Goal: Task Accomplishment & Management: Use online tool/utility

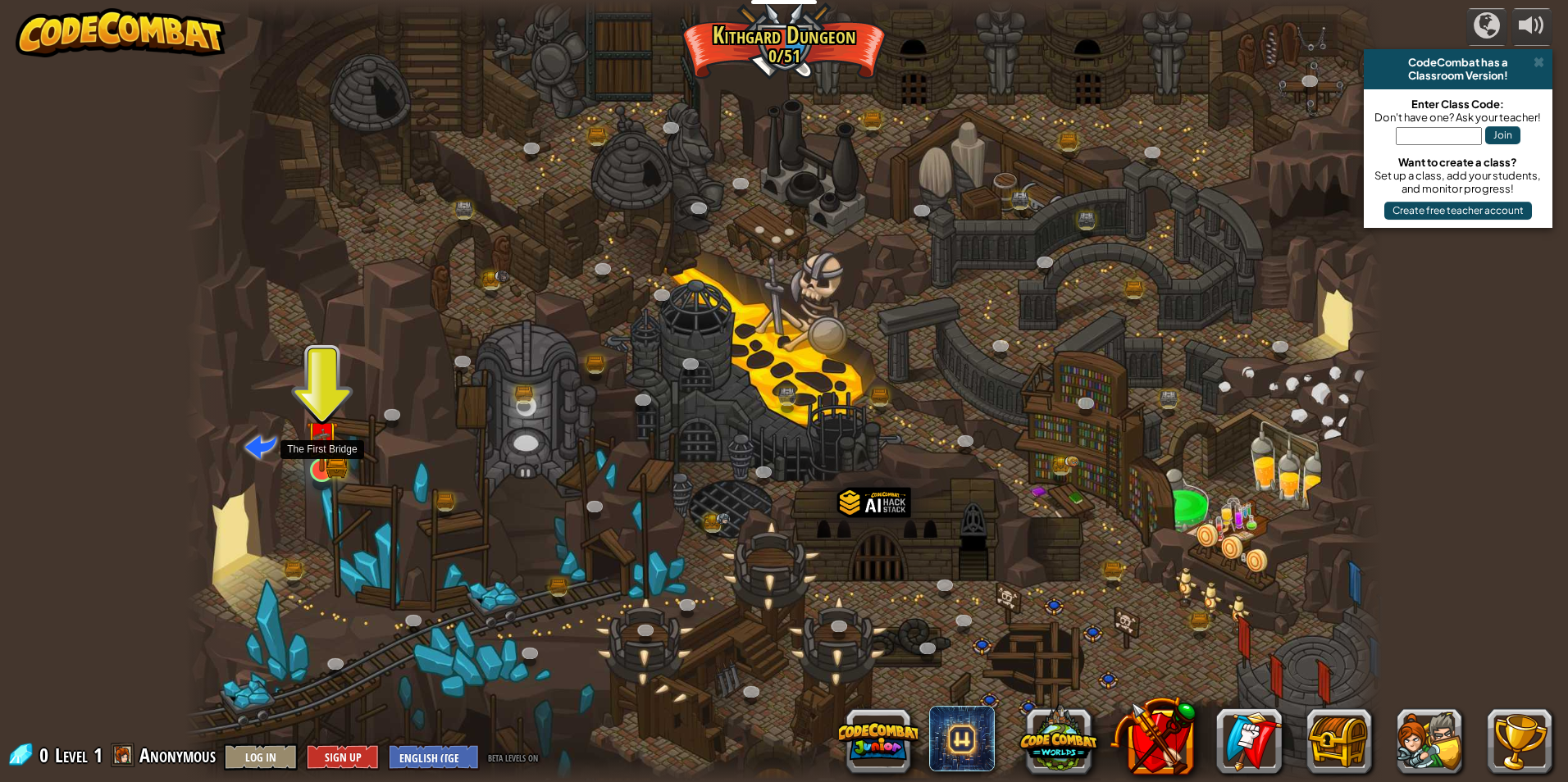
click at [330, 460] on img at bounding box center [321, 437] width 32 height 71
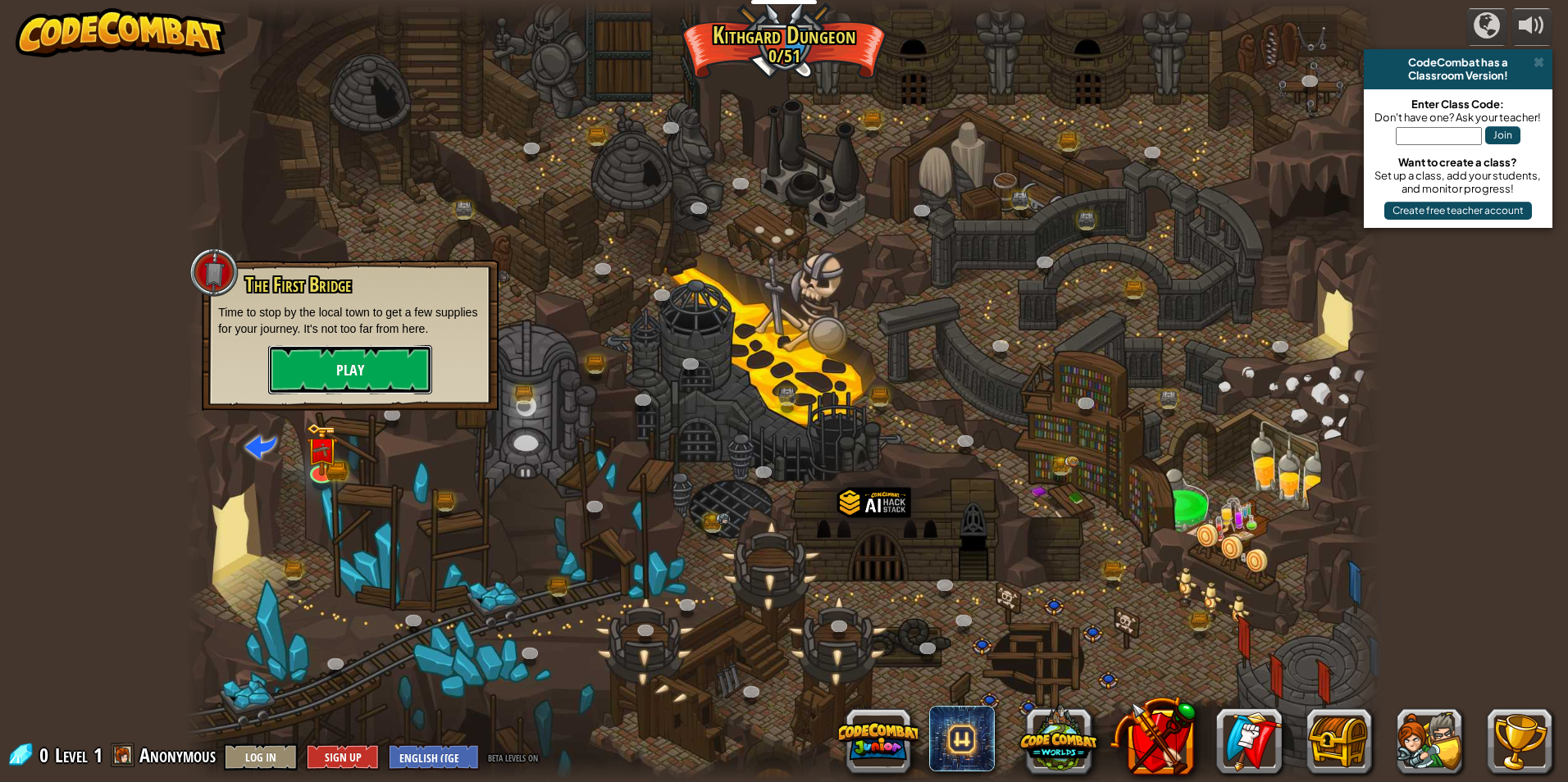
click at [356, 368] on button "Play" at bounding box center [349, 369] width 164 height 49
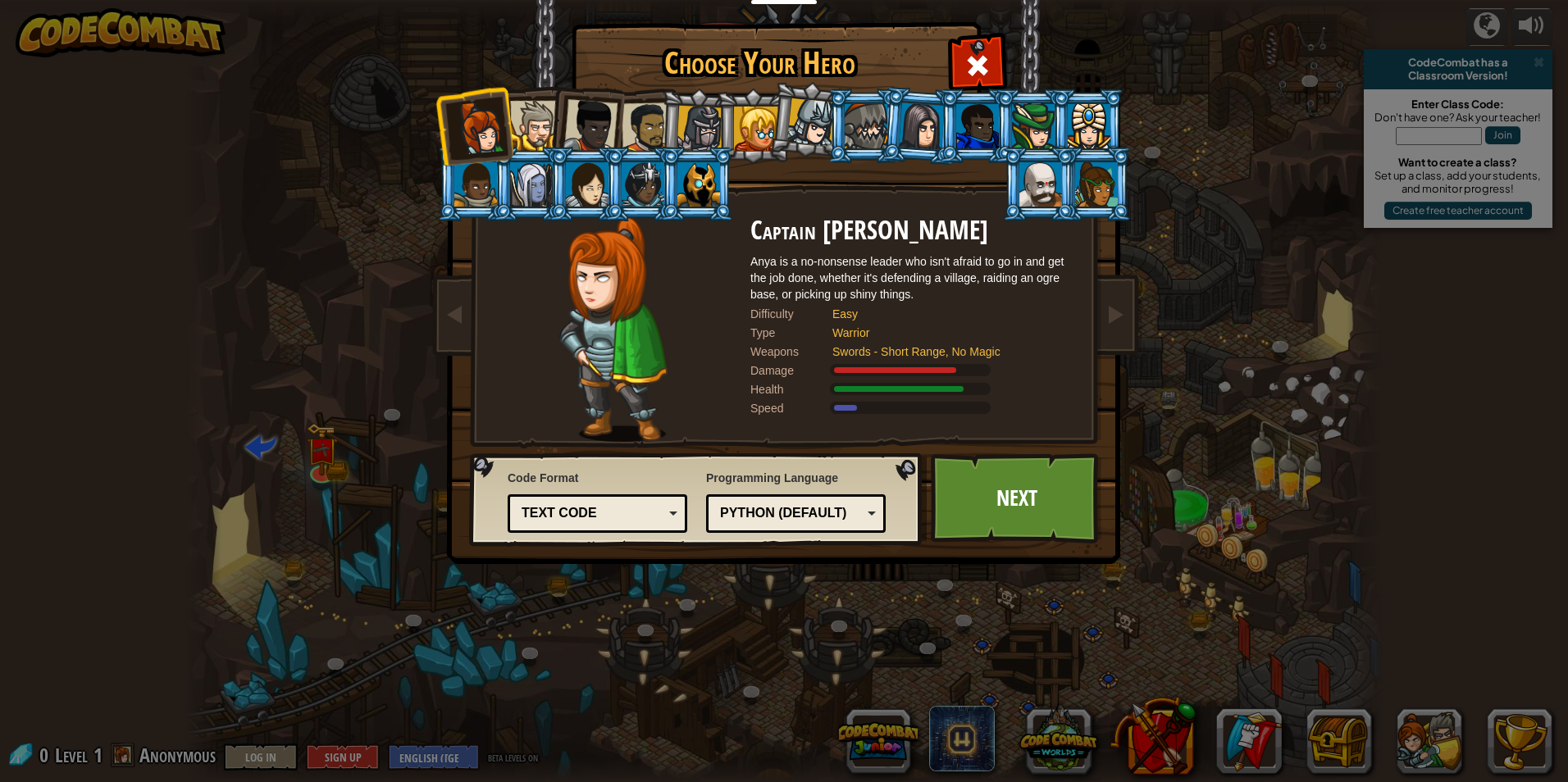
click at [642, 510] on div "Text code" at bounding box center [593, 513] width 142 height 18
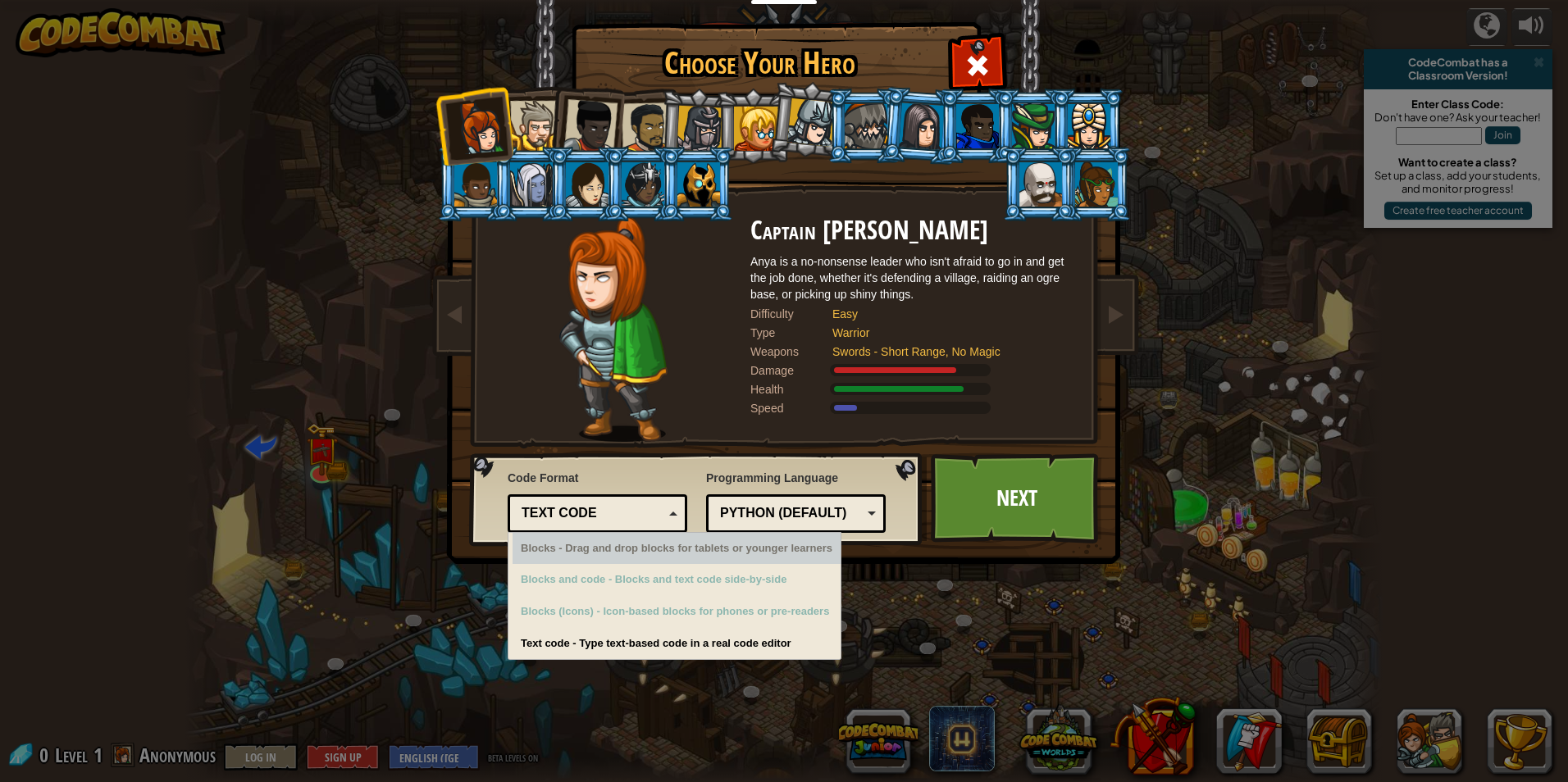
click at [749, 520] on div "Python (Default)" at bounding box center [791, 513] width 142 height 18
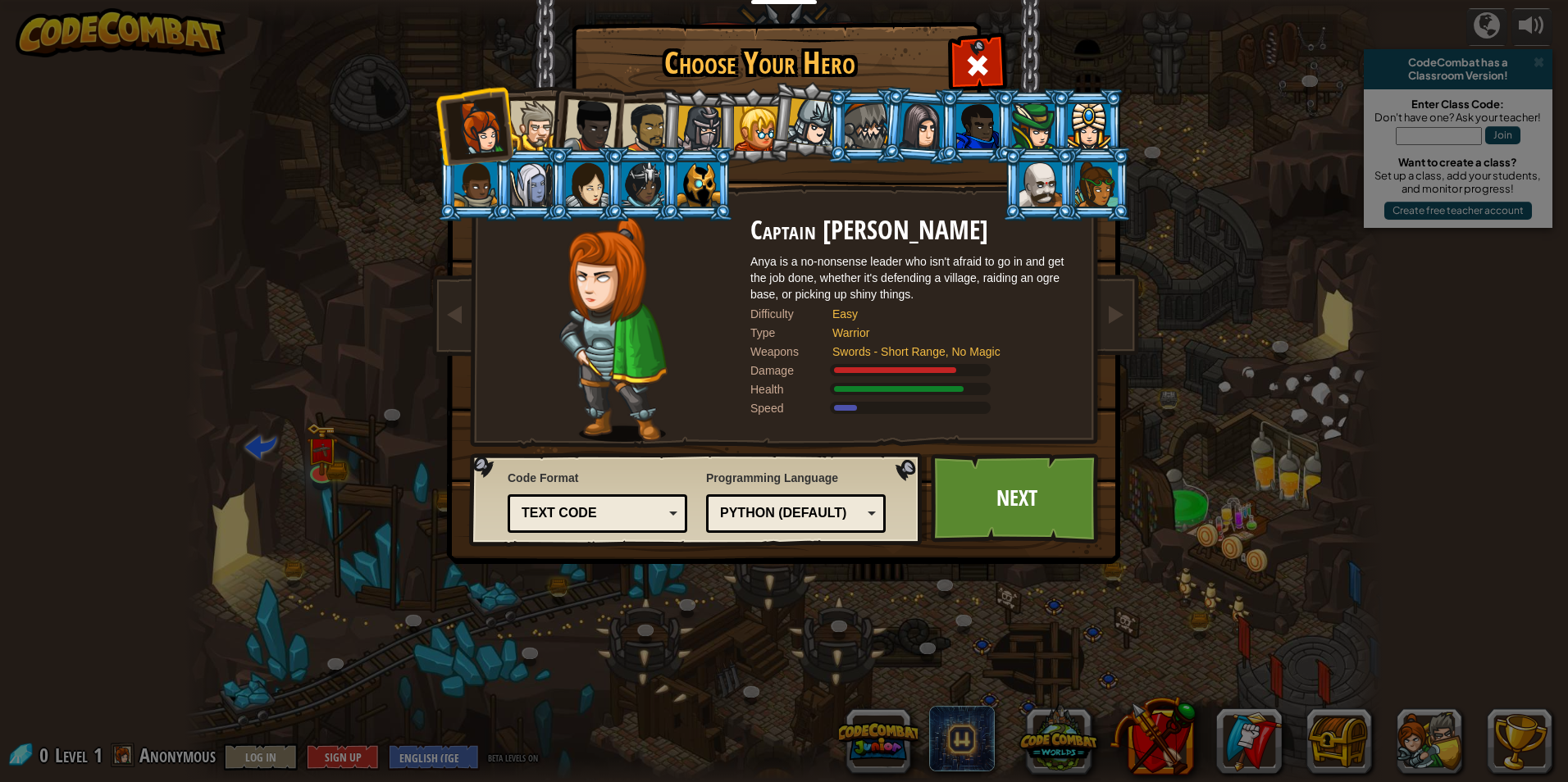
click at [841, 675] on div "Choose Your Hero 0 Captain Anya Weston Anya is a no-nonsense leader who isn't a…" at bounding box center [784, 391] width 1568 height 782
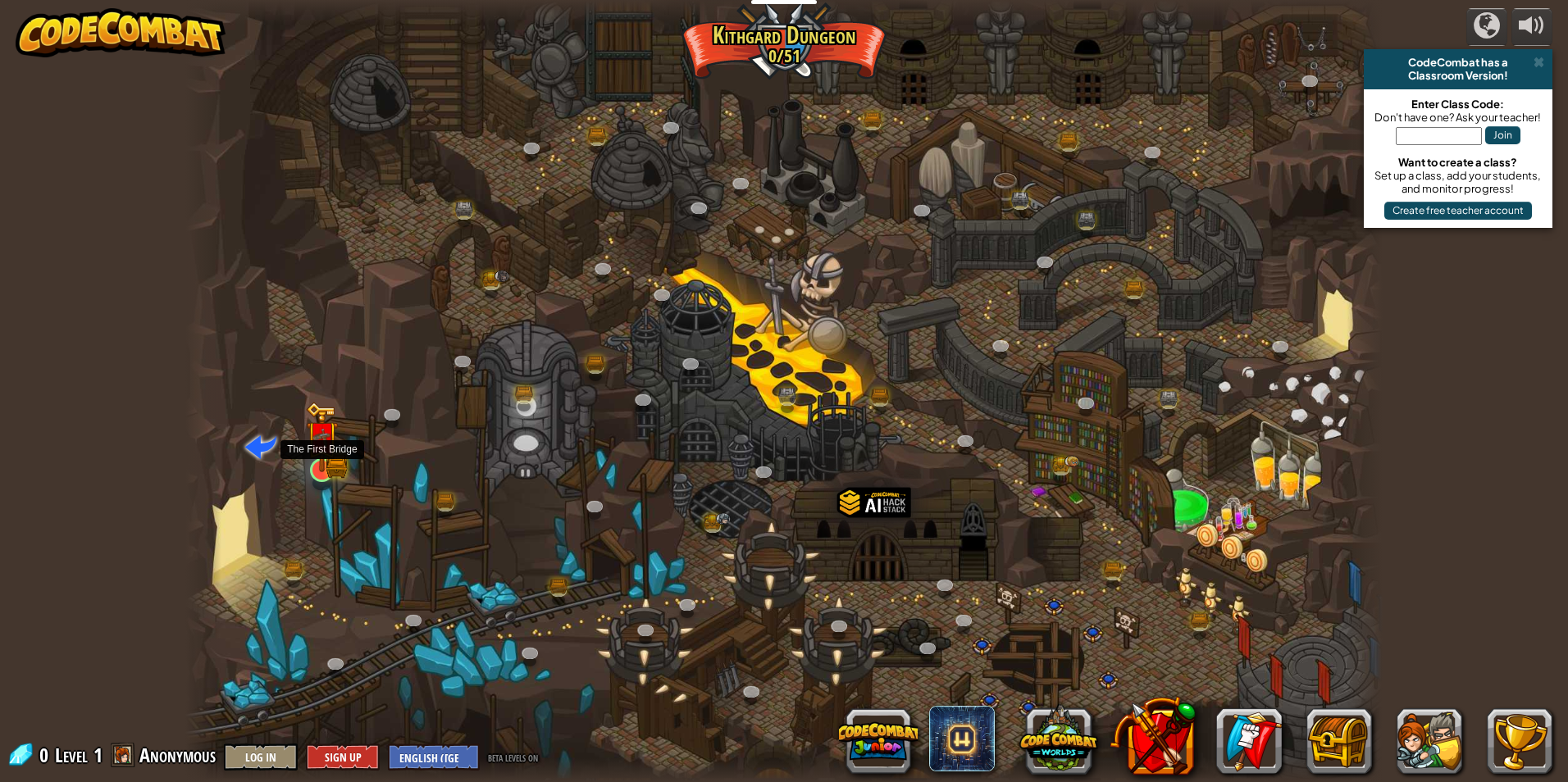
click at [329, 447] on img at bounding box center [321, 437] width 18 height 18
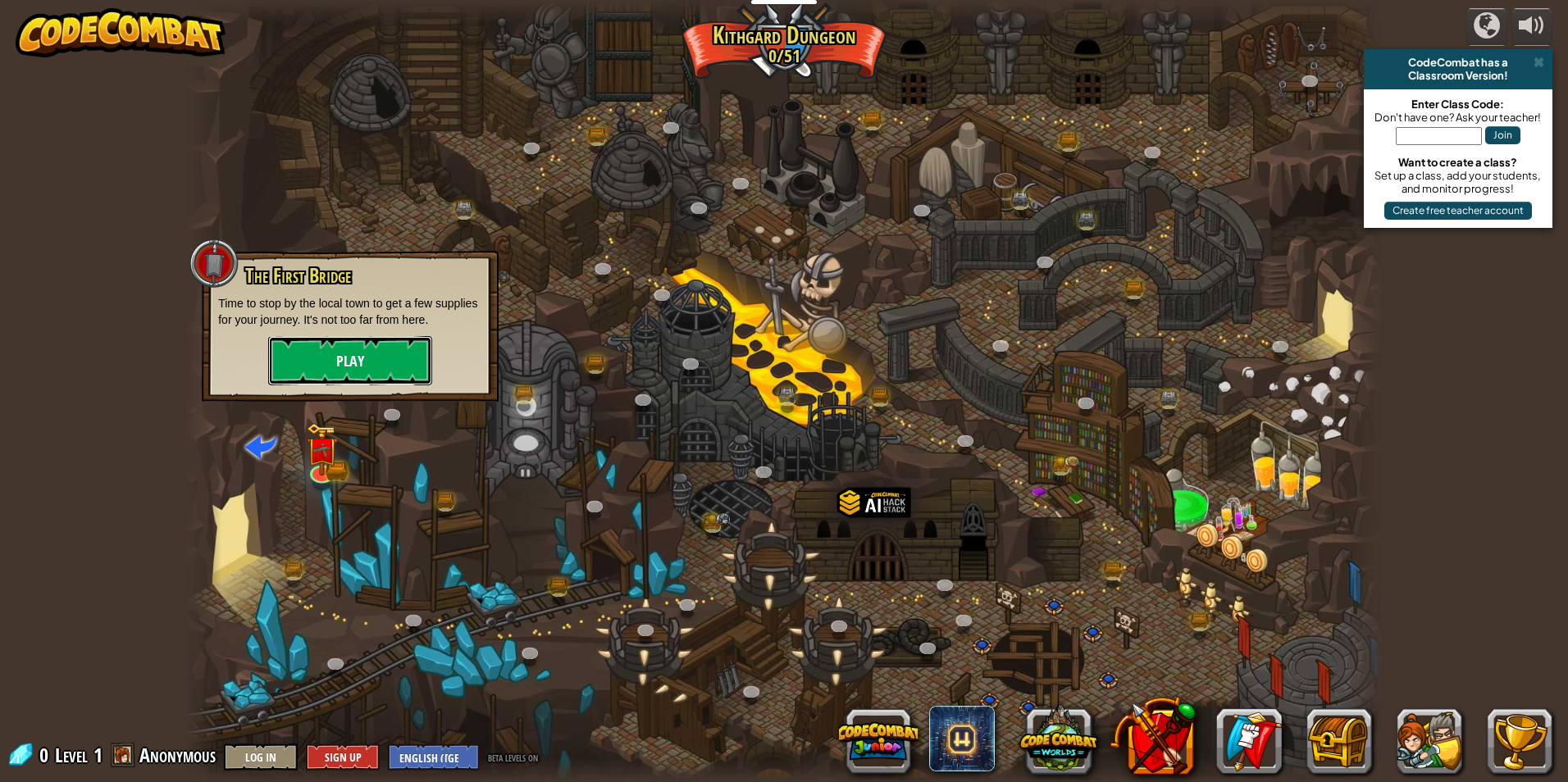
click at [343, 348] on button "Play" at bounding box center [349, 361] width 164 height 49
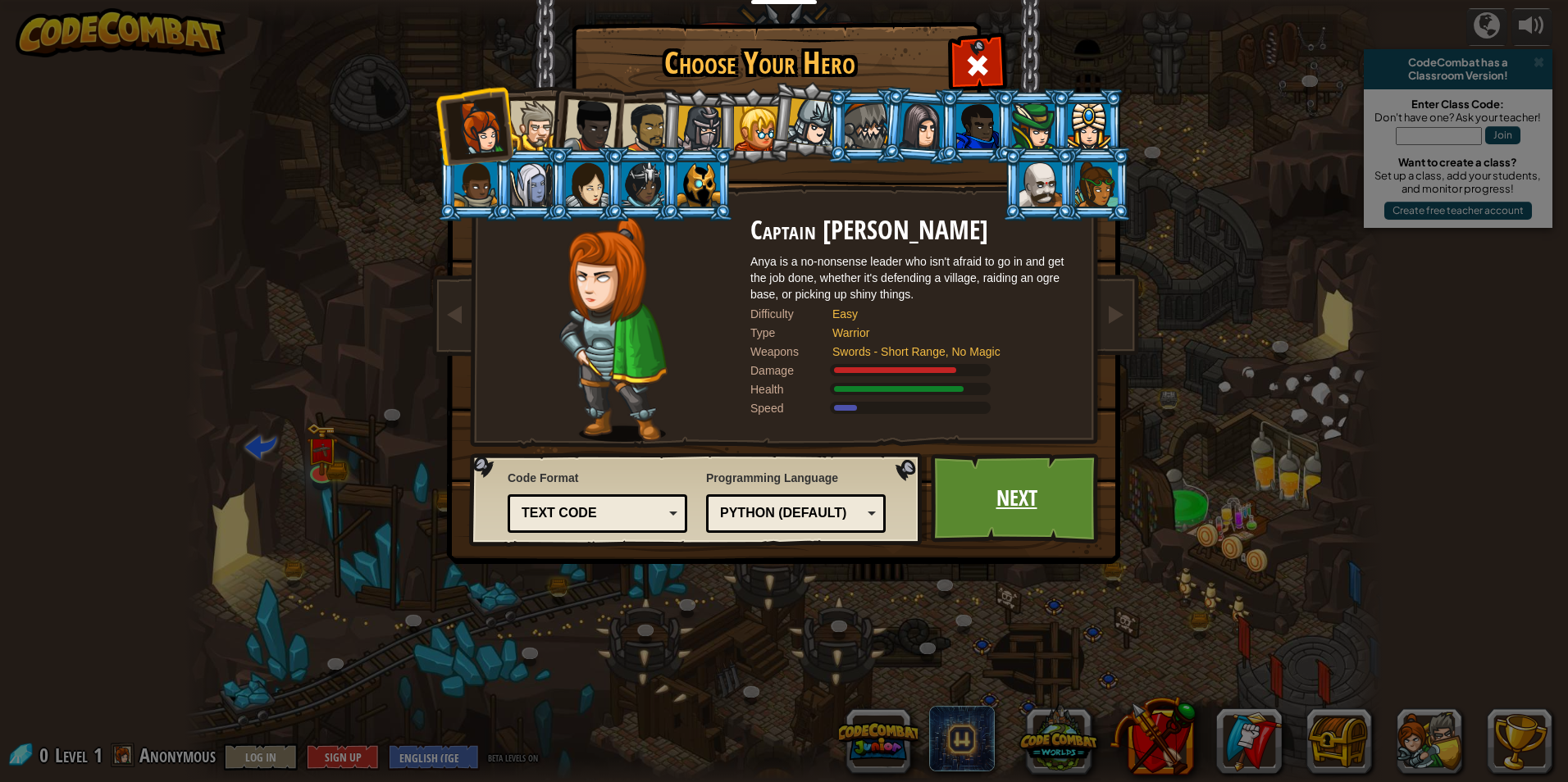
click at [1062, 501] on link "Next" at bounding box center [1016, 499] width 171 height 90
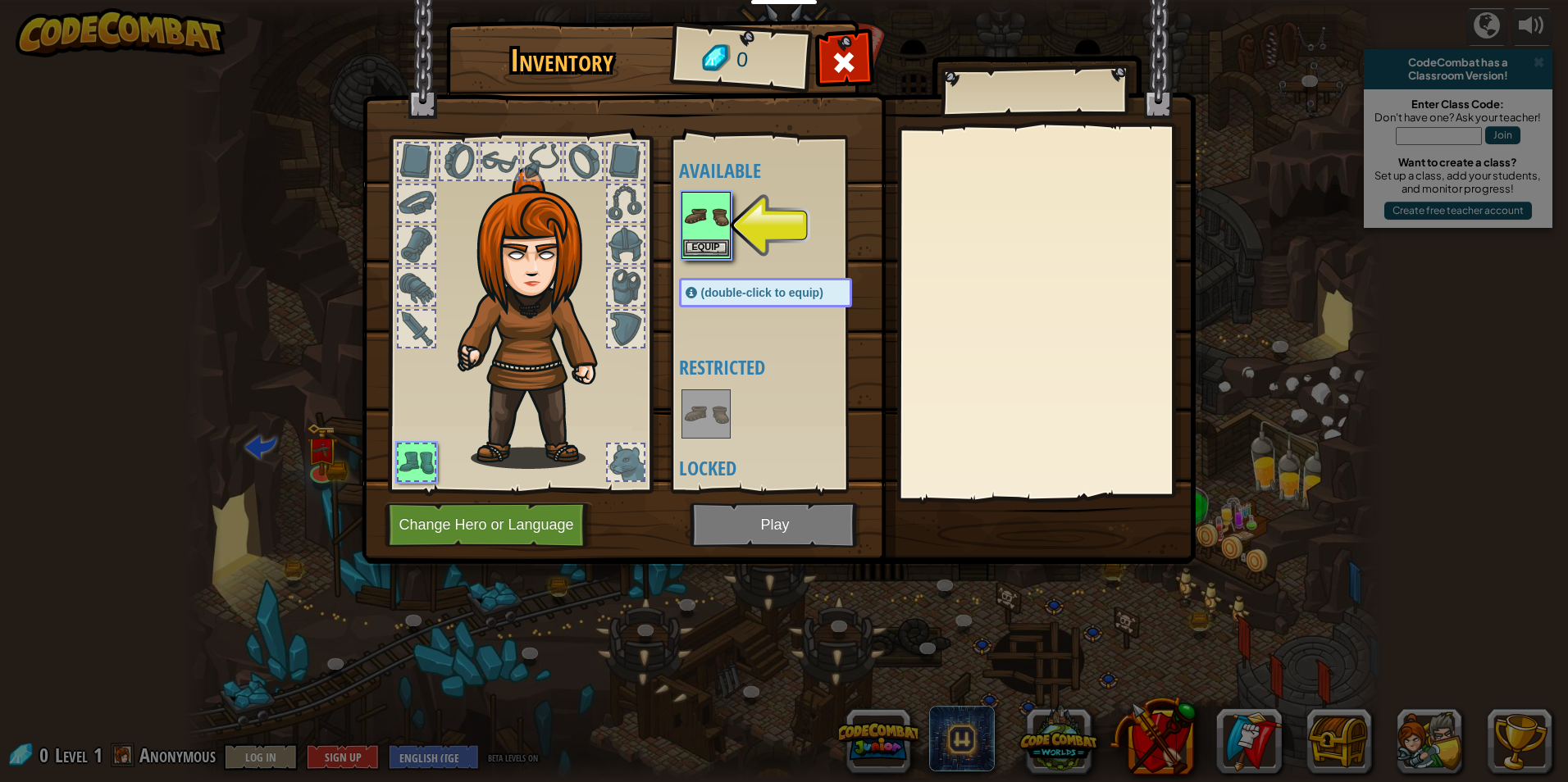
click at [715, 218] on img at bounding box center [706, 216] width 46 height 46
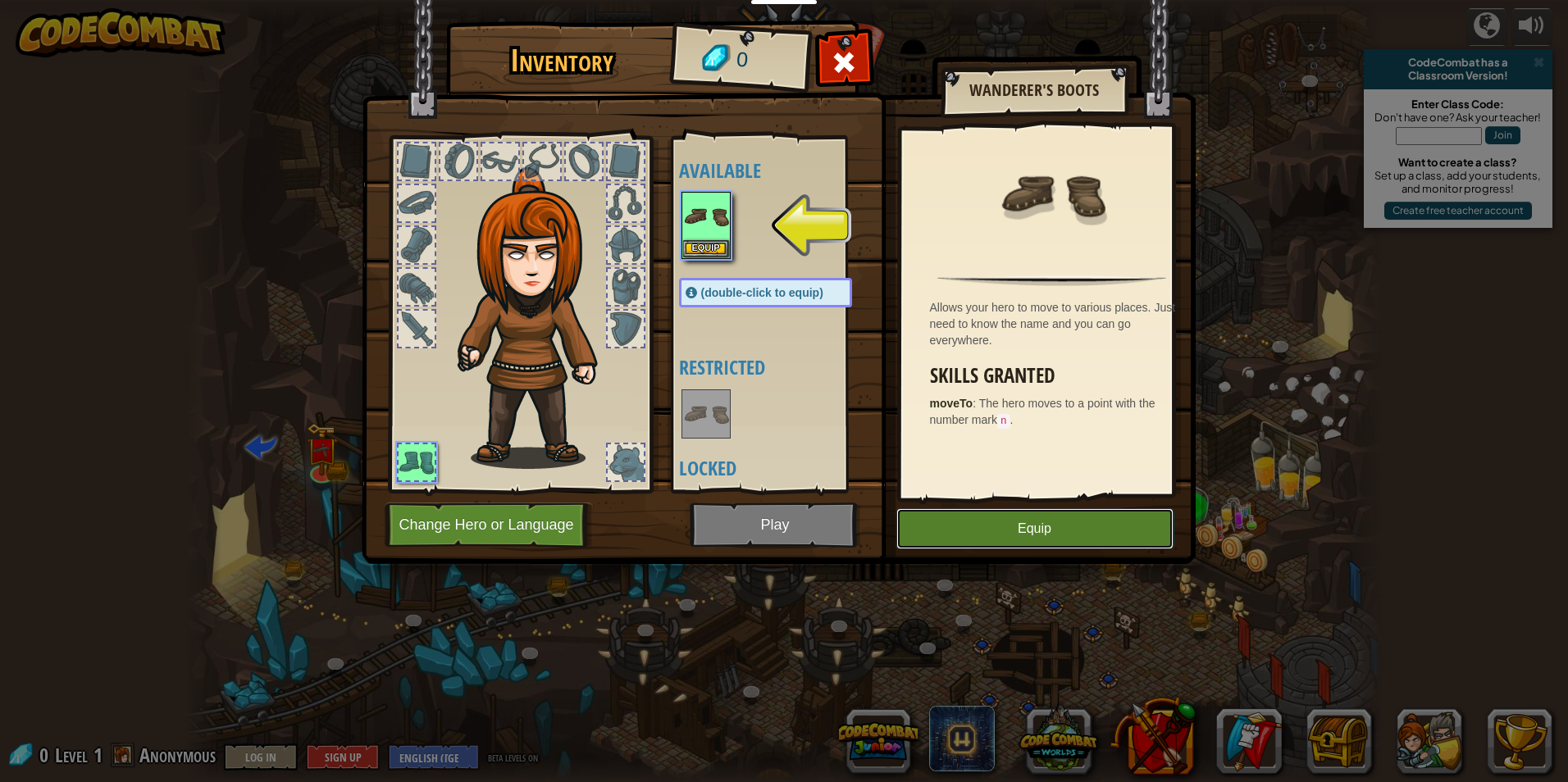
click at [1017, 528] on button "Equip" at bounding box center [1035, 528] width 277 height 41
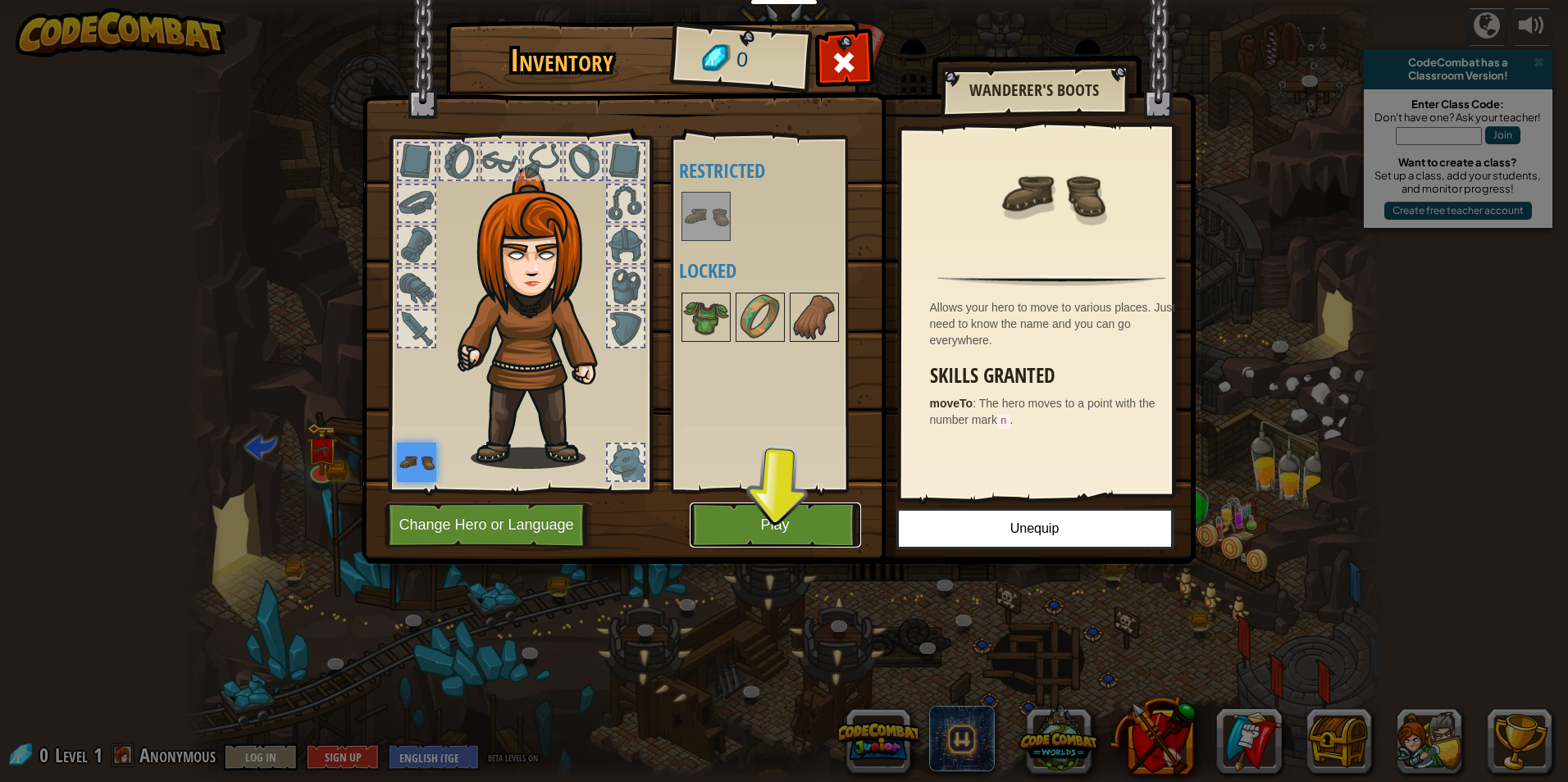
click at [780, 530] on button "Play" at bounding box center [775, 525] width 171 height 45
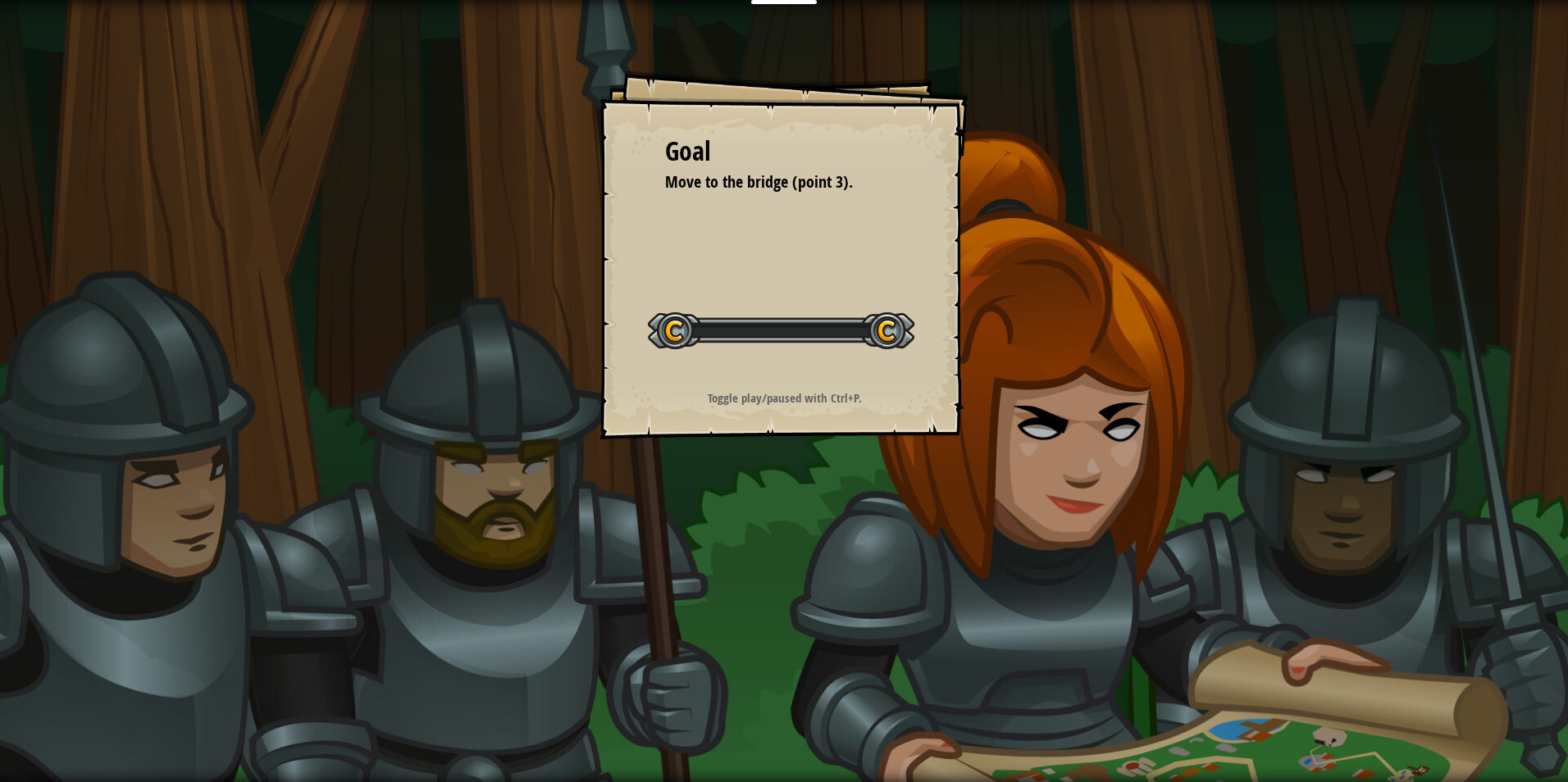
click at [780, 530] on div "Goal Move to the bridge (point 3). Start Level Error loading from server. Try r…" at bounding box center [784, 391] width 1568 height 782
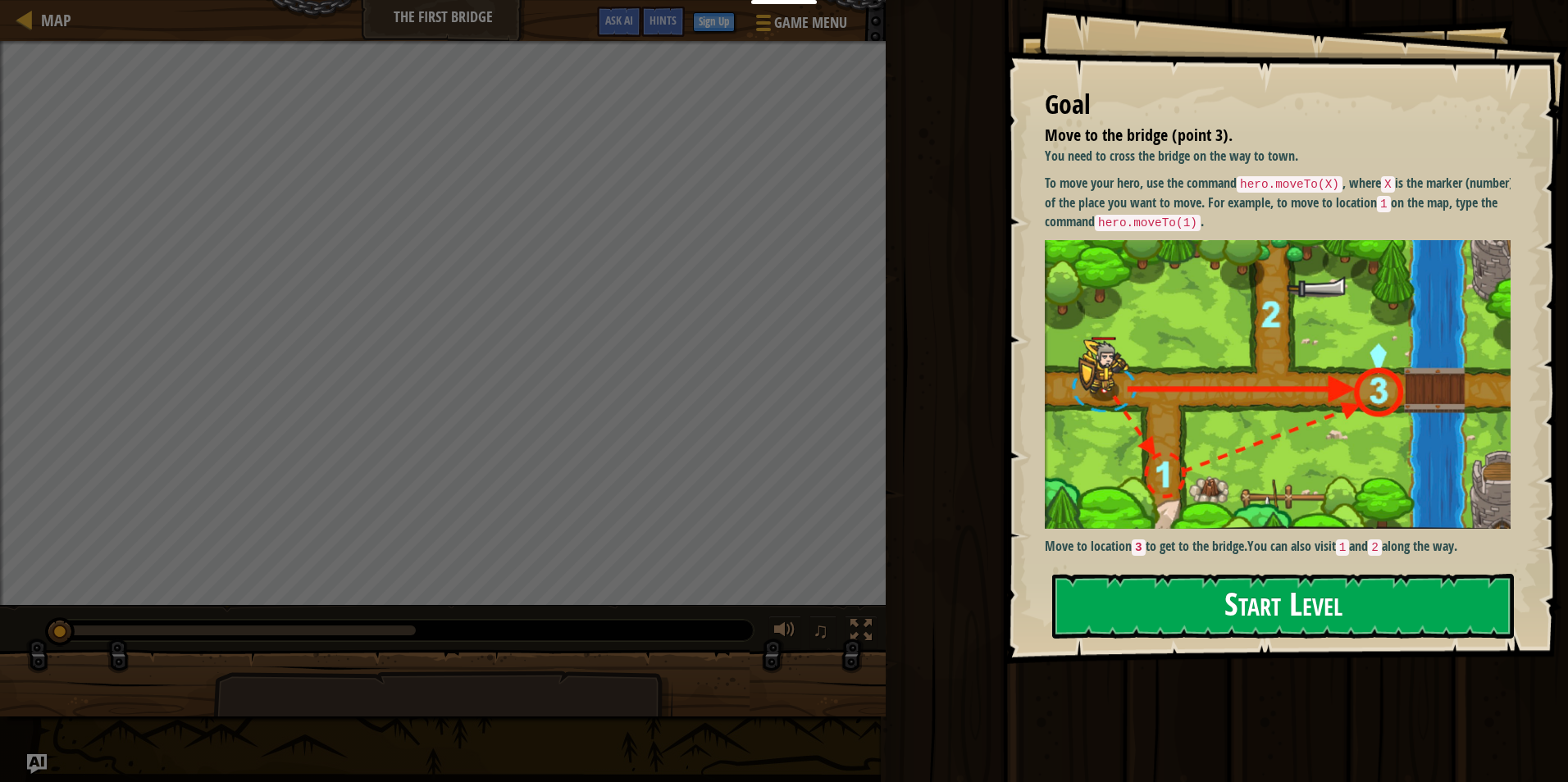
click at [1351, 602] on button "Start Level" at bounding box center [1284, 606] width 462 height 65
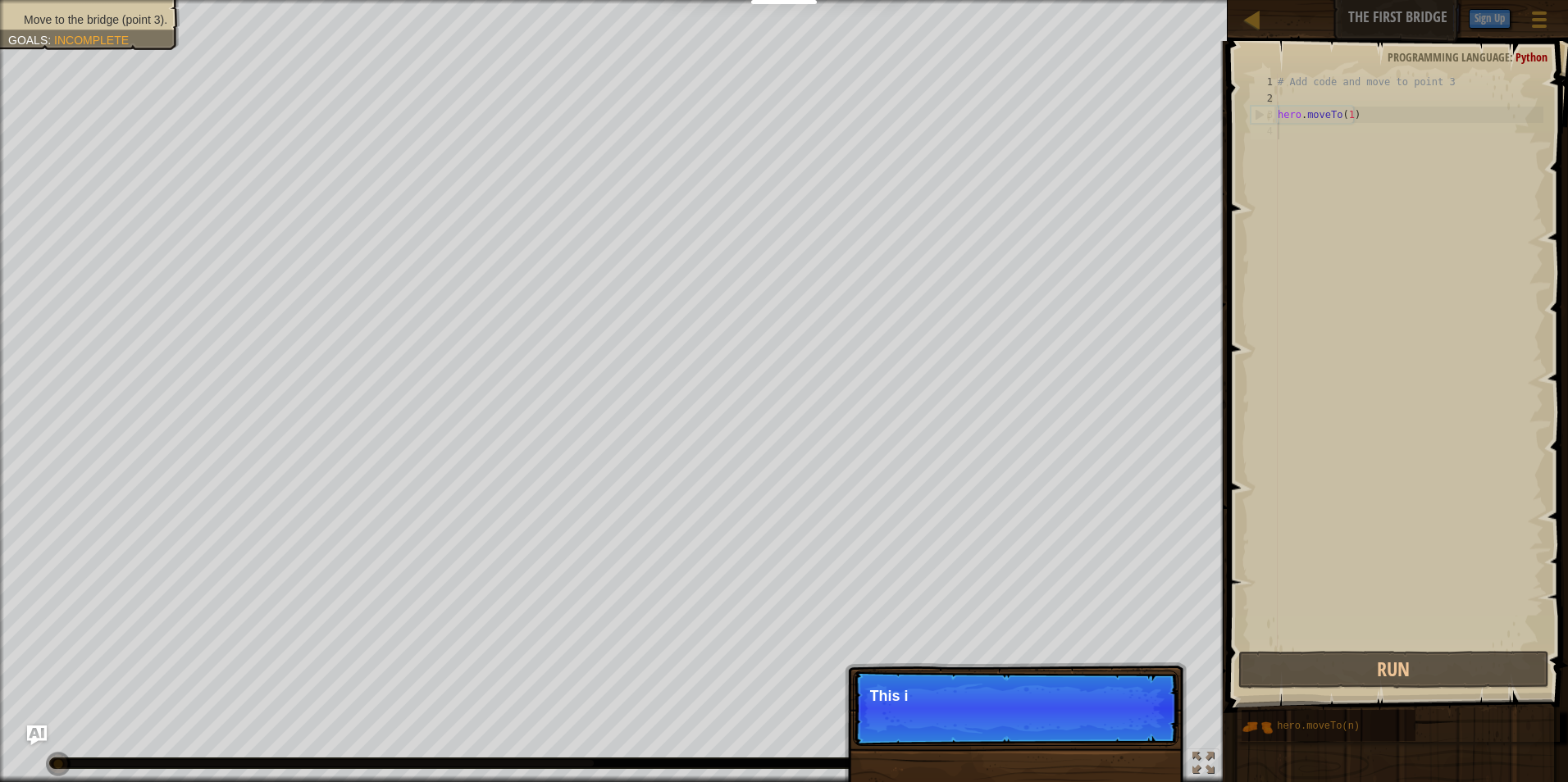
click at [1350, 112] on div "# Add code and move to point 3 hero . moveTo ( 1 )" at bounding box center [1409, 377] width 269 height 606
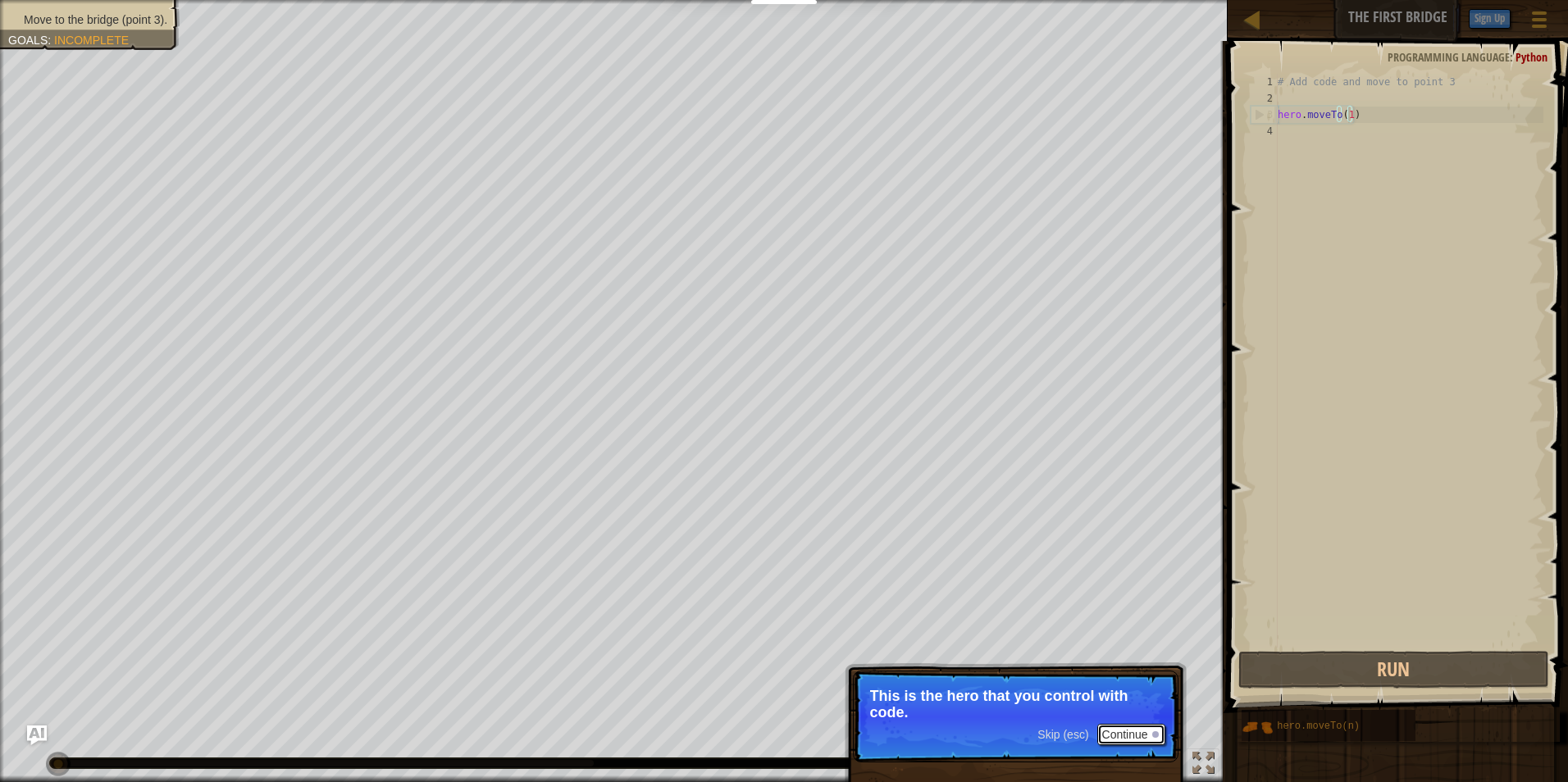
click at [1125, 729] on button "Continue" at bounding box center [1132, 735] width 68 height 21
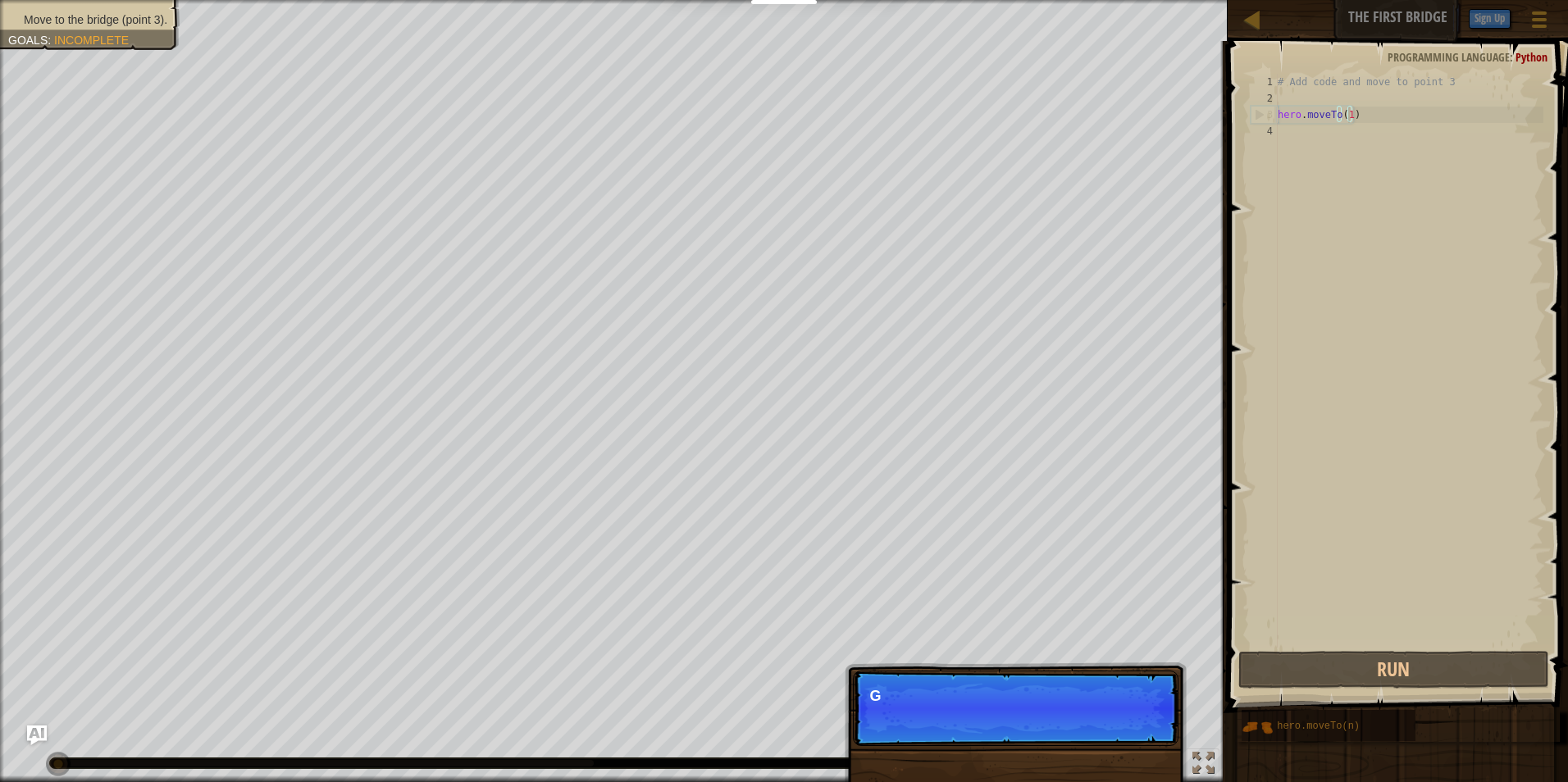
scroll to position [7, 5]
click at [1377, 665] on button "Run" at bounding box center [1394, 670] width 312 height 38
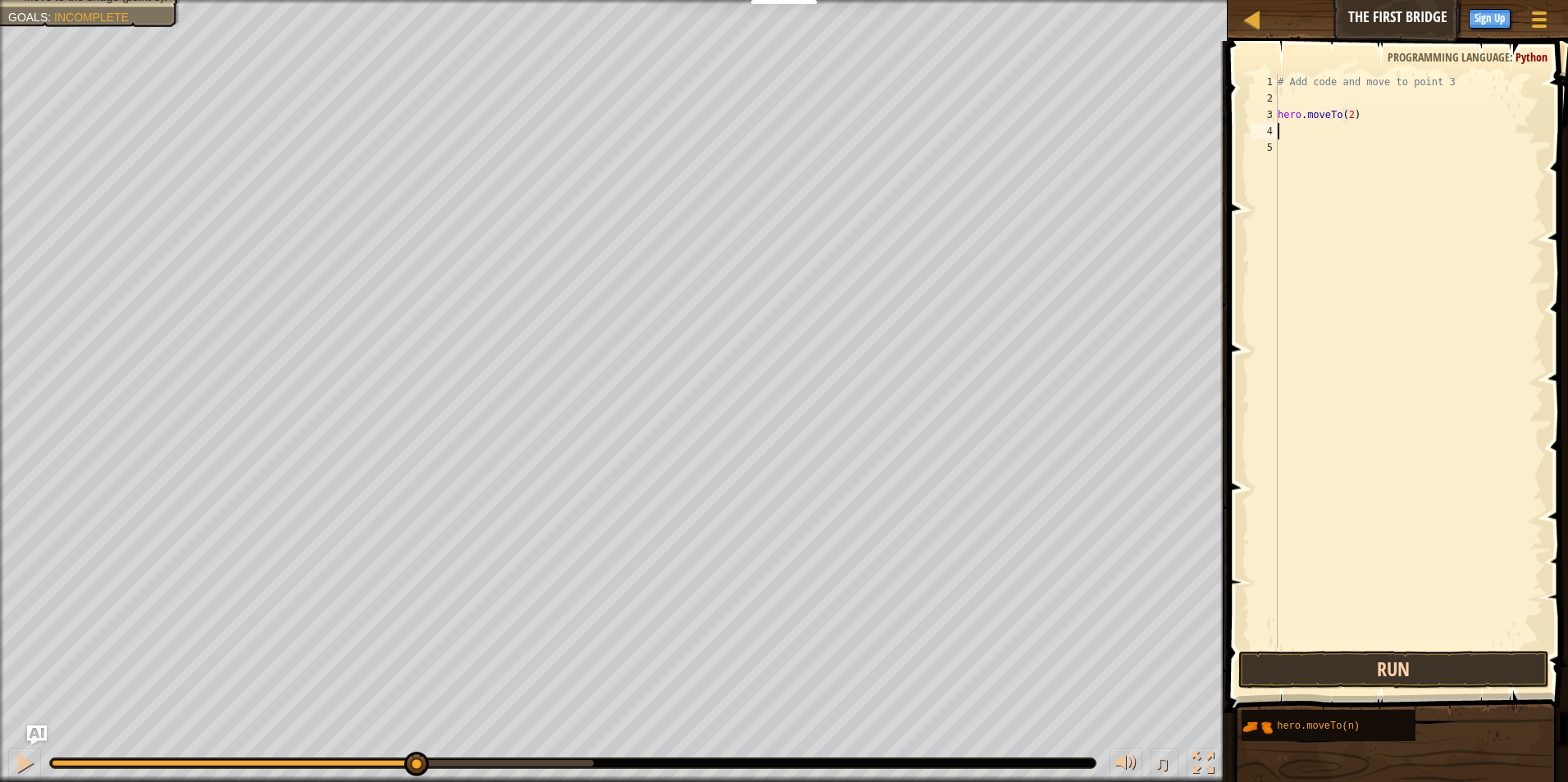
type textarea "hero.moveTo(2)"
click at [1505, 659] on button "Run" at bounding box center [1394, 670] width 312 height 38
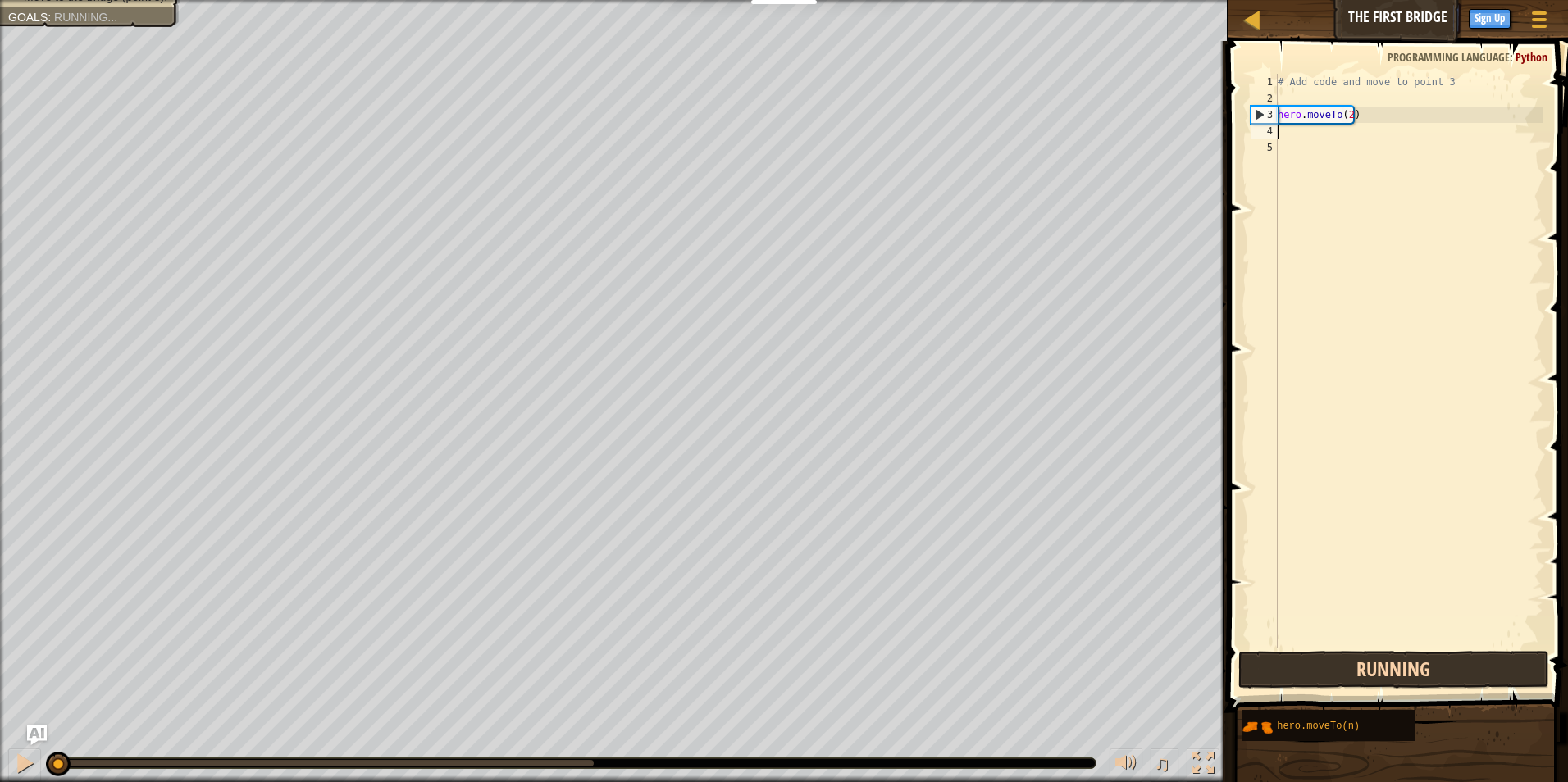
scroll to position [7, 0]
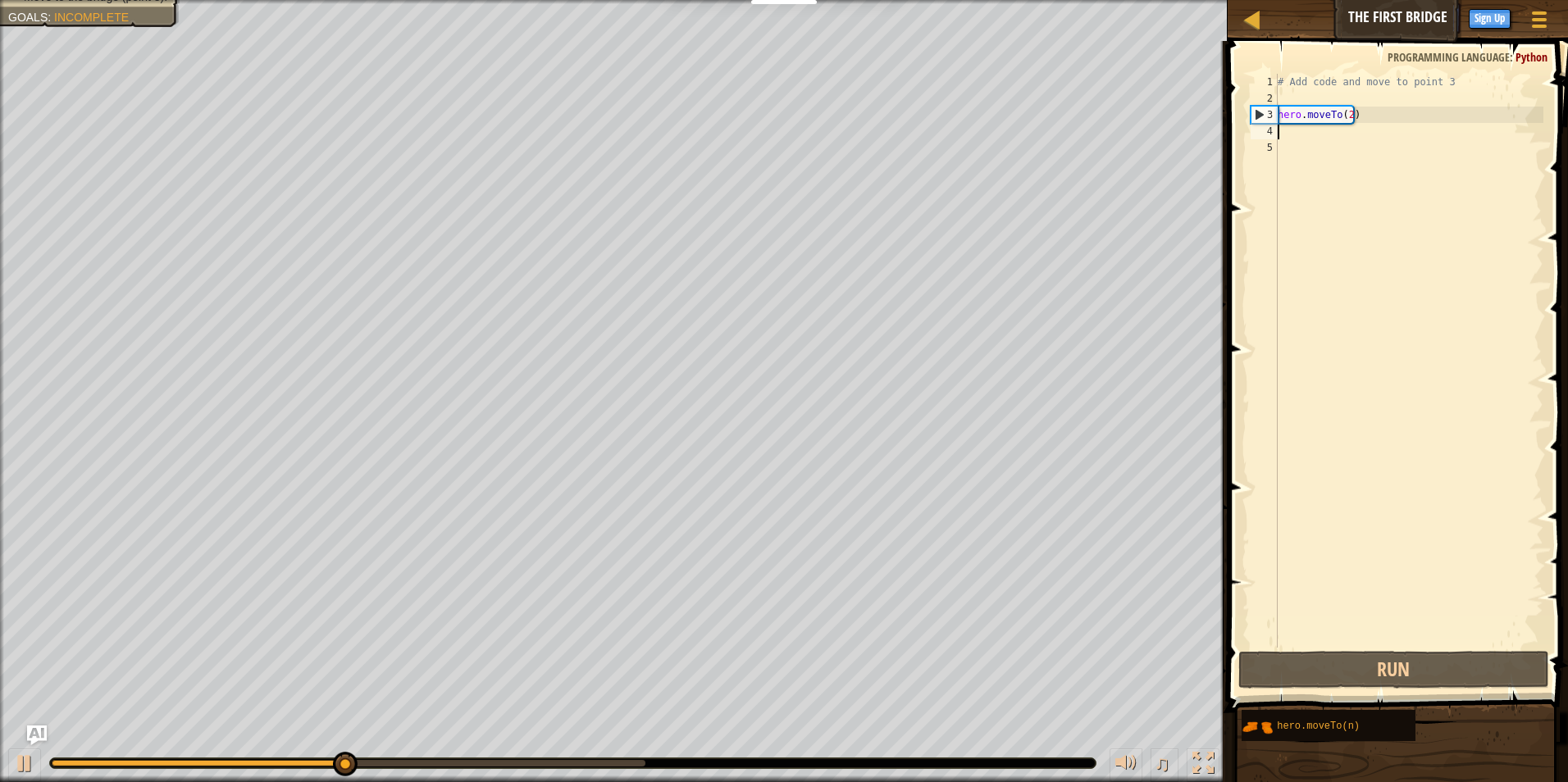
click at [1352, 118] on div "# Add code and move to point 3 hero . moveTo ( 2 )" at bounding box center [1409, 377] width 269 height 606
click at [1346, 117] on div "# Add code and move to point 3 hero . moveTo ( 2 )" at bounding box center [1409, 377] width 269 height 606
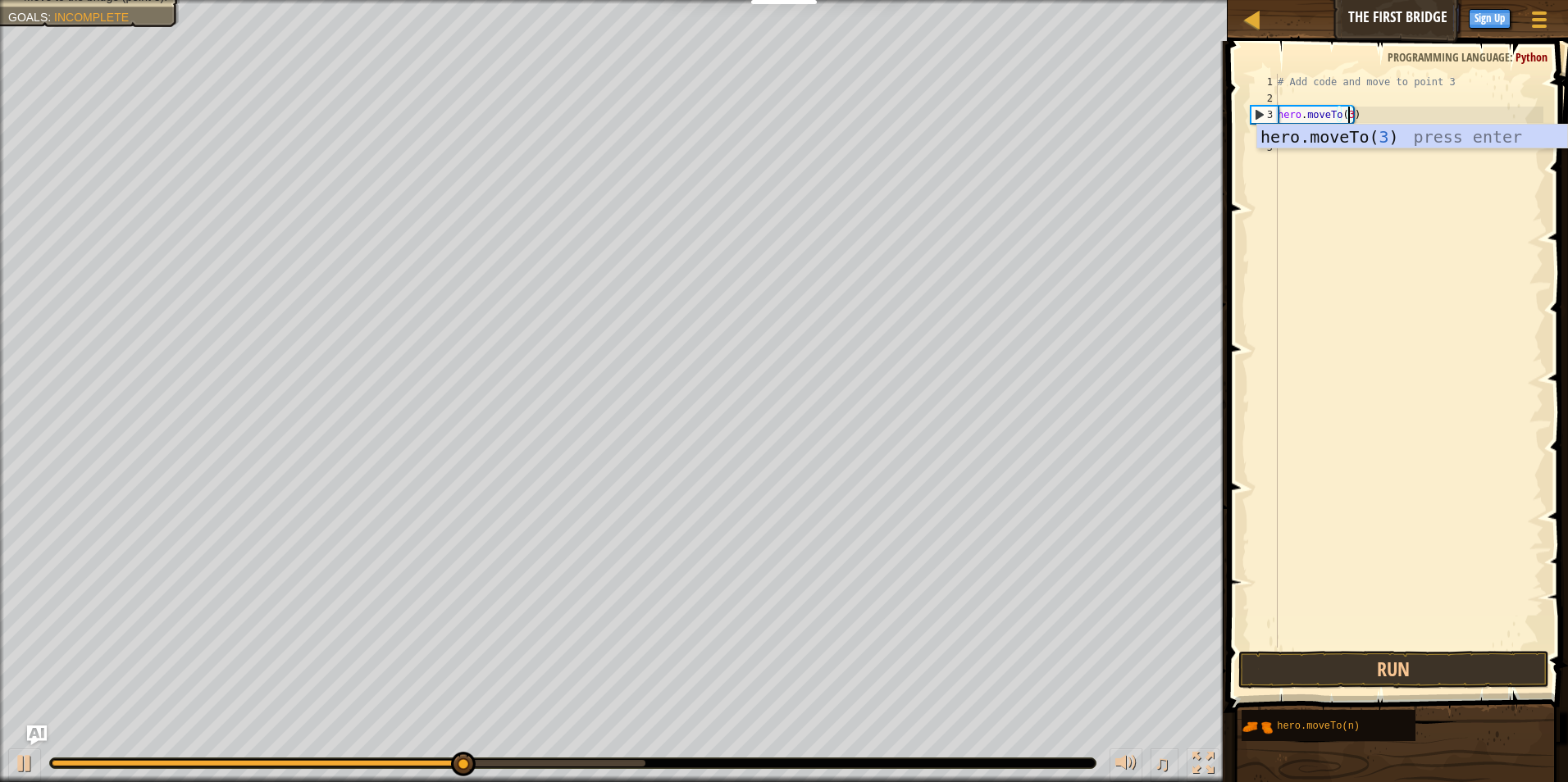
scroll to position [7, 5]
type textarea "hero.moveTo(3)"
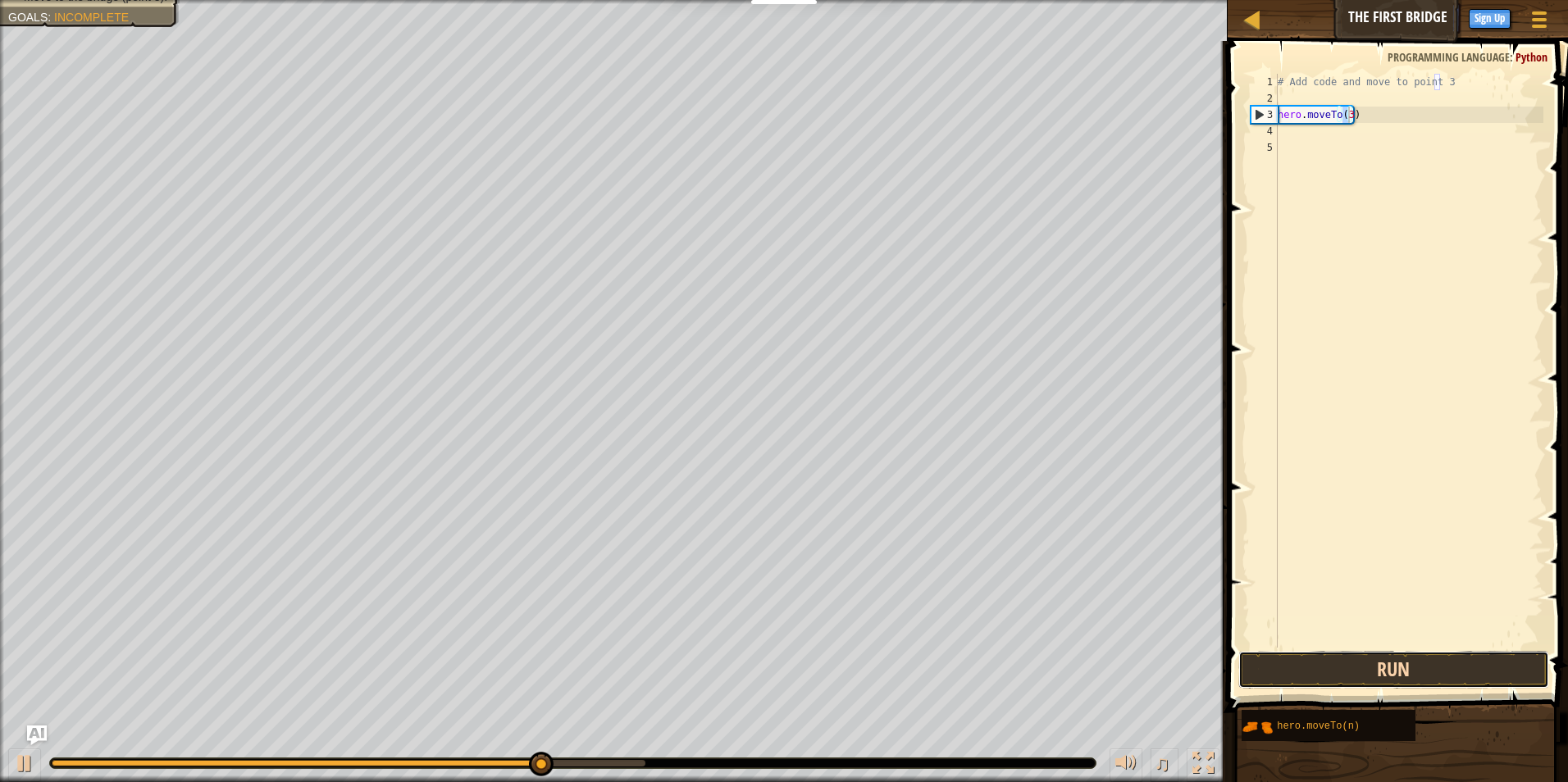
click at [1506, 660] on button "Run" at bounding box center [1394, 670] width 312 height 38
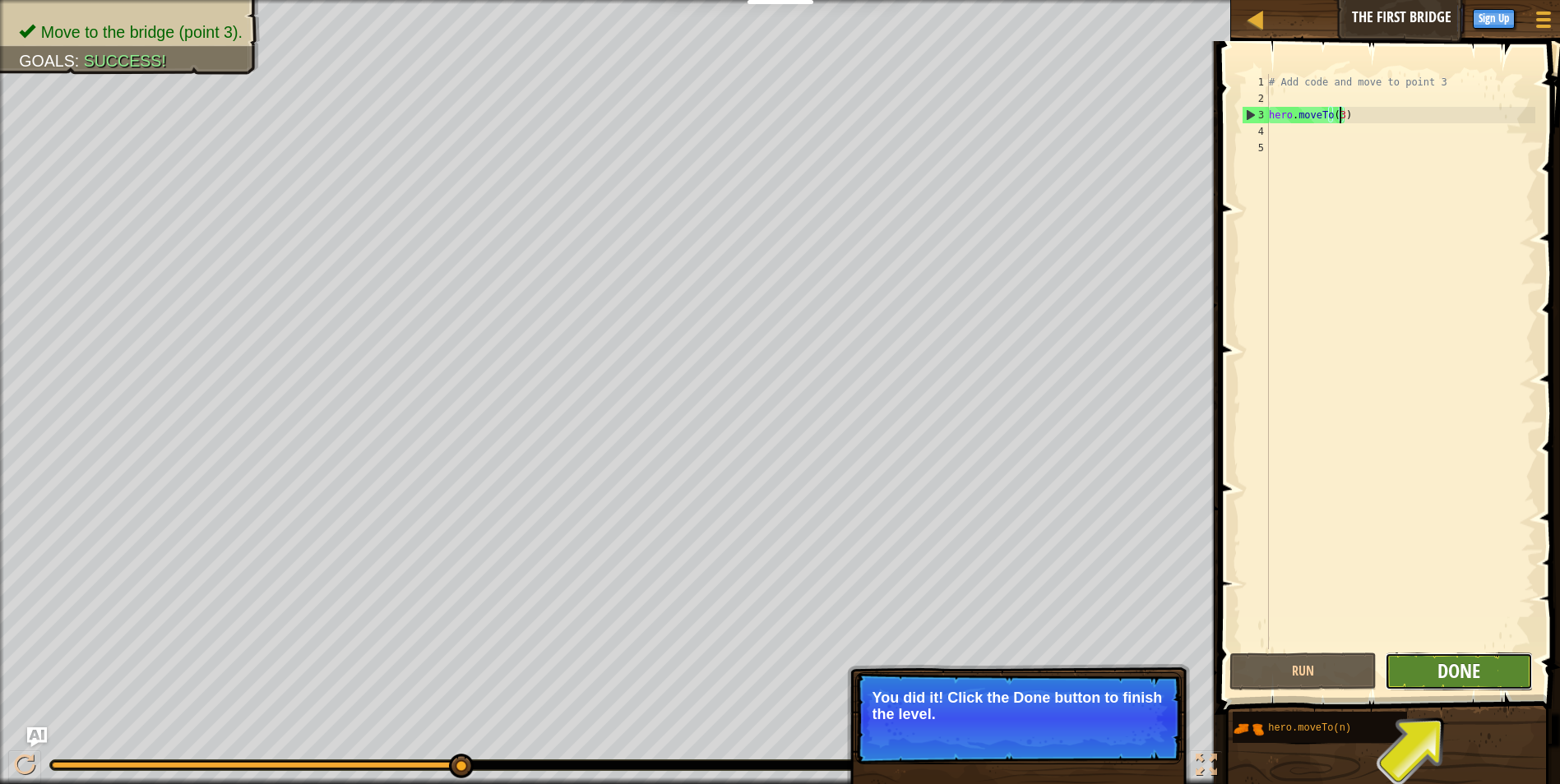
click at [1446, 672] on span "Done" at bounding box center [1459, 670] width 43 height 26
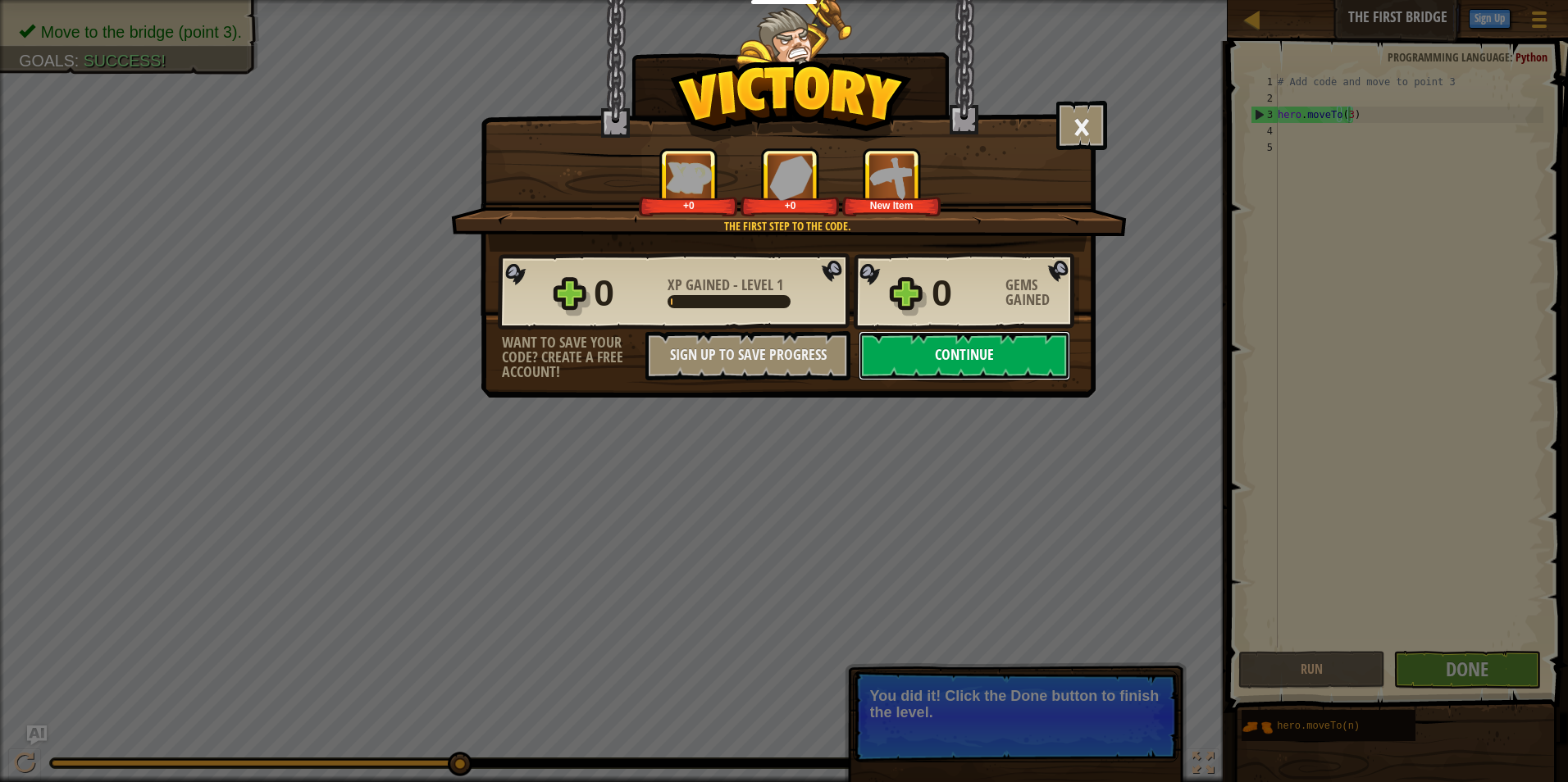
click at [1018, 339] on button "Continue" at bounding box center [964, 355] width 212 height 49
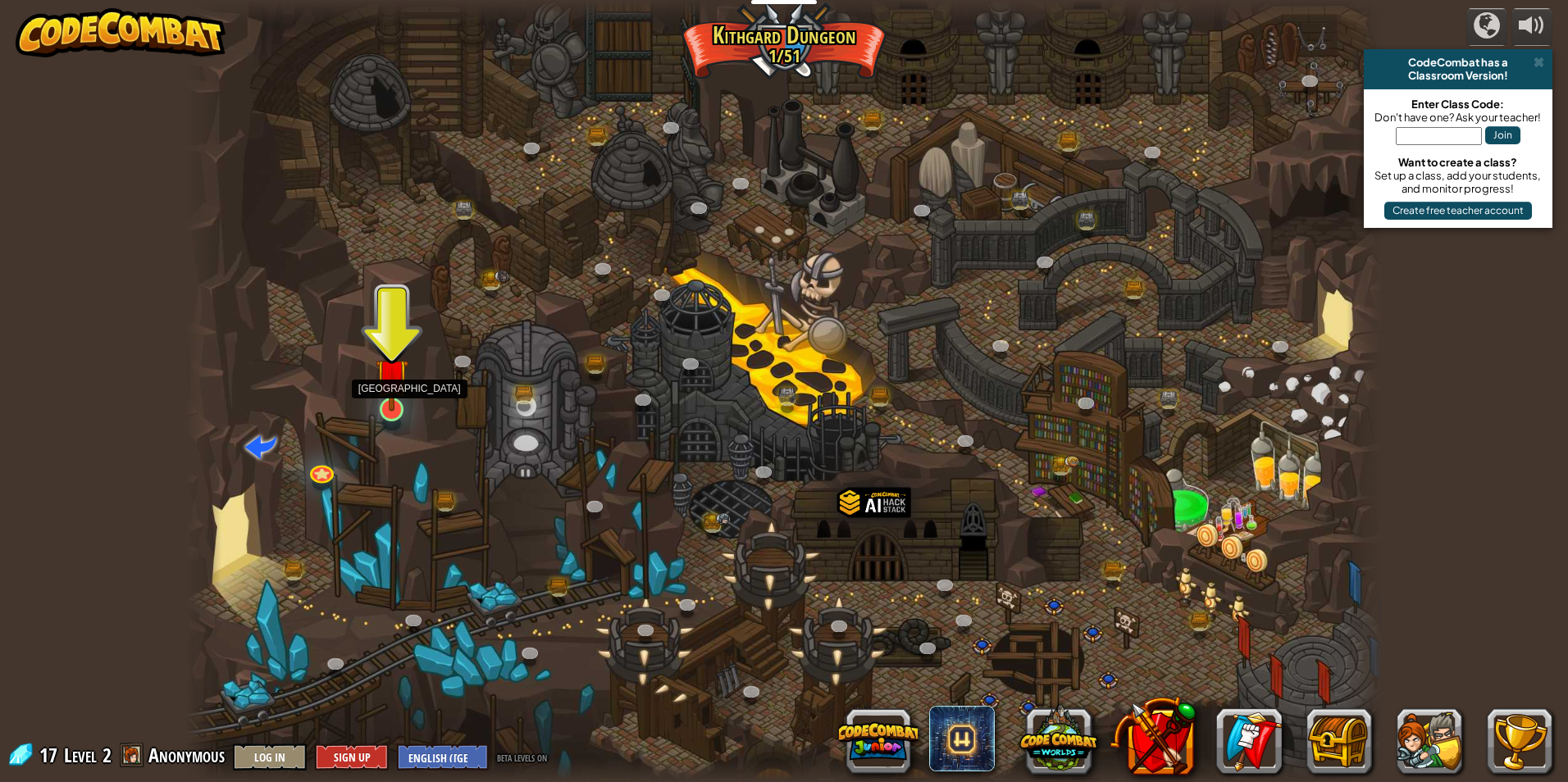
click at [386, 392] on img at bounding box center [392, 375] width 32 height 74
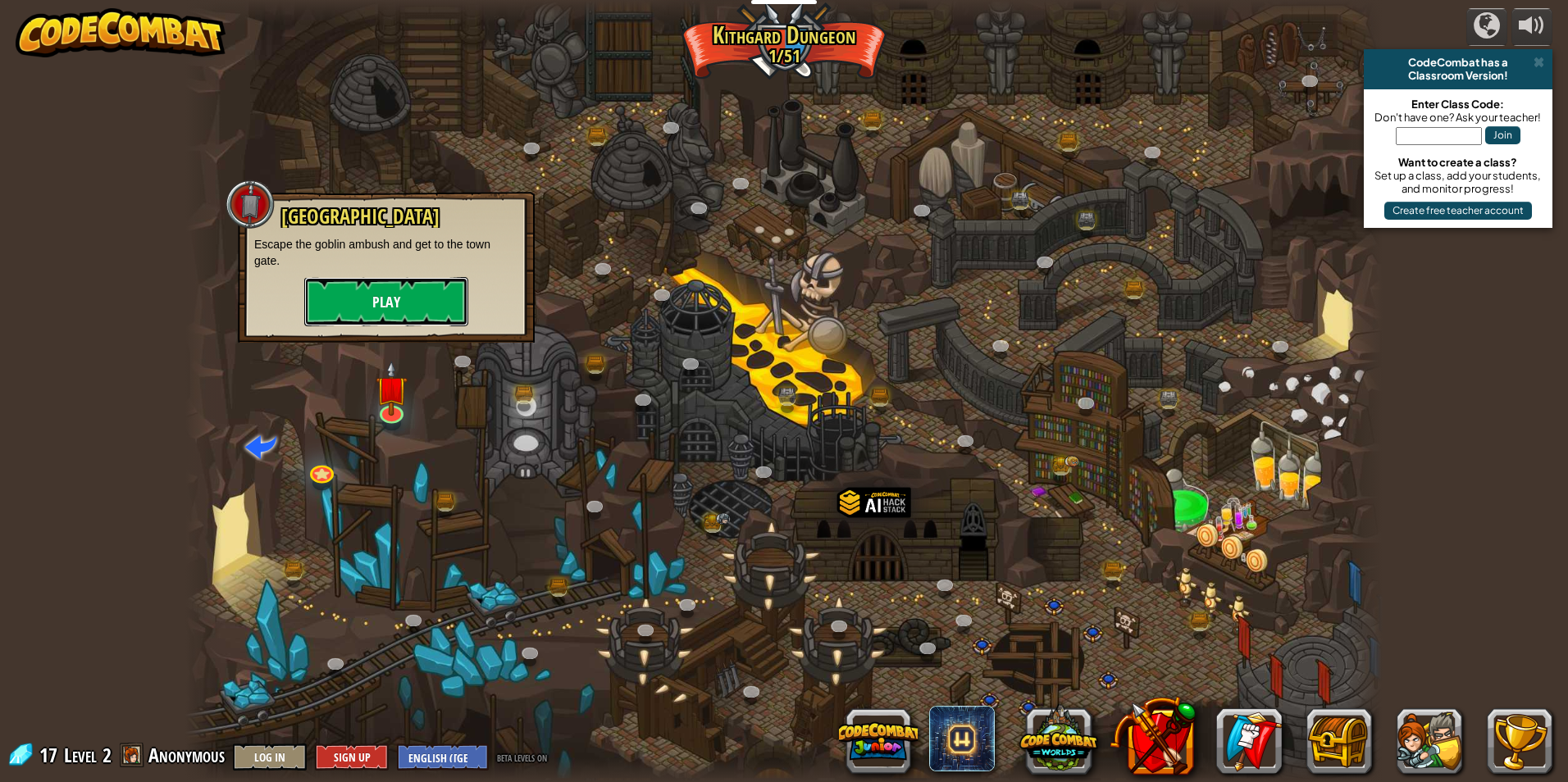
click at [435, 307] on button "Play" at bounding box center [386, 302] width 164 height 49
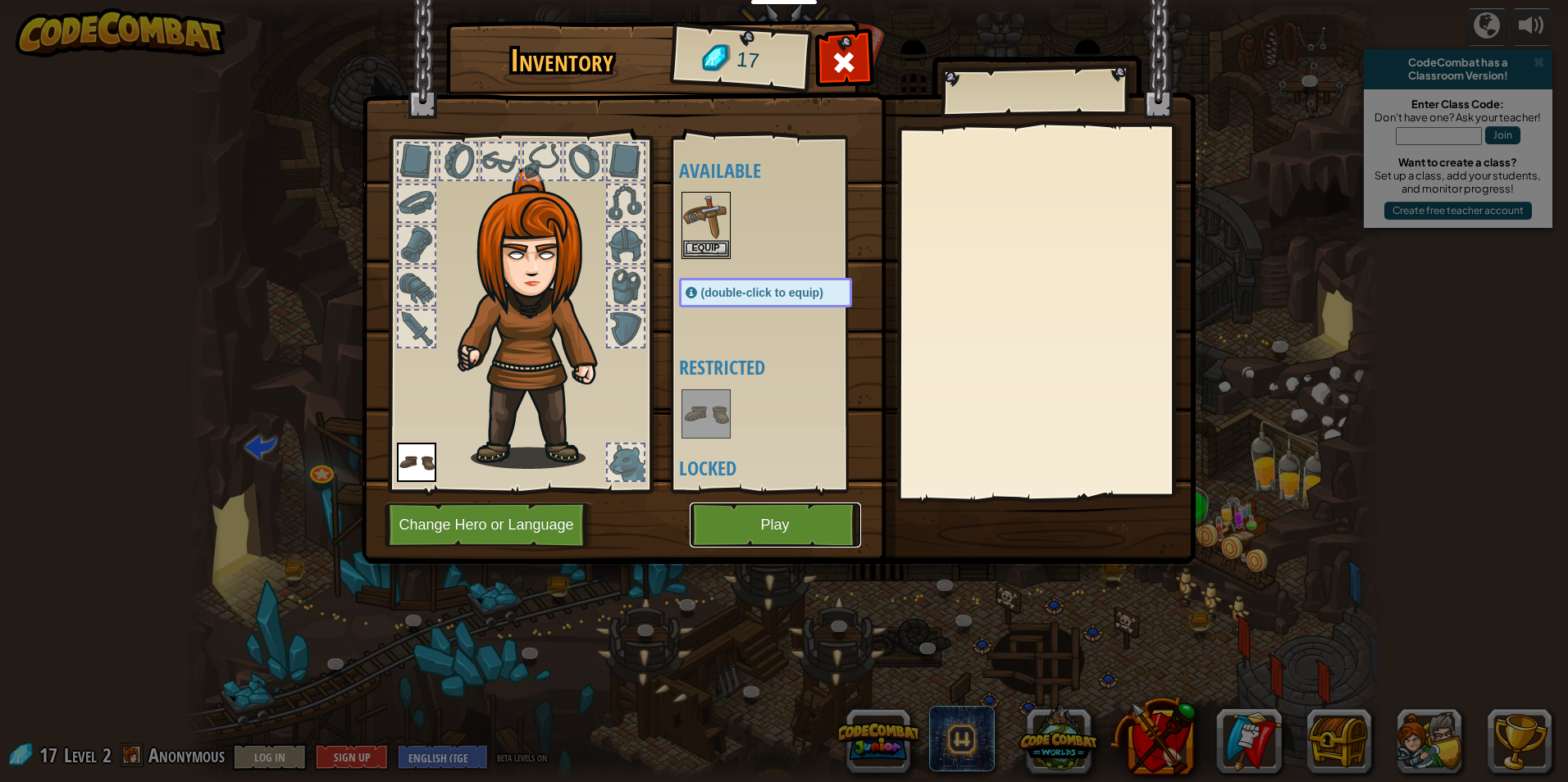
click at [724, 509] on button "Play" at bounding box center [775, 525] width 171 height 45
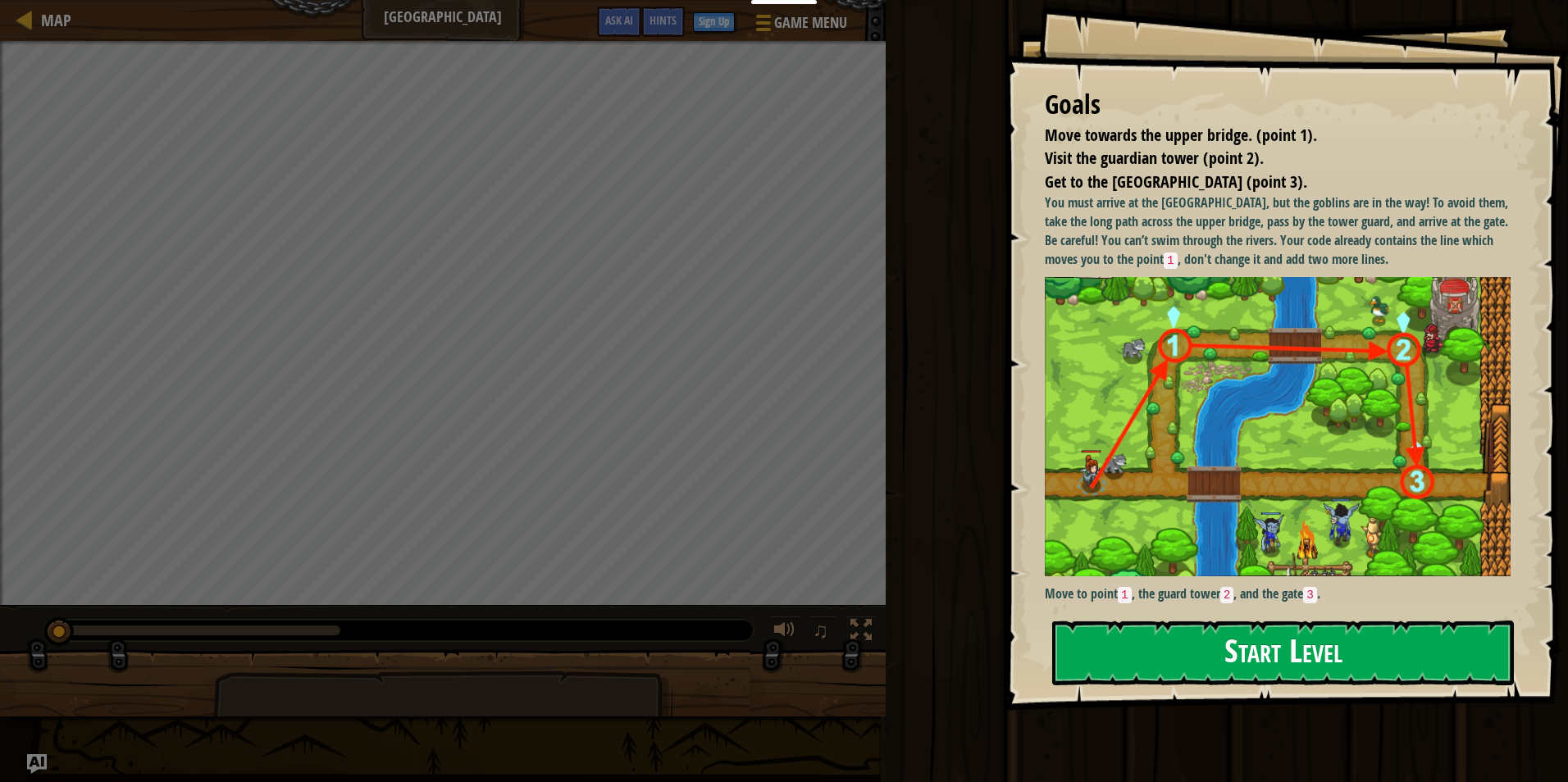
click at [1261, 624] on button "Start Level" at bounding box center [1284, 653] width 462 height 65
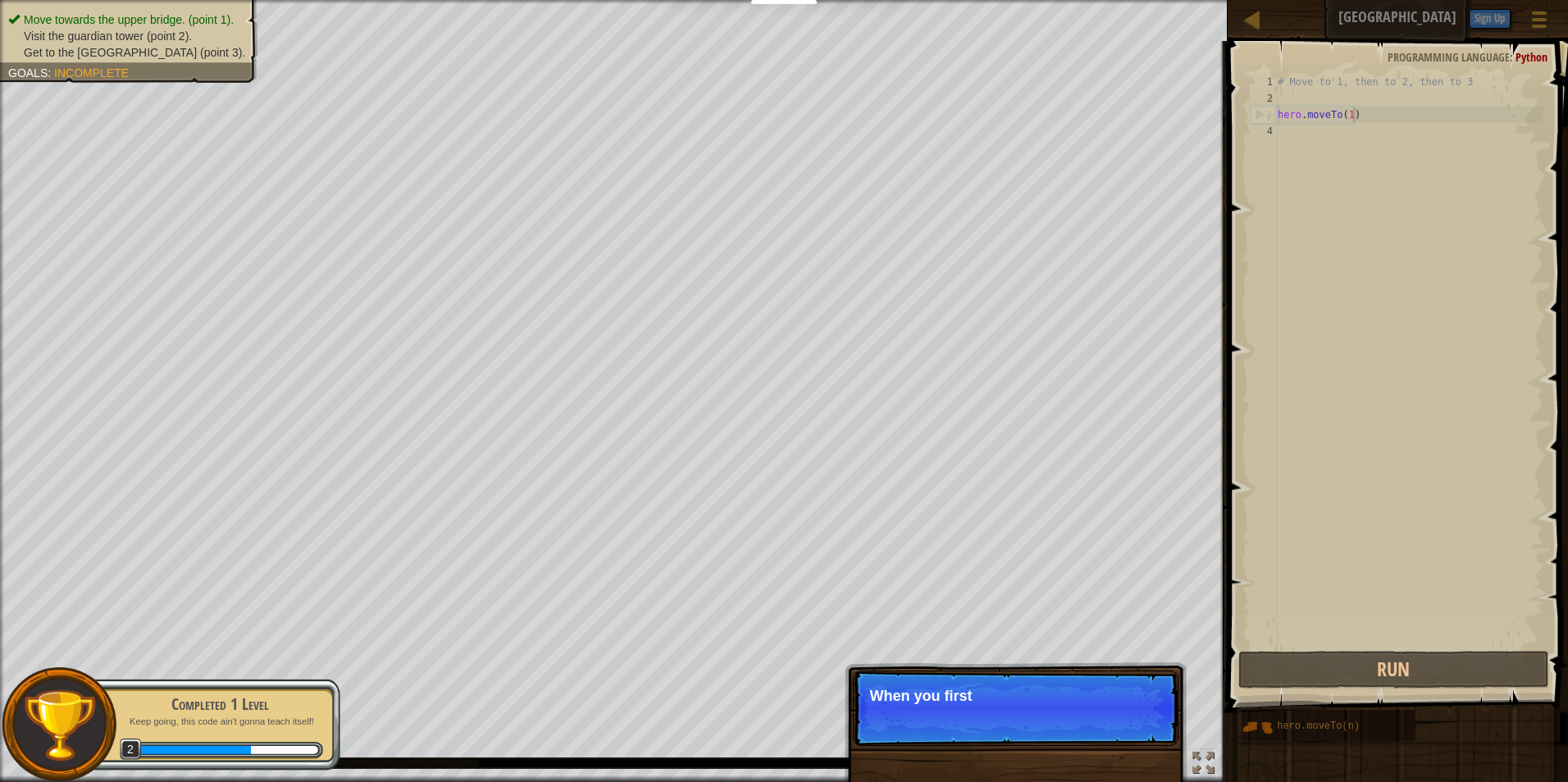
click at [1355, 114] on div "# Move to 1, then to 2, then to 3 hero . moveTo ( 1 )" at bounding box center [1409, 377] width 269 height 606
type textarea "hero.moveTo(1)"
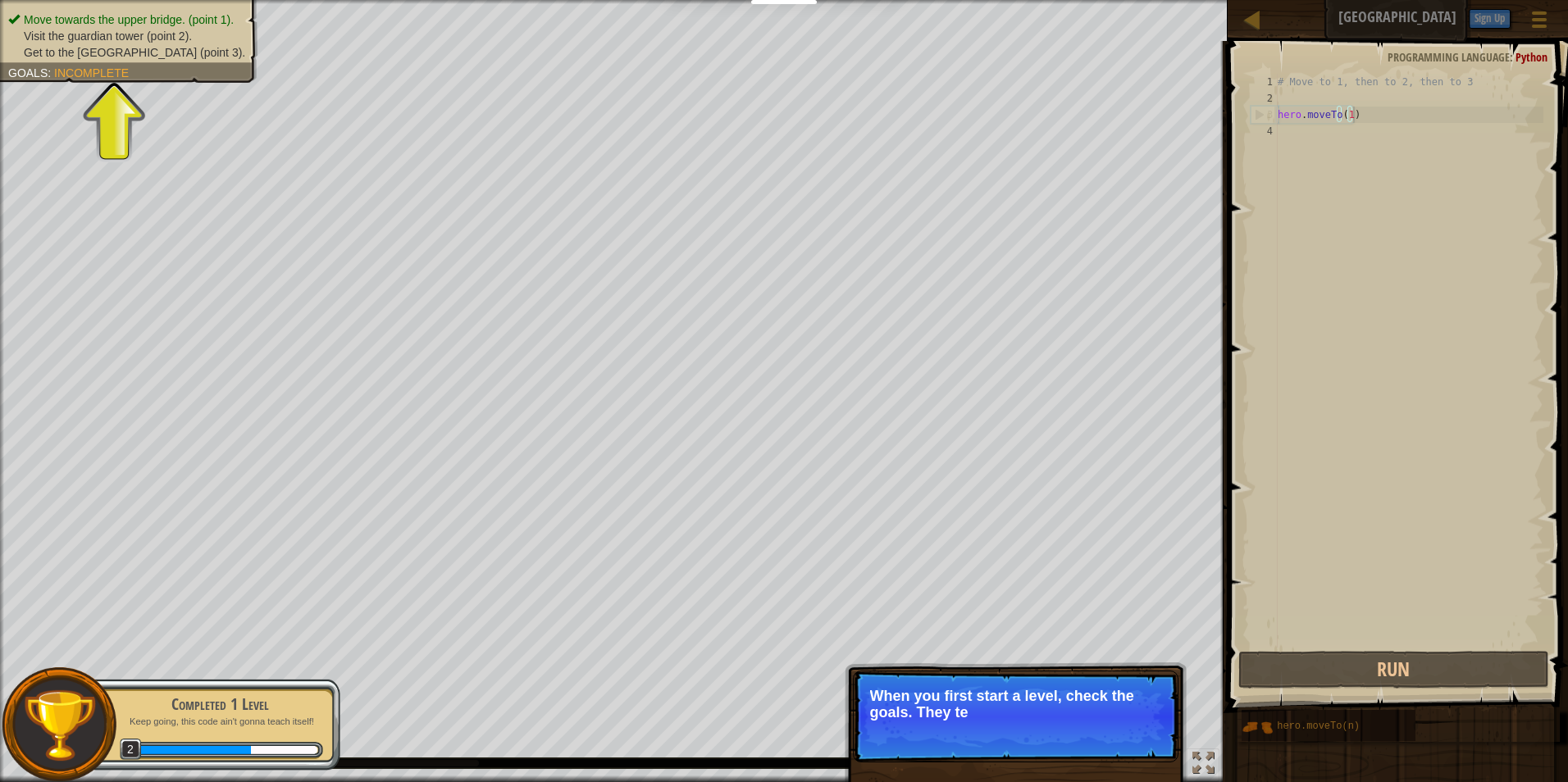
click at [1056, 692] on p "When you first start a level, check the goals. They te" at bounding box center [1016, 704] width 291 height 32
click at [136, 55] on span "Get to the town gate (point 3)." at bounding box center [134, 52] width 221 height 13
click at [82, 13] on ul "Move towards the upper bridge. (point 1). Visit the guardian tower (point 2). G…" at bounding box center [128, 36] width 241 height 49
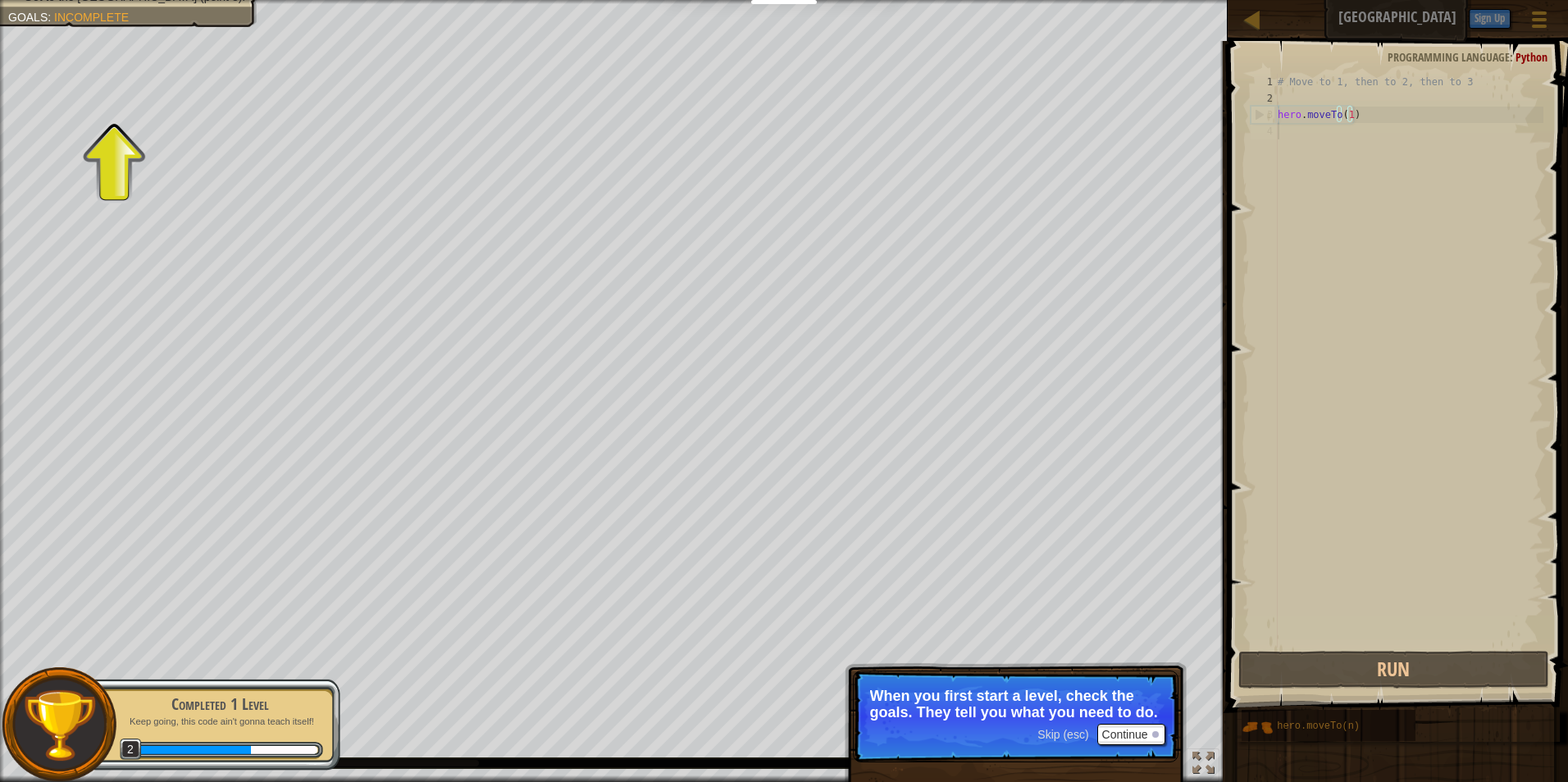
drag, startPoint x: 1321, startPoint y: 126, endPoint x: 1352, endPoint y: 117, distance: 32.3
click at [1324, 126] on div "# Move to 1, then to 2, then to 3 hero . moveTo ( 1 )" at bounding box center [1409, 377] width 269 height 606
click at [1346, 114] on div "# Move to 1, then to 2, then to 3 hero . moveTo ( 1 )" at bounding box center [1409, 377] width 269 height 606
type textarea "hero.moveTo(1)"
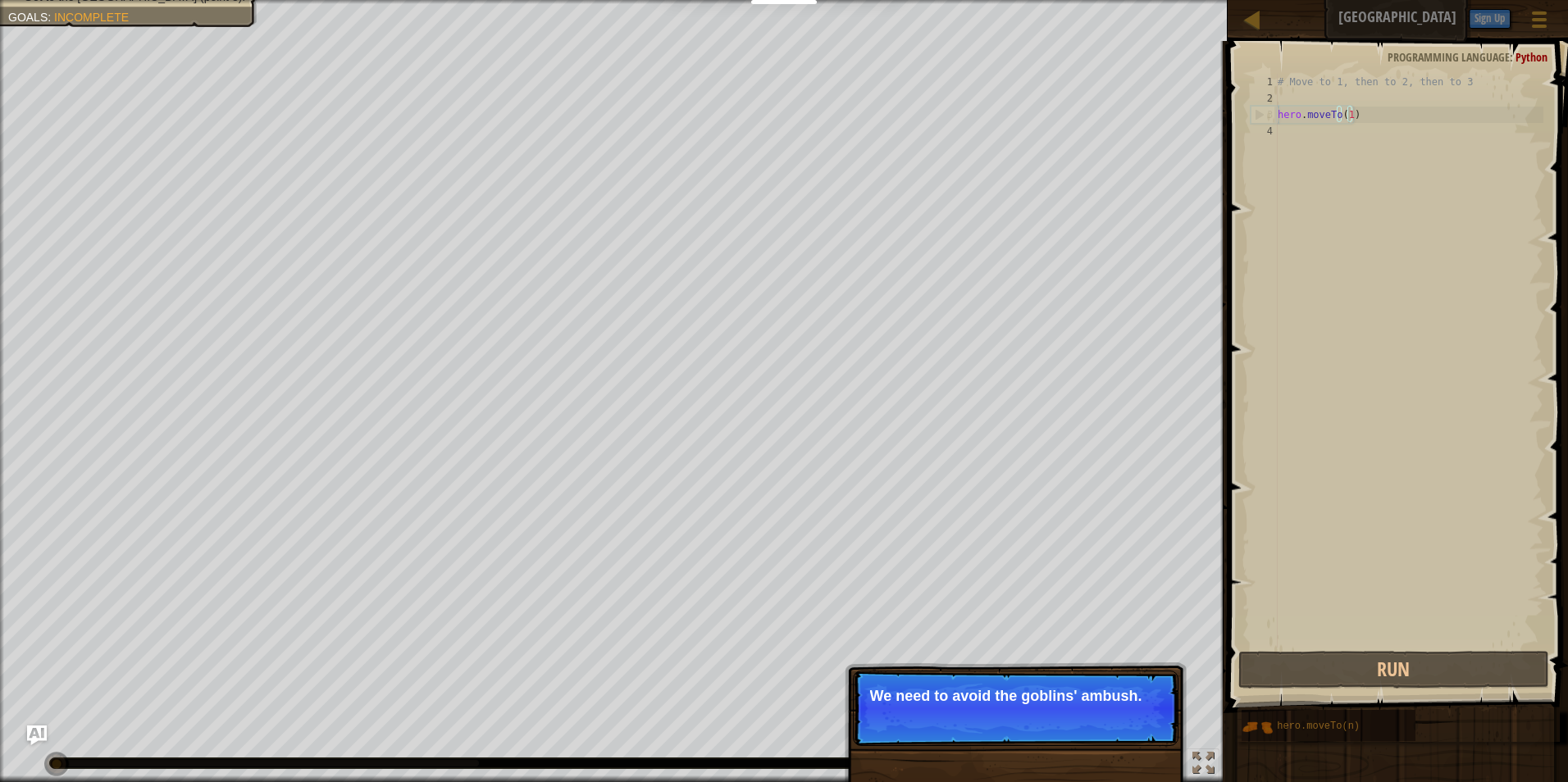
click at [1055, 744] on p "Skip (esc) Continue We need to avoid the goblins' ambush." at bounding box center [1016, 708] width 326 height 75
click at [1155, 721] on div at bounding box center [1155, 718] width 6 height 6
click at [1140, 704] on p "First, the hero moves to point 1 . It'" at bounding box center [1016, 697] width 291 height 18
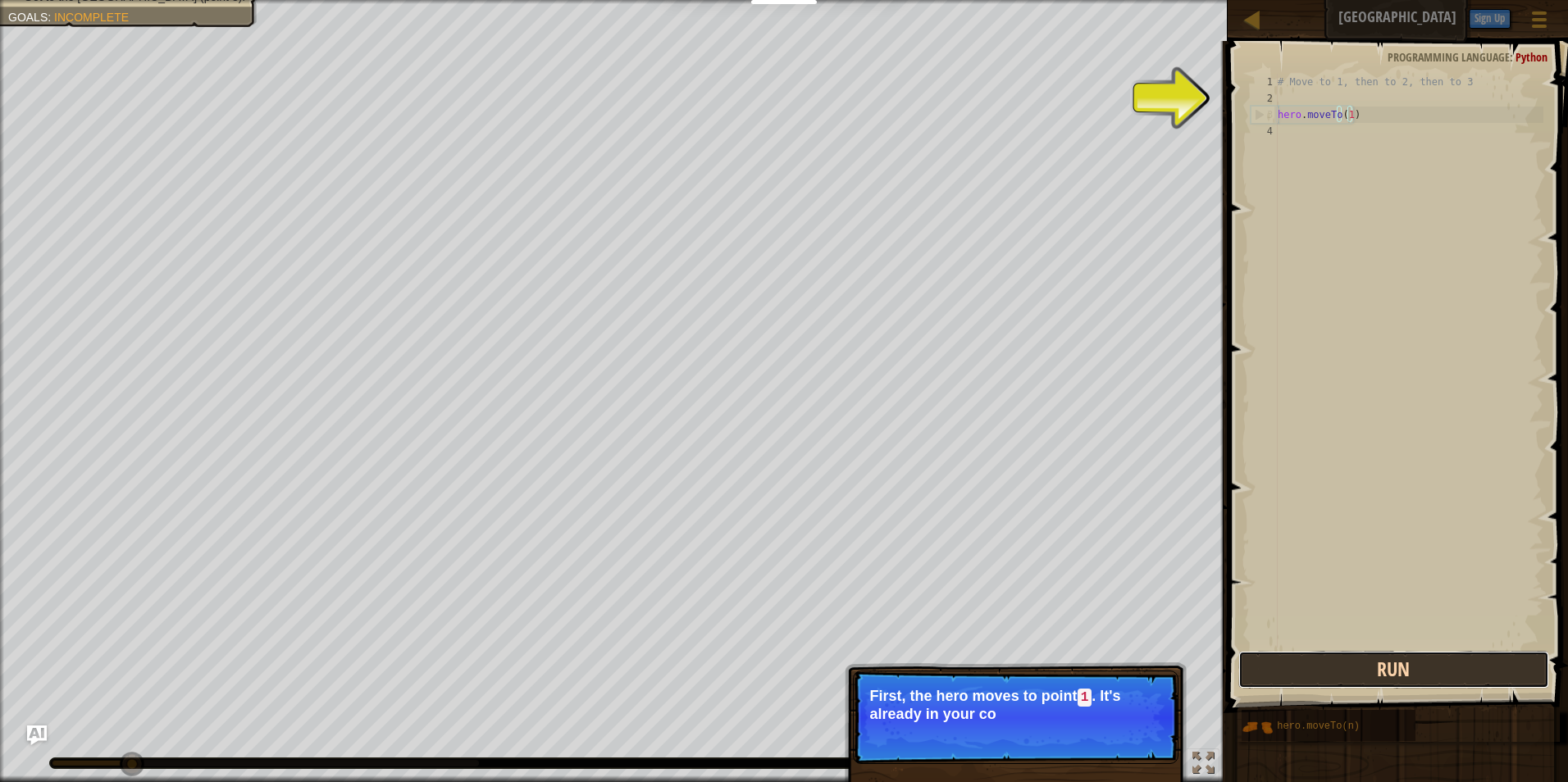
click at [1295, 670] on button "Run" at bounding box center [1394, 670] width 312 height 38
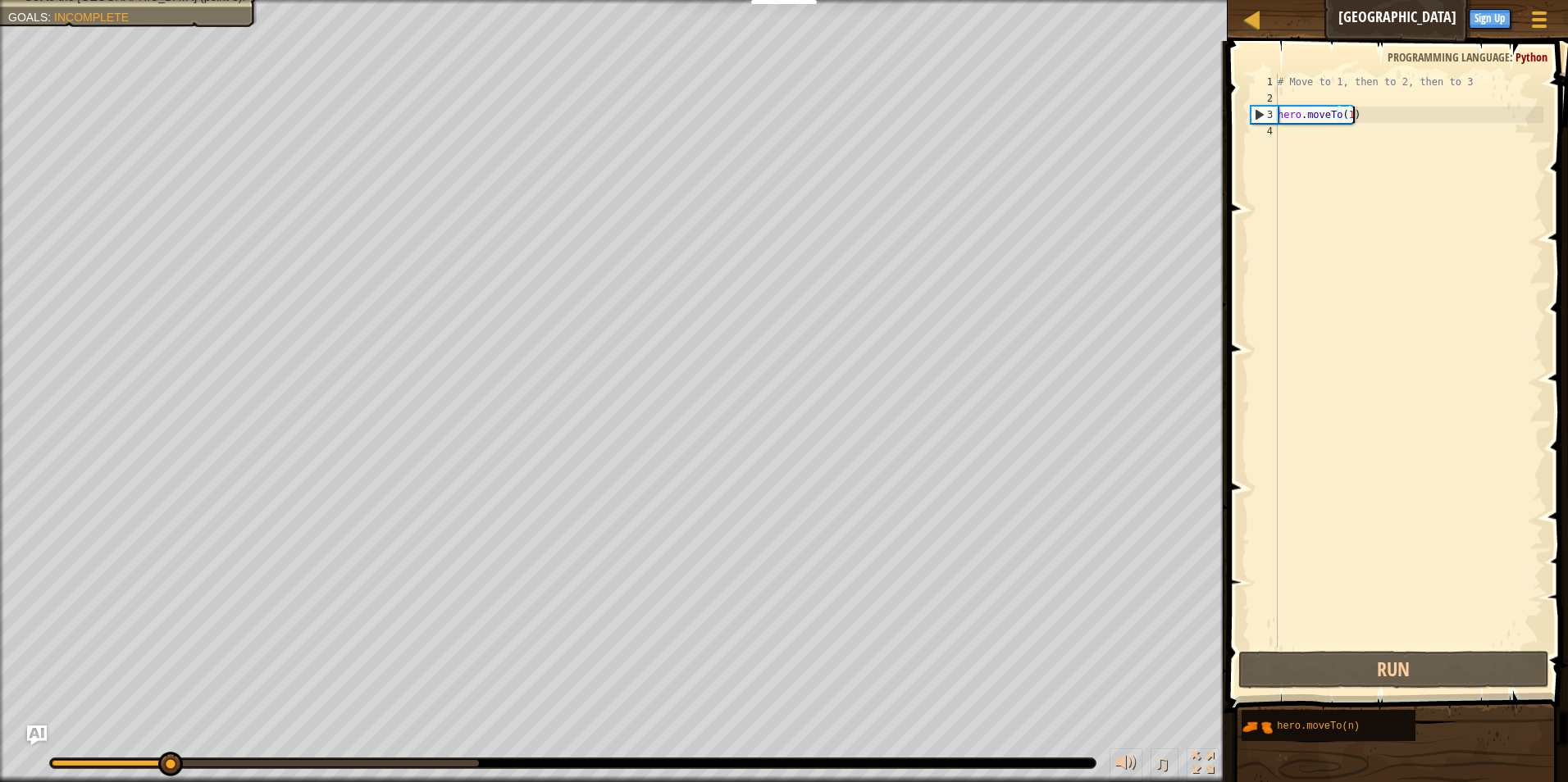
click at [1371, 117] on div "# Move to 1, then to 2, then to 3 hero . moveTo ( 1 )" at bounding box center [1409, 377] width 269 height 606
click at [1345, 118] on div "# Move to 1, then to 2, then to 3 hero . moveTo ( 1 )" at bounding box center [1409, 377] width 269 height 606
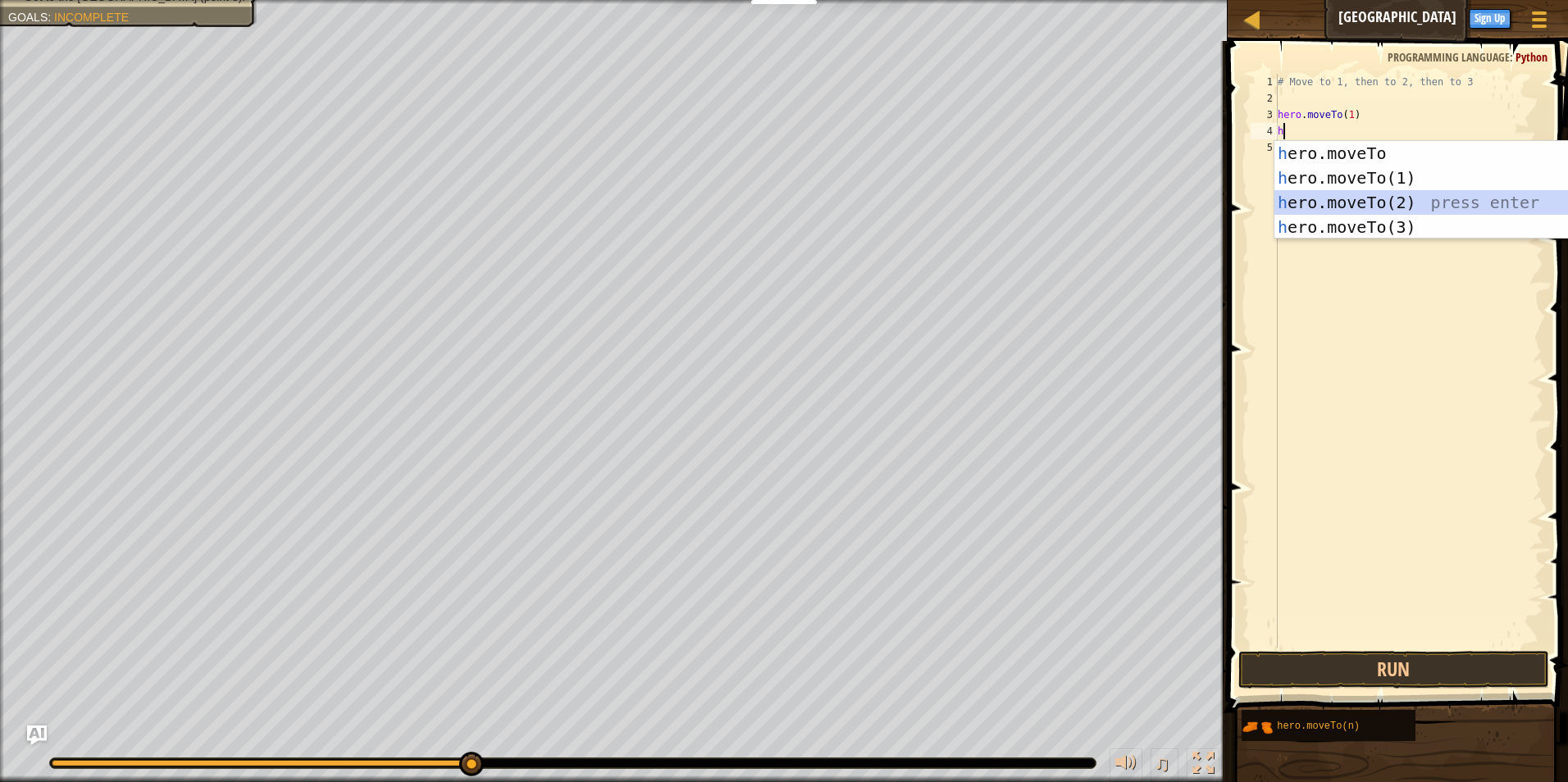
type textarea "hero.moveTo(2)"
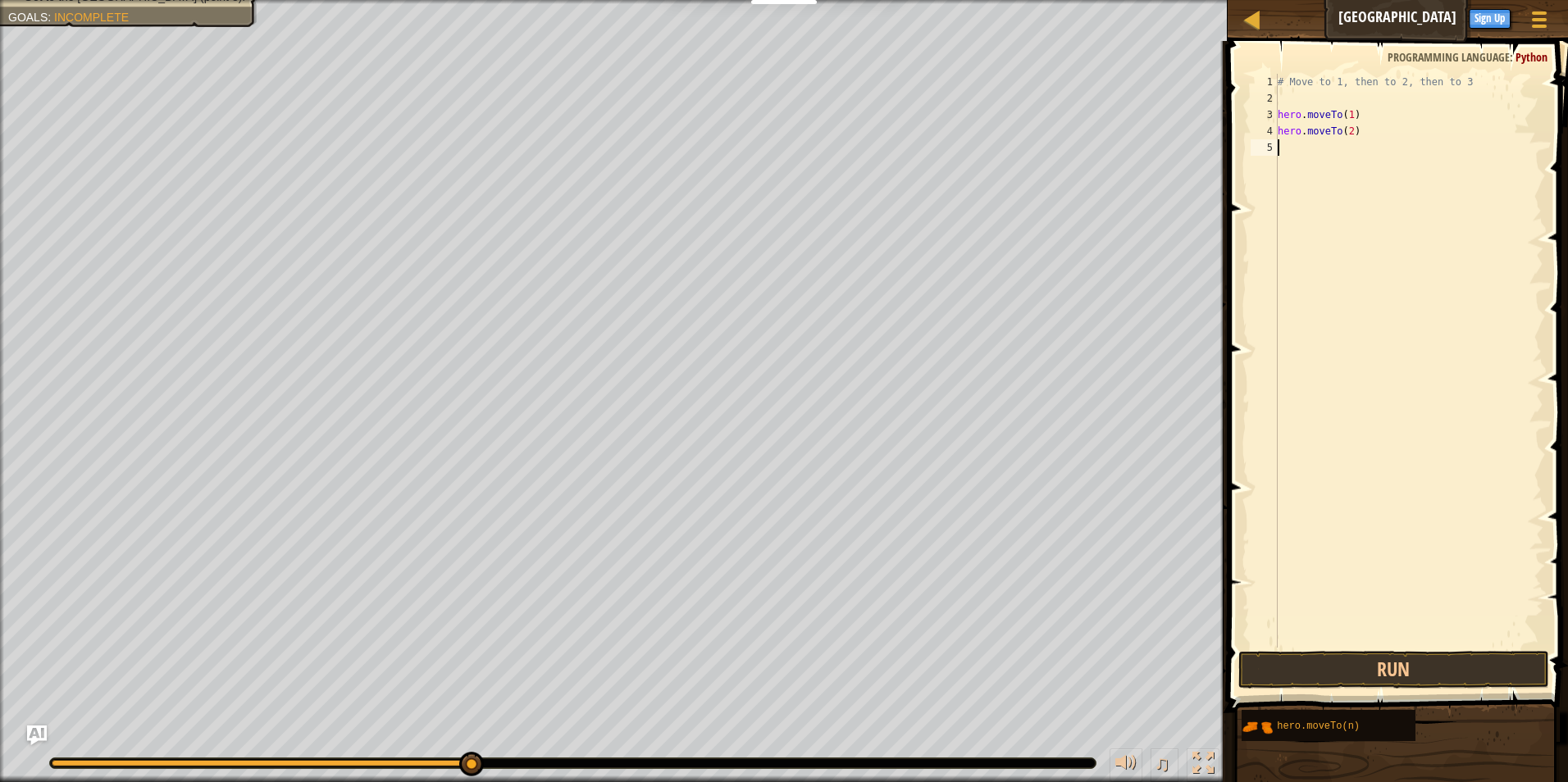
type textarea "g"
type textarea "hero.moveTo(3)"
click at [1361, 673] on button "Run" at bounding box center [1394, 670] width 312 height 38
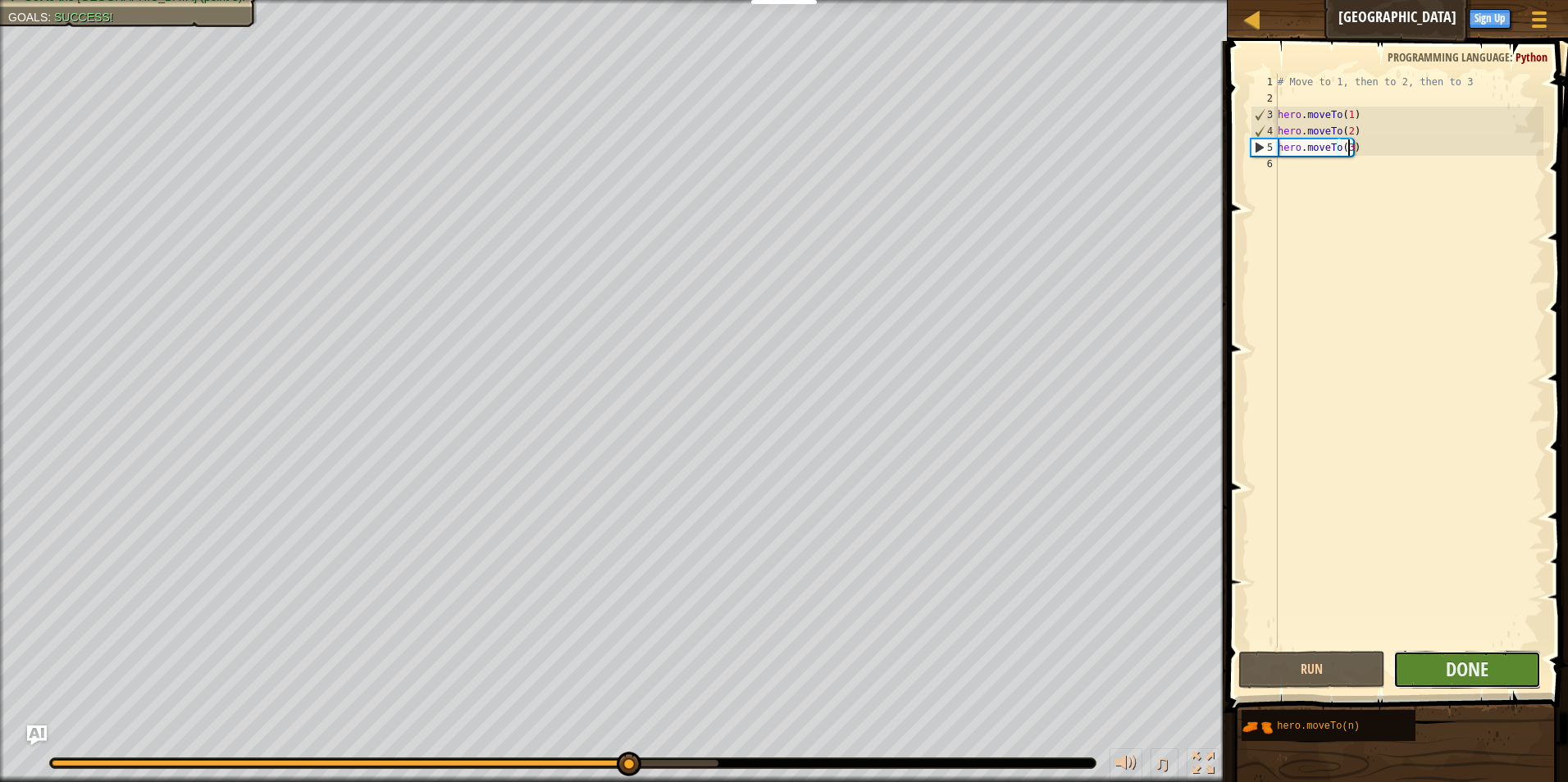
click at [1500, 673] on button "Done" at bounding box center [1467, 670] width 147 height 38
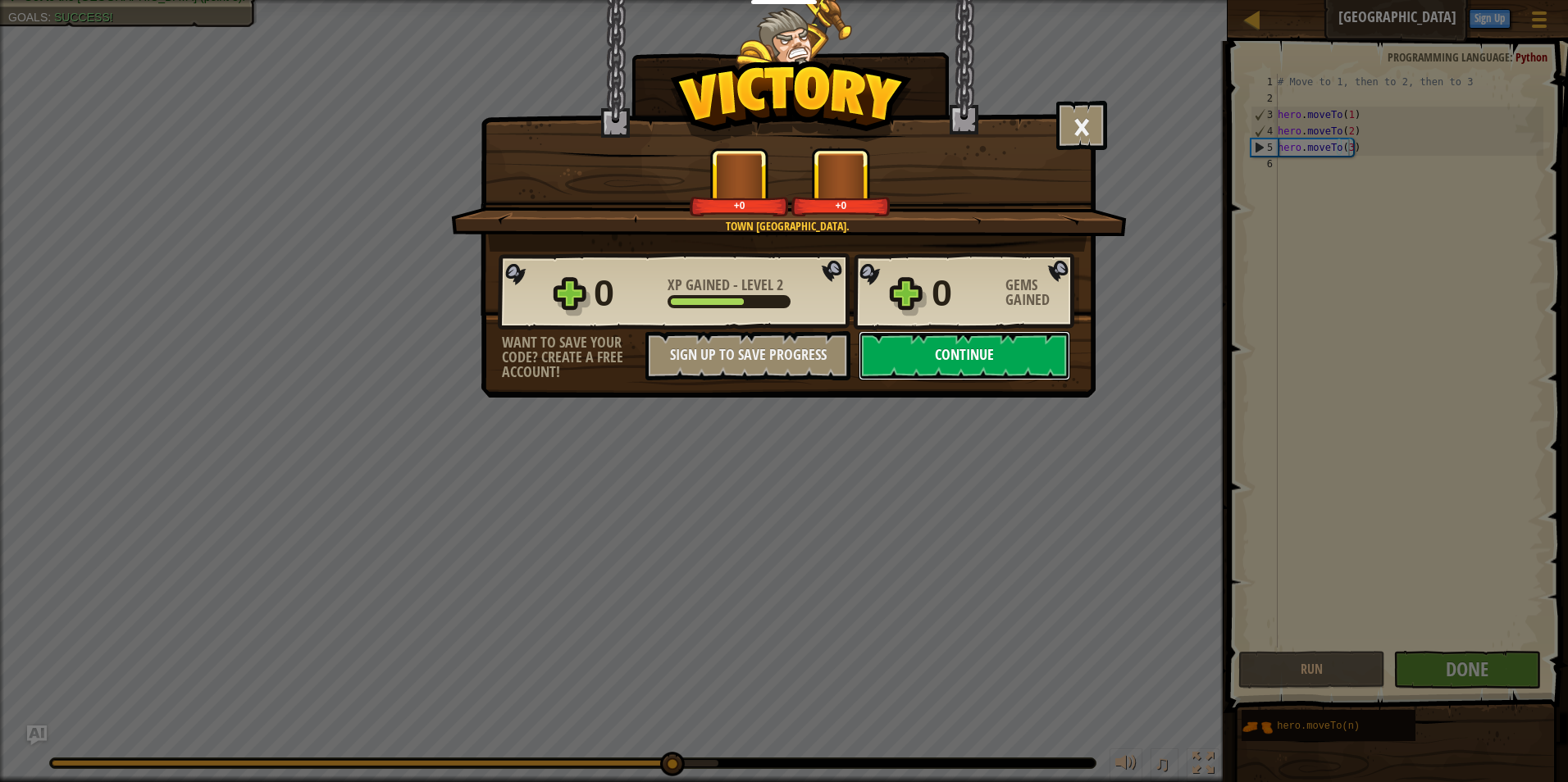
click at [980, 358] on button "Continue" at bounding box center [964, 355] width 212 height 49
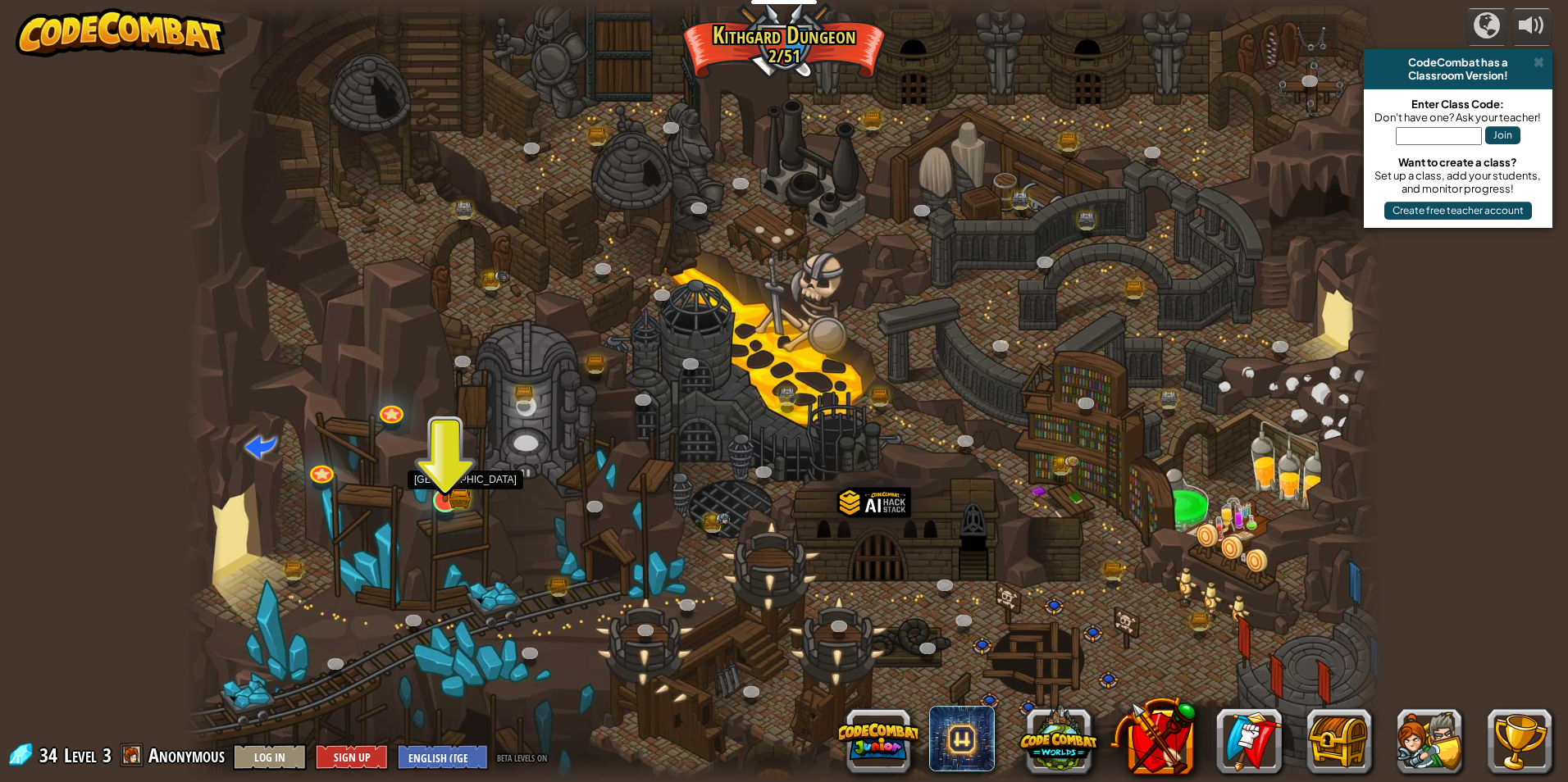
click at [450, 467] on img at bounding box center [445, 467] width 32 height 71
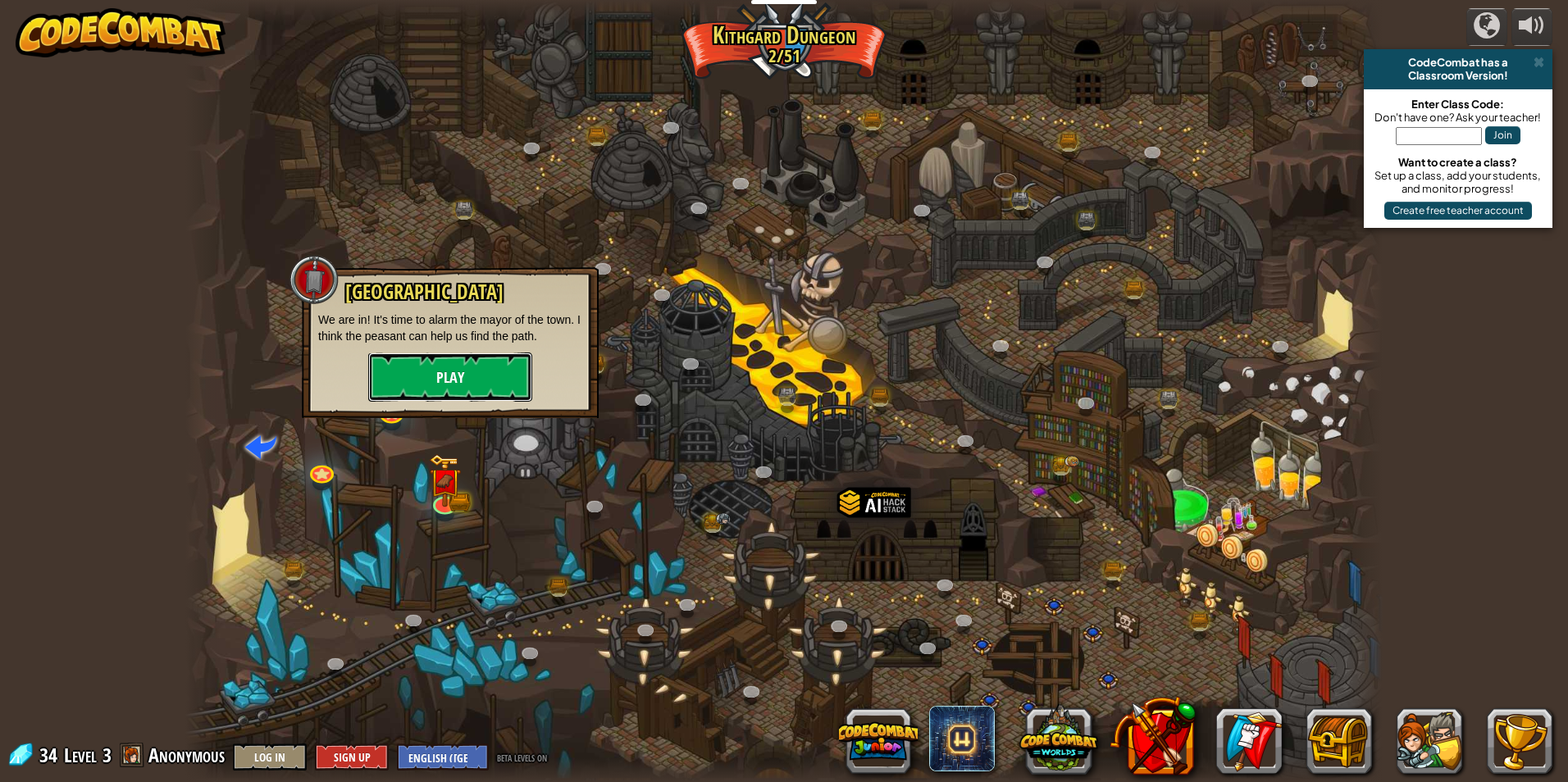
click at [471, 374] on button "Play" at bounding box center [450, 377] width 164 height 49
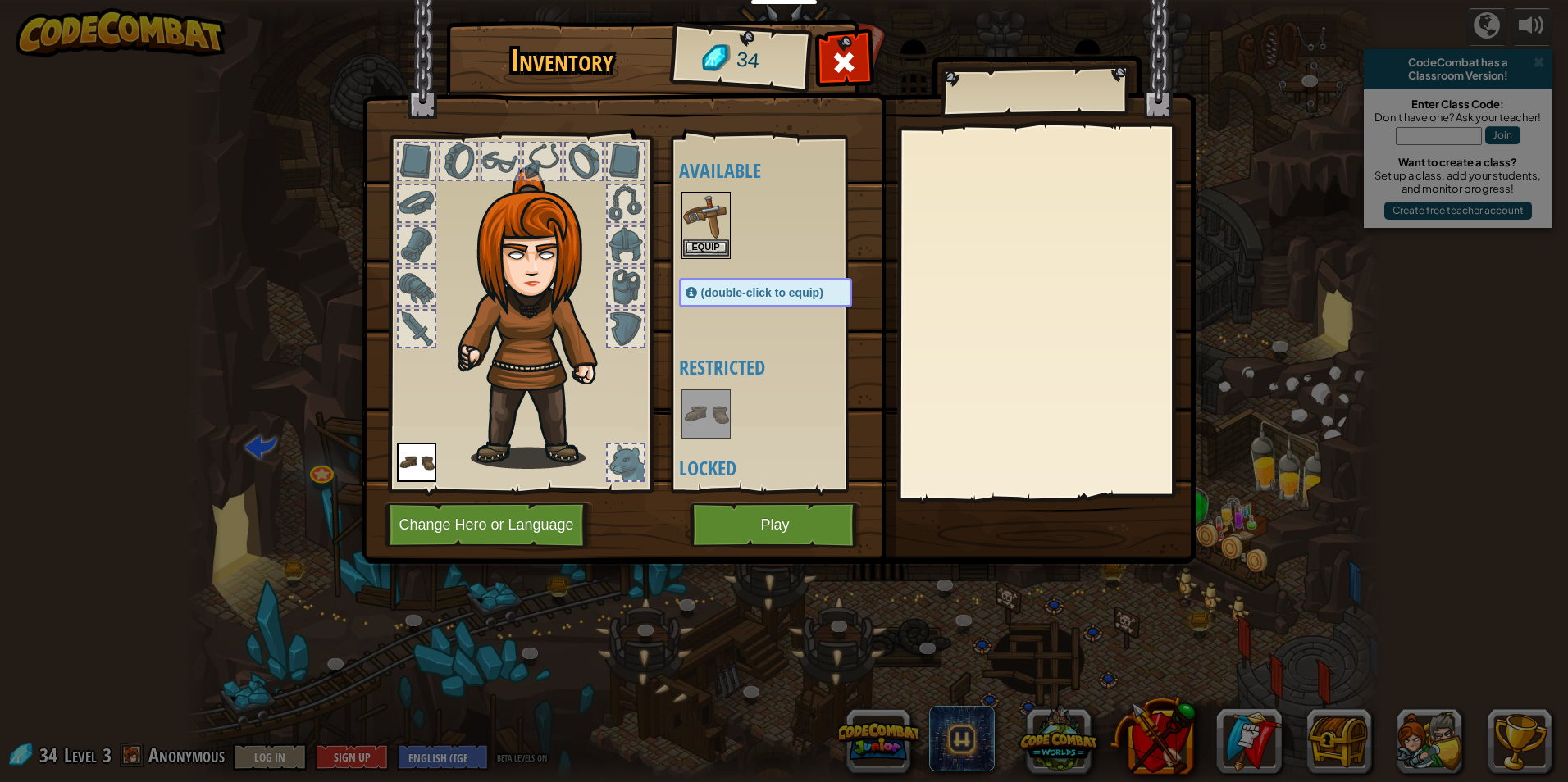
click at [718, 232] on img at bounding box center [706, 216] width 46 height 46
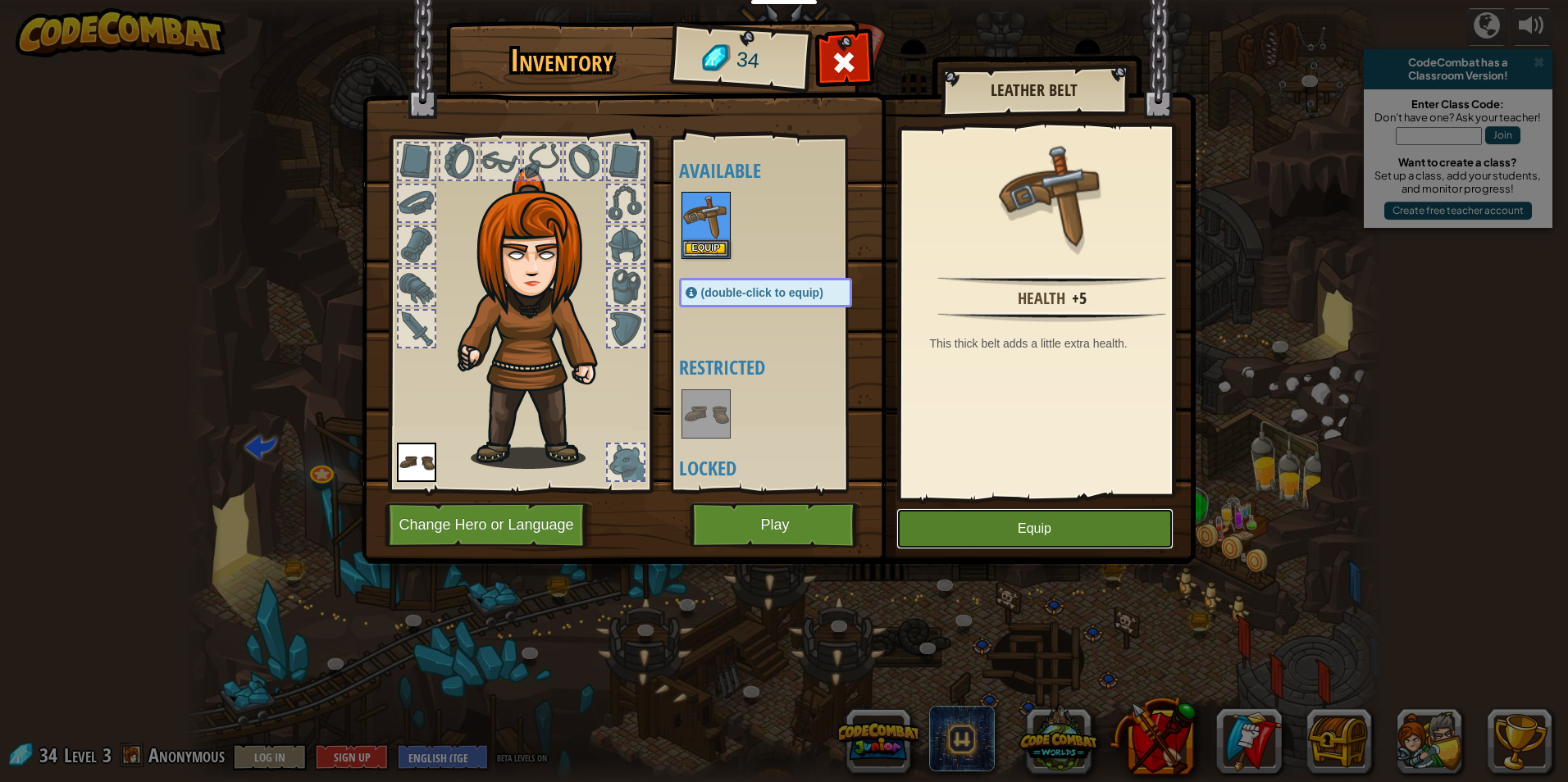
click at [1064, 524] on button "Equip" at bounding box center [1035, 528] width 277 height 41
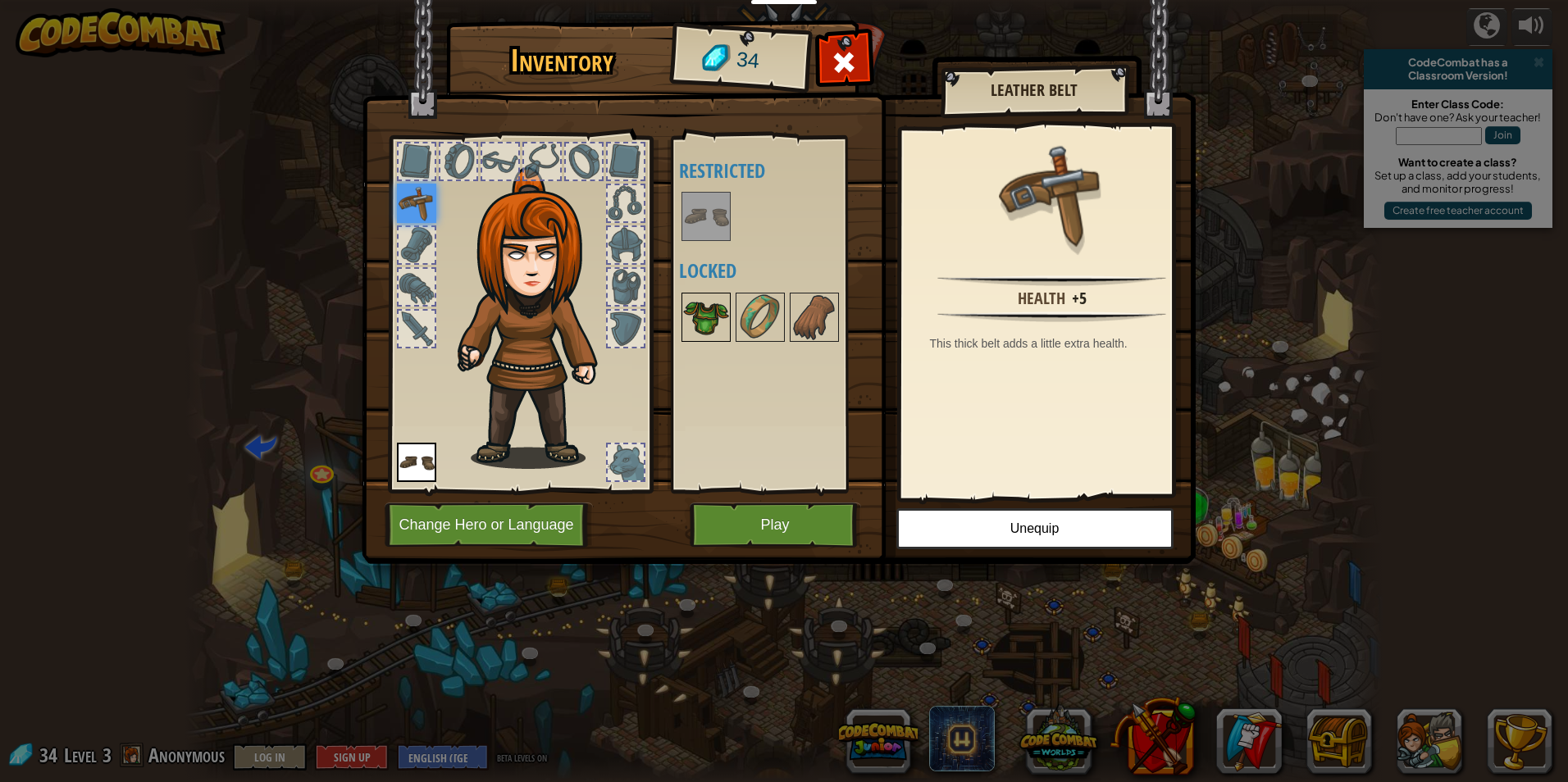
click at [710, 309] on img at bounding box center [706, 317] width 46 height 46
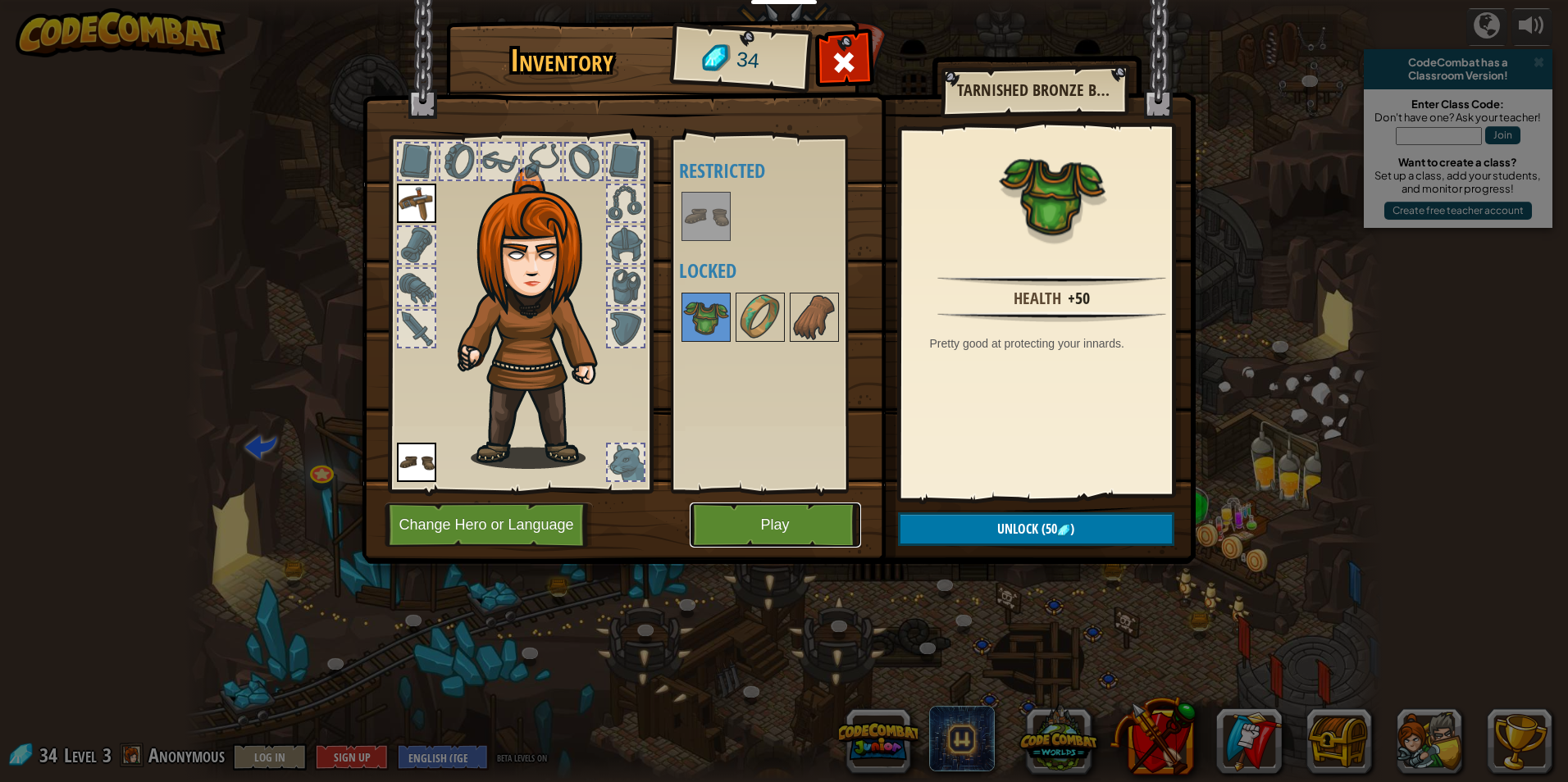
click at [802, 517] on button "Play" at bounding box center [775, 525] width 171 height 45
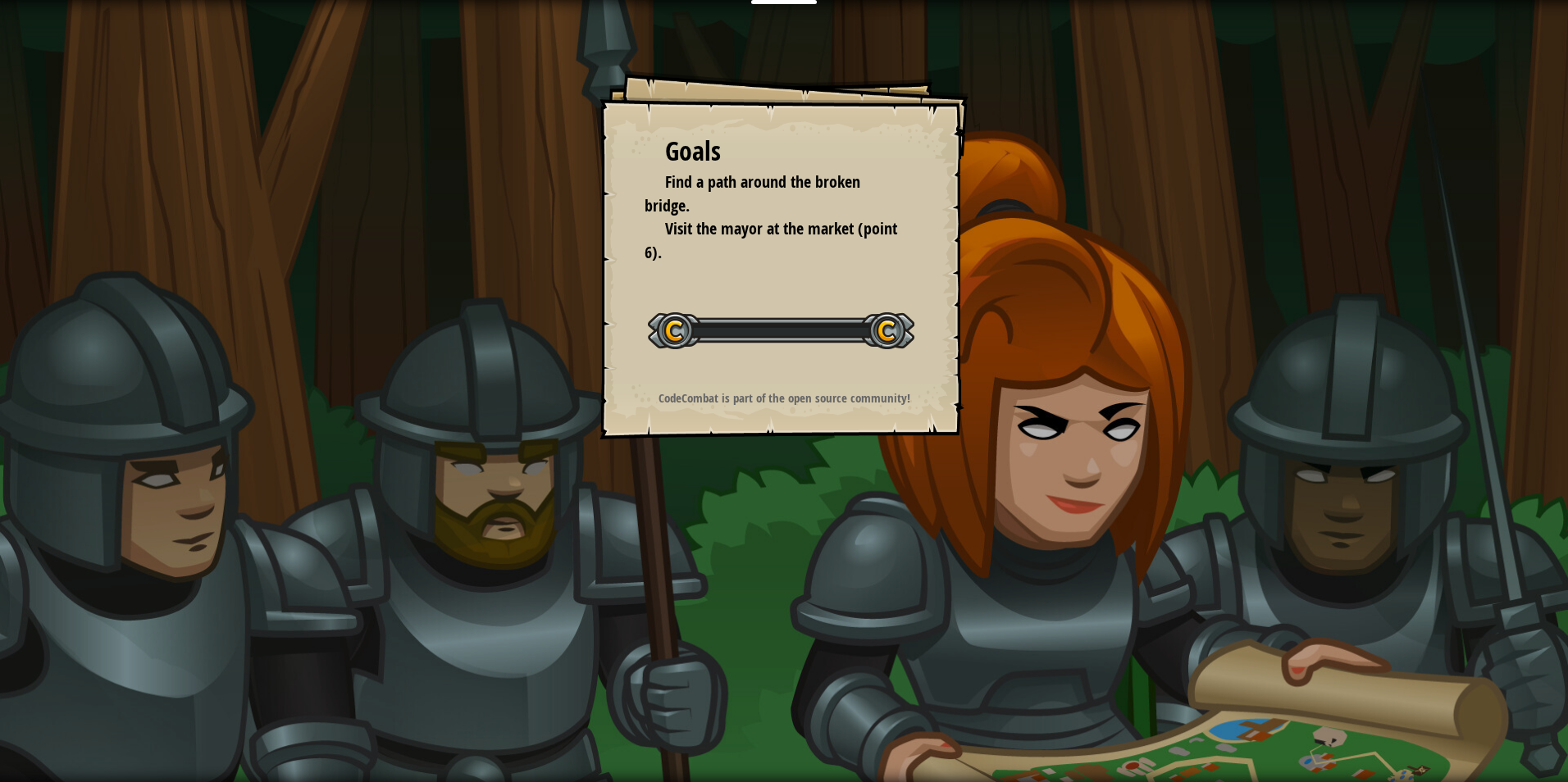
click at [802, 517] on div "Goals Find a path around the broken bridge. Visit the mayor at the market (poin…" at bounding box center [784, 391] width 1568 height 782
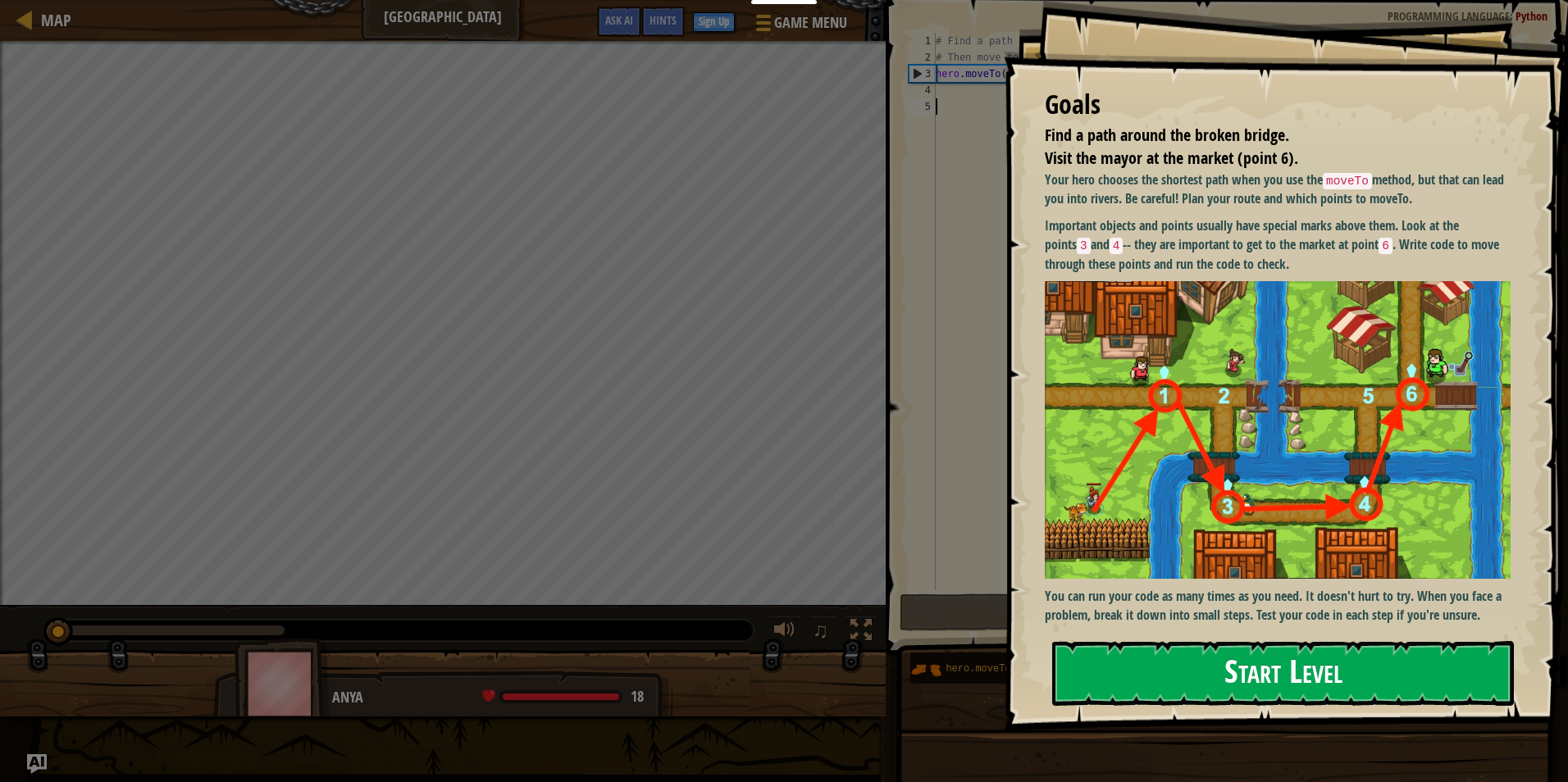
click at [1333, 663] on button "Start Level" at bounding box center [1284, 674] width 462 height 65
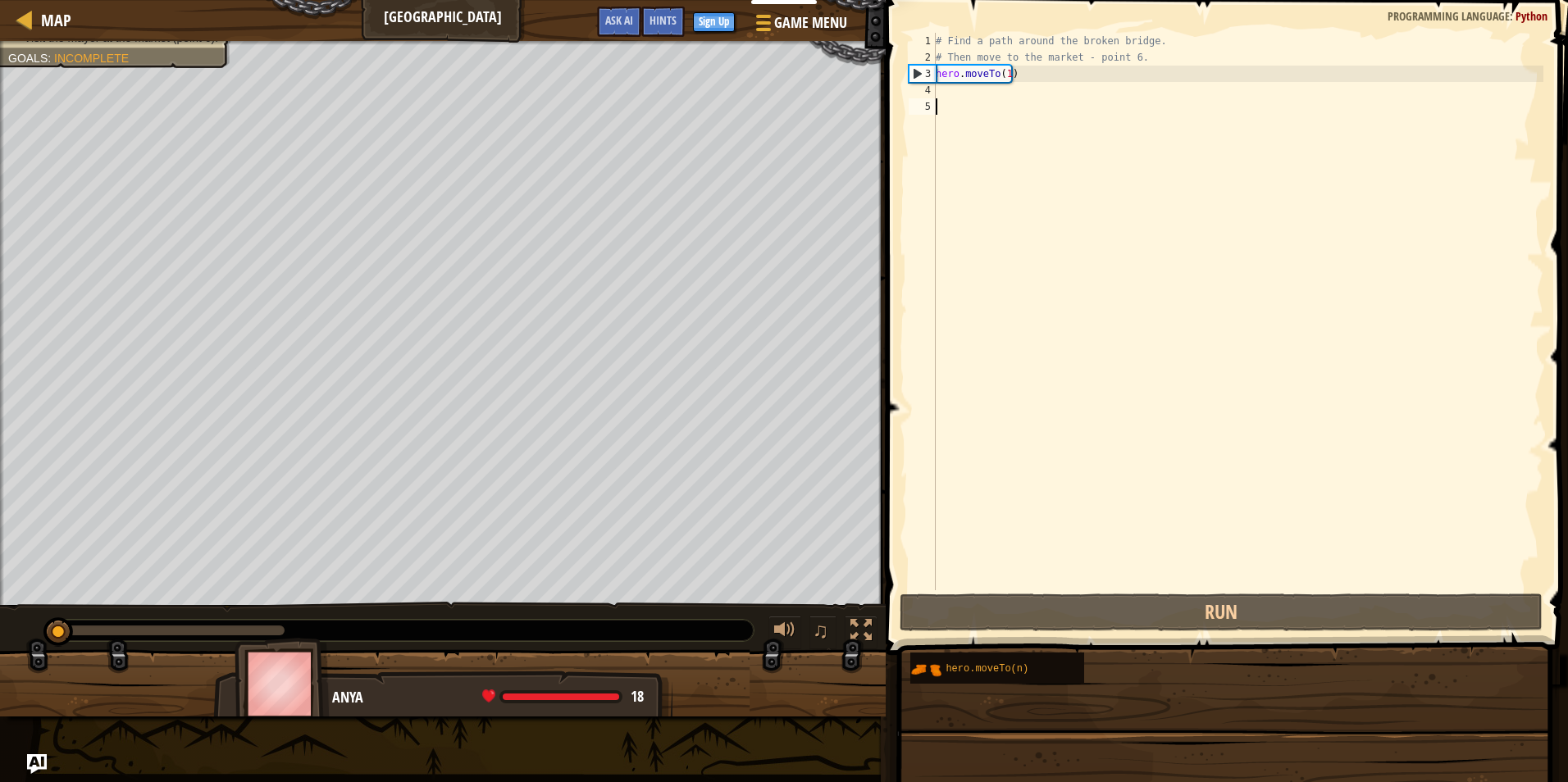
click at [1108, 88] on div "Map Broken Bridge Game Menu Done Sign Up Hints Ask AI 1 ההההההההההההההההההההההה…" at bounding box center [784, 391] width 1568 height 782
type textarea "# Find a path around the broken bridge. # Then move to the market - point 6."
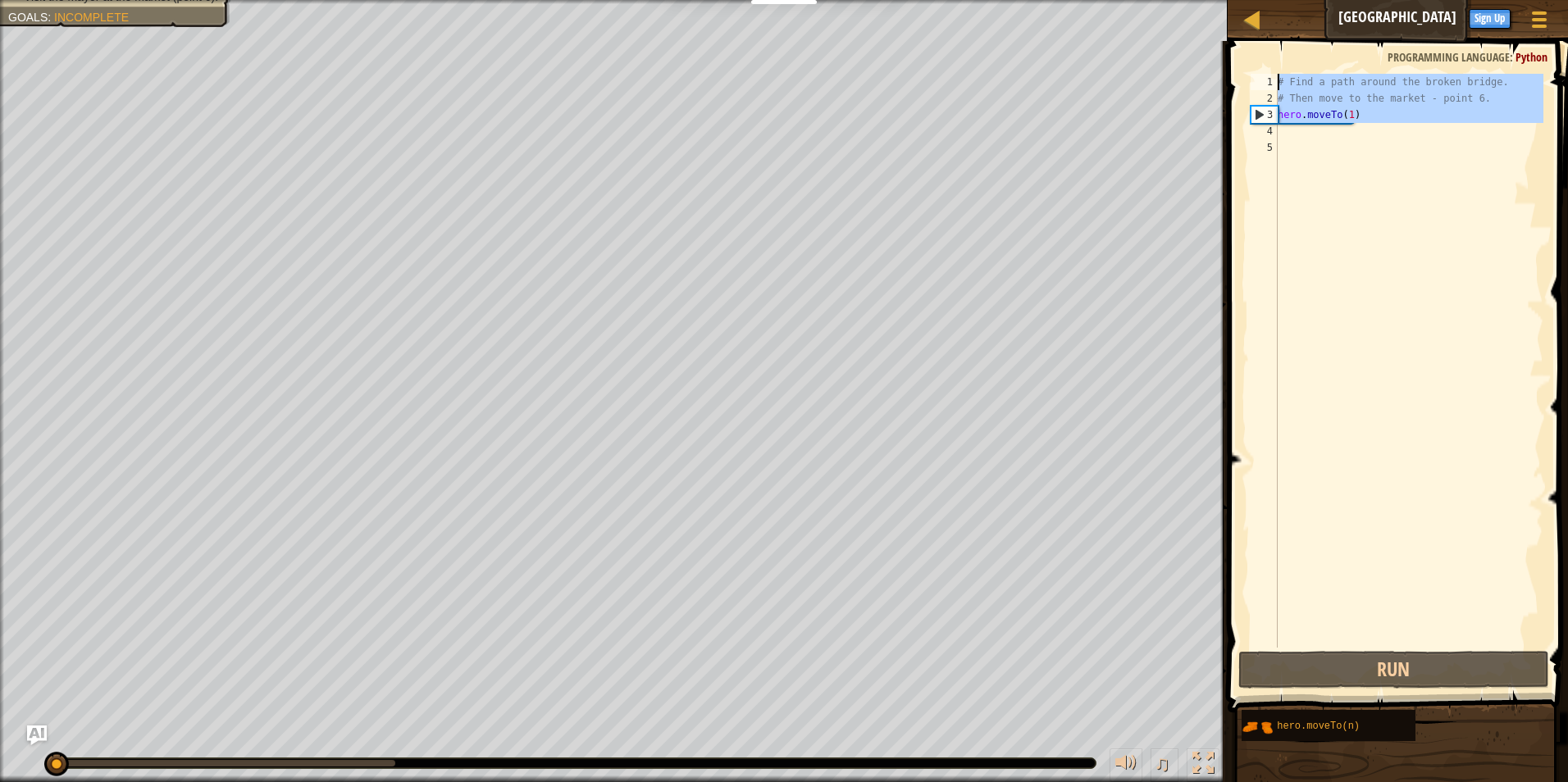
click at [1383, 157] on div "# Find a path around the broken bridge. # Then move to the market - point 6. he…" at bounding box center [1409, 377] width 269 height 606
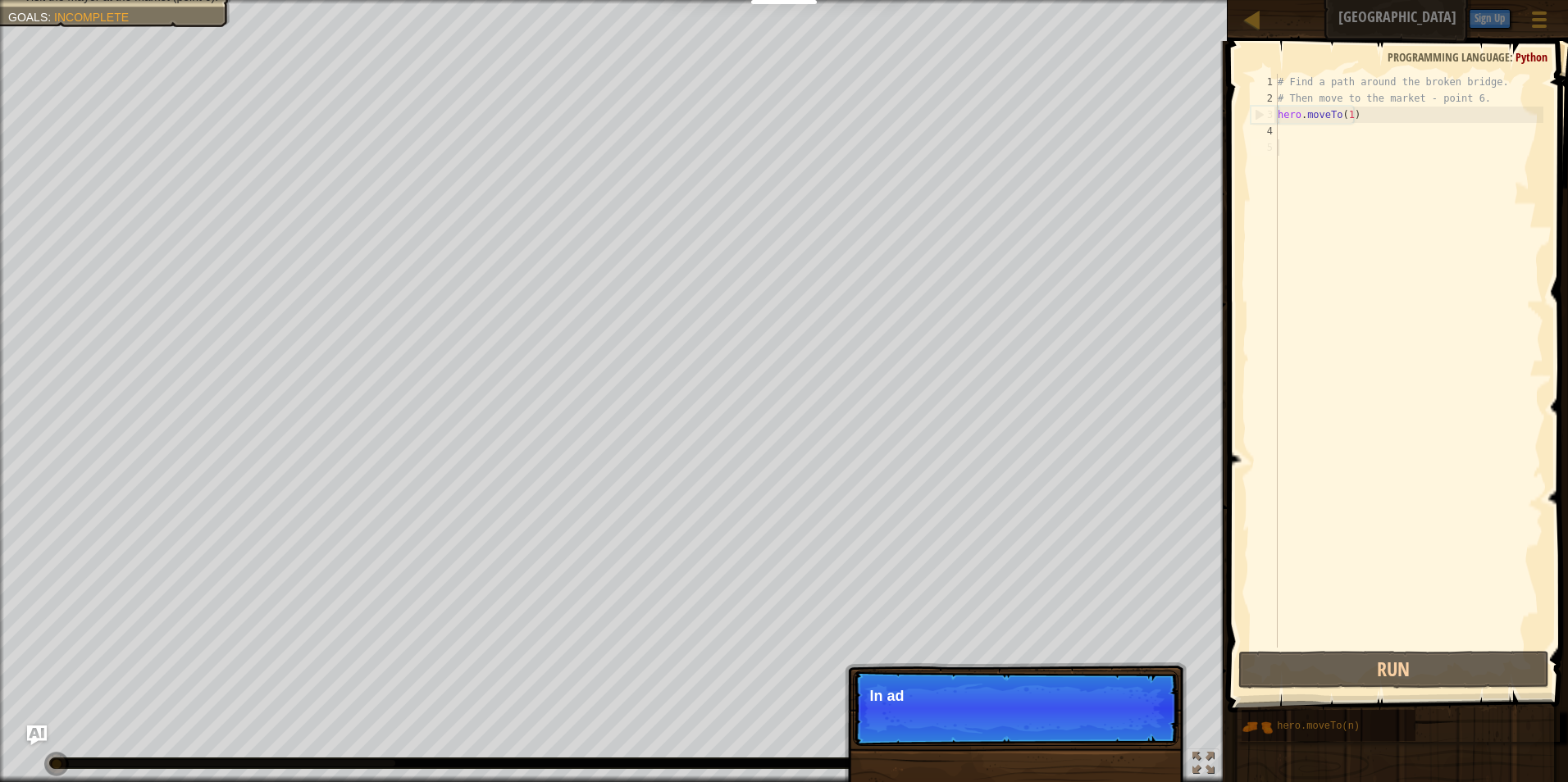
click at [1359, 133] on div "# Find a path around the broken bridge. # Then move to the market - point 6. he…" at bounding box center [1409, 377] width 269 height 606
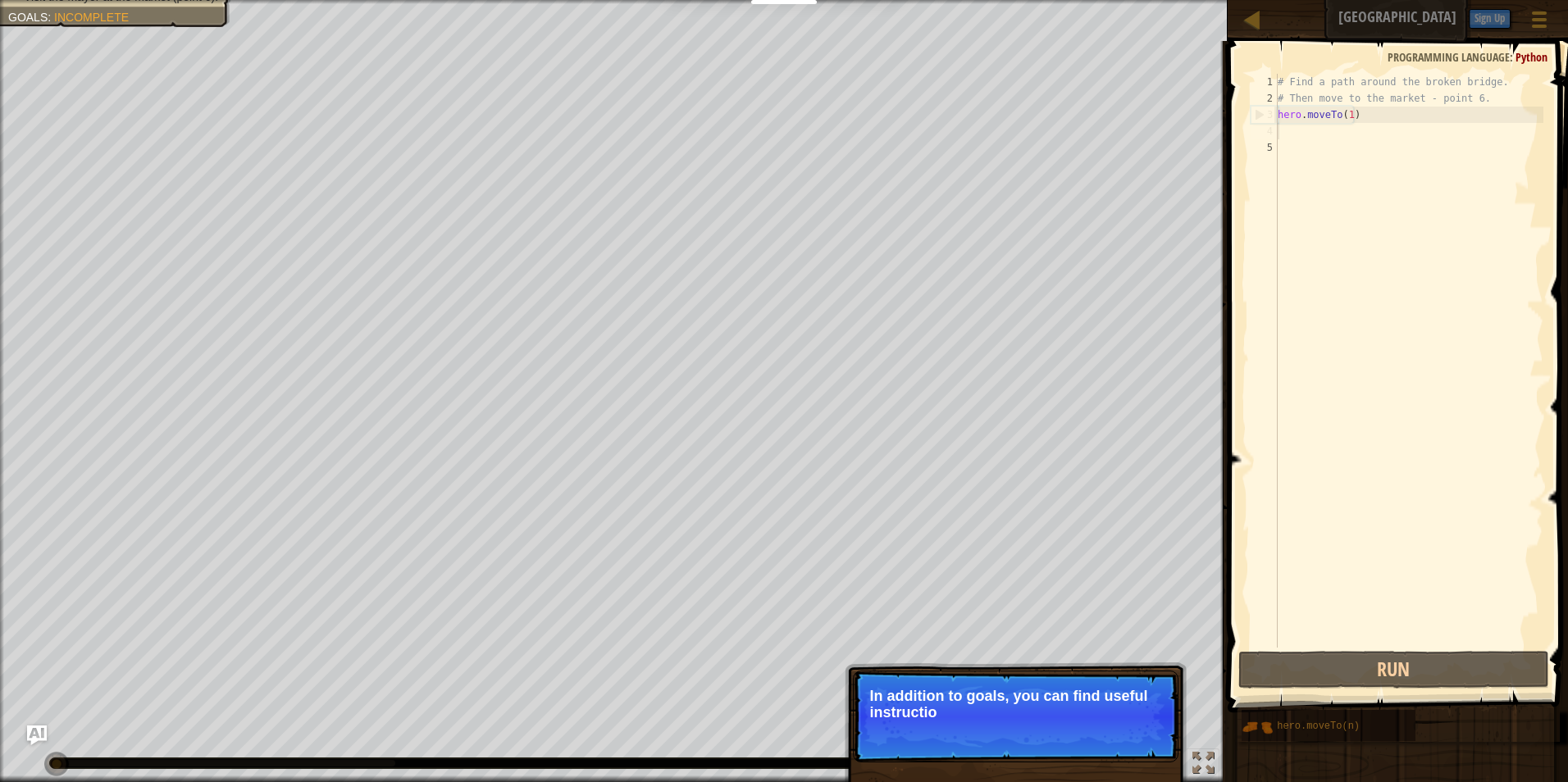
click at [1352, 156] on div "# Find a path around the broken bridge. # Then move to the market - point 6. he…" at bounding box center [1409, 377] width 269 height 606
click at [1156, 696] on p "In addition to goals, you can find useful instructions in the comments." at bounding box center [1016, 704] width 291 height 32
click at [1115, 737] on button "Continue" at bounding box center [1132, 735] width 68 height 21
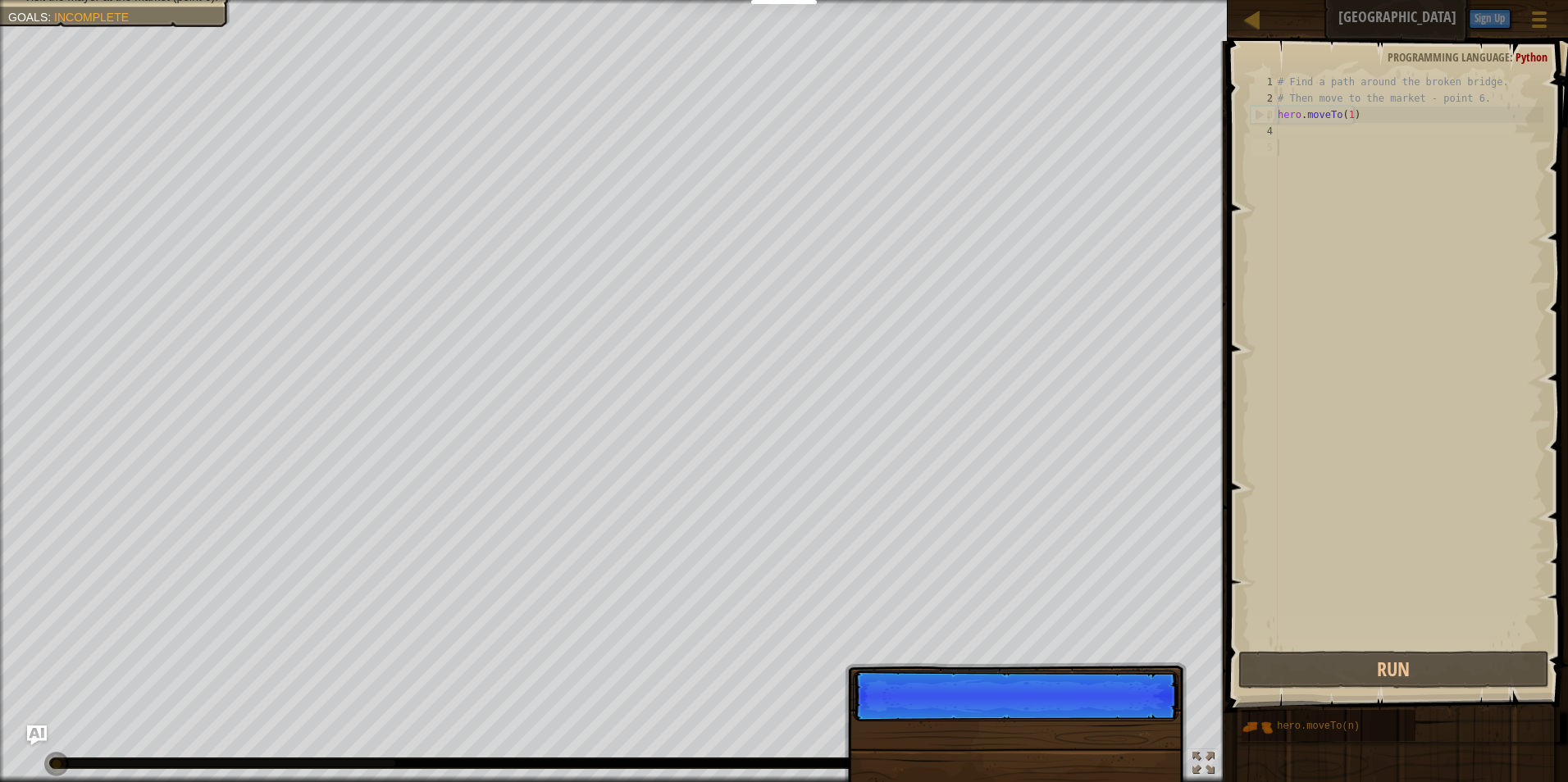
scroll to position [7, 0]
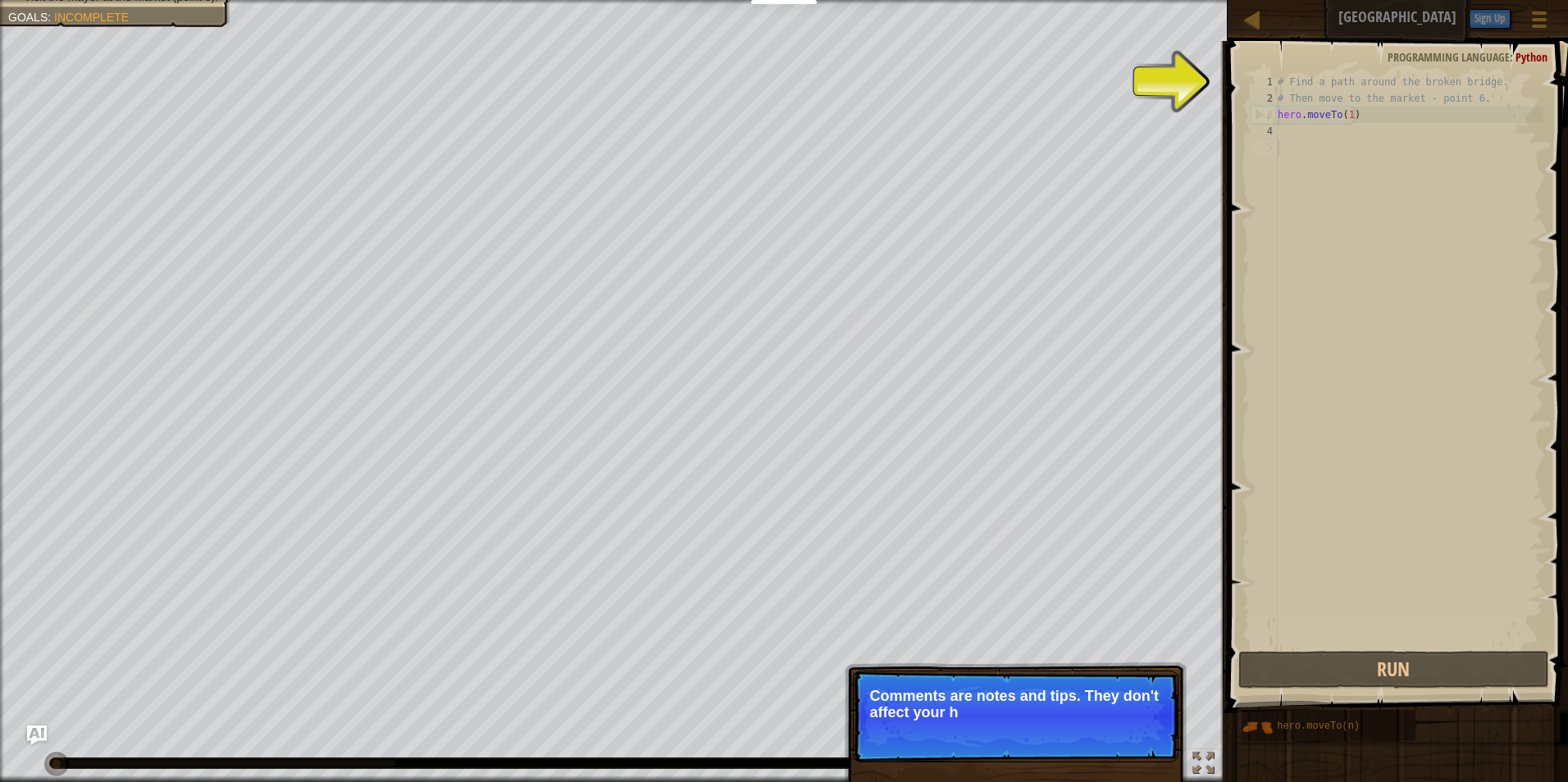
click at [1133, 677] on p "Skip (esc) Continue Comments are notes and tips. They don't affect your h" at bounding box center [1016, 716] width 326 height 92
click at [1128, 704] on p "Comments are notes and tips. They don't affect your hero but can h" at bounding box center [1016, 704] width 291 height 32
click at [1376, 607] on div "# Find a path around the broken bridge. # Then move to the market - point 6. he…" at bounding box center [1409, 377] width 269 height 606
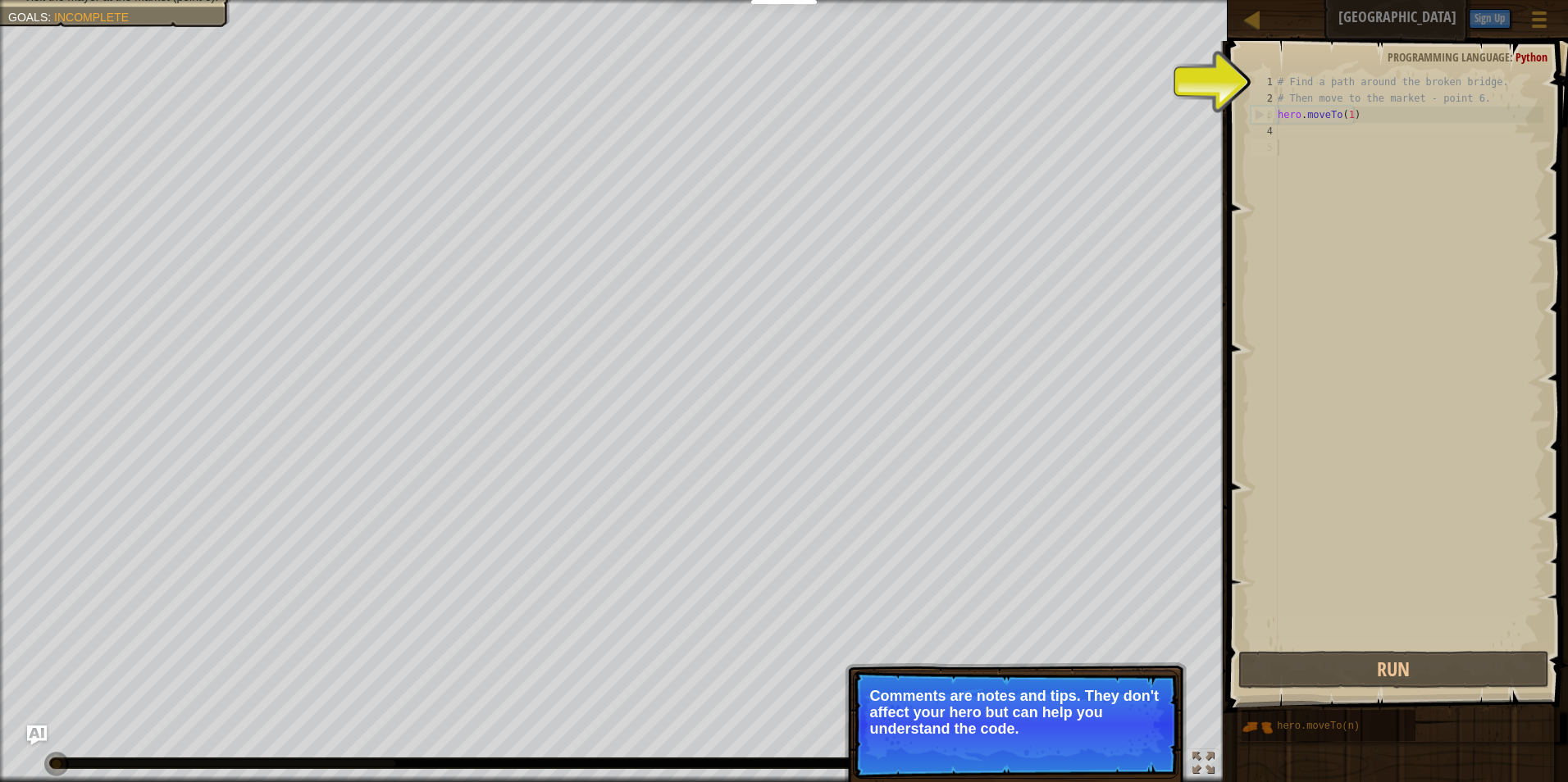
click at [1335, 130] on div "# Find a path around the broken bridge. # Then move to the market - point 6. he…" at bounding box center [1409, 377] width 269 height 606
click at [1390, 122] on div "# Find a path around the broken bridge. # Then move to the market - point 6. he…" at bounding box center [1409, 377] width 269 height 606
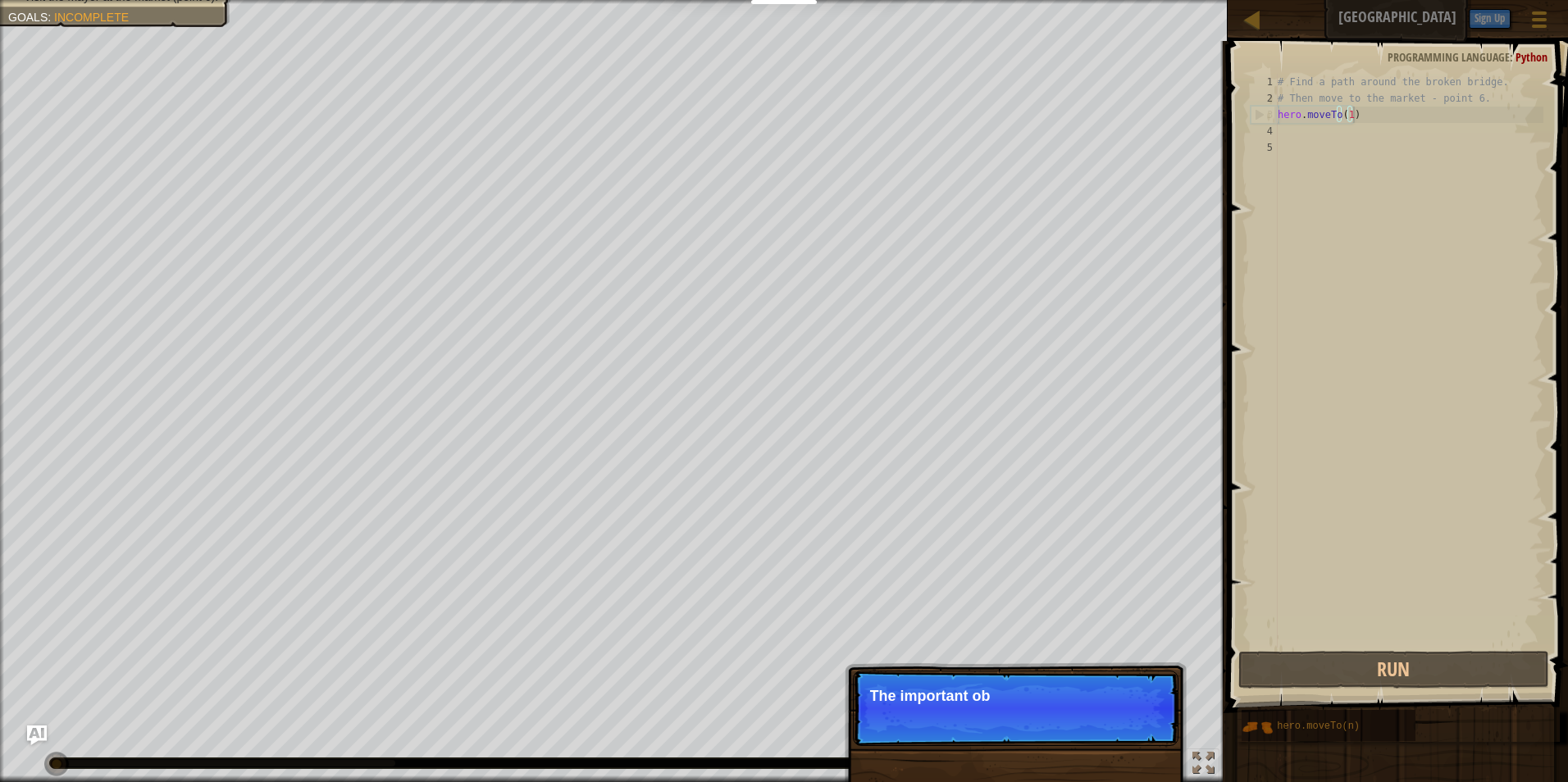
click at [1090, 675] on p "Skip (esc) Continue The important ob" at bounding box center [1016, 708] width 326 height 75
drag, startPoint x: 1089, startPoint y: 697, endPoint x: 1097, endPoint y: 696, distance: 8.1
click at [1090, 697] on p "The important objects and poin" at bounding box center [1016, 696] width 291 height 17
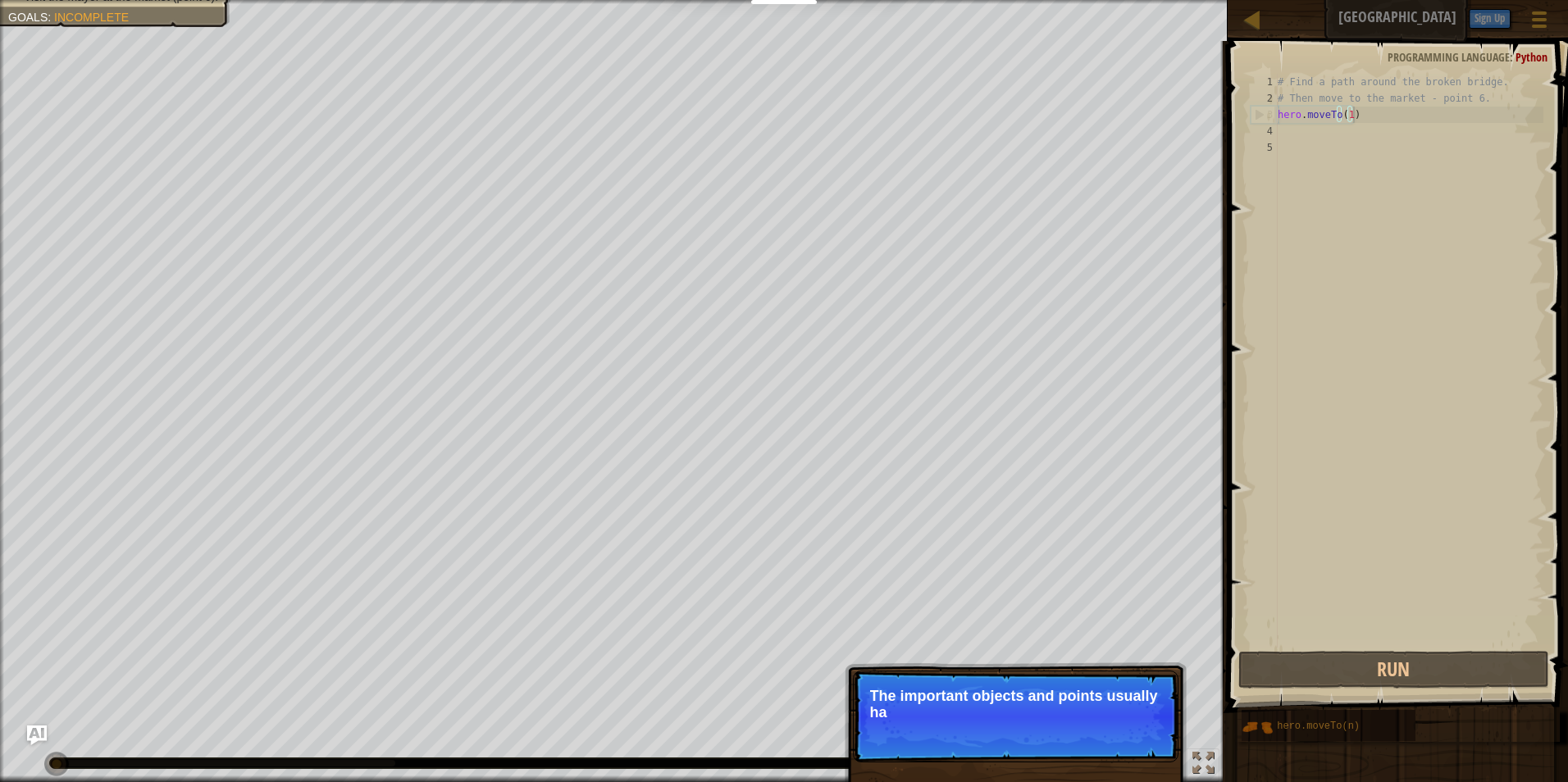
click at [1123, 694] on p "The important objects and points usually ha" at bounding box center [1016, 704] width 291 height 32
click at [1129, 692] on p "The important objects and points usually have spec" at bounding box center [1016, 704] width 291 height 32
click at [1129, 692] on p "The important objects and points usually have special marks abo" at bounding box center [1016, 704] width 291 height 32
click at [1127, 710] on p "The important objects and points usually have special marks above them." at bounding box center [1016, 704] width 291 height 32
click at [1133, 729] on button "Continue" at bounding box center [1132, 735] width 68 height 21
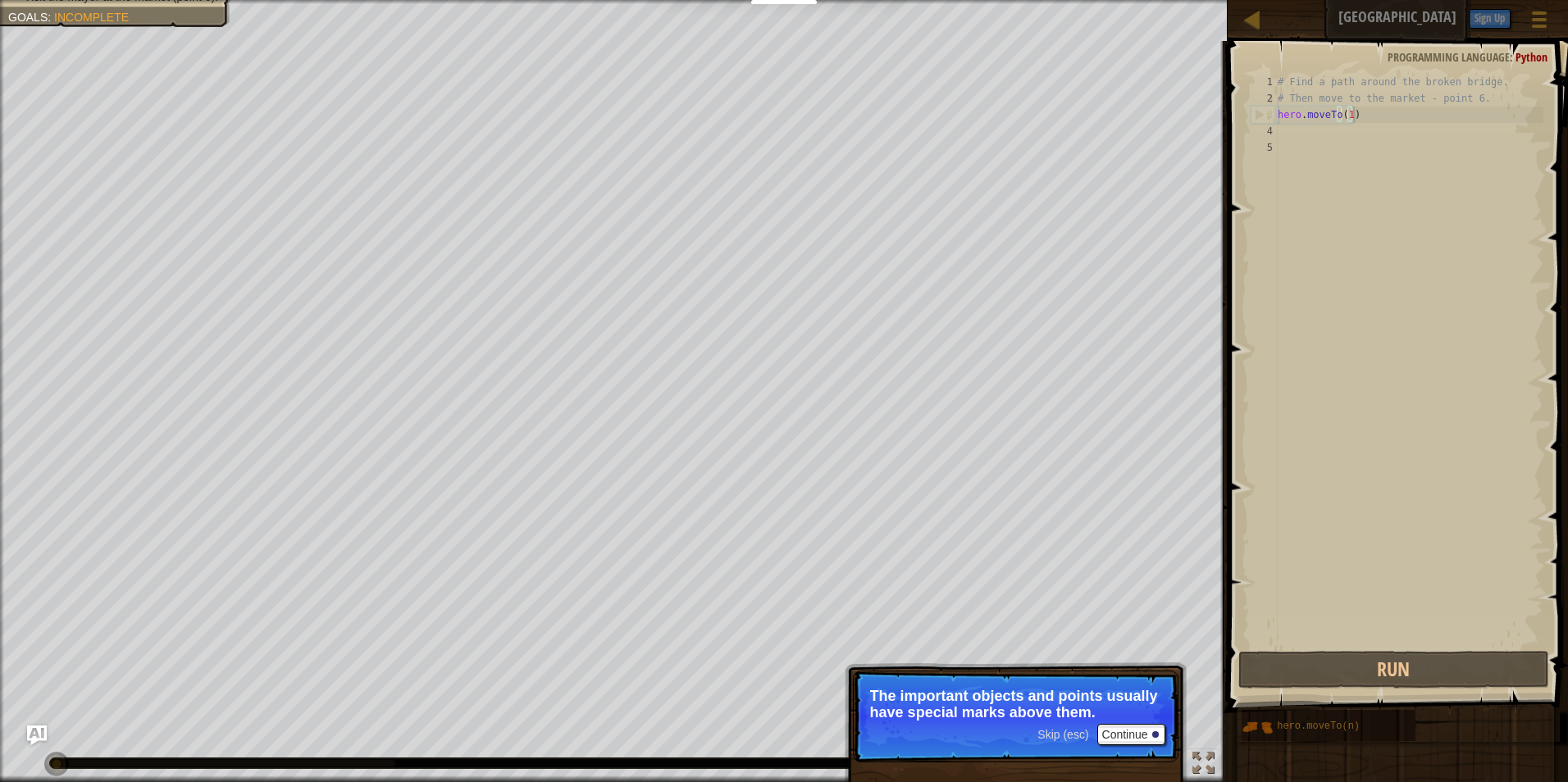
scroll to position [7, 5]
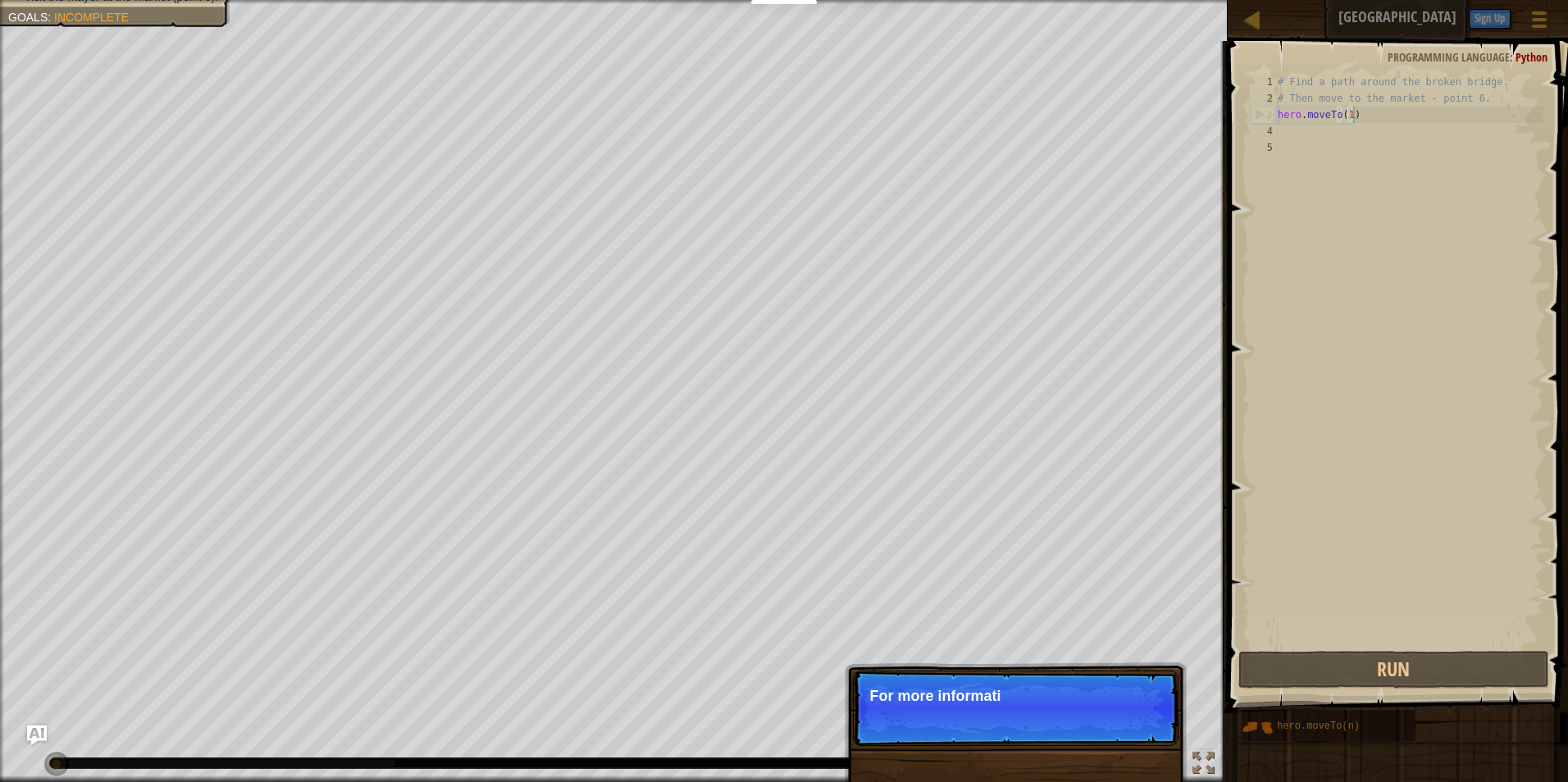
click at [1133, 729] on p "Skip (esc) Continue For more informati" at bounding box center [1016, 708] width 326 height 75
click at [1133, 729] on p "Skip (esc) Continue For more information, read the HINTS." at bounding box center [1016, 708] width 326 height 75
type textarea "hero.moveTo(1)"
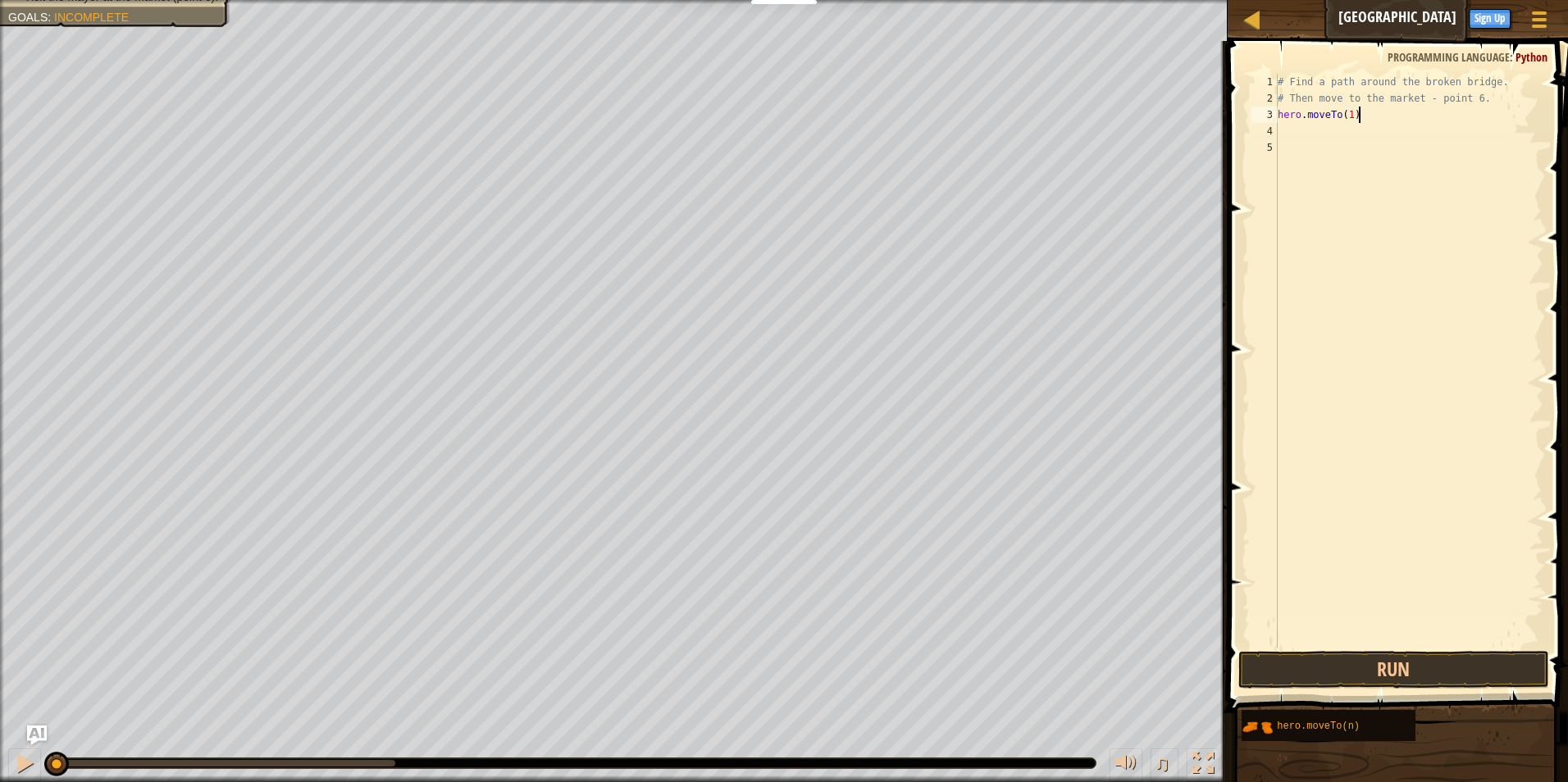
click at [1370, 118] on div "# Find a path around the broken bridge. # Then move to the market - point 6. he…" at bounding box center [1409, 377] width 269 height 606
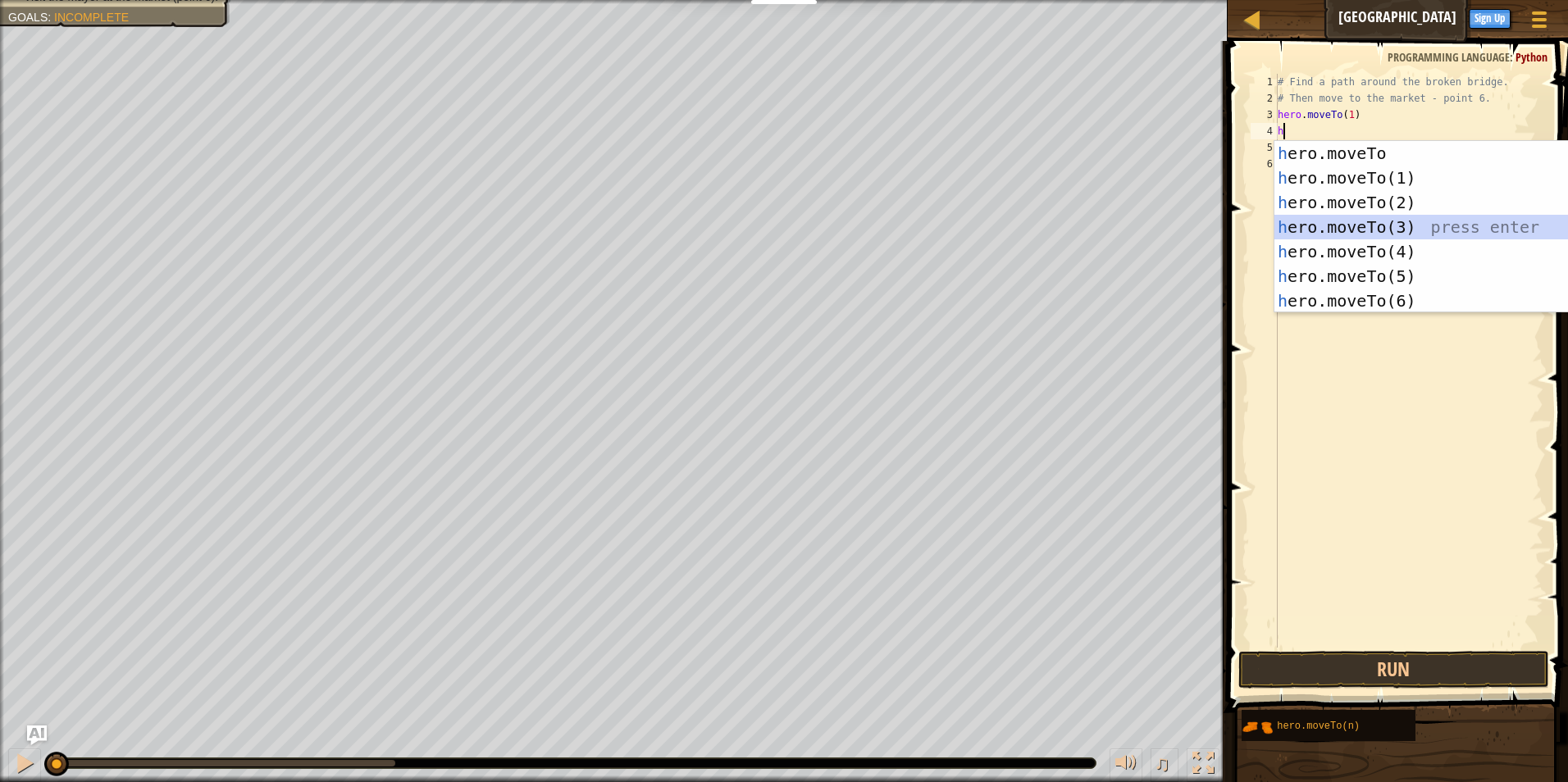
type textarea "hero.moveTo(3)"
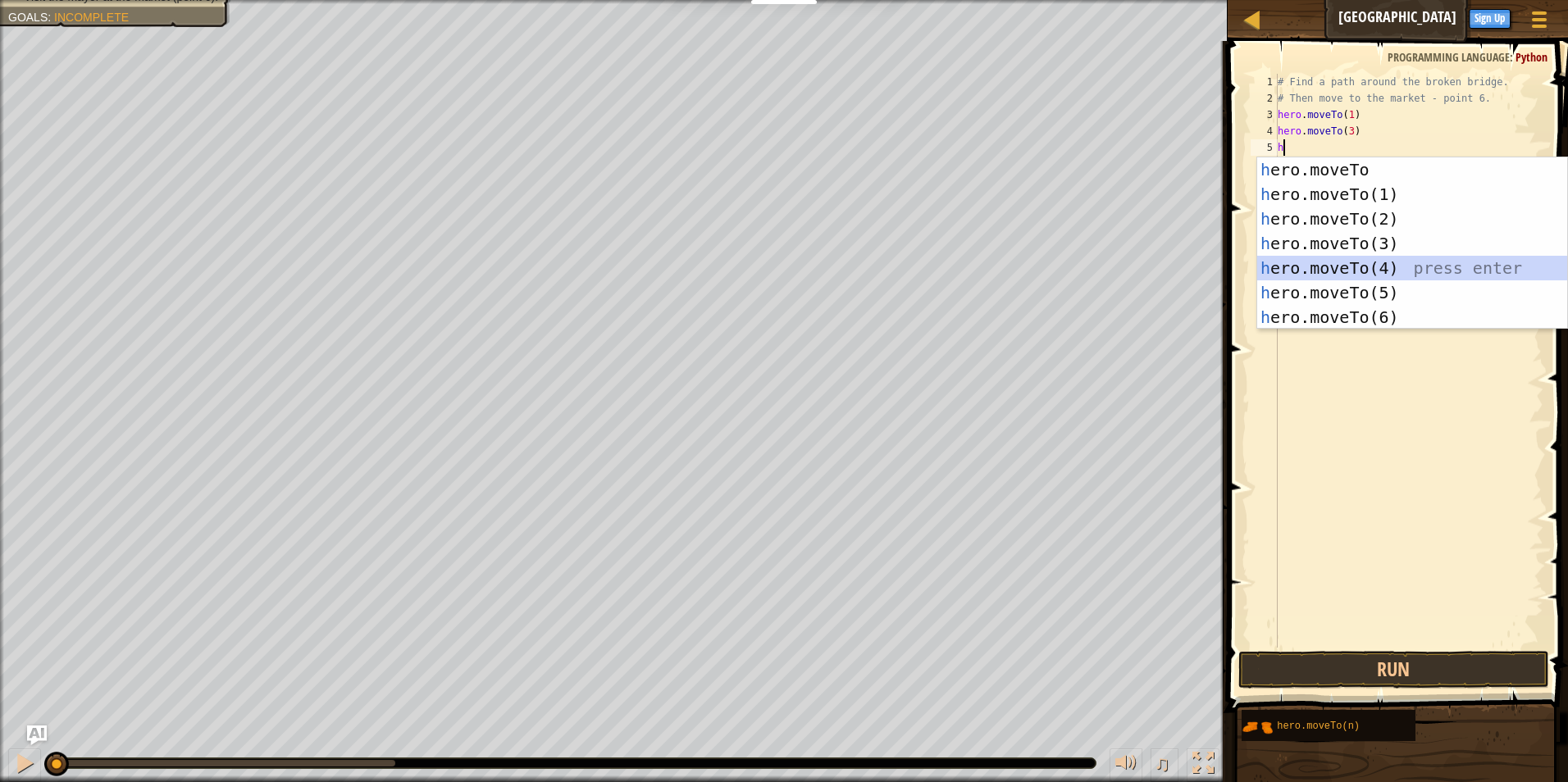
type textarea "hero.moveTo(4)"
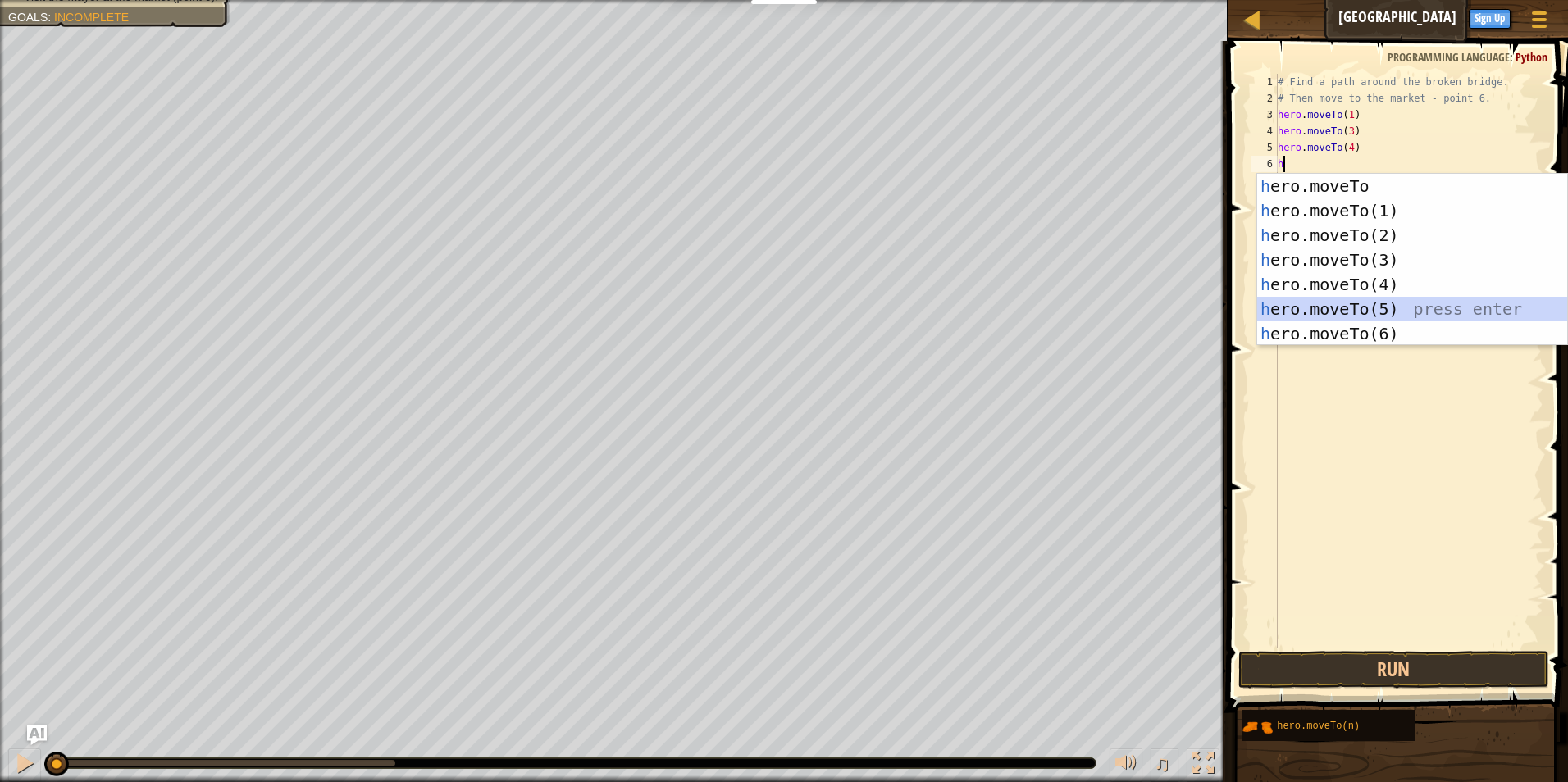
type textarea "hero.moveTo(5)"
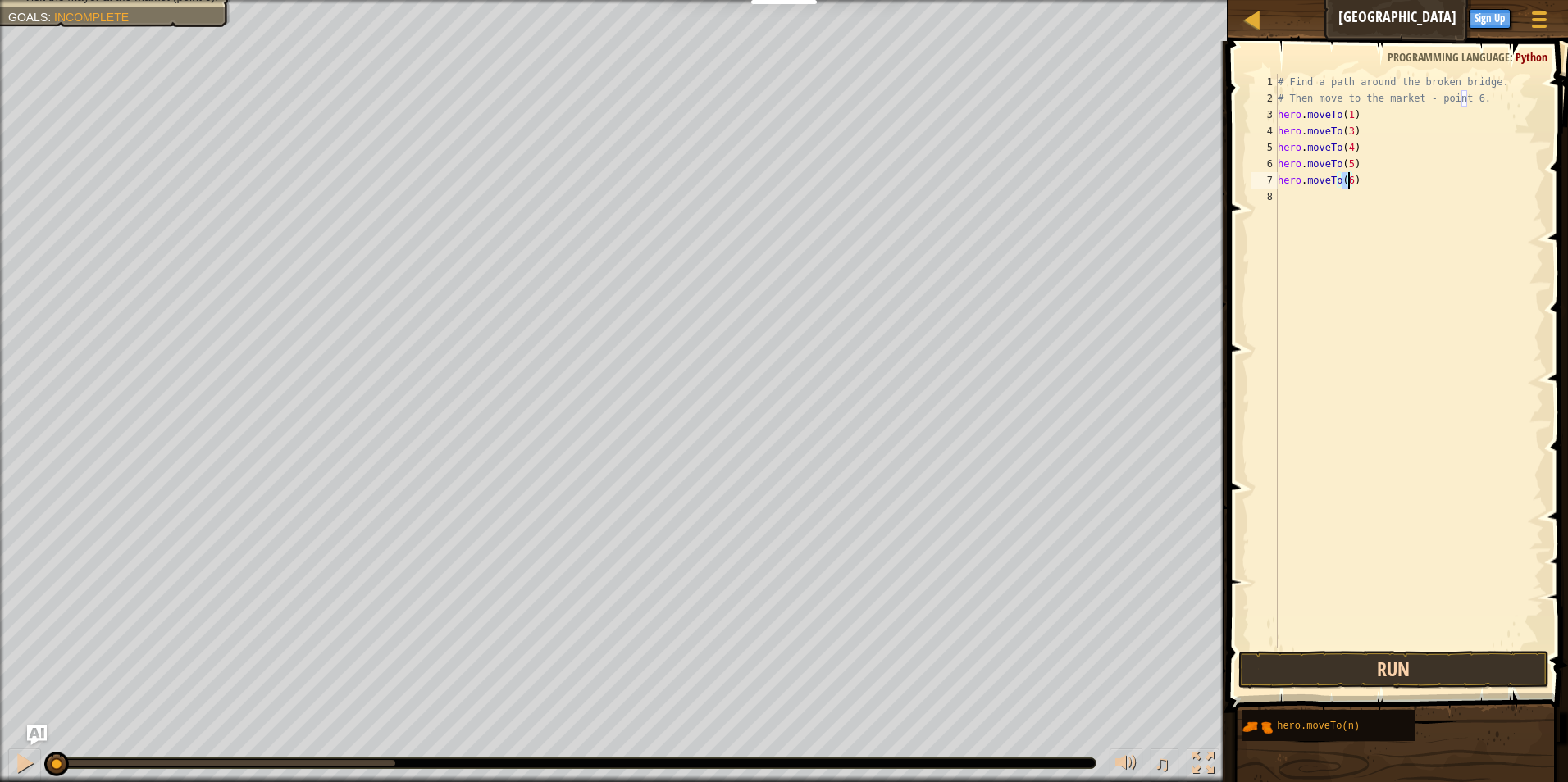
type textarea "hero.moveTo(6)"
click at [1336, 666] on button "Run" at bounding box center [1394, 670] width 312 height 38
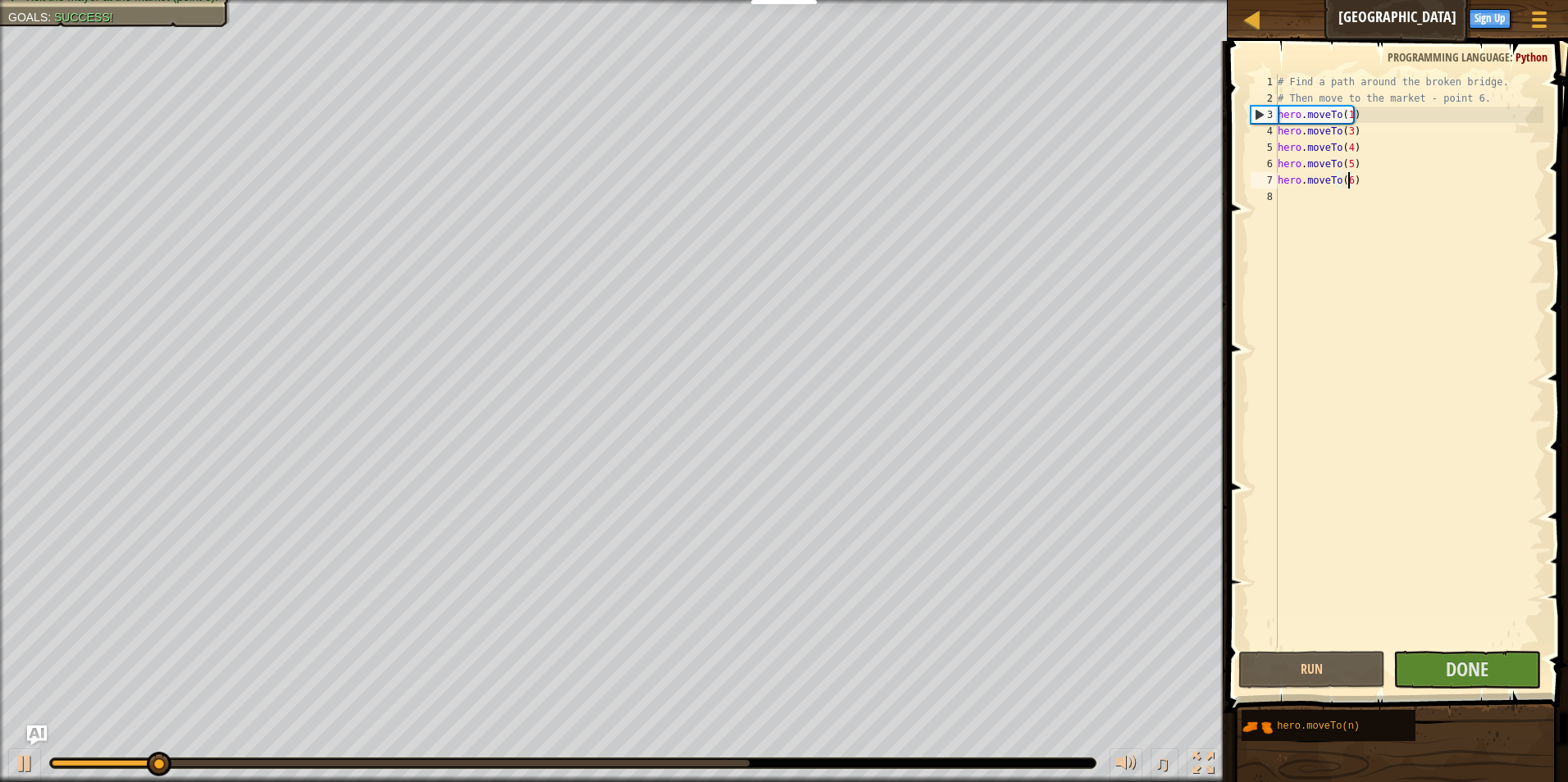
click at [393, 765] on div at bounding box center [400, 763] width 698 height 6
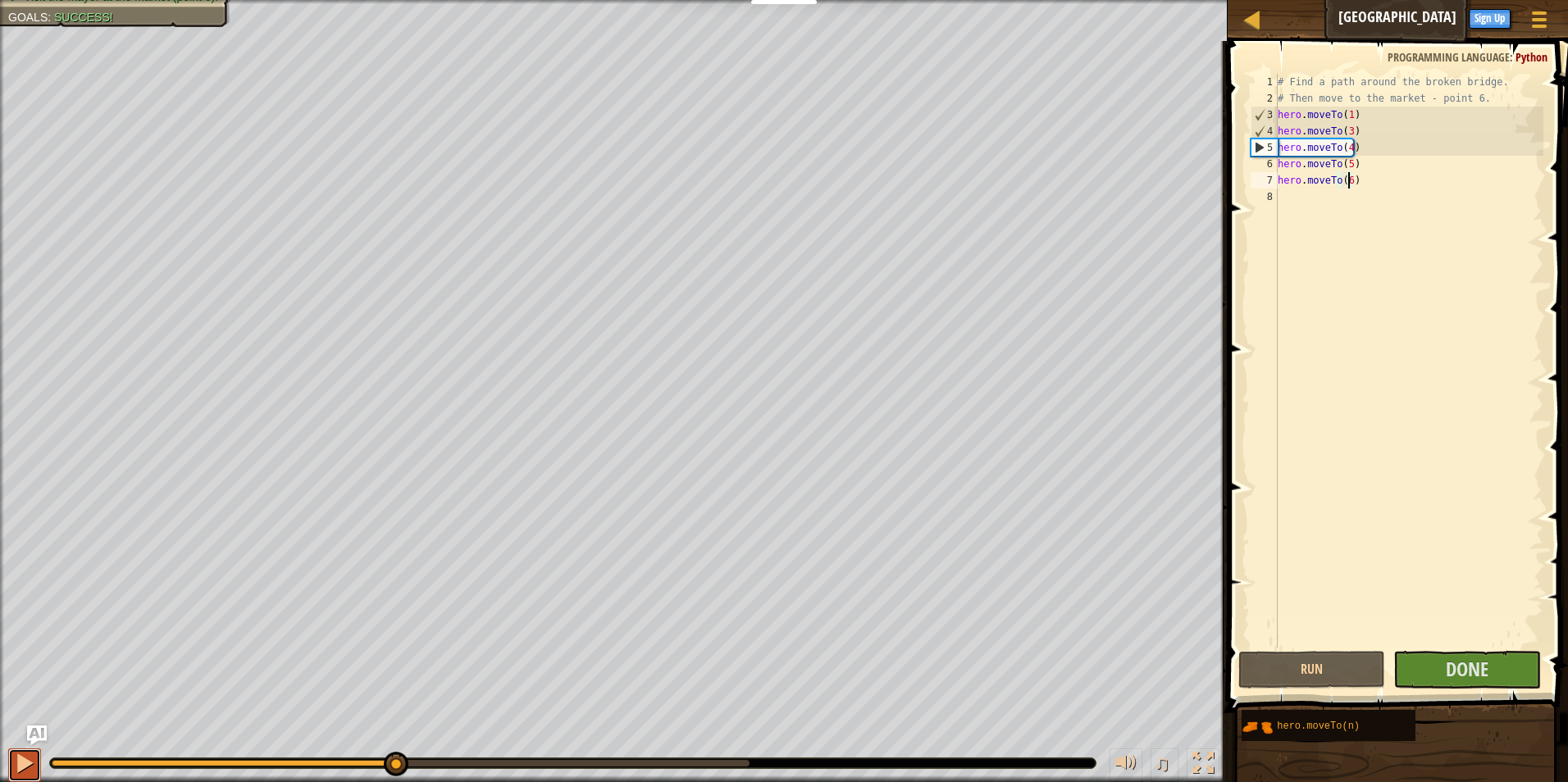
click at [29, 765] on div at bounding box center [25, 764] width 21 height 21
click at [526, 761] on div at bounding box center [400, 763] width 698 height 6
click at [15, 766] on div at bounding box center [25, 764] width 21 height 21
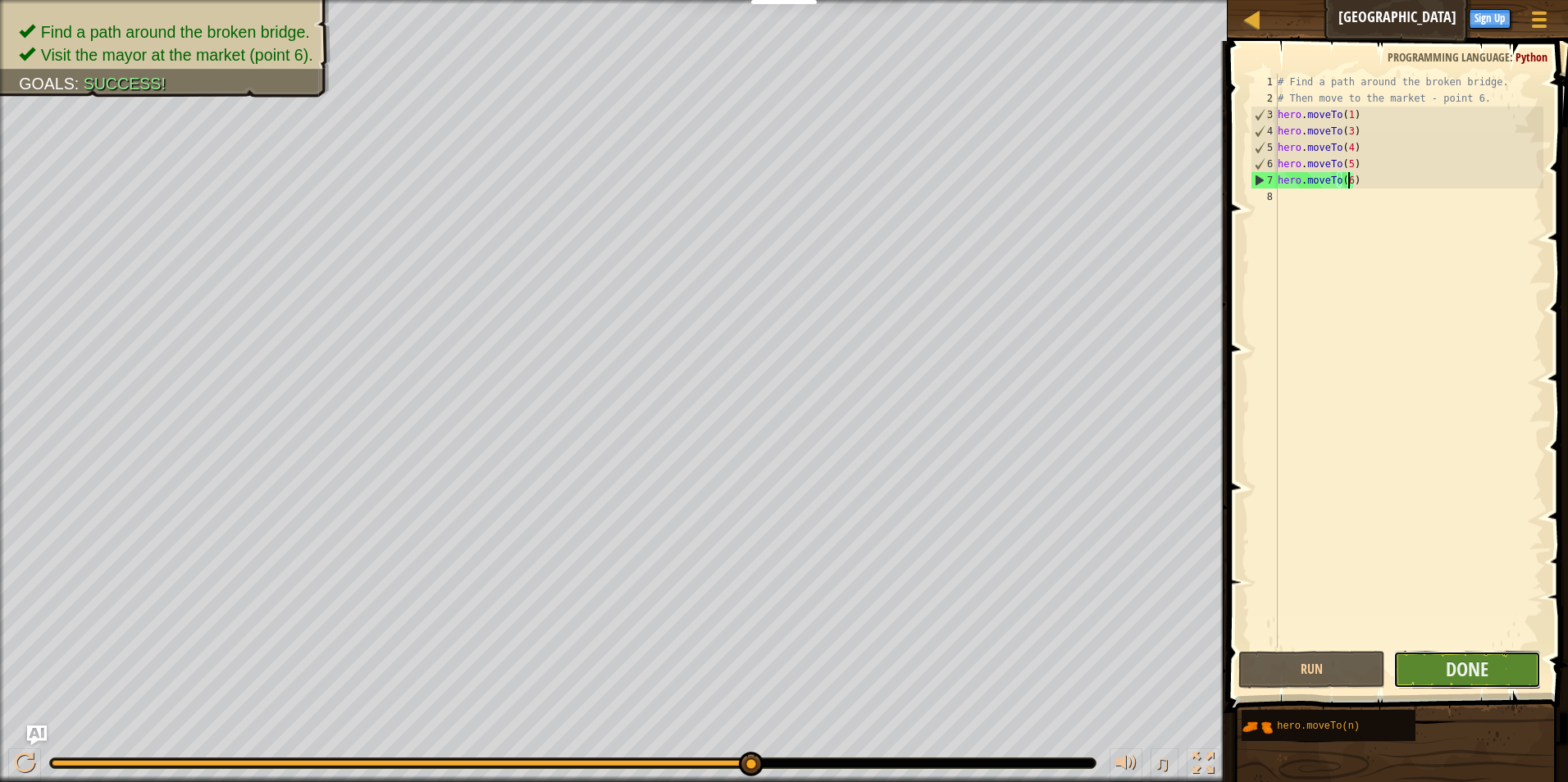
click at [1426, 673] on button "Done" at bounding box center [1467, 670] width 147 height 38
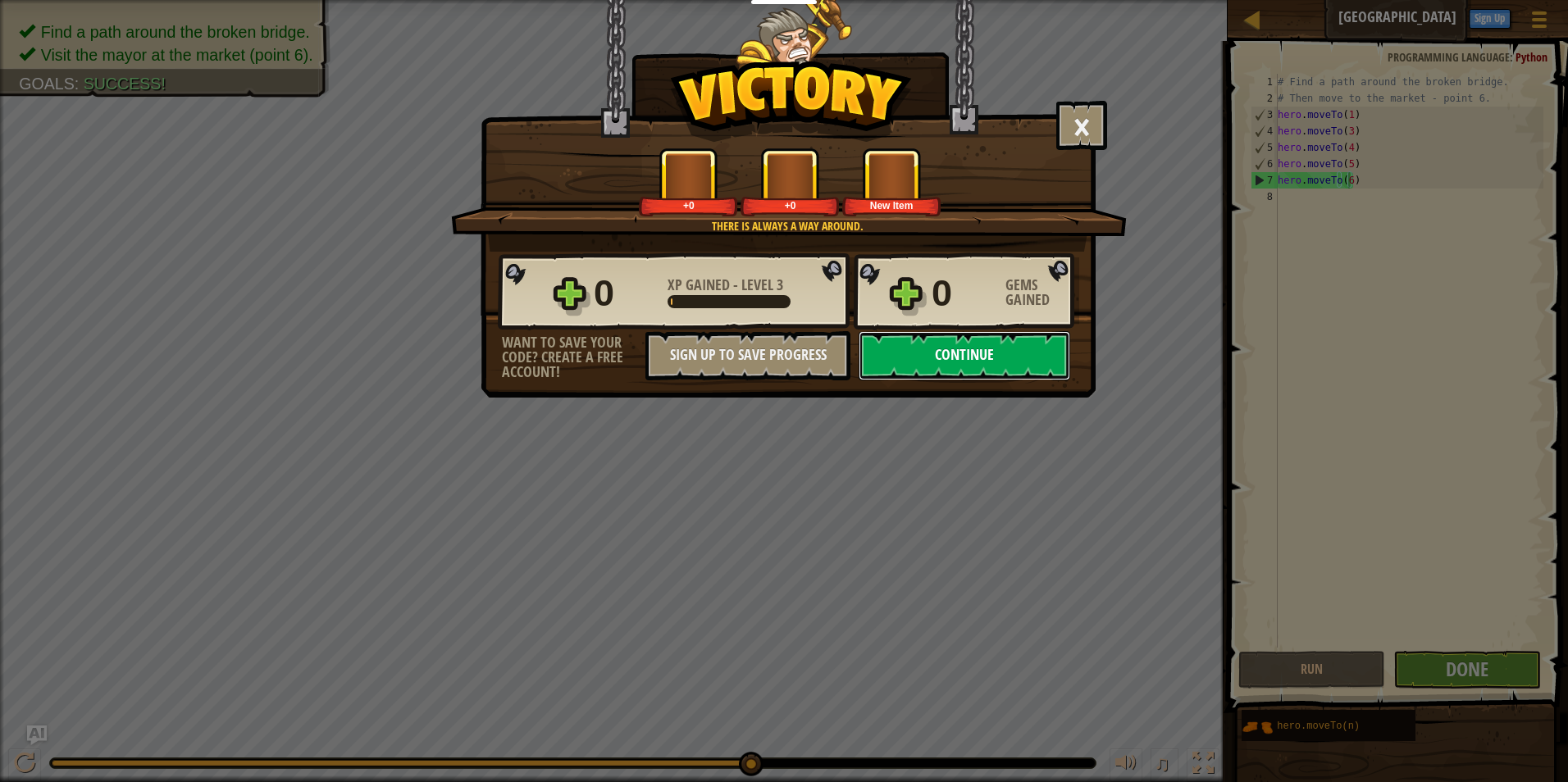
click at [968, 360] on button "Continue" at bounding box center [964, 355] width 212 height 49
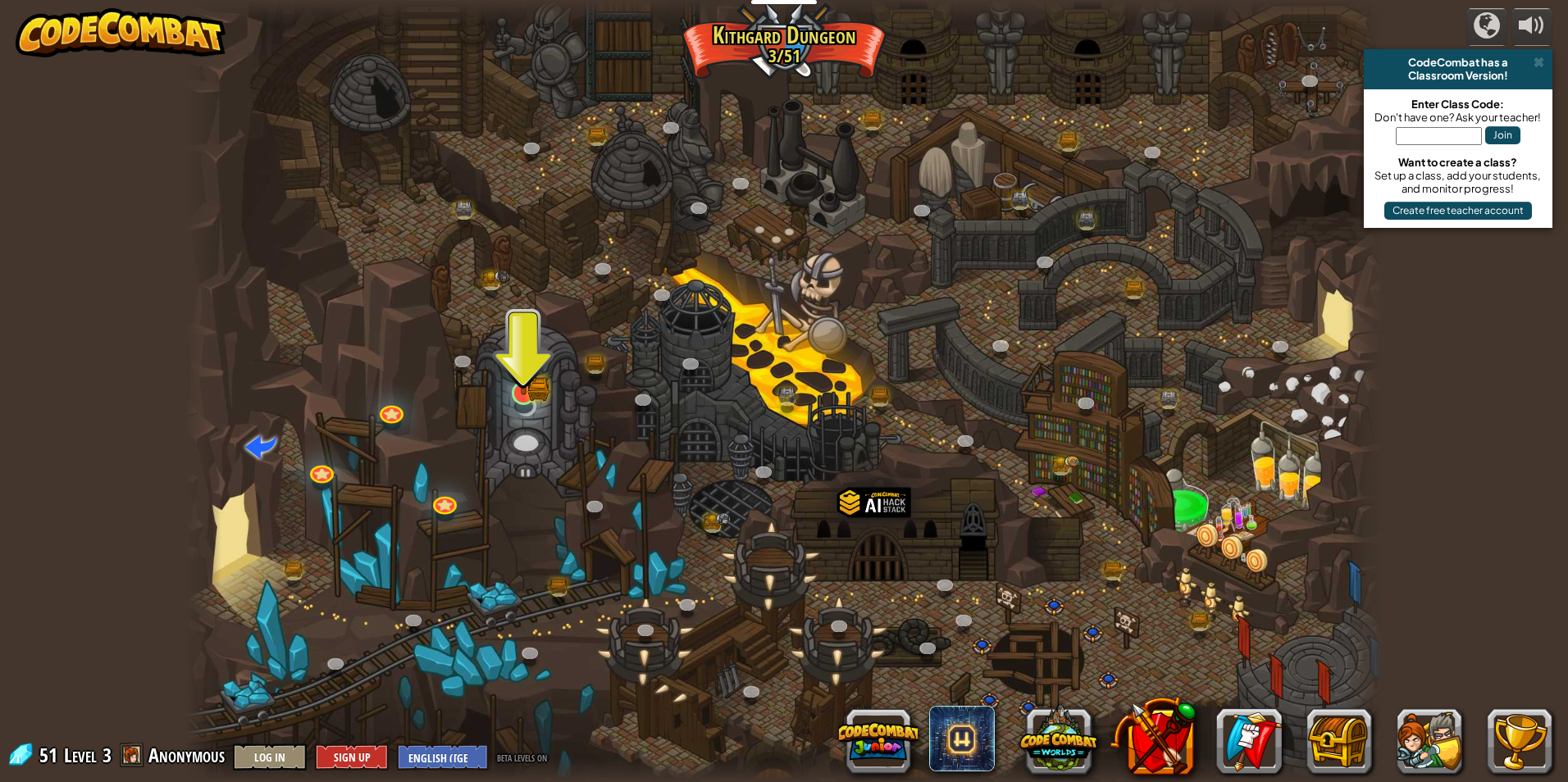
click at [529, 391] on img at bounding box center [523, 360] width 32 height 71
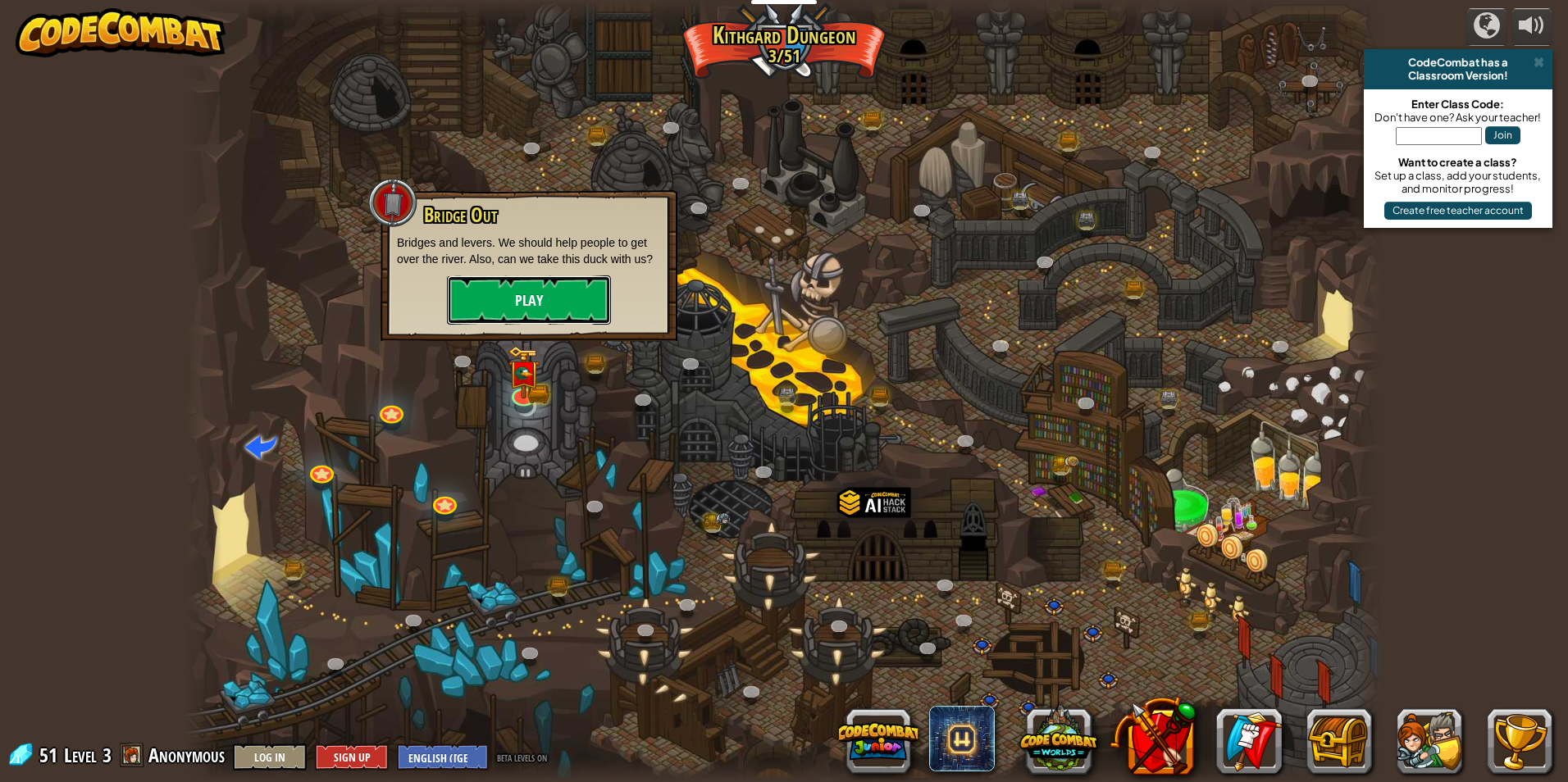
click at [538, 302] on button "Play" at bounding box center [529, 300] width 164 height 49
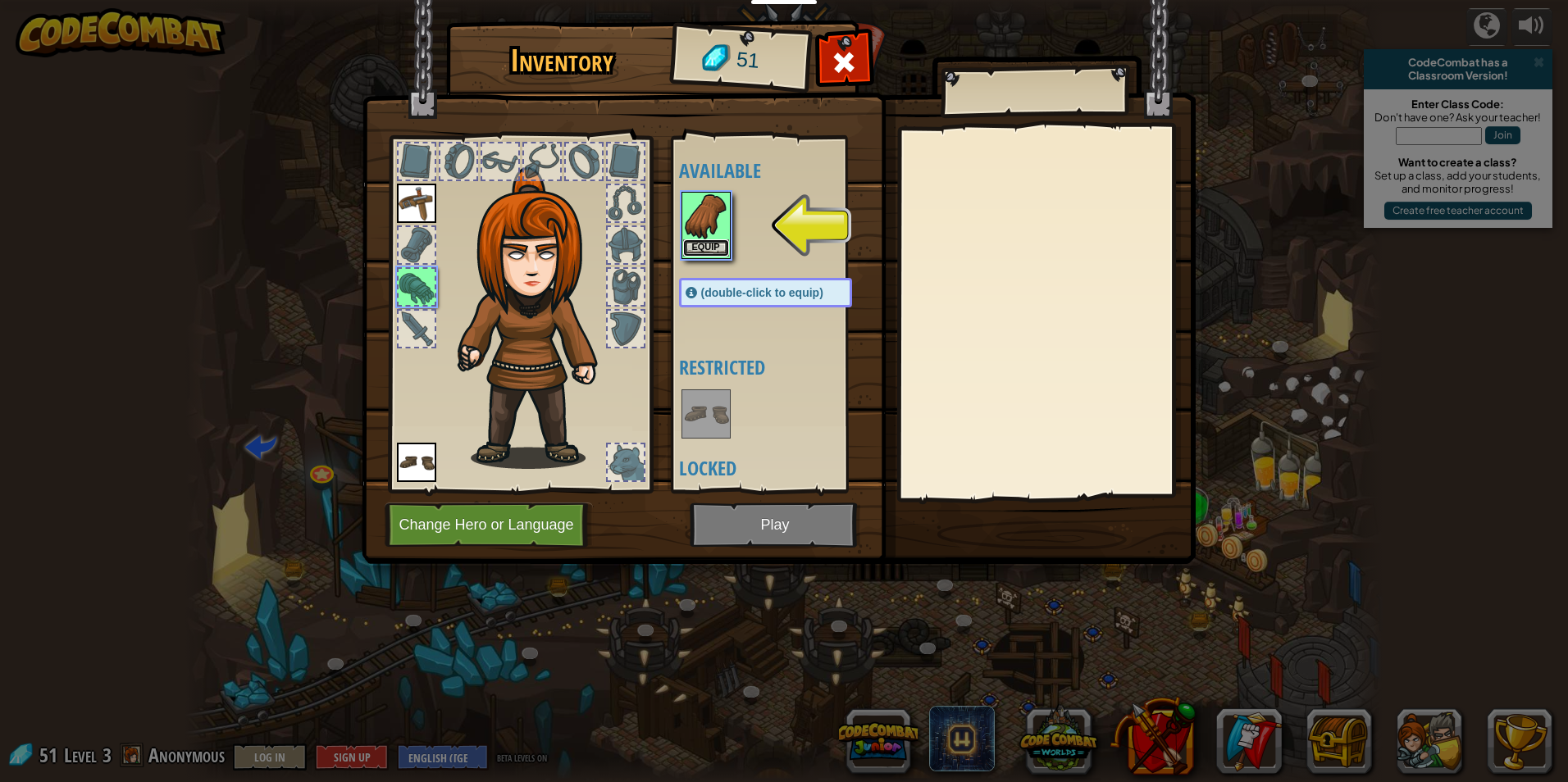
click at [708, 252] on button "Equip" at bounding box center [706, 248] width 46 height 18
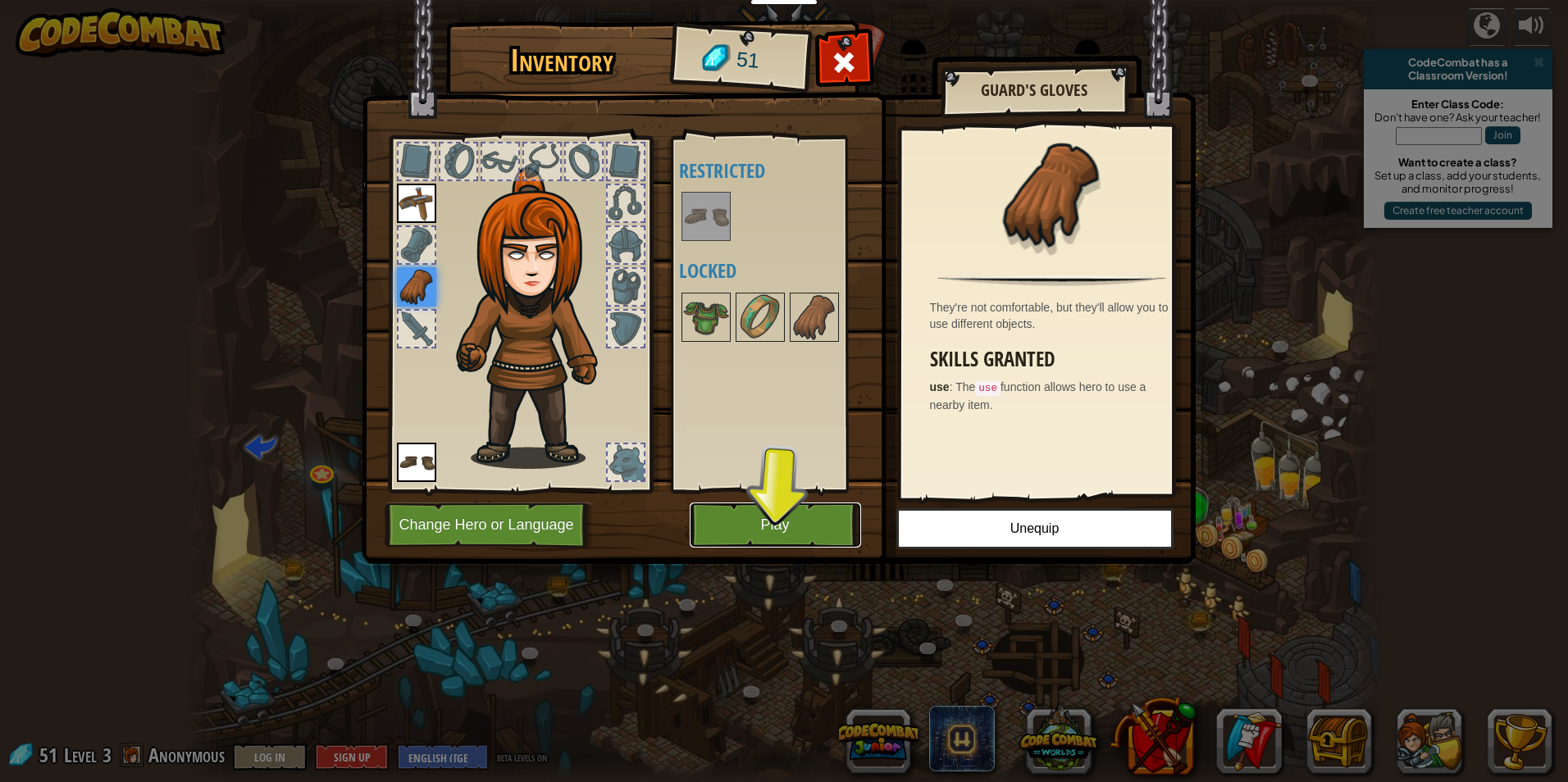
click at [736, 519] on button "Play" at bounding box center [775, 525] width 171 height 45
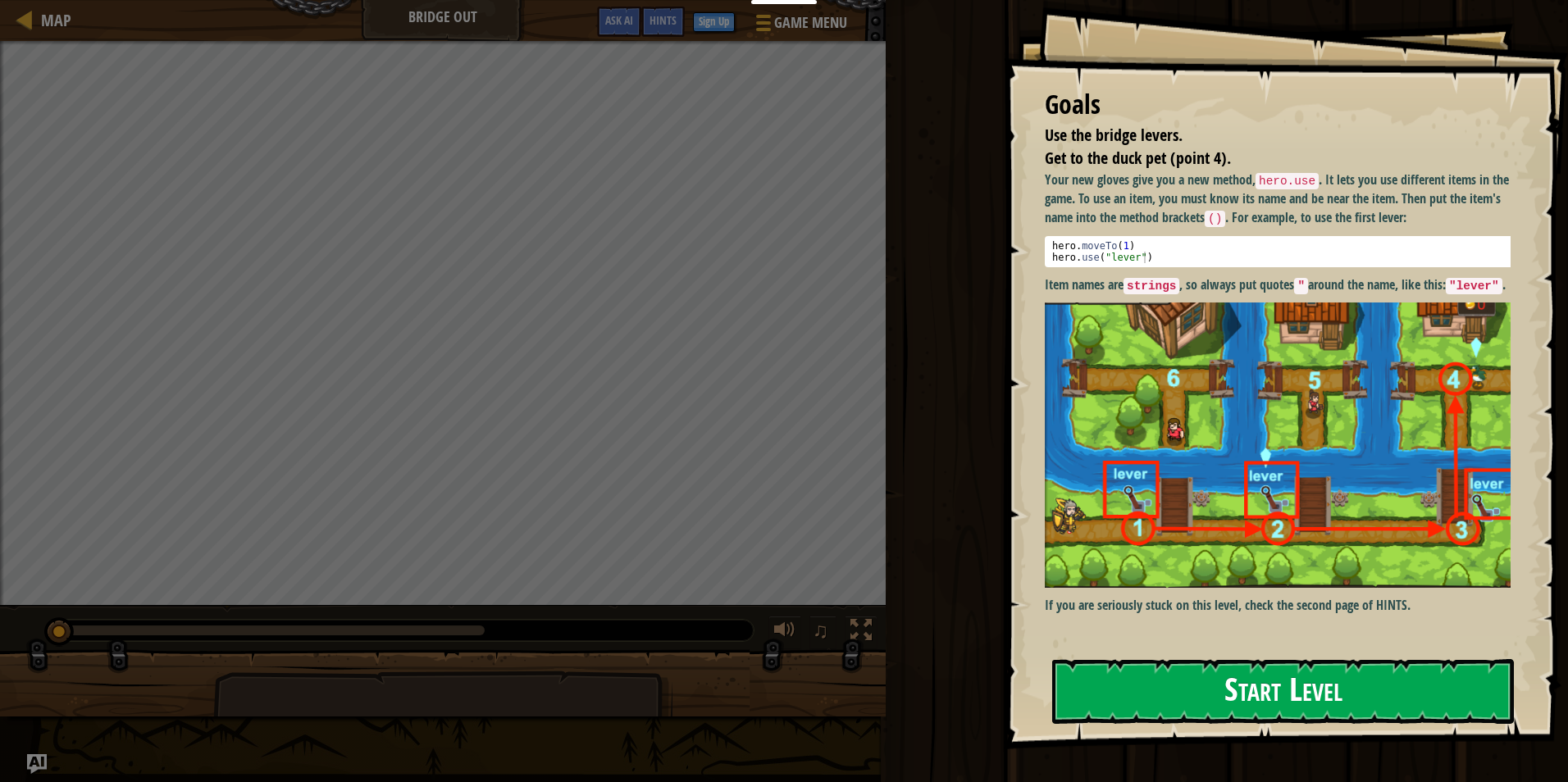
click at [1383, 692] on button "Start Level" at bounding box center [1284, 692] width 462 height 65
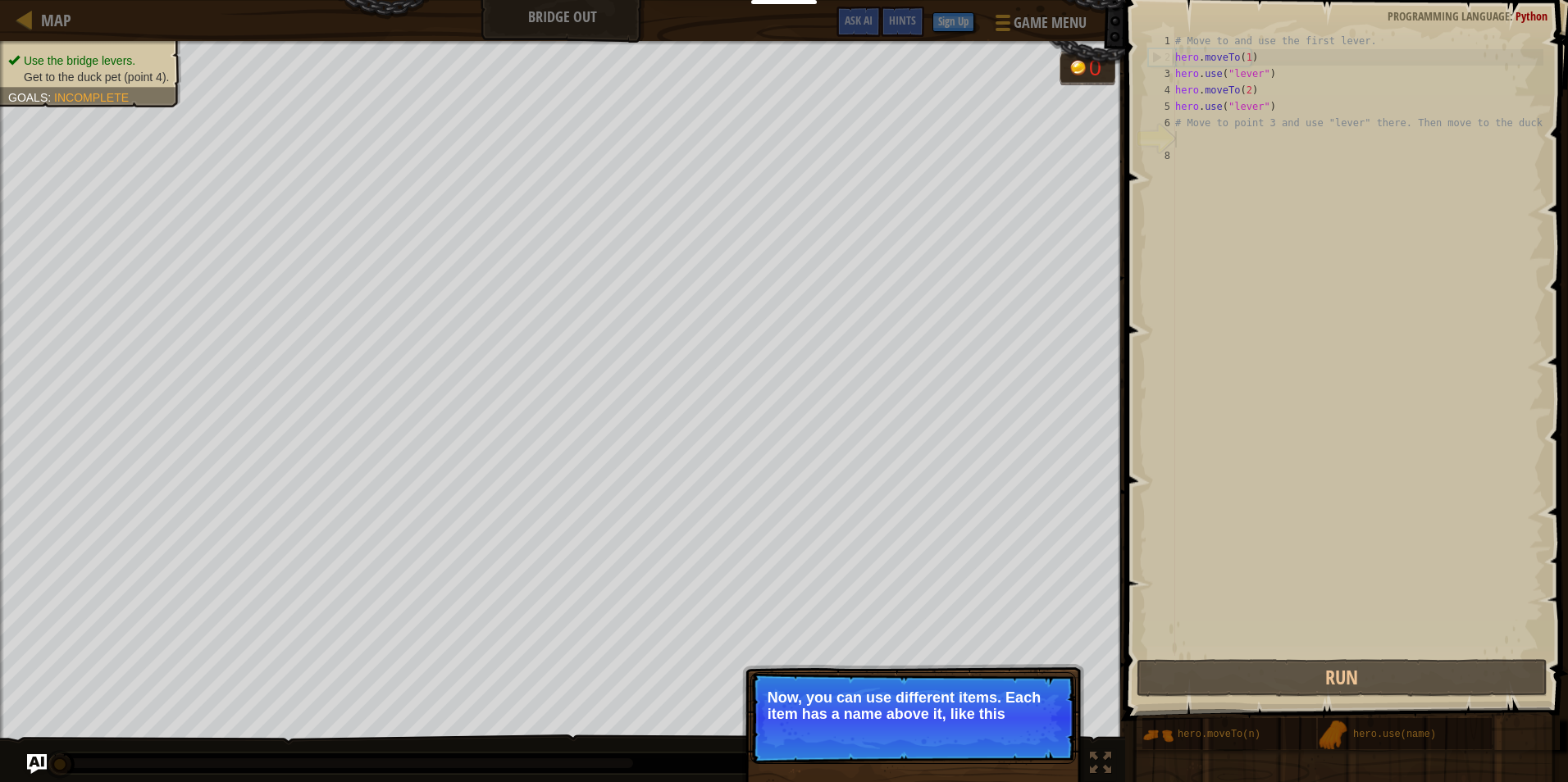
click at [984, 692] on p "Now, you can use different items. Each item has a name above it, like this" at bounding box center [913, 706] width 291 height 32
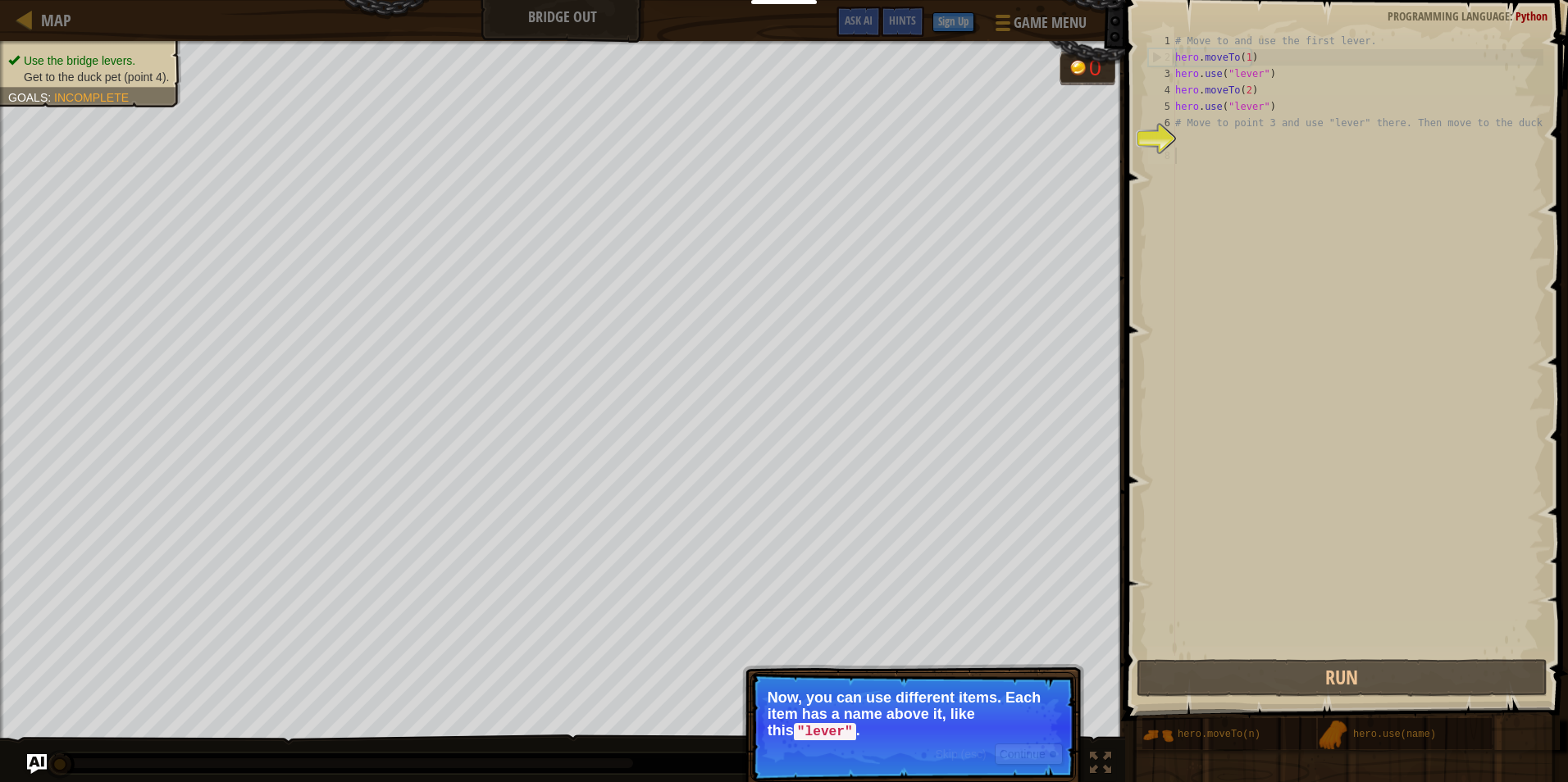
click at [1387, 362] on div "# Move to and use the first lever. hero . moveTo ( 1 ) hero . use ( "lever" ) h…" at bounding box center [1357, 360] width 371 height 656
drag, startPoint x: 1358, startPoint y: 293, endPoint x: 1339, endPoint y: 294, distance: 19.0
click at [1352, 294] on div "# Move to and use the first lever. hero . moveTo ( 1 ) hero . use ( "lever" ) h…" at bounding box center [1357, 360] width 371 height 656
click at [1355, 200] on div "# Move to and use the first lever. hero . moveTo ( 1 ) hero . use ( "lever" ) h…" at bounding box center [1357, 360] width 371 height 656
drag, startPoint x: 1022, startPoint y: 740, endPoint x: 1025, endPoint y: 750, distance: 10.4
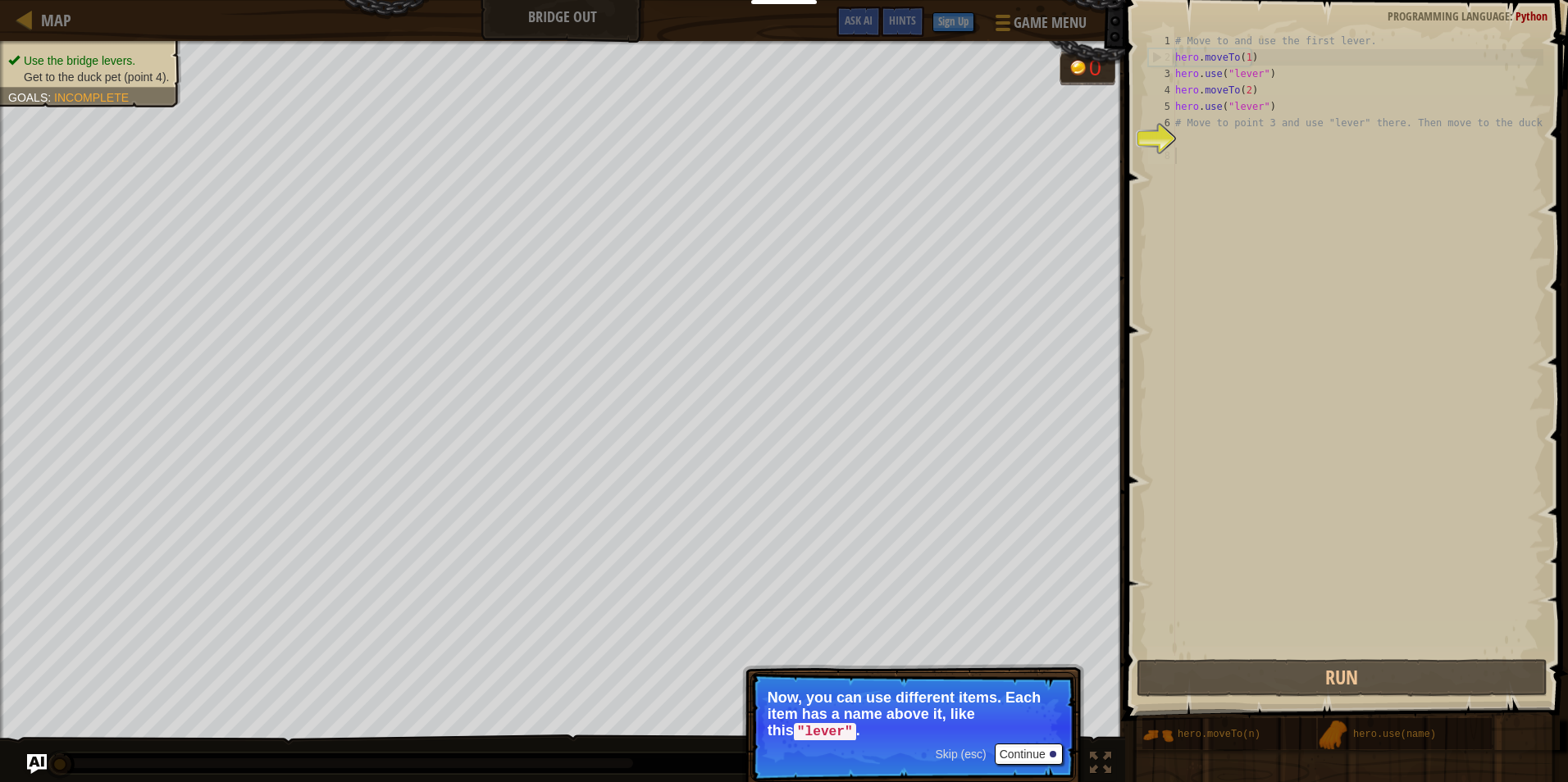
click at [1022, 742] on p "Skip (esc) Continue Now, you can use different items. Each item has a name abov…" at bounding box center [913, 727] width 326 height 110
click at [1026, 757] on button "Continue" at bounding box center [1029, 754] width 68 height 21
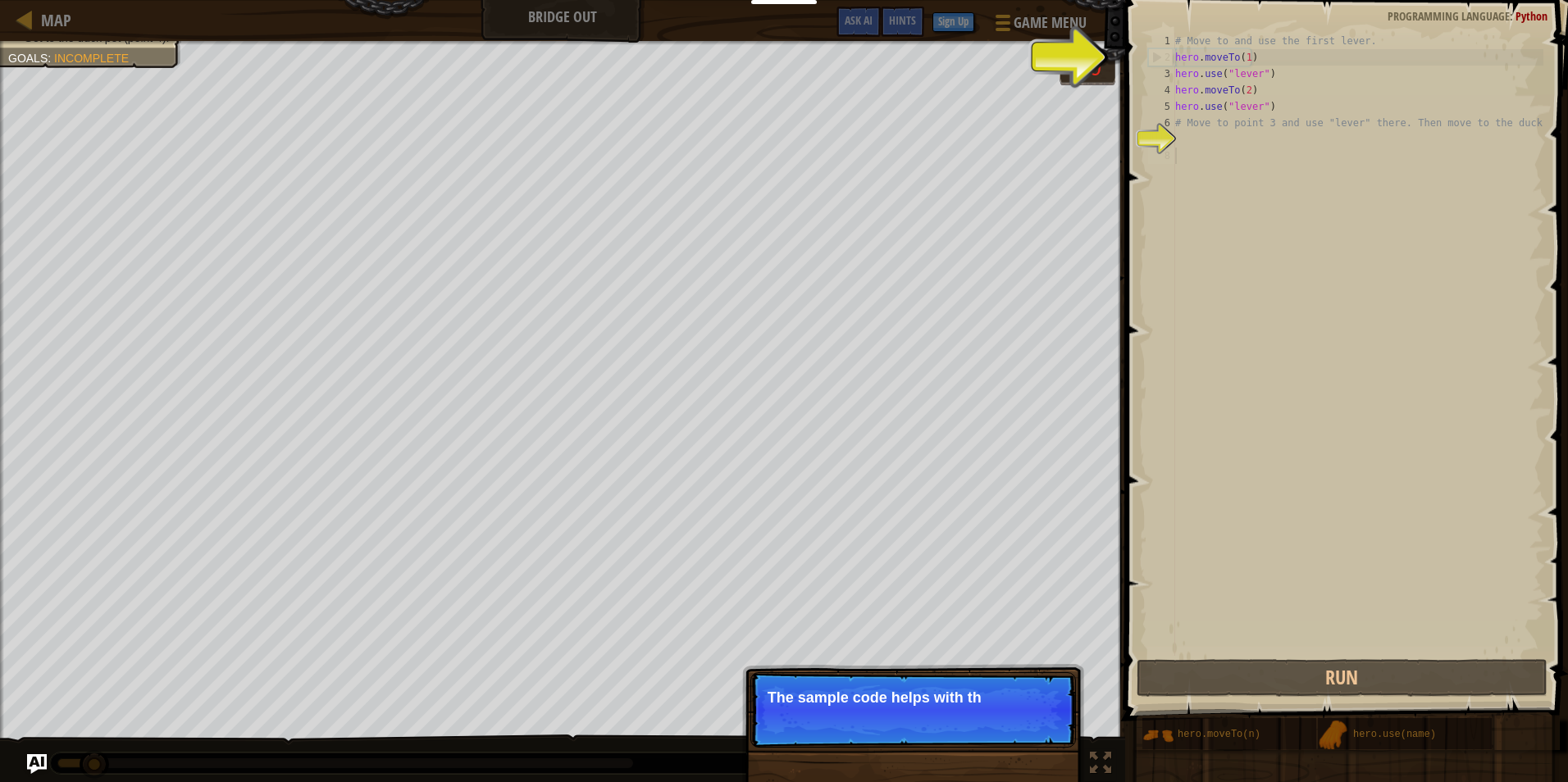
click at [1201, 115] on div "# Move to and use the first lever. hero . moveTo ( 1 ) hero . use ( "lever" ) h…" at bounding box center [1357, 360] width 371 height 656
type textarea "# Move to point 3 and use "lever" there. Then move to the duck."
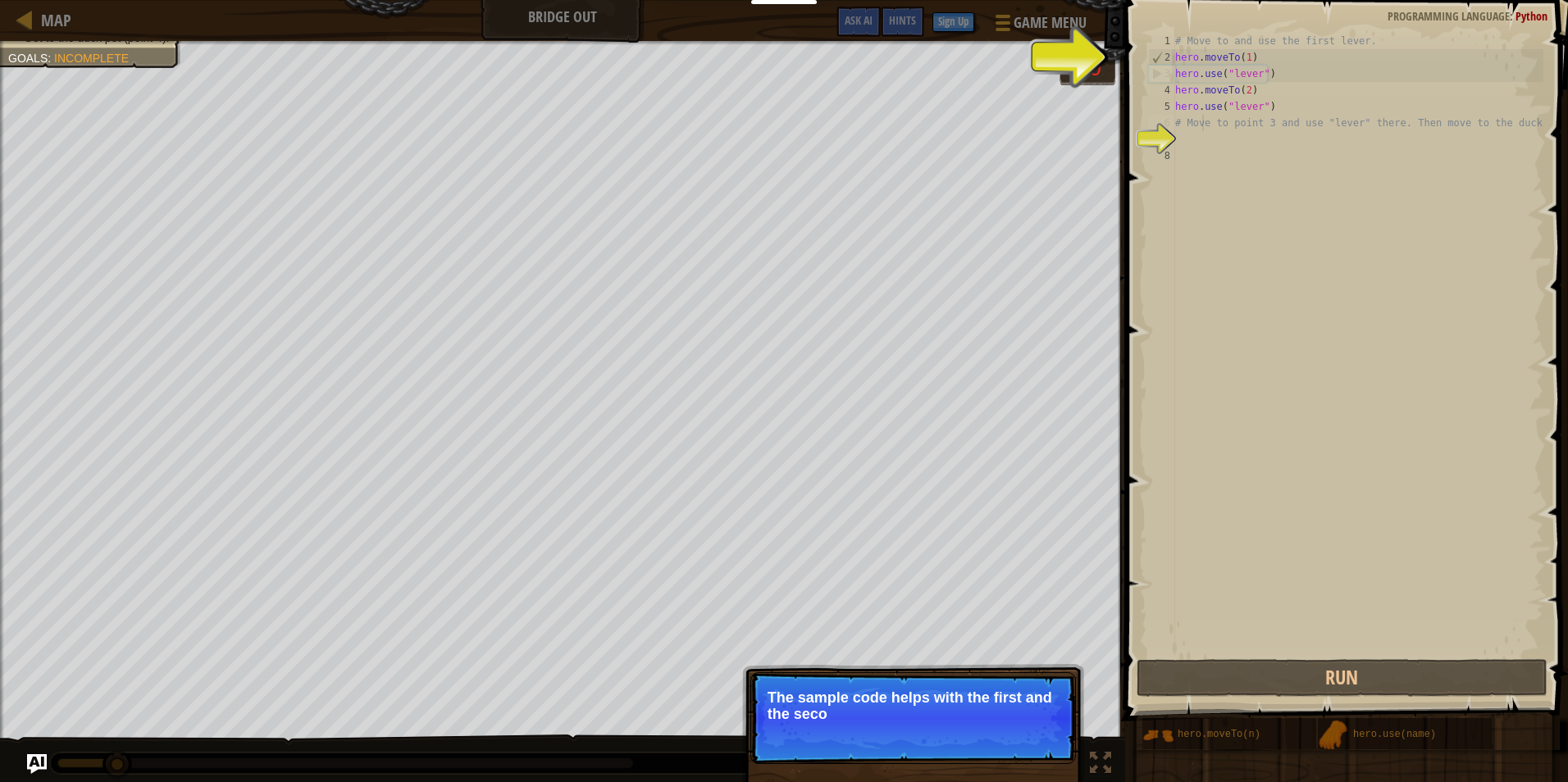
click at [953, 721] on p "The sample code helps with the first and the seco" at bounding box center [913, 706] width 291 height 32
click at [953, 721] on p "The sample code helps with the first and the second levers." at bounding box center [913, 706] width 291 height 32
drag, startPoint x: 1072, startPoint y: 743, endPoint x: 1041, endPoint y: 728, distance: 34.4
click at [1068, 741] on p "Skip (esc) Continue The sample code helps with the first and the second levers." at bounding box center [913, 718] width 326 height 92
click at [1039, 728] on button "Continue" at bounding box center [1029, 736] width 68 height 21
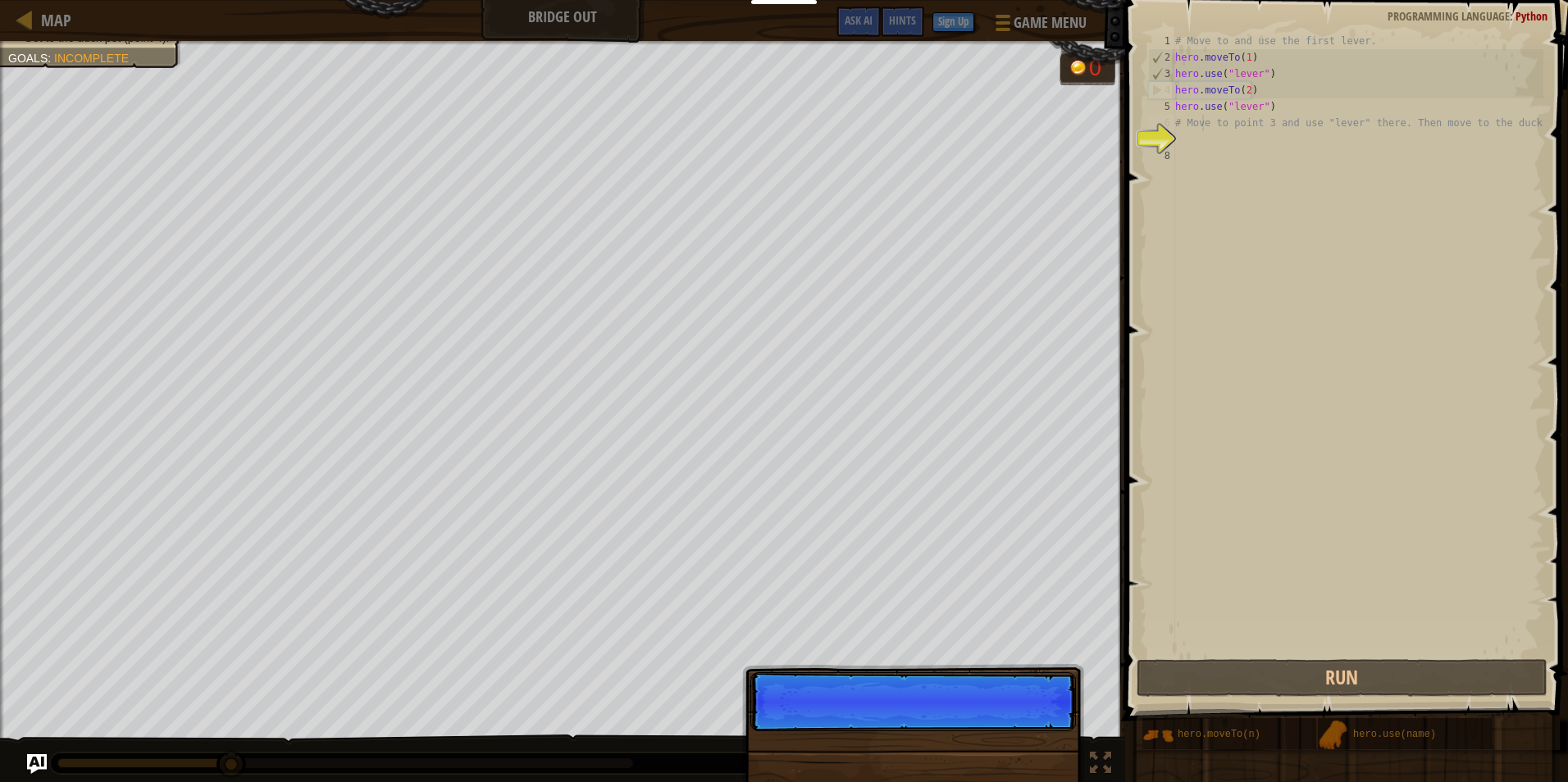
scroll to position [7, 2]
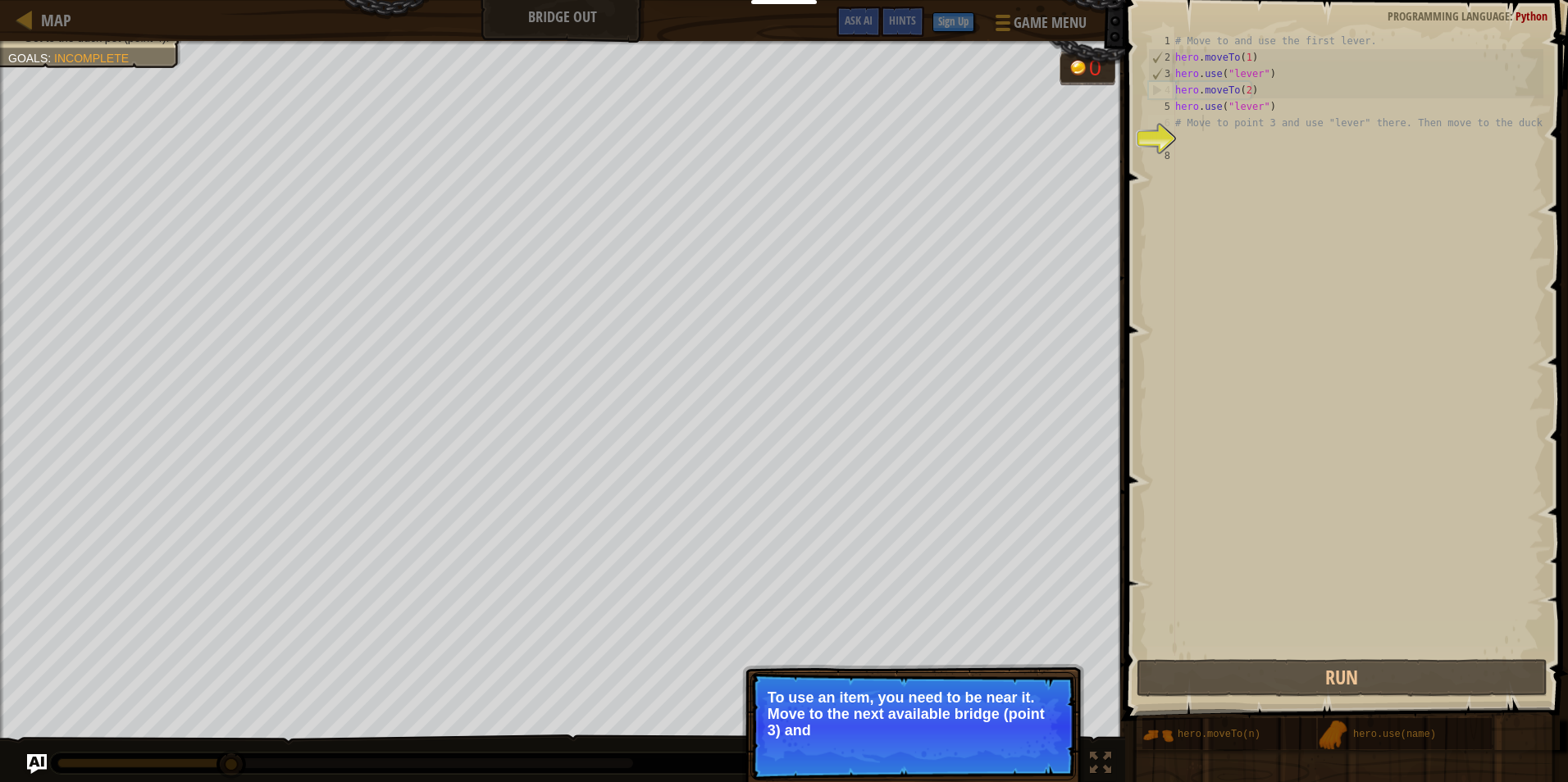
click at [1046, 739] on p "Skip (esc) Continue To use an item, you need to be near it. Move to the next av…" at bounding box center [913, 726] width 326 height 108
click at [1046, 739] on p "To use an item, you need to be near it. Move to the next available bridge (poin…" at bounding box center [913, 715] width 291 height 51
click at [1047, 737] on p "To use an item, you need to be near it. Move to the next available bridge (poin…" at bounding box center [913, 715] width 291 height 51
click at [1045, 748] on button "Continue" at bounding box center [1029, 754] width 68 height 21
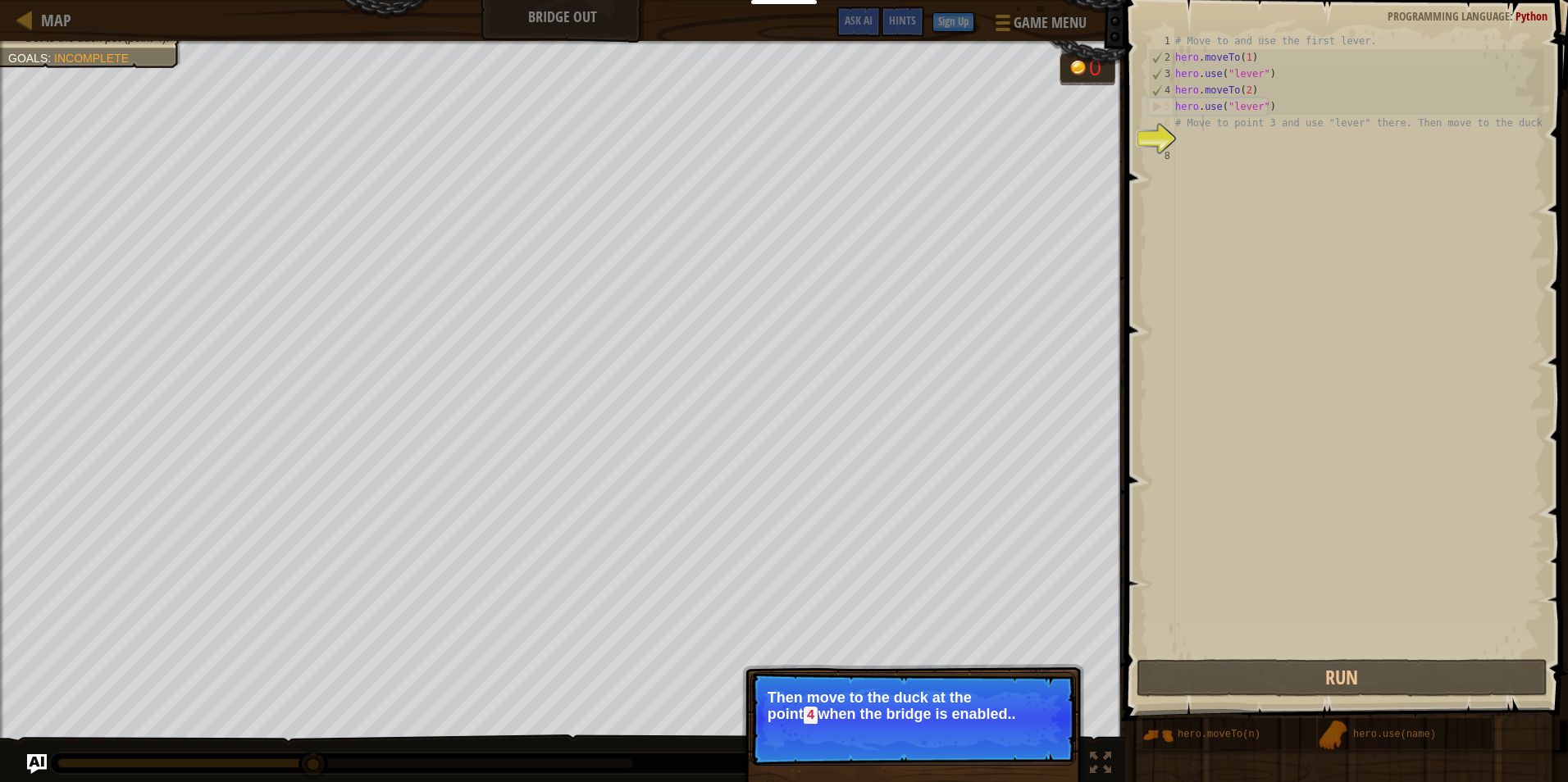
click at [1043, 728] on button "Continue" at bounding box center [1029, 738] width 68 height 21
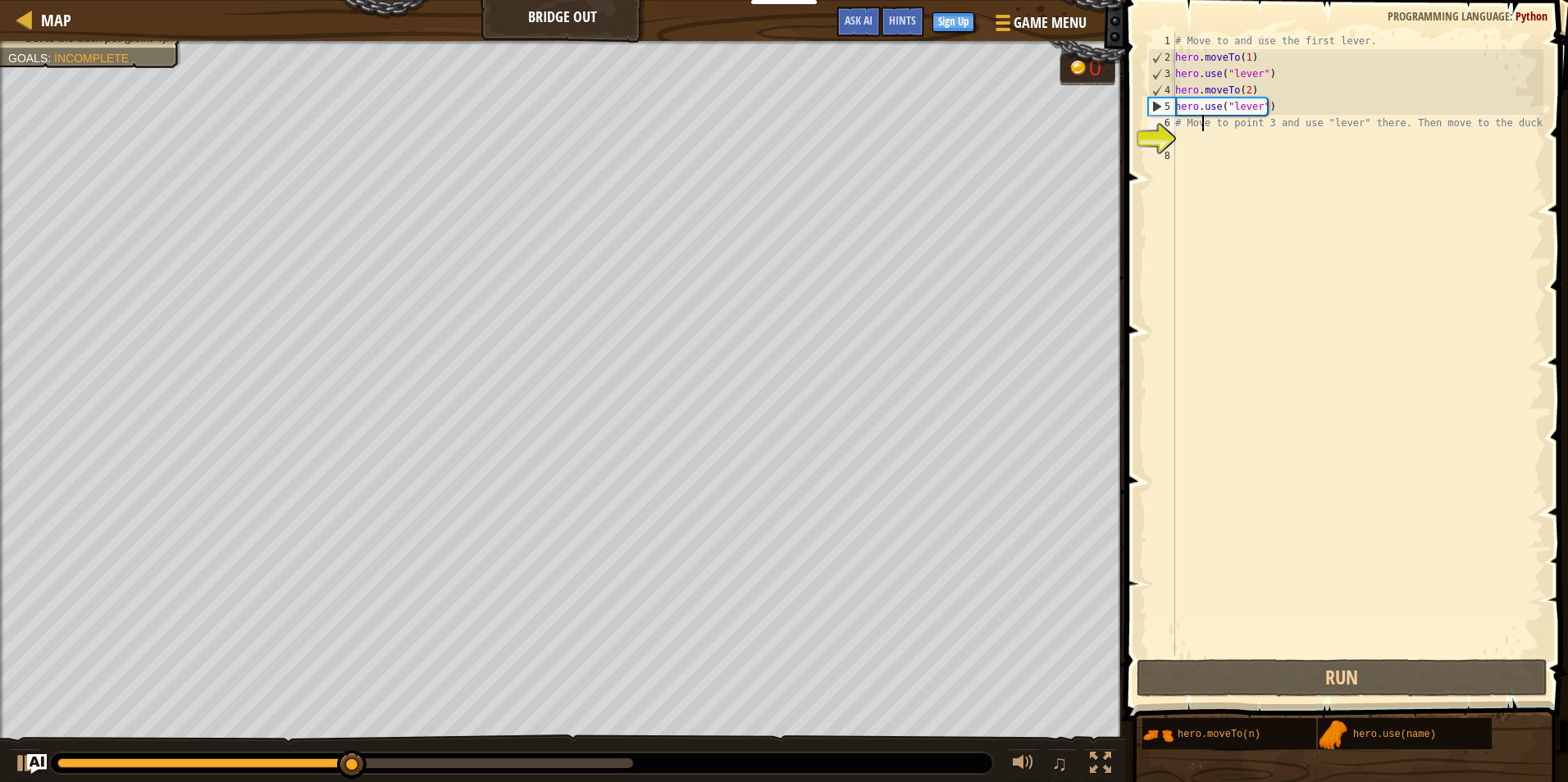
click at [1327, 123] on div "# Move to and use the first lever. hero . moveTo ( 1 ) hero . use ( "lever" ) h…" at bounding box center [1357, 360] width 371 height 656
click at [1319, 146] on div "# Move to and use the first lever. hero . moveTo ( 1 ) hero . use ( "lever" ) h…" at bounding box center [1357, 360] width 371 height 656
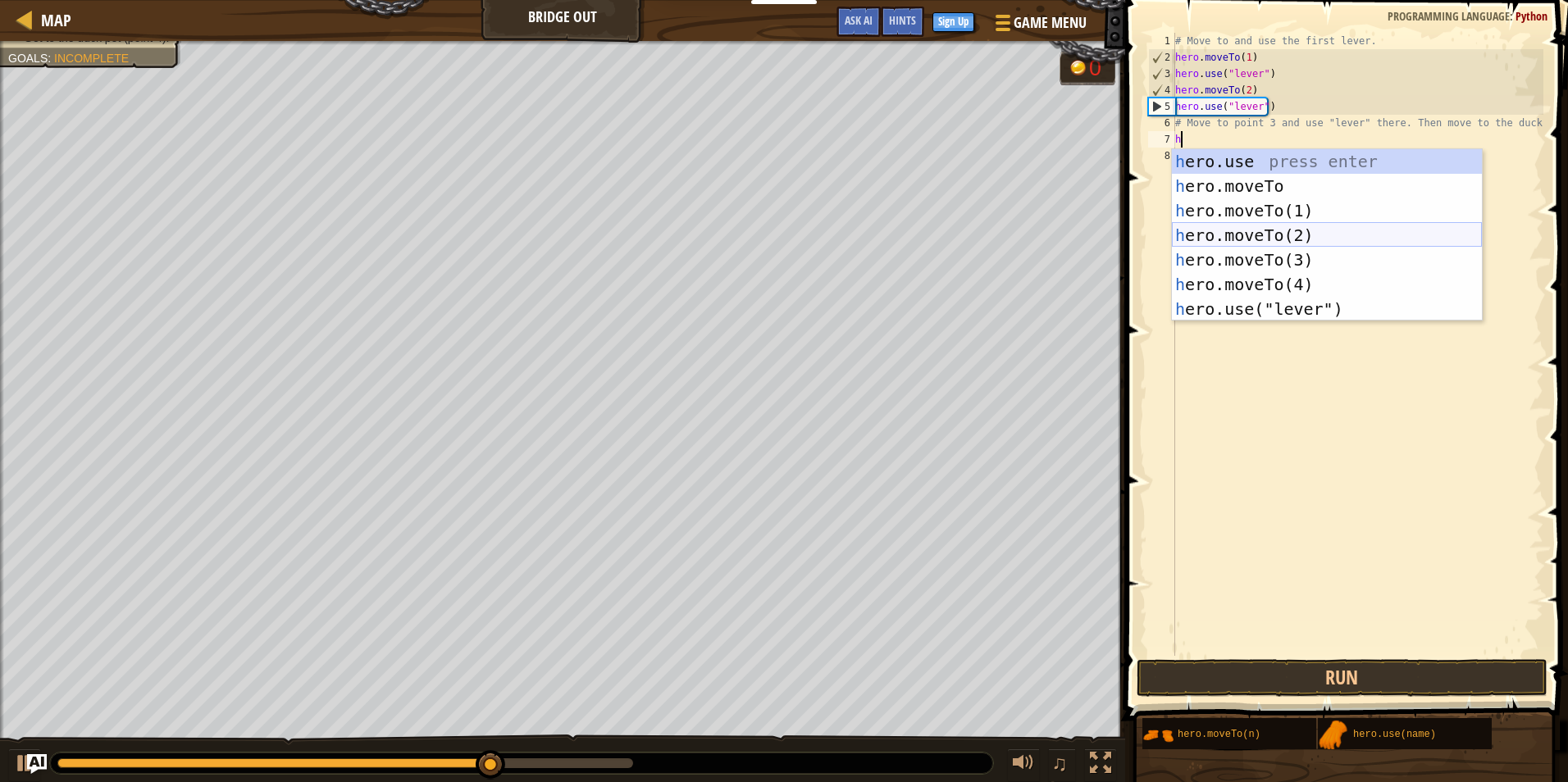
click at [1304, 242] on div "h ero.use press enter h ero.moveTo press enter h ero.moveTo(1) press enter h er…" at bounding box center [1327, 260] width 310 height 221
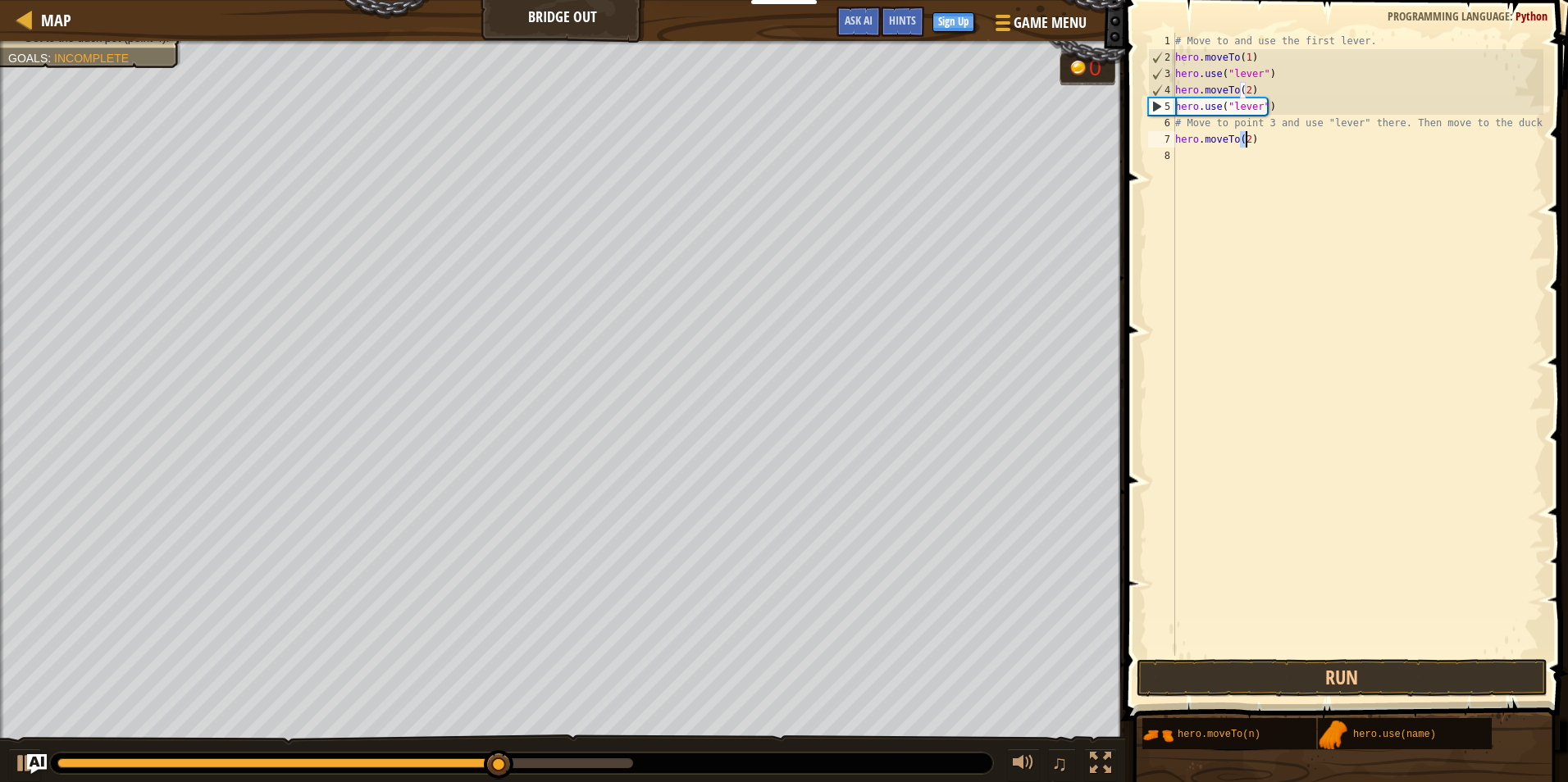
type textarea "hero.moveTo(2)"
click at [1322, 183] on div "# Move to and use the first lever. hero . moveTo ( 1 ) hero . use ( "lever" ) h…" at bounding box center [1357, 360] width 371 height 656
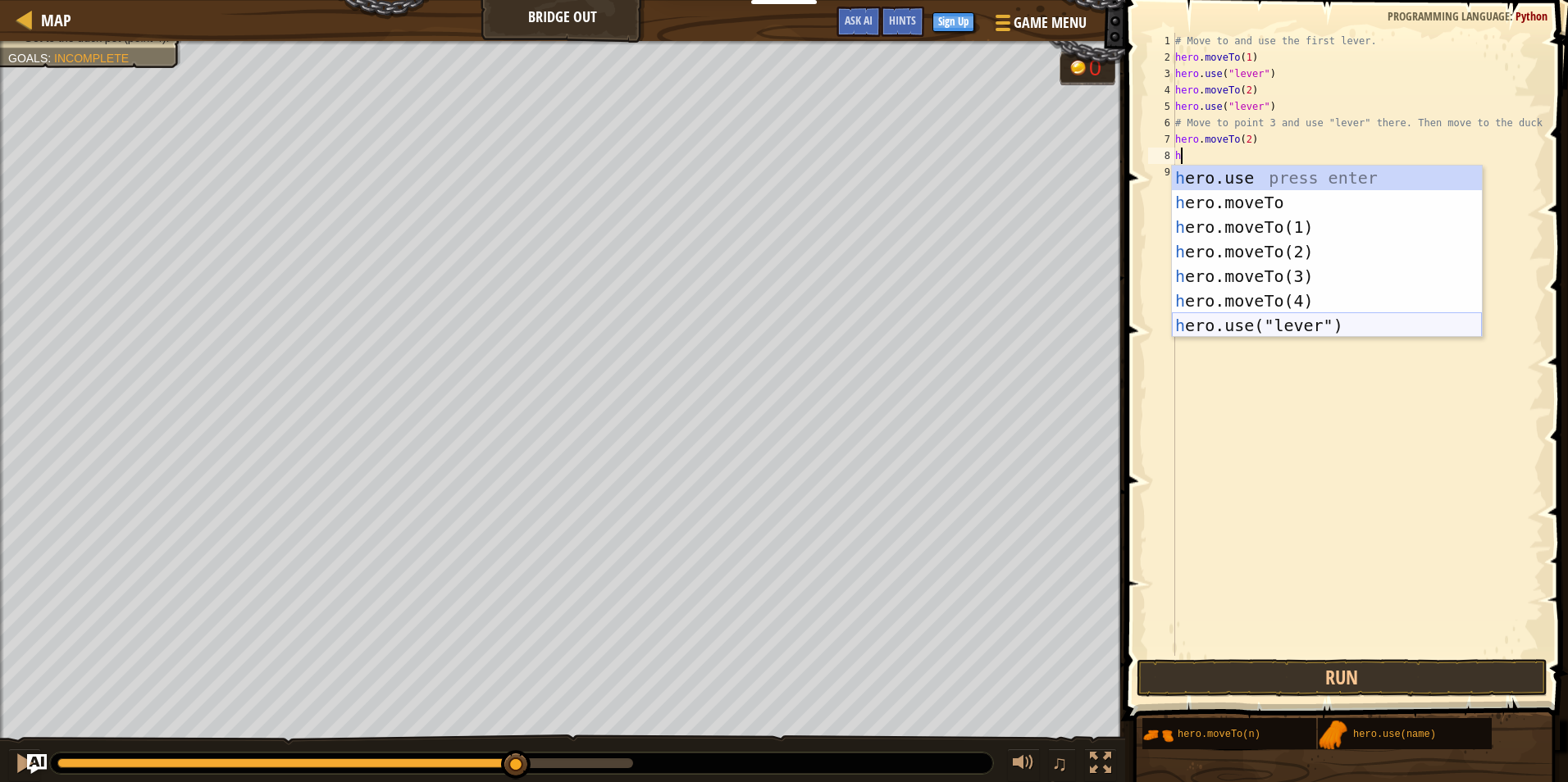
click at [1305, 327] on div "h ero.use press enter h ero.moveTo press enter h ero.moveTo(1) press enter h er…" at bounding box center [1327, 276] width 310 height 221
type textarea "hero.use("lever")"
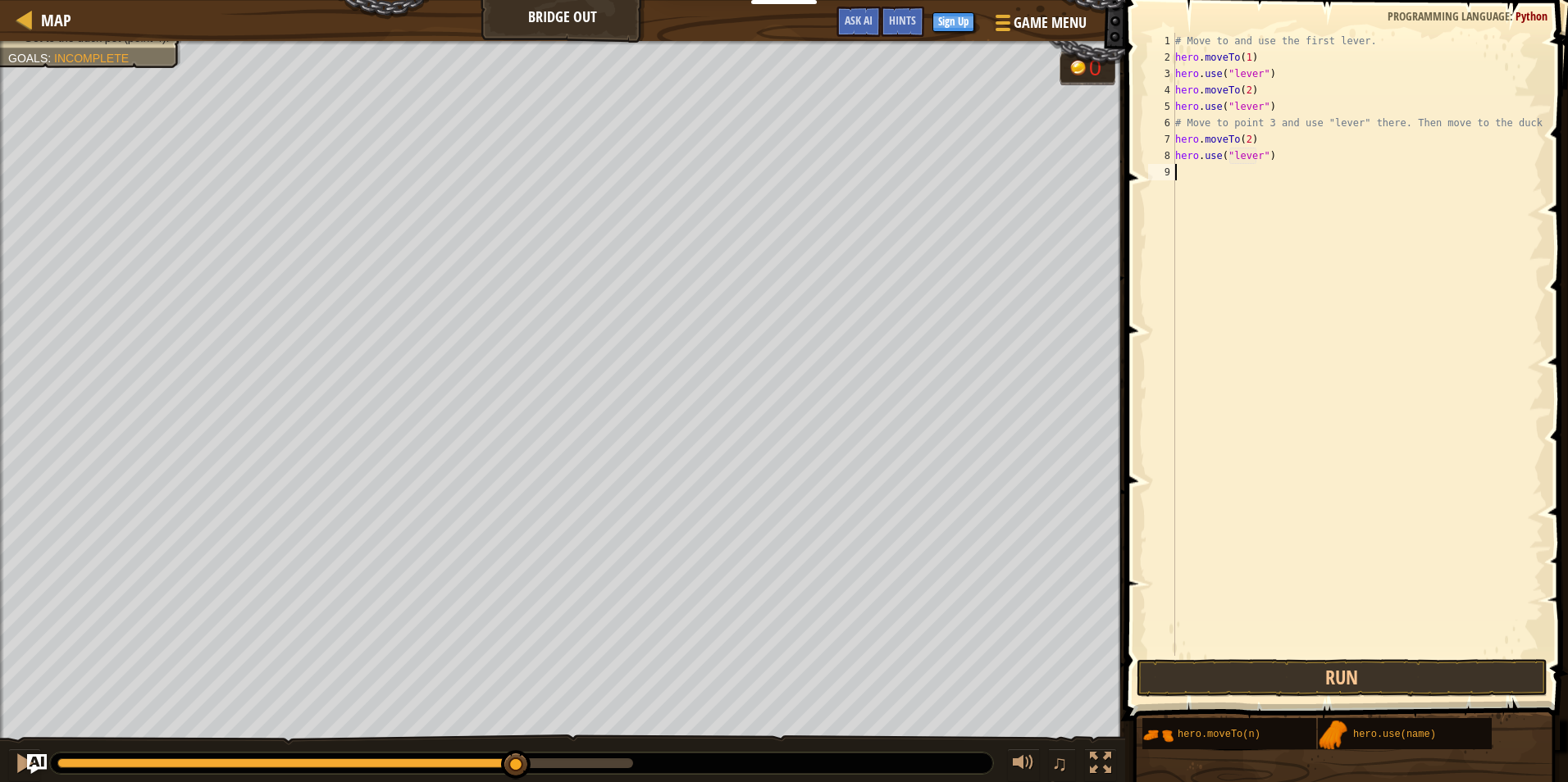
click at [1324, 196] on div "# Move to and use the first lever. hero . moveTo ( 1 ) hero . use ( "lever" ) h…" at bounding box center [1357, 360] width 371 height 656
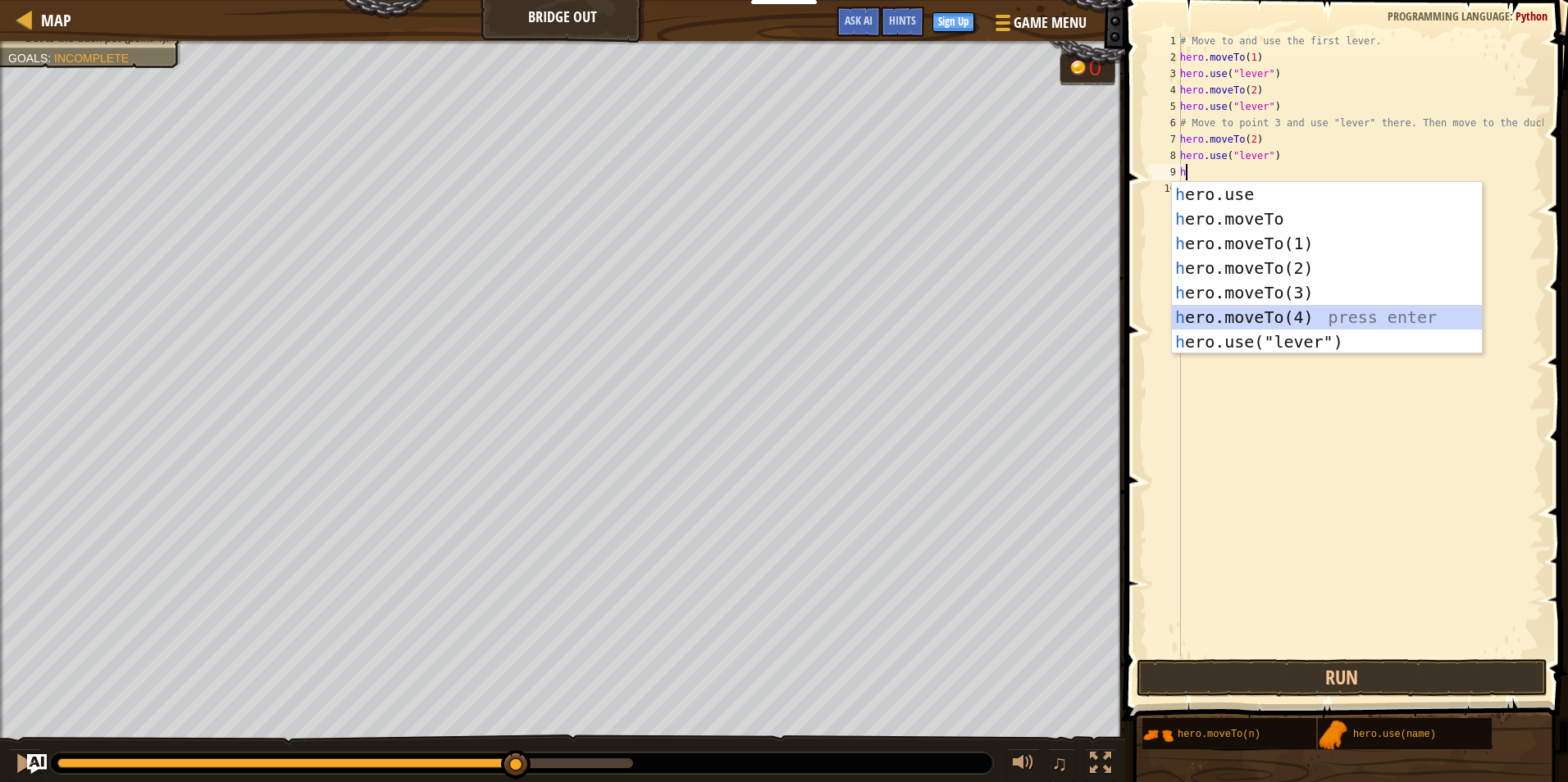
click at [1315, 317] on div "h ero.use press enter h ero.moveTo press enter h ero.moveTo(1) press enter h er…" at bounding box center [1327, 292] width 310 height 221
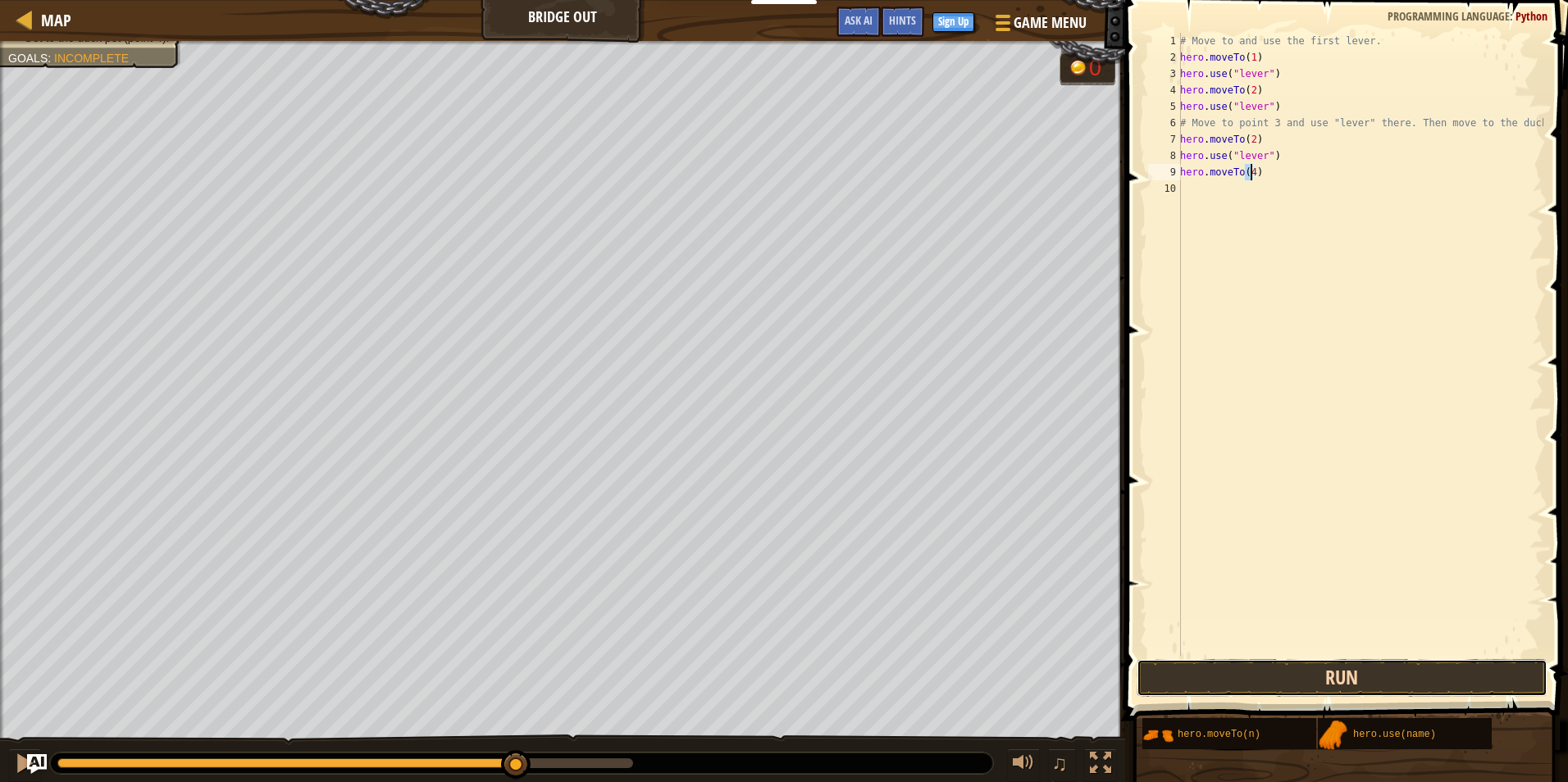
click at [1385, 680] on button "Run" at bounding box center [1342, 678] width 411 height 38
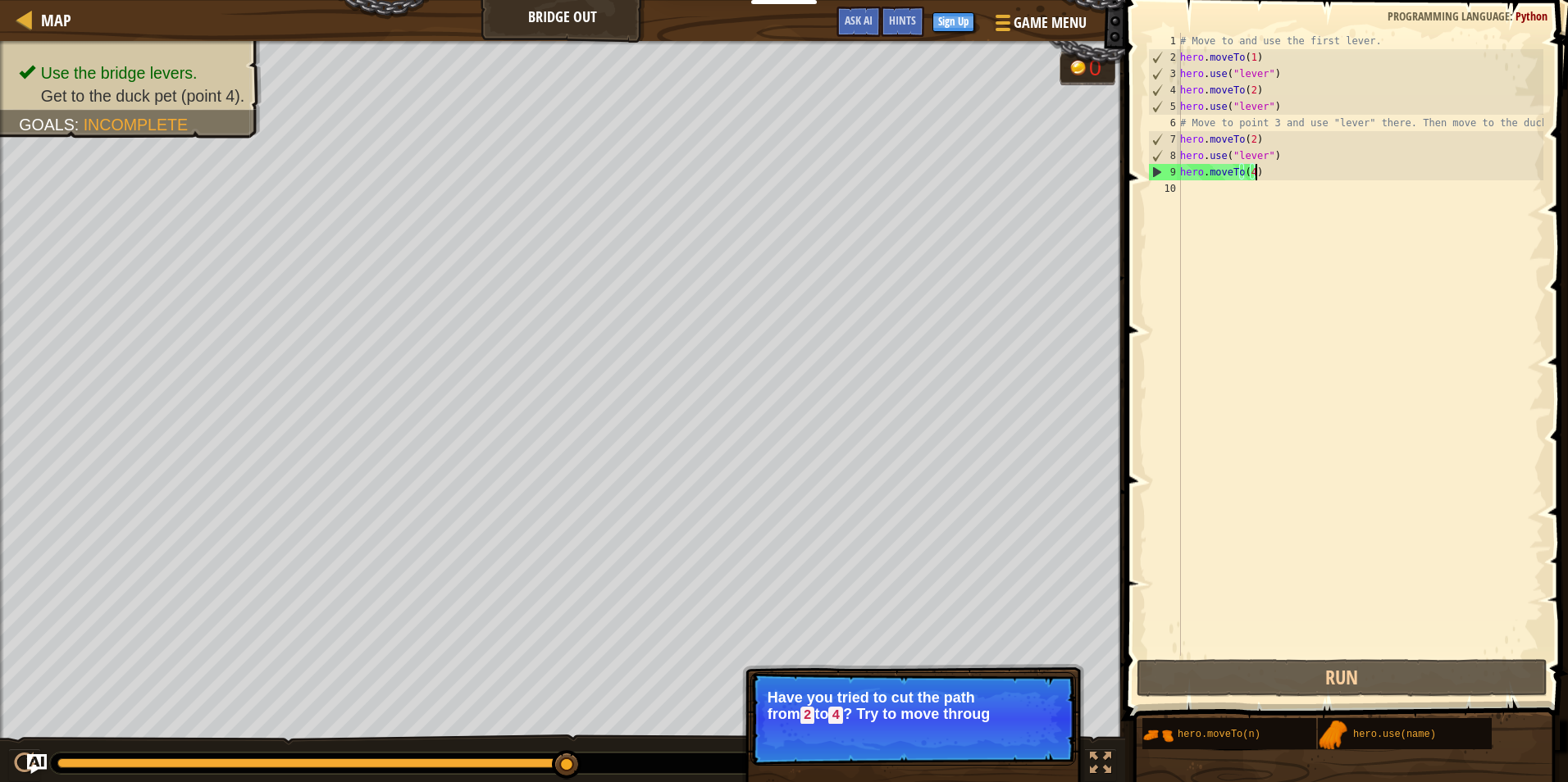
click at [1299, 176] on div "# Move to and use the first lever. hero . moveTo ( 1 ) hero . use ( "lever" ) h…" at bounding box center [1361, 360] width 367 height 656
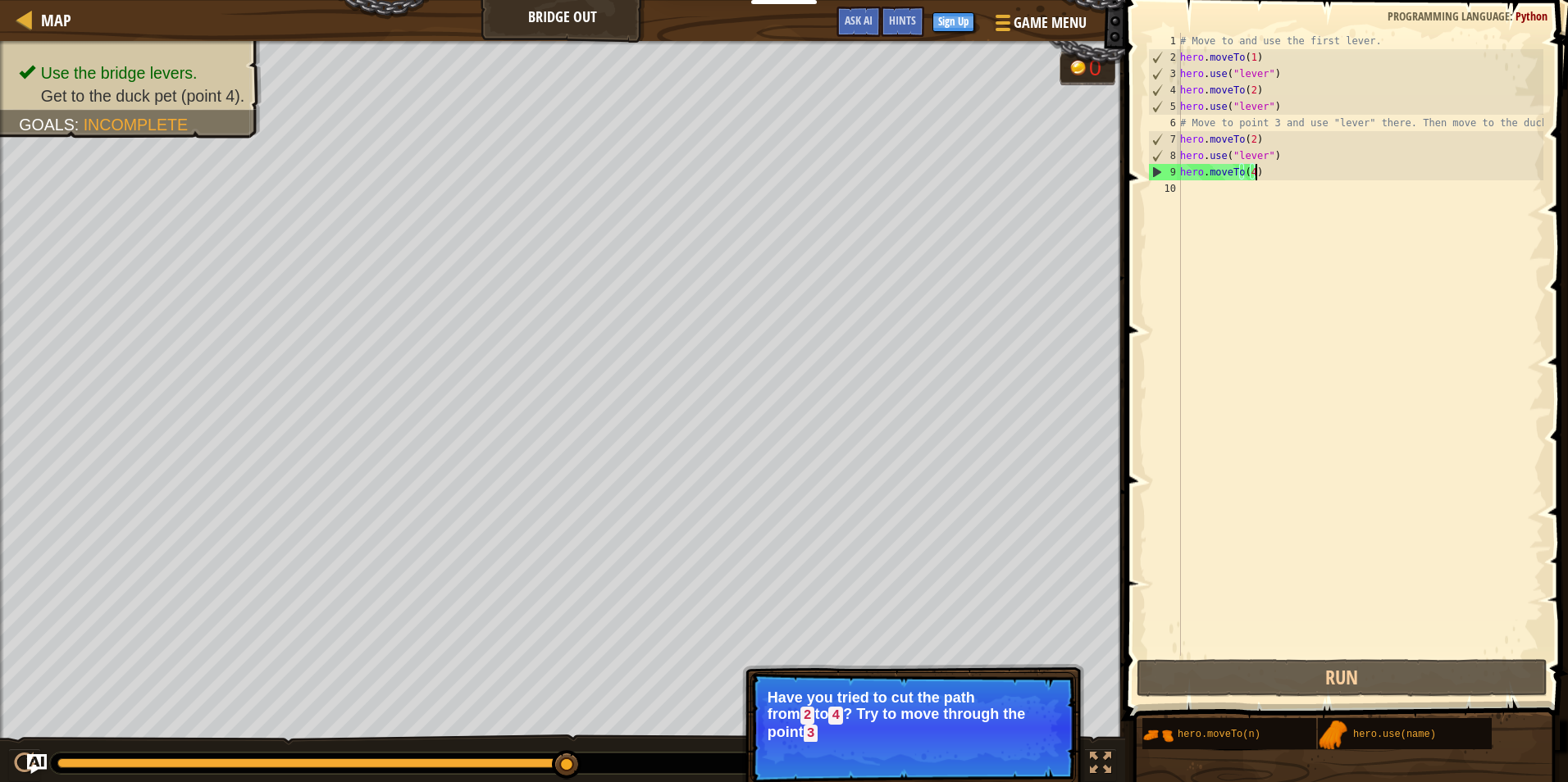
click at [1258, 175] on div "# Move to and use the first lever. hero . moveTo ( 1 ) hero . use ( "lever" ) h…" at bounding box center [1361, 360] width 367 height 656
click at [1248, 174] on div "# Move to and use the first lever. hero . moveTo ( 1 ) hero . use ( "lever" ) h…" at bounding box center [1361, 360] width 367 height 656
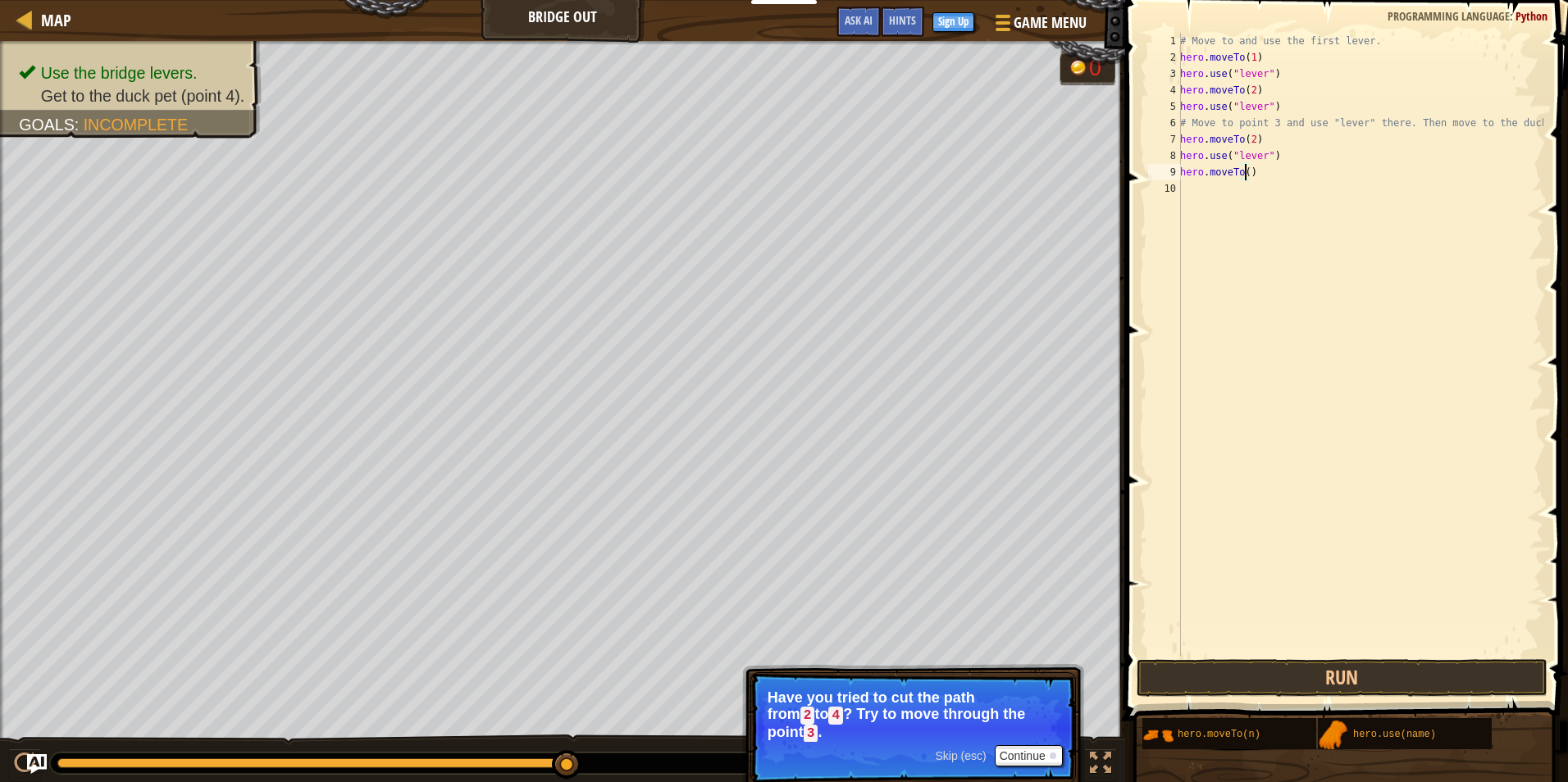
type textarea "hero.moveTo(3)"
click at [1331, 197] on div "hero.moveTo( 3 ) press enter" at bounding box center [1396, 219] width 310 height 74
click at [1324, 179] on div "# Move to and use the first lever. hero . moveTo ( 1 ) hero . use ( "lever" ) h…" at bounding box center [1361, 360] width 367 height 656
click at [1261, 200] on div "# Move to and use the first lever. hero . moveTo ( 1 ) hero . use ( "lever" ) h…" at bounding box center [1361, 360] width 367 height 656
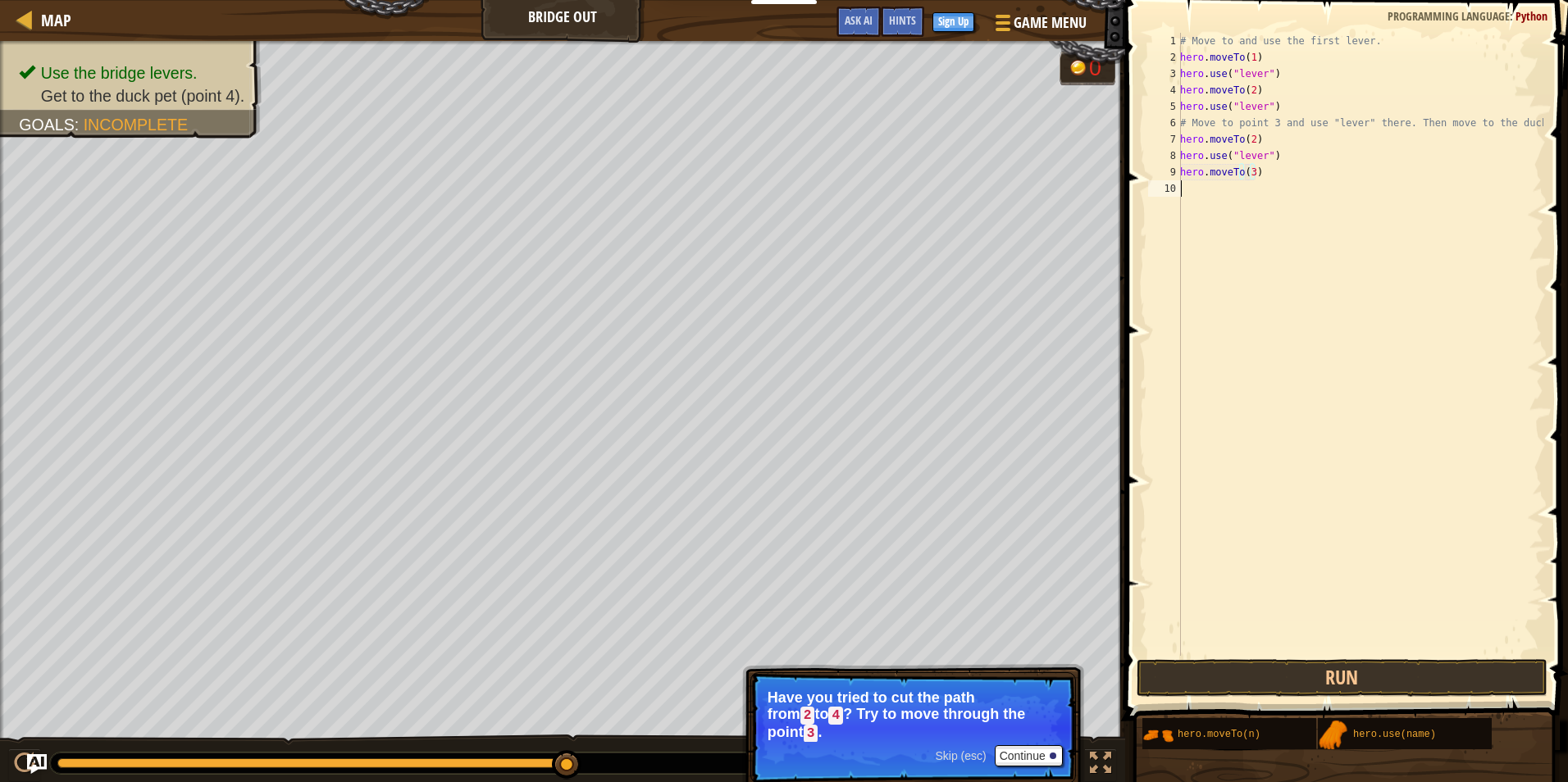
scroll to position [7, 0]
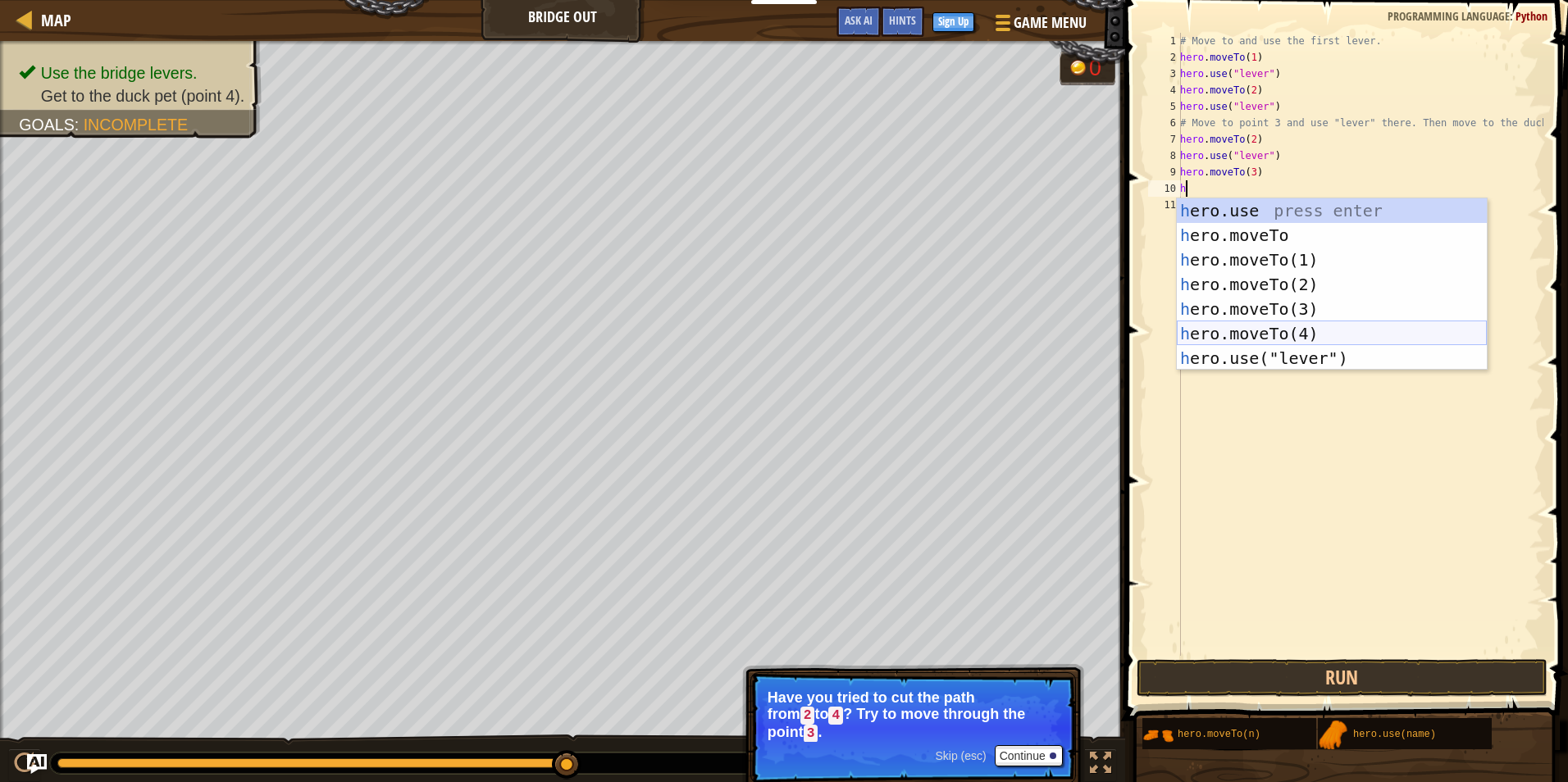
click at [1268, 349] on div "h ero.use press enter h ero.moveTo press enter h ero.moveTo(1) press enter h er…" at bounding box center [1332, 309] width 310 height 221
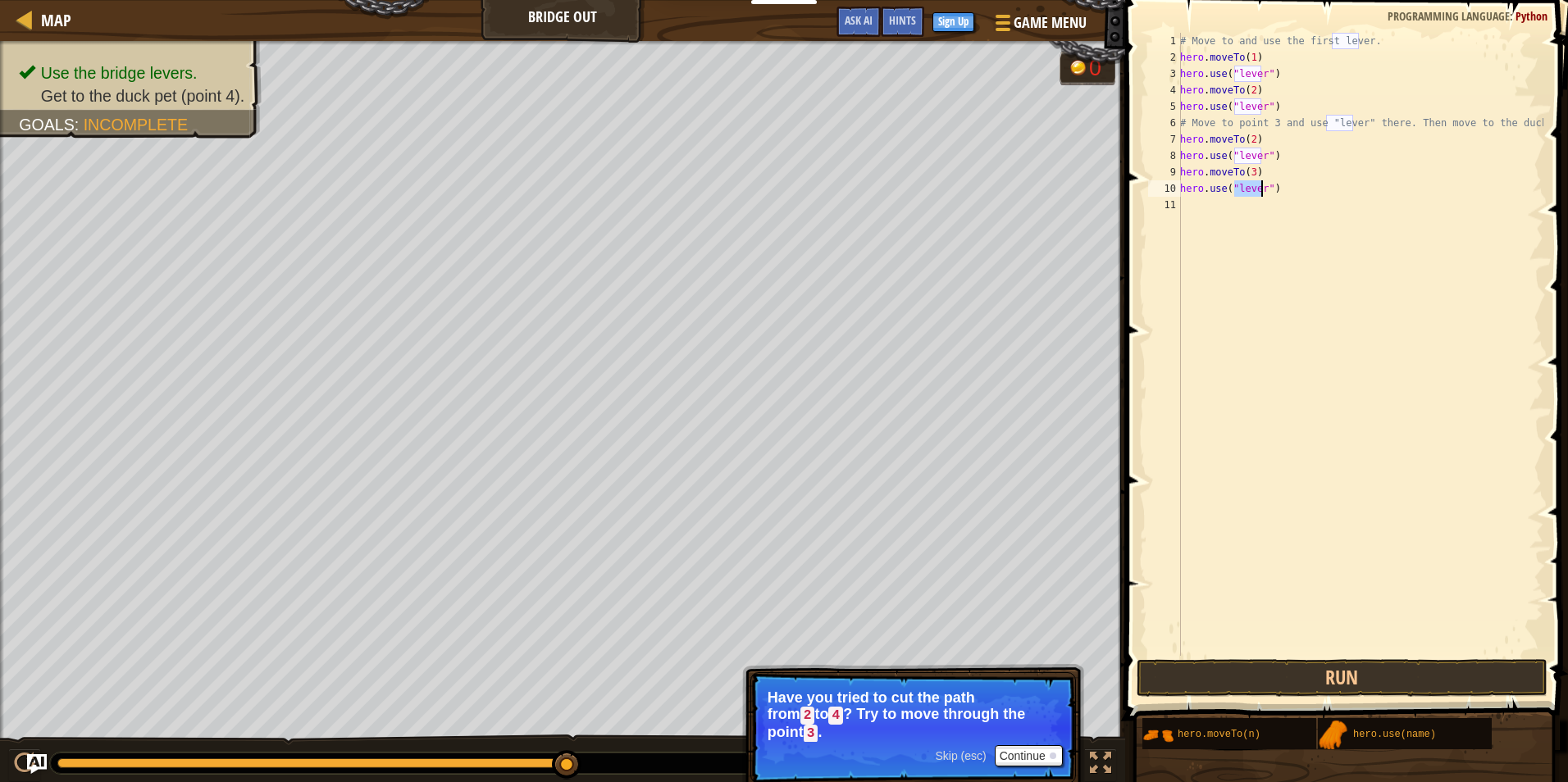
type textarea "hero.use("lever")"
click at [1297, 226] on div "# Move to and use the first lever. hero . moveTo ( 1 ) hero . use ( "lever" ) h…" at bounding box center [1361, 360] width 367 height 656
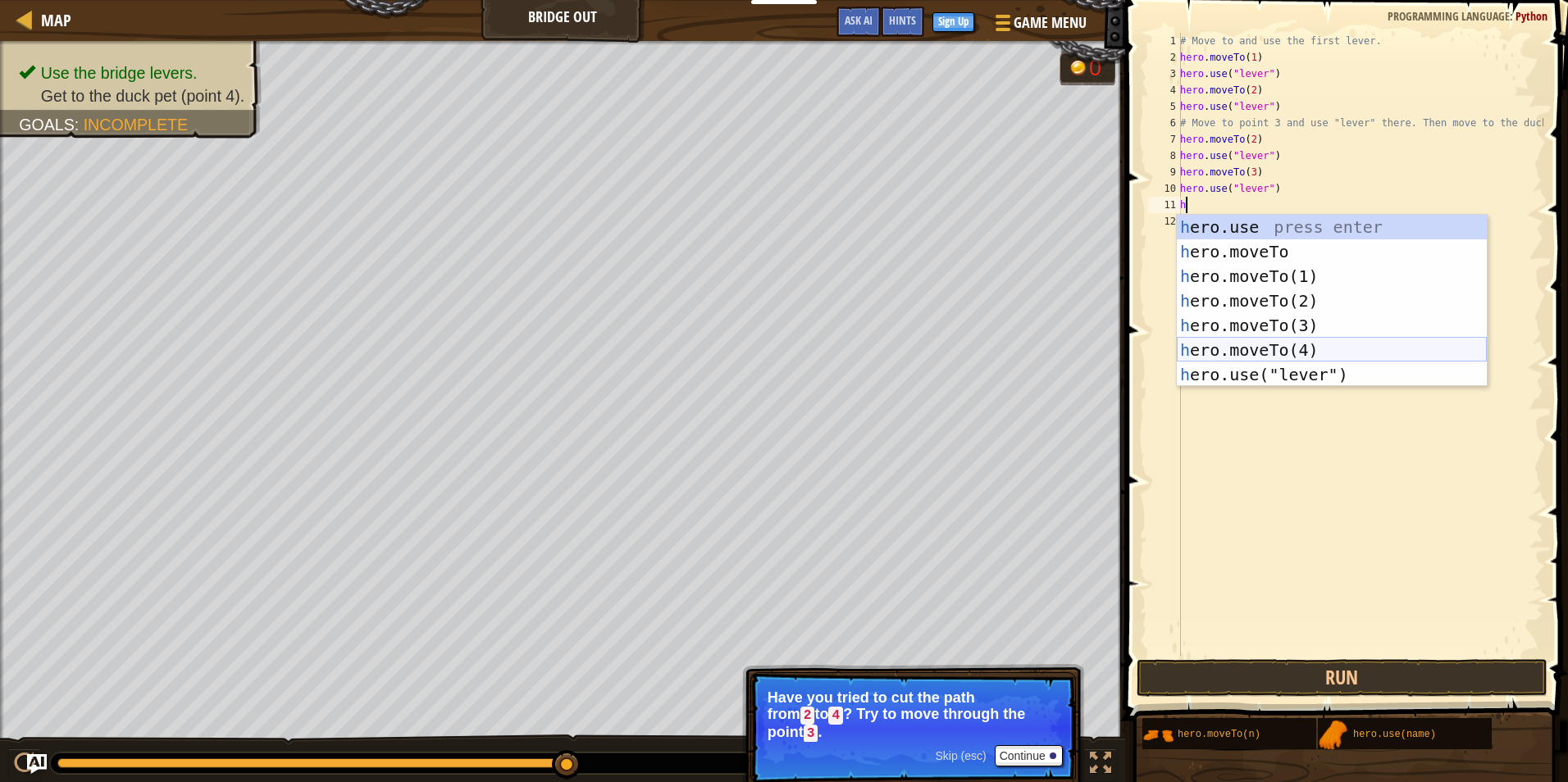
click at [1284, 350] on div "h ero.use press enter h ero.moveTo press enter h ero.moveTo(1) press enter h er…" at bounding box center [1332, 326] width 310 height 221
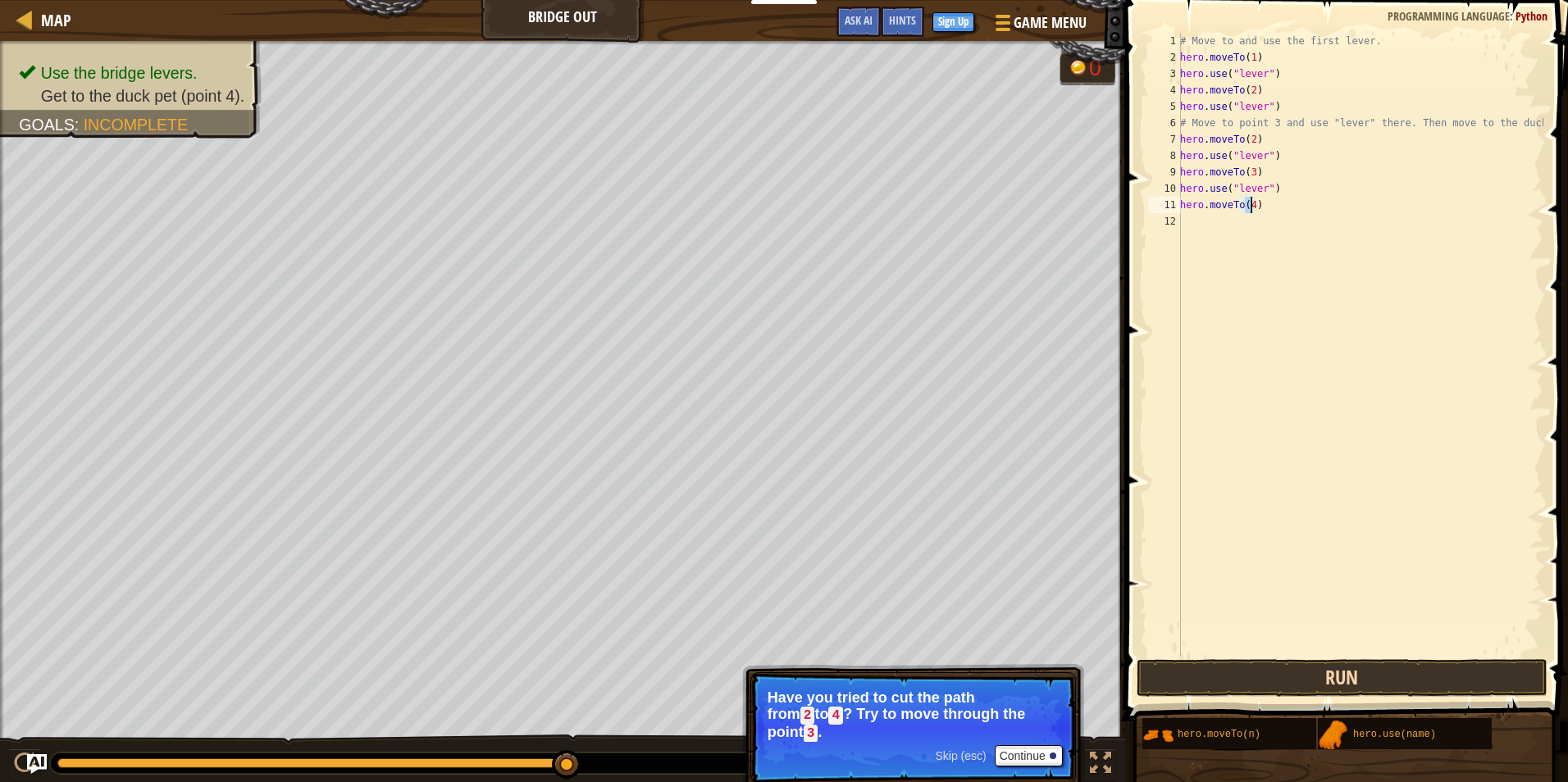
type textarea "hero.moveTo(4)"
click at [1405, 680] on button "Run" at bounding box center [1342, 678] width 411 height 38
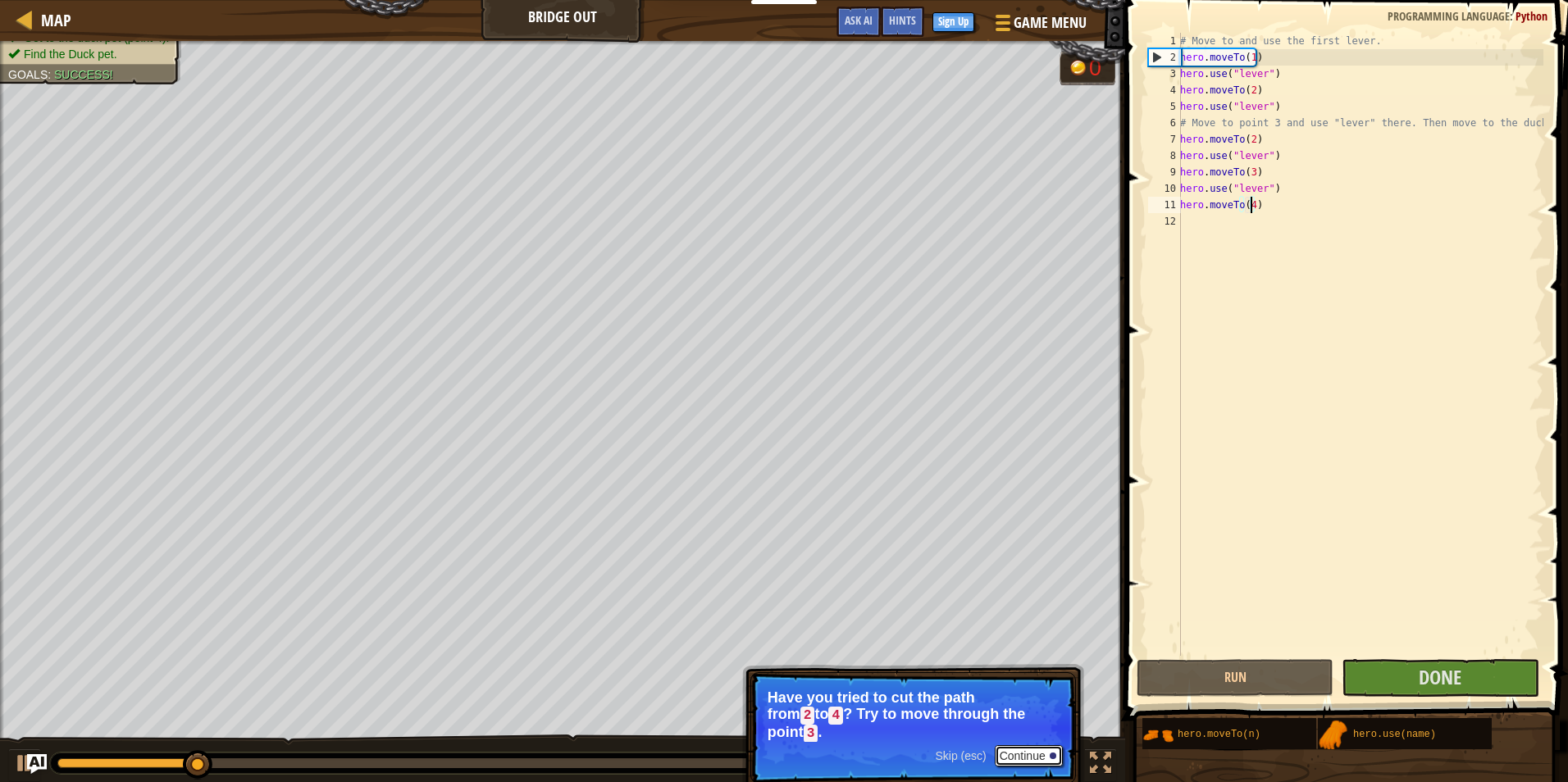
click at [997, 745] on button "Continue" at bounding box center [1029, 756] width 68 height 21
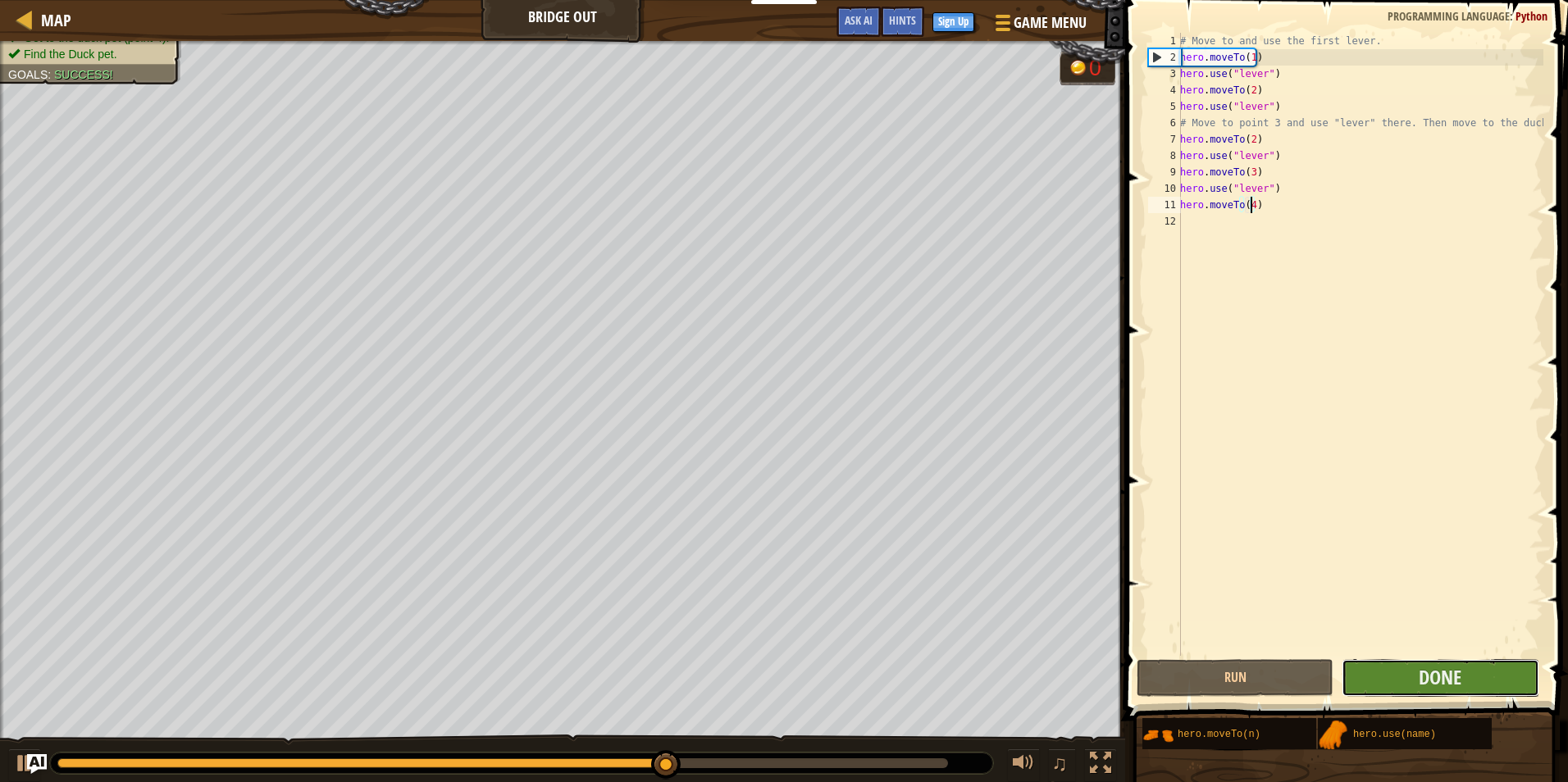
click at [1402, 679] on button "Done" at bounding box center [1440, 678] width 197 height 38
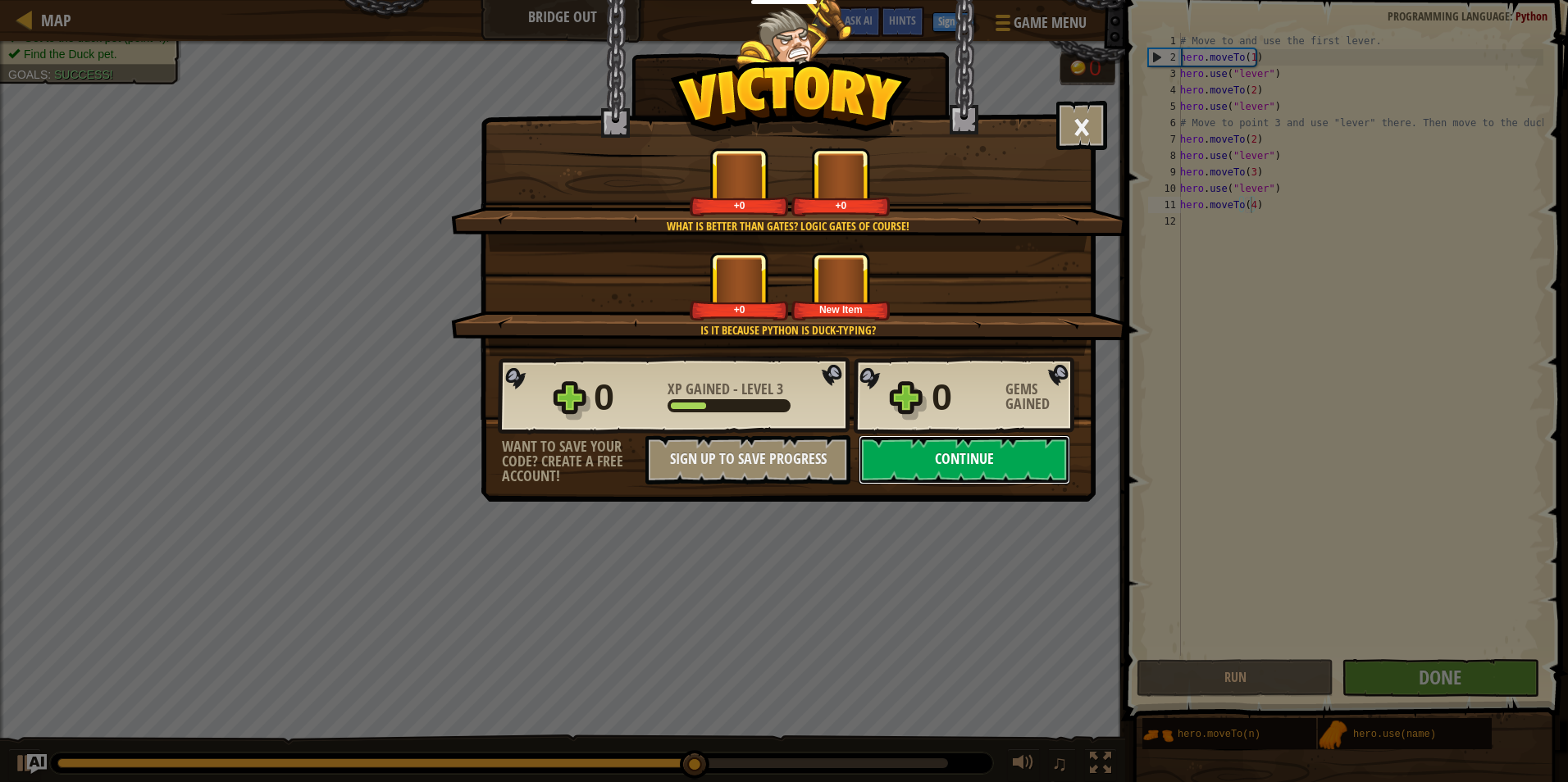
click at [974, 471] on button "Continue" at bounding box center [964, 460] width 212 height 49
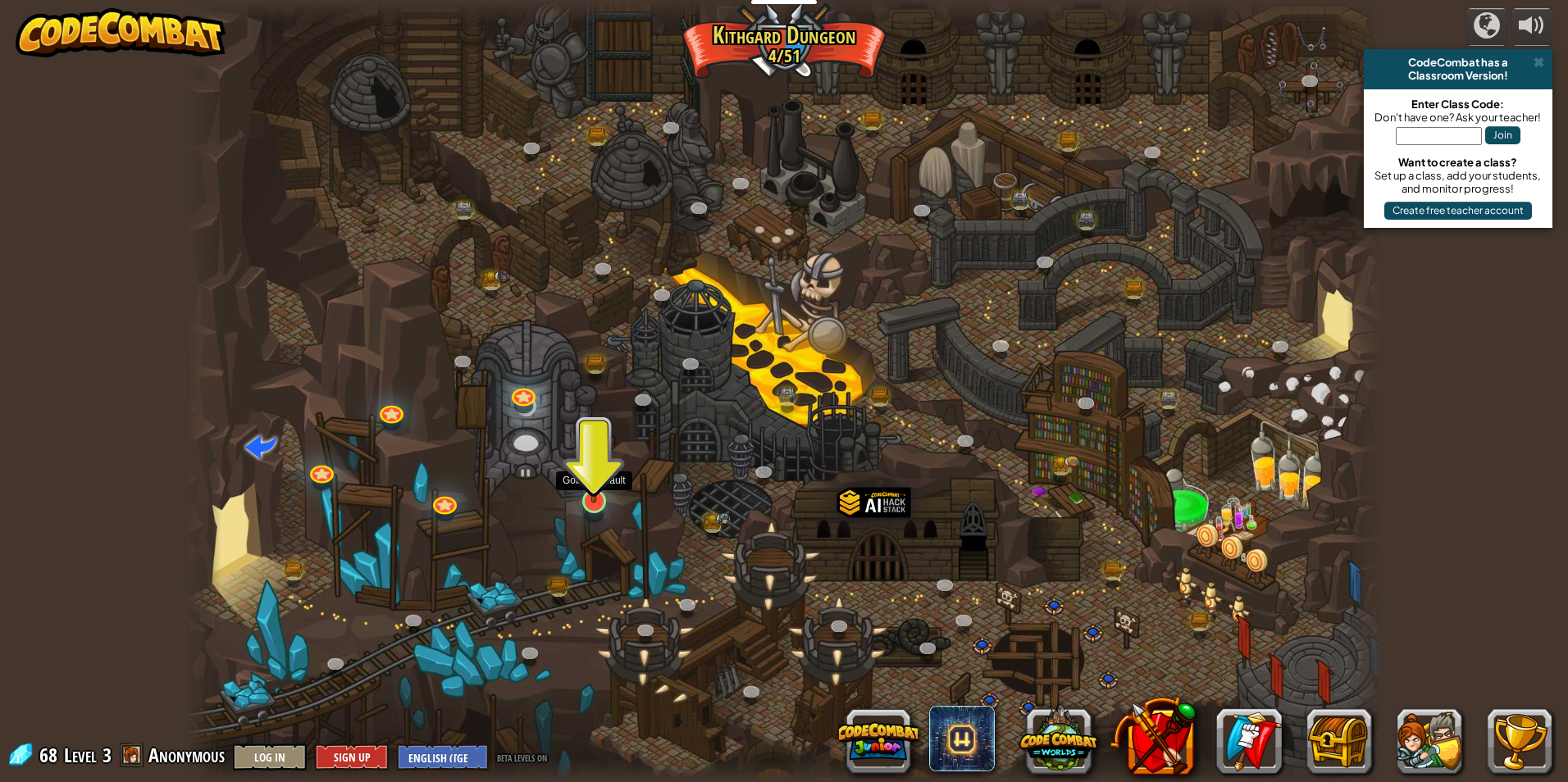
click at [597, 484] on img at bounding box center [594, 467] width 32 height 74
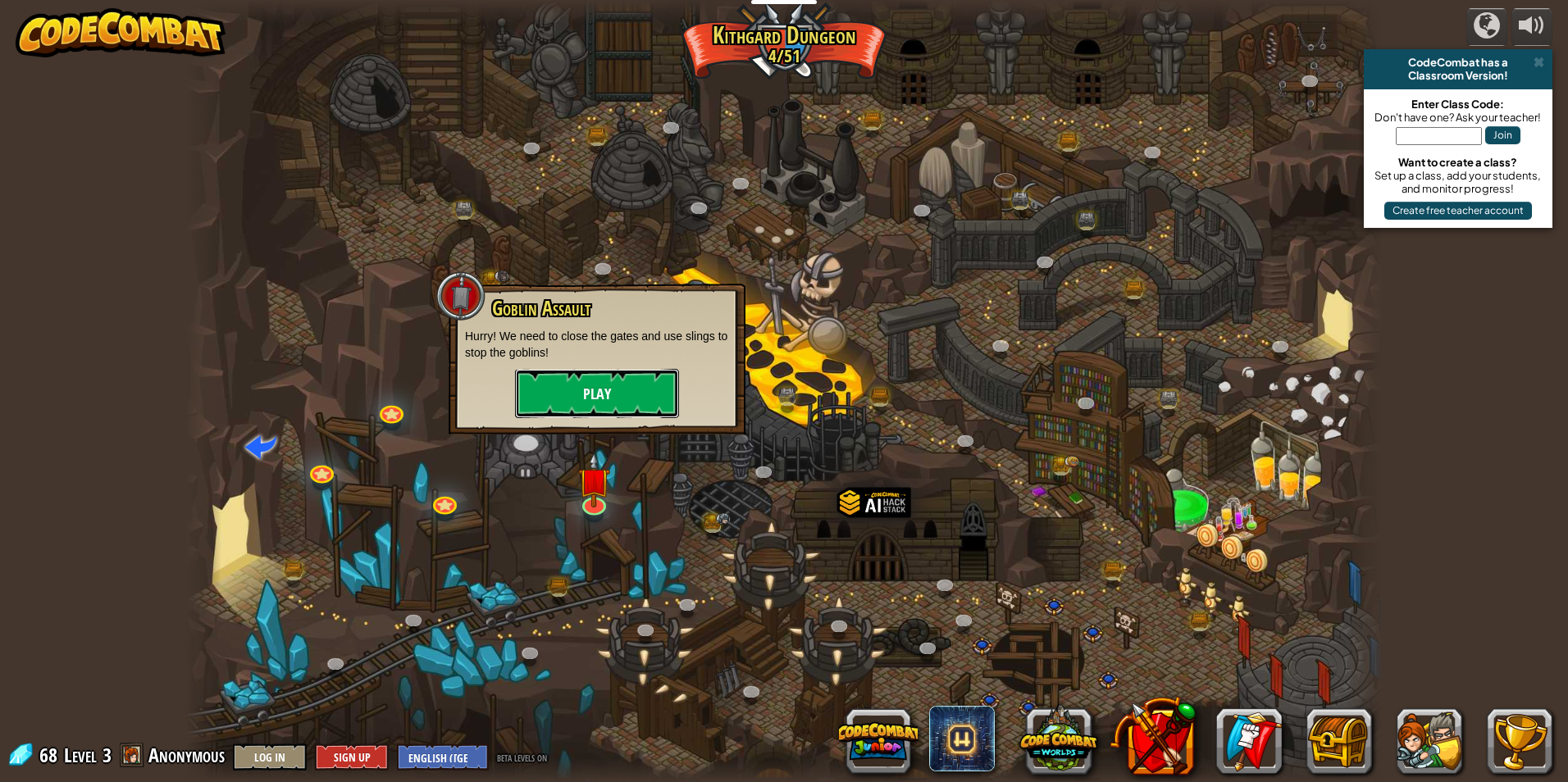
click at [669, 382] on button "Play" at bounding box center [597, 393] width 164 height 49
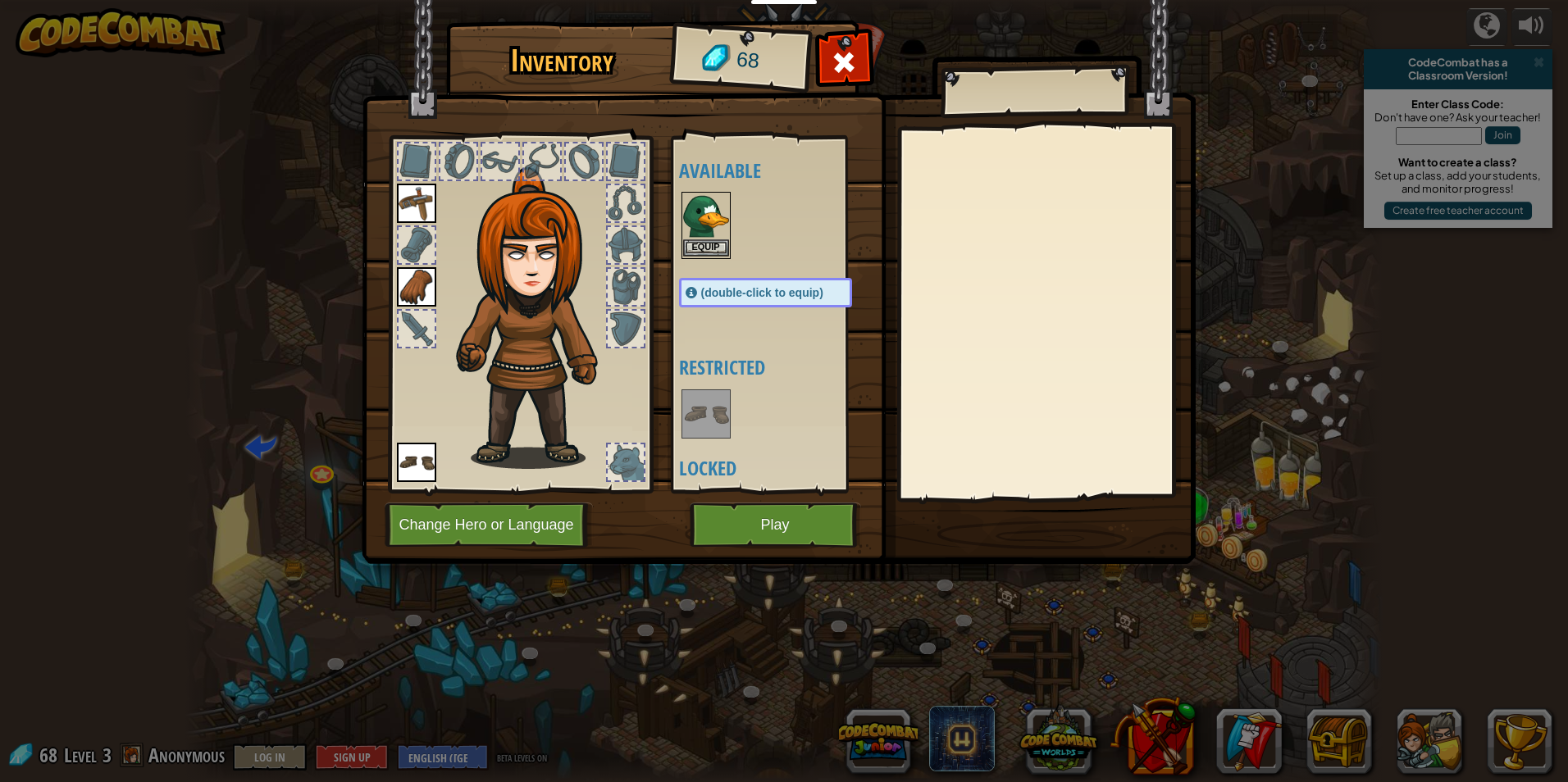
click at [709, 238] on img at bounding box center [706, 216] width 46 height 46
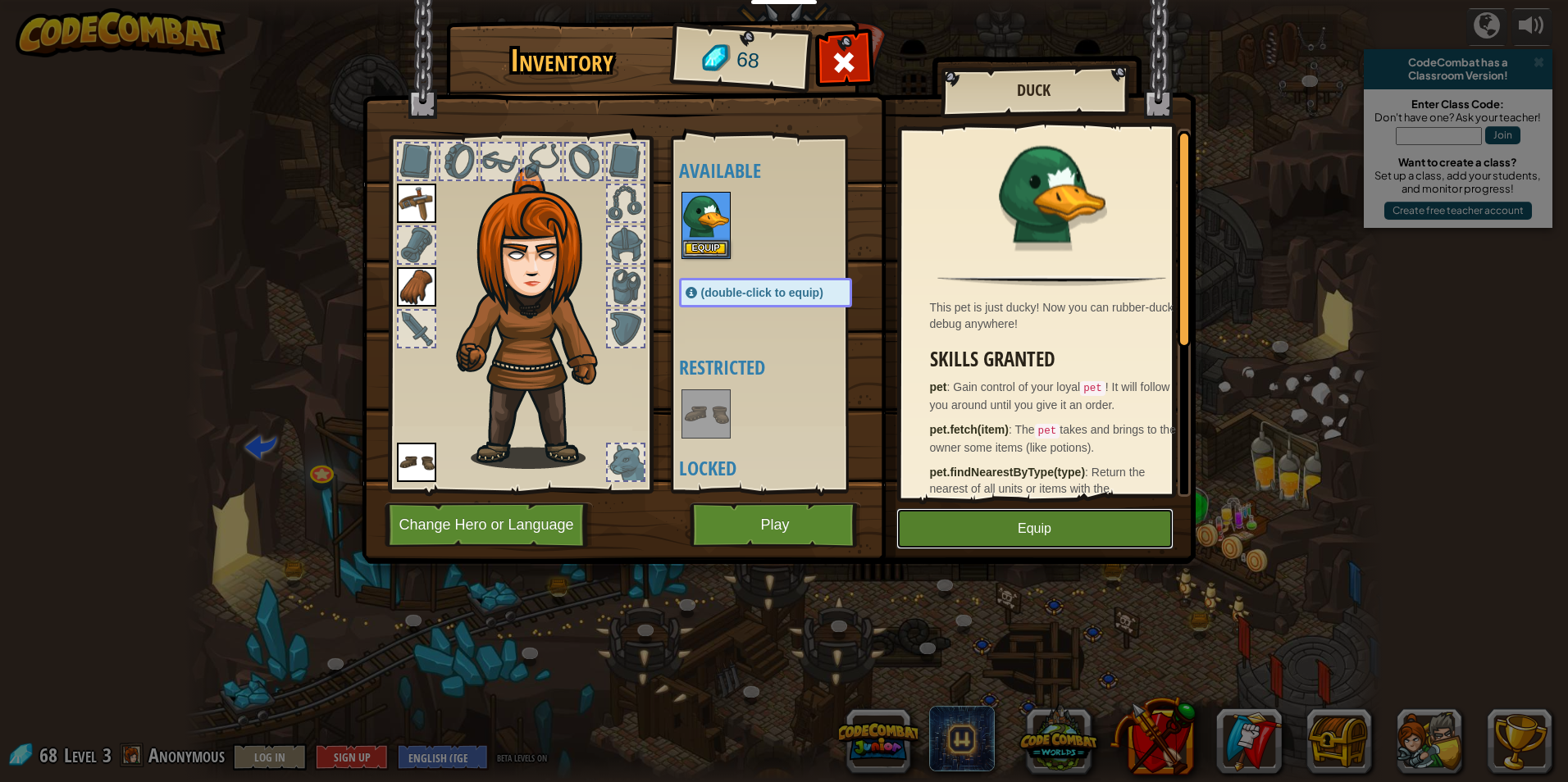
click at [990, 528] on button "Equip" at bounding box center [1035, 528] width 277 height 41
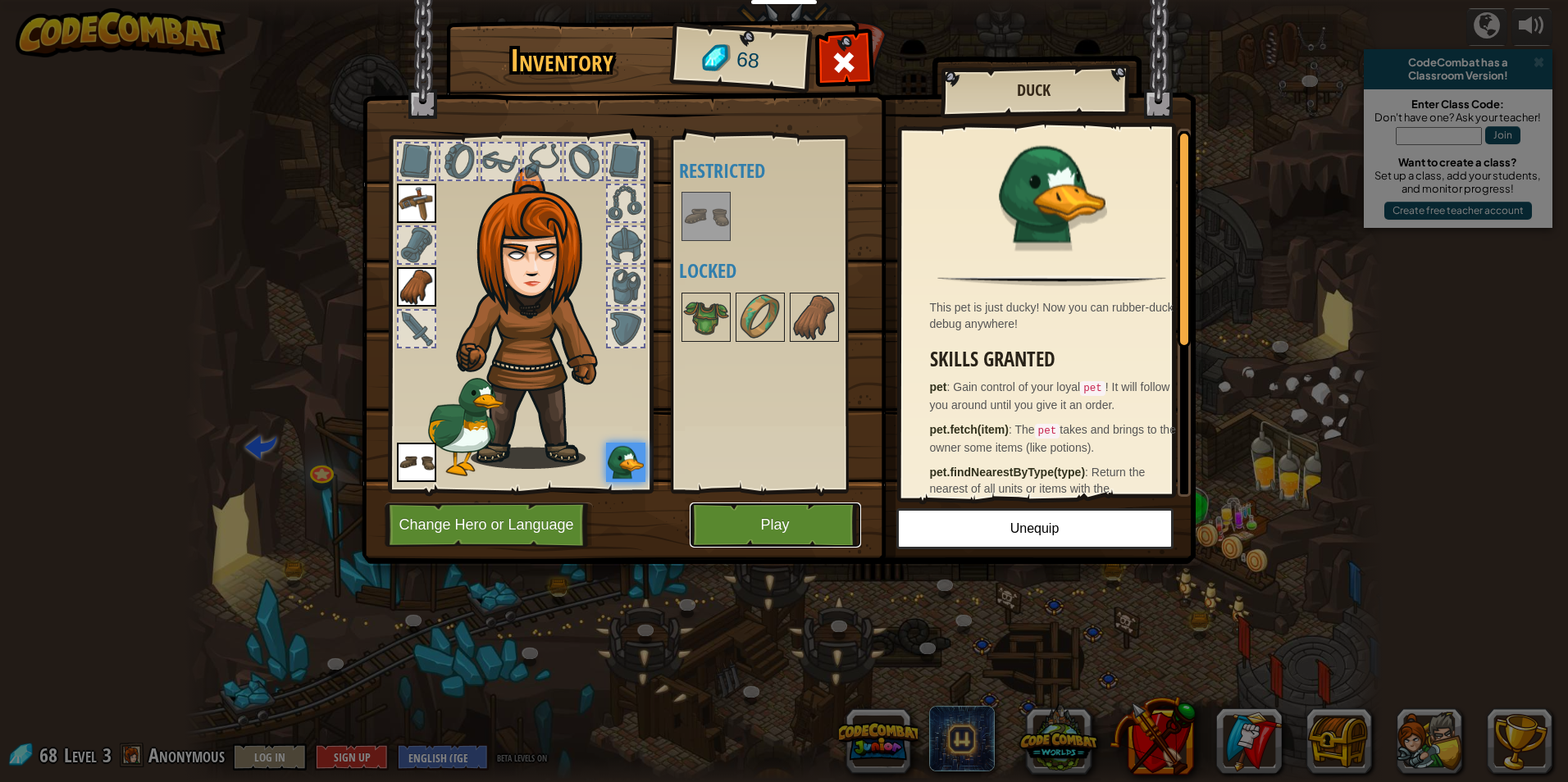
click at [808, 527] on button "Play" at bounding box center [775, 525] width 171 height 45
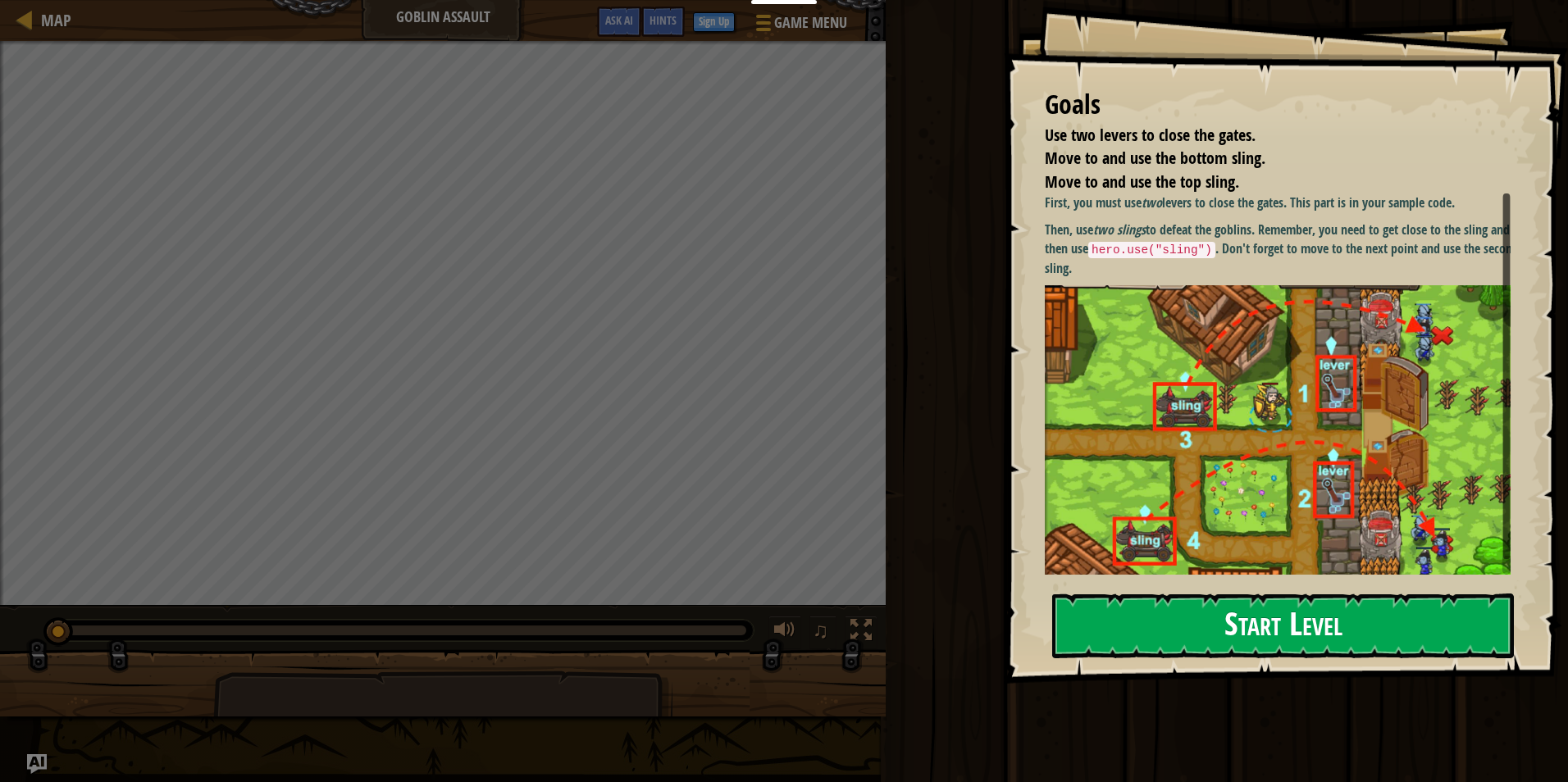
click at [1330, 613] on button "Start Level" at bounding box center [1284, 626] width 462 height 65
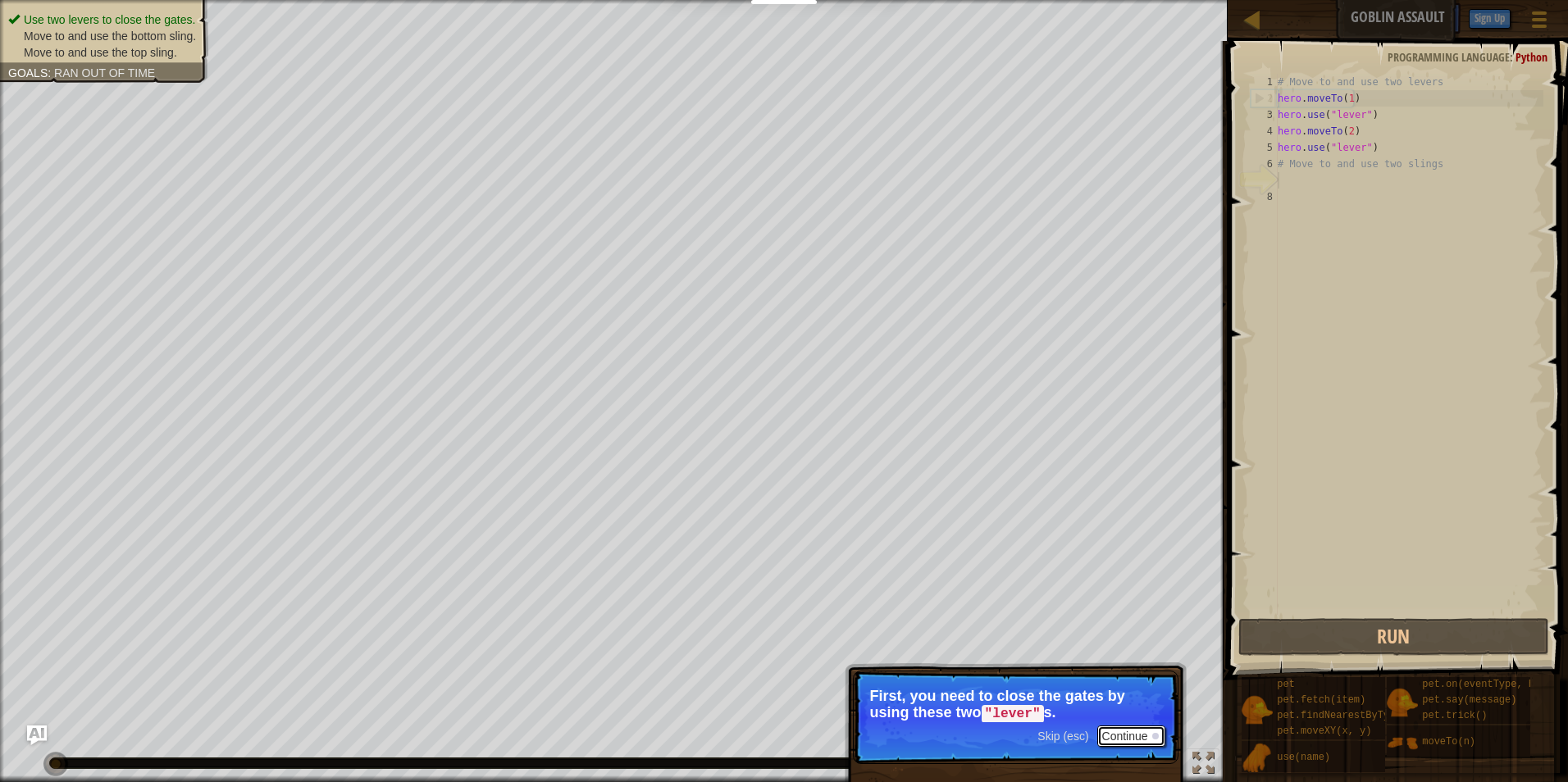
click at [1153, 733] on div at bounding box center [1155, 735] width 6 height 6
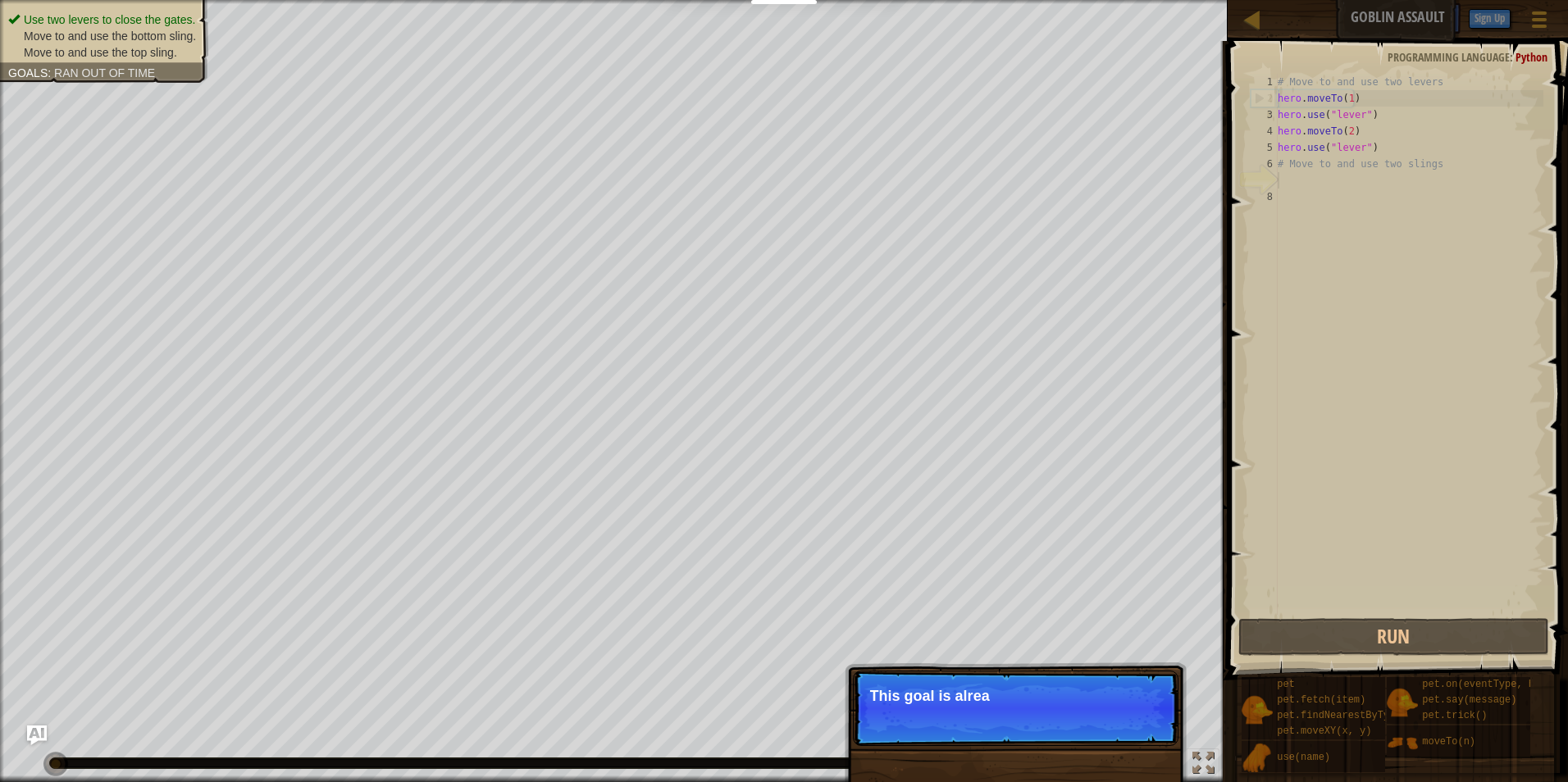
click at [1154, 732] on p "Skip (esc) Continue This goal is alrea" at bounding box center [1016, 708] width 326 height 75
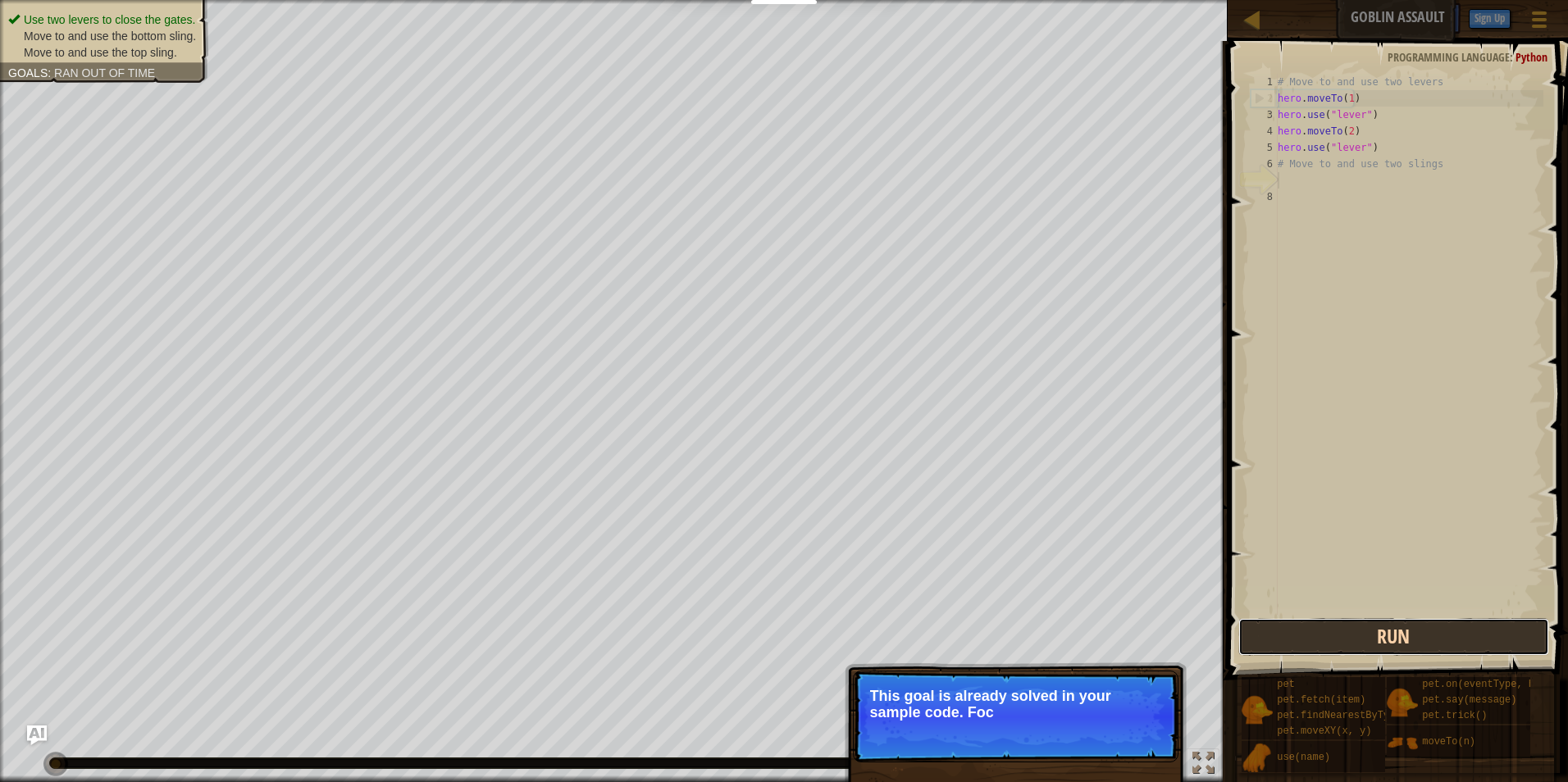
click at [1367, 648] on button "Run" at bounding box center [1394, 636] width 312 height 38
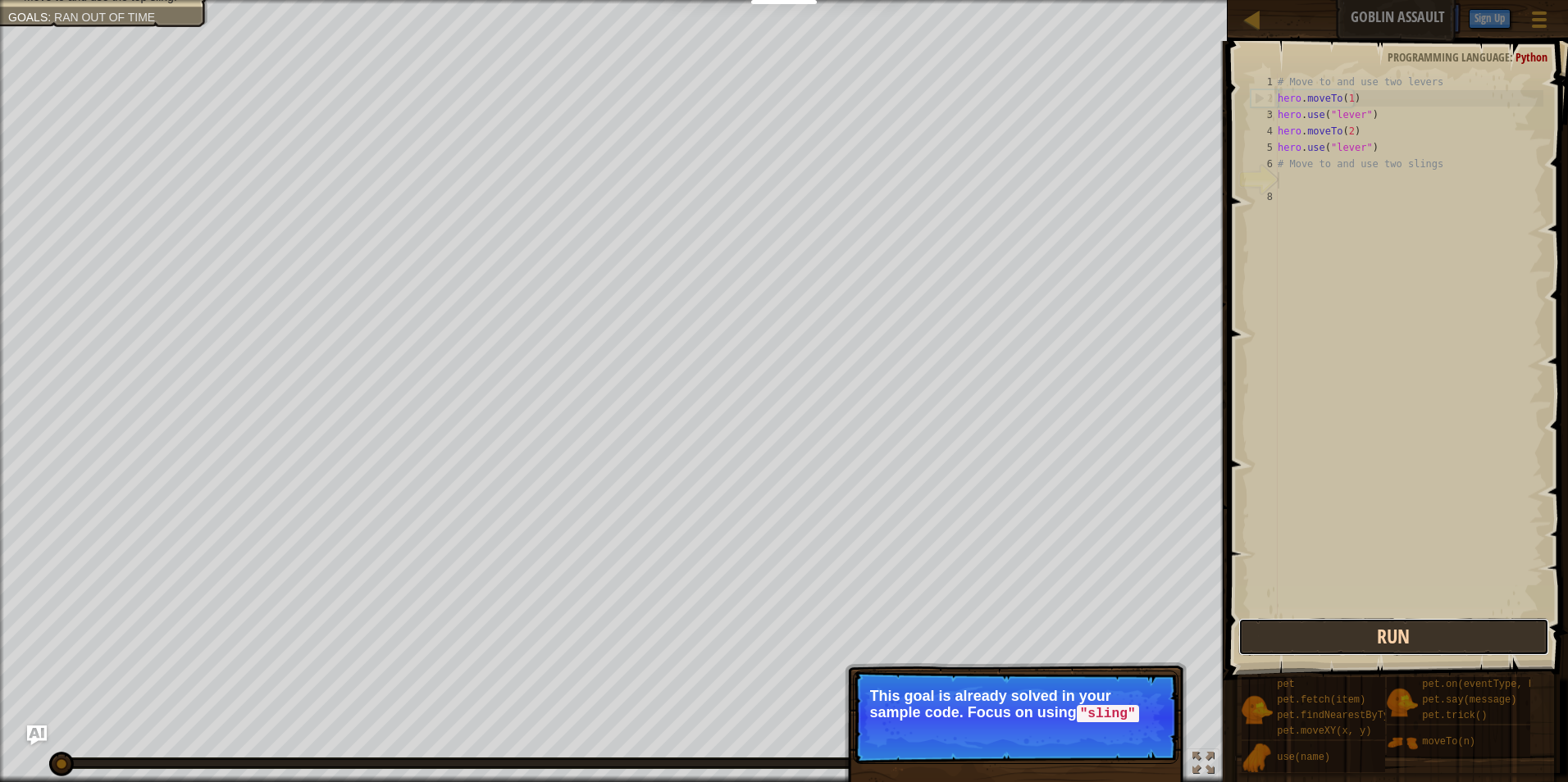
click at [1367, 648] on button "Run" at bounding box center [1394, 636] width 312 height 38
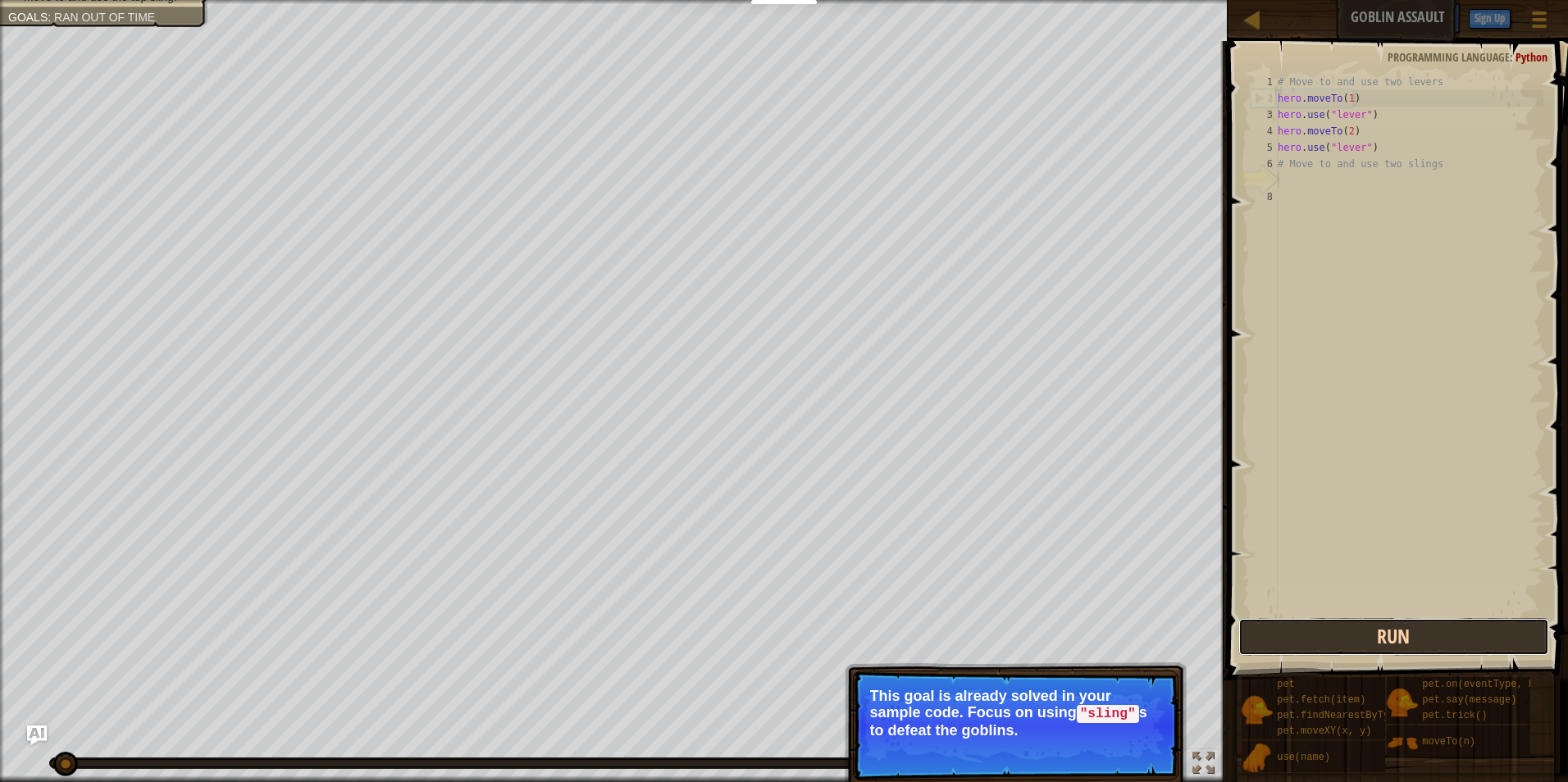
click at [1367, 648] on button "Run" at bounding box center [1394, 636] width 312 height 38
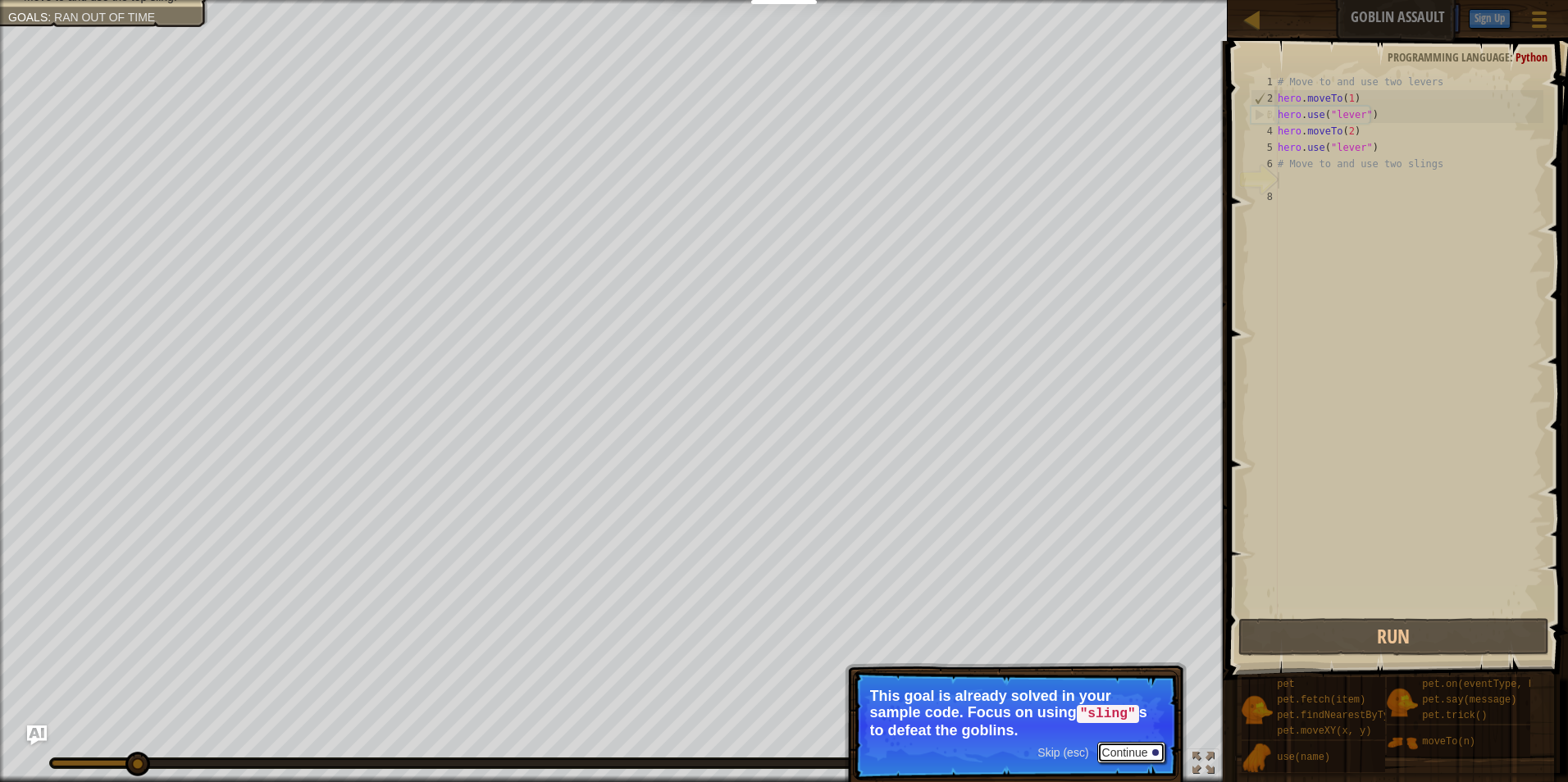
click at [1110, 753] on button "Continue" at bounding box center [1132, 752] width 68 height 21
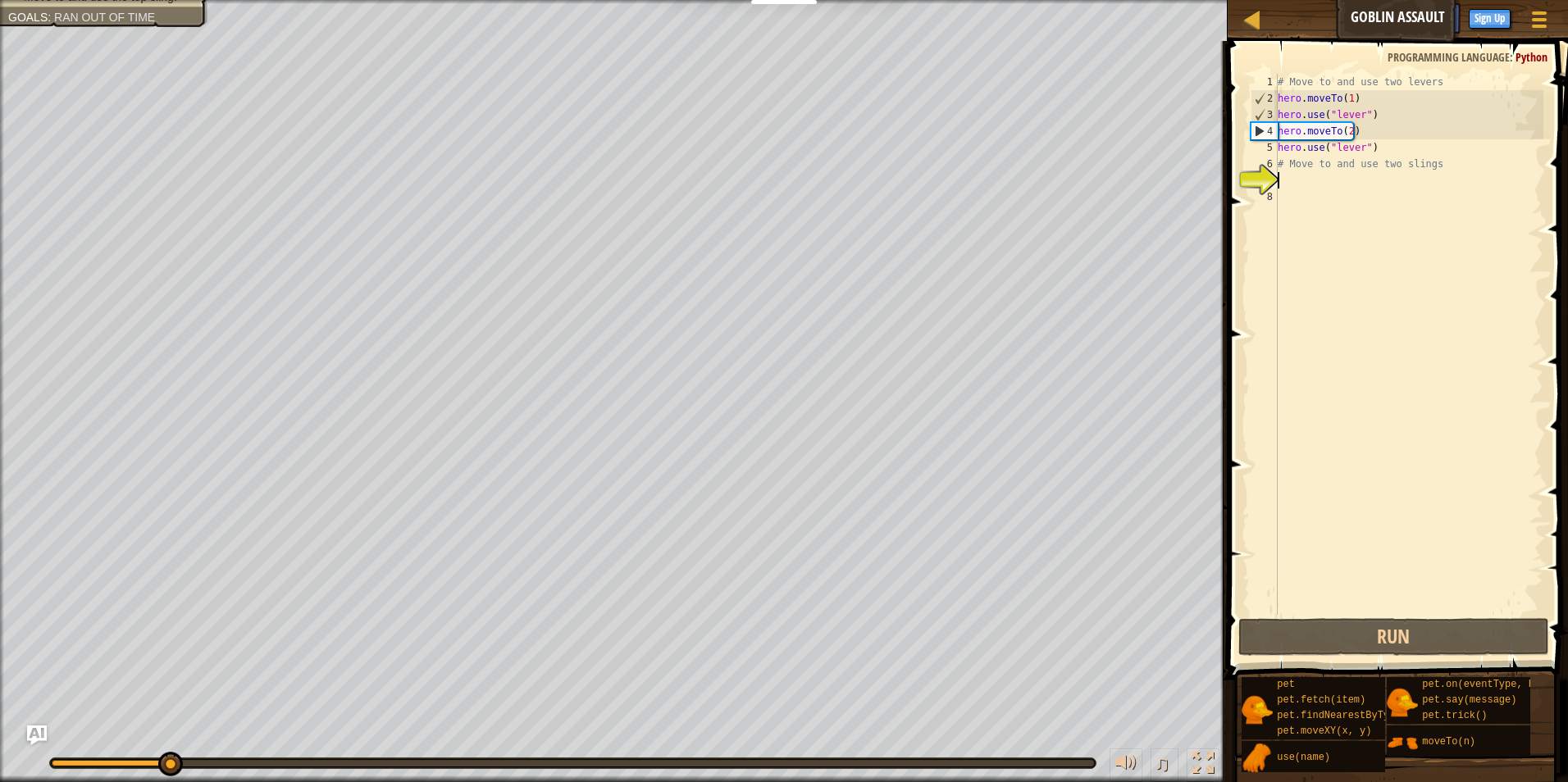
click at [1356, 207] on div "# Move to and use two levers hero . moveTo ( 1 ) hero . use ( "lever" ) hero . …" at bounding box center [1409, 361] width 269 height 574
click at [1352, 181] on div "# Move to and use two levers hero . moveTo ( 1 ) hero . use ( "lever" ) hero . …" at bounding box center [1409, 361] width 269 height 574
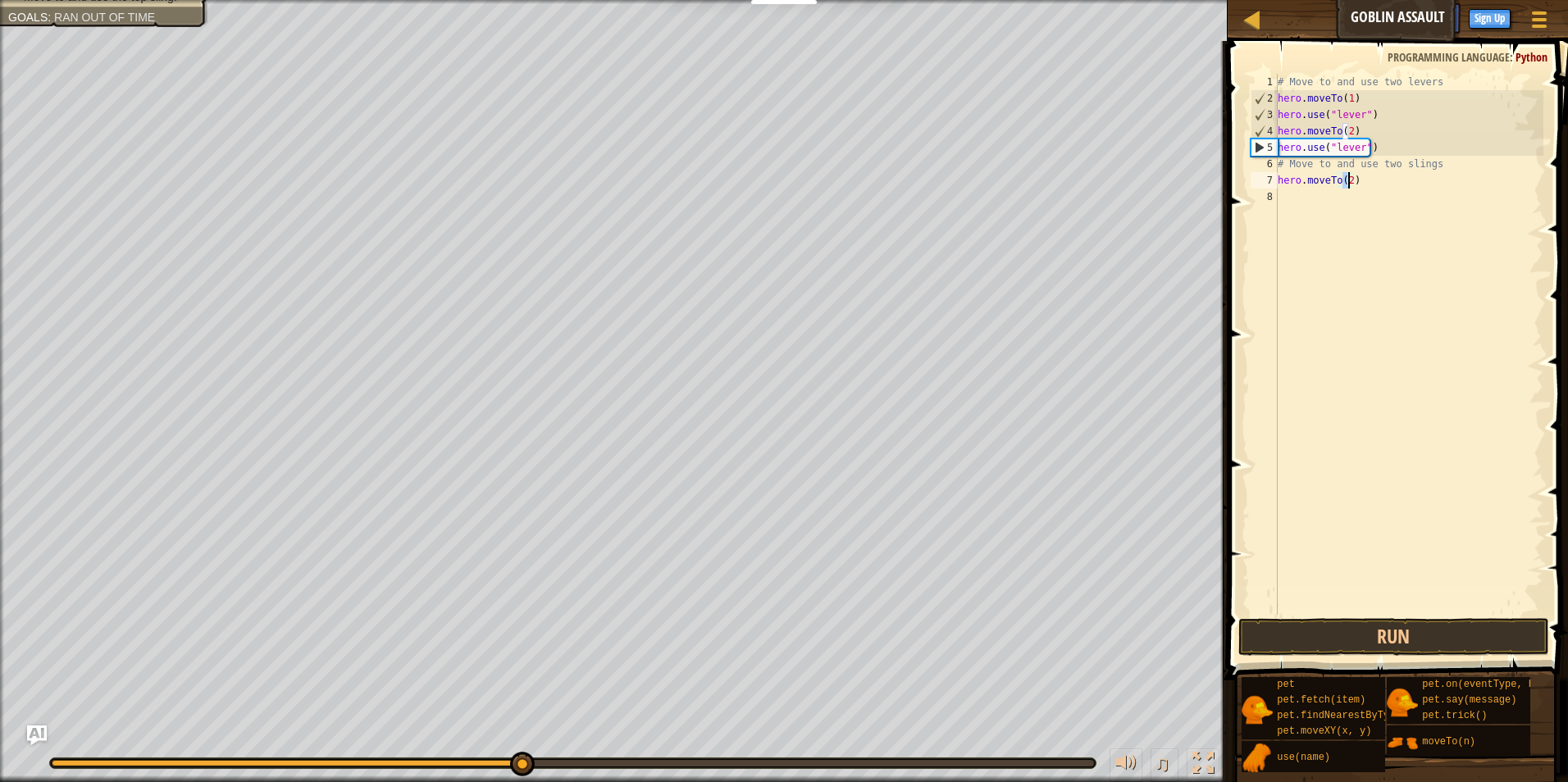
type textarea "hero.moveTo(4)"
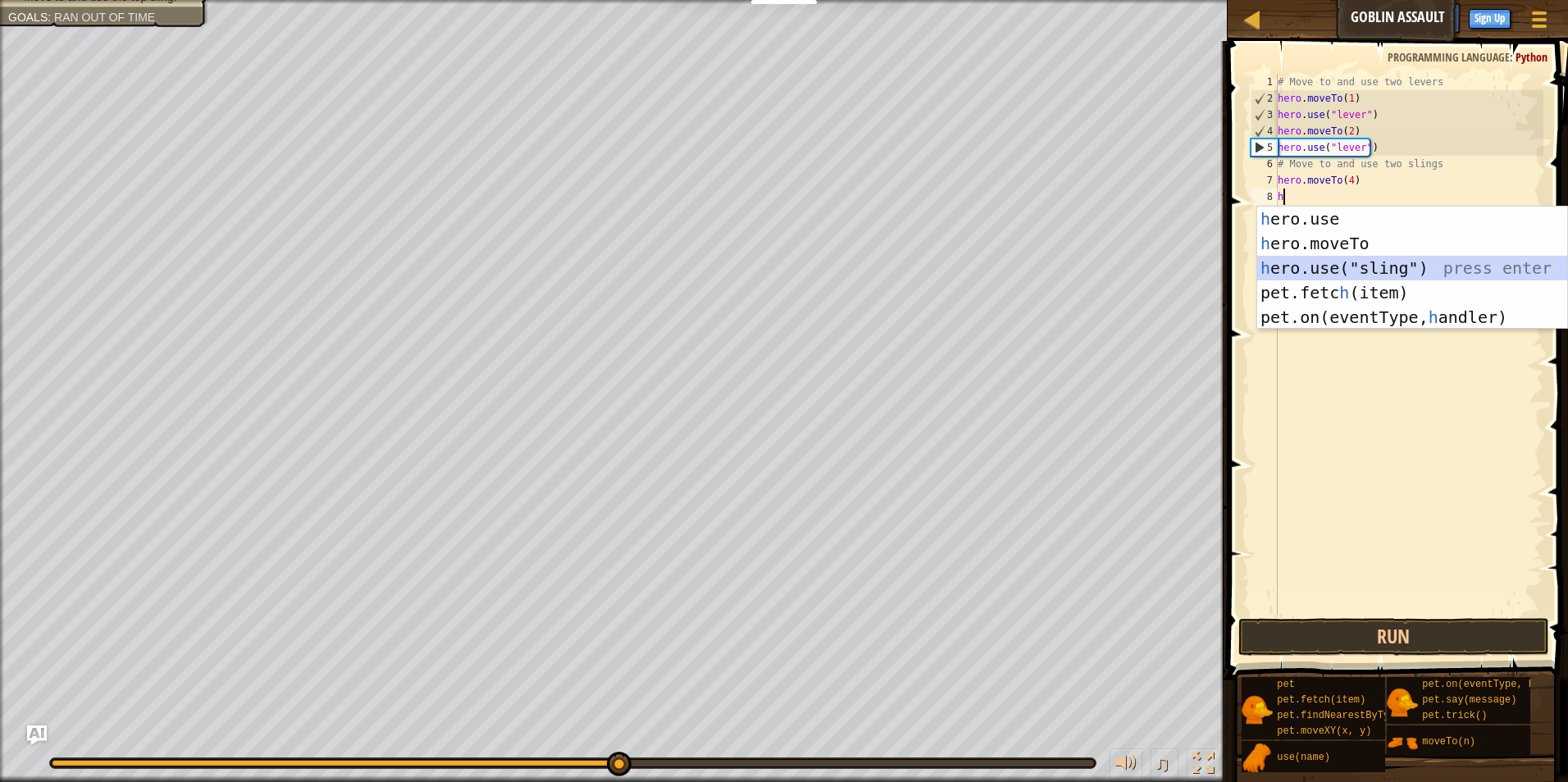
type textarea "hero.use("sling")"
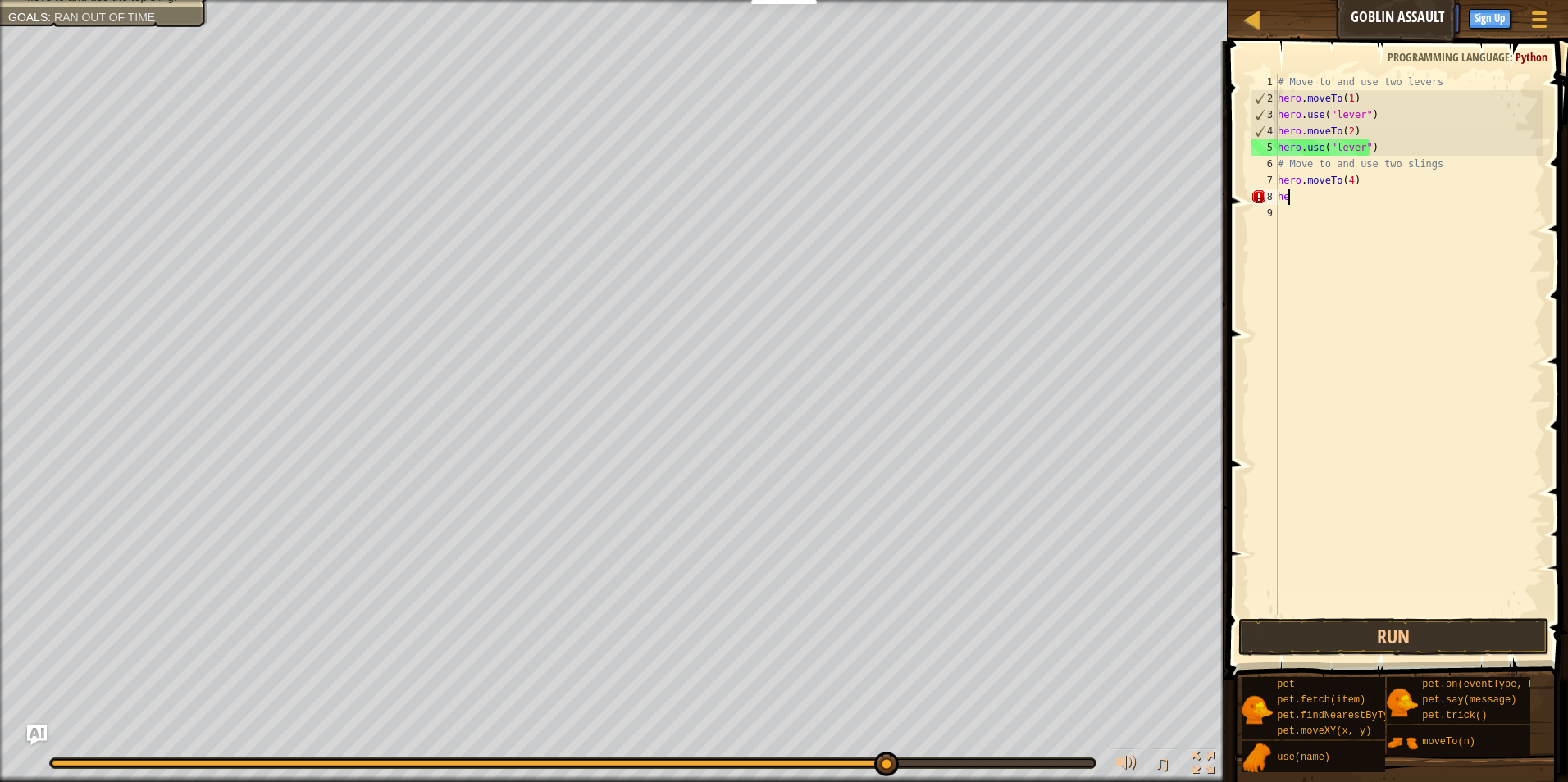
type textarea "h"
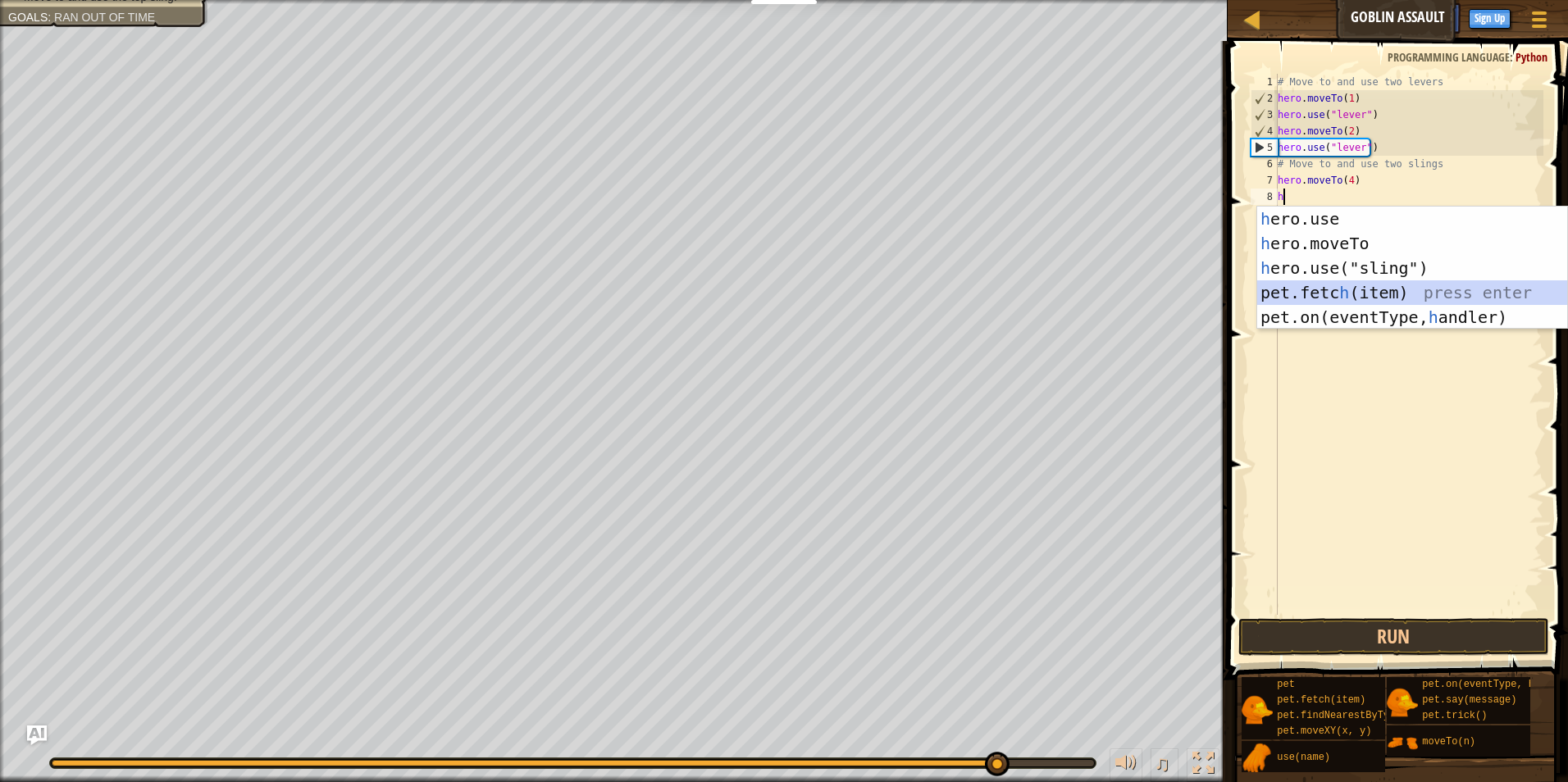
type textarea "pet.fetch(item)"
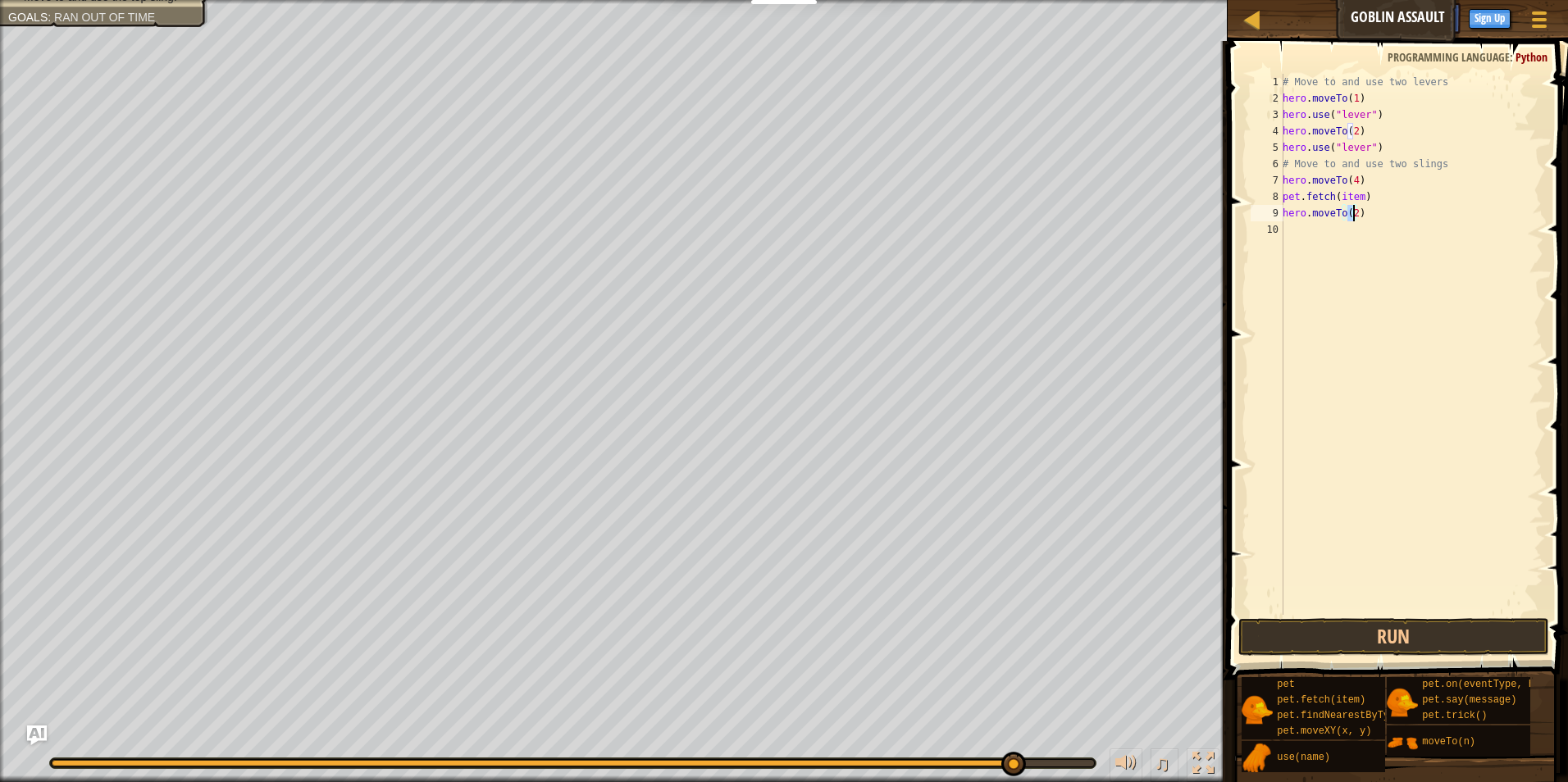
type textarea "hero.moveTo(3)"
click at [1427, 633] on button "Run" at bounding box center [1394, 636] width 312 height 38
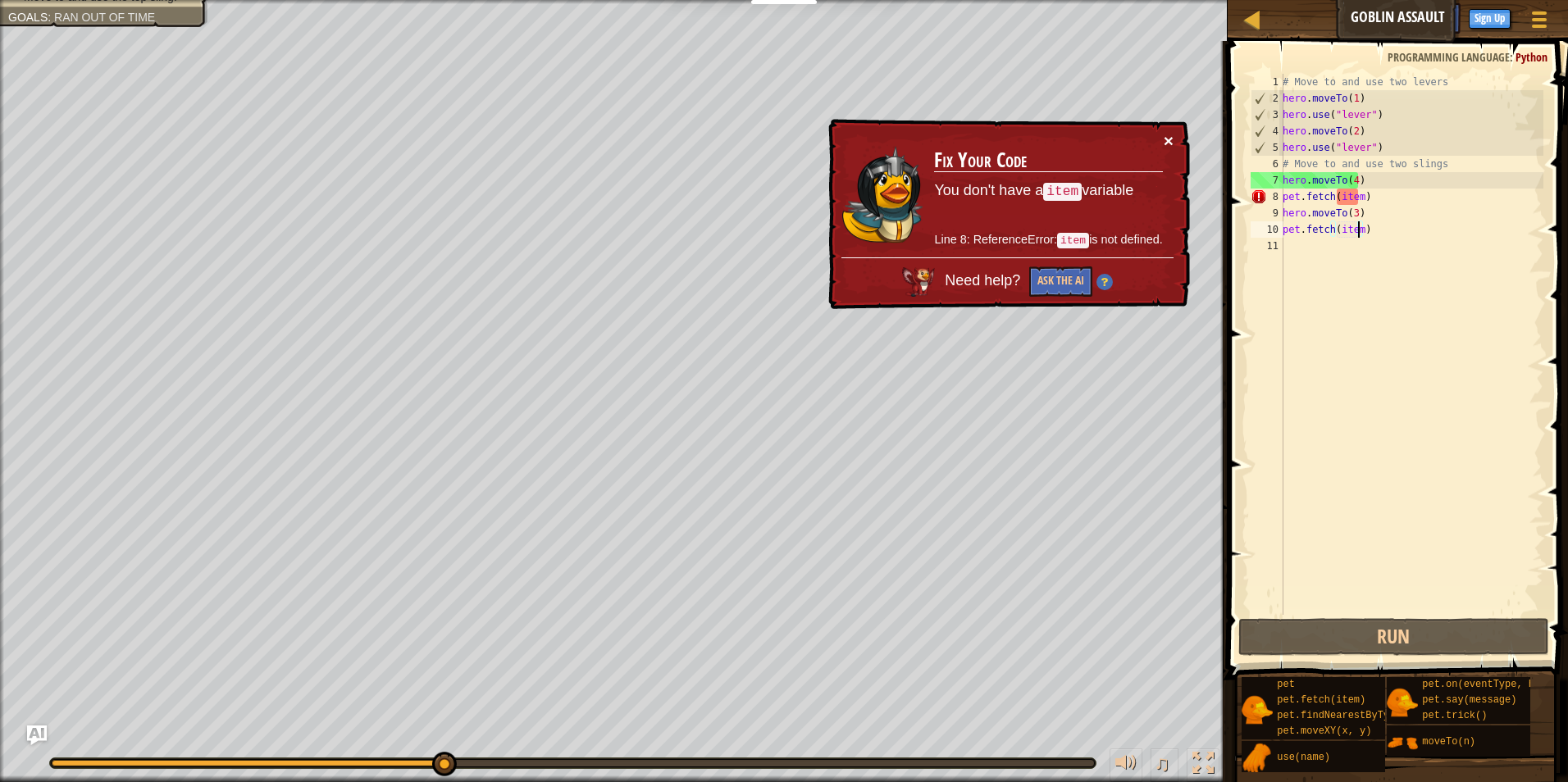
click at [1173, 140] on button "×" at bounding box center [1169, 140] width 10 height 18
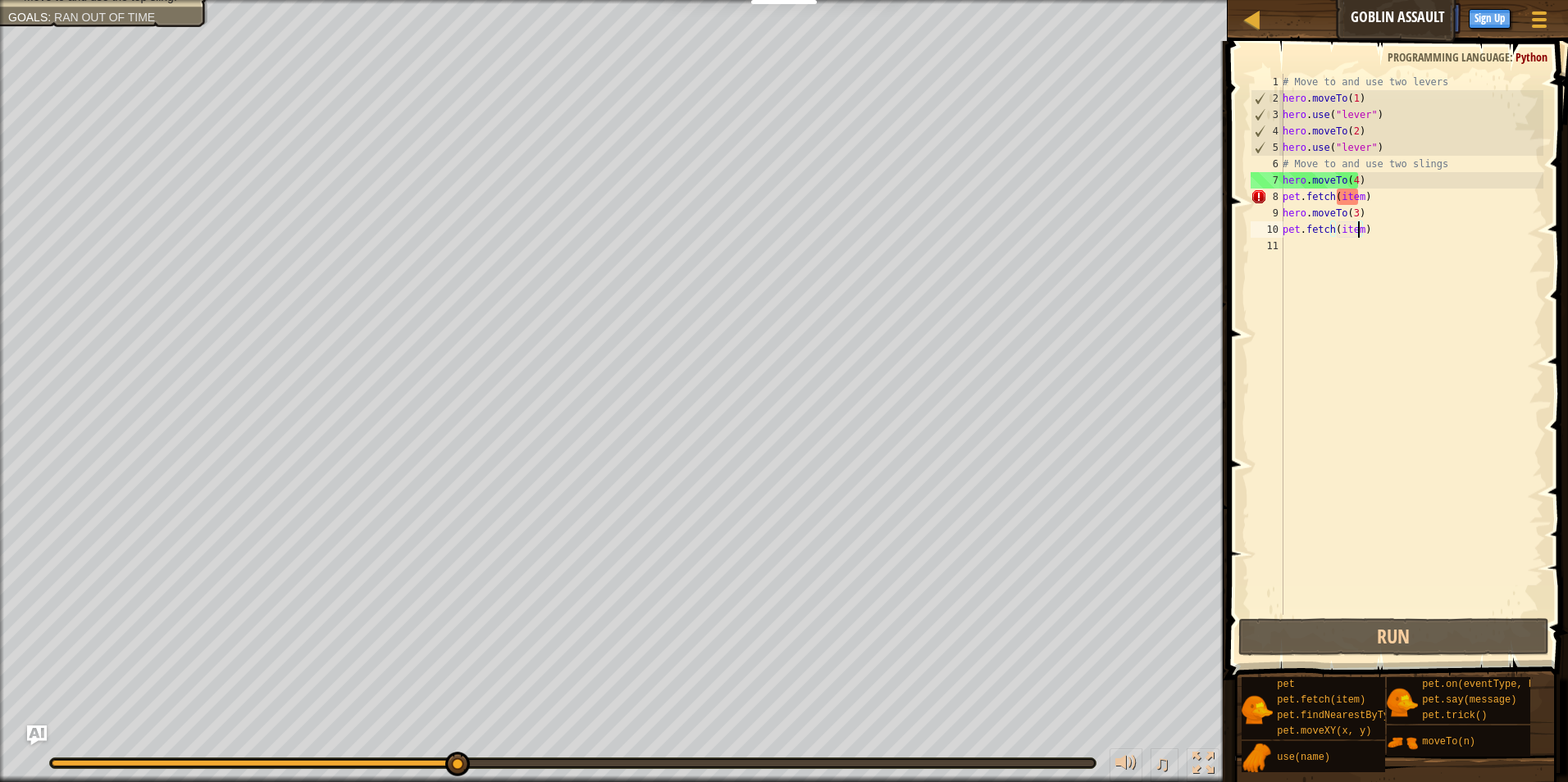
click at [1392, 204] on div "# Move to and use two levers hero . moveTo ( 1 ) hero . use ( "lever" ) hero . …" at bounding box center [1411, 361] width 264 height 574
click at [1356, 193] on div "# Move to and use two levers hero . moveTo ( 1 ) hero . use ( "lever" ) hero . …" at bounding box center [1411, 361] width 264 height 574
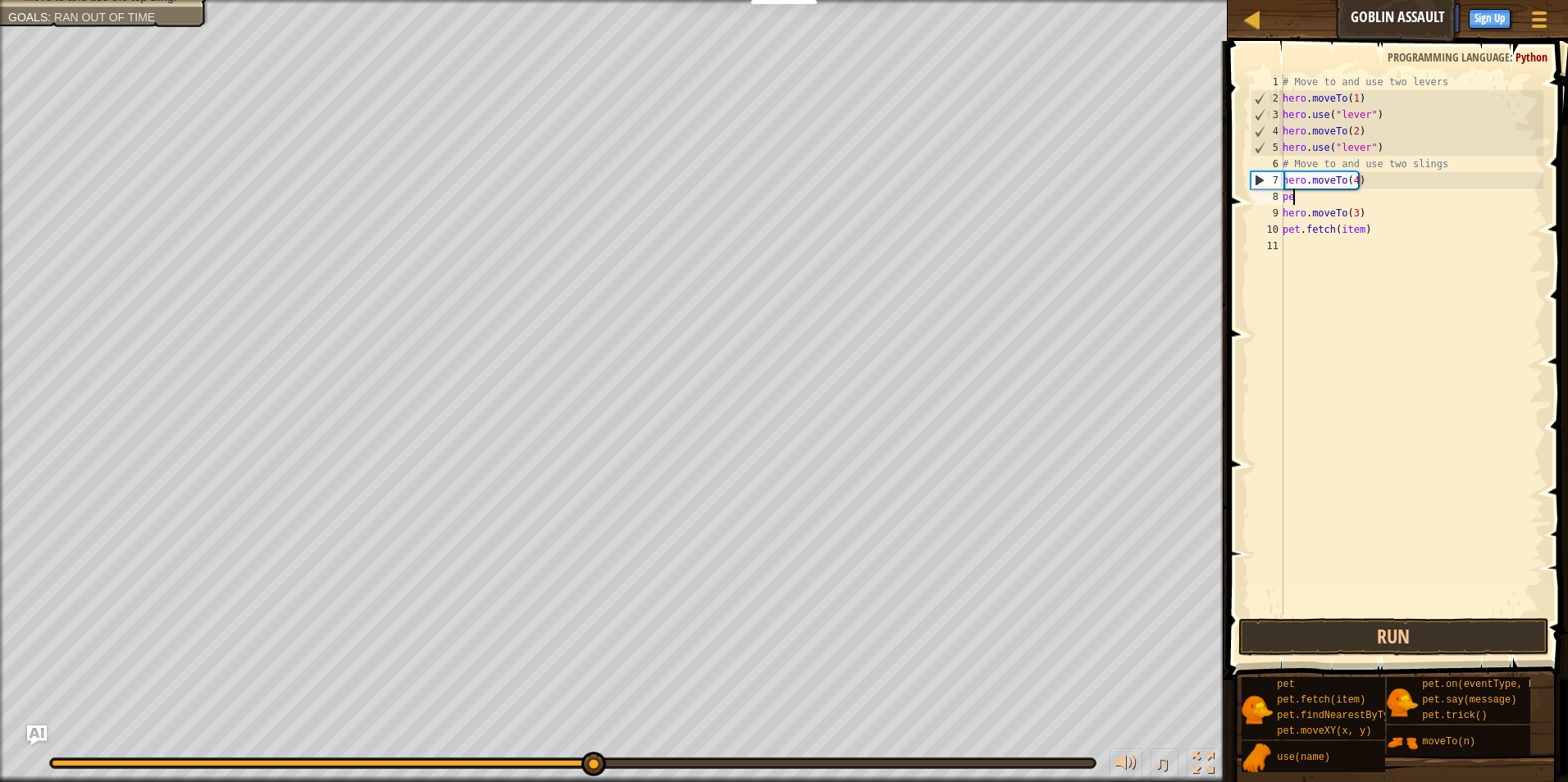
type textarea "p"
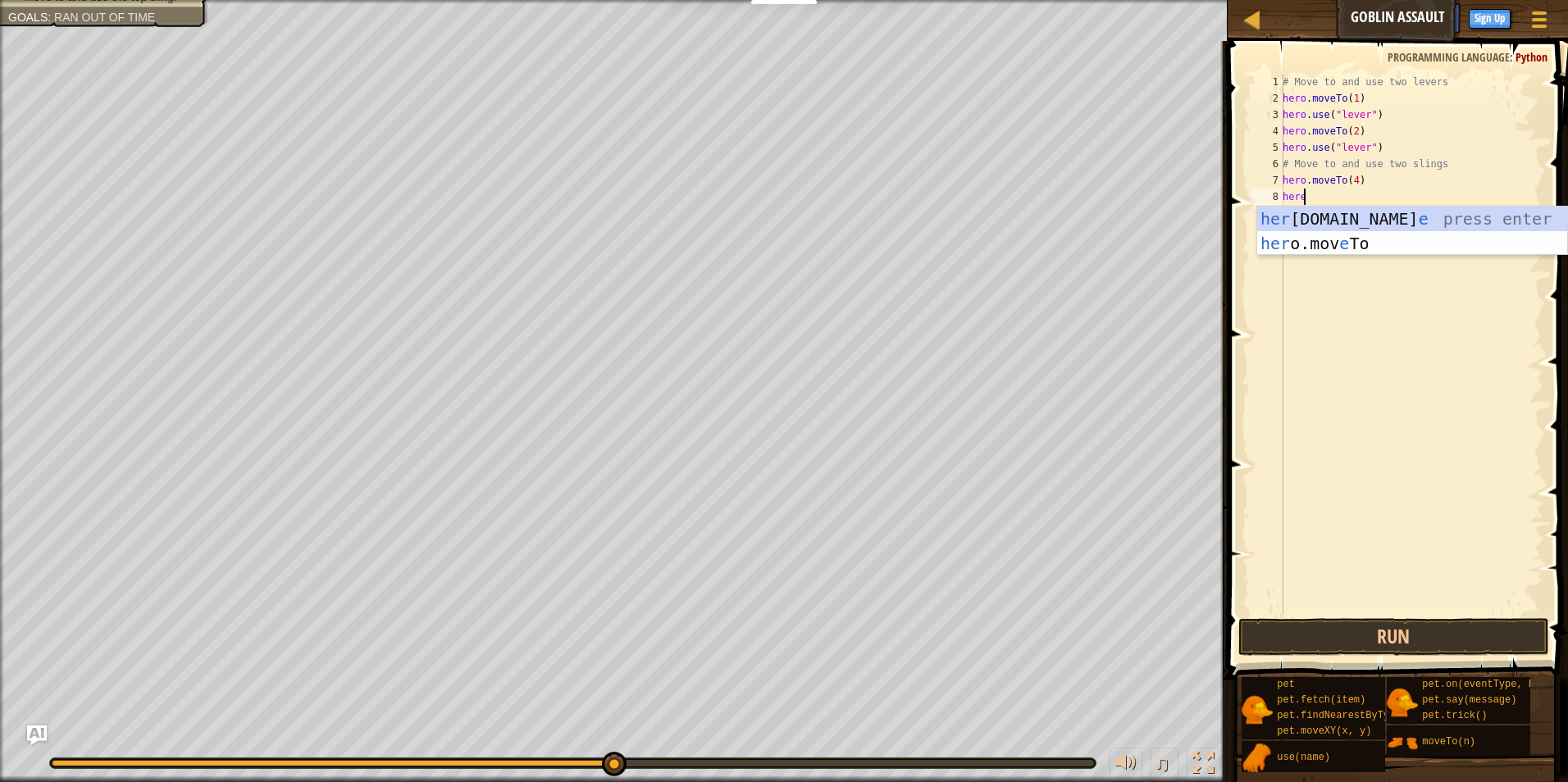
scroll to position [7, 1]
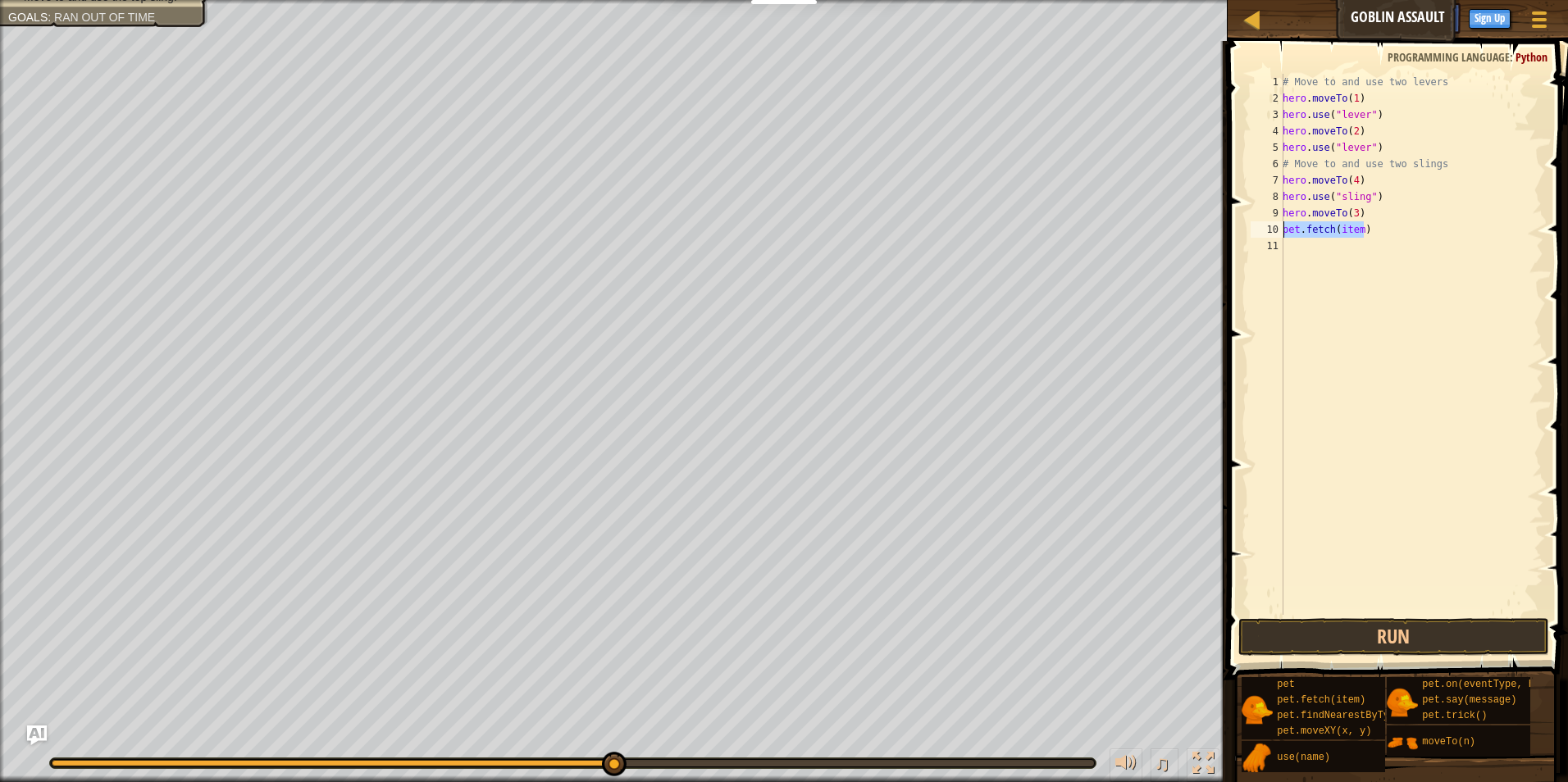
drag, startPoint x: 1376, startPoint y: 225, endPoint x: 1262, endPoint y: 232, distance: 114.2
click at [1262, 232] on div "hero.use("sling") 1 2 3 4 5 6 7 8 9 10 11 # Move to and use two levers hero . m…" at bounding box center [1395, 344] width 296 height 542
type textarea "pet.fetch(item)"
type textarea "hero.use("sling")"
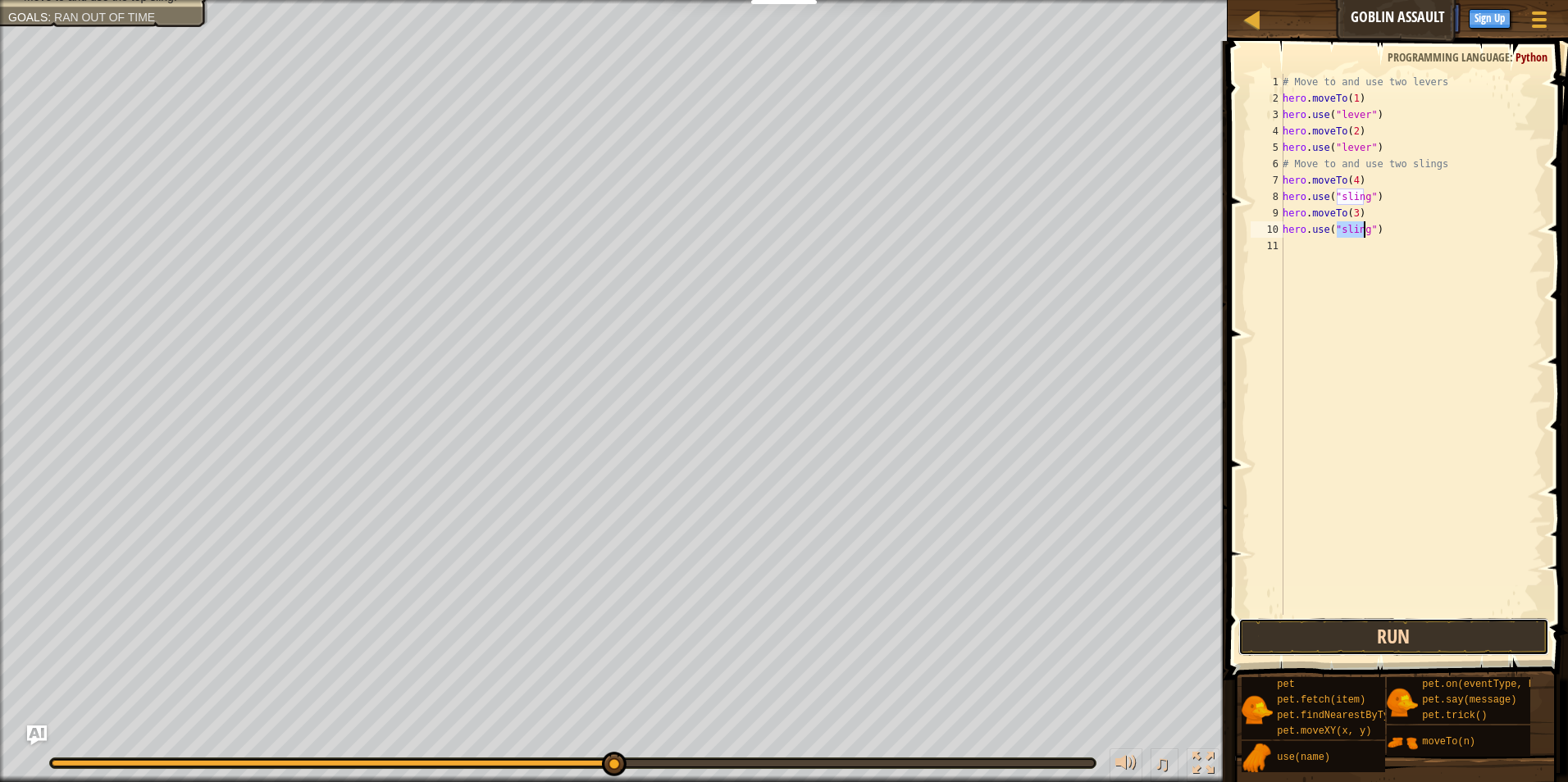
click at [1424, 642] on button "Run" at bounding box center [1394, 636] width 312 height 38
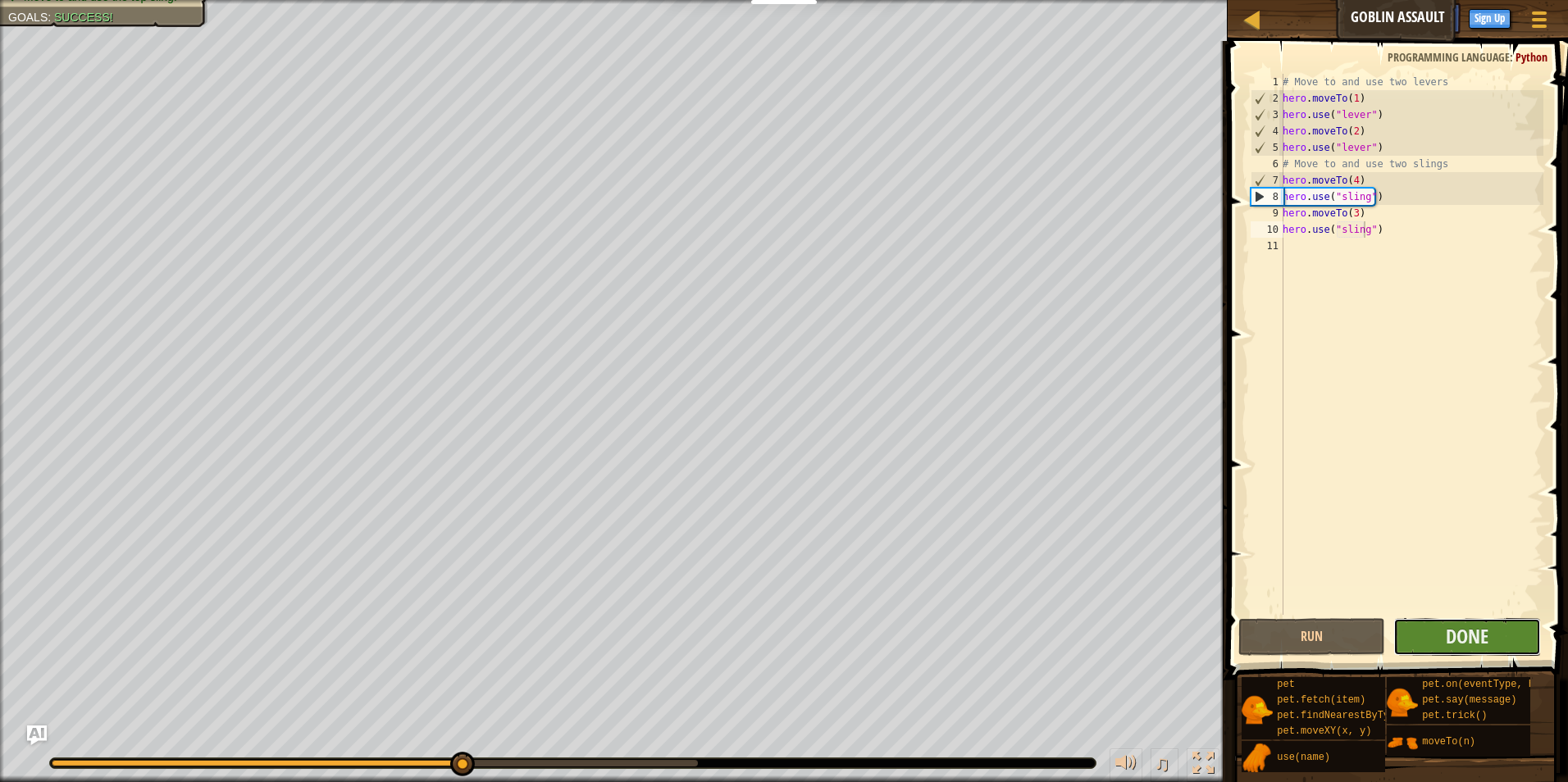
click at [1446, 638] on button "Done" at bounding box center [1467, 636] width 147 height 38
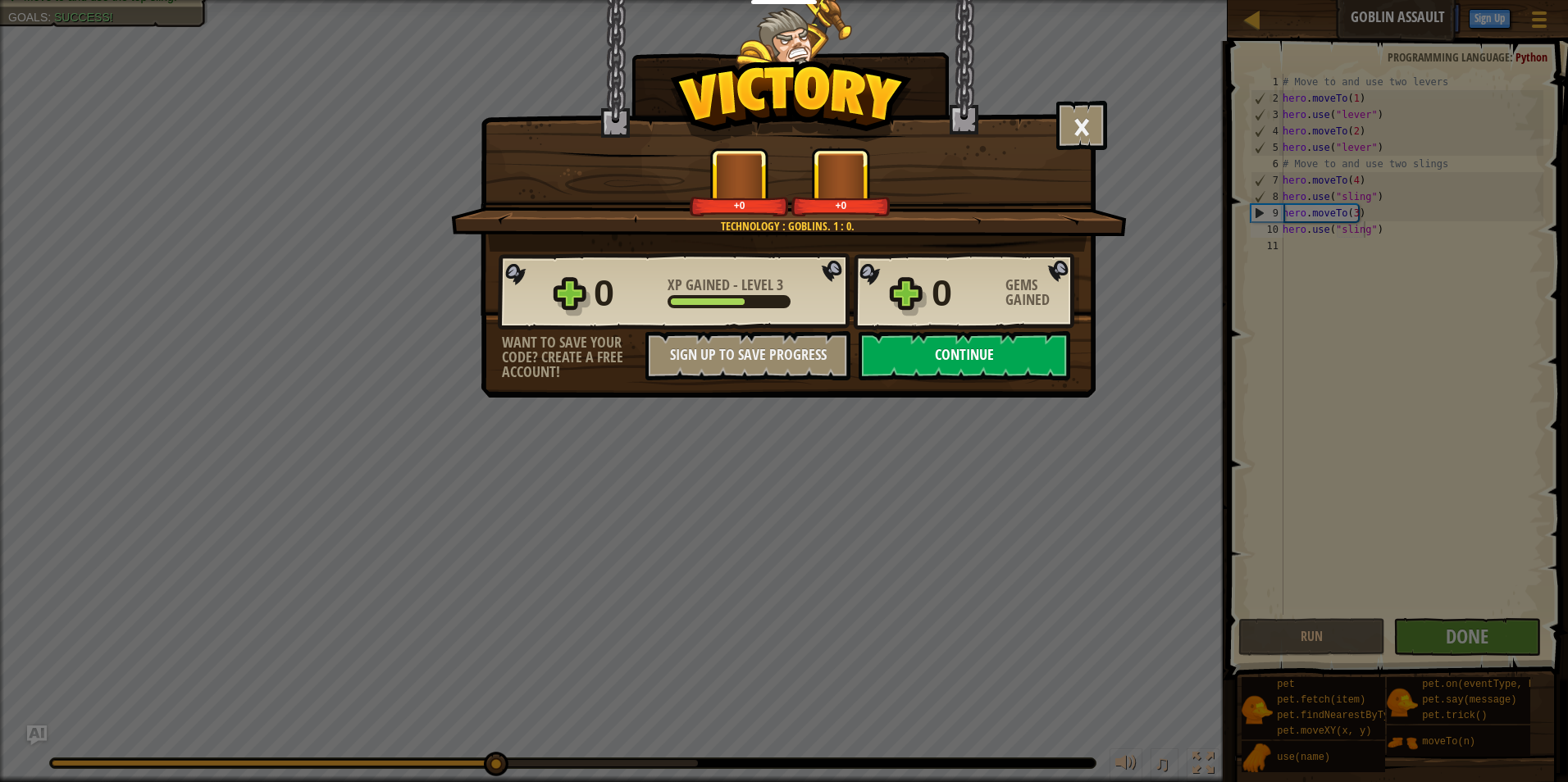
click at [1032, 380] on div "× Hold the Gates! How fun was this level? Technology : Goblins. 1 : 0. +0 +0 Re…" at bounding box center [788, 198] width 615 height 398
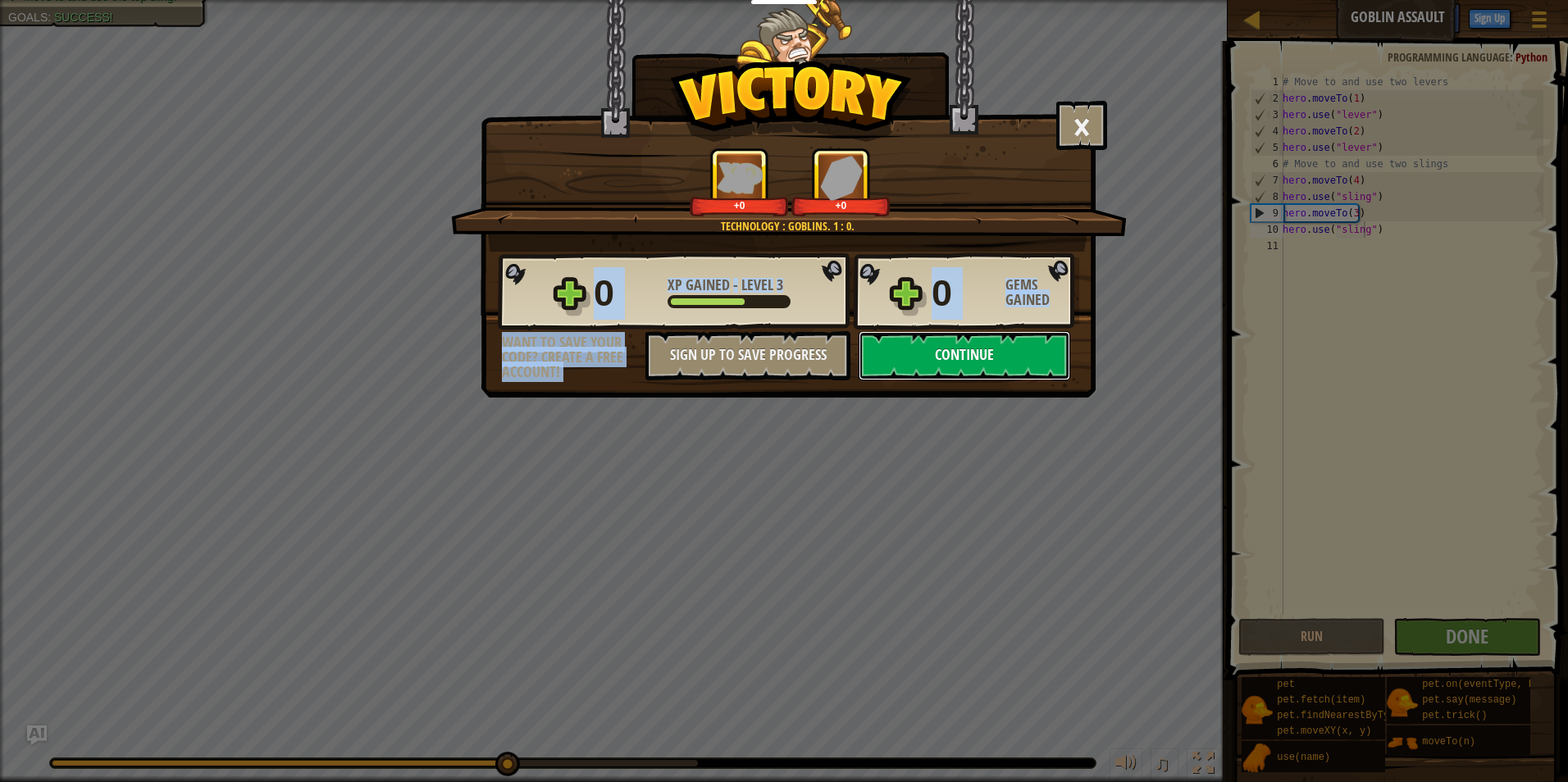
drag, startPoint x: 1032, startPoint y: 379, endPoint x: 985, endPoint y: 356, distance: 52.3
click at [985, 356] on button "Continue" at bounding box center [964, 355] width 212 height 49
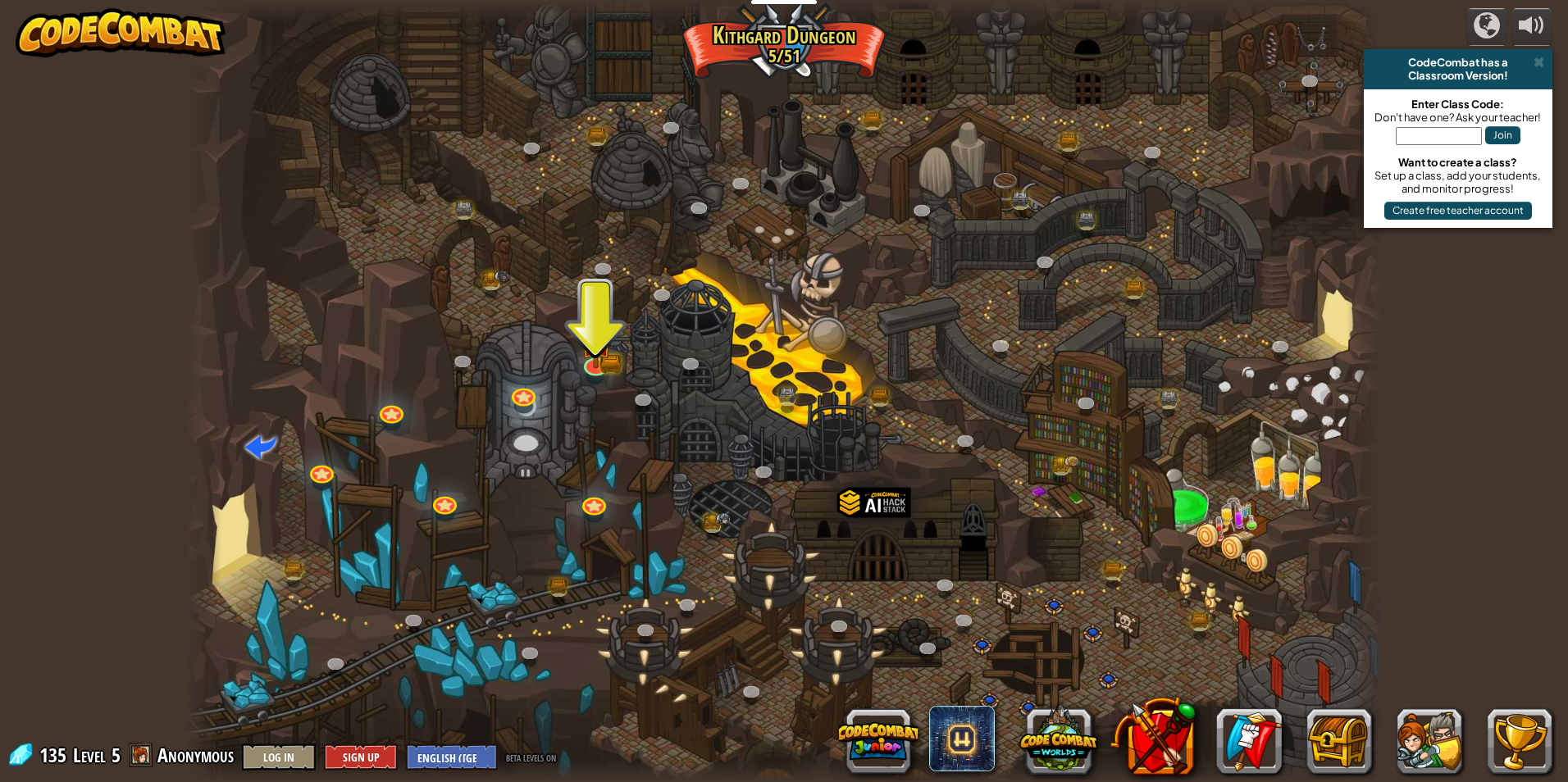
click at [612, 347] on div at bounding box center [784, 391] width 1198 height 782
click at [605, 349] on img at bounding box center [595, 329] width 32 height 71
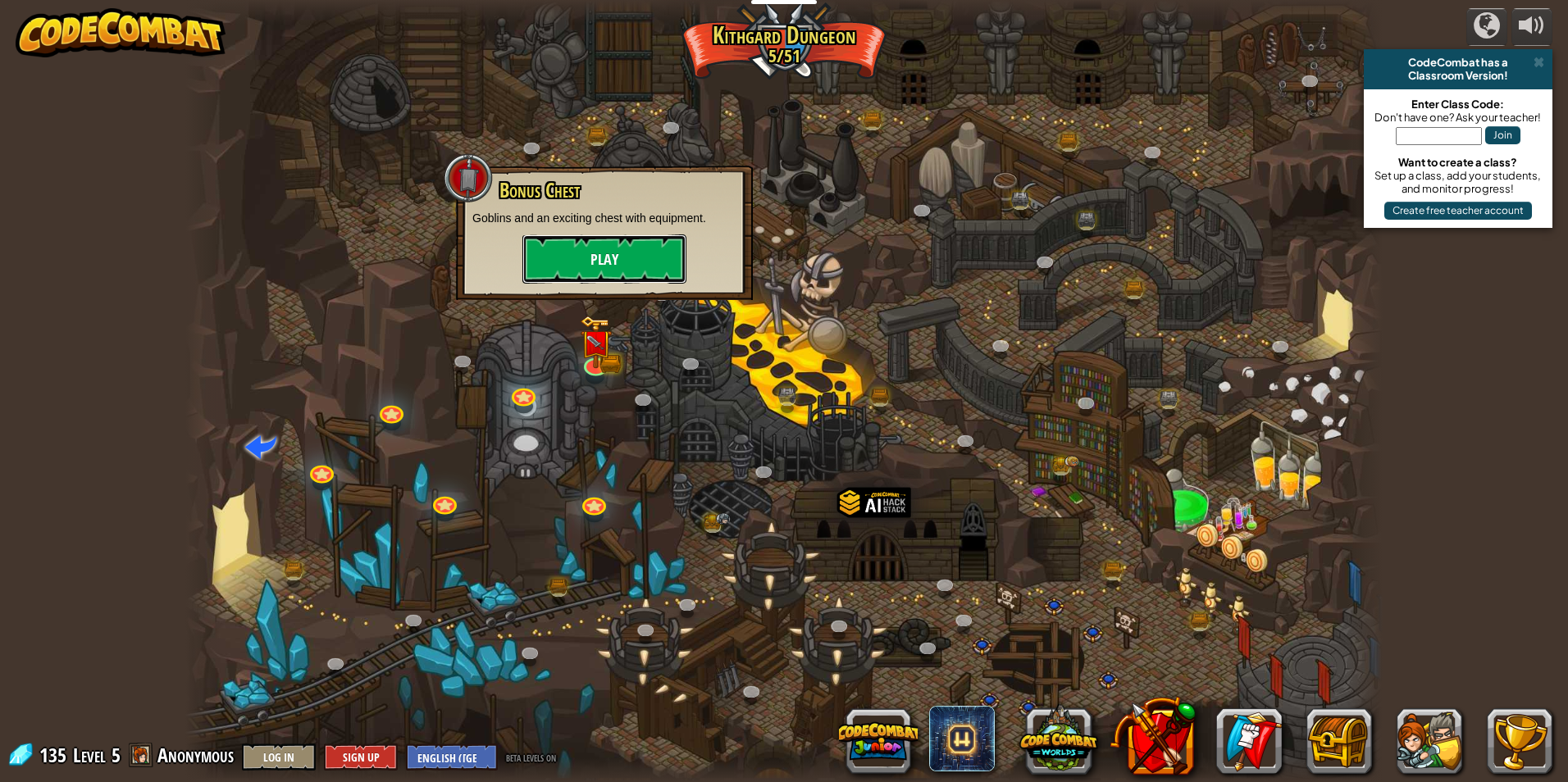
click at [630, 256] on button "Play" at bounding box center [604, 259] width 164 height 49
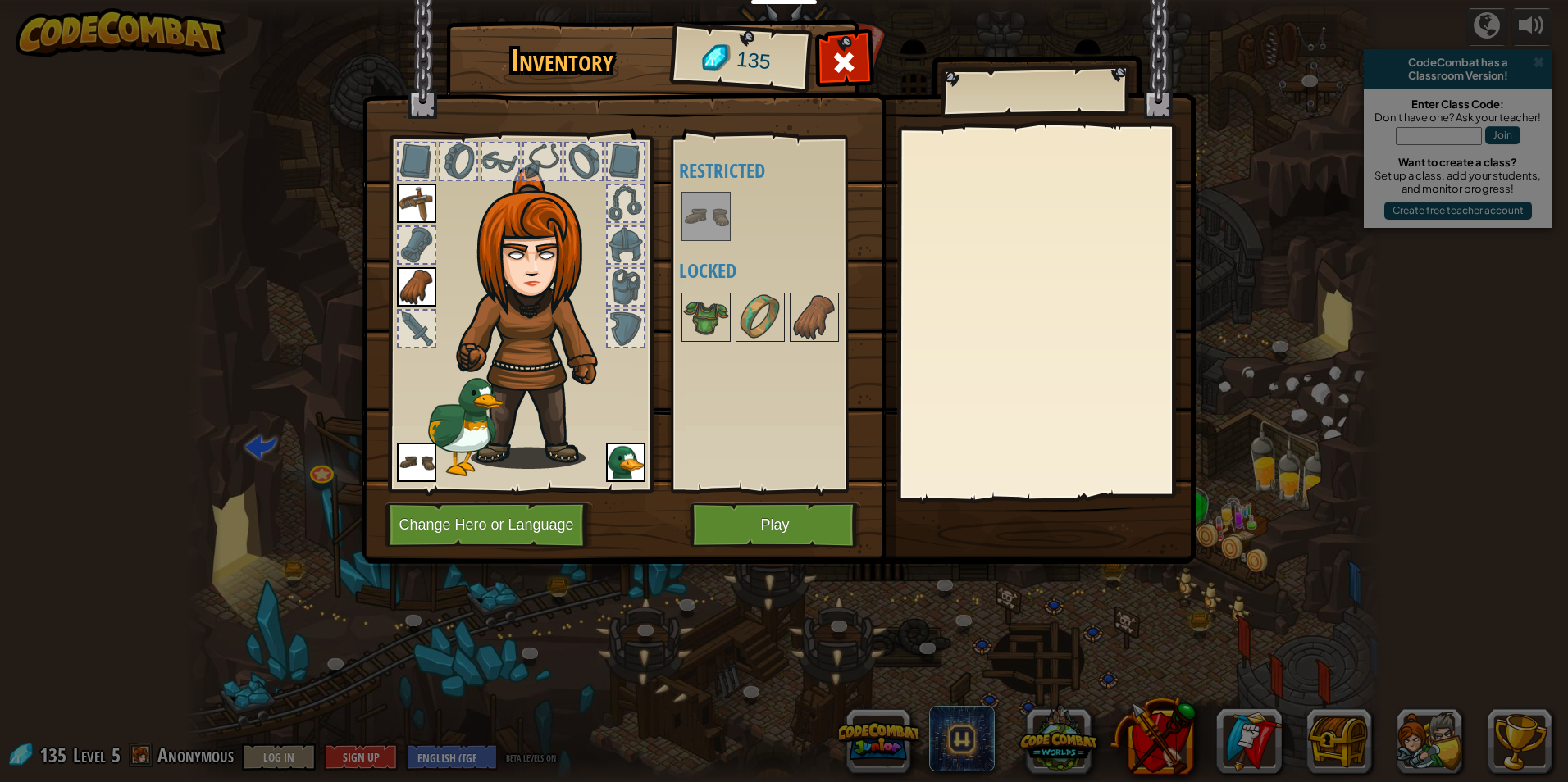
click at [704, 201] on img at bounding box center [706, 216] width 46 height 46
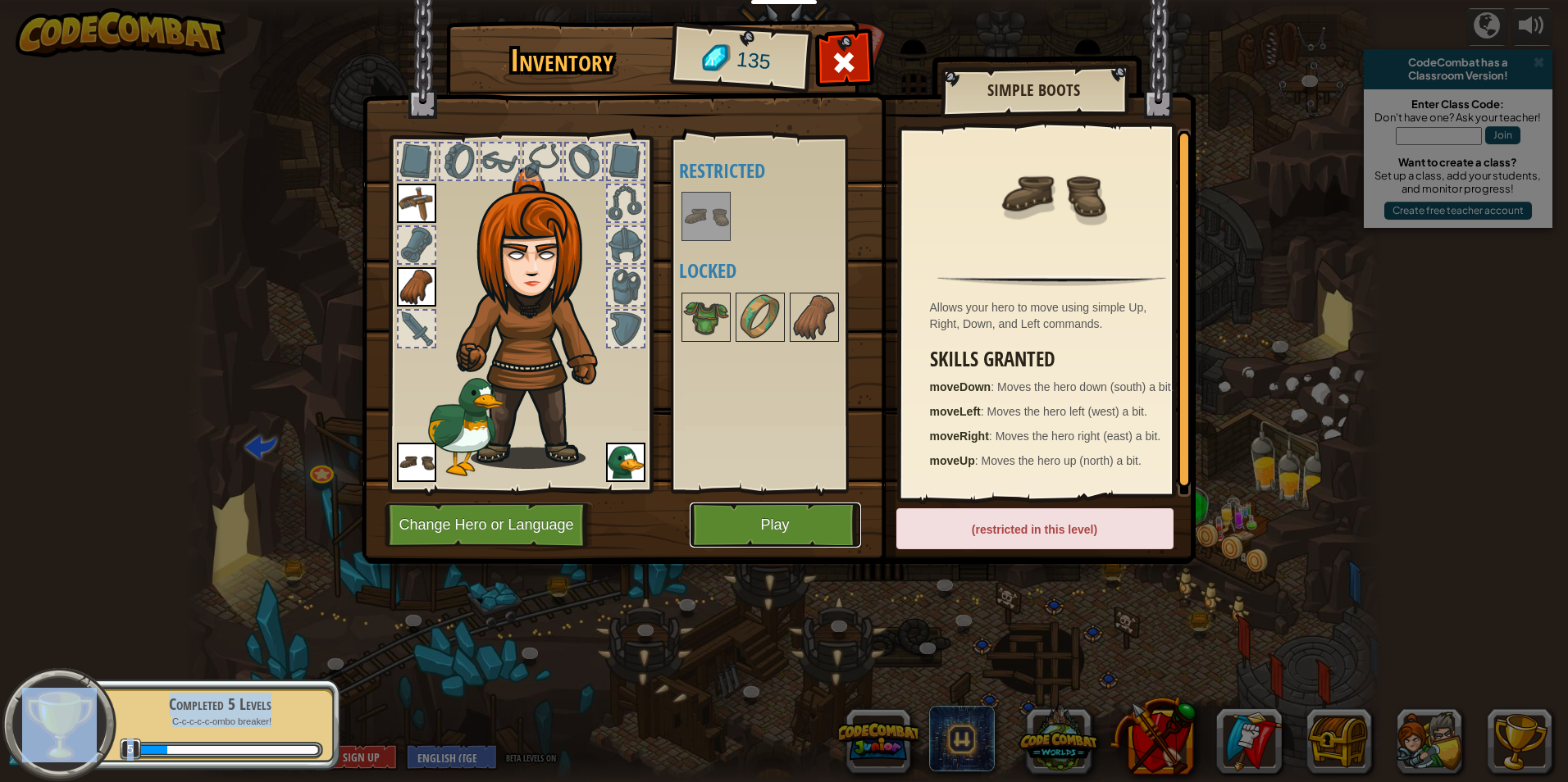
click at [833, 516] on button "Play" at bounding box center [775, 525] width 171 height 45
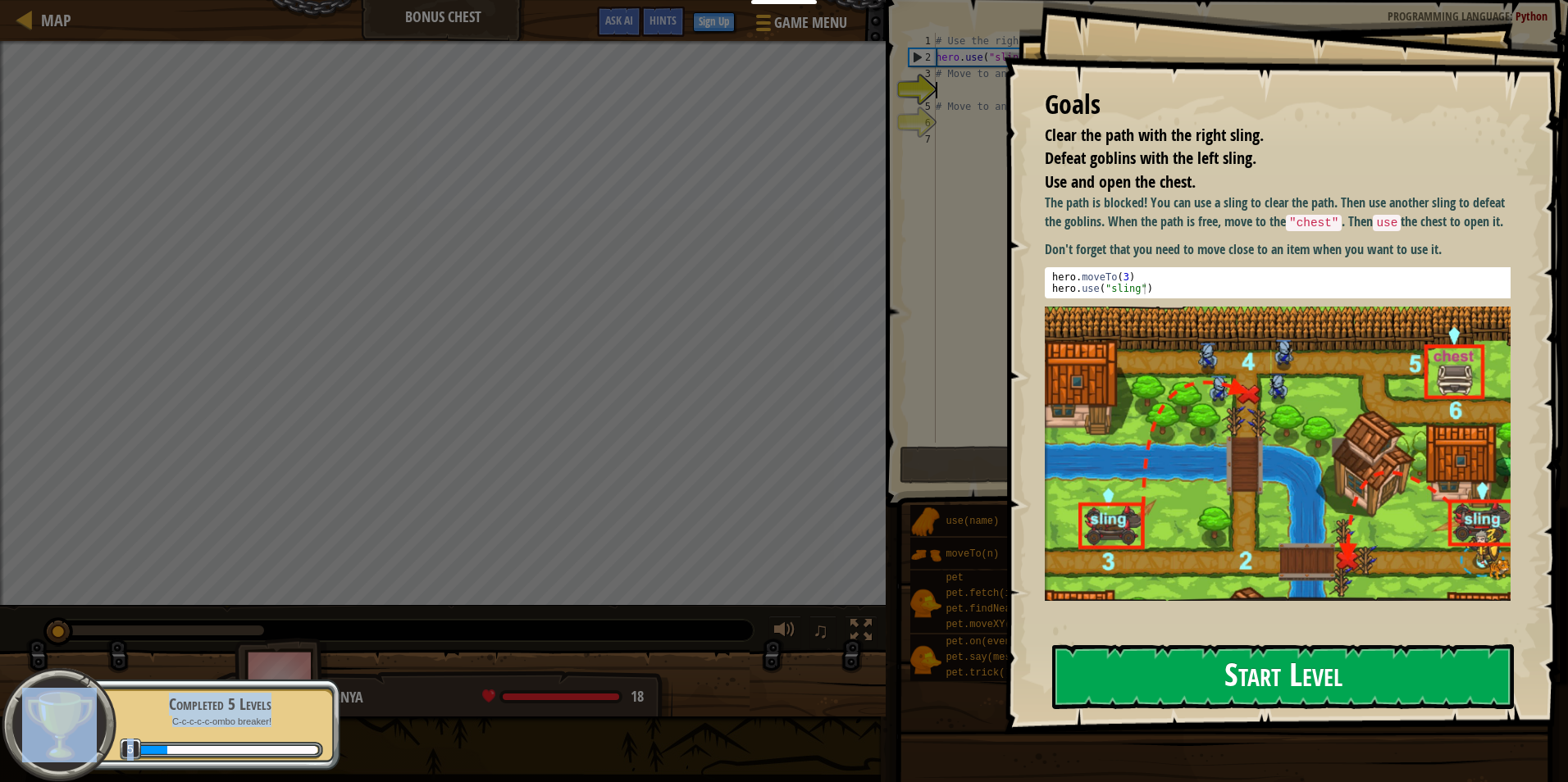
click at [1405, 644] on button "Start Level" at bounding box center [1284, 677] width 462 height 65
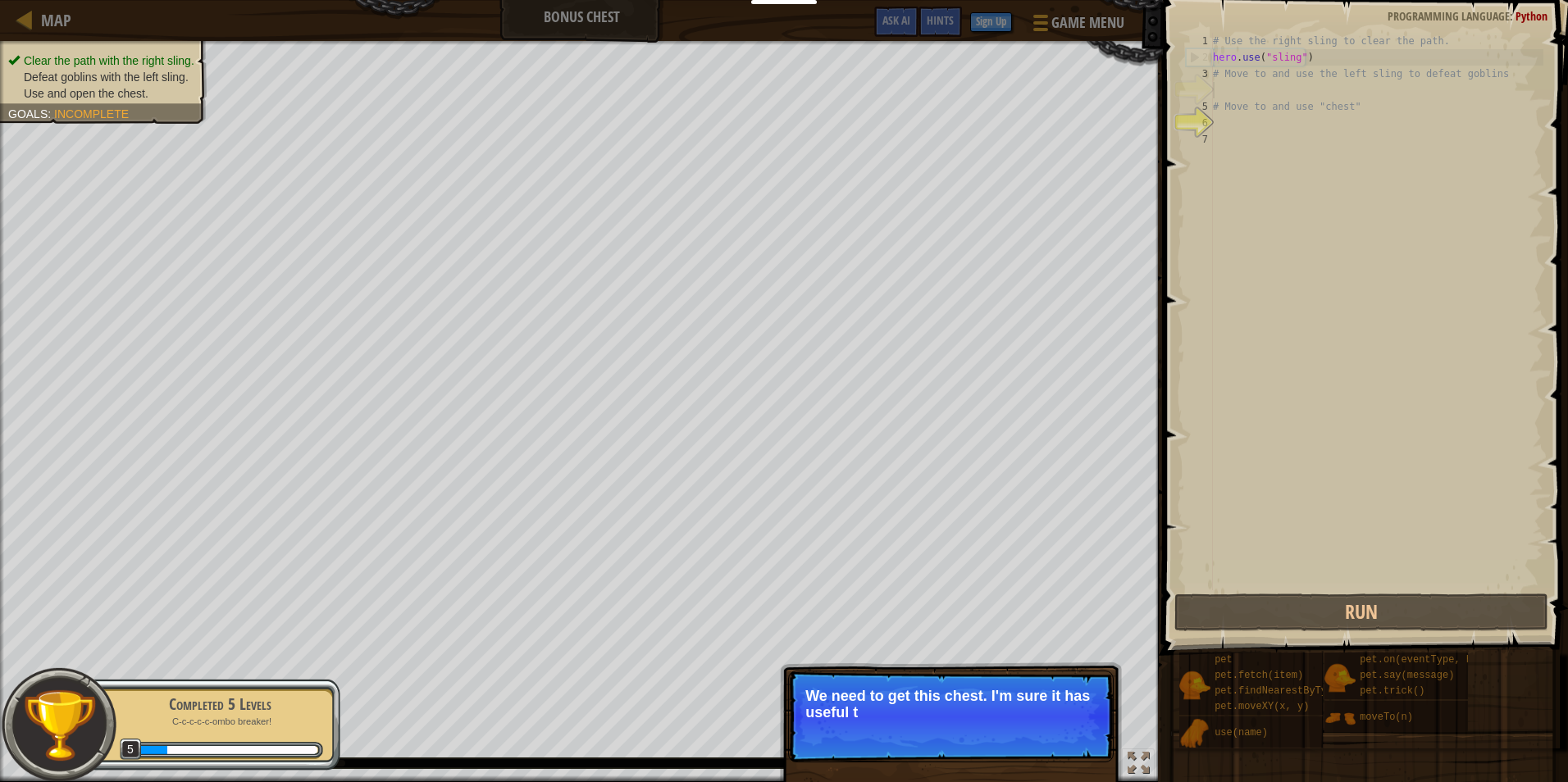
click at [1023, 708] on p "We need to get this chest. I'm sure it has useful t" at bounding box center [951, 704] width 291 height 32
click at [1332, 543] on div "# Use the right sling to clear the path. hero . use ( "sling" ) # Move to and u…" at bounding box center [1377, 327] width 334 height 591
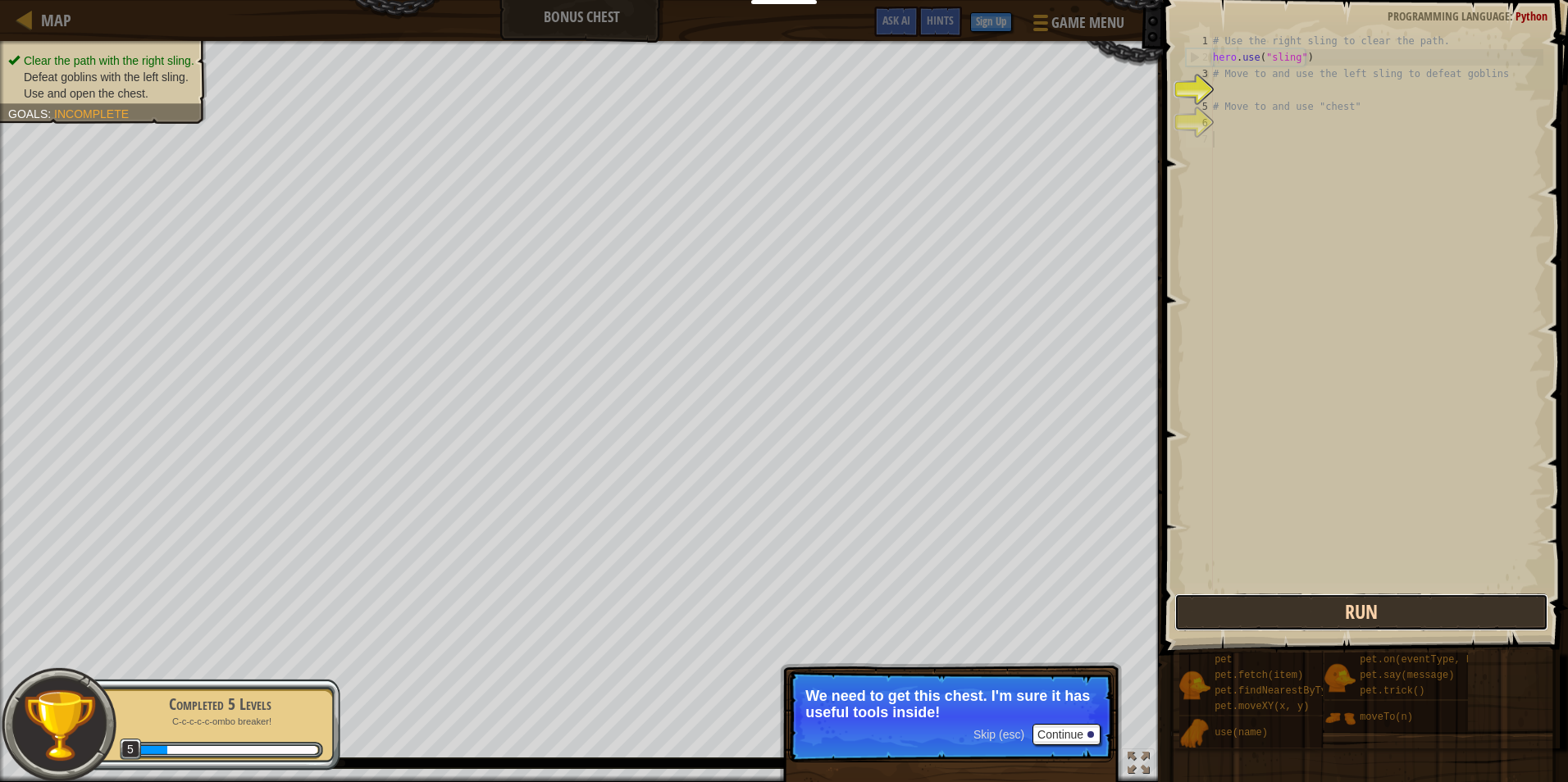
click at [1333, 607] on button "Run" at bounding box center [1362, 612] width 374 height 38
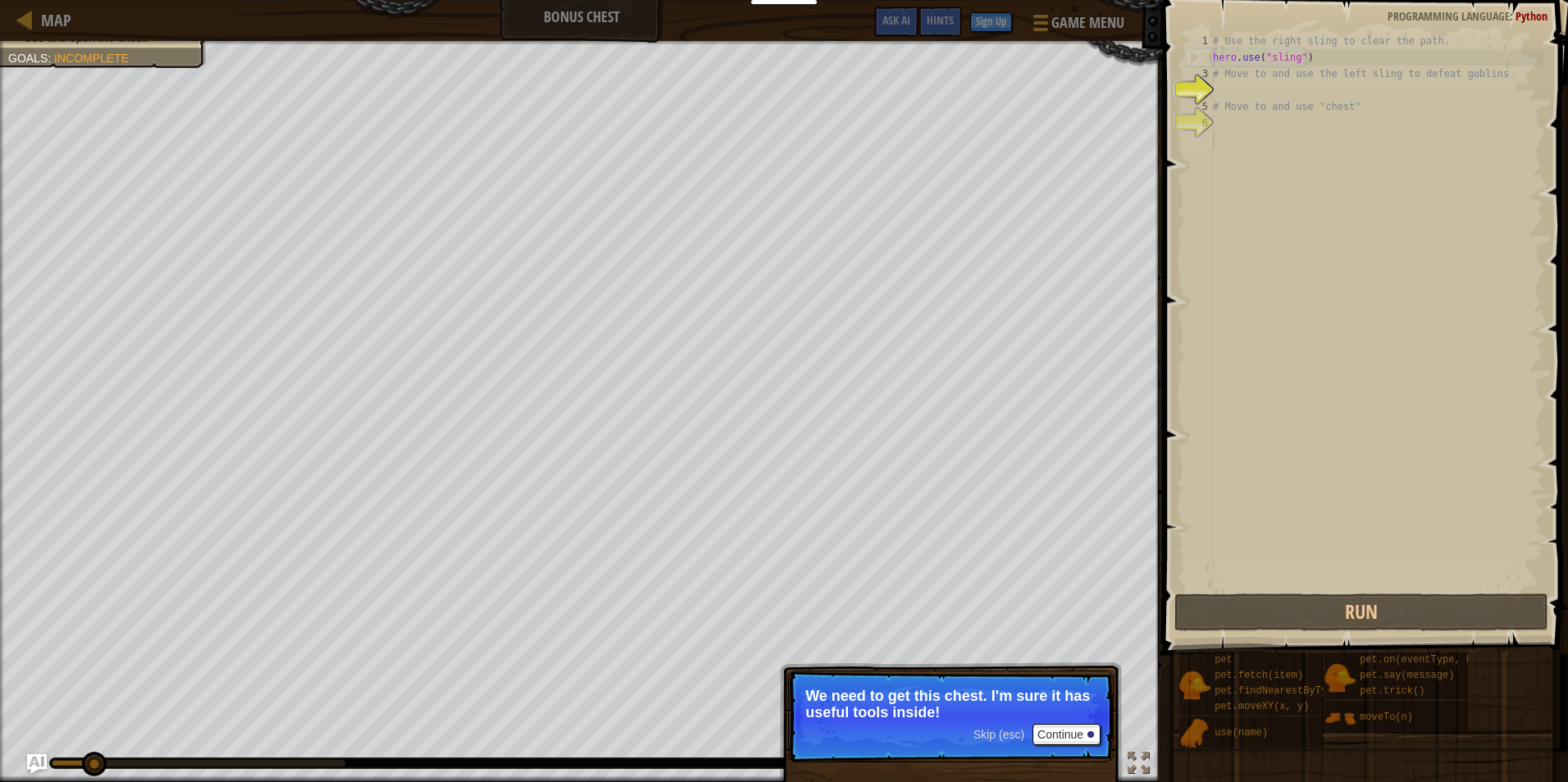
scroll to position [7, 0]
click at [1090, 699] on p "But first, you need to use those slings to clear the path and defeat the goblins" at bounding box center [951, 704] width 291 height 32
click at [1069, 714] on p "But first, you need to use those slings to clear the path and defeat the goblins" at bounding box center [951, 704] width 291 height 32
click at [1076, 732] on button "Continue" at bounding box center [1067, 735] width 68 height 21
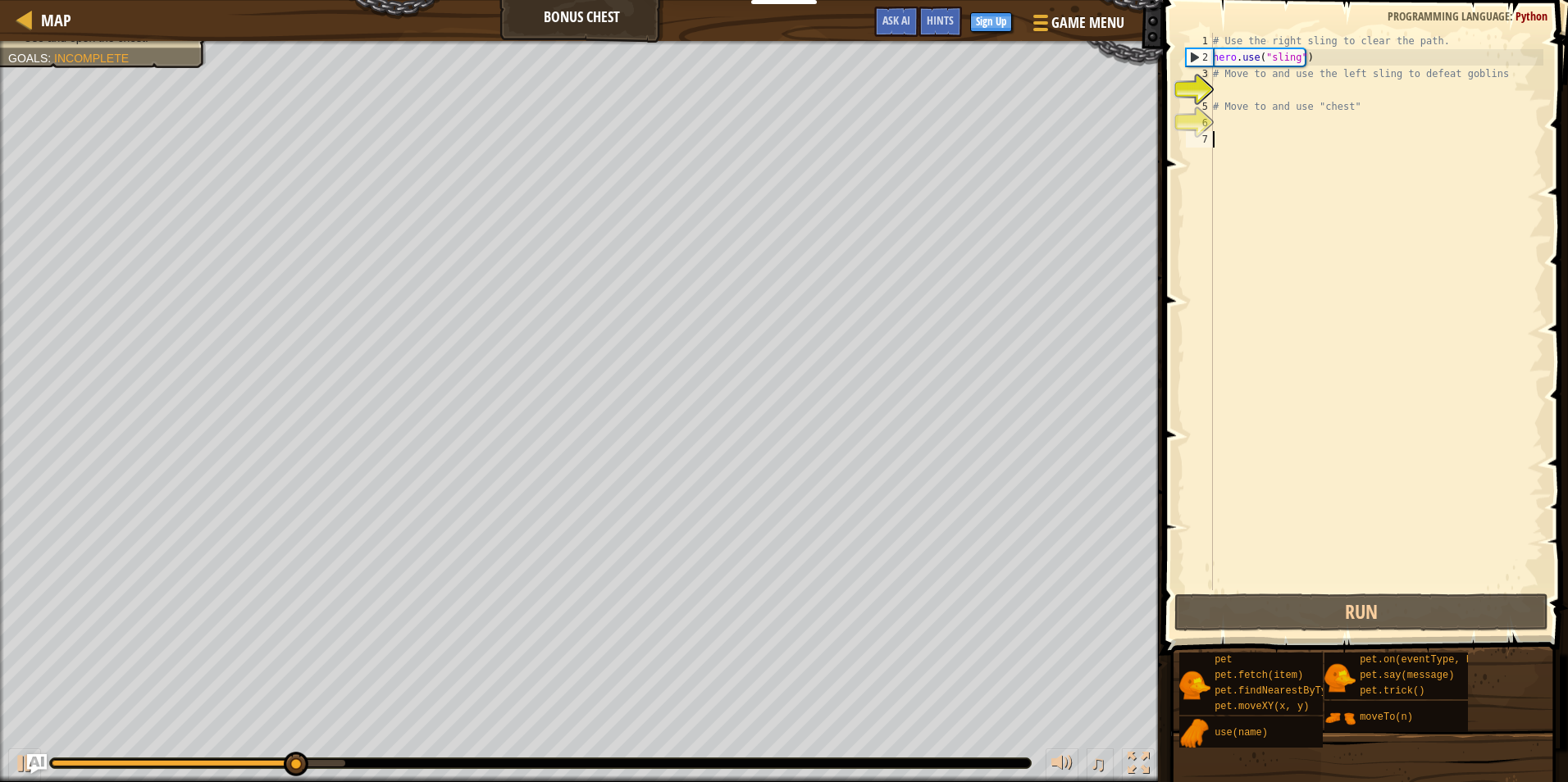
click at [1302, 117] on div "# Use the right sling to clear the path. hero . use ( "sling" ) # Move to and u…" at bounding box center [1377, 327] width 334 height 591
click at [1305, 97] on div "# Use the right sling to clear the path. hero . use ( "sling" ) # Move to and u…" at bounding box center [1377, 327] width 334 height 591
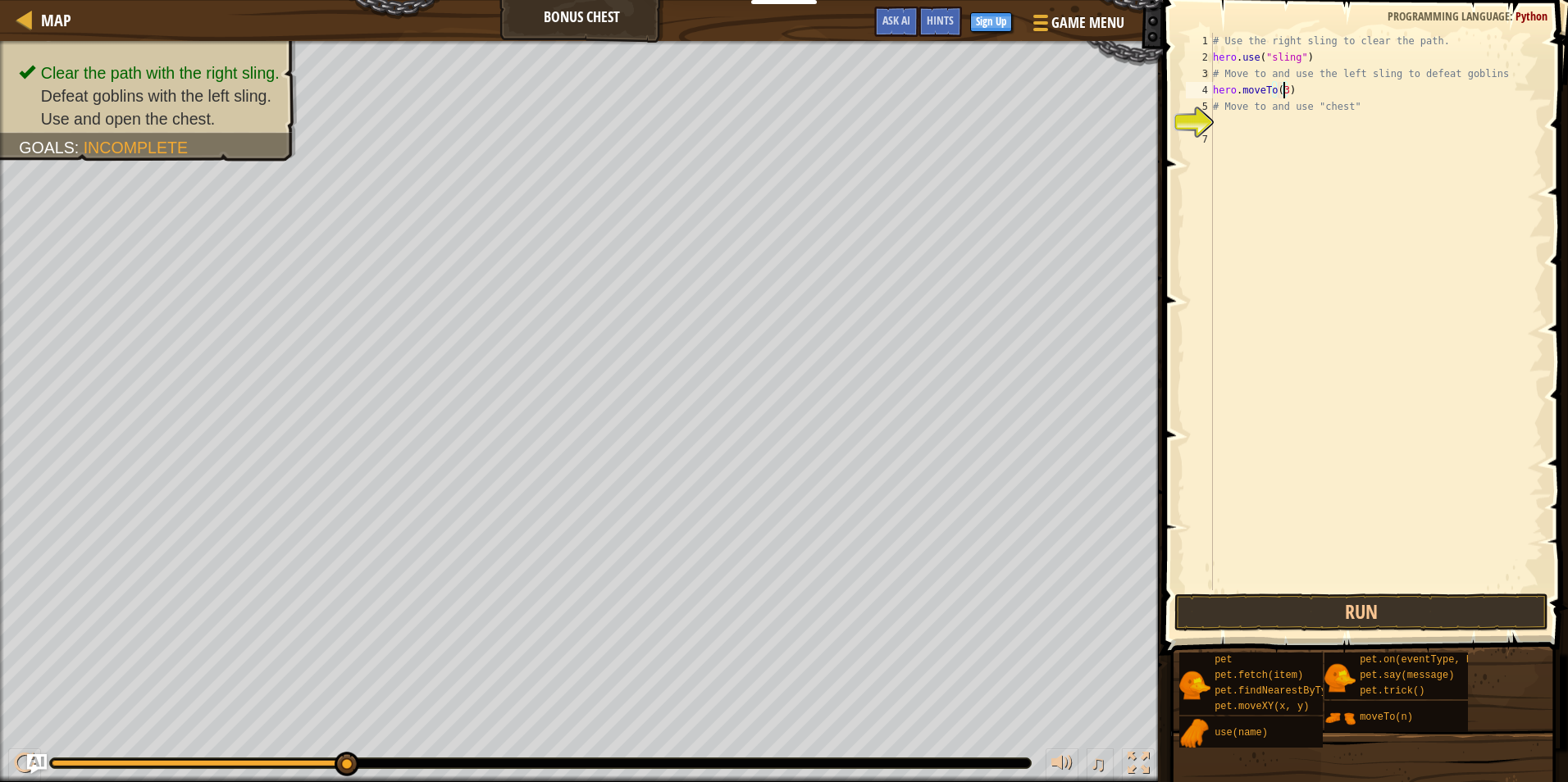
scroll to position [7, 6]
type textarea "# Move to and use "chest""
type textarea "hero.use("sling")"
click at [1349, 612] on button "Run" at bounding box center [1362, 612] width 374 height 38
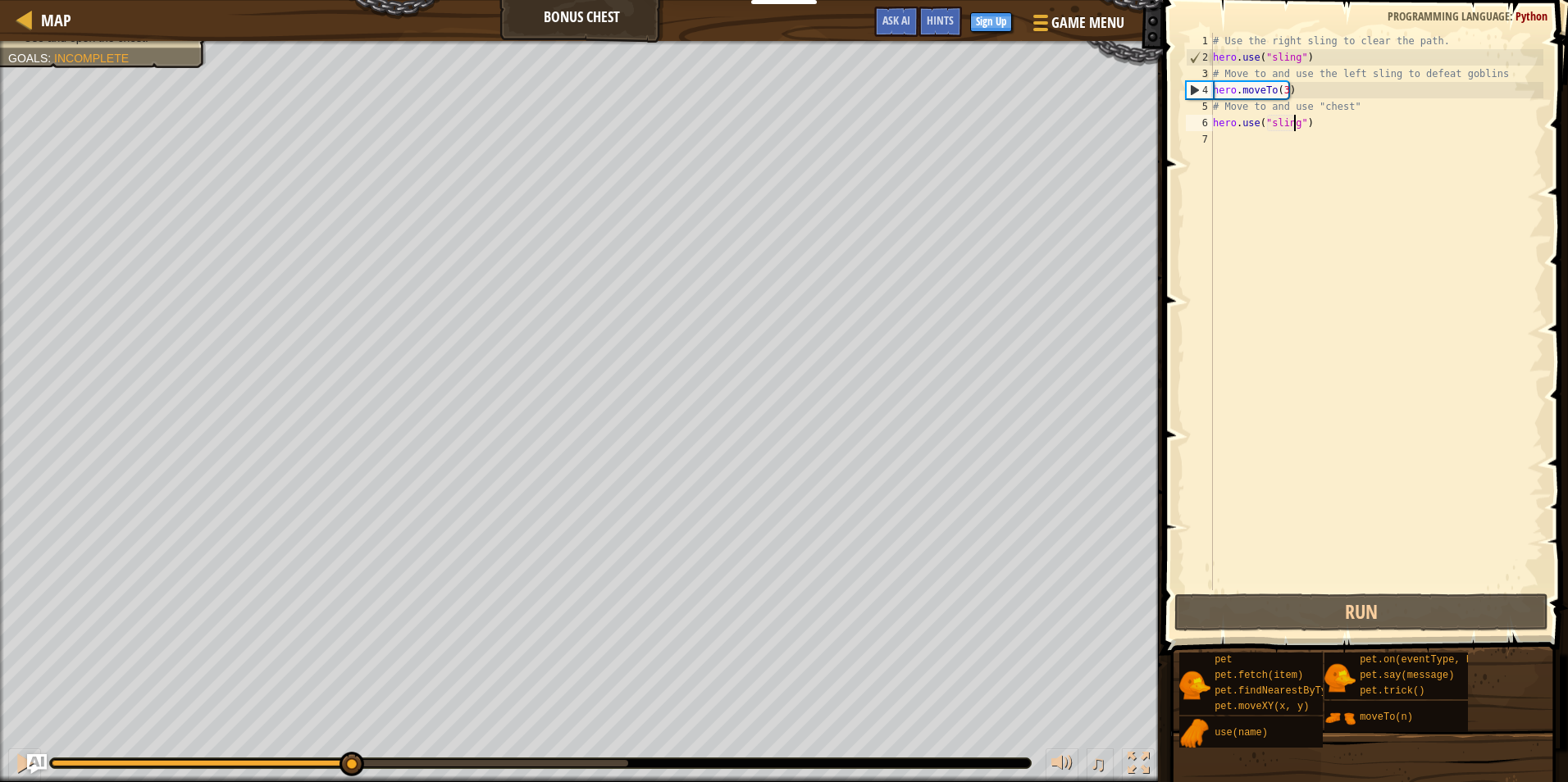
click at [350, 763] on div at bounding box center [340, 763] width 577 height 6
click at [24, 756] on div at bounding box center [25, 764] width 21 height 21
click at [1337, 129] on div "# Use the right sling to clear the path. hero . use ( "sling" ) # Move to and u…" at bounding box center [1377, 327] width 334 height 591
click at [1324, 151] on div "# Use the right sling to clear the path. hero . use ( "sling" ) # Move to and u…" at bounding box center [1377, 327] width 334 height 591
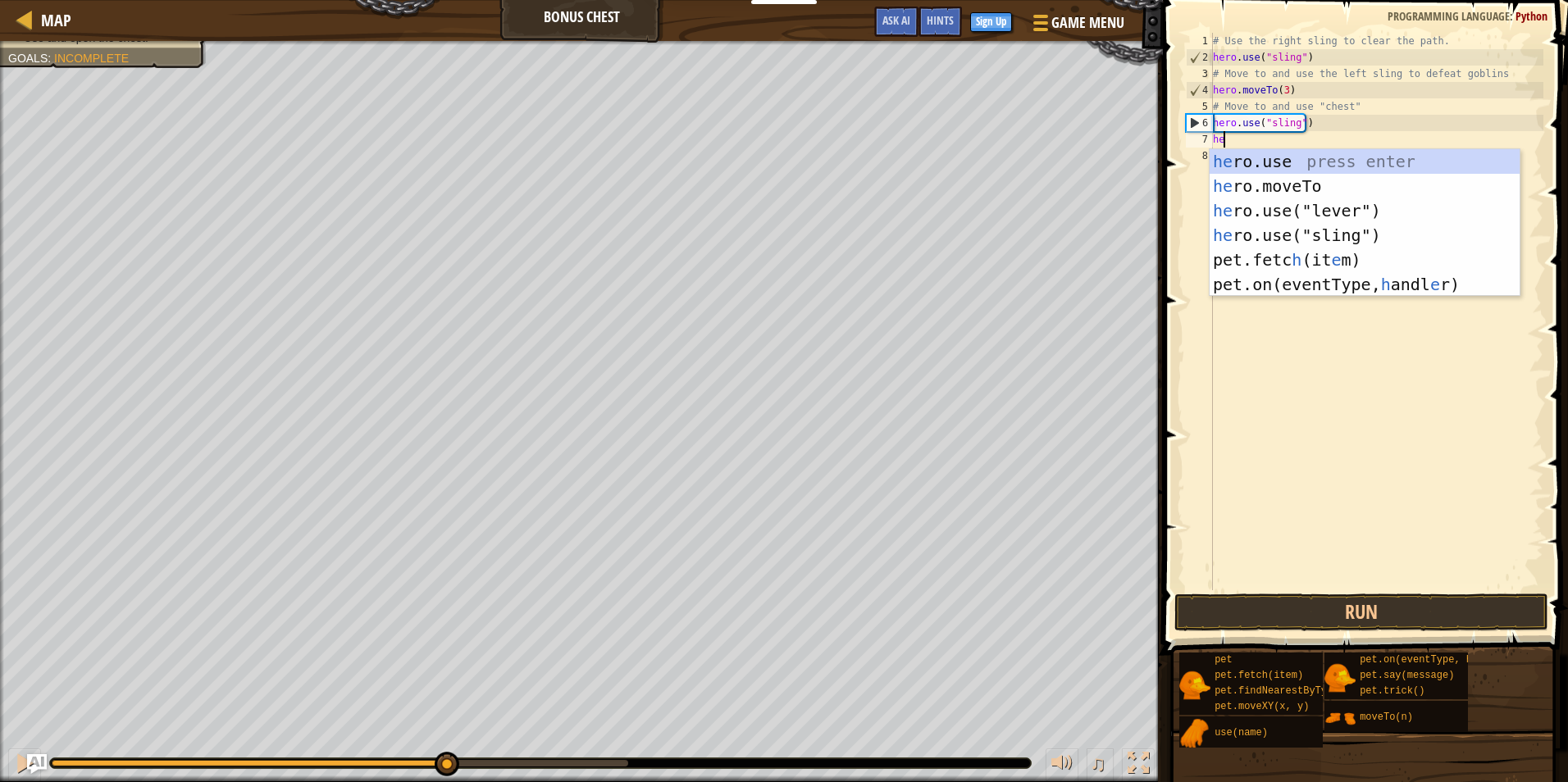
scroll to position [7, 1]
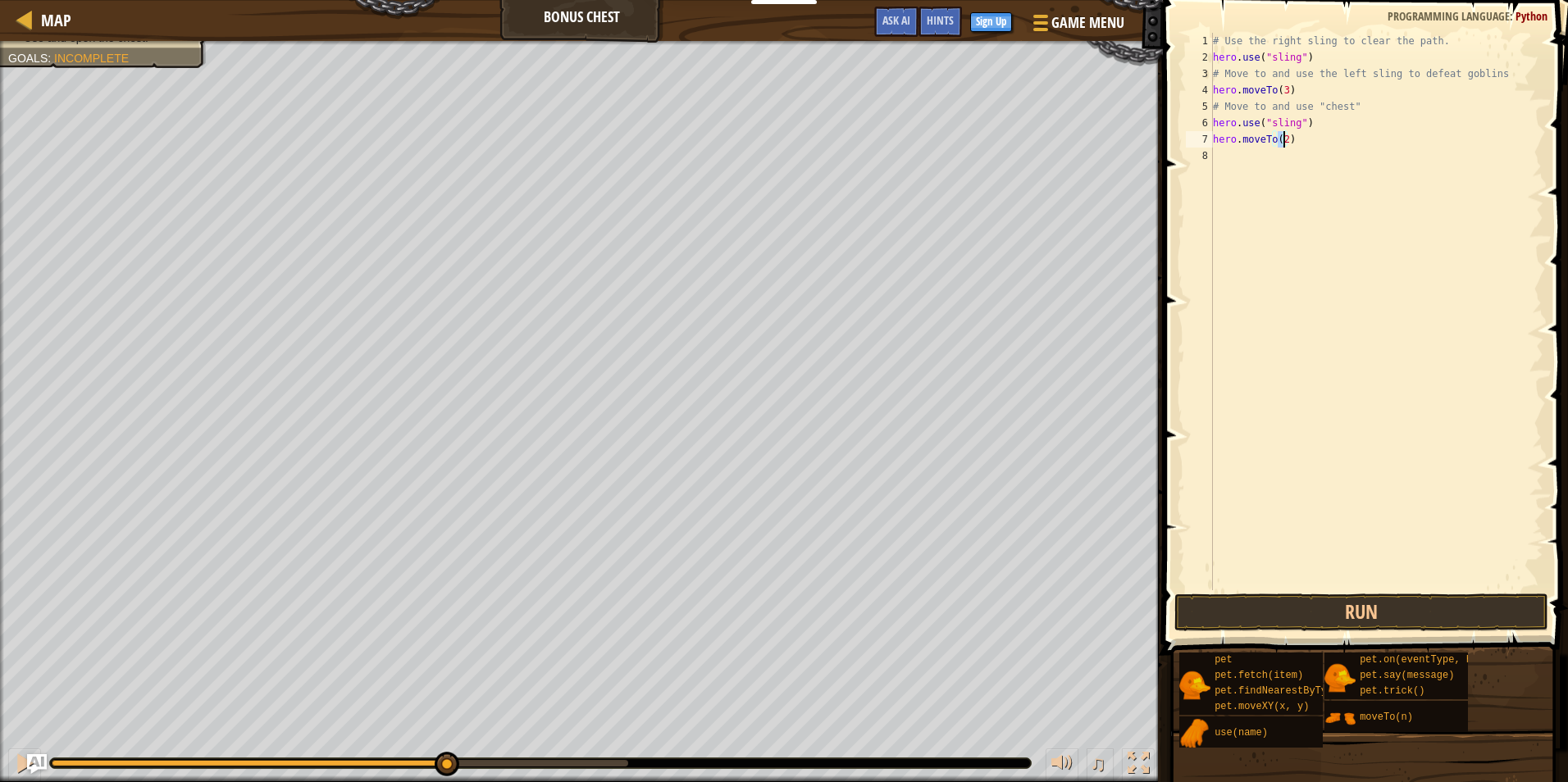
type textarea "hero.moveTo(5)"
type textarea "hero.moveTo(4)"
type textarea "hero.moveTo(5)"
type textarea "hero.moveTo(6)"
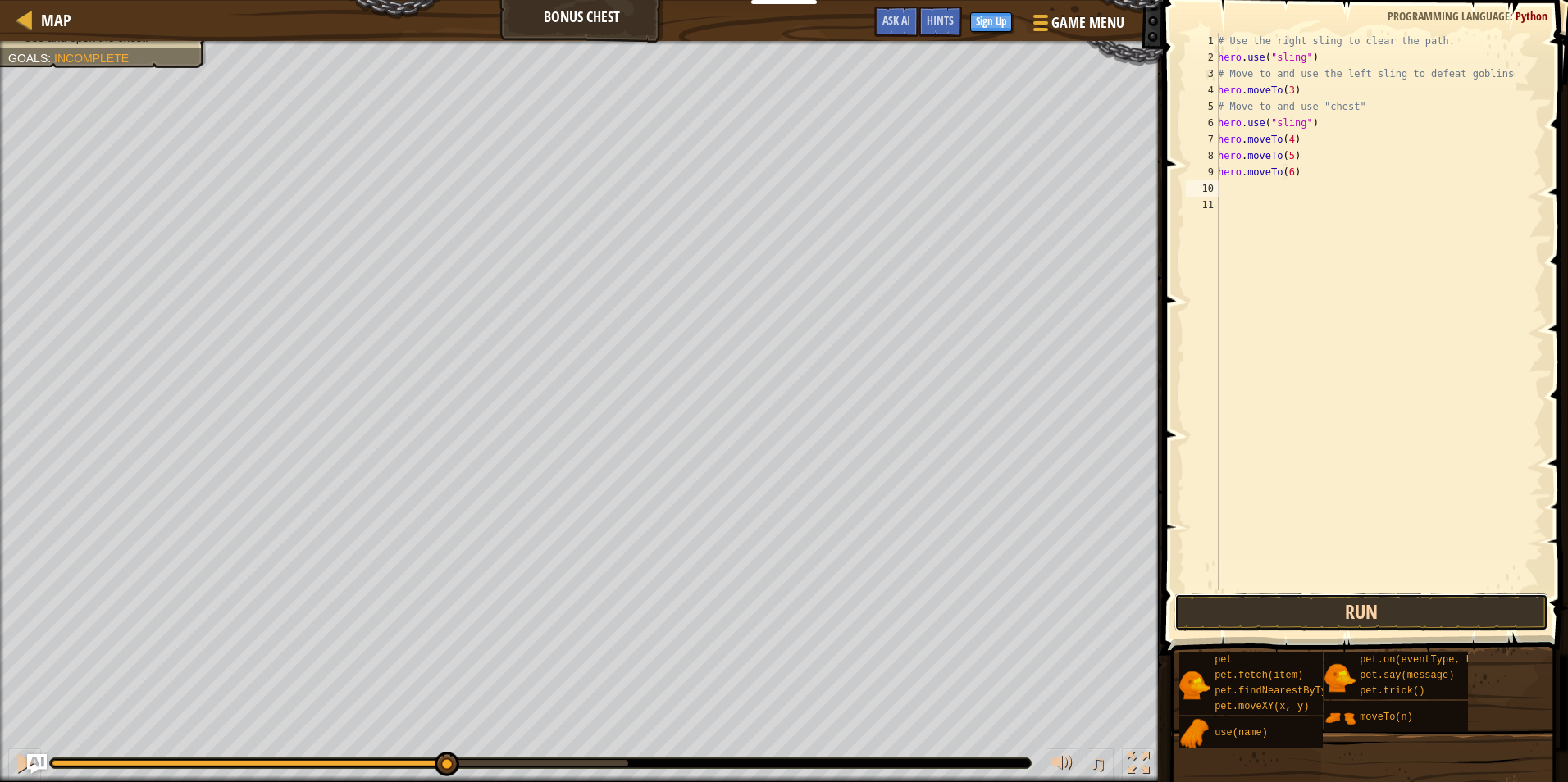
click at [1377, 626] on button "Run" at bounding box center [1362, 612] width 374 height 38
click at [1428, 605] on button "Run" at bounding box center [1362, 612] width 374 height 38
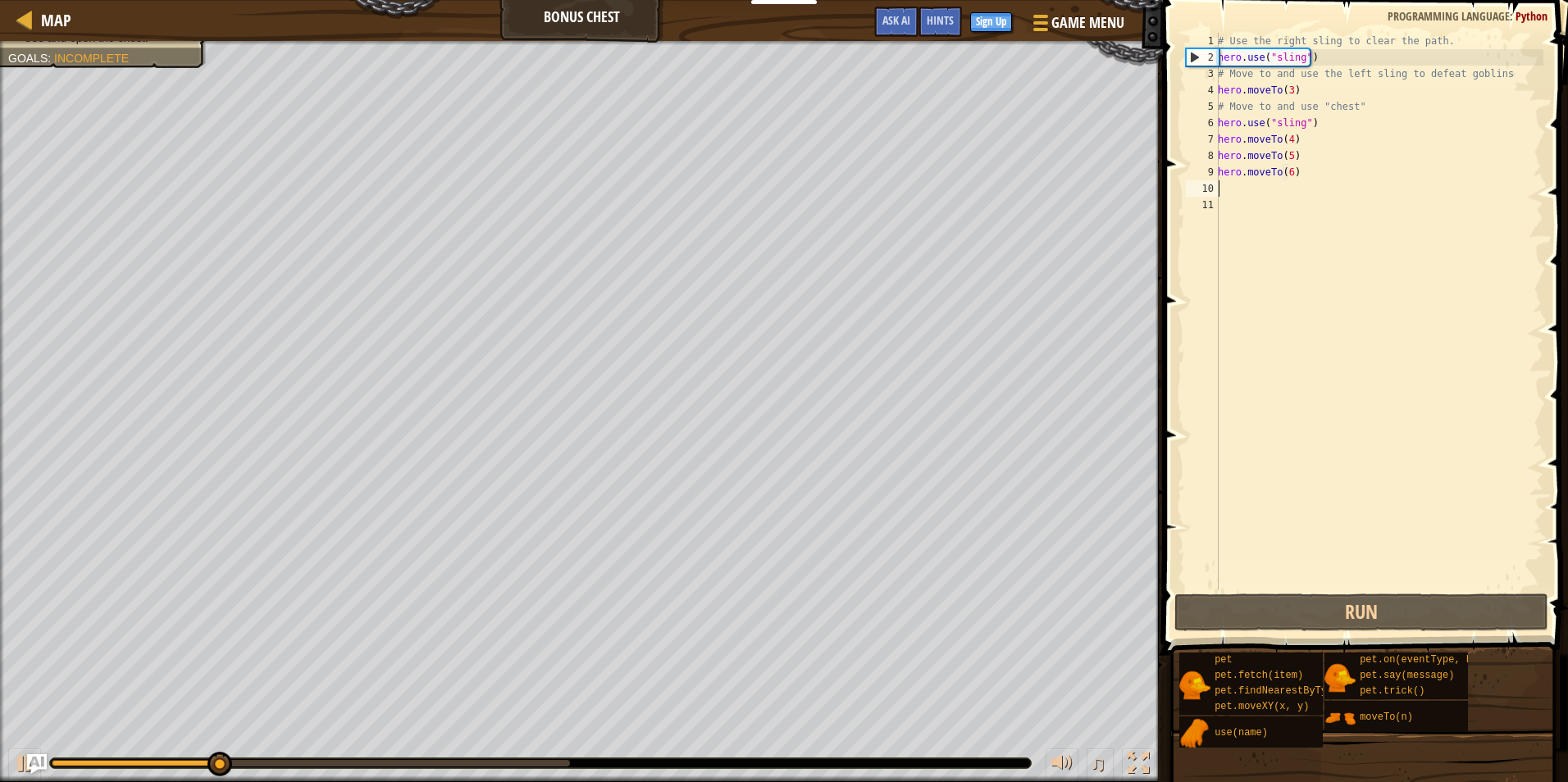
click at [1297, 204] on div "# Use the right sling to clear the path. hero . use ( "sling" ) # Move to and u…" at bounding box center [1379, 327] width 329 height 591
click at [1289, 138] on div "# Use the right sling to clear the path. hero . use ( "sling" ) # Move to and u…" at bounding box center [1379, 327] width 329 height 591
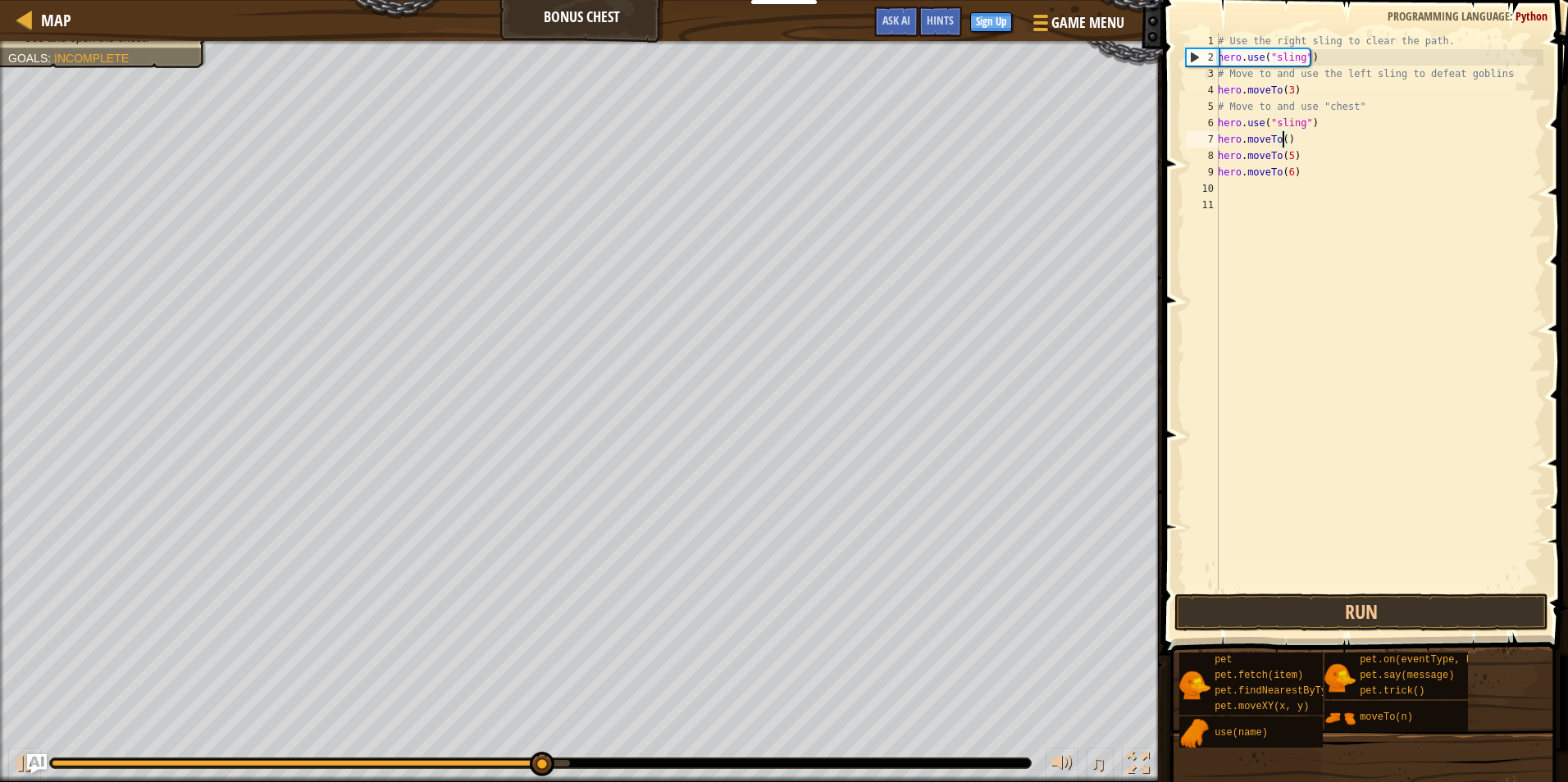
scroll to position [7, 6]
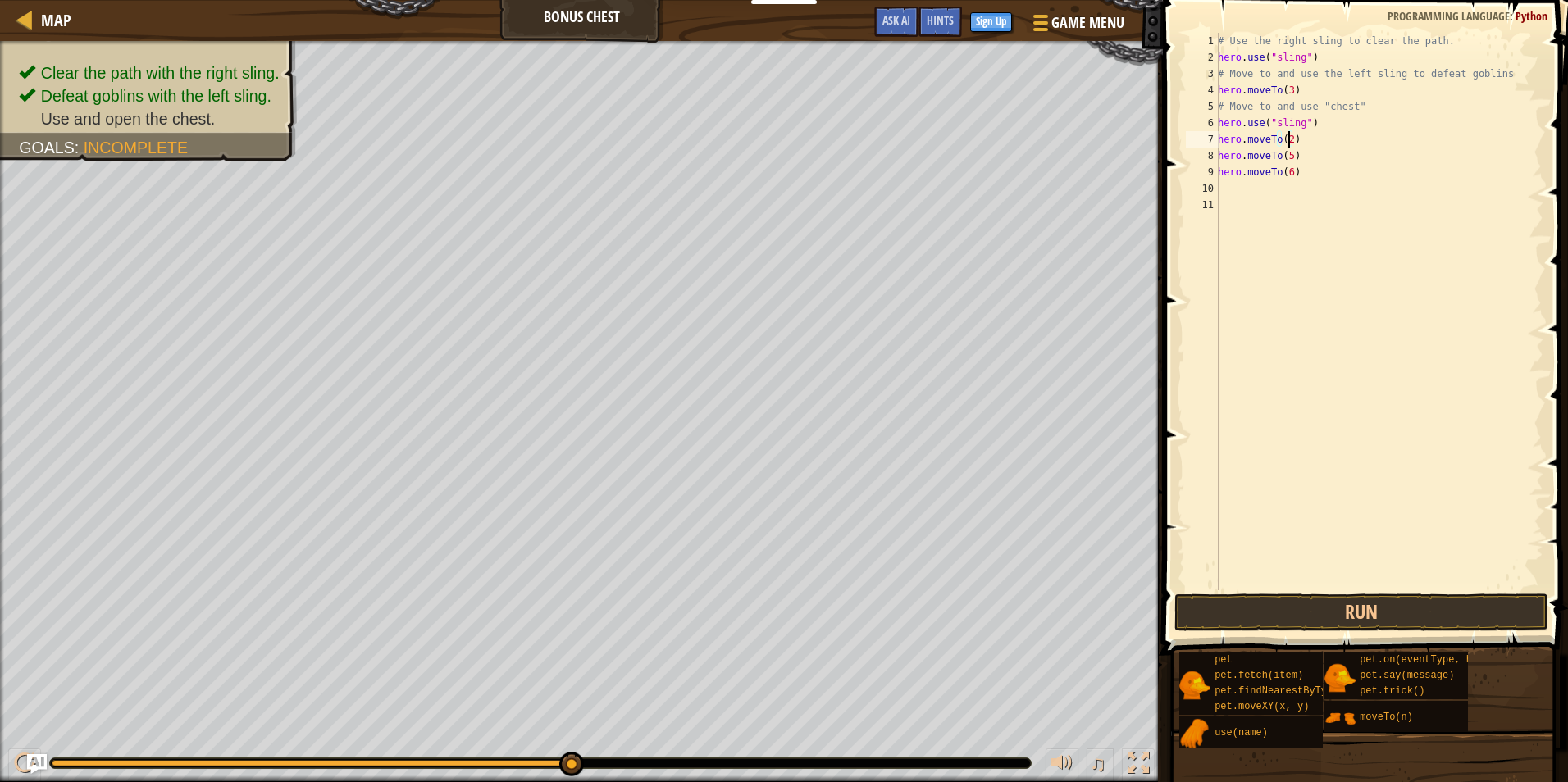
click at [1288, 152] on div "# Use the right sling to clear the path. hero . use ( "sling" ) # Move to and u…" at bounding box center [1379, 327] width 329 height 591
click at [1286, 172] on div "# Use the right sling to clear the path. hero . use ( "sling" ) # Move to and u…" at bounding box center [1379, 327] width 329 height 591
type textarea "hero.moveTo(5)"
click at [1370, 198] on div "# Use the right sling to clear the path. hero . use ( "sling" ) # Move to and u…" at bounding box center [1379, 327] width 329 height 591
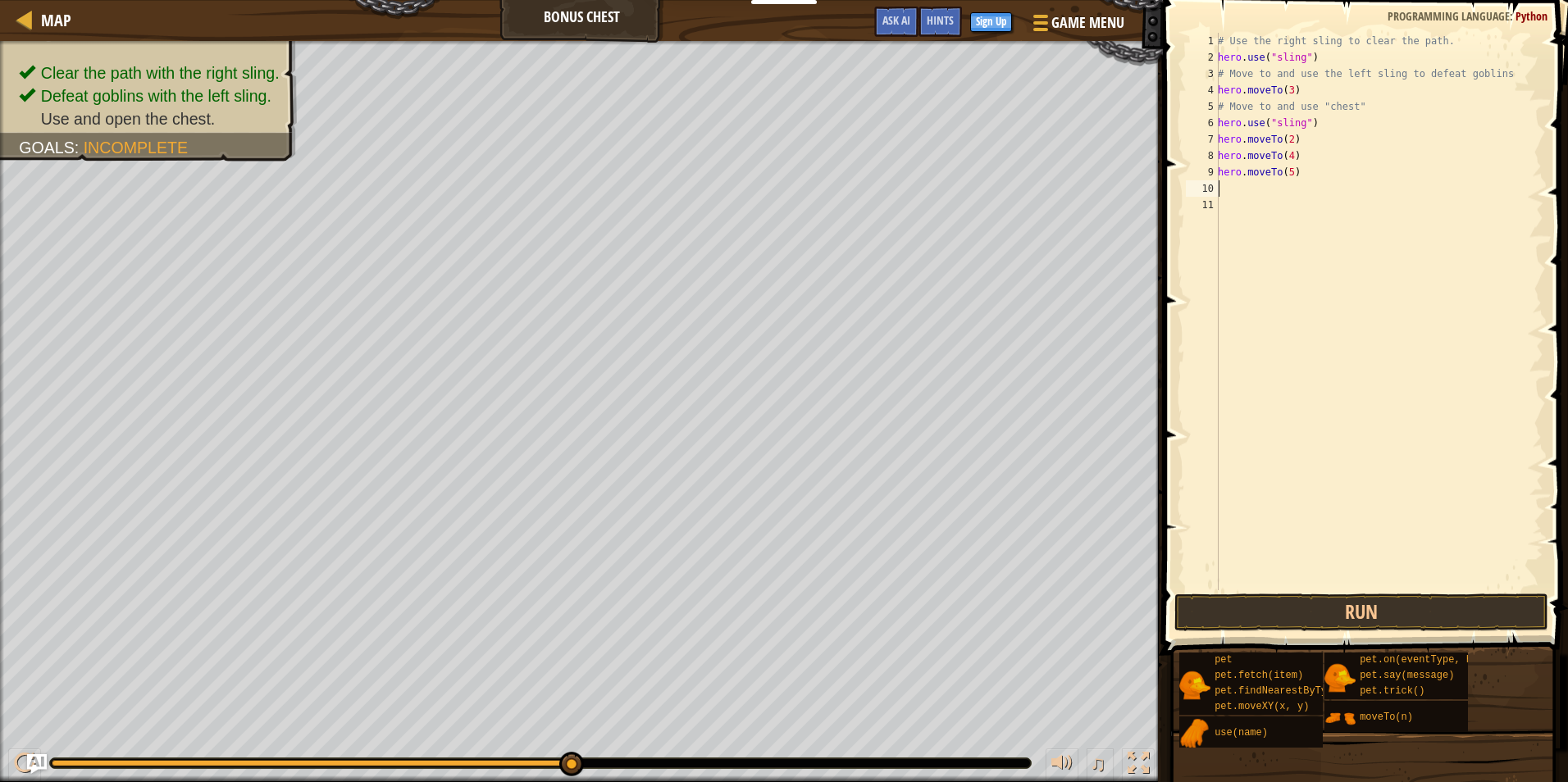
click at [1370, 192] on div "# Use the right sling to clear the path. hero . use ( "sling" ) # Move to and u…" at bounding box center [1379, 327] width 329 height 591
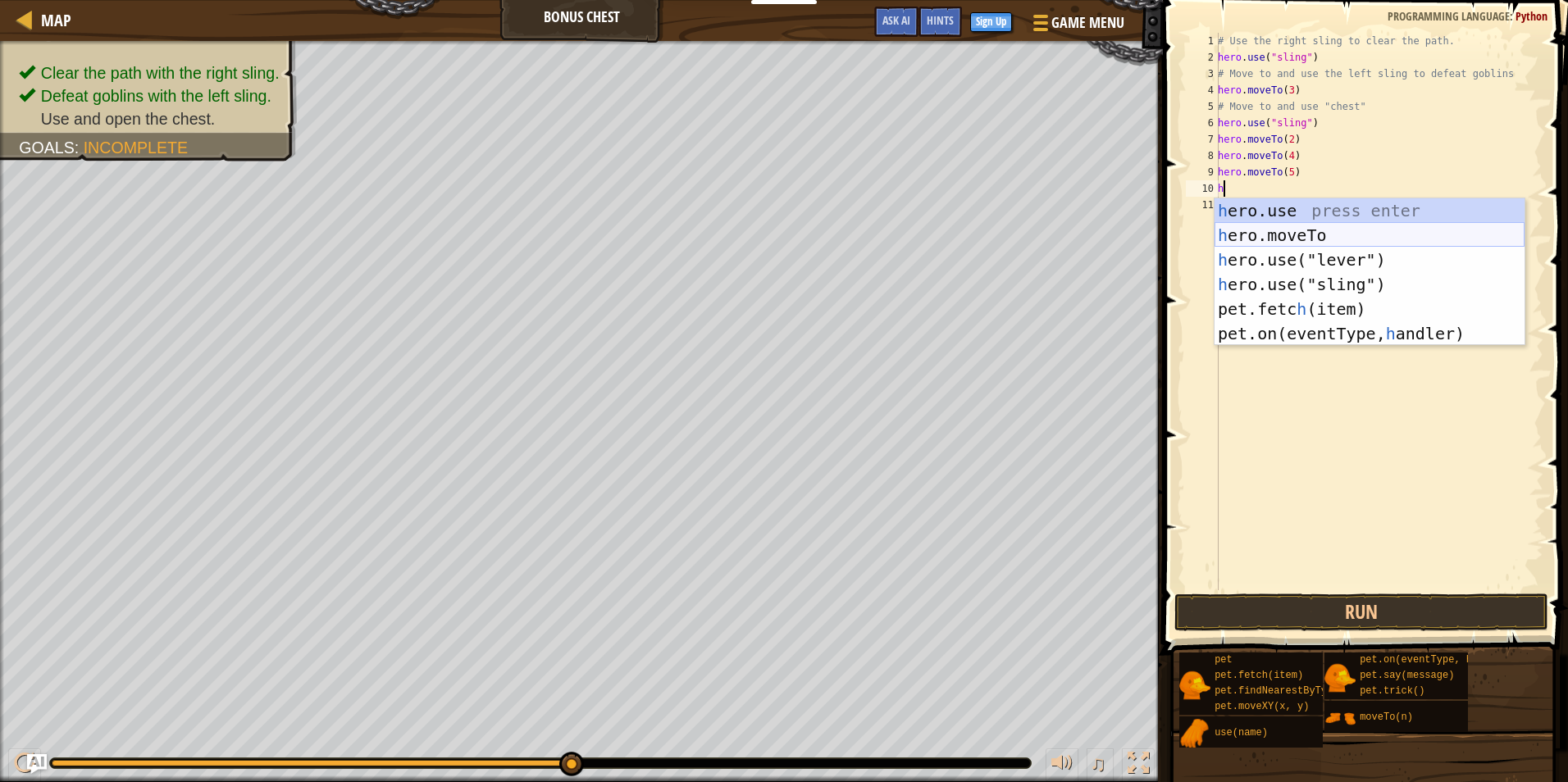
click at [1359, 233] on div "h ero.use press enter h ero.moveTo press enter h ero.use("lever") press enter h…" at bounding box center [1370, 297] width 310 height 197
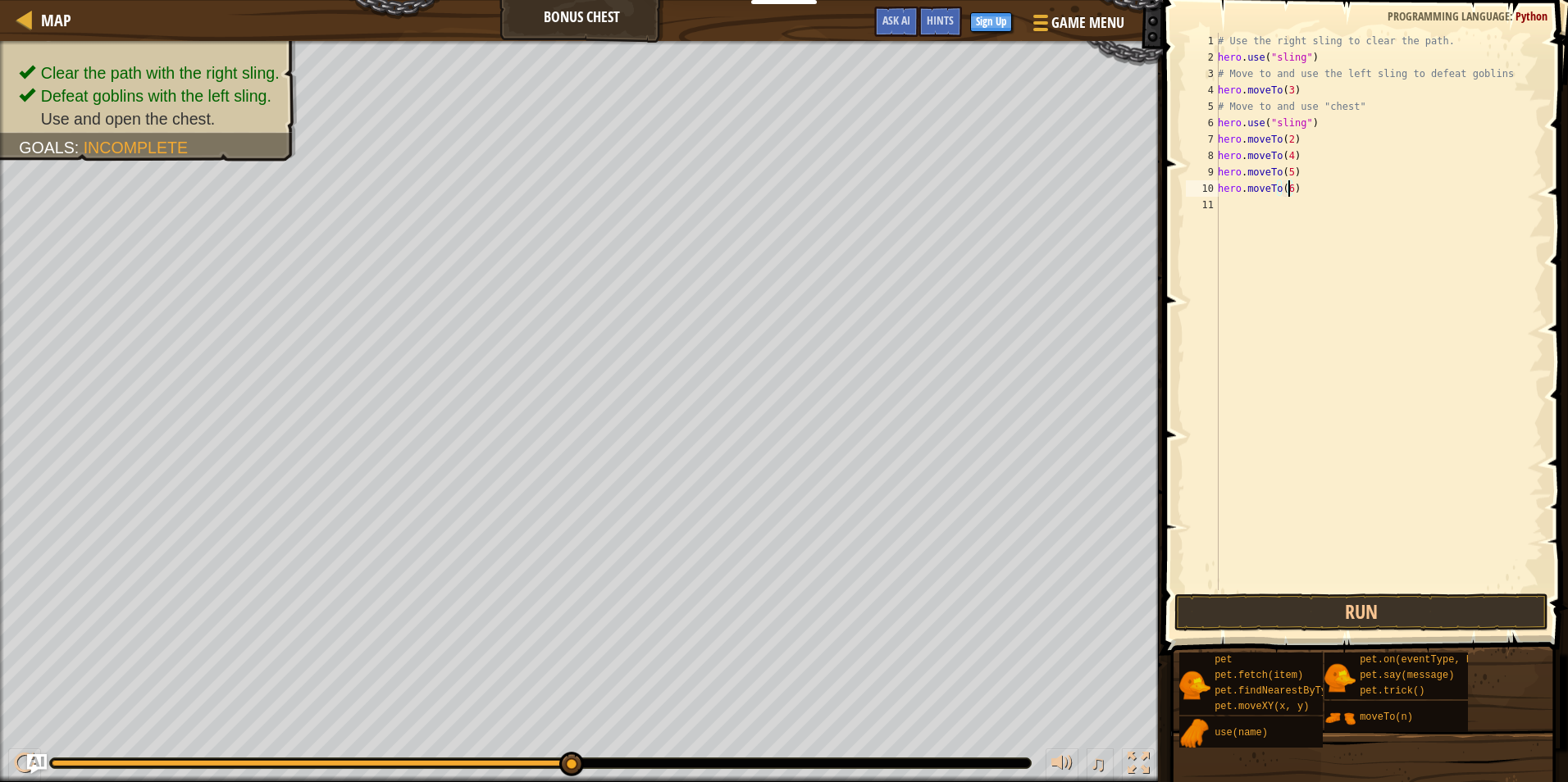
scroll to position [7, 6]
type textarea "hero.moveTo(6)"
click at [1334, 612] on button "Run" at bounding box center [1362, 612] width 374 height 38
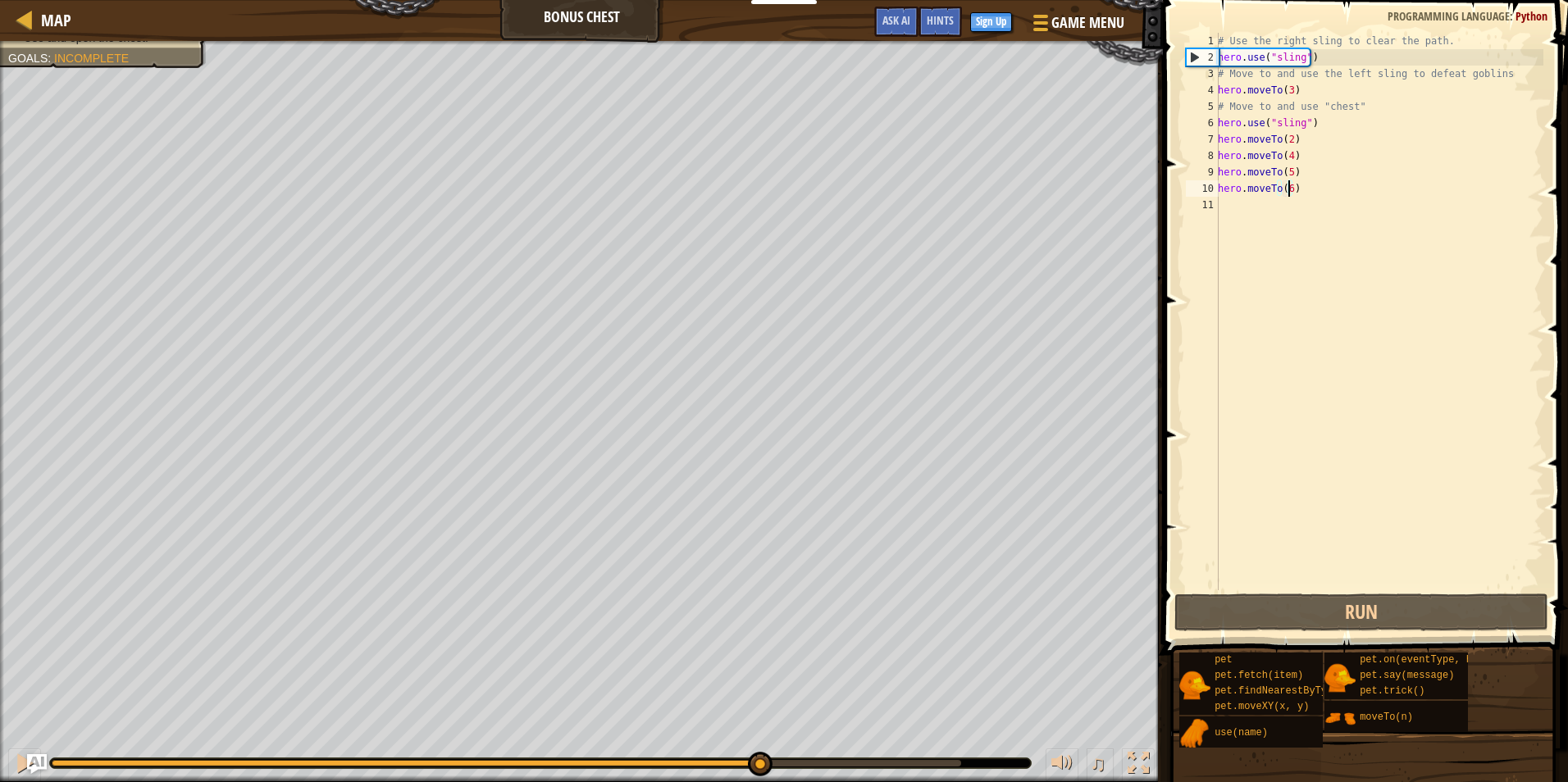
click at [759, 764] on div at bounding box center [507, 763] width 910 height 6
click at [1315, 197] on div "# Use the right sling to clear the path. hero . use ( "sling" ) # Move to and u…" at bounding box center [1379, 327] width 329 height 591
click at [1326, 187] on div "# Use the right sling to clear the path. hero . use ( "sling" ) # Move to and u…" at bounding box center [1379, 327] width 329 height 591
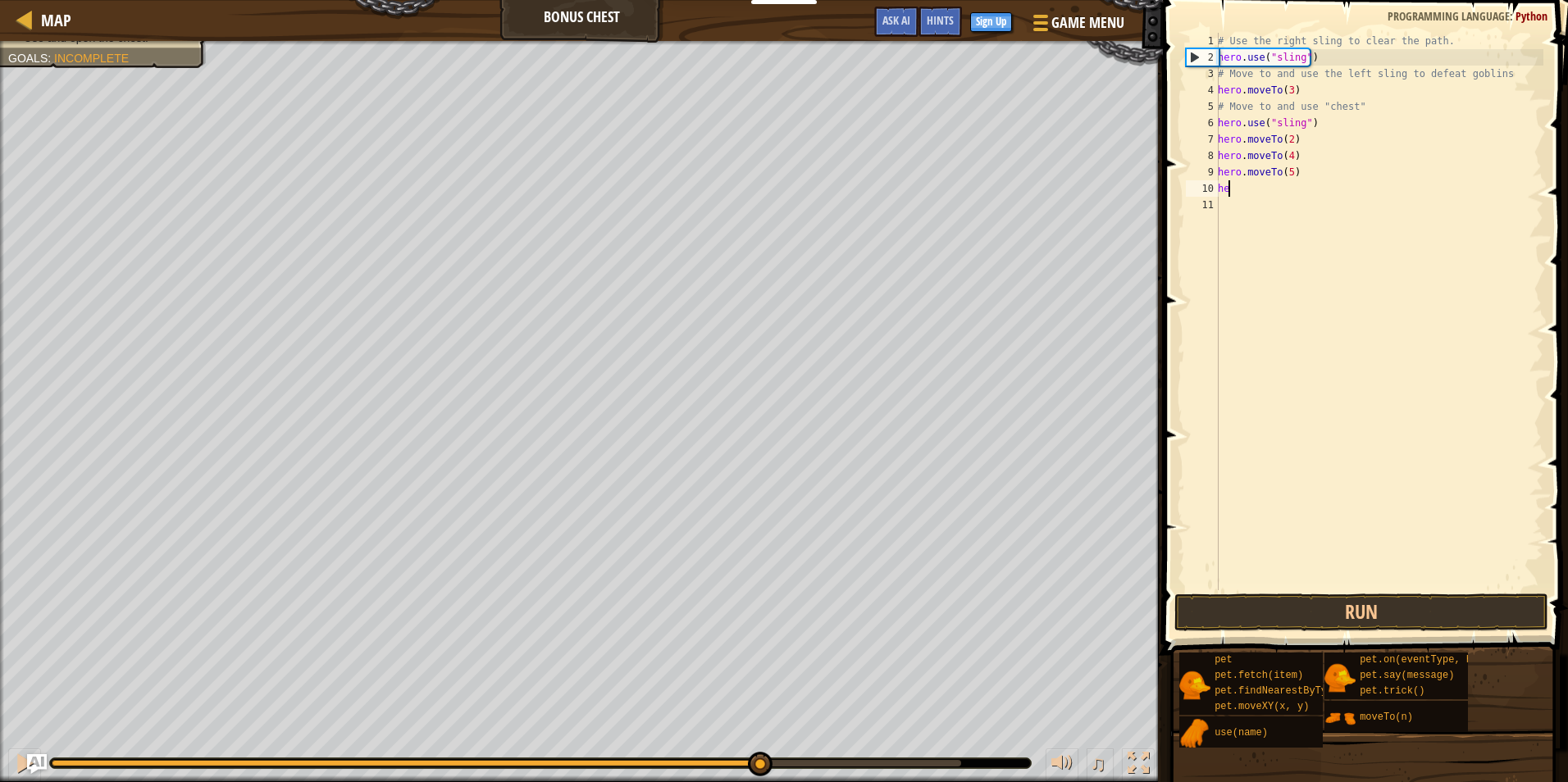
type textarea "h"
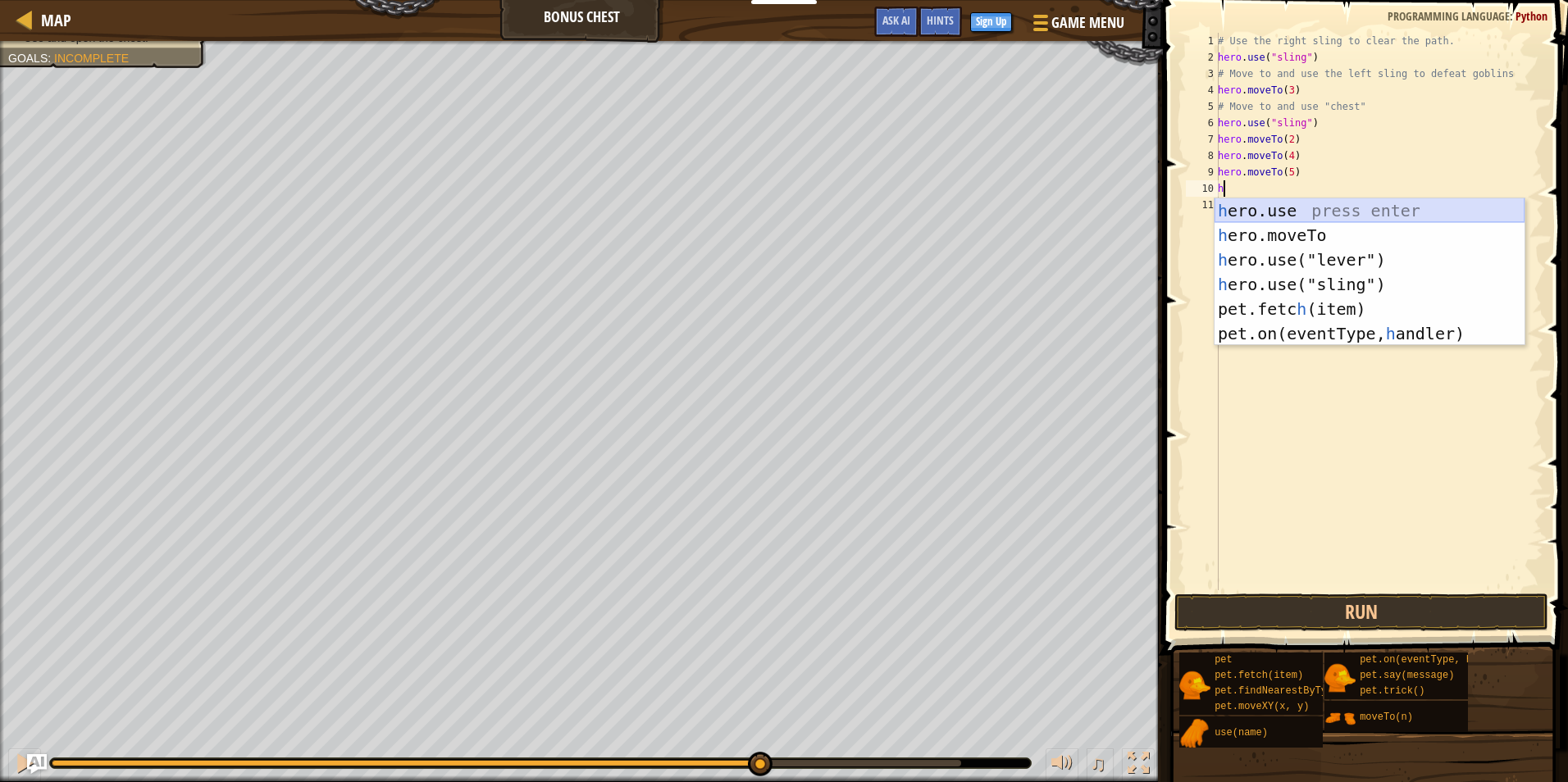
click at [1356, 215] on div "h ero.use press enter h ero.moveTo press enter h ero.use("lever") press enter h…" at bounding box center [1370, 297] width 310 height 197
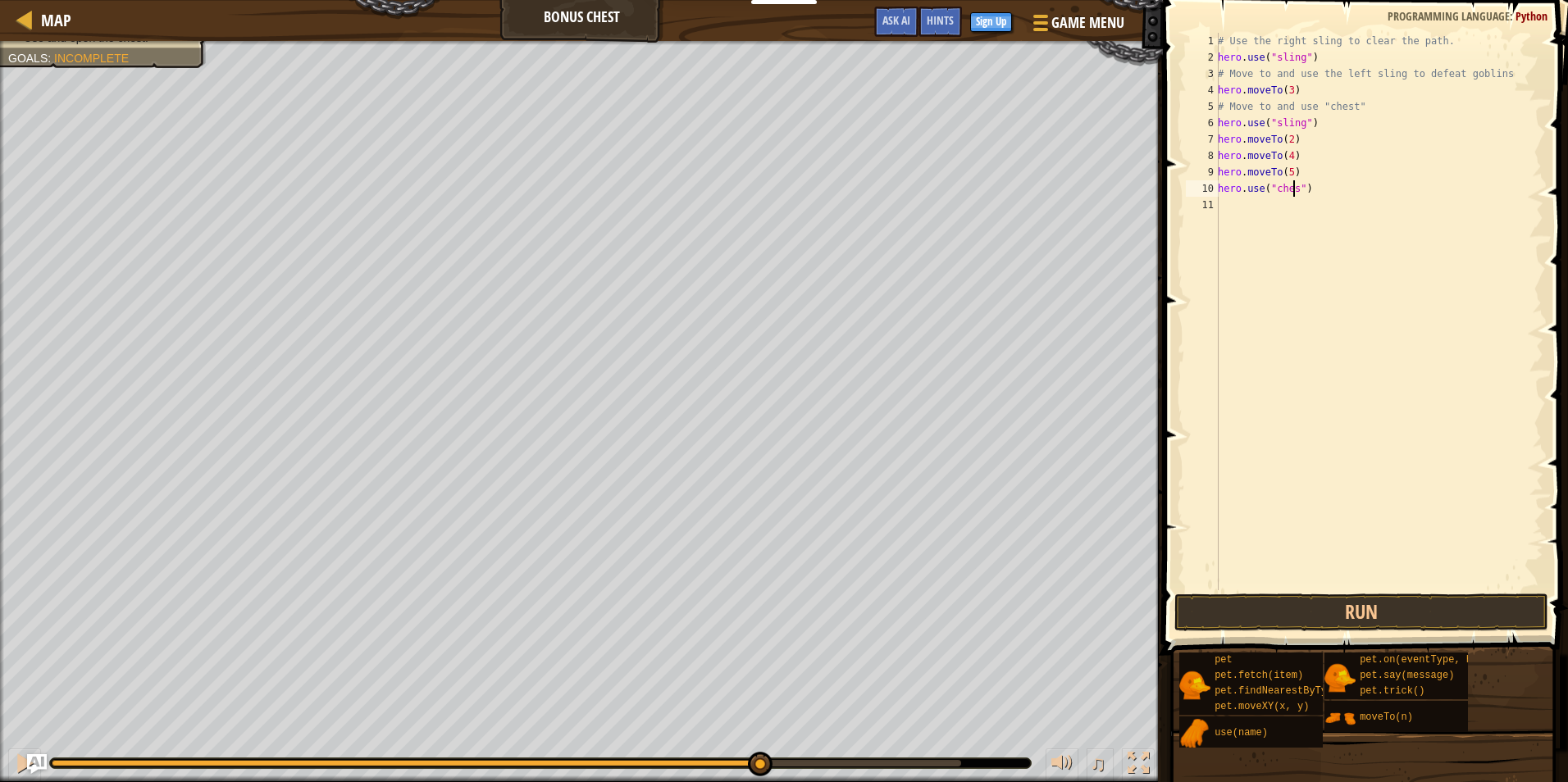
scroll to position [7, 6]
type textarea "hero.use("chest")"
click at [1435, 622] on button "Run" at bounding box center [1362, 612] width 374 height 38
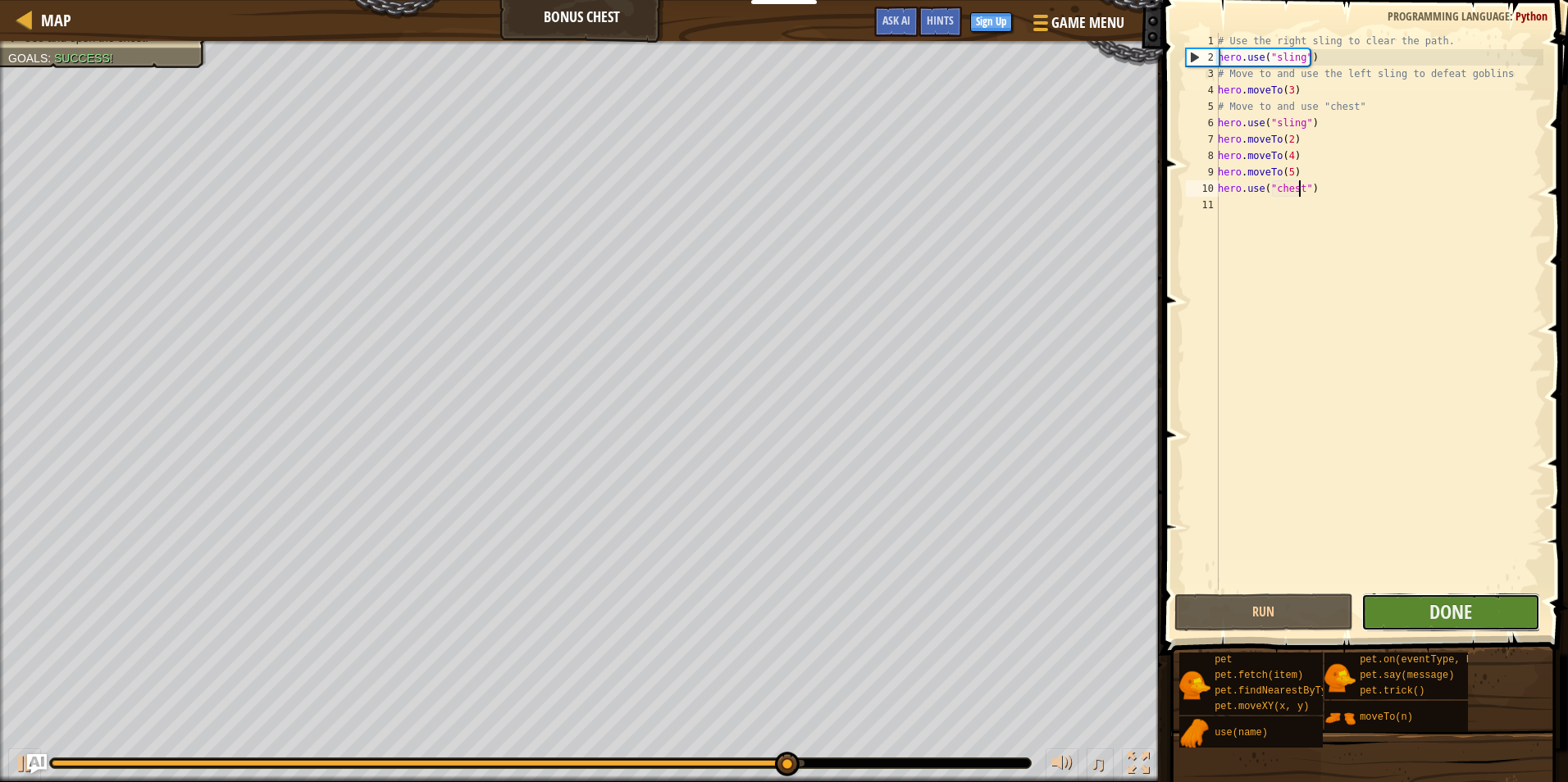
click at [1480, 621] on button "Done" at bounding box center [1451, 612] width 179 height 38
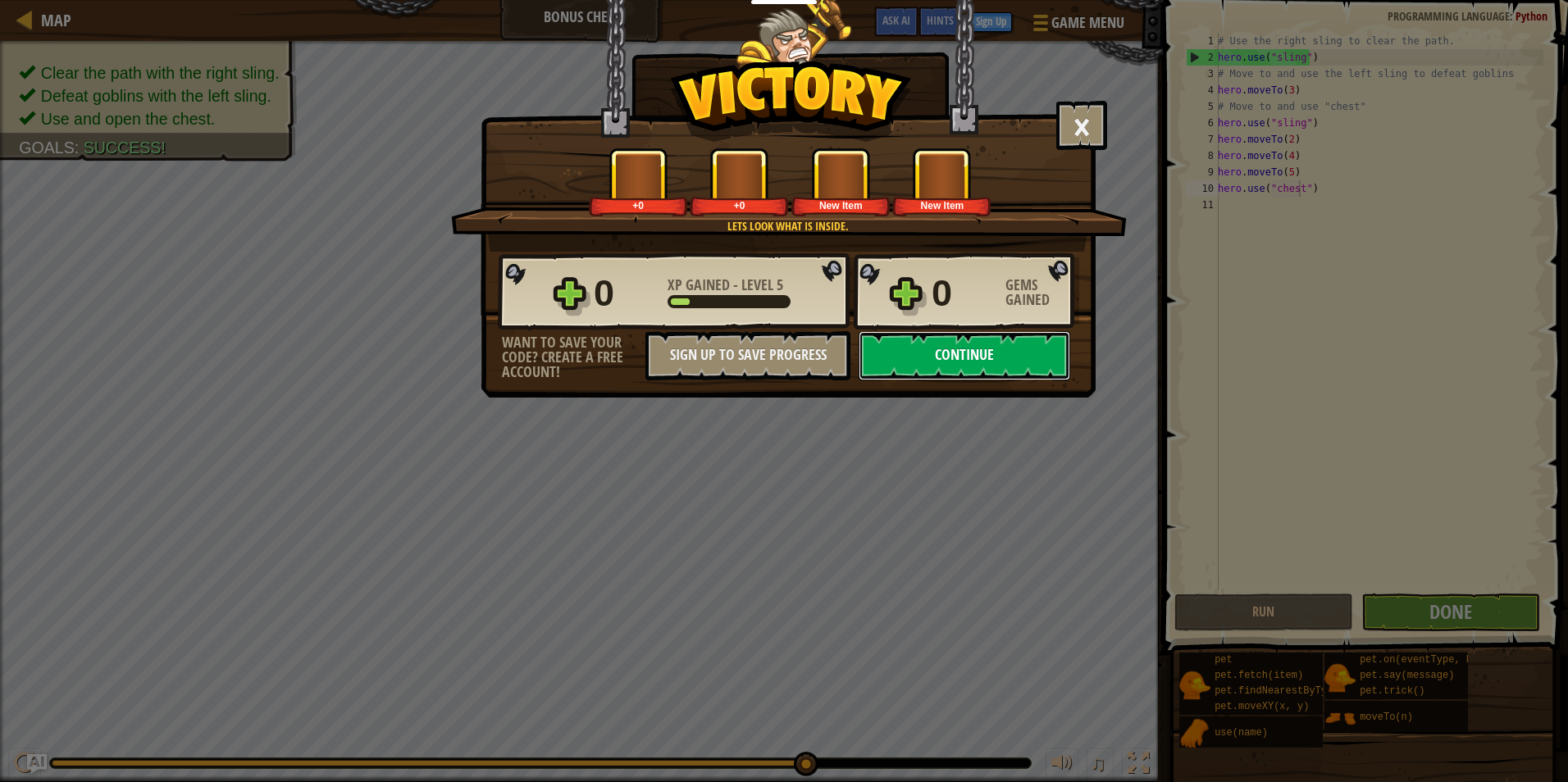
click at [978, 367] on button "Continue" at bounding box center [964, 355] width 212 height 49
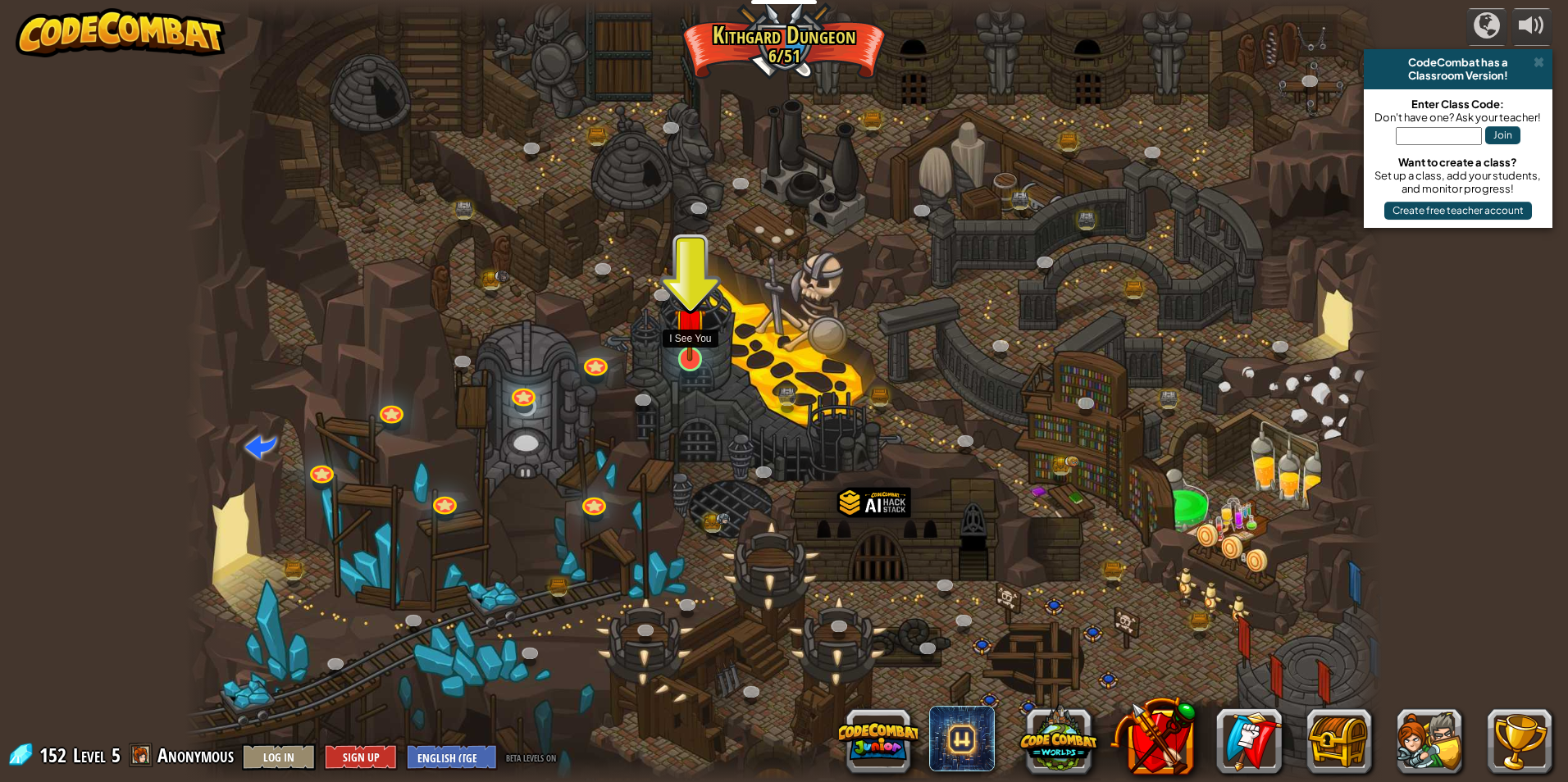
click at [699, 348] on img at bounding box center [690, 324] width 32 height 74
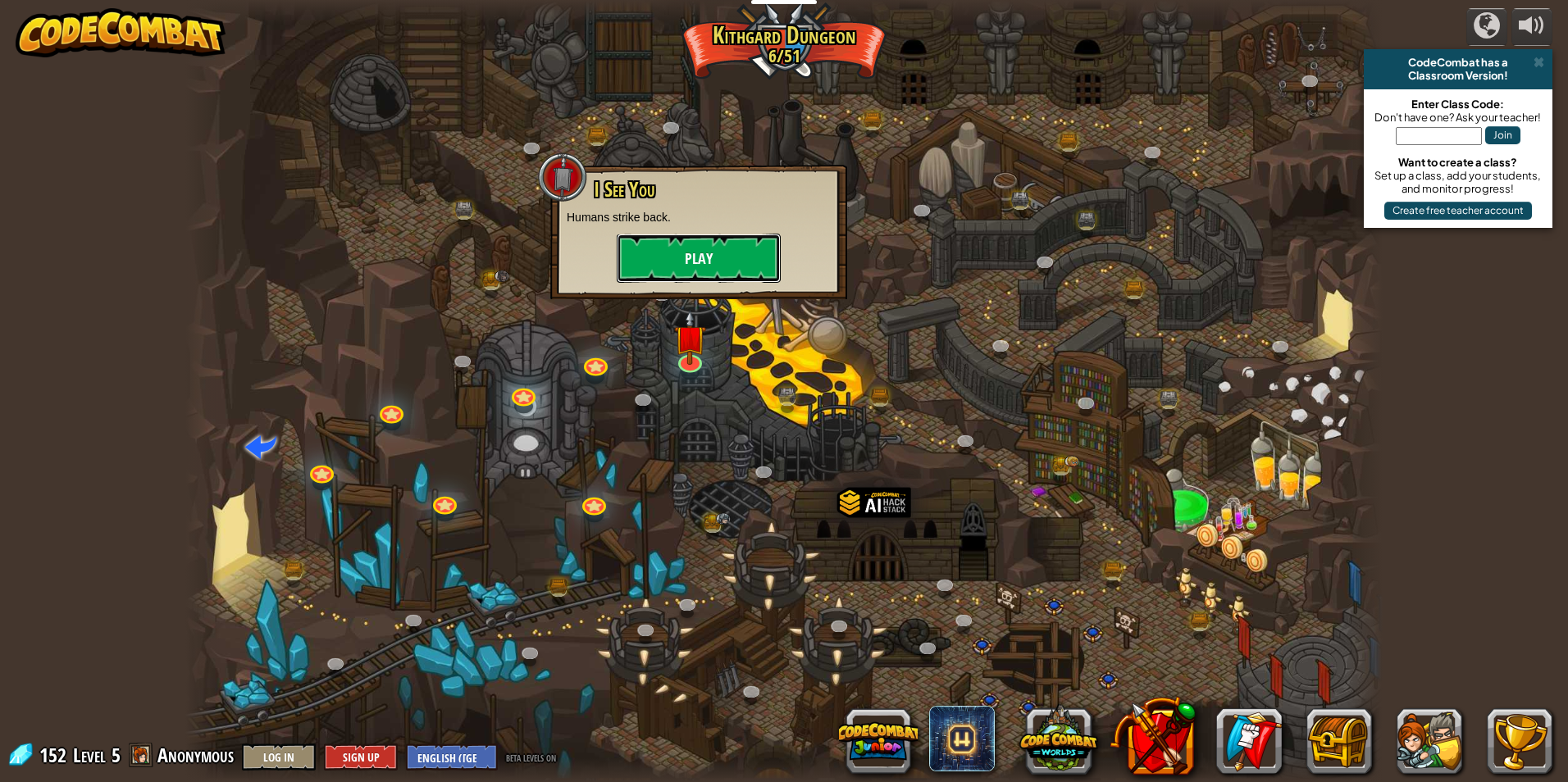
click at [735, 268] on button "Play" at bounding box center [699, 258] width 164 height 49
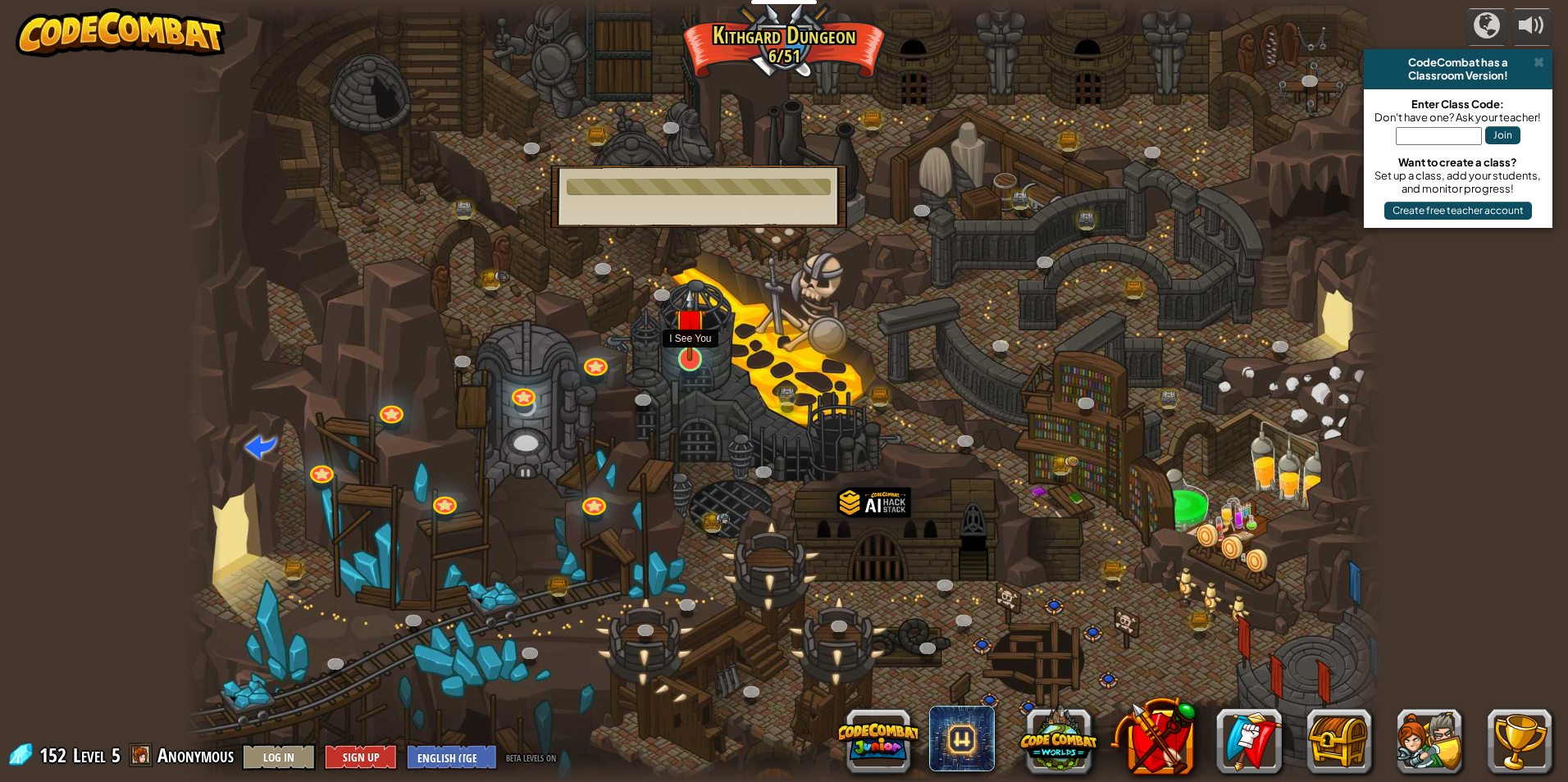
click at [703, 342] on img at bounding box center [690, 324] width 32 height 74
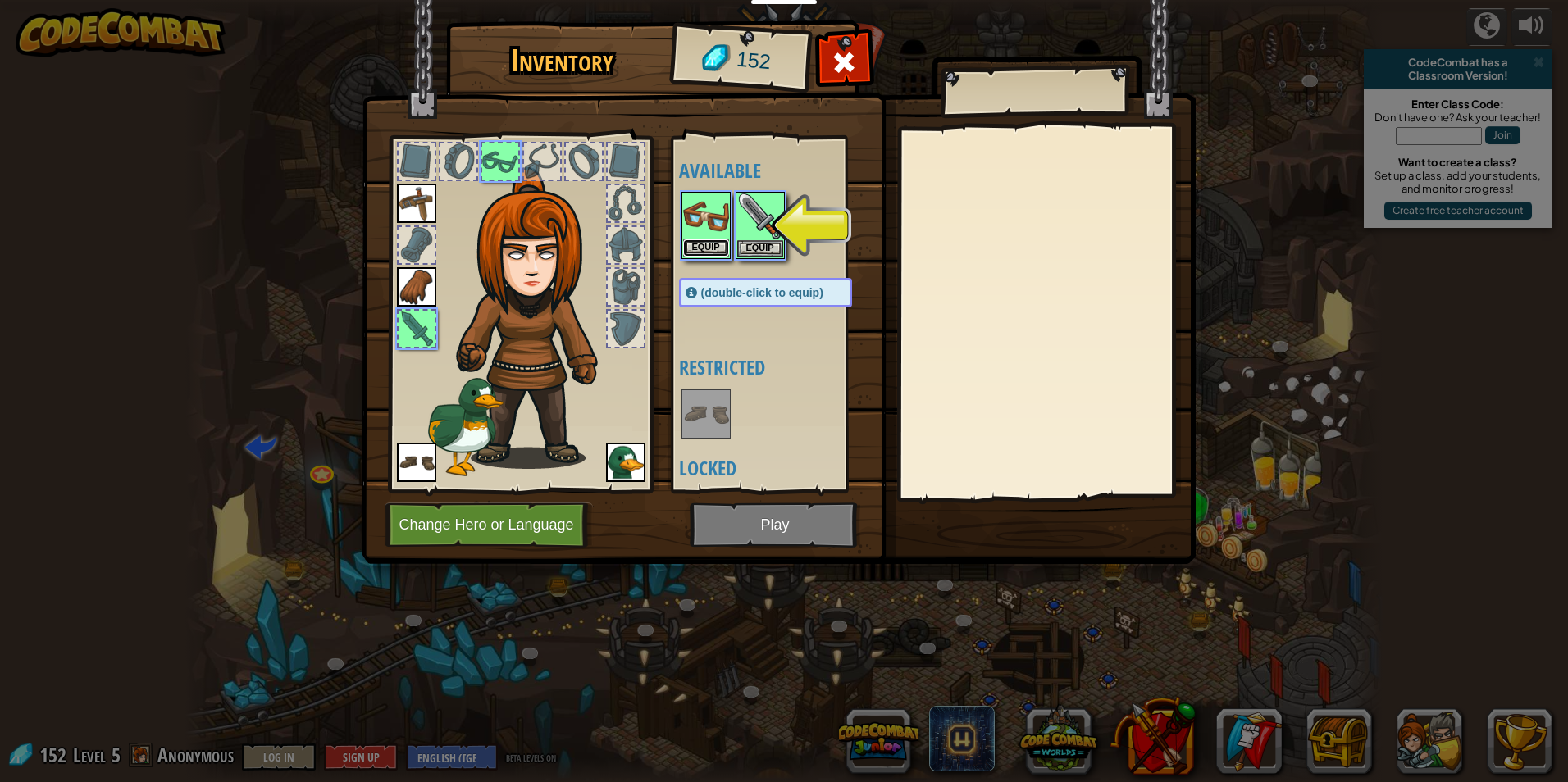
click at [714, 244] on button "Equip" at bounding box center [706, 248] width 46 height 18
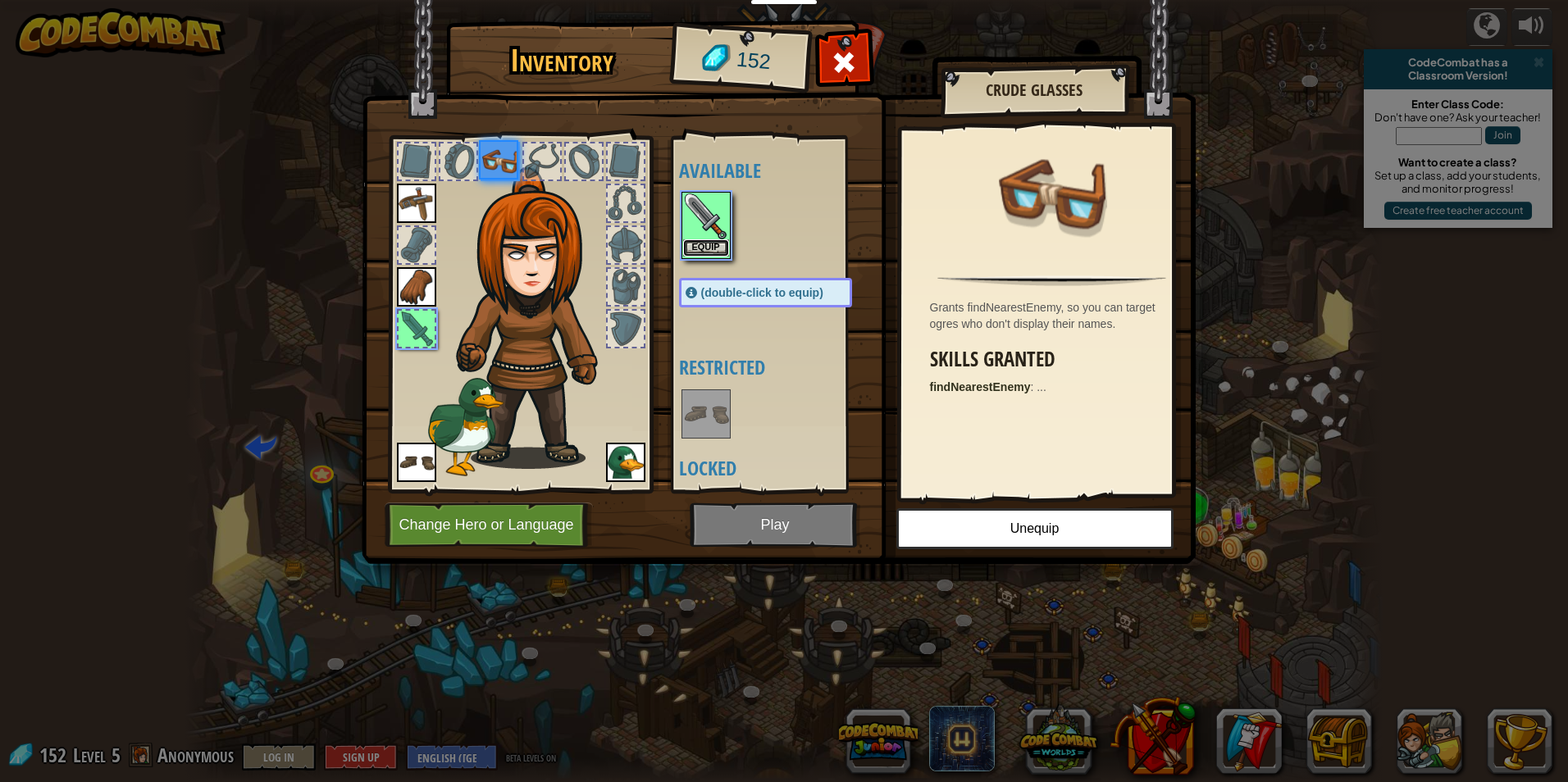
click at [716, 249] on button "Equip" at bounding box center [706, 248] width 46 height 18
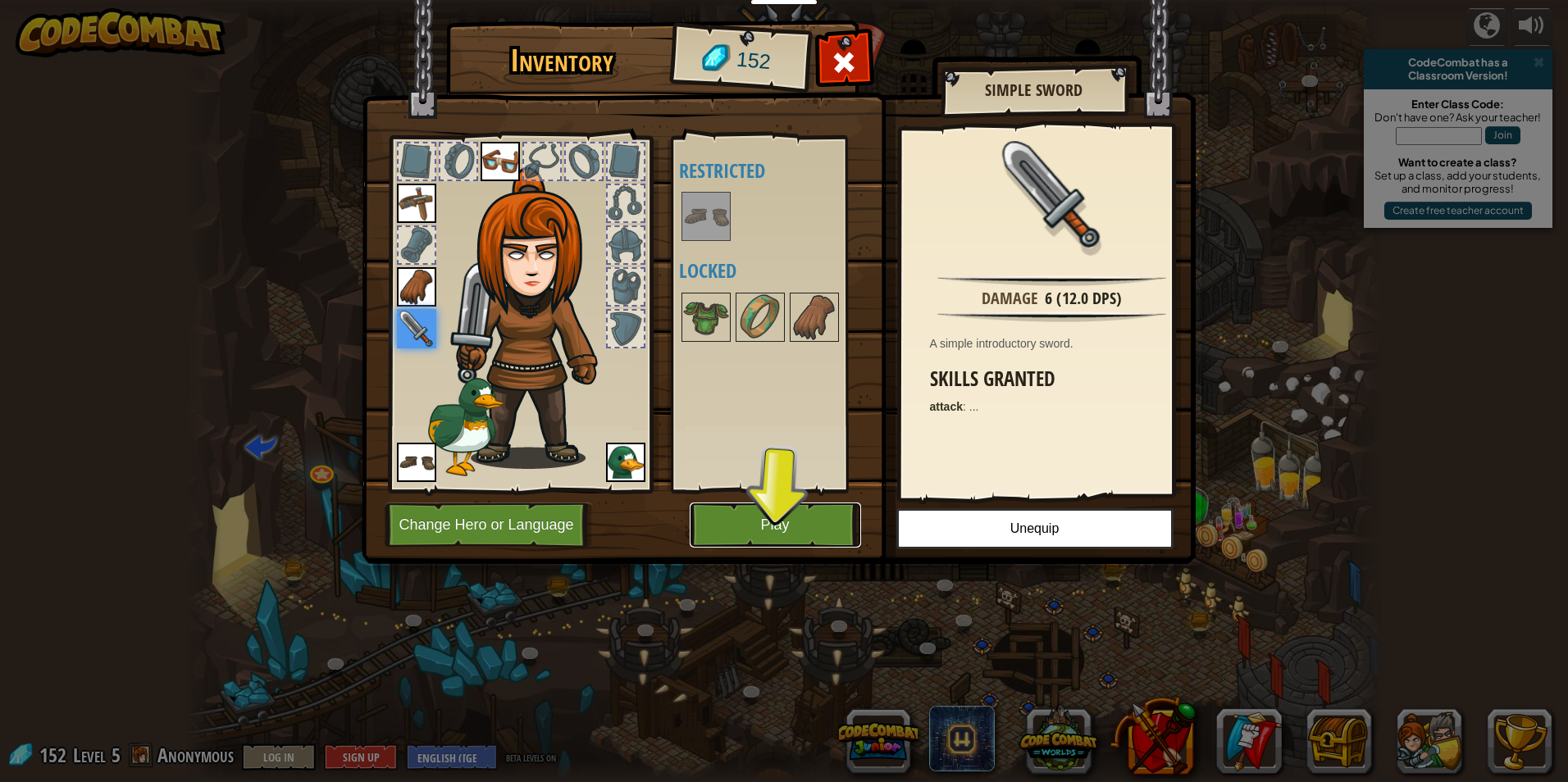
click at [795, 528] on button "Play" at bounding box center [775, 525] width 171 height 45
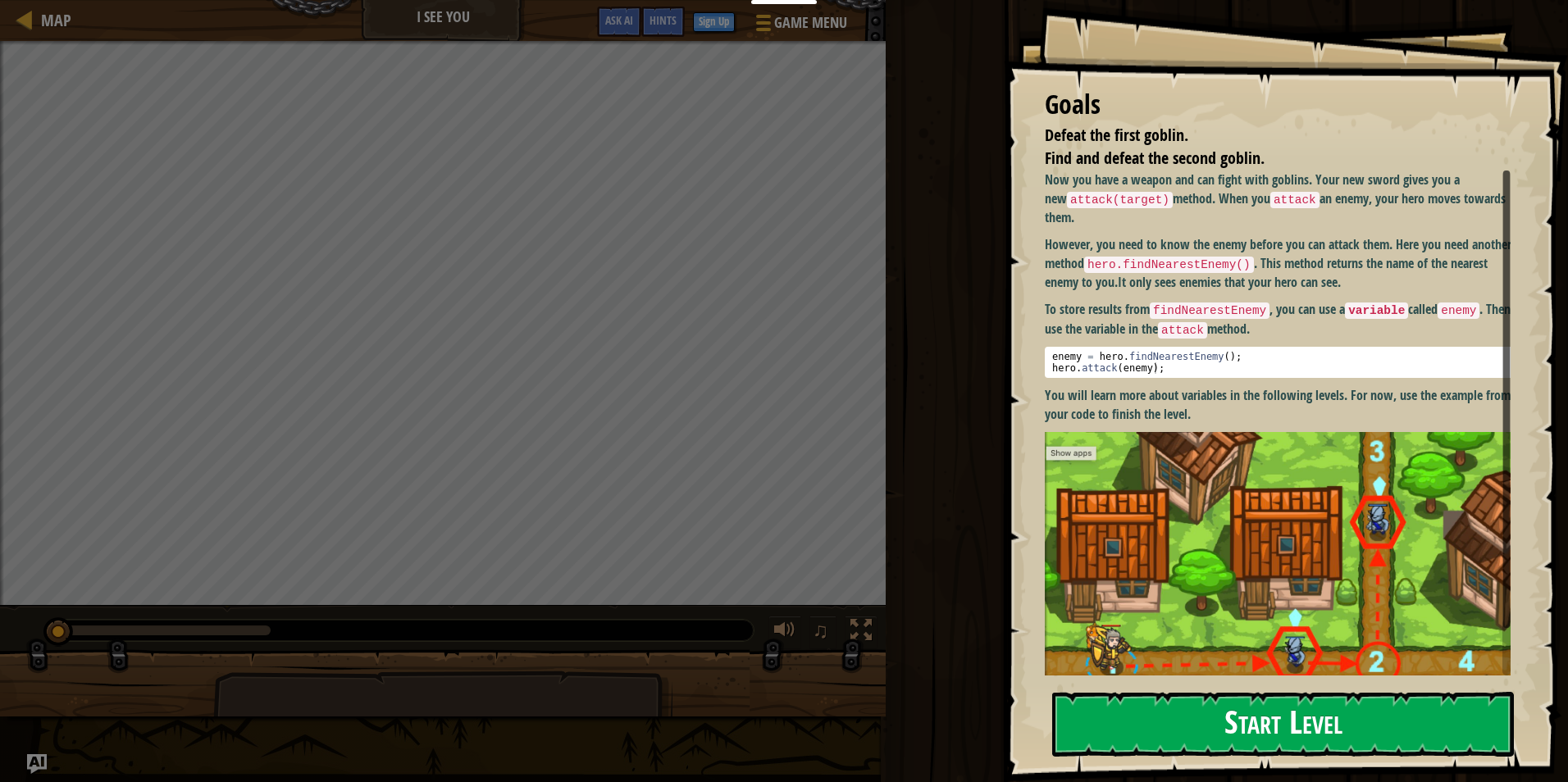
click at [1270, 692] on button "Start Level" at bounding box center [1284, 724] width 462 height 65
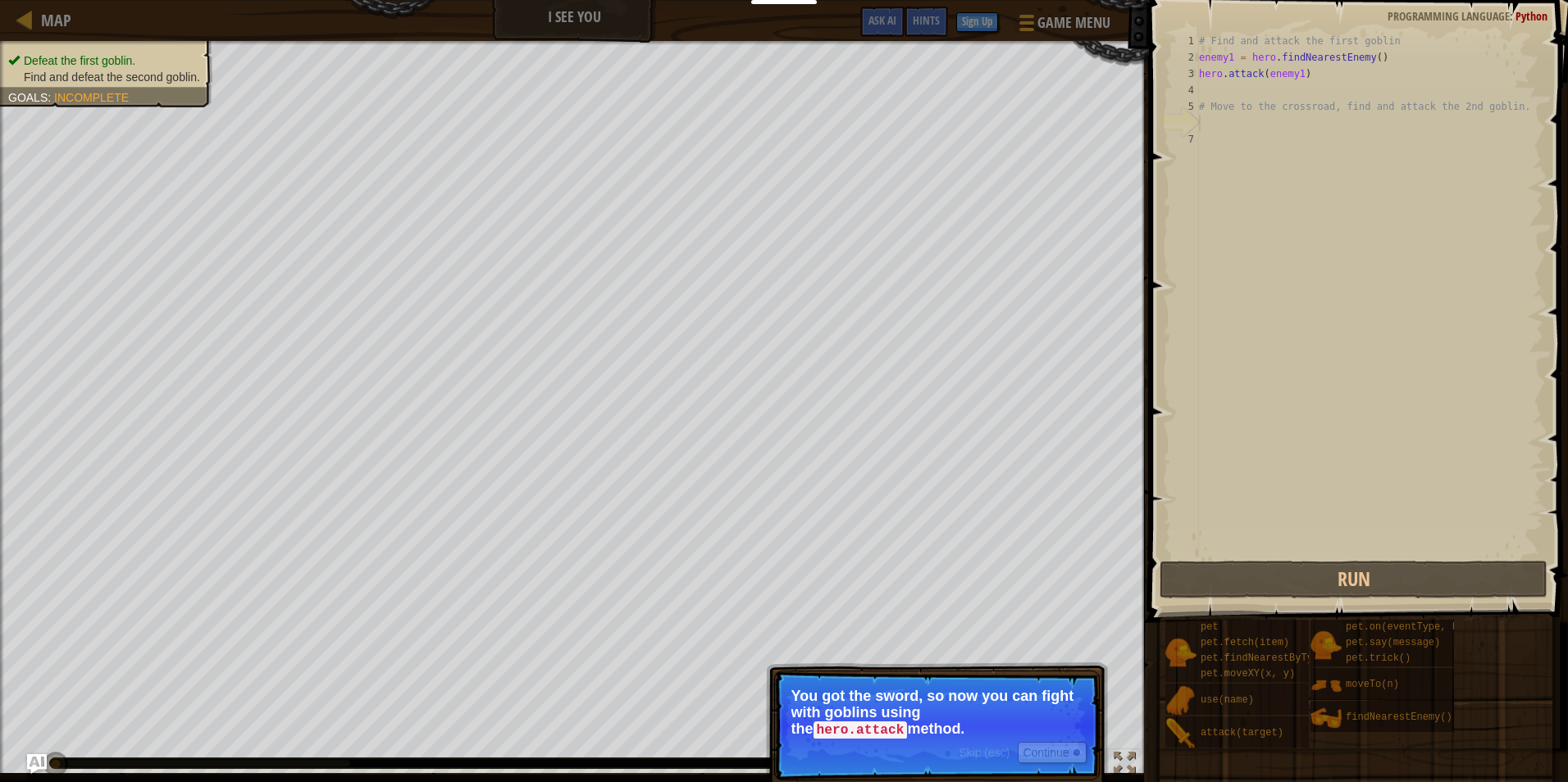
click at [1009, 731] on p "You got the sword, so now you can fight with goblins using the hero.attack meth…" at bounding box center [937, 714] width 291 height 51
click at [1036, 744] on button "Continue" at bounding box center [1052, 752] width 68 height 21
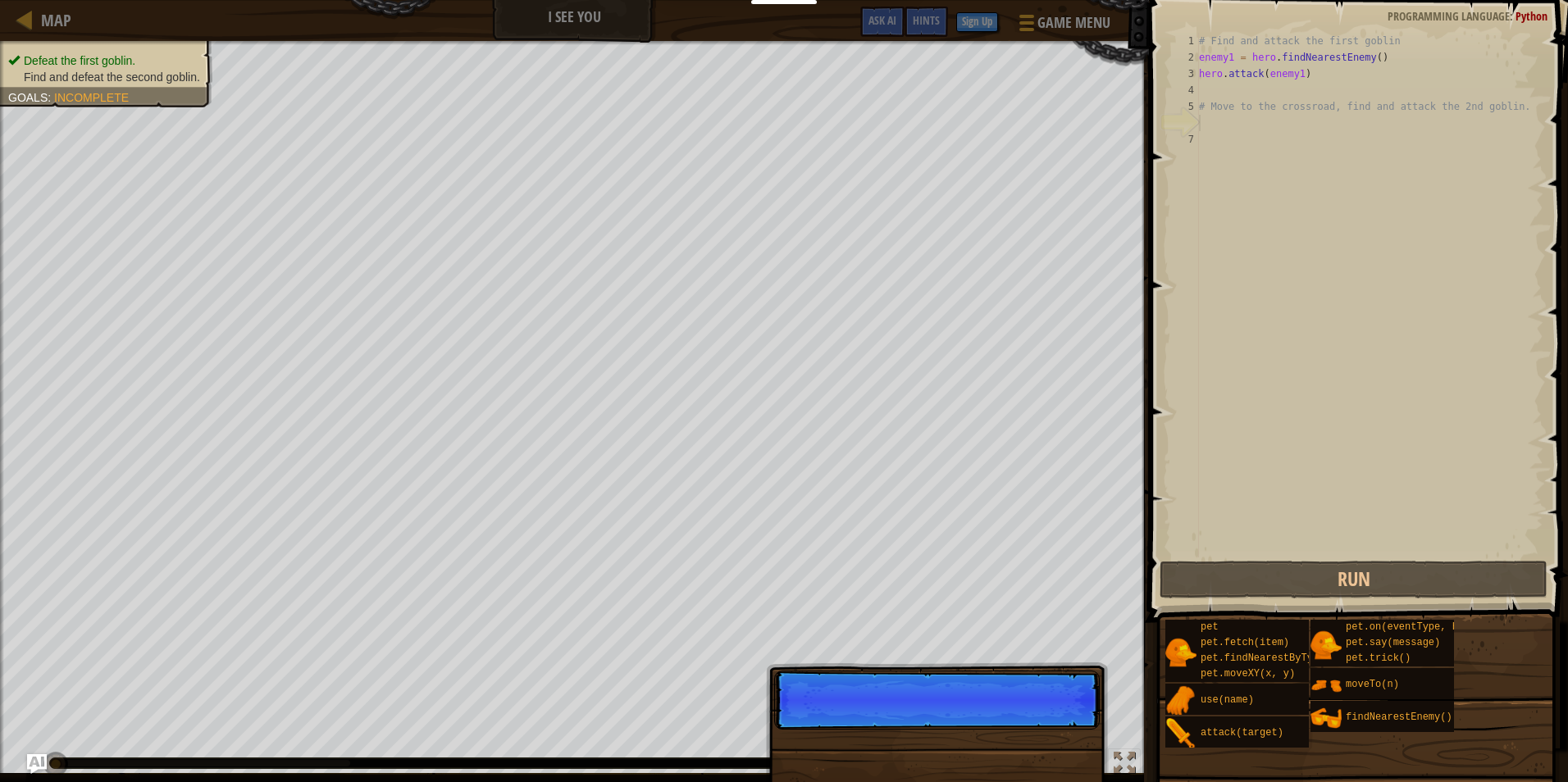
scroll to position [7, 0]
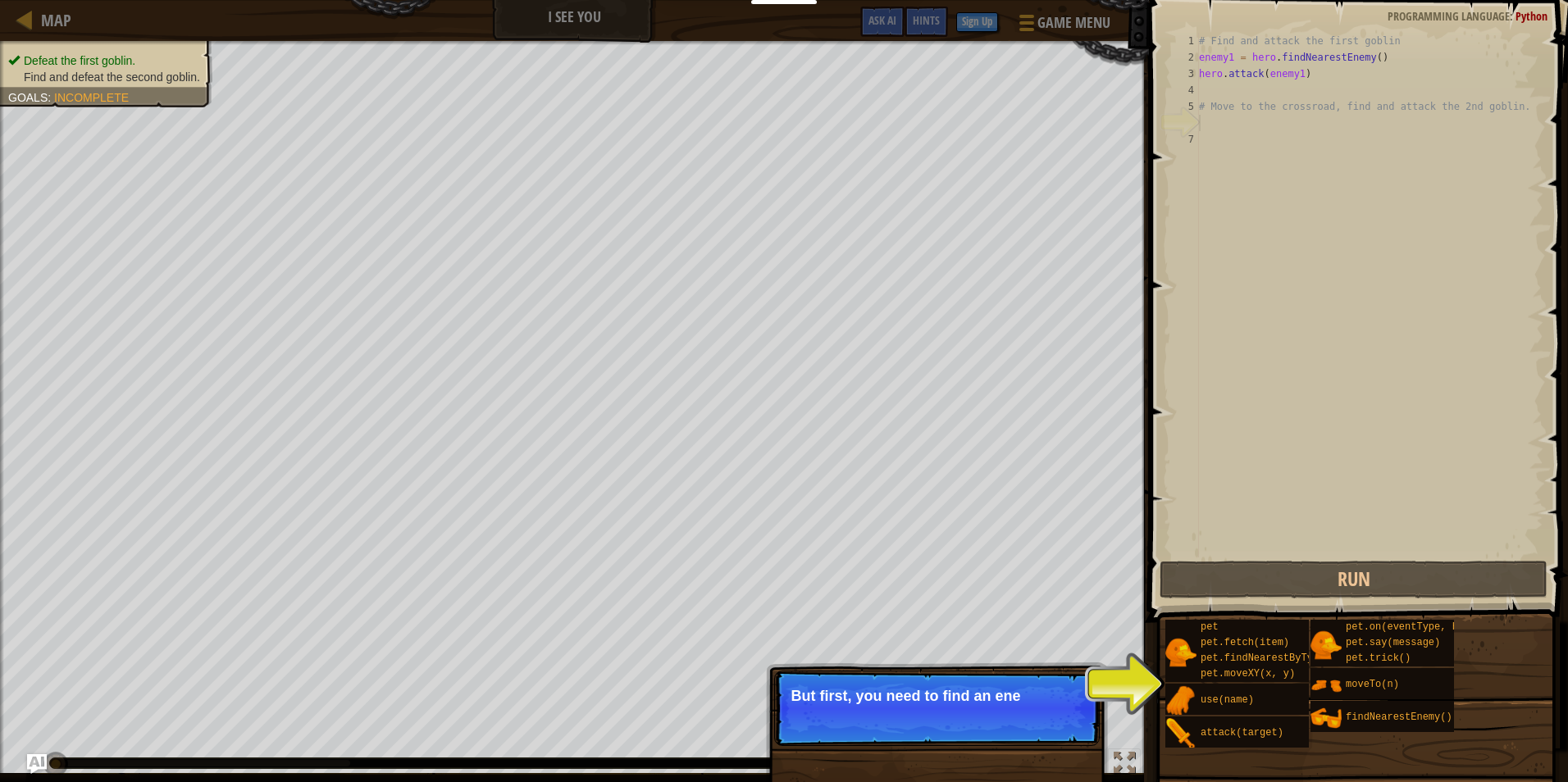
click at [1056, 725] on p "Skip (esc) Continue But first, you need to find an ene" at bounding box center [937, 708] width 326 height 75
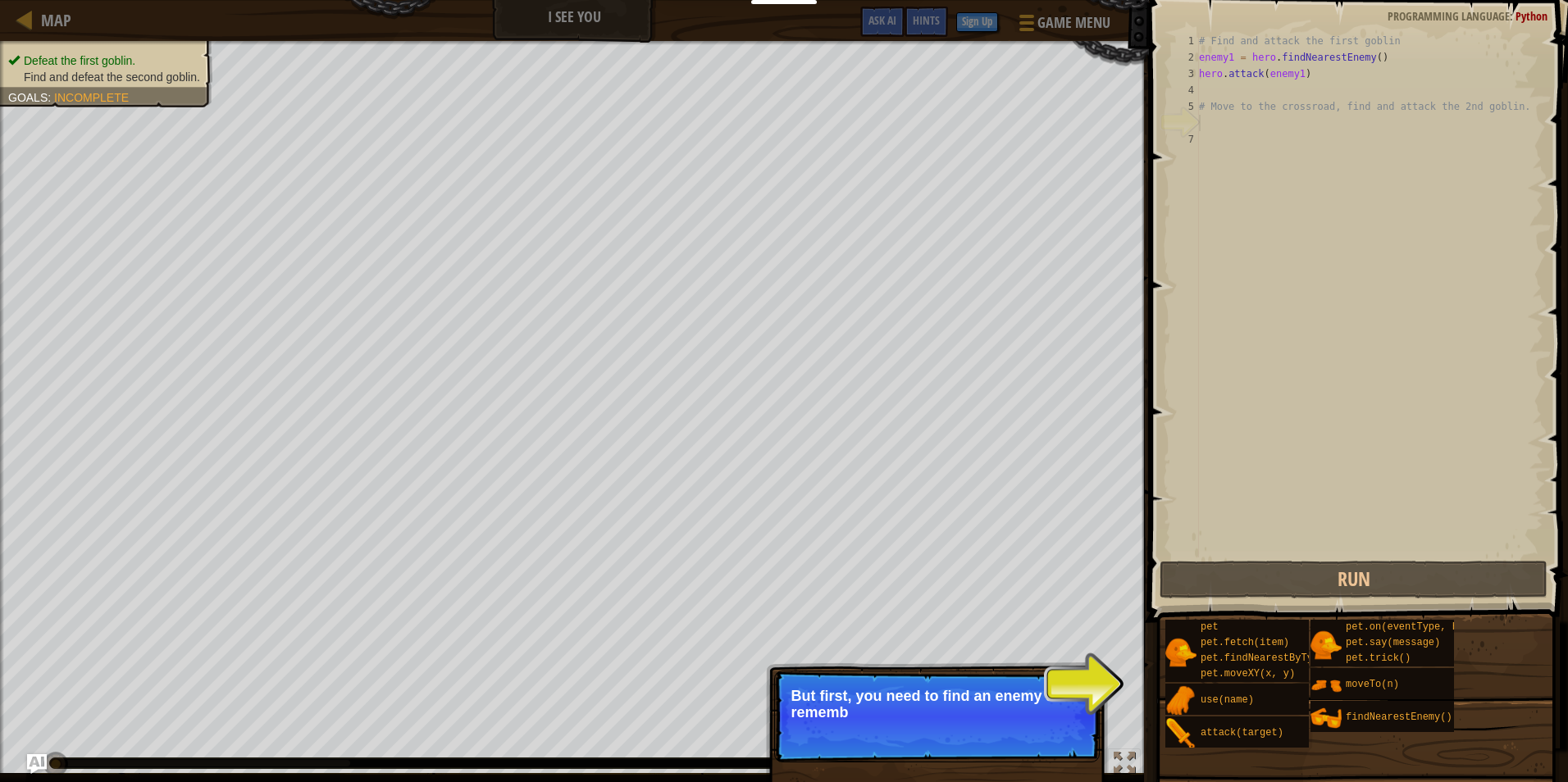
click at [1062, 723] on p "Skip (esc) Continue But first, you need to find an enemy and rememb" at bounding box center [937, 716] width 326 height 92
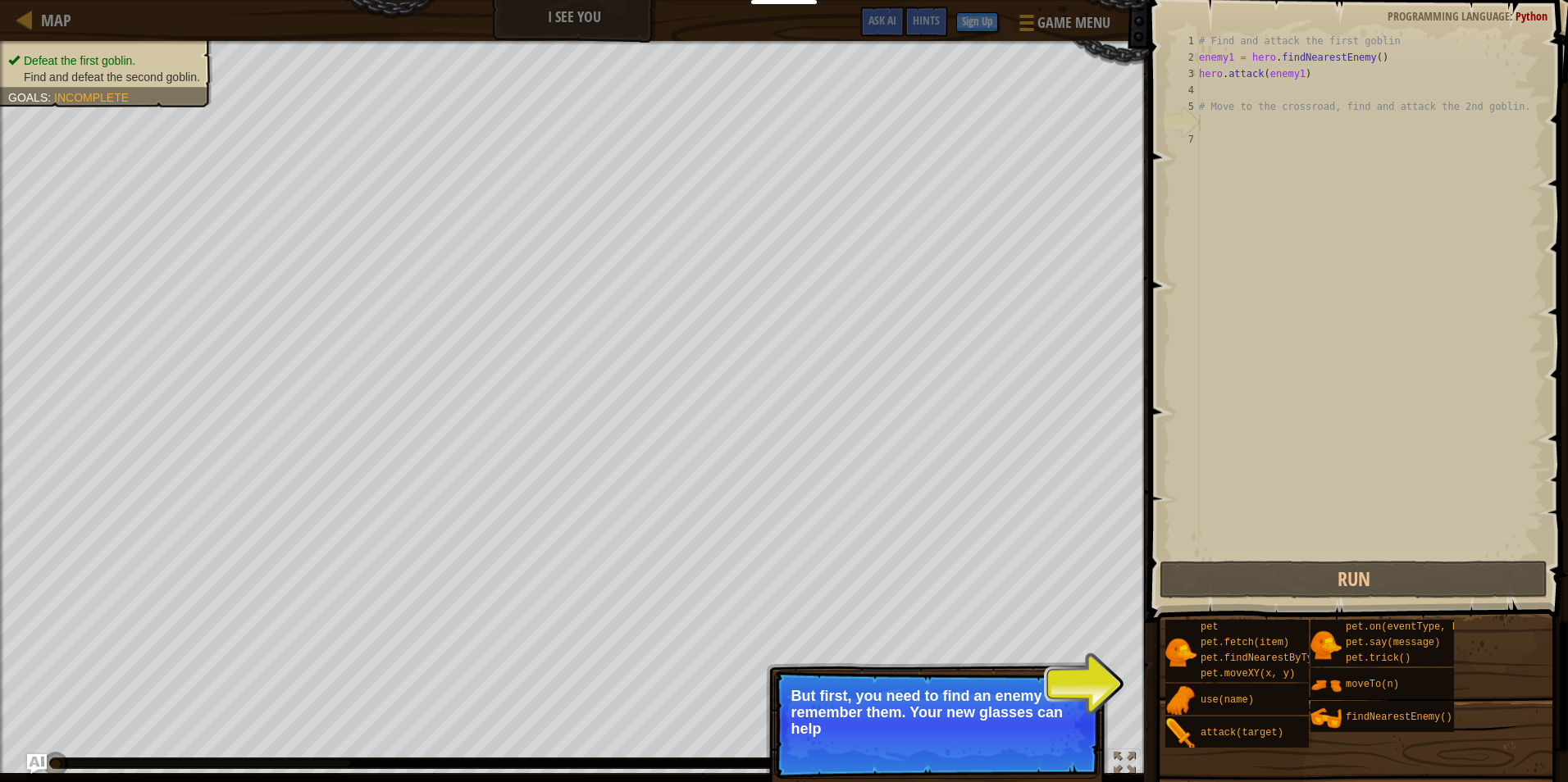
click at [1054, 730] on p "But first, you need to find an enemy and remember them. Your new glasses can he…" at bounding box center [937, 713] width 291 height 49
click at [1047, 747] on button "Continue" at bounding box center [1052, 751] width 68 height 21
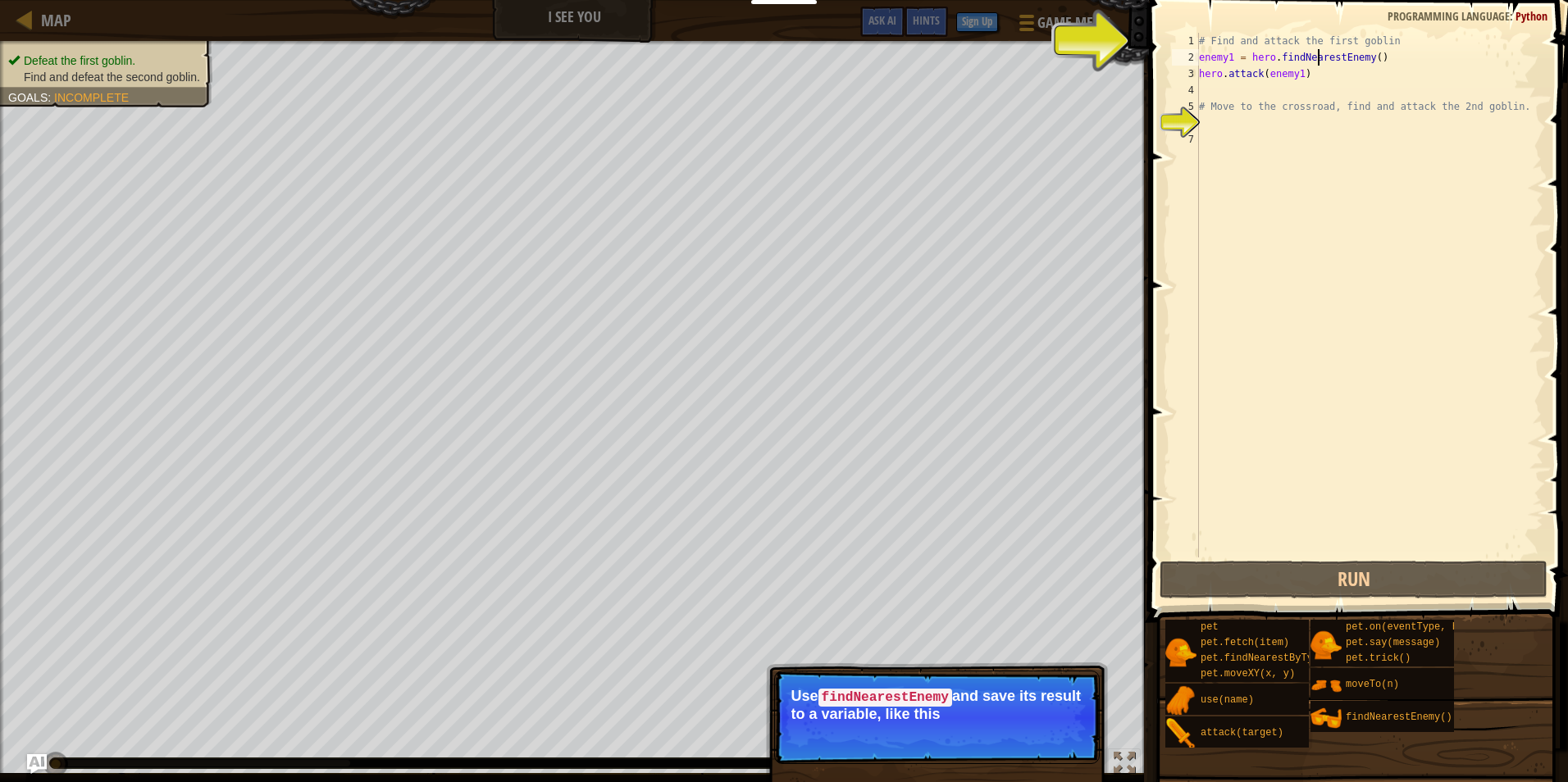
click at [1318, 50] on div "# Find and attack the first goblin enemy1 = hero . findNearestEnemy ( ) hero . …" at bounding box center [1370, 311] width 348 height 557
click at [1327, 39] on div "# Find and attack the first goblin enemy1 = hero . findNearestEnemy ( ) hero . …" at bounding box center [1370, 311] width 348 height 557
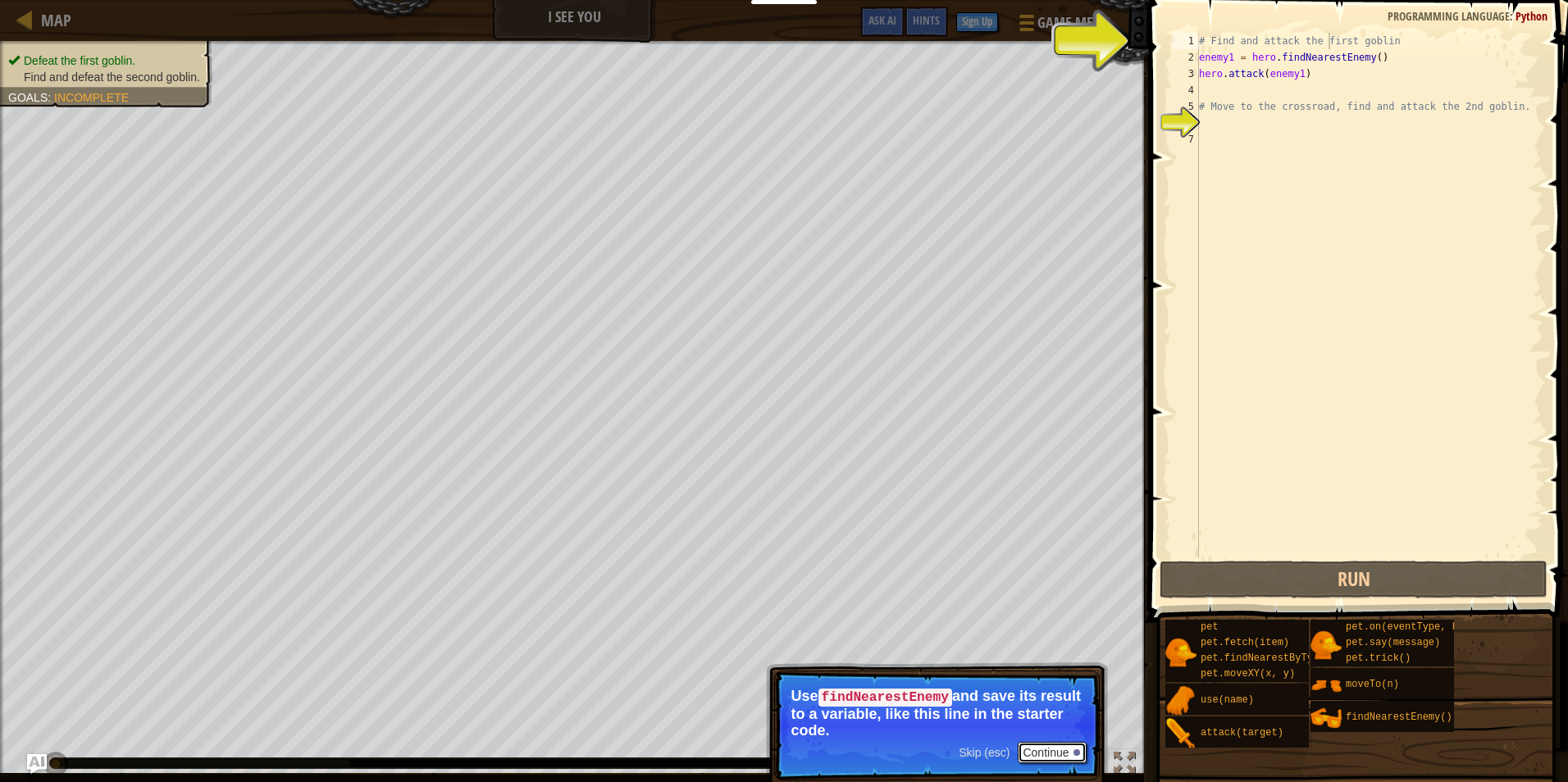
click at [1073, 750] on button "Continue" at bounding box center [1052, 752] width 68 height 21
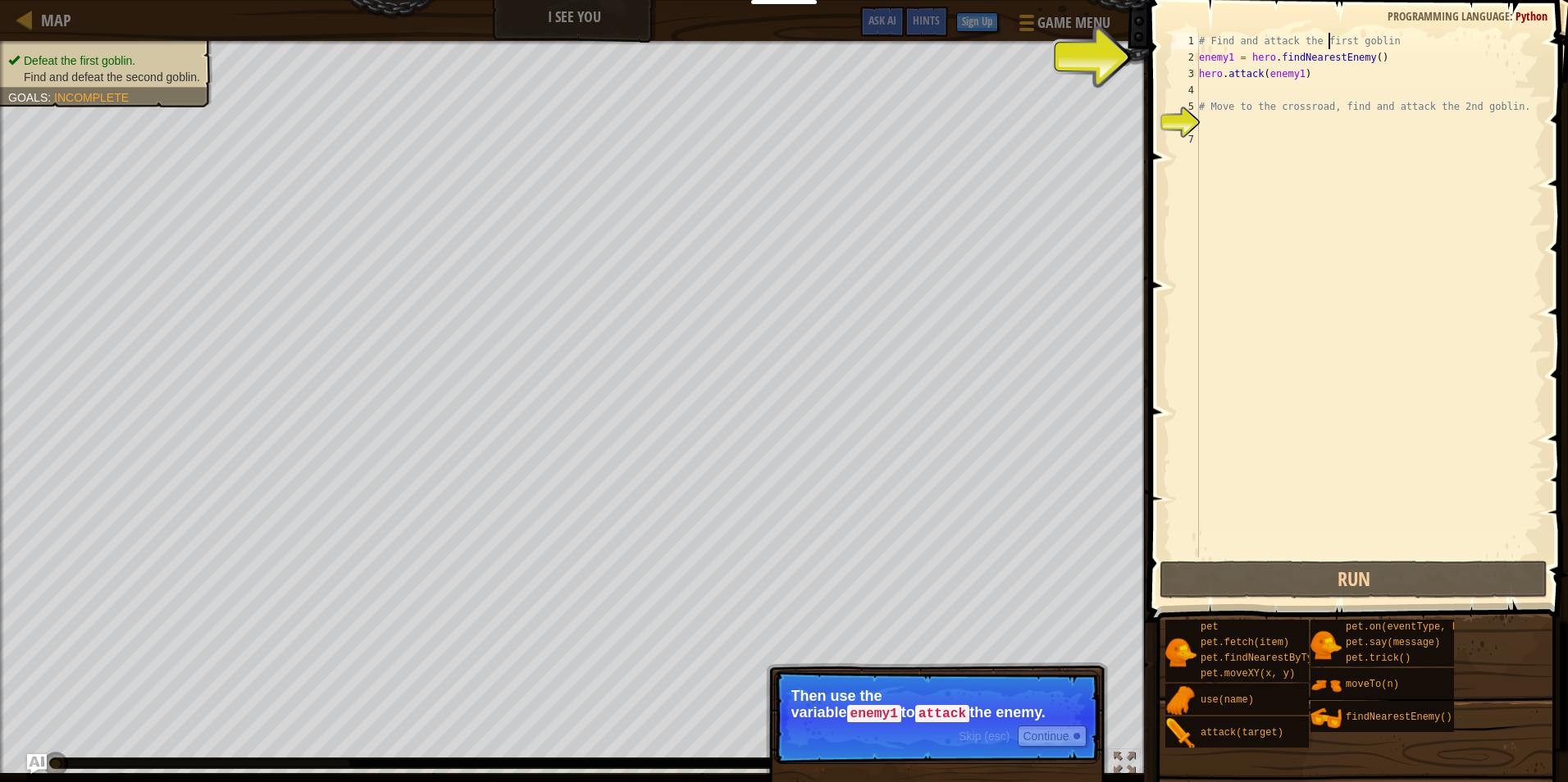
click at [1062, 752] on p "Skip (esc) Continue Then use the variable enemy1 to attack the enemy." at bounding box center [937, 717] width 326 height 93
click at [1076, 733] on div at bounding box center [1076, 735] width 6 height 6
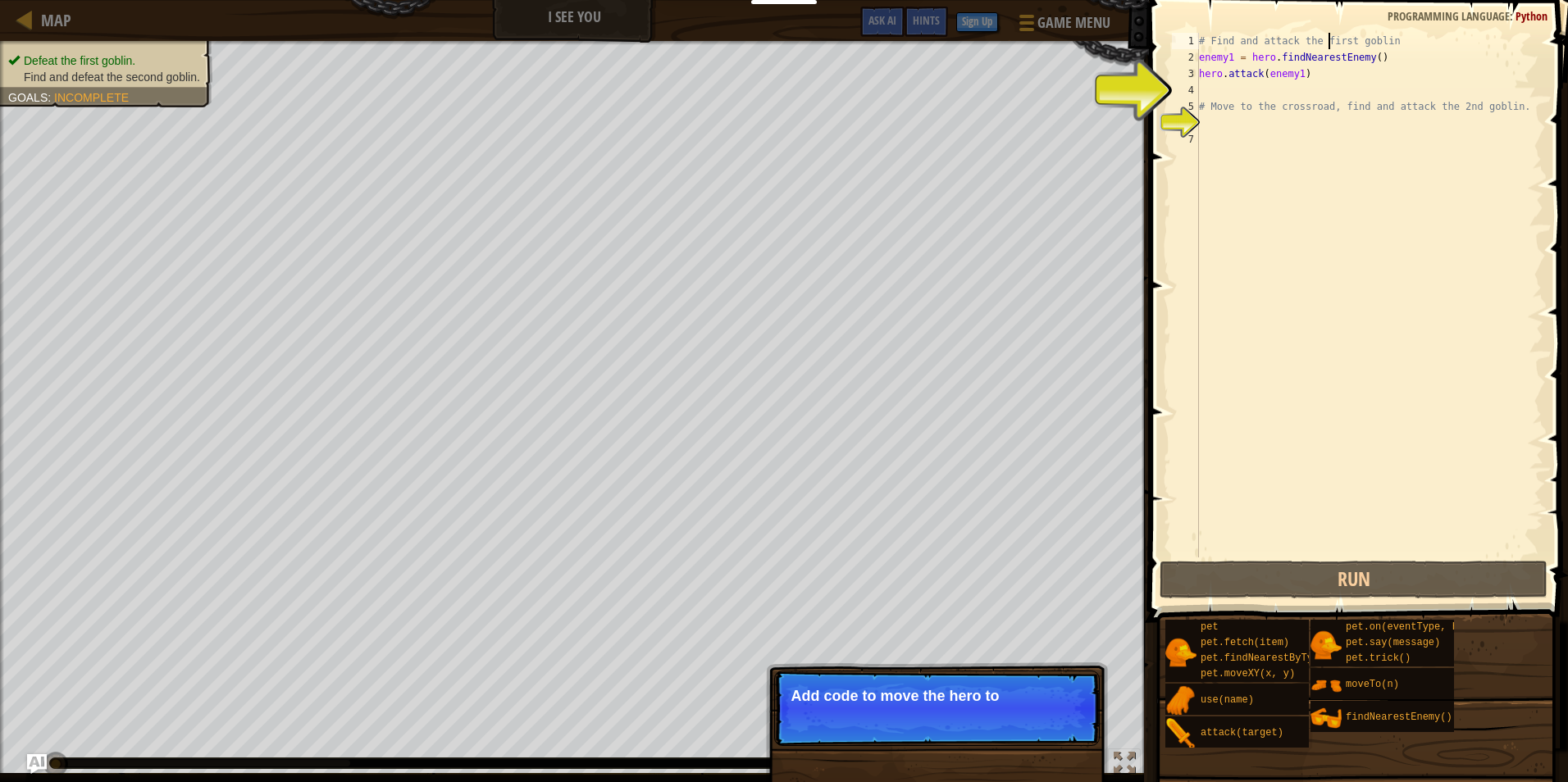
click at [1072, 739] on p "Skip (esc) Continue Add code to move the hero to" at bounding box center [937, 708] width 326 height 75
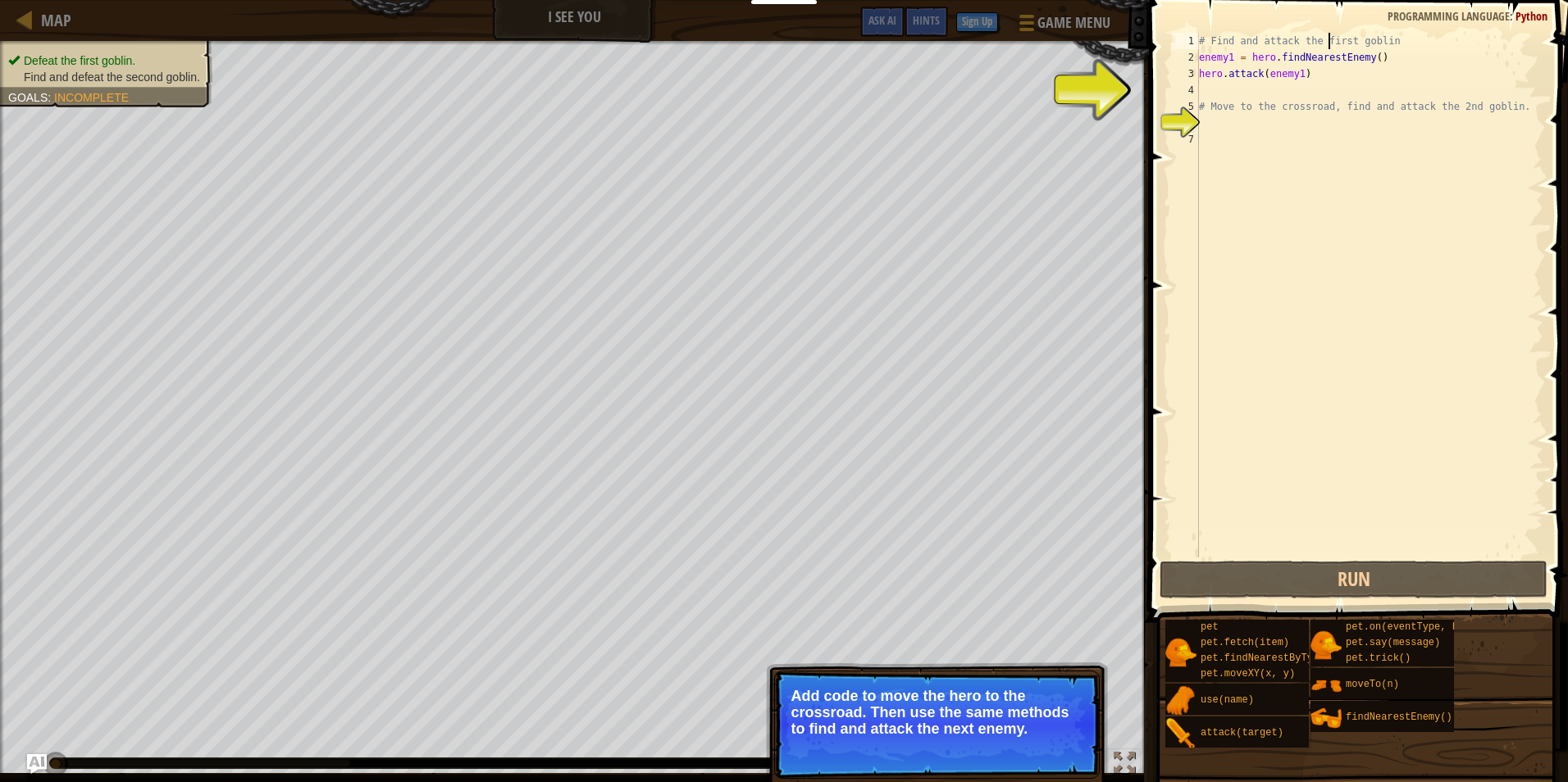
click at [1066, 748] on button "Continue" at bounding box center [1052, 751] width 68 height 21
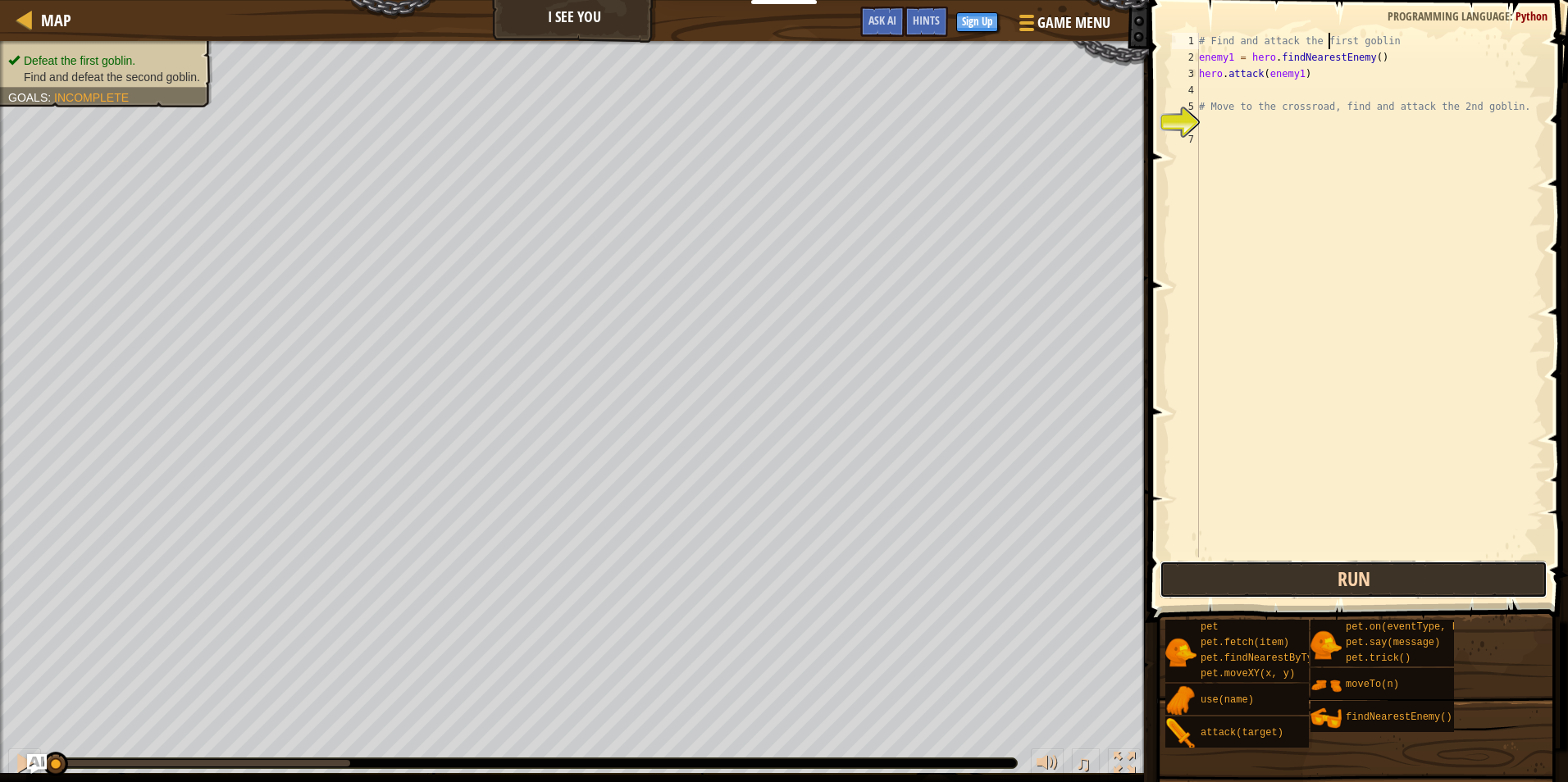
click at [1249, 573] on button "Run" at bounding box center [1354, 579] width 388 height 38
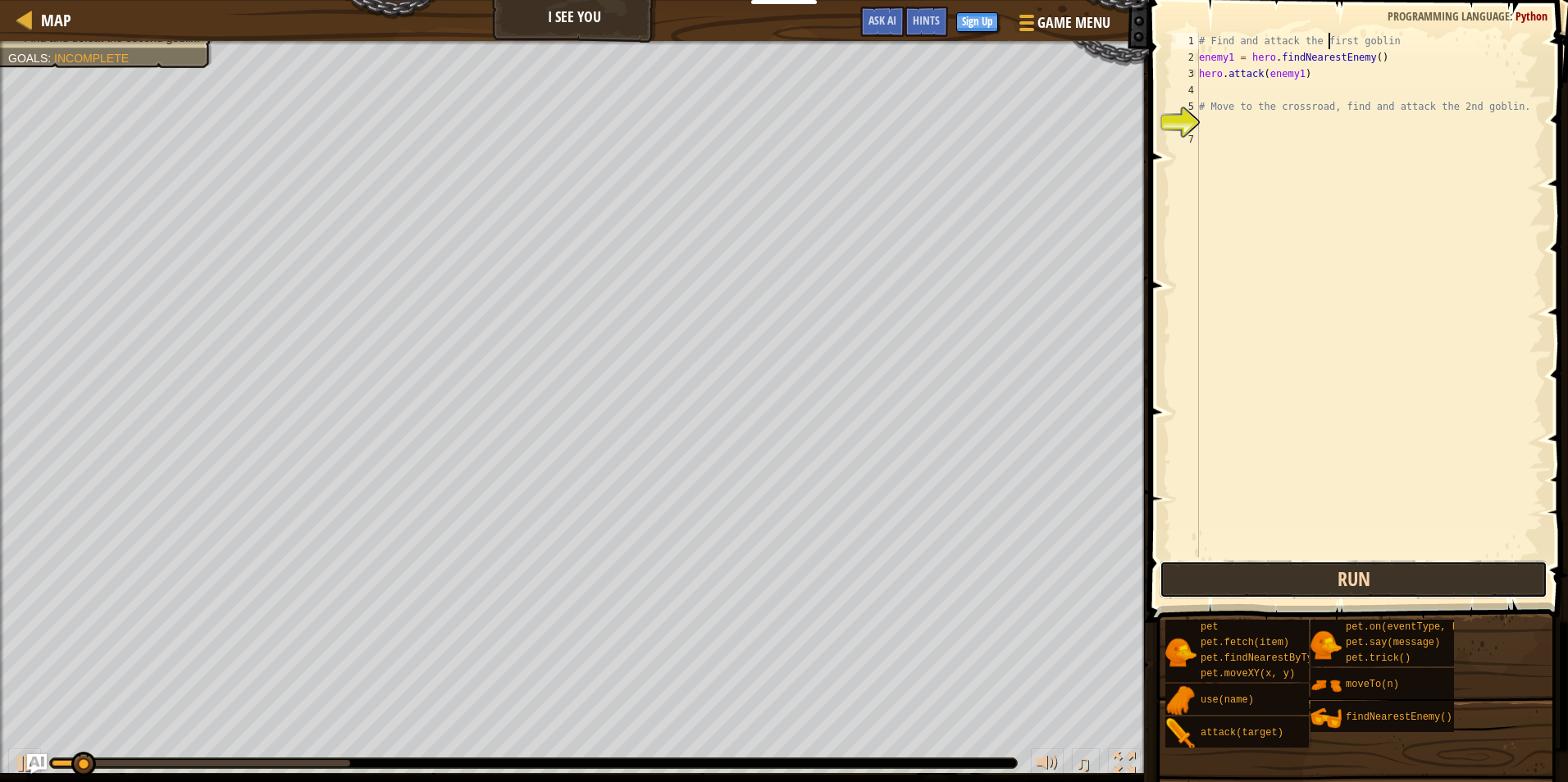
click at [1304, 570] on button "Run" at bounding box center [1354, 579] width 388 height 38
click at [1320, 573] on button "Run" at bounding box center [1354, 579] width 388 height 38
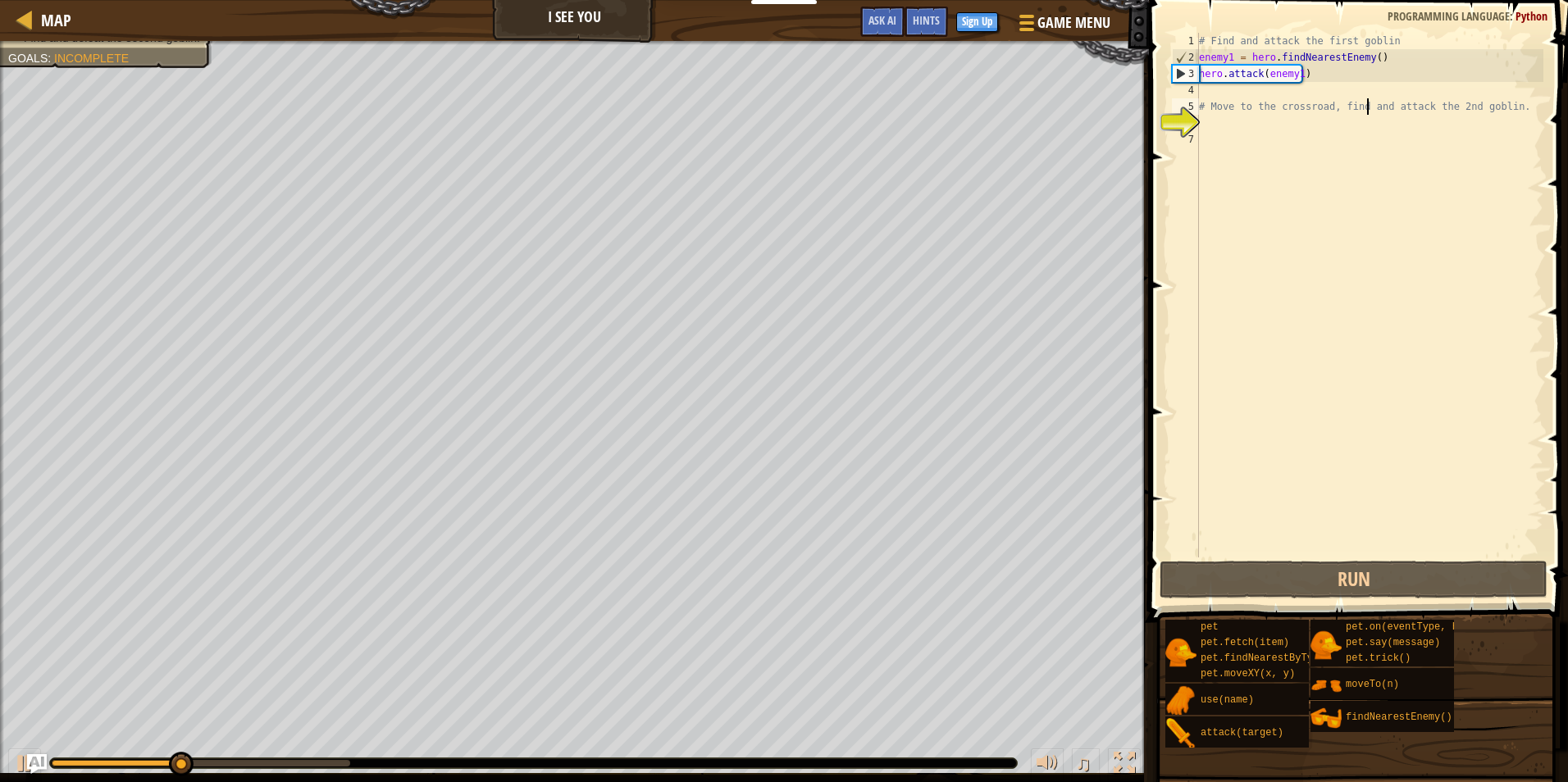
click at [1365, 101] on div "# Find and attack the first goblin enemy1 = hero . findNearestEnemy ( ) hero . …" at bounding box center [1370, 311] width 348 height 557
type textarea "# Move to the crossroad, find and attack the 2nd goblin."
click at [1312, 98] on div "# Find and attack the first goblin enemy1 = hero . findNearestEnemy ( ) hero . …" at bounding box center [1370, 311] width 348 height 557
click at [1264, 91] on div "# Find and attack the first goblin enemy1 = hero . findNearestEnemy ( ) hero . …" at bounding box center [1370, 311] width 348 height 557
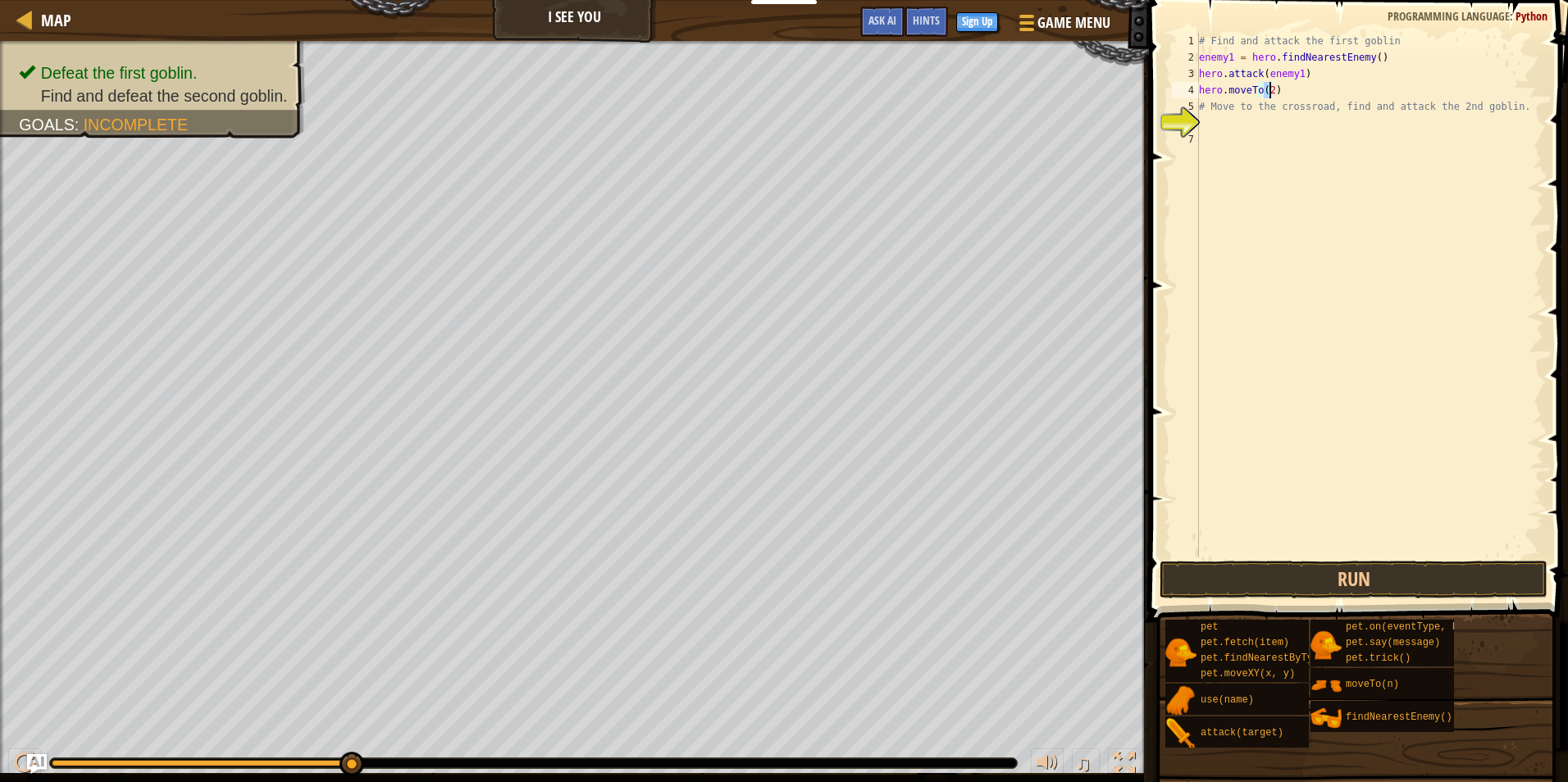
scroll to position [7, 5]
type textarea "hero.moveTo(2)"
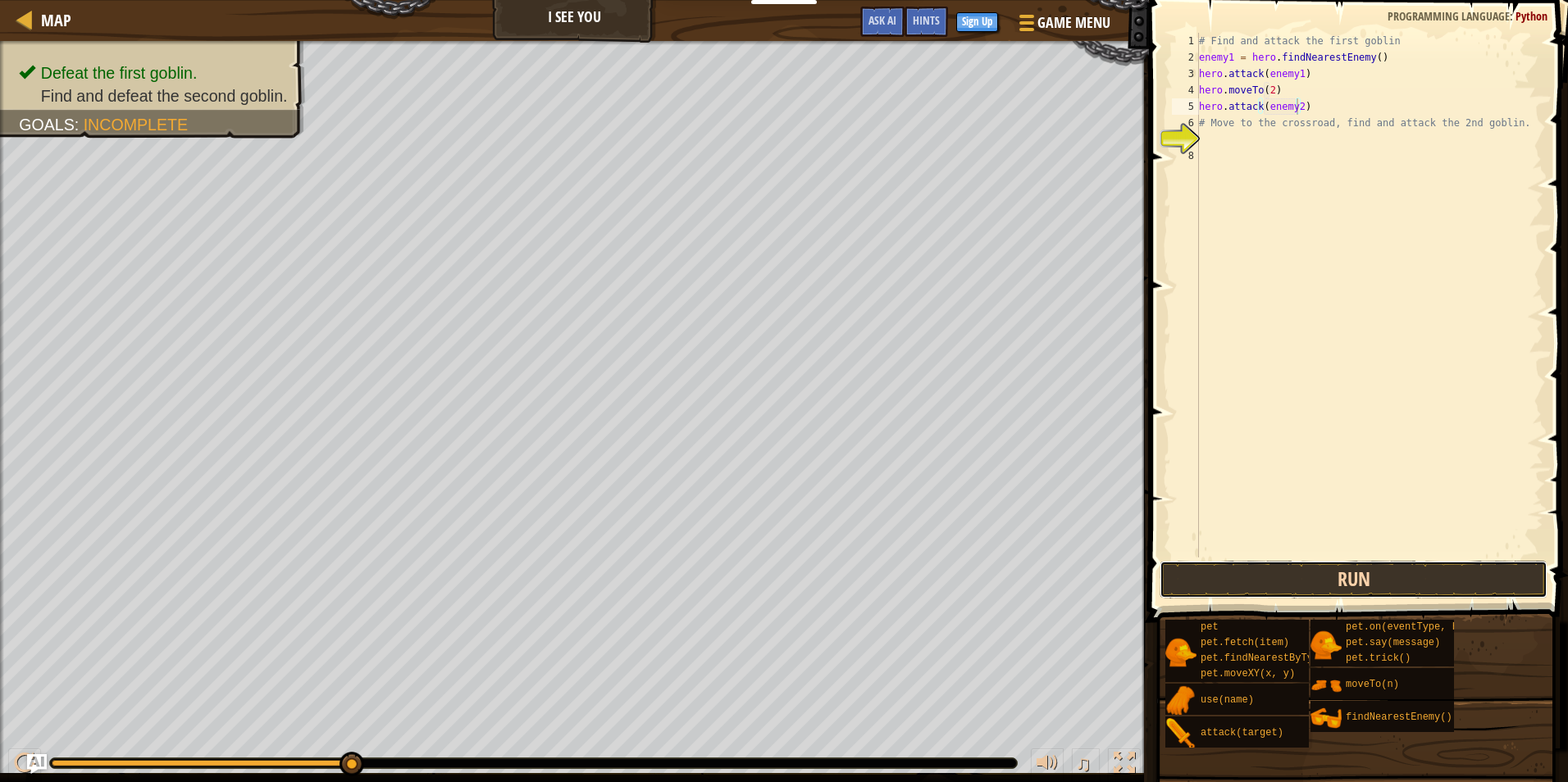
click at [1421, 580] on button "Run" at bounding box center [1354, 579] width 388 height 38
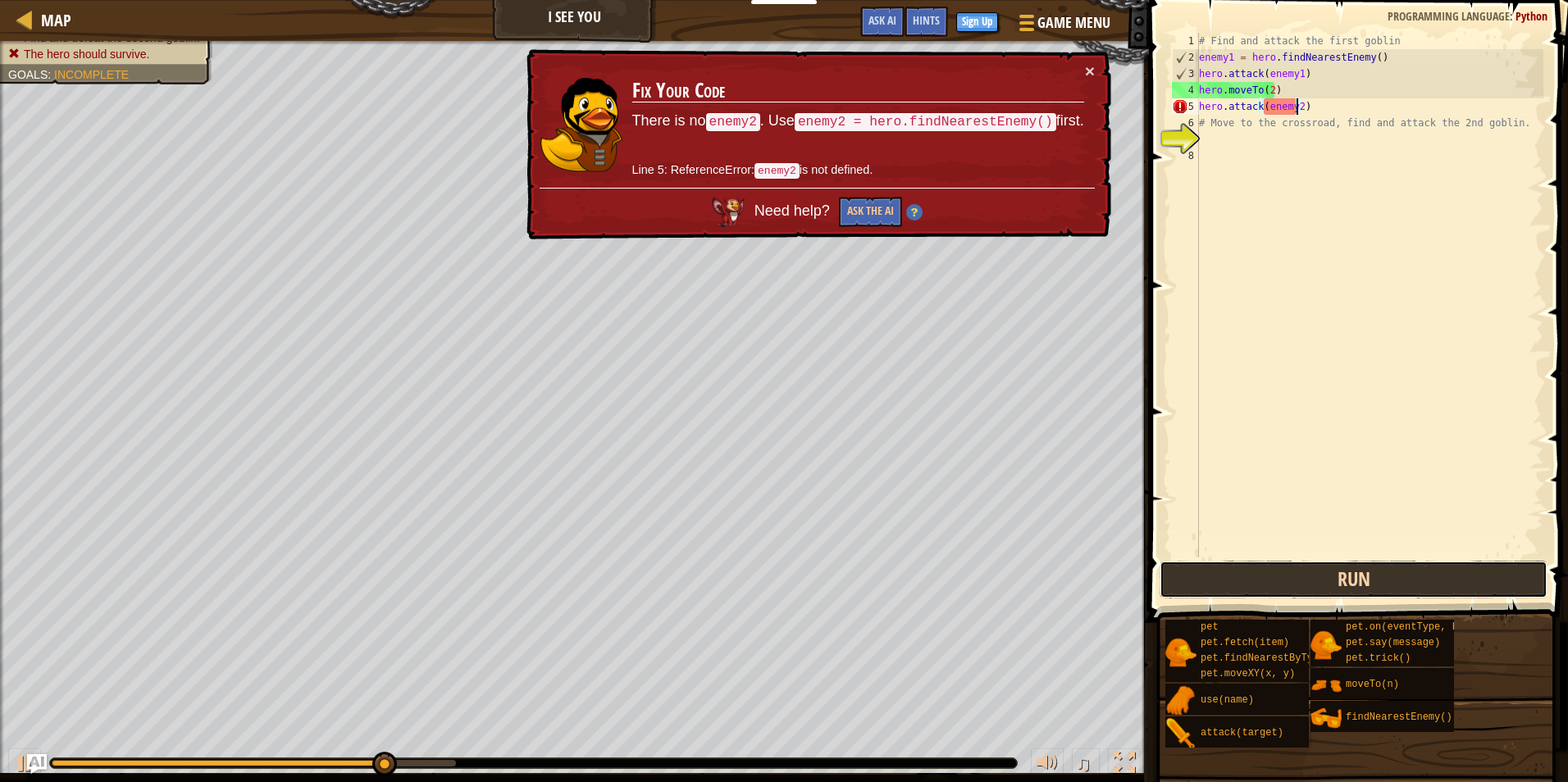
click at [1494, 575] on button "Run" at bounding box center [1354, 579] width 388 height 38
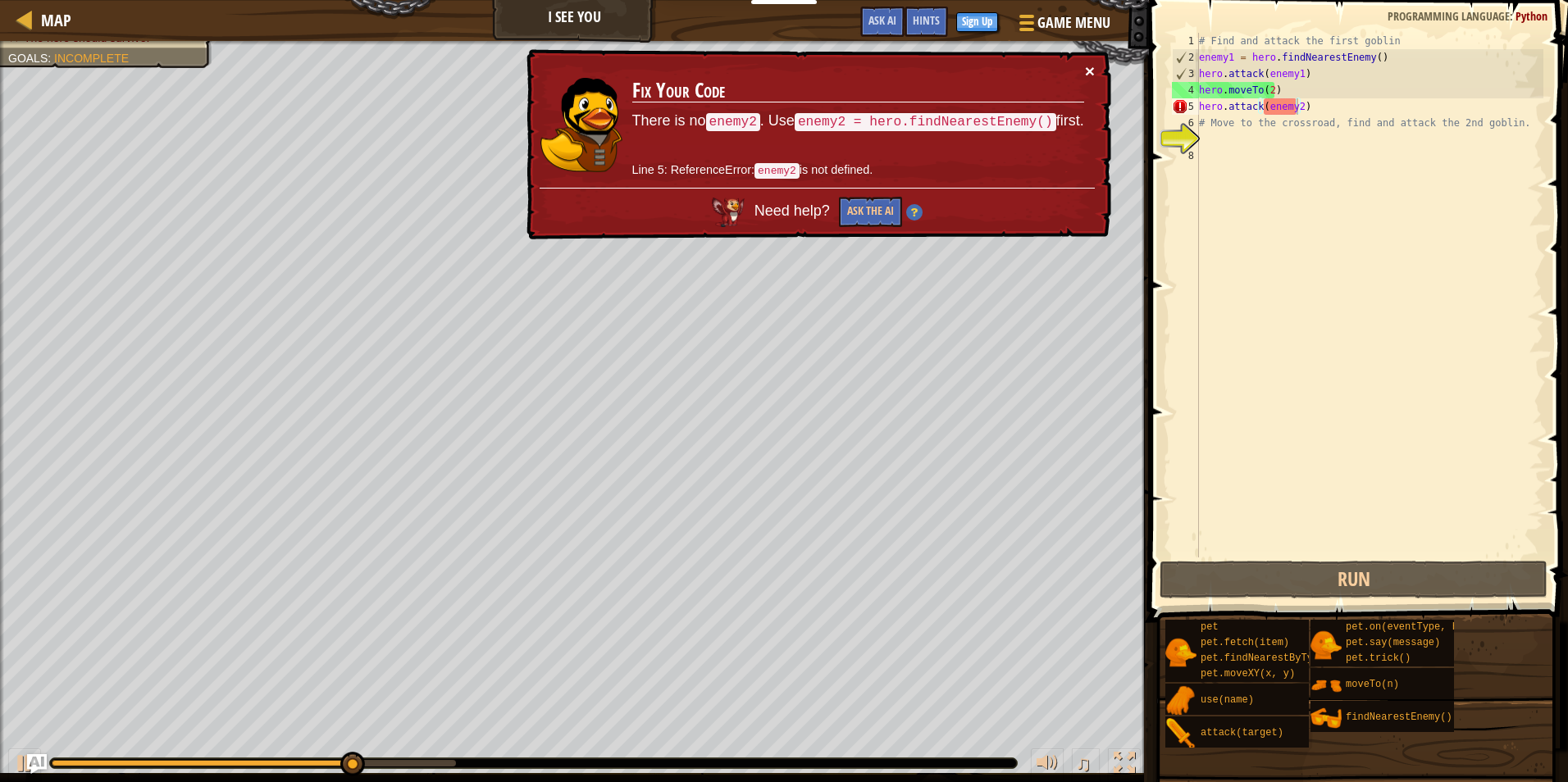
click at [1090, 62] on button "×" at bounding box center [1090, 71] width 10 height 18
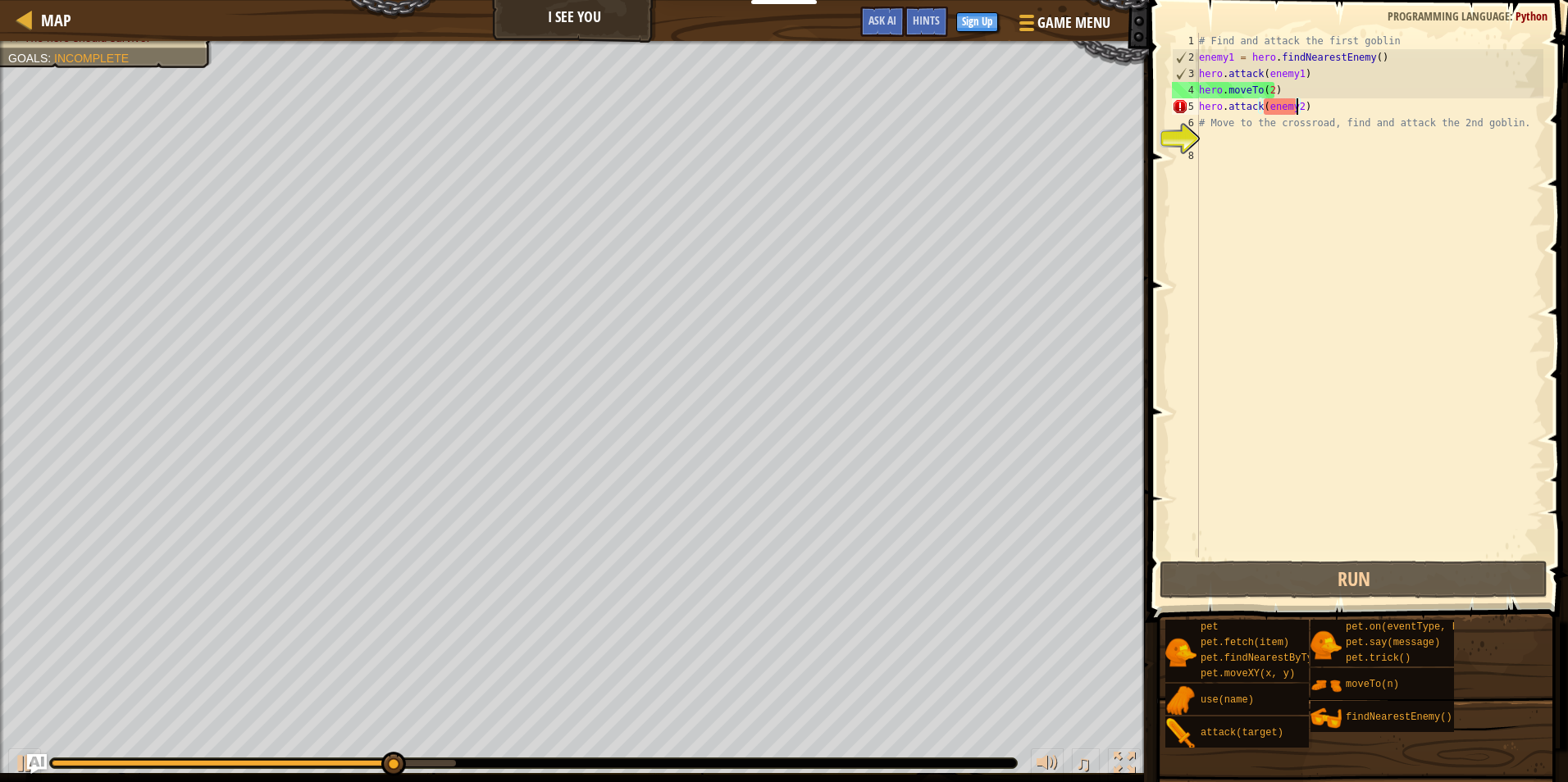
click at [1290, 105] on div "# Find and attack the first goblin enemy1 = hero . findNearestEnemy ( ) hero . …" at bounding box center [1370, 311] width 348 height 557
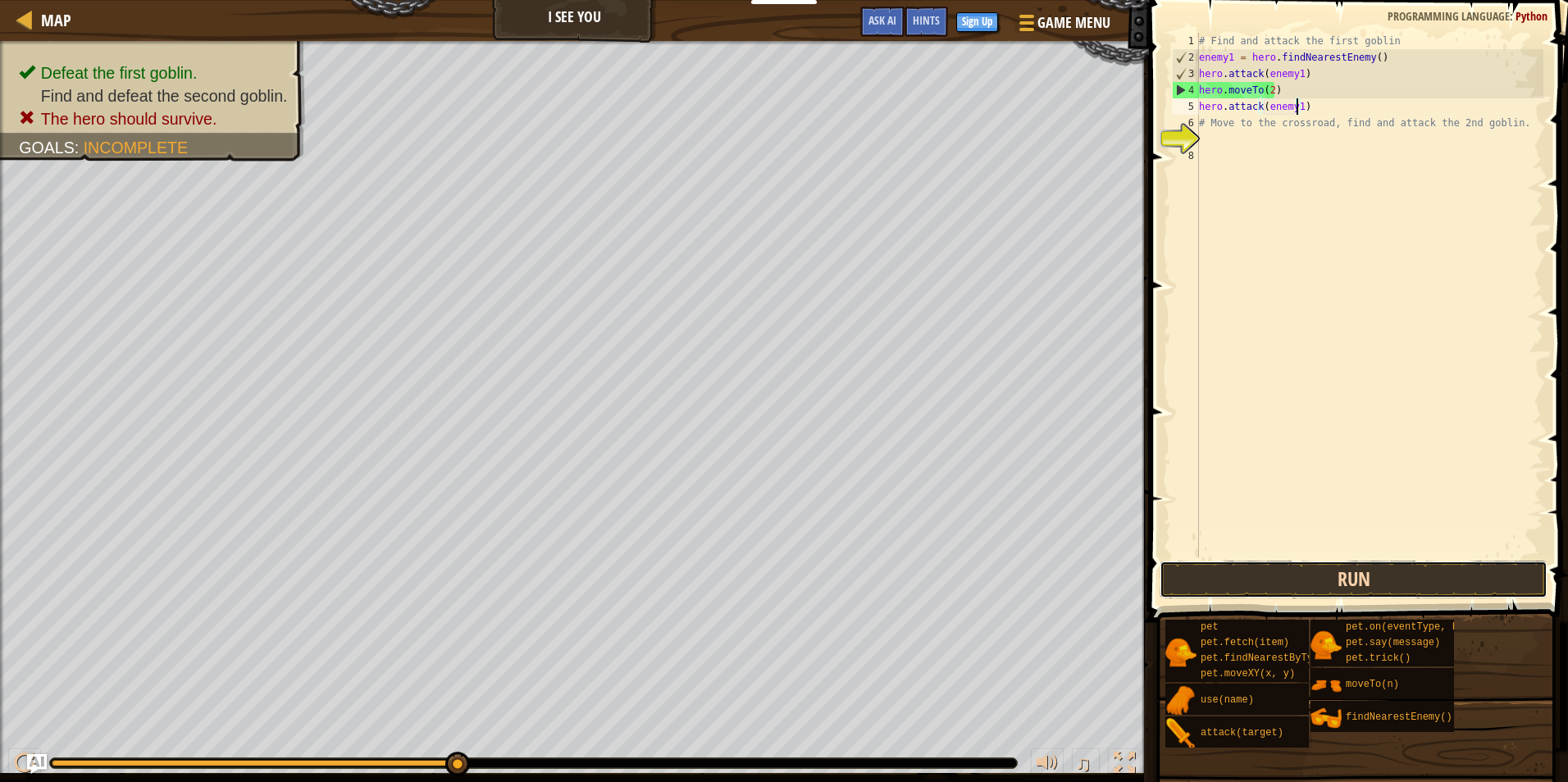
click at [1278, 575] on button "Run" at bounding box center [1354, 579] width 388 height 38
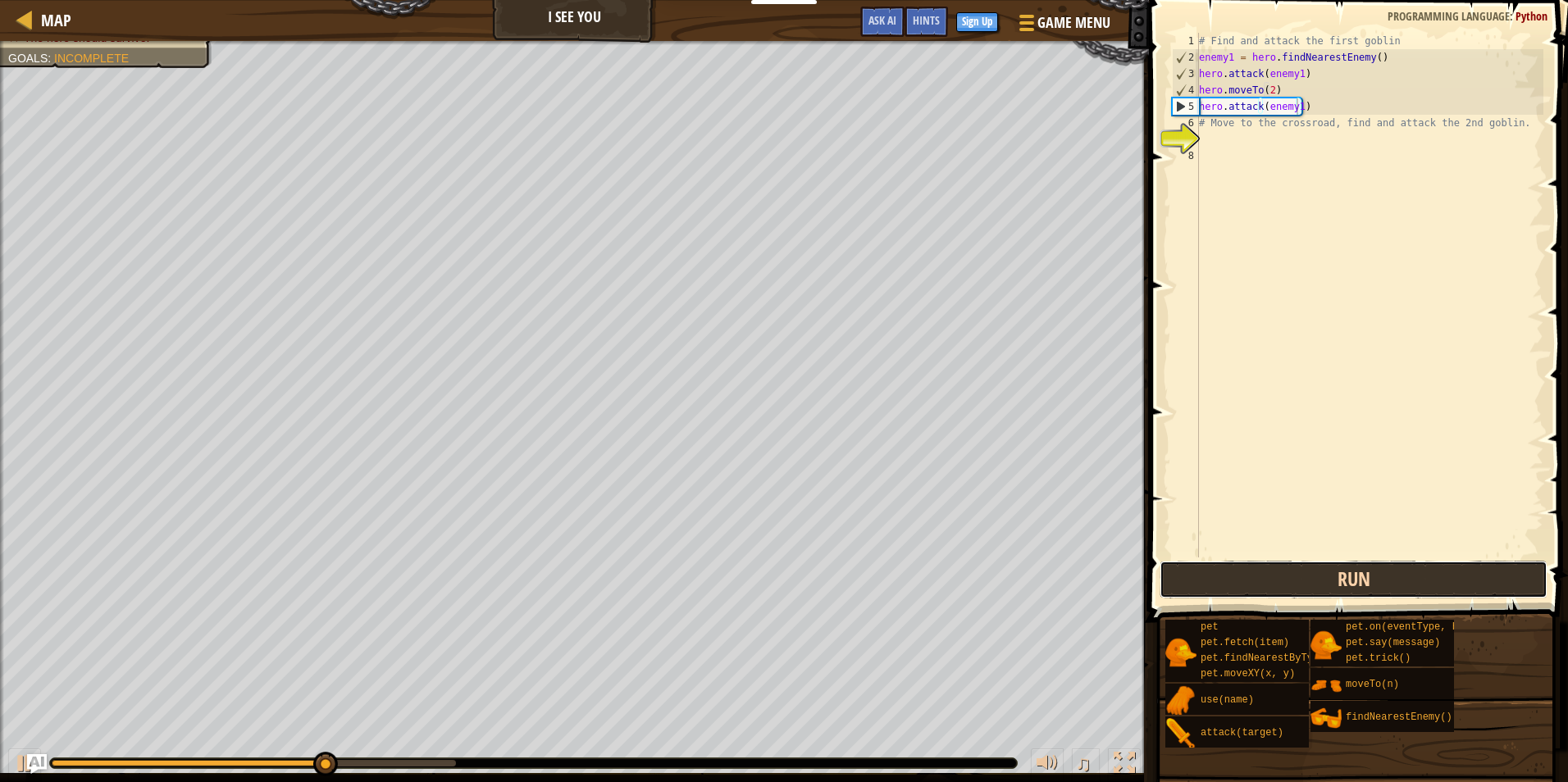
click at [1278, 575] on button "Run" at bounding box center [1354, 579] width 388 height 38
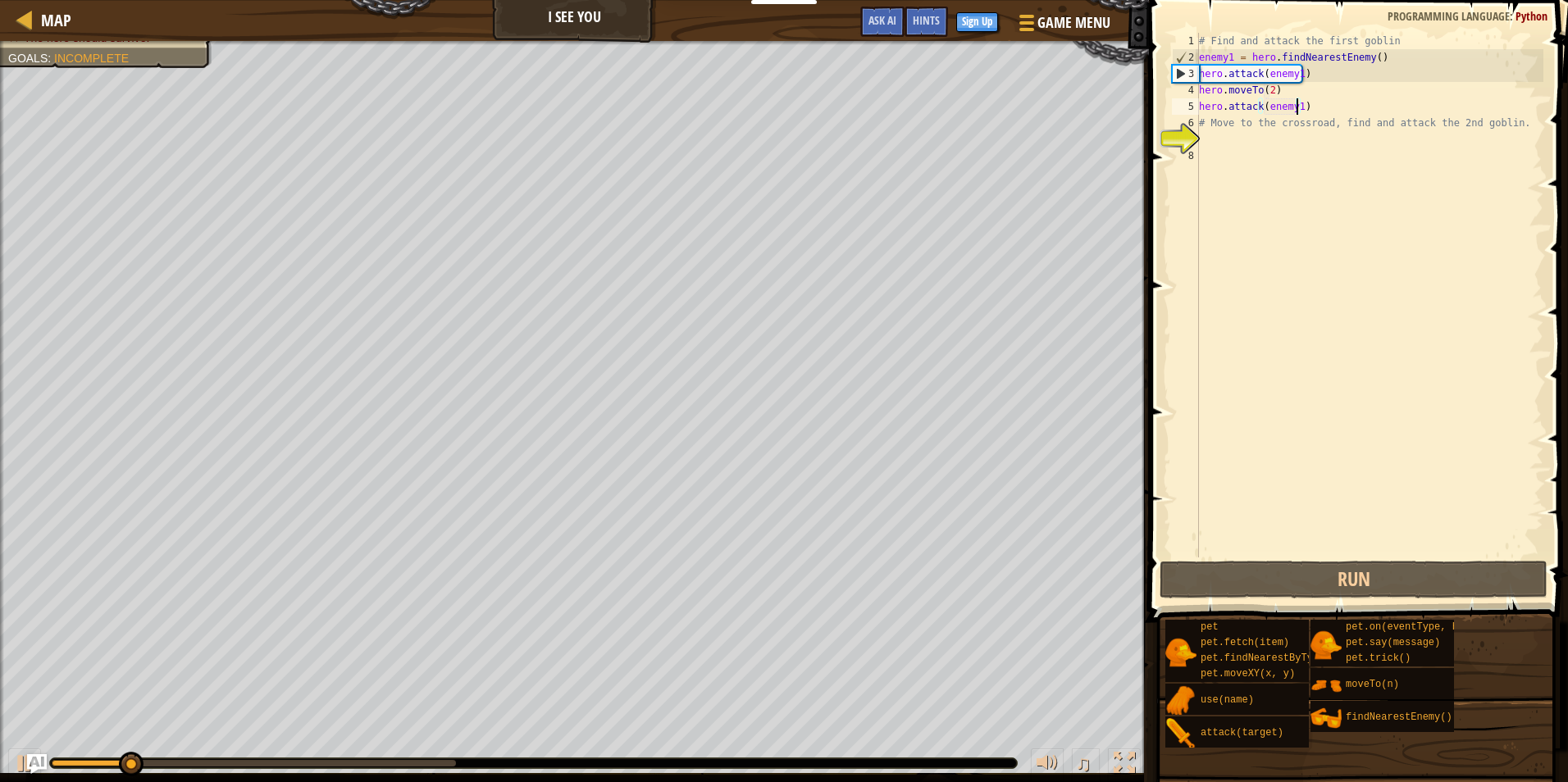
click at [1270, 89] on div "# Find and attack the first goblin enemy1 = hero . findNearestEnemy ( ) hero . …" at bounding box center [1370, 311] width 348 height 557
click at [1326, 98] on div "# Find and attack the first goblin enemy1 = hero . findNearestEnemy ( ) hero . …" at bounding box center [1370, 311] width 348 height 557
click at [1327, 88] on div "# Find and attack the first goblin enemy1 = hero . findNearestEnemy ( ) hero . …" at bounding box center [1370, 311] width 348 height 557
type textarea "hero.moveTo(2)"
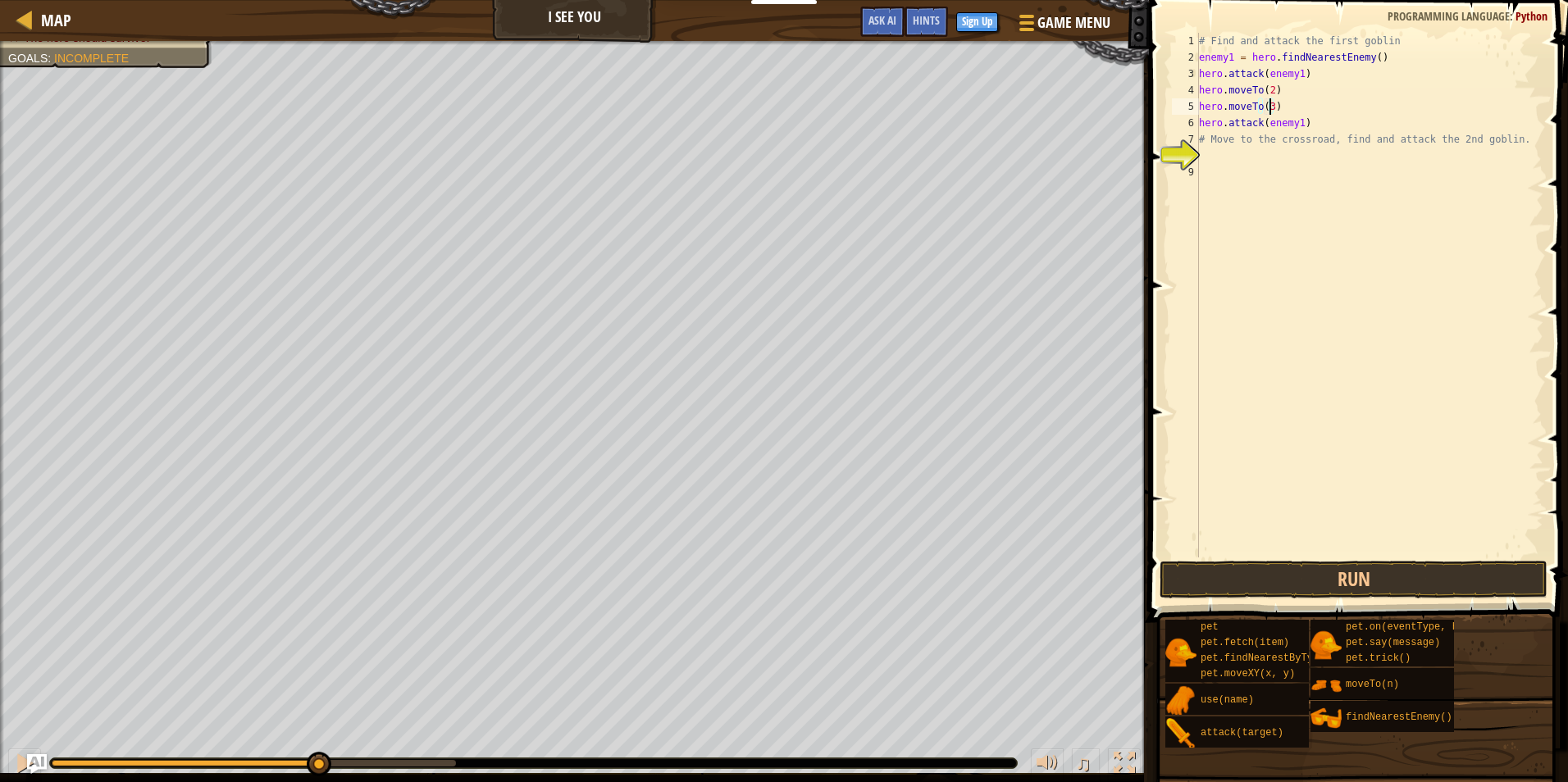
scroll to position [7, 5]
click at [1502, 570] on button "Run" at bounding box center [1354, 579] width 388 height 38
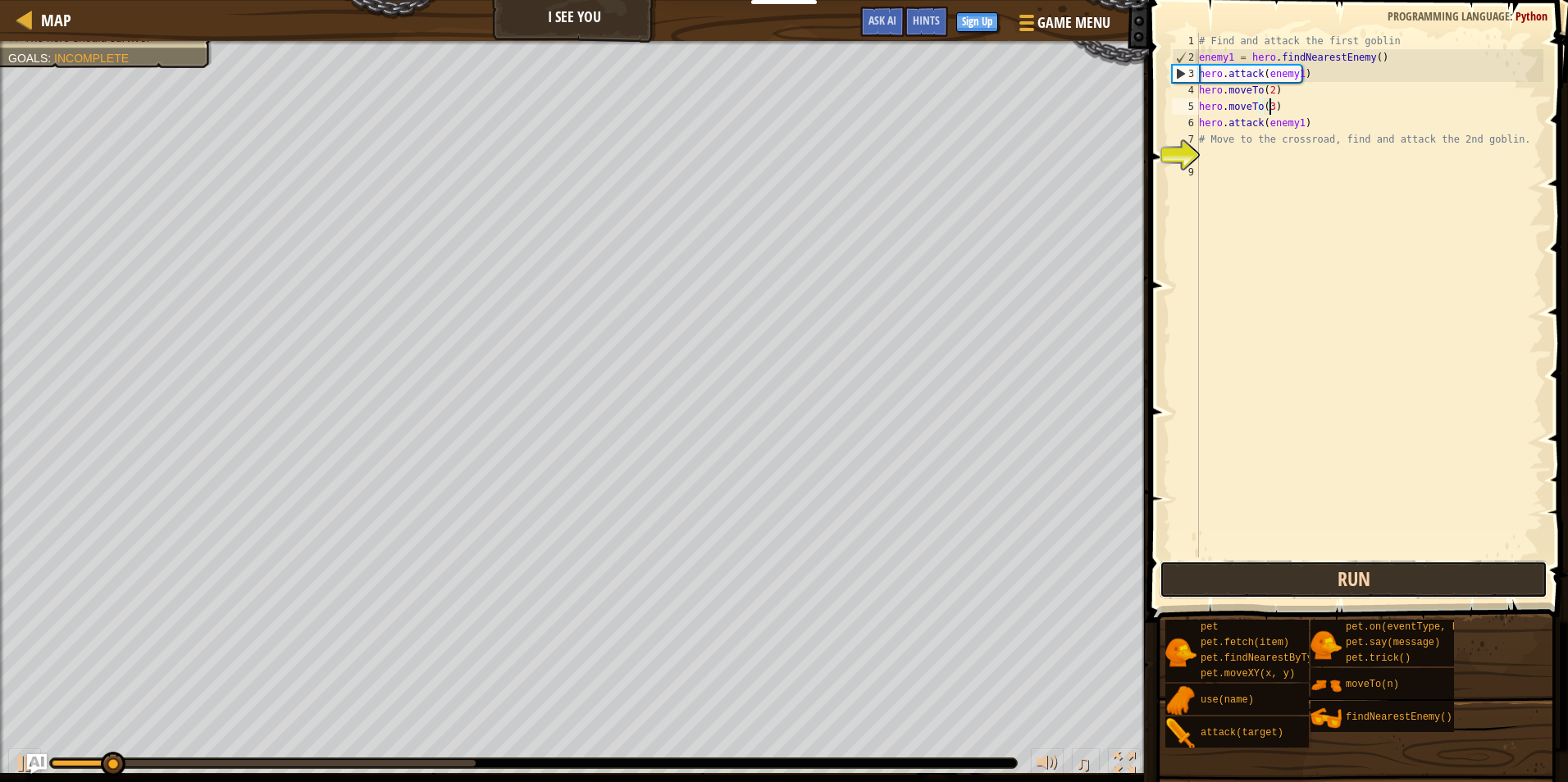
click at [1502, 574] on button "Run" at bounding box center [1354, 579] width 388 height 38
click at [1503, 574] on button "Run" at bounding box center [1354, 579] width 388 height 38
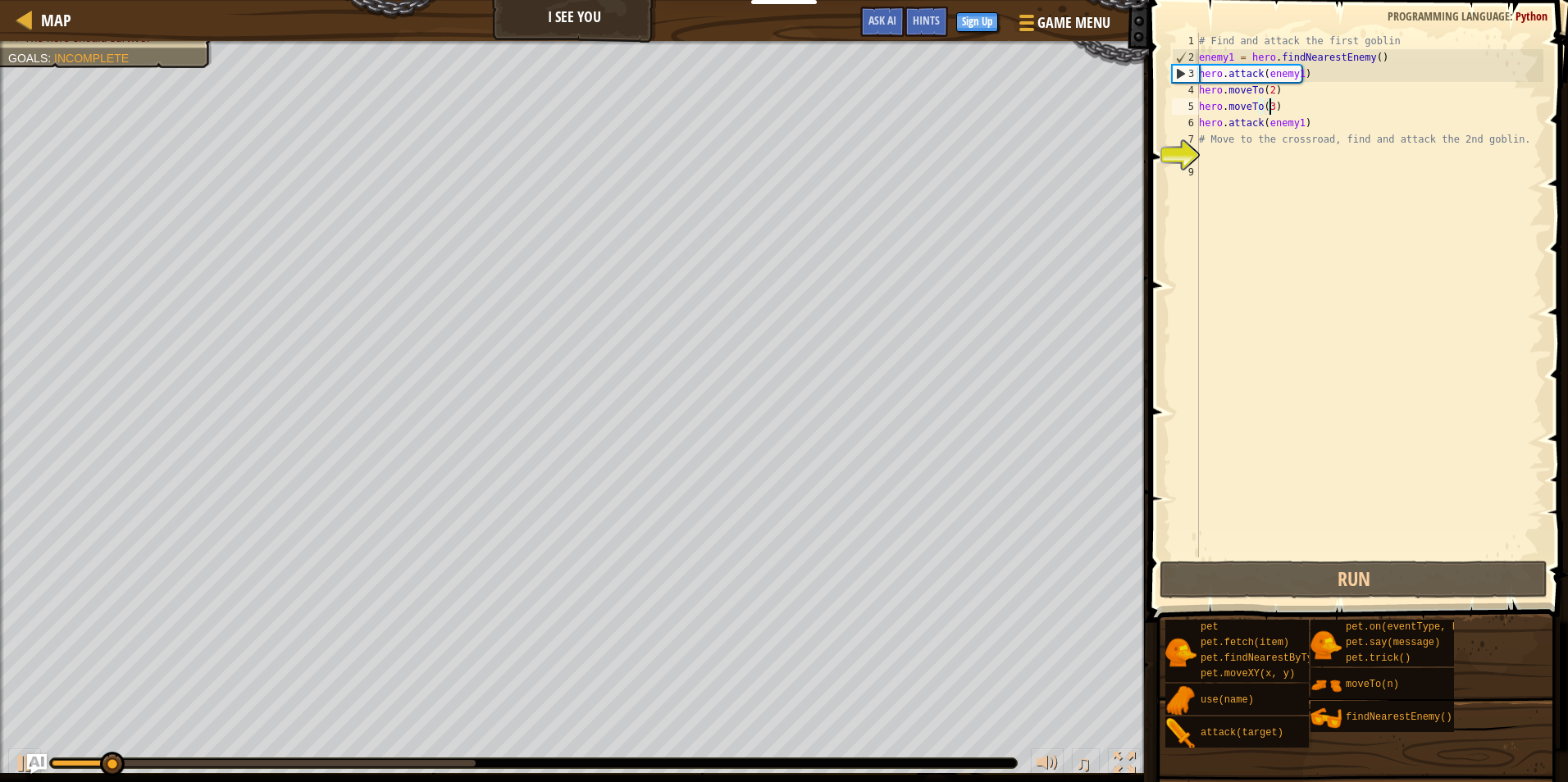
click at [441, 764] on div at bounding box center [263, 763] width 424 height 6
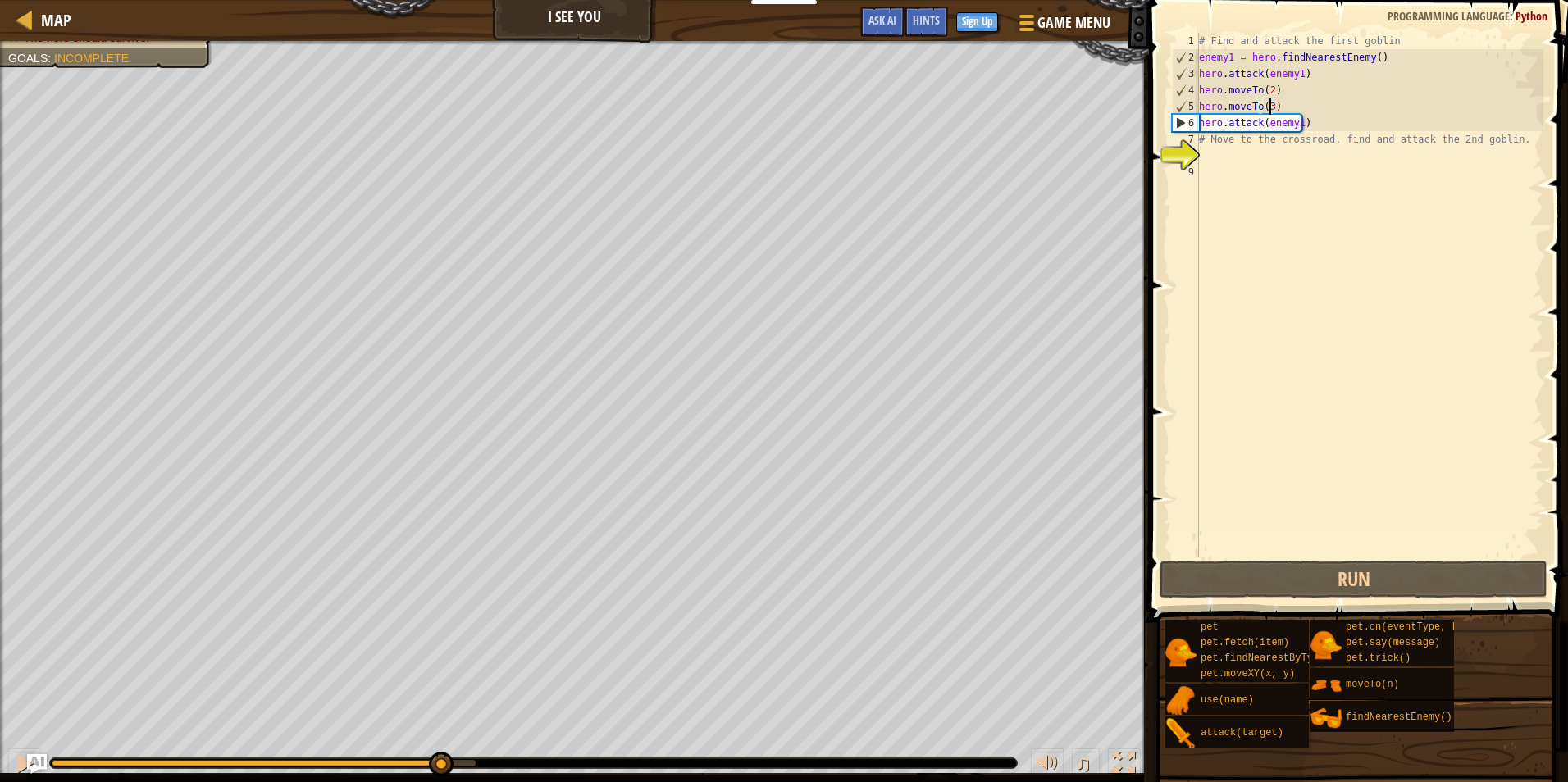
click at [1298, 124] on div "# Find and attack the first goblin enemy1 = hero . findNearestEnemy ( ) hero . …" at bounding box center [1370, 311] width 348 height 557
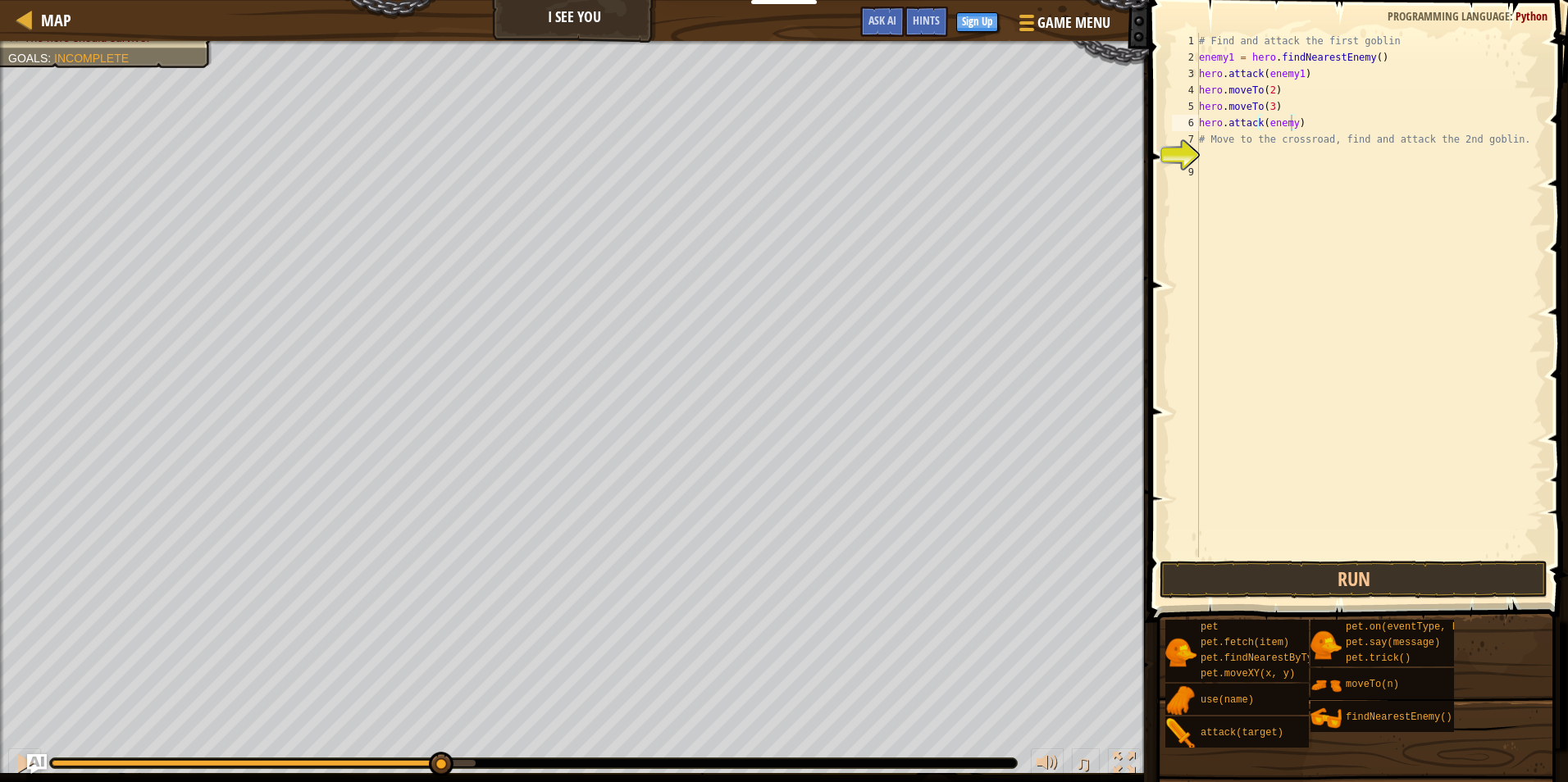
click at [1281, 602] on span at bounding box center [1360, 288] width 432 height 671
click at [1290, 594] on button "Run" at bounding box center [1354, 579] width 388 height 38
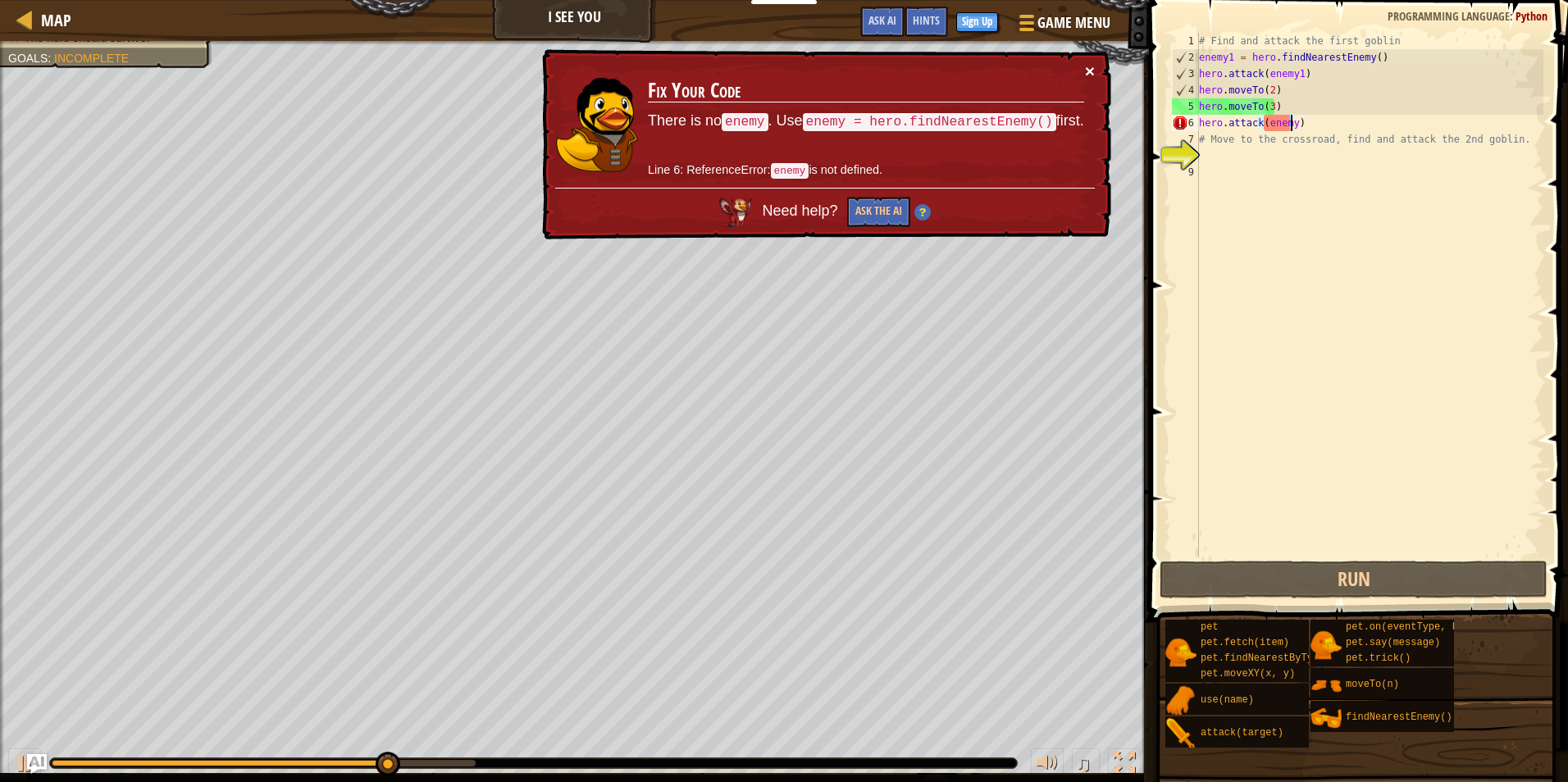
click at [1091, 68] on button "×" at bounding box center [1090, 71] width 10 height 18
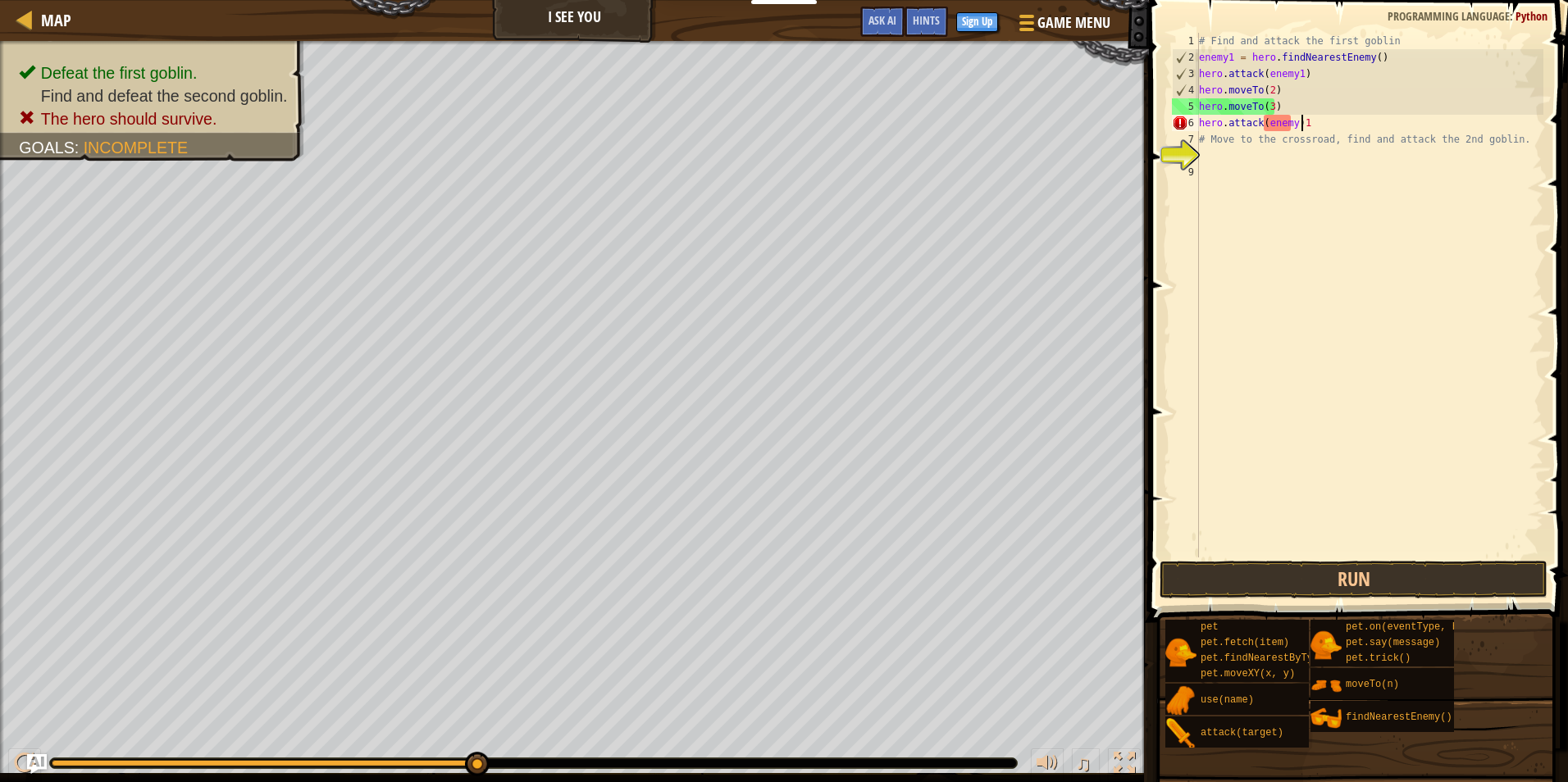
scroll to position [7, 7]
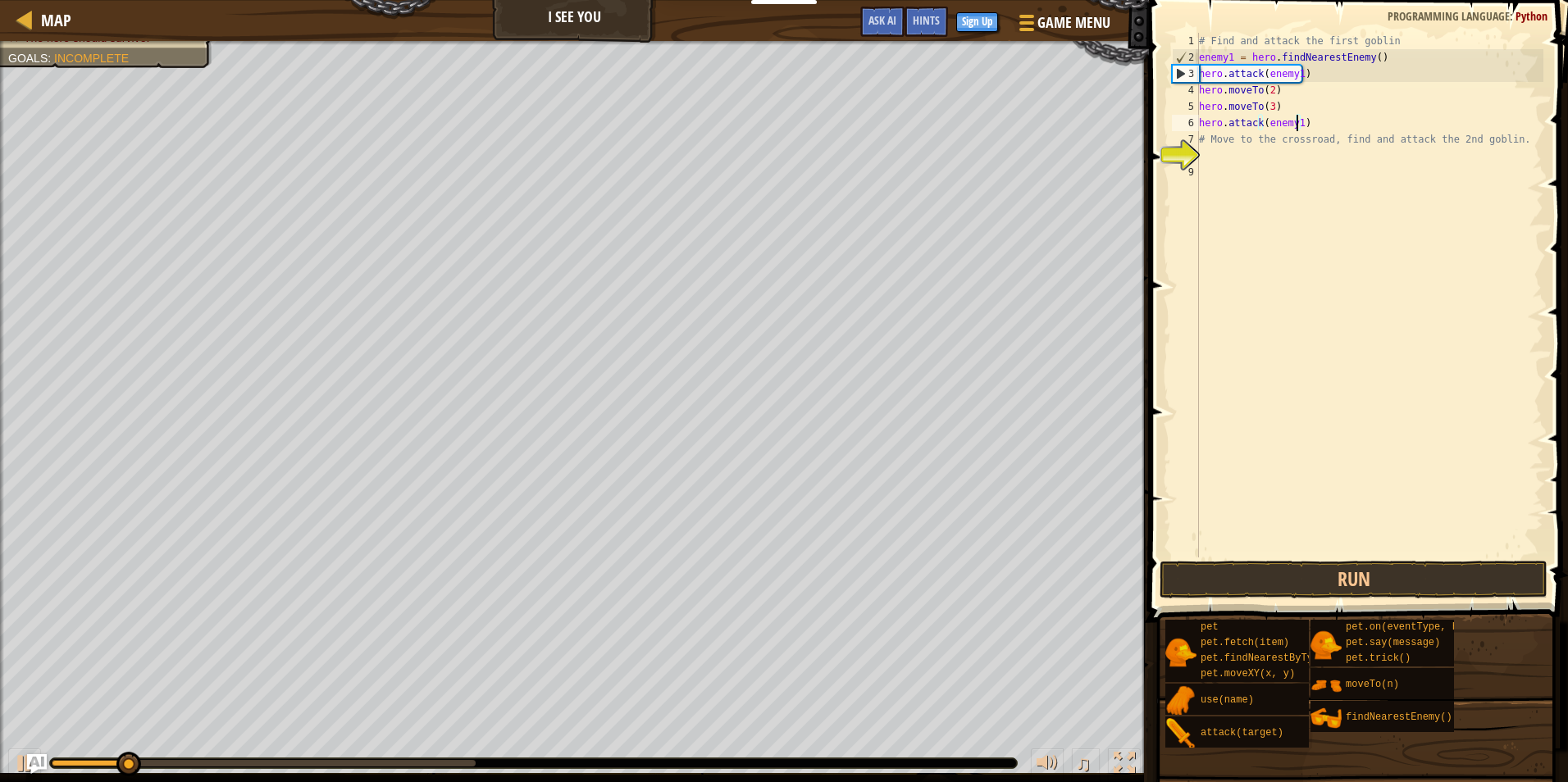
click at [1295, 122] on div "# Find and attack the first goblin enemy1 = hero . findNearestEnemy ( ) hero . …" at bounding box center [1370, 311] width 348 height 557
click at [1310, 106] on div "# Find and attack the first goblin enemy1 = hero . findNearestEnemy ( ) hero . …" at bounding box center [1370, 311] width 348 height 557
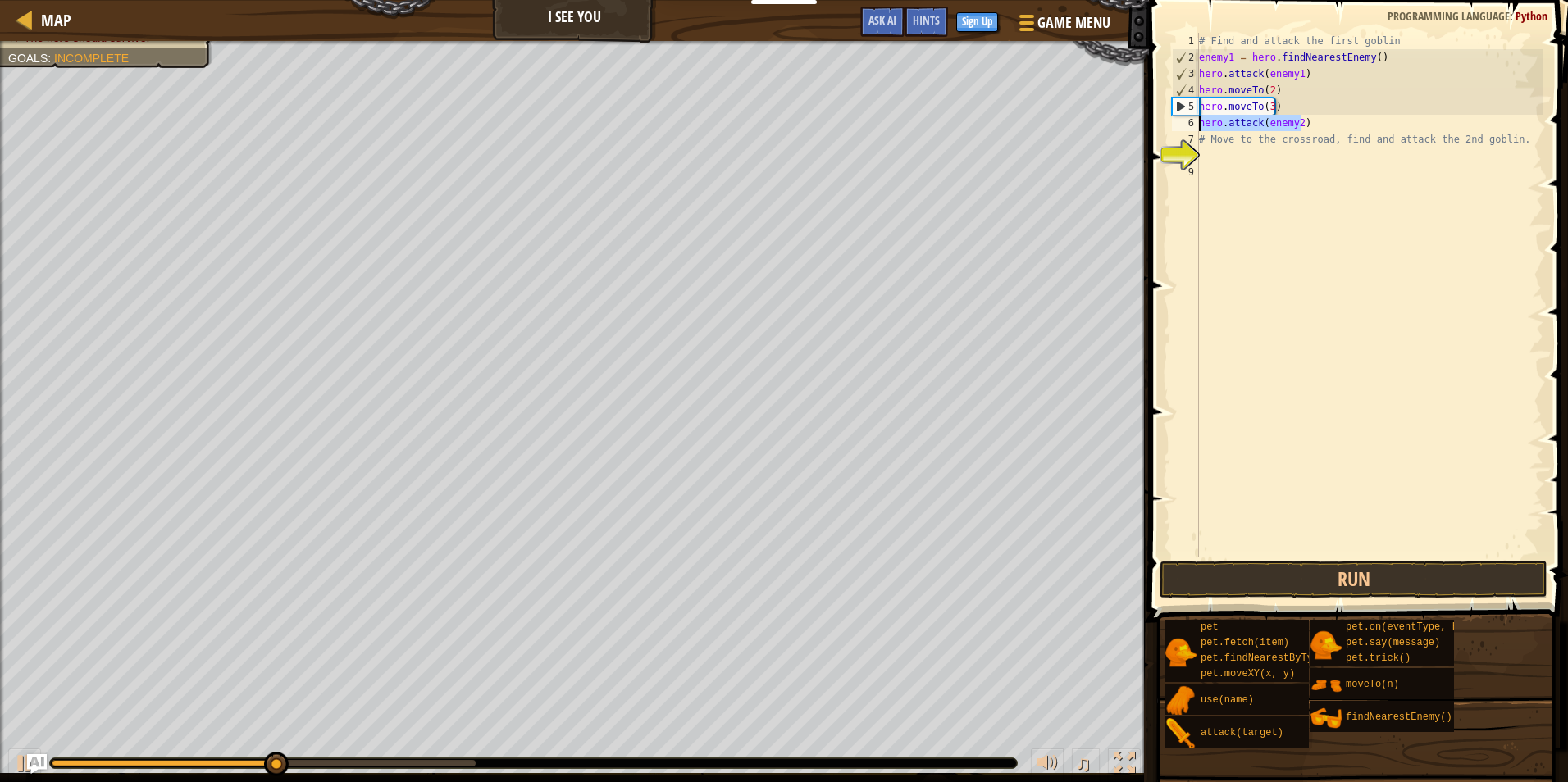
drag, startPoint x: 1324, startPoint y: 122, endPoint x: 1200, endPoint y: 123, distance: 124.0
click at [1200, 123] on div "# Find and attack the first goblin enemy1 = hero . findNearestEnemy ( ) hero . …" at bounding box center [1370, 311] width 348 height 557
type textarea "hero.attack(enemy2)"
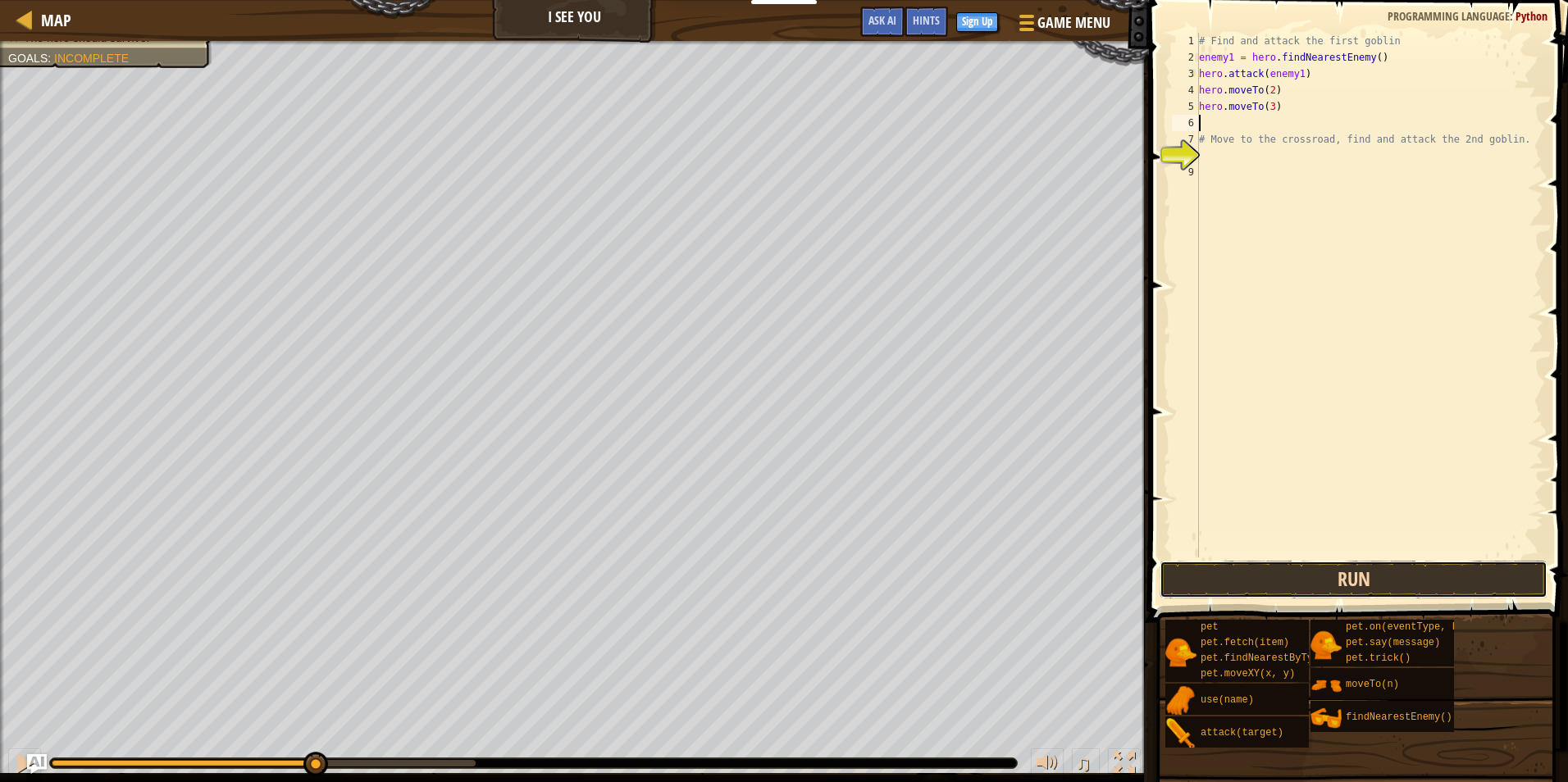
click at [1425, 589] on button "Run" at bounding box center [1354, 579] width 388 height 38
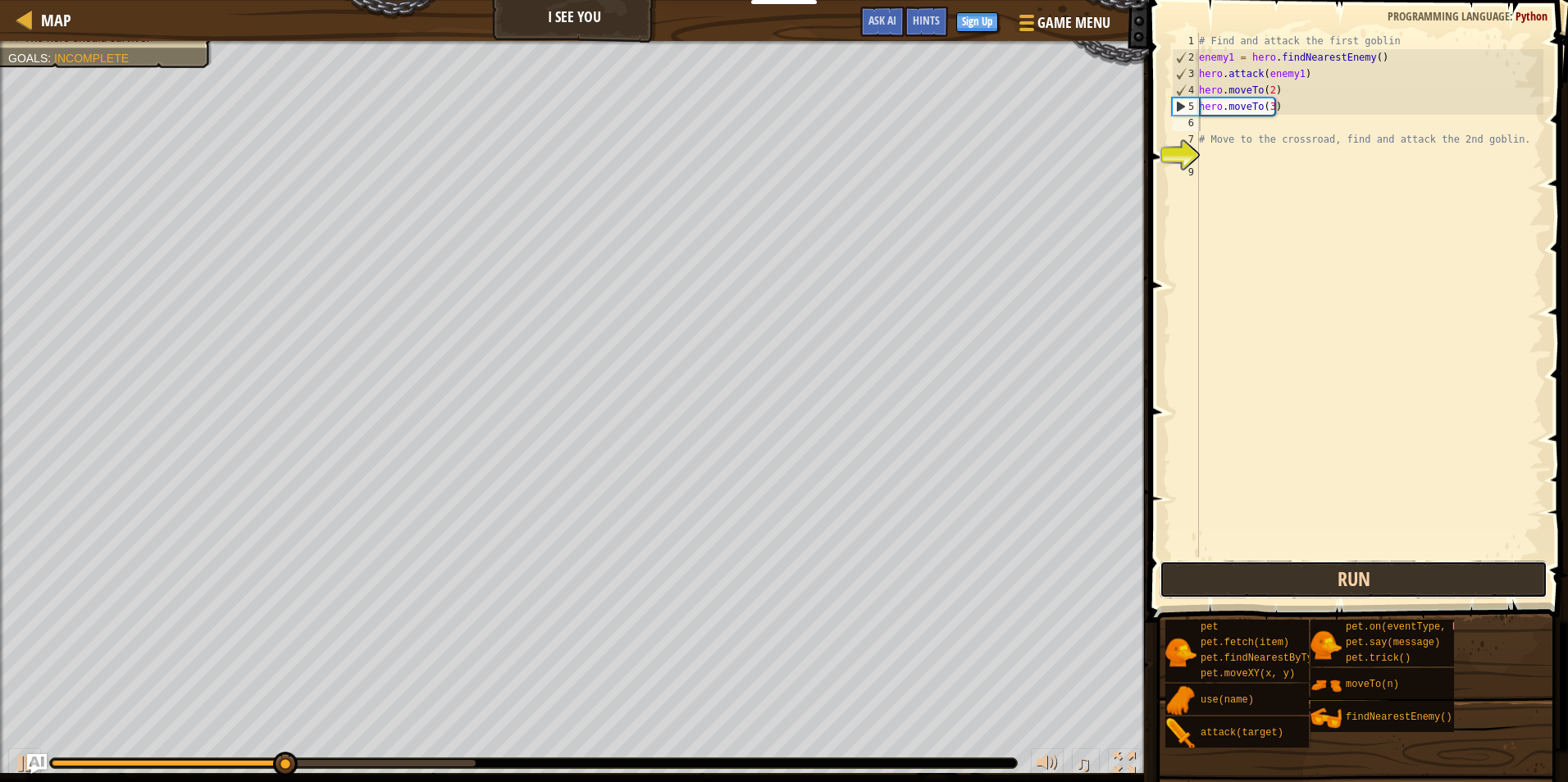
click at [1437, 587] on button "Run" at bounding box center [1354, 579] width 388 height 38
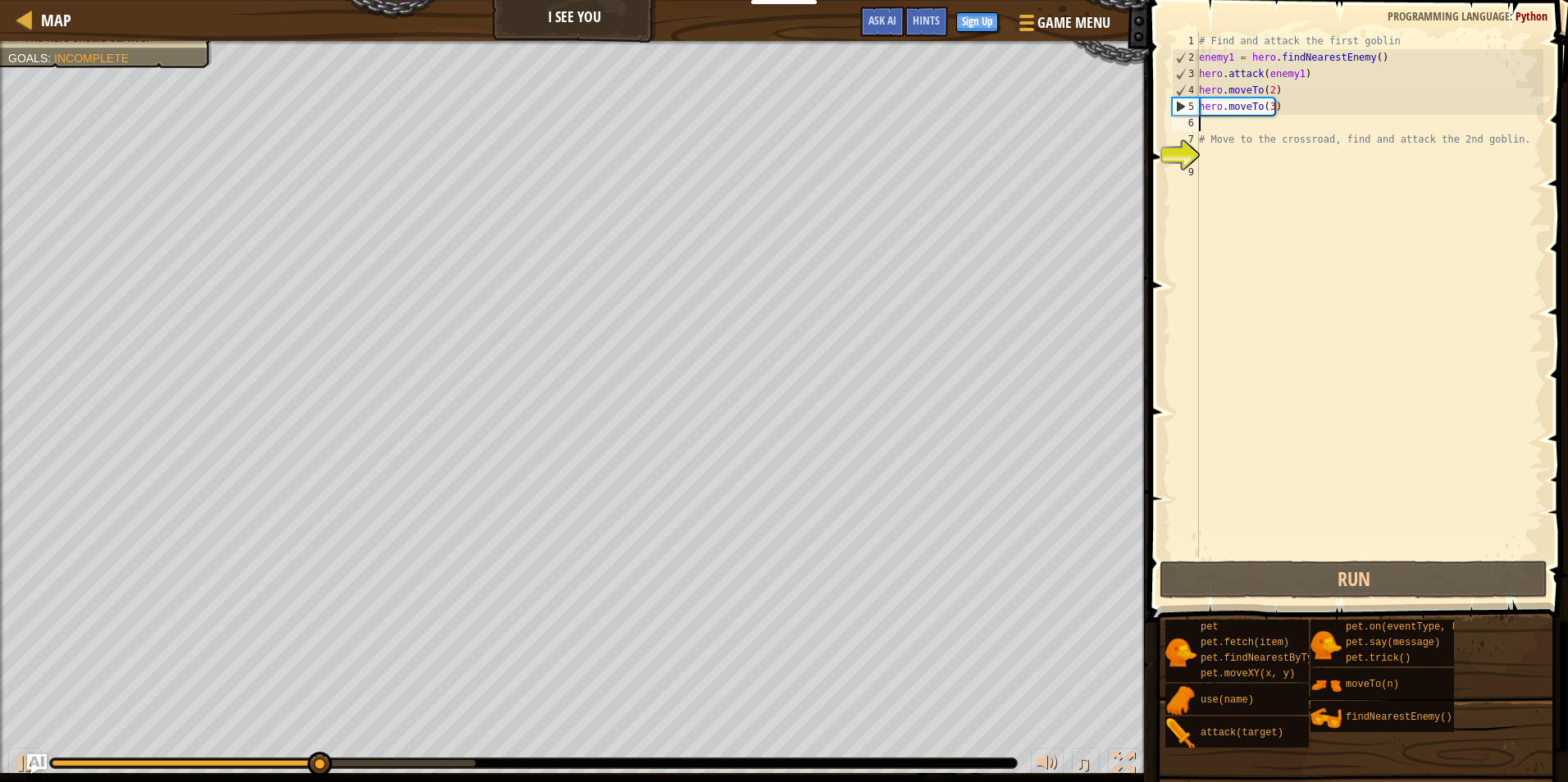
click at [1321, 119] on div "# Find and attack the first goblin enemy1 = hero . findNearestEnemy ( ) hero . …" at bounding box center [1370, 311] width 348 height 557
drag, startPoint x: 1309, startPoint y: 269, endPoint x: 1252, endPoint y: 233, distance: 67.4
click at [1253, 234] on div "# Find and attack the first goblin enemy1 = hero . findNearestEnemy ( ) hero . …" at bounding box center [1370, 311] width 348 height 557
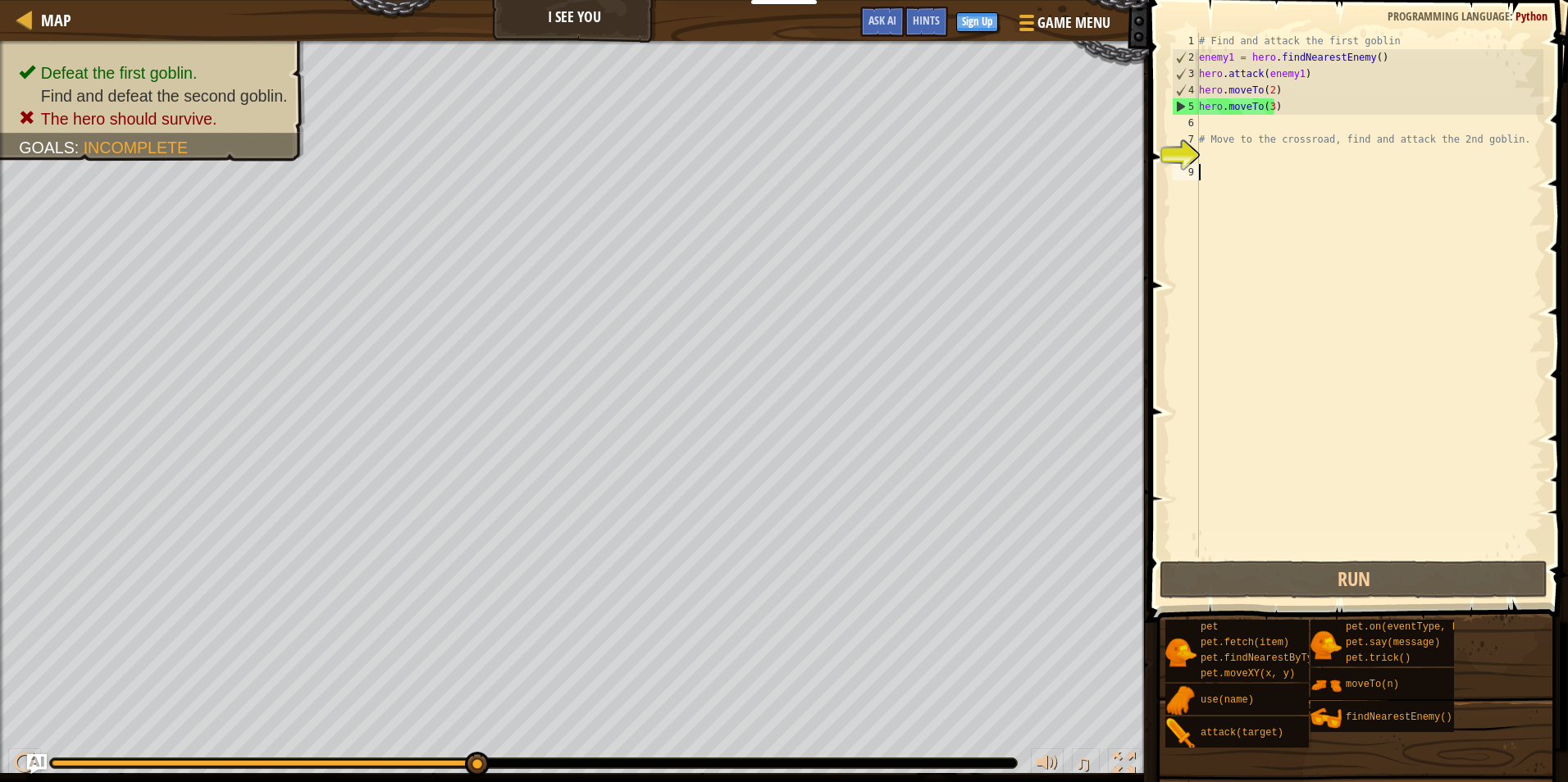
click at [1349, 137] on div "# Find and attack the first goblin enemy1 = hero . findNearestEnemy ( ) hero . …" at bounding box center [1370, 311] width 348 height 557
type textarea "# Move to the crossroad, find and attack the 2nd goblin."
click at [1482, 142] on div "# Find and attack the first goblin enemy1 = hero . findNearestEnemy ( ) hero . …" at bounding box center [1370, 311] width 348 height 557
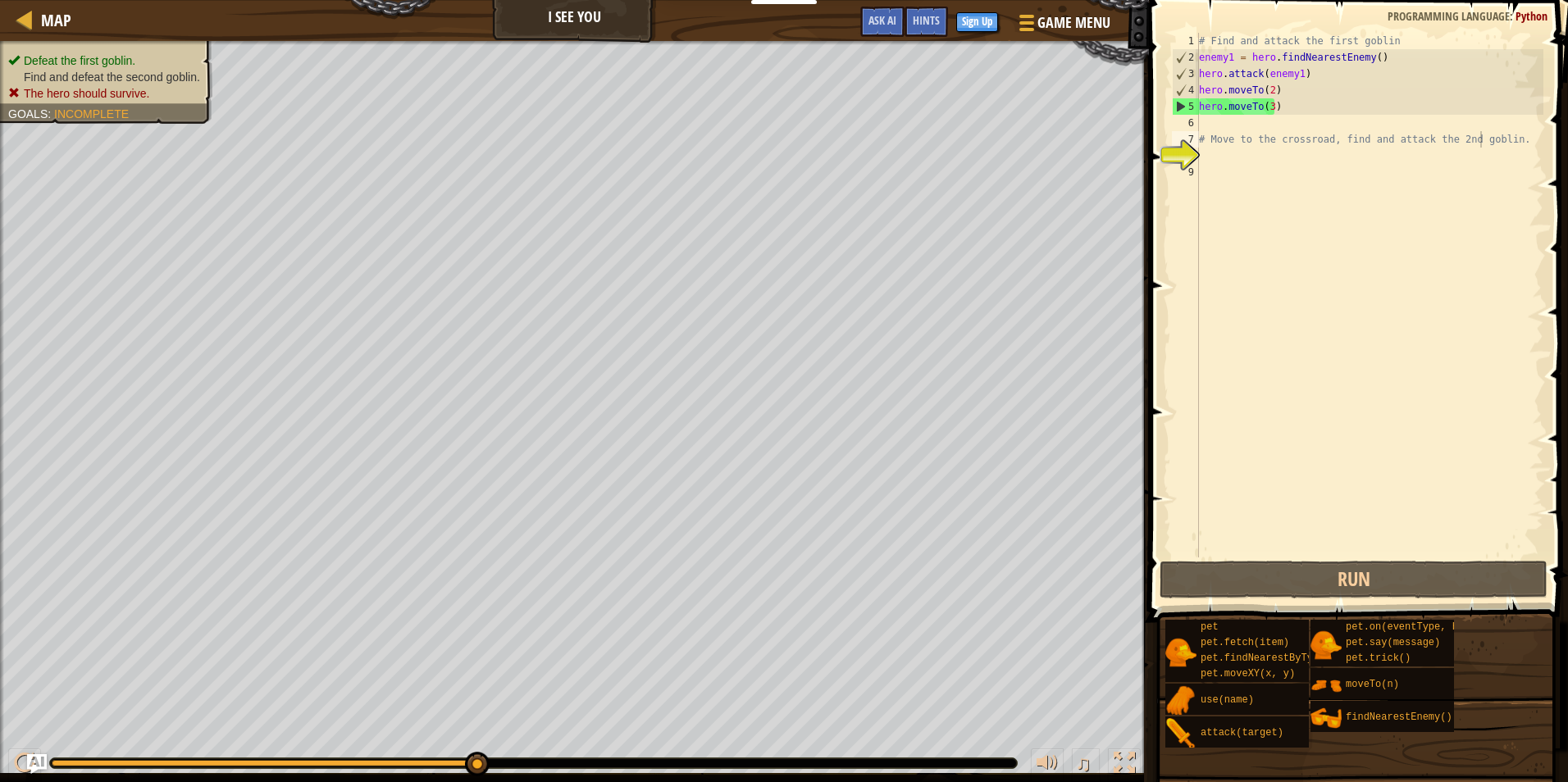
click at [102, 96] on span "The hero should survive." at bounding box center [86, 93] width 126 height 13
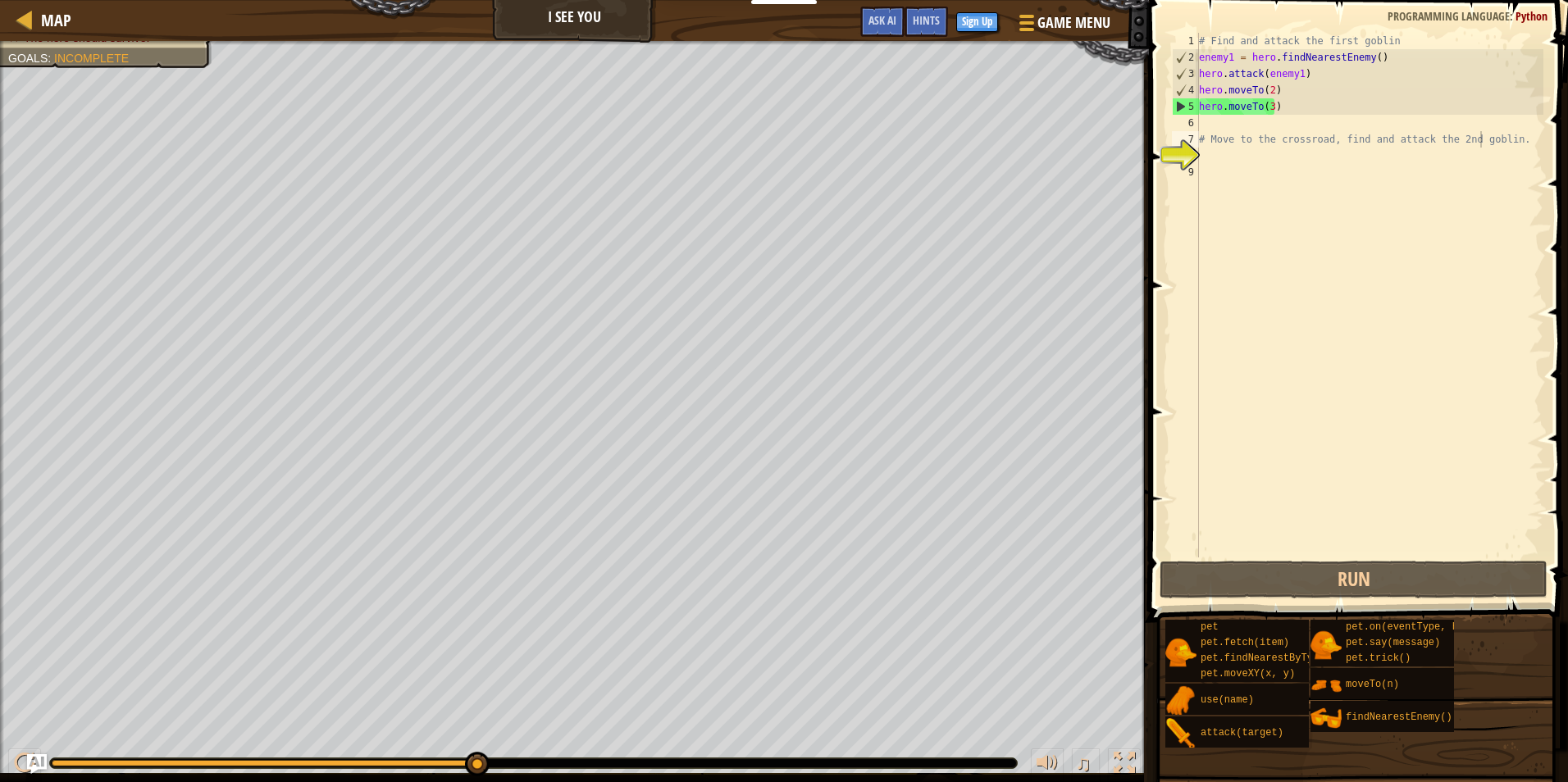
click at [1312, 560] on span at bounding box center [1360, 288] width 432 height 671
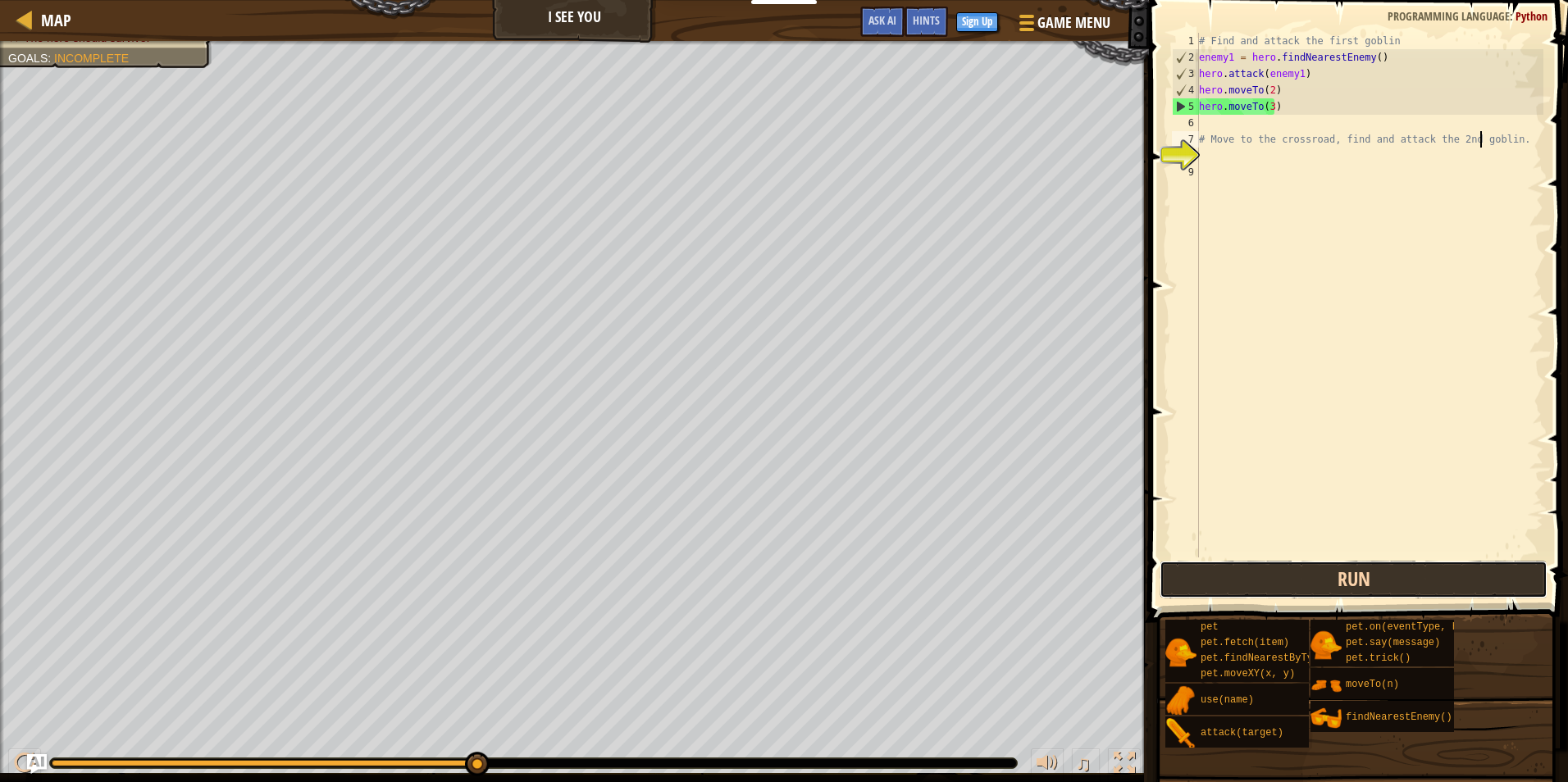
click at [1310, 563] on button "Run" at bounding box center [1354, 579] width 388 height 38
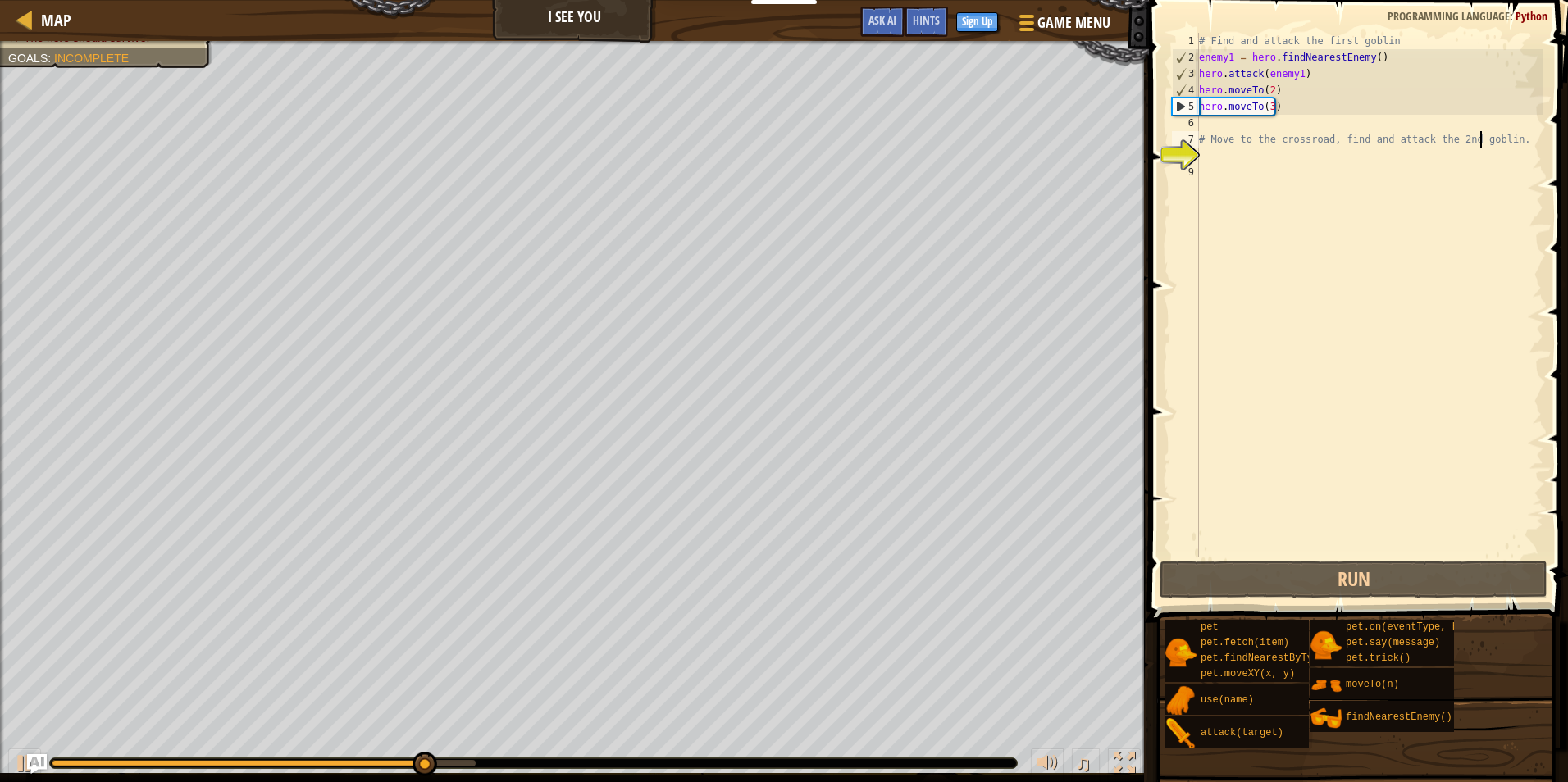
click at [1298, 115] on div "# Find and attack the first goblin enemy1 = hero . findNearestEnemy ( ) hero . …" at bounding box center [1370, 311] width 348 height 557
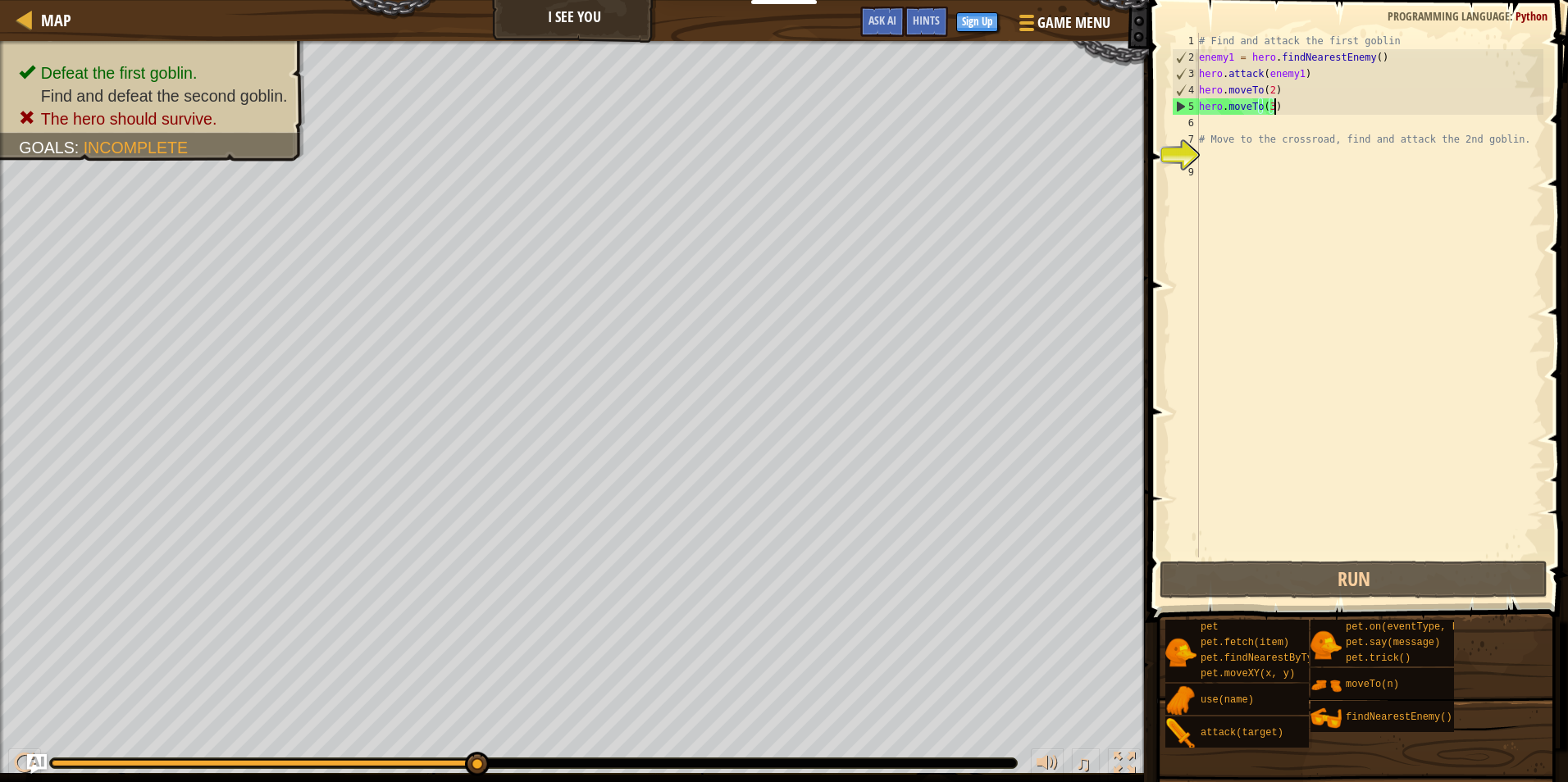
click at [1298, 104] on div "# Find and attack the first goblin enemy1 = hero . findNearestEnemy ( ) hero . …" at bounding box center [1370, 311] width 348 height 557
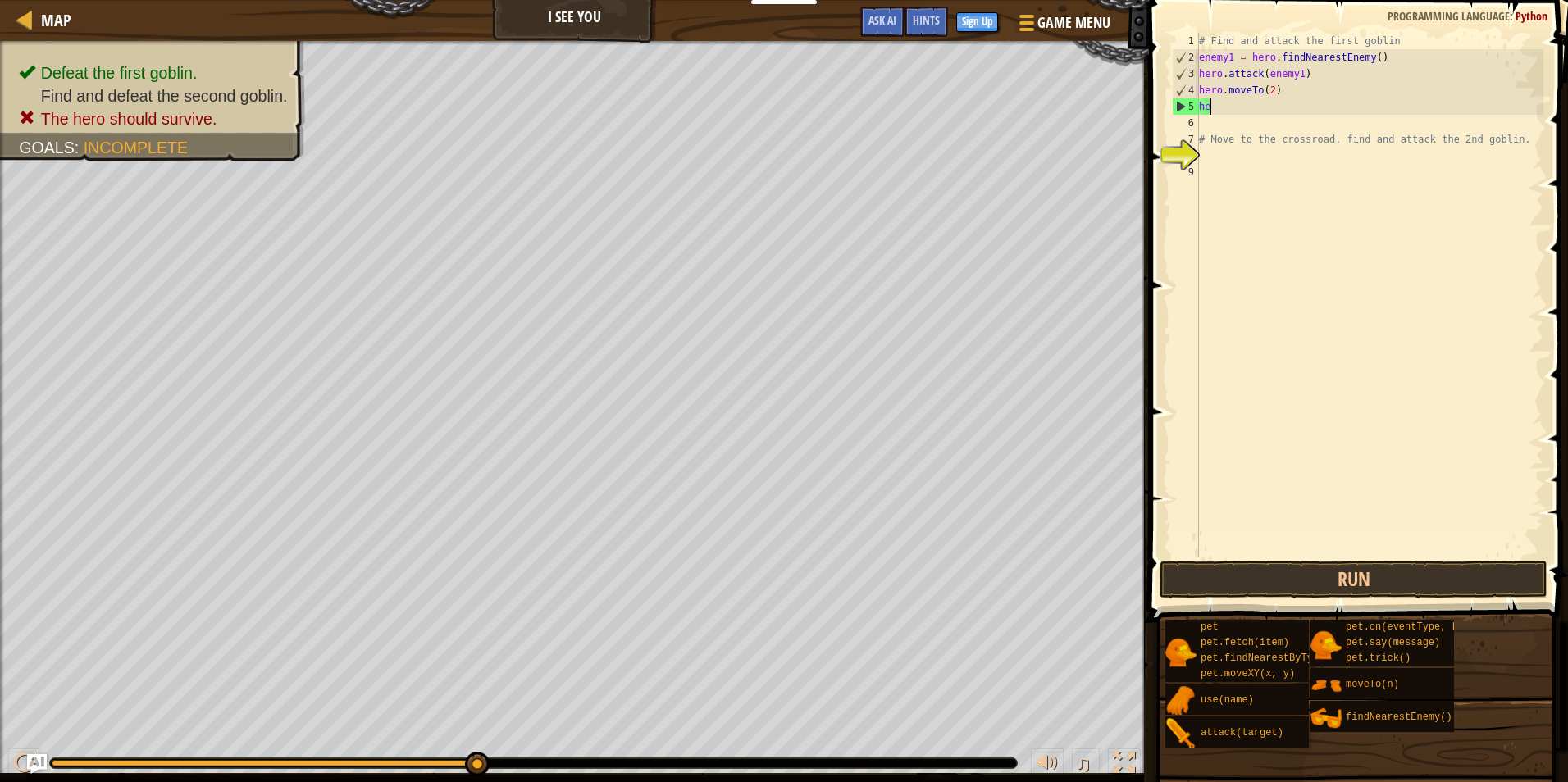
type textarea "h"
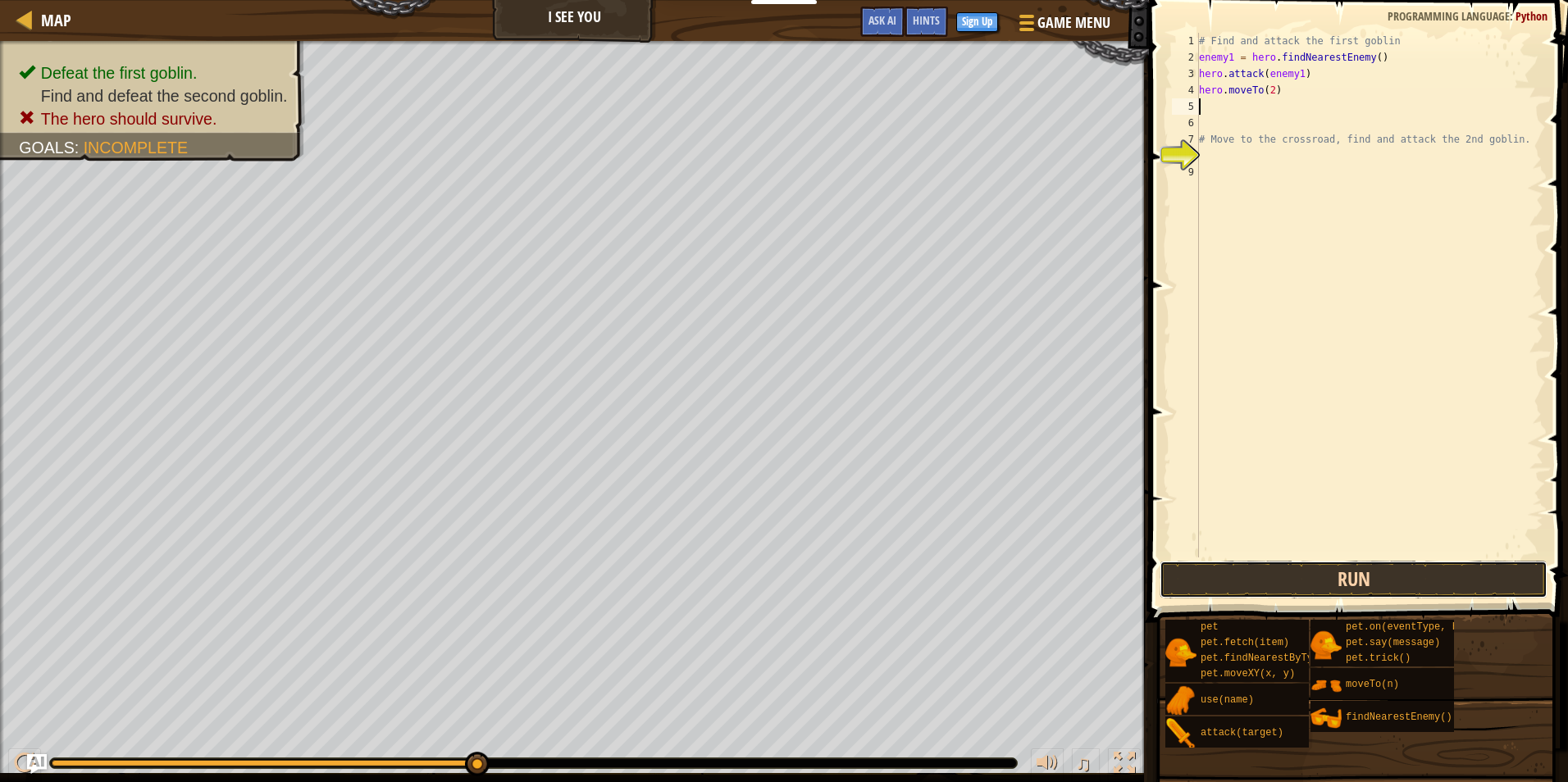
click at [1501, 579] on button "Run" at bounding box center [1354, 579] width 388 height 38
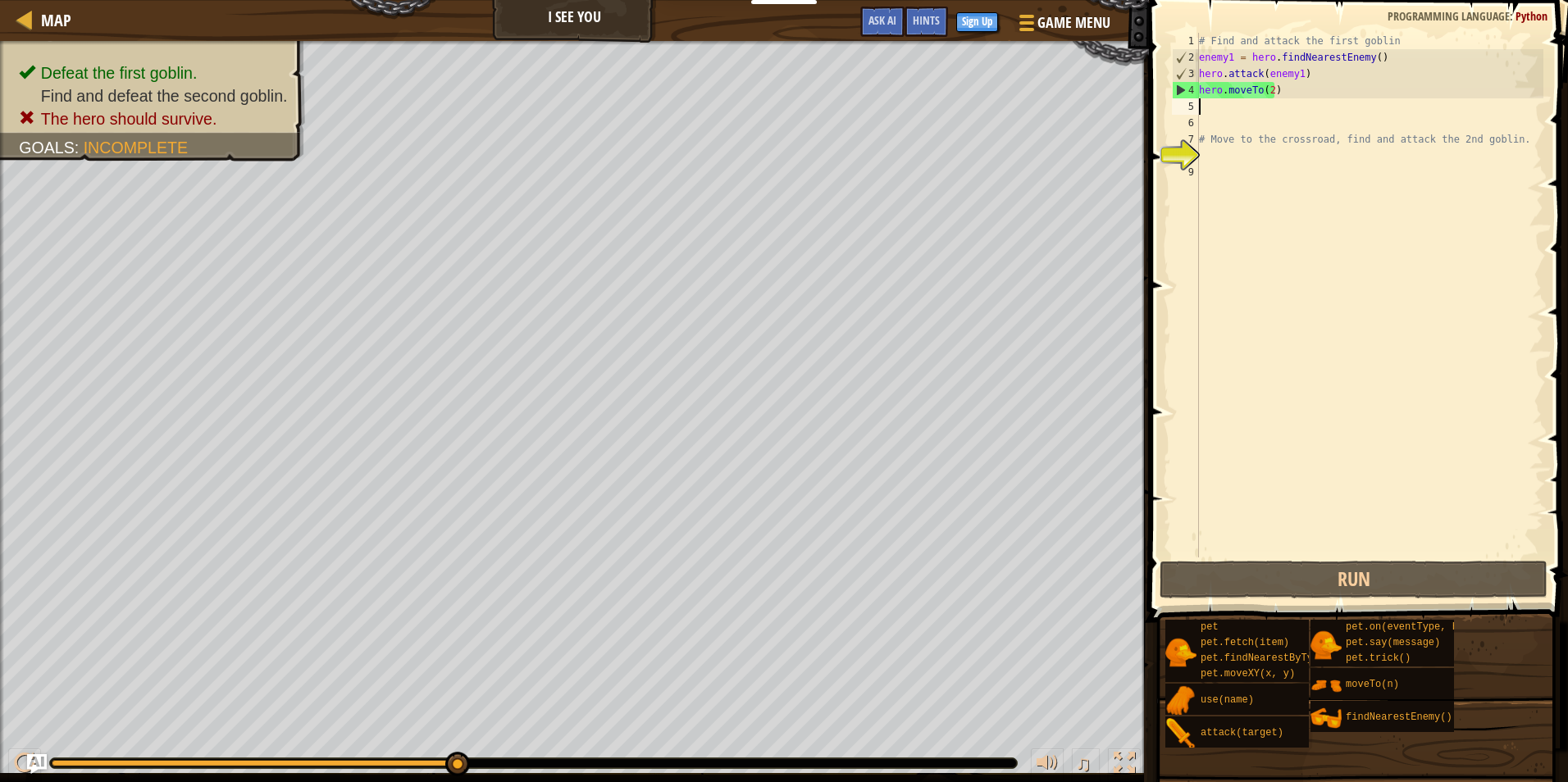
click at [1272, 177] on div "# Find and attack the first goblin enemy1 = hero . findNearestEnemy ( ) hero . …" at bounding box center [1370, 311] width 348 height 557
click at [1280, 152] on div "# Find and attack the first goblin enemy1 = hero . findNearestEnemy ( ) hero . …" at bounding box center [1370, 311] width 348 height 557
type textarea "h"
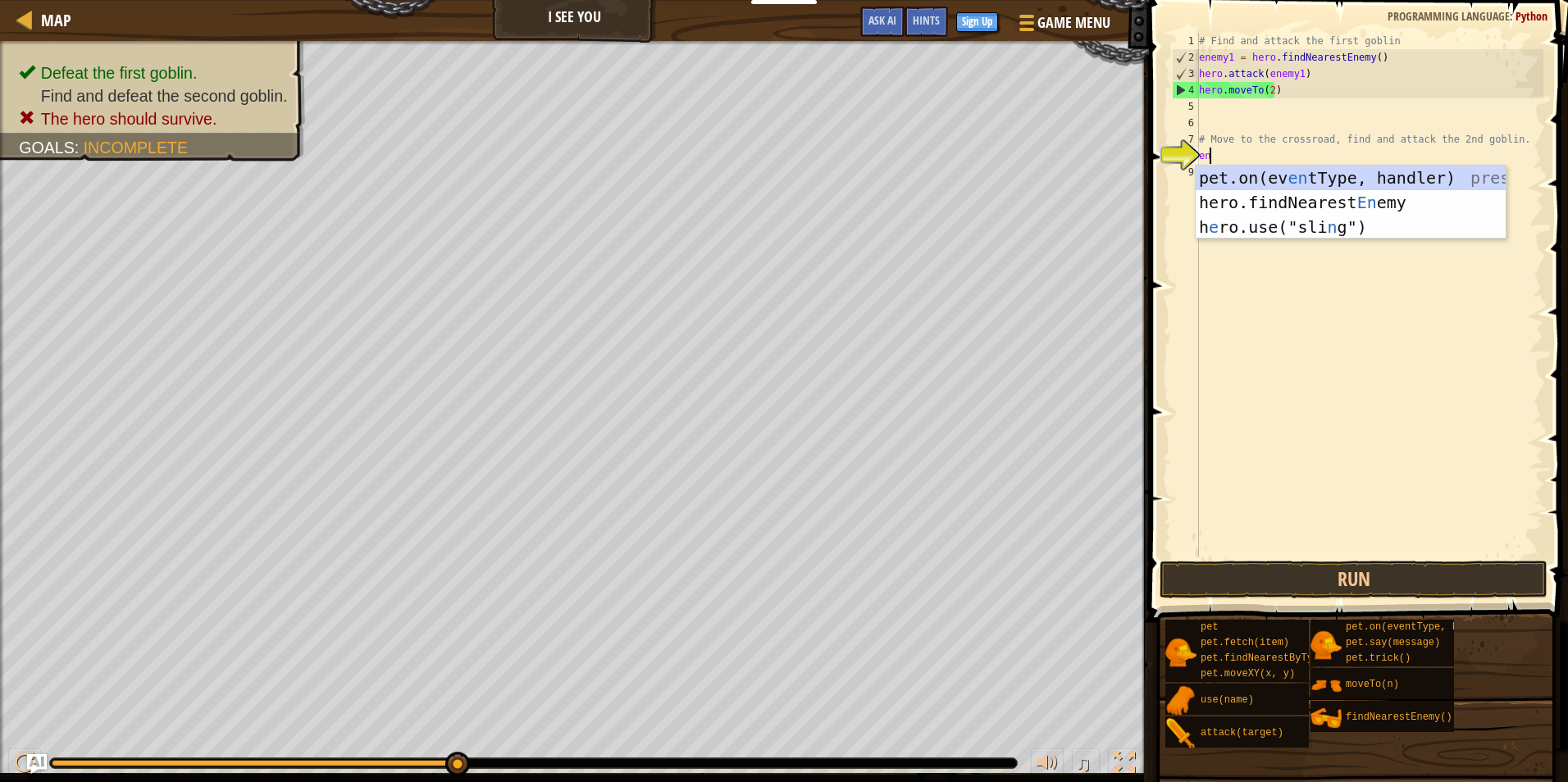
type textarea "e"
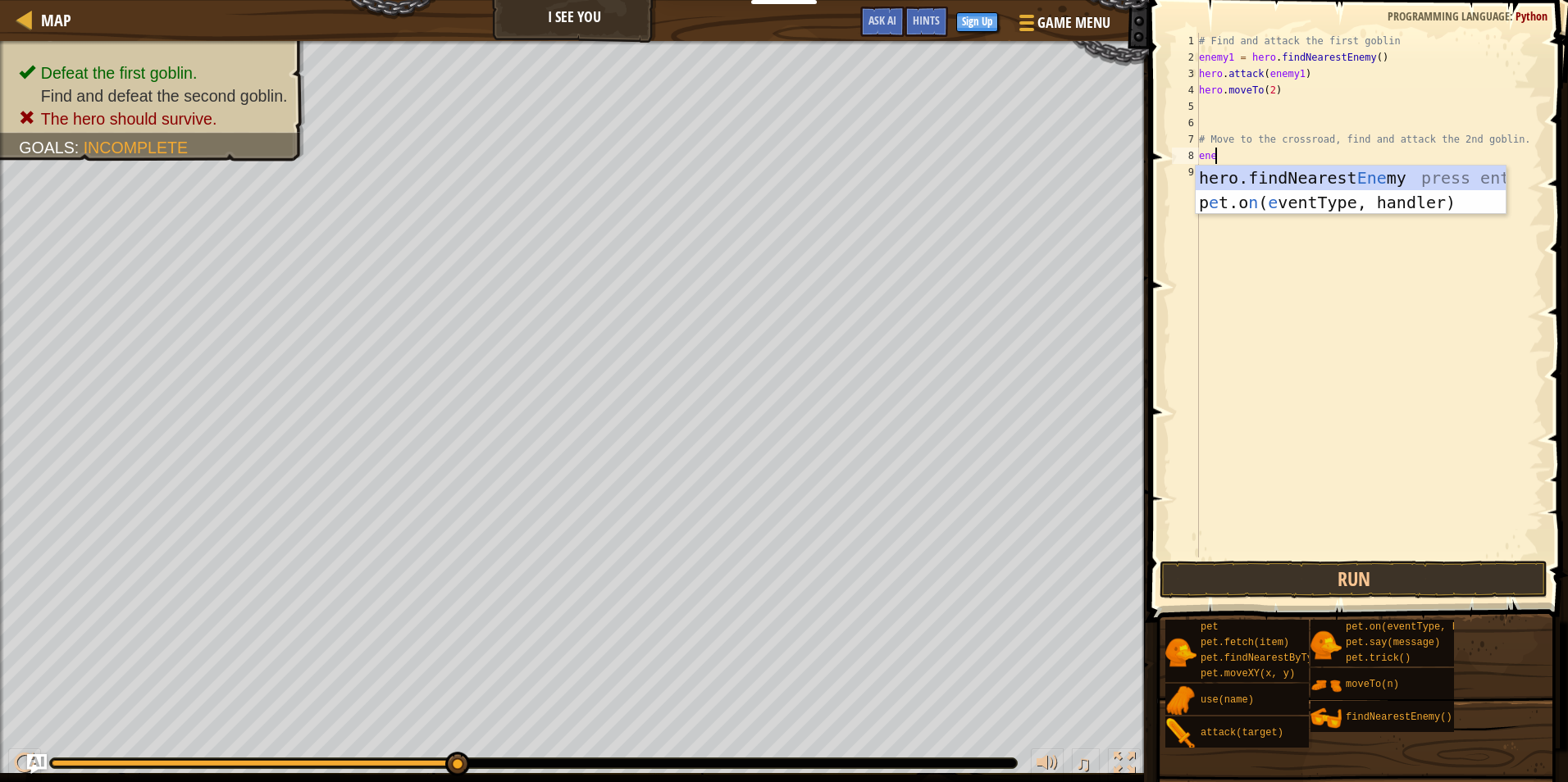
type textarea "enem"
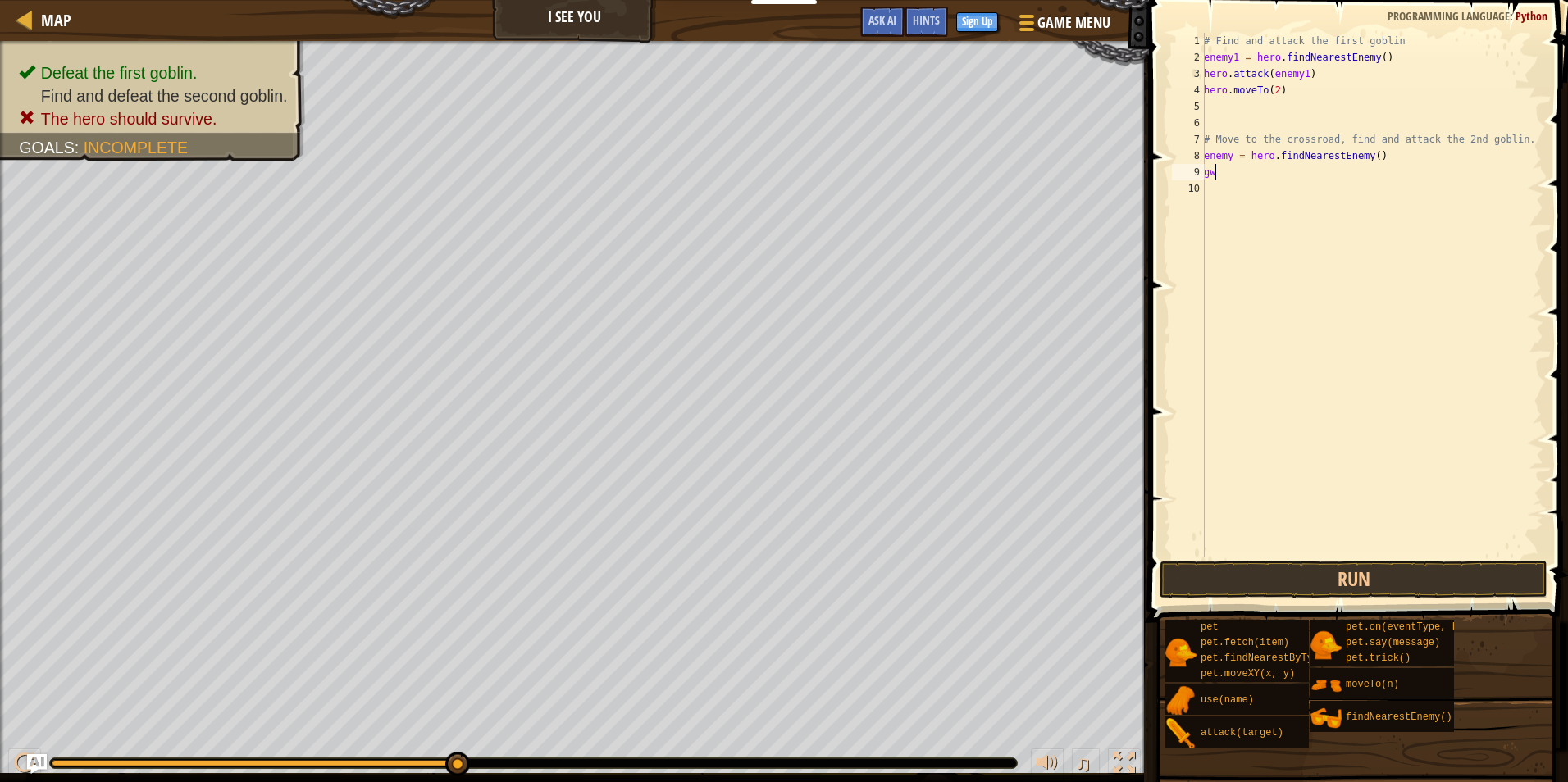
type textarea "g"
type textarea "hero.attack(enemy)"
click at [1424, 577] on button "Run" at bounding box center [1354, 579] width 388 height 38
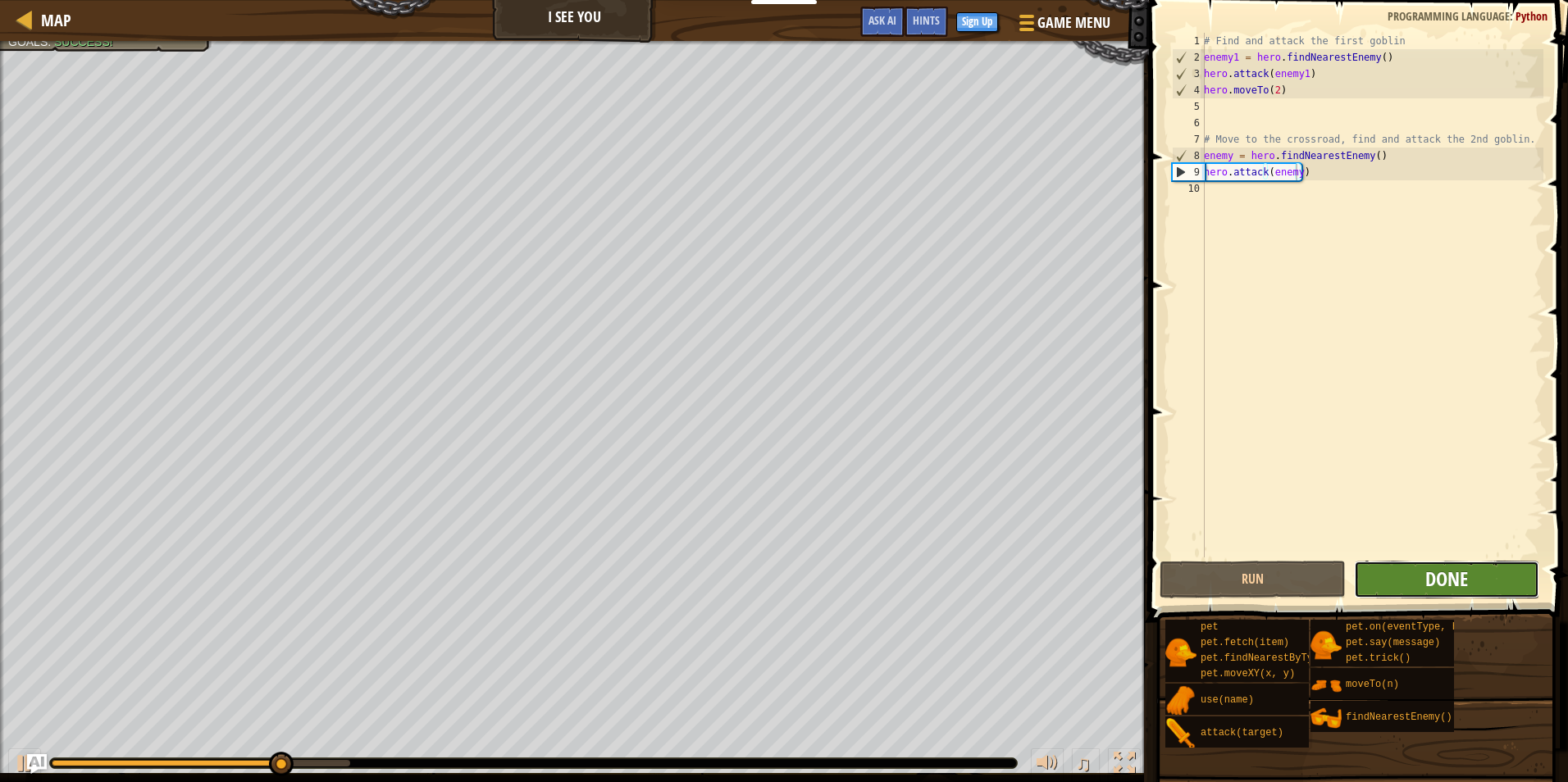
click at [1433, 574] on span "Done" at bounding box center [1447, 579] width 43 height 26
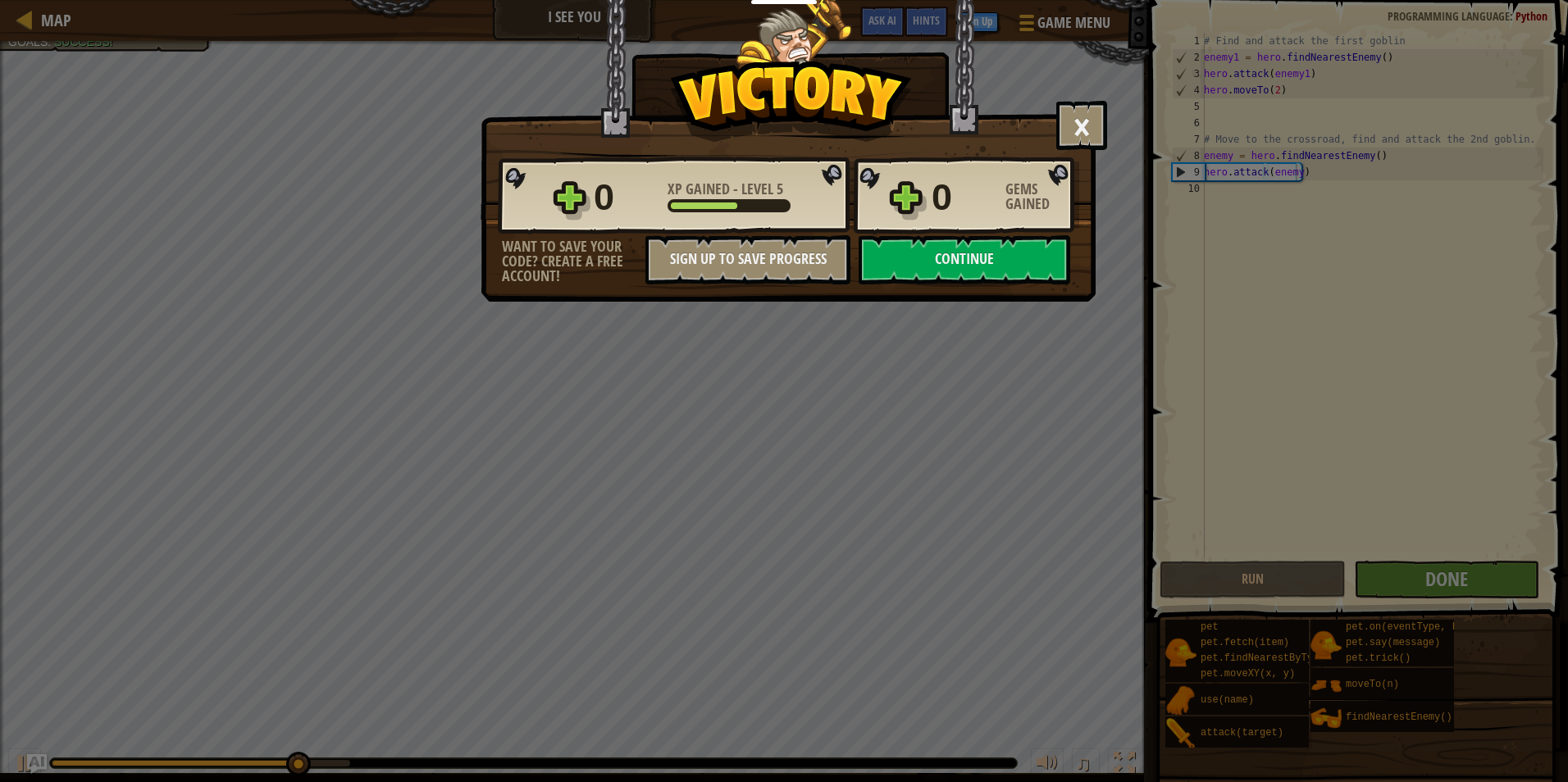
click at [1331, 137] on div "× Jedi is back! How fun was this level? Reticulating Splines... 0 XP Gained - L…" at bounding box center [784, 391] width 1568 height 782
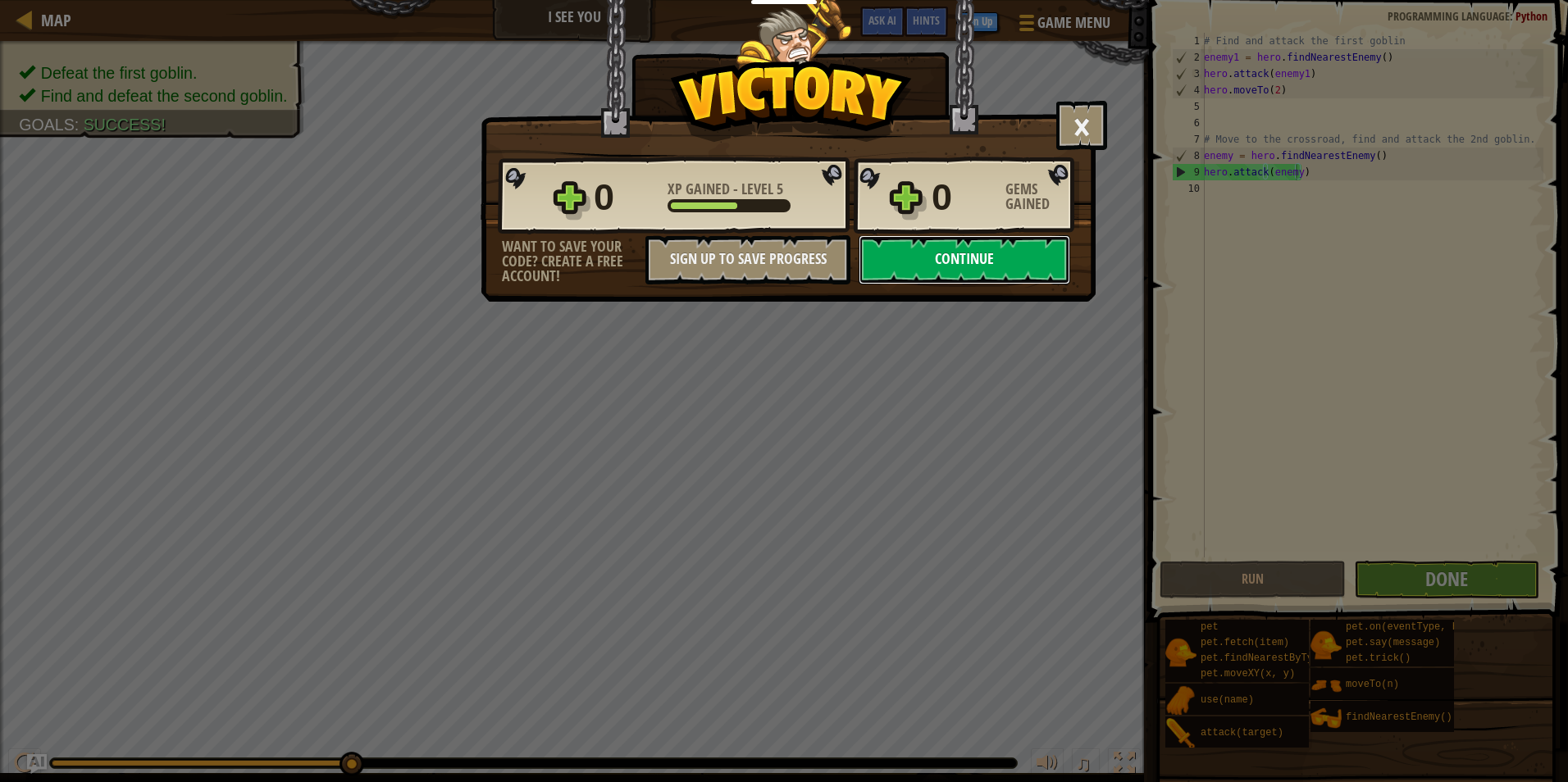
click at [1029, 251] on button "Continue" at bounding box center [964, 260] width 212 height 49
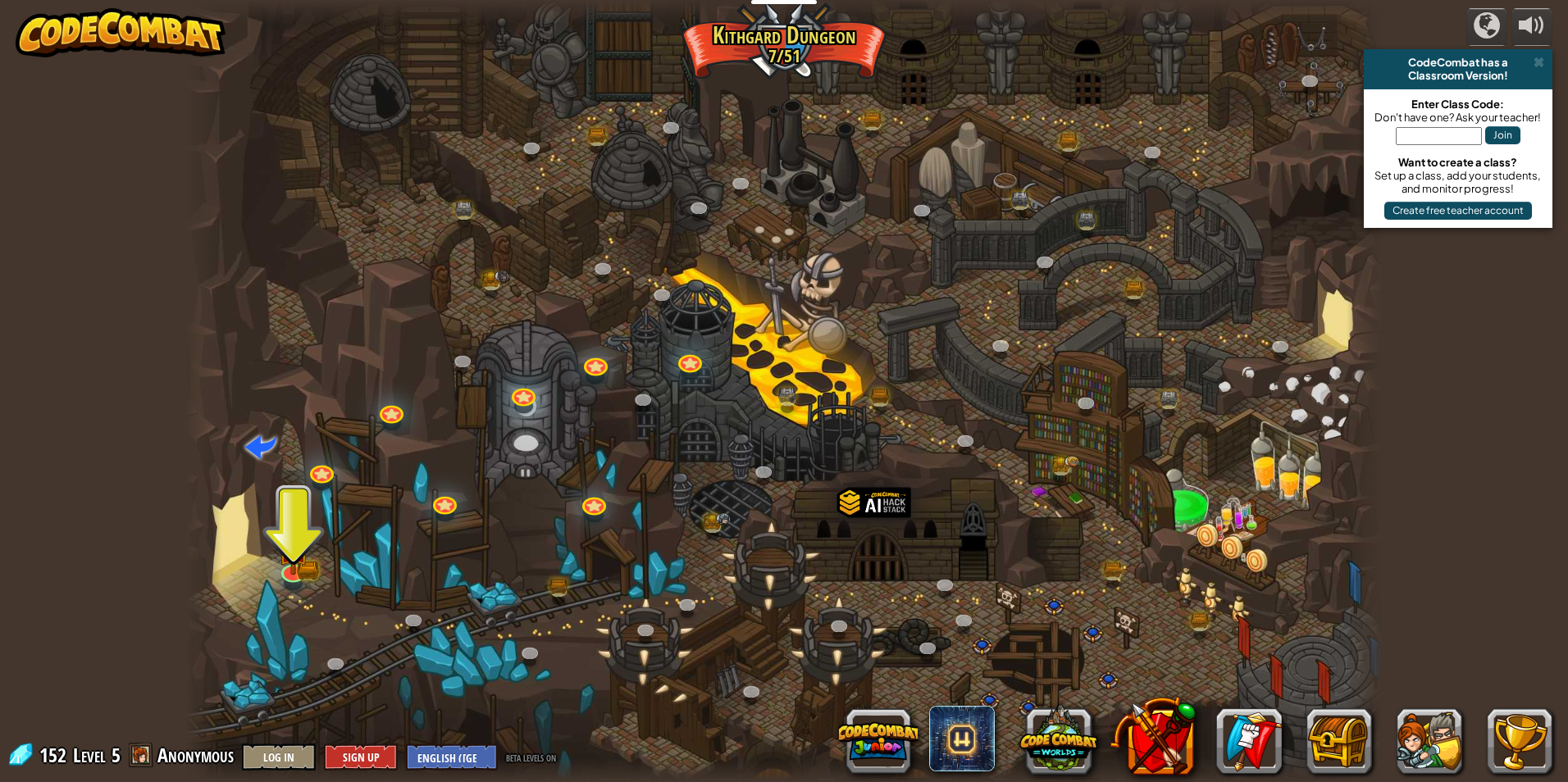
click at [814, 618] on div at bounding box center [784, 391] width 1198 height 782
click at [665, 293] on link at bounding box center [663, 296] width 32 height 32
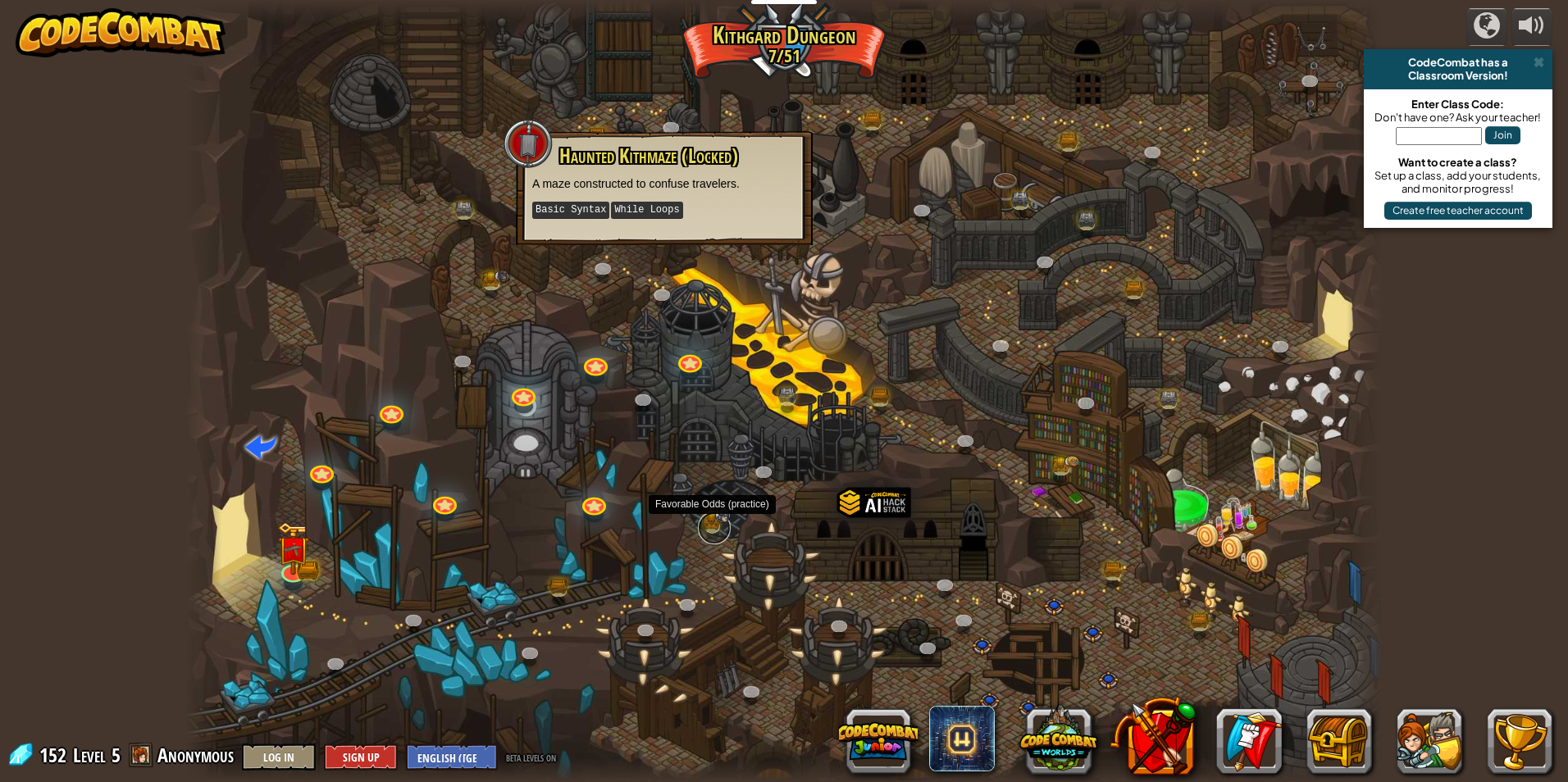
click at [708, 520] on link at bounding box center [714, 527] width 32 height 32
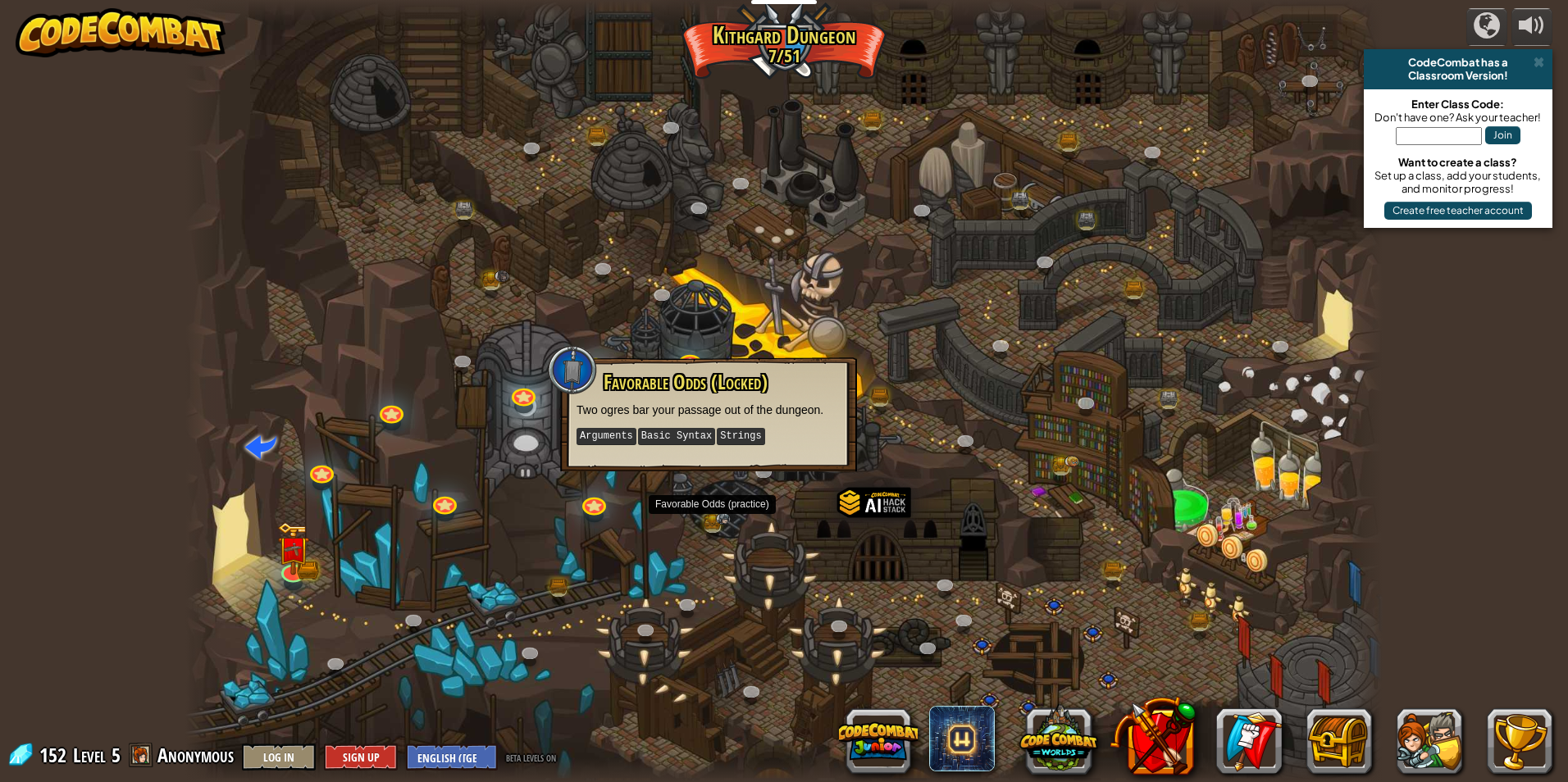
click at [550, 478] on div at bounding box center [784, 391] width 1198 height 782
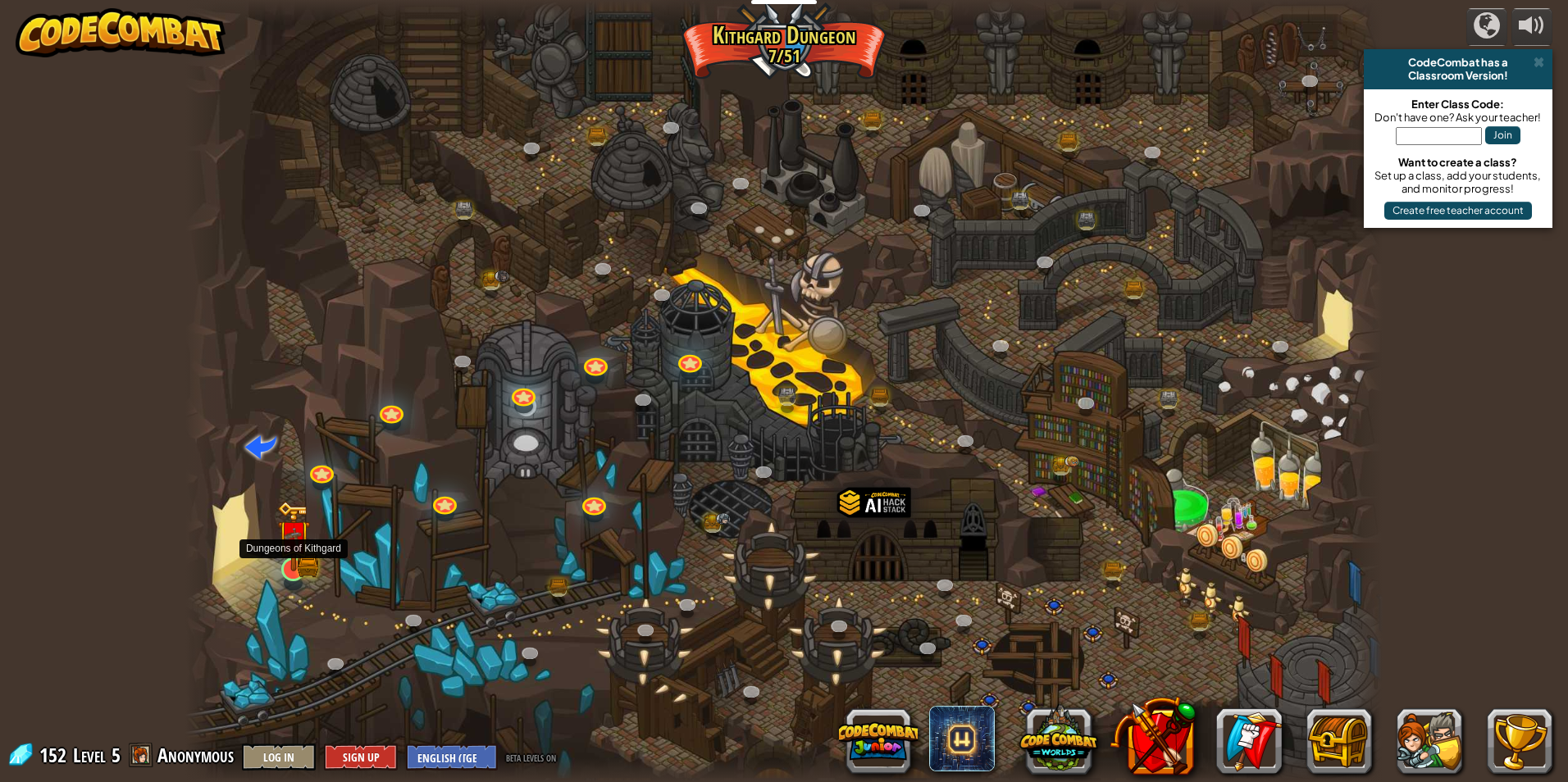
click at [301, 557] on img at bounding box center [293, 536] width 32 height 71
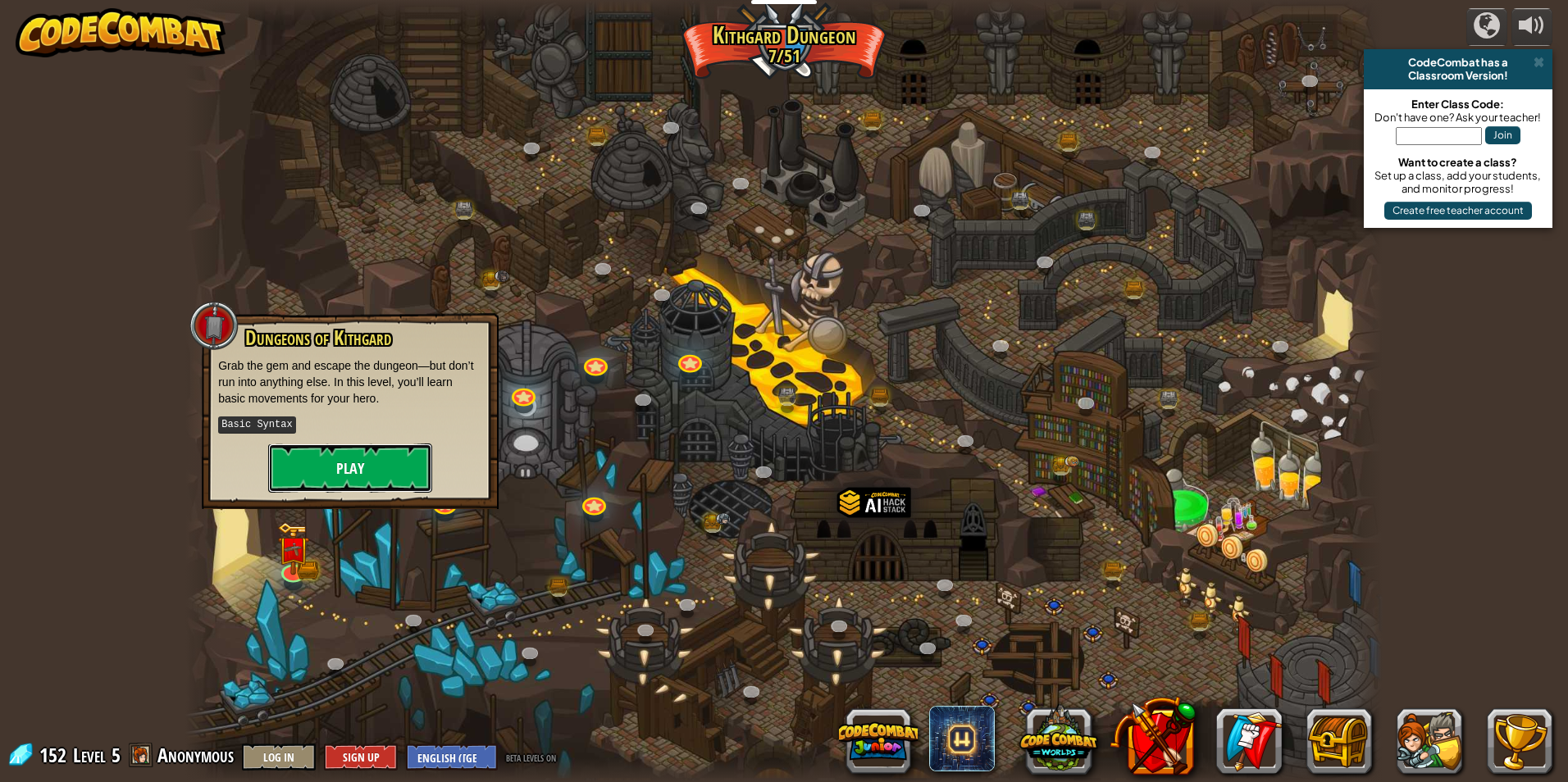
click at [383, 471] on button "Play" at bounding box center [349, 468] width 164 height 49
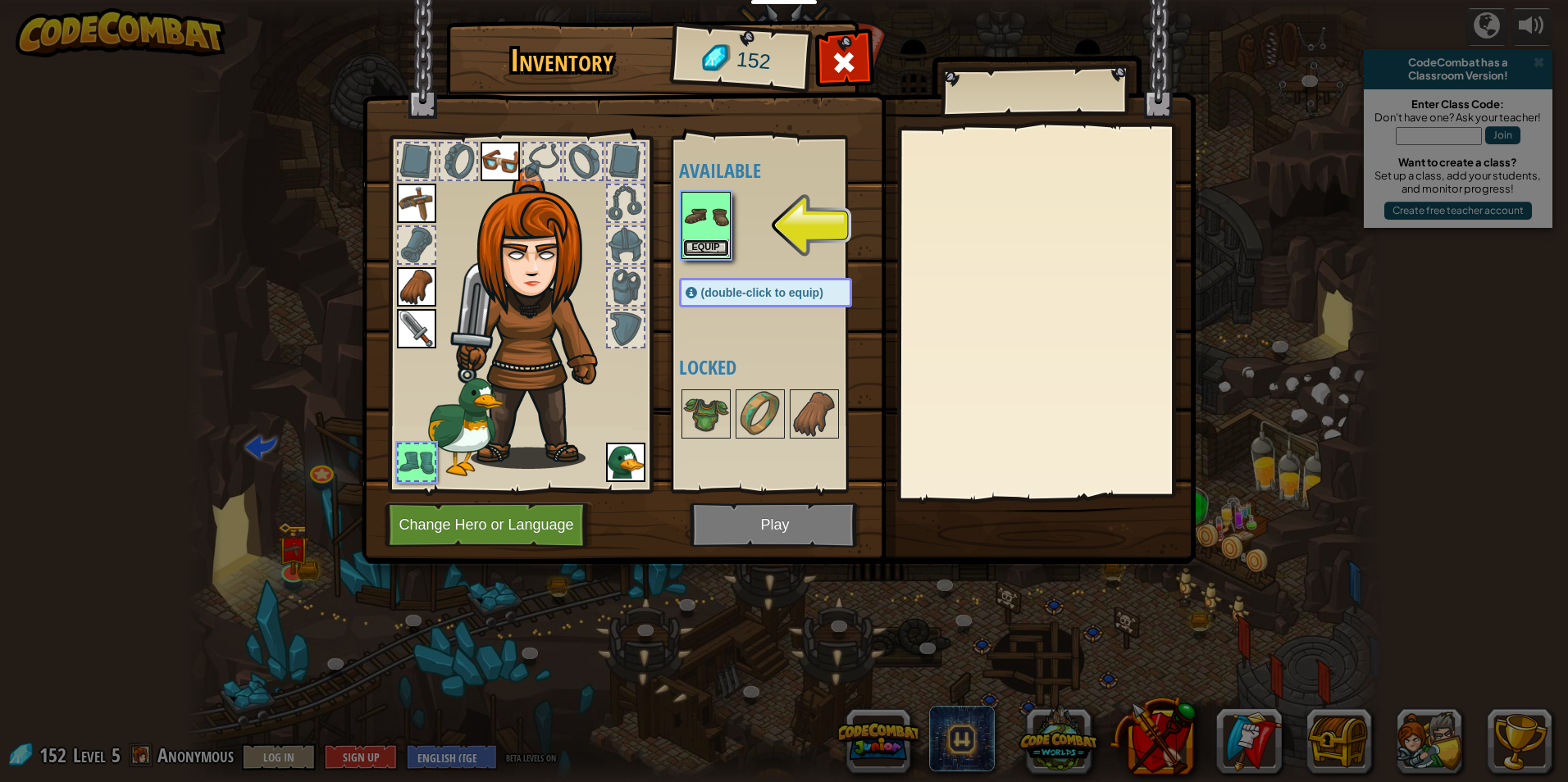
click at [699, 243] on button "Equip" at bounding box center [706, 248] width 46 height 18
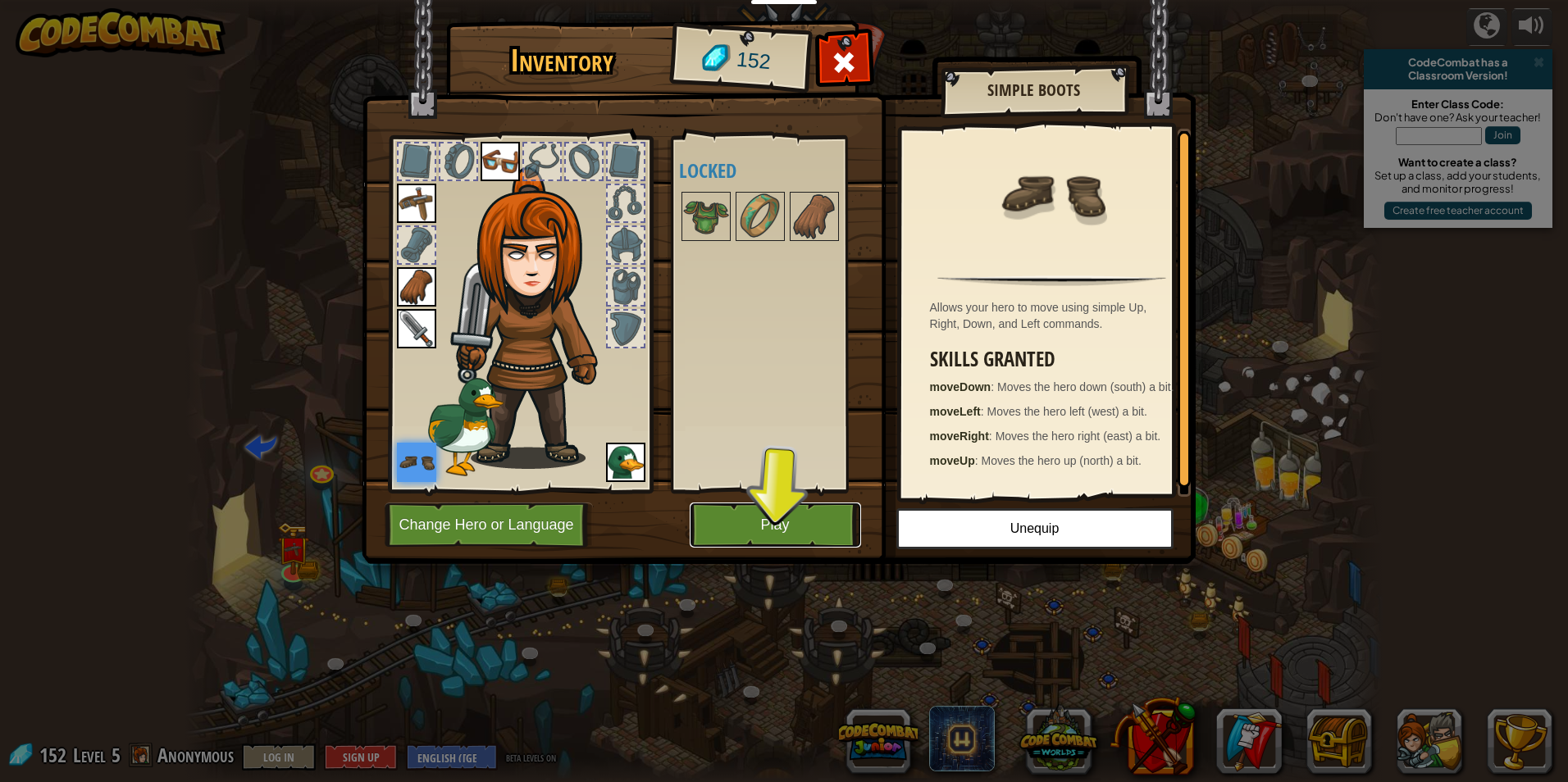
click at [783, 534] on button "Play" at bounding box center [775, 525] width 171 height 45
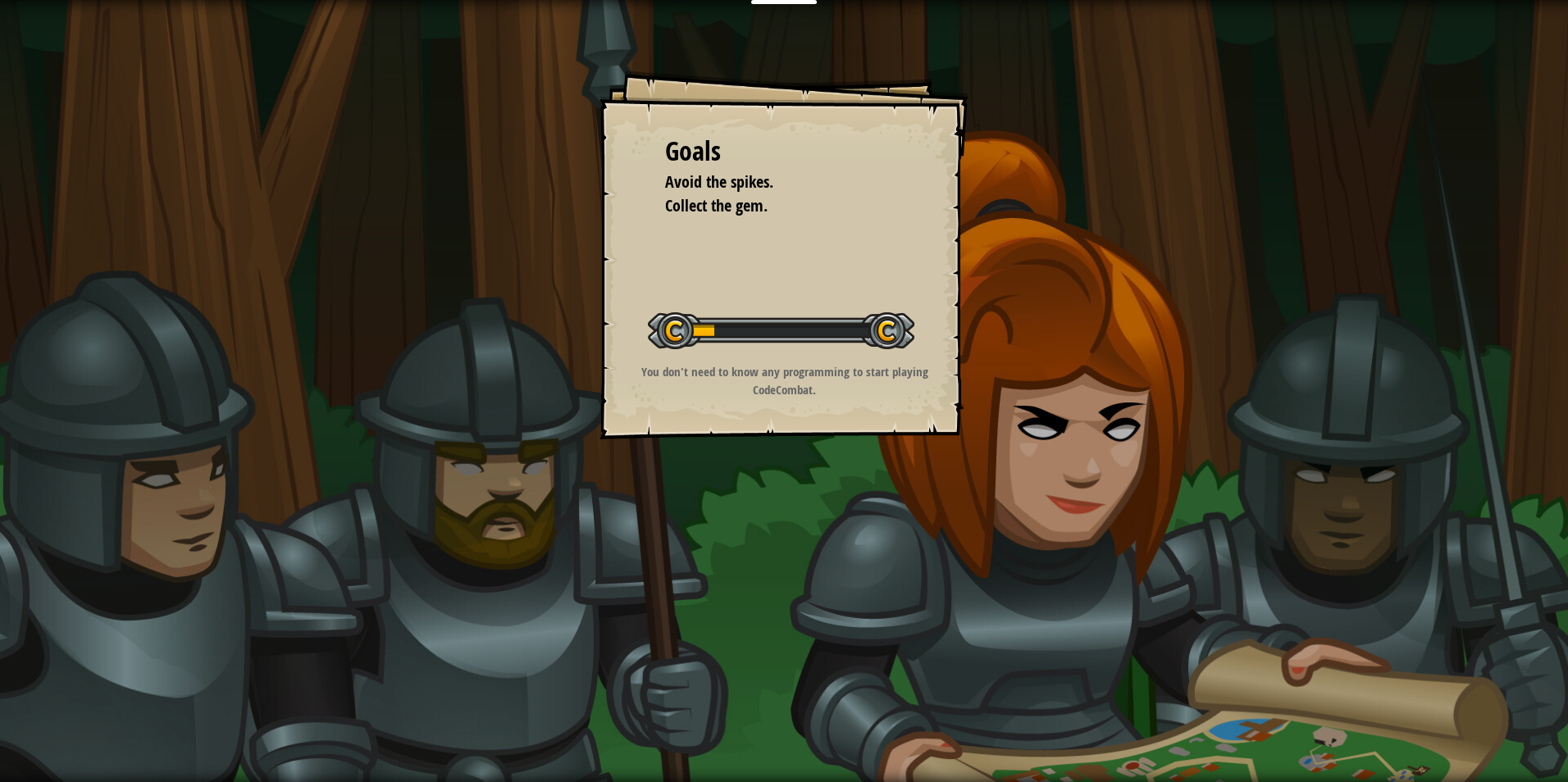
click at [780, 532] on div "Goals Avoid the spikes. Collect the gem. Start Level Error loading from server.…" at bounding box center [784, 391] width 1568 height 782
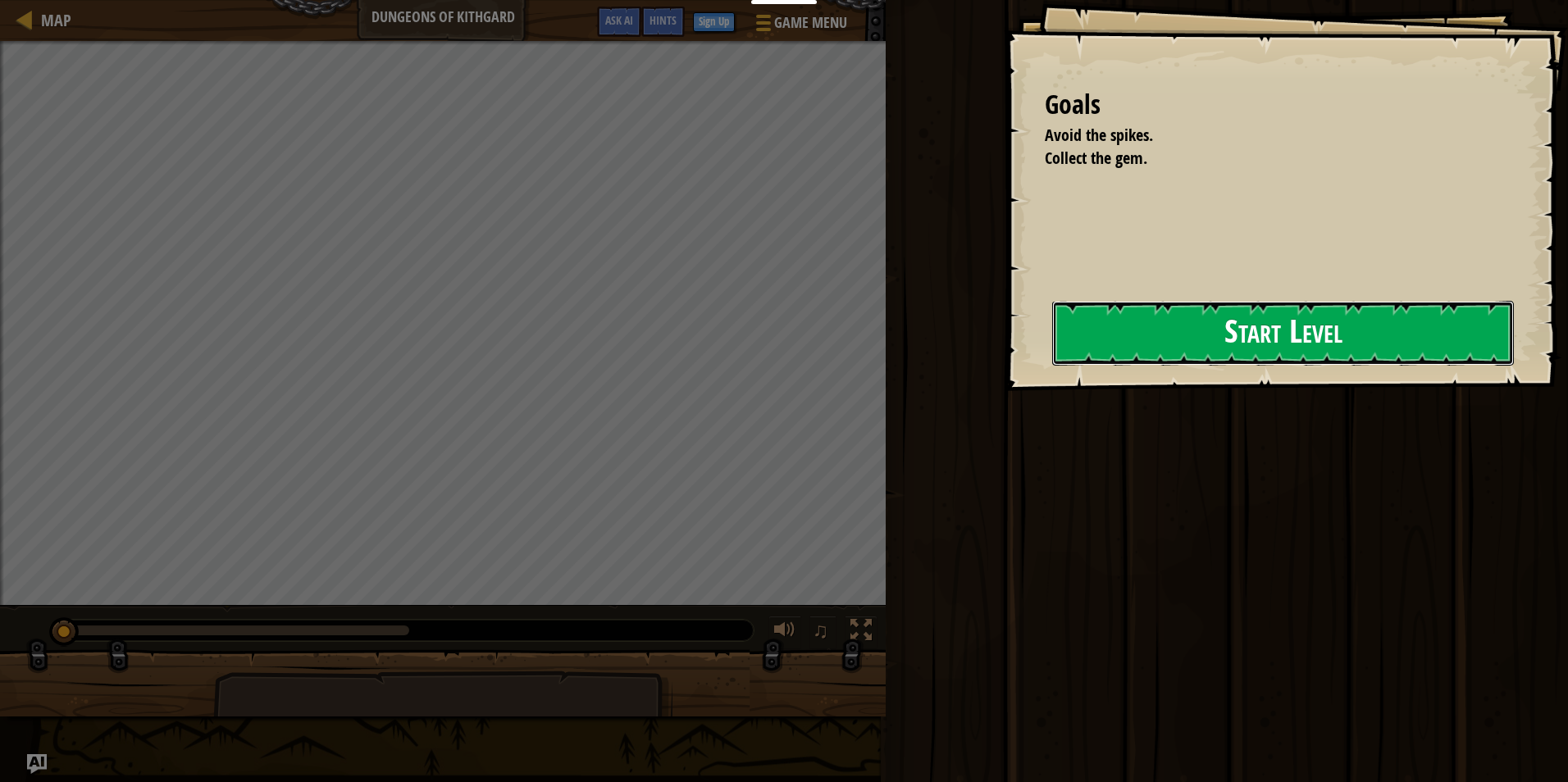
click at [1226, 338] on button "Start Level" at bounding box center [1284, 334] width 462 height 65
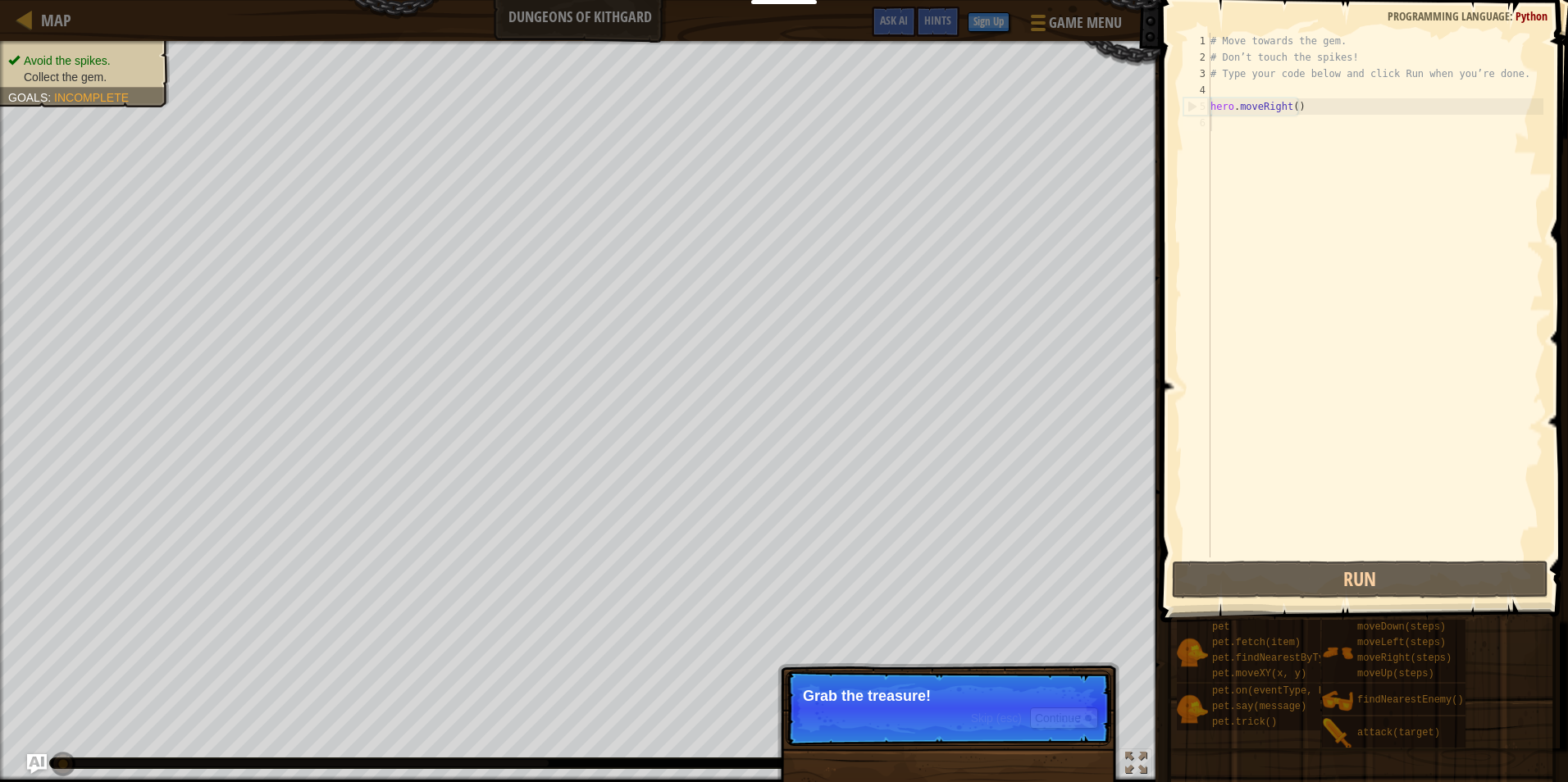
click at [906, 703] on p "Grab the treasure!" at bounding box center [949, 696] width 291 height 17
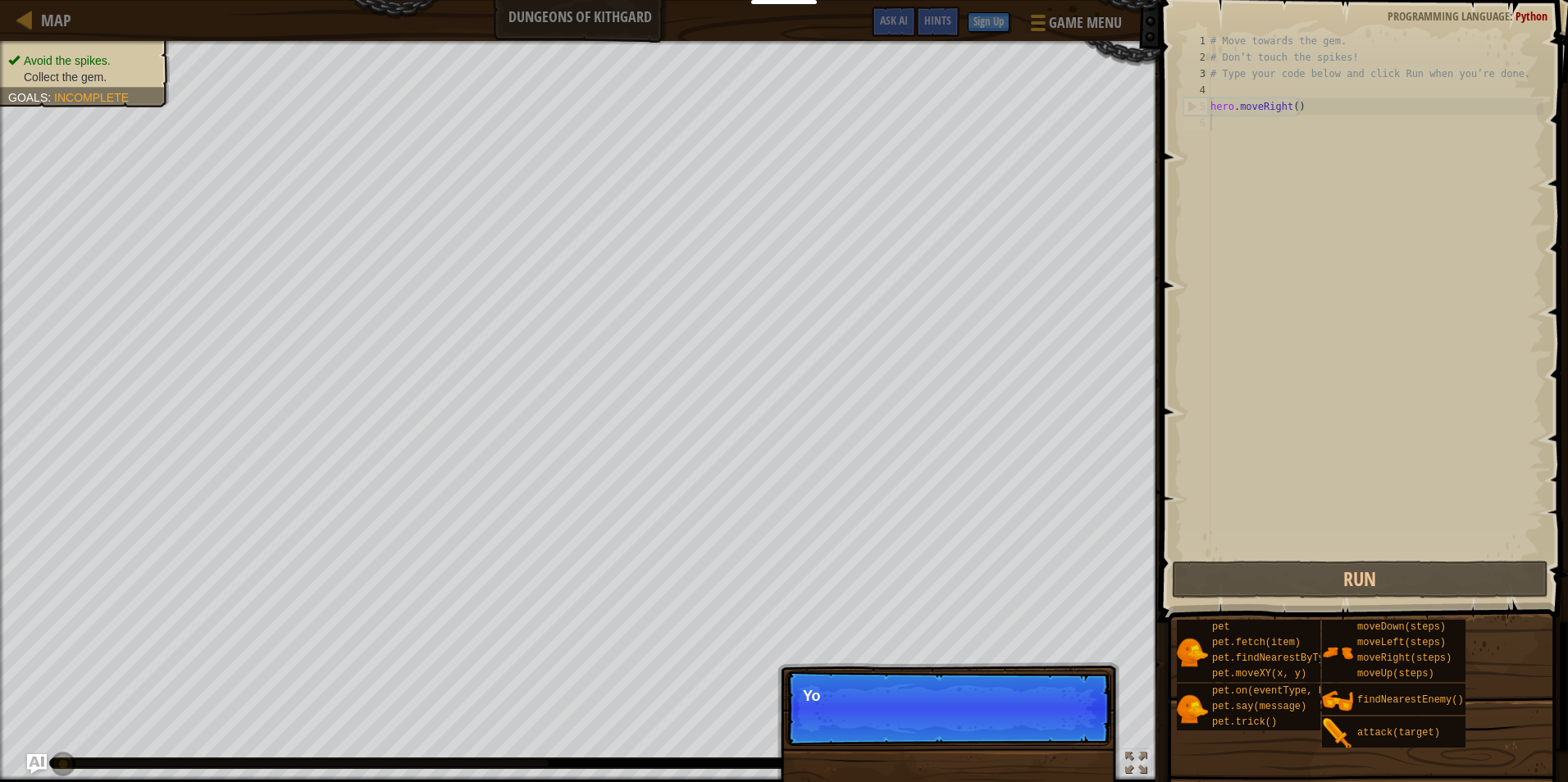
scroll to position [7, 0]
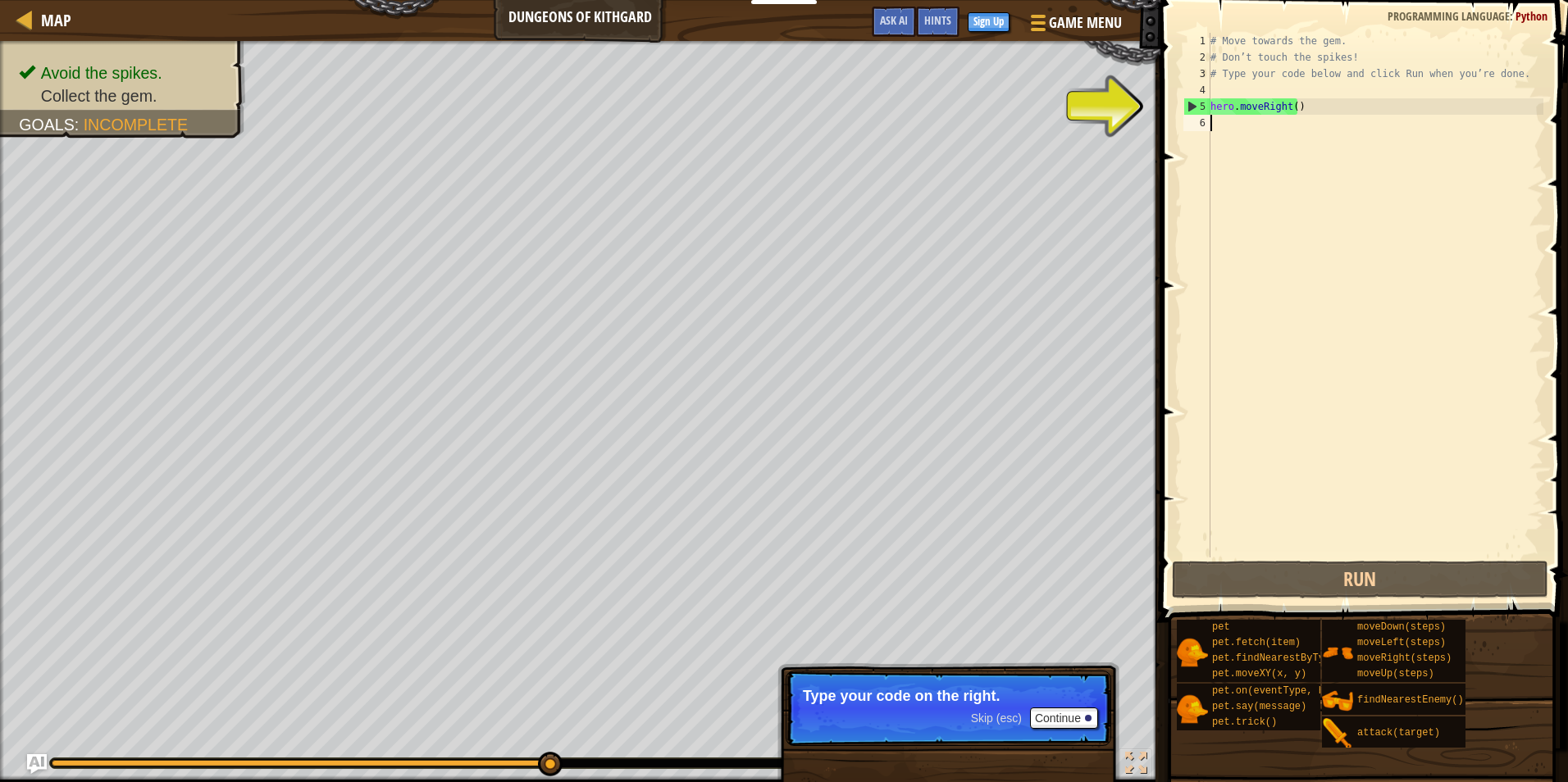
click at [1305, 106] on div "# Move towards the gem. # Don’t touch the spikes! # Type your code below and cl…" at bounding box center [1375, 311] width 336 height 557
type textarea "hero.moveRight()"
click at [1291, 123] on div "# Move towards the gem. # Don’t touch the spikes! # Type your code below and cl…" at bounding box center [1375, 311] width 336 height 557
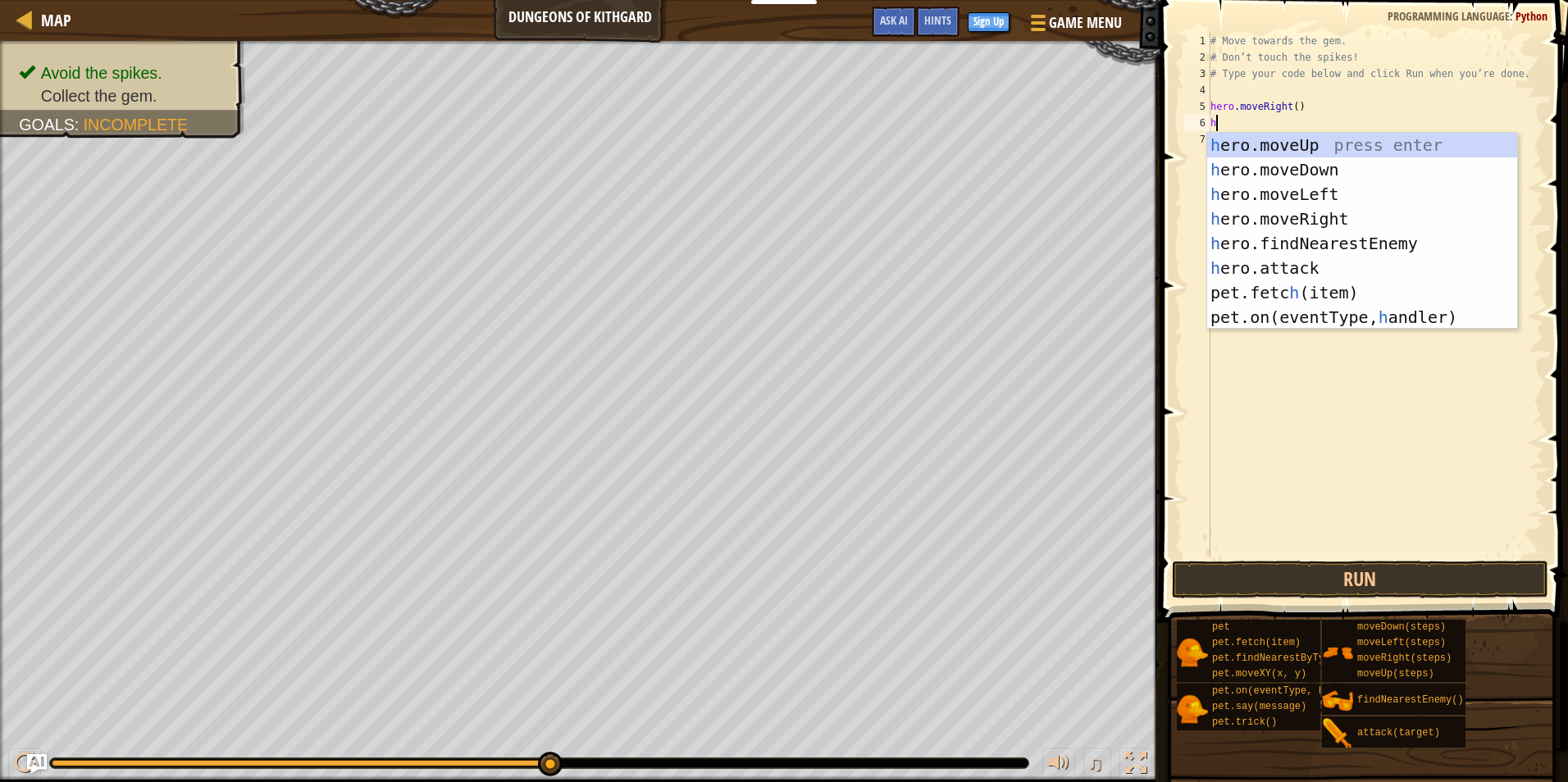
type textarea "he"
click at [1359, 175] on div "he ro.moveUp press enter he ro.moveDown press enter he ro.moveLeft press enter …" at bounding box center [1362, 255] width 310 height 246
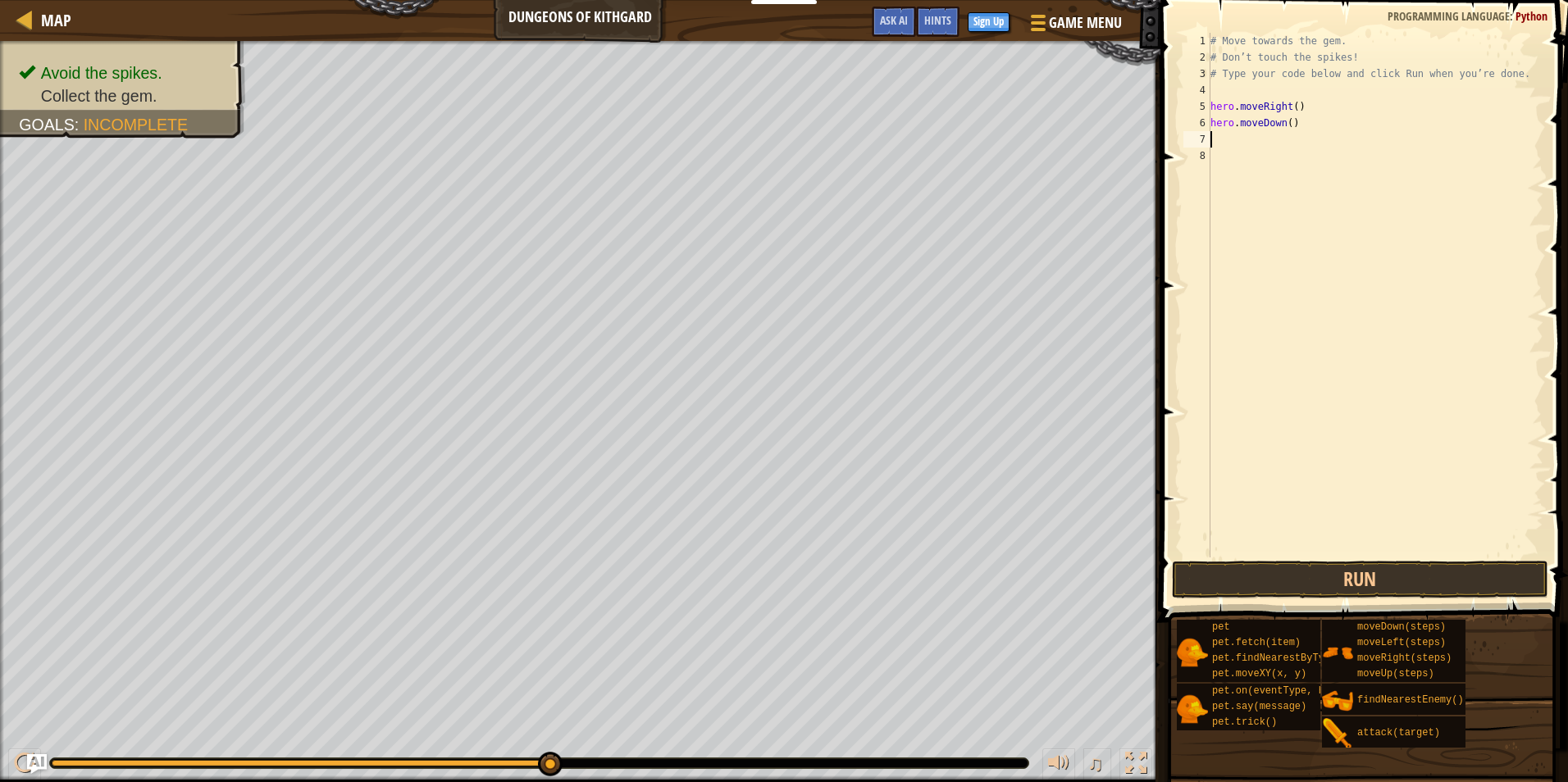
type textarea "h"
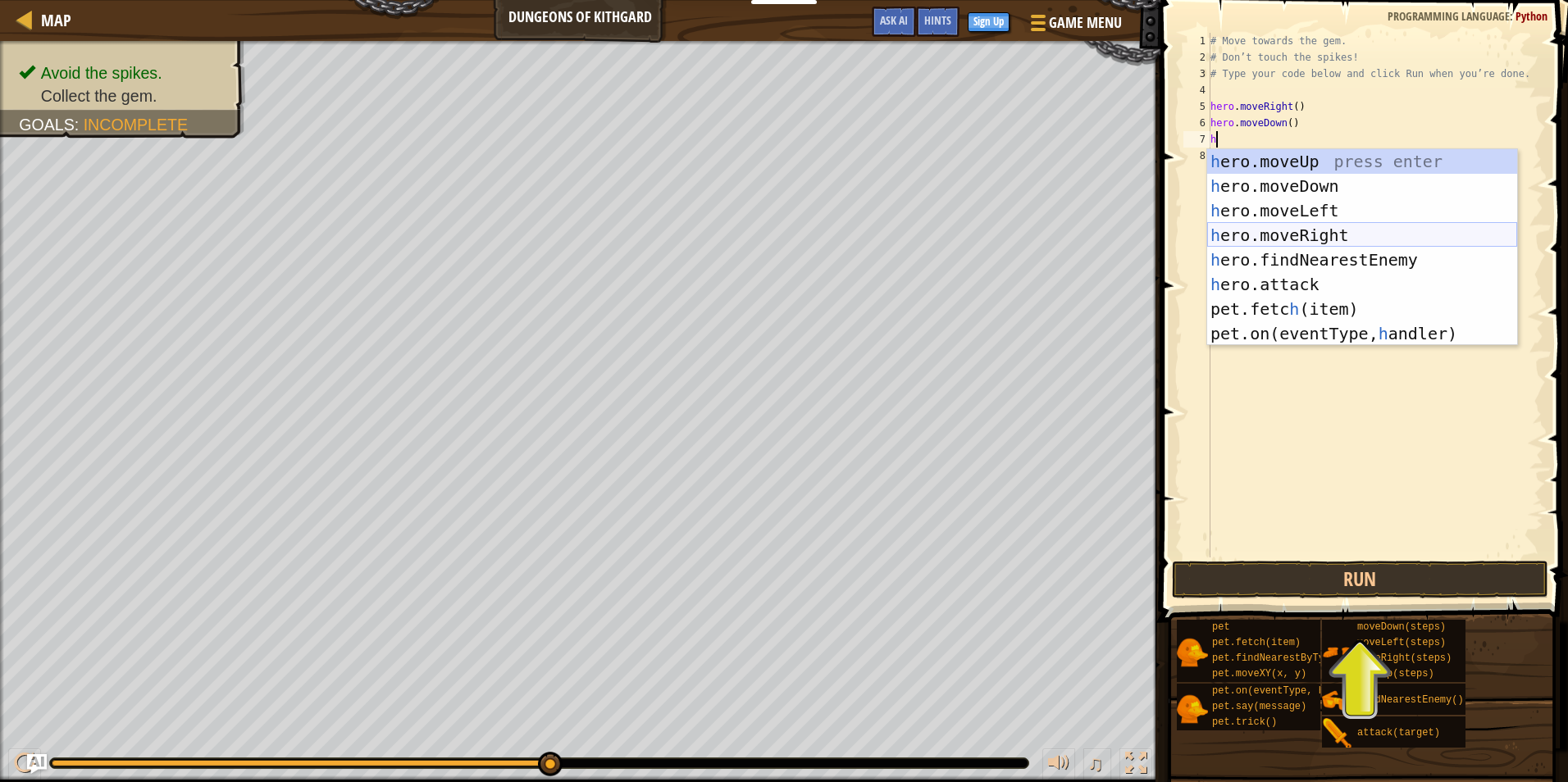
click at [1320, 231] on div "h ero.moveUp press enter h ero.moveDown press enter h ero.moveLeft press enter …" at bounding box center [1362, 272] width 310 height 246
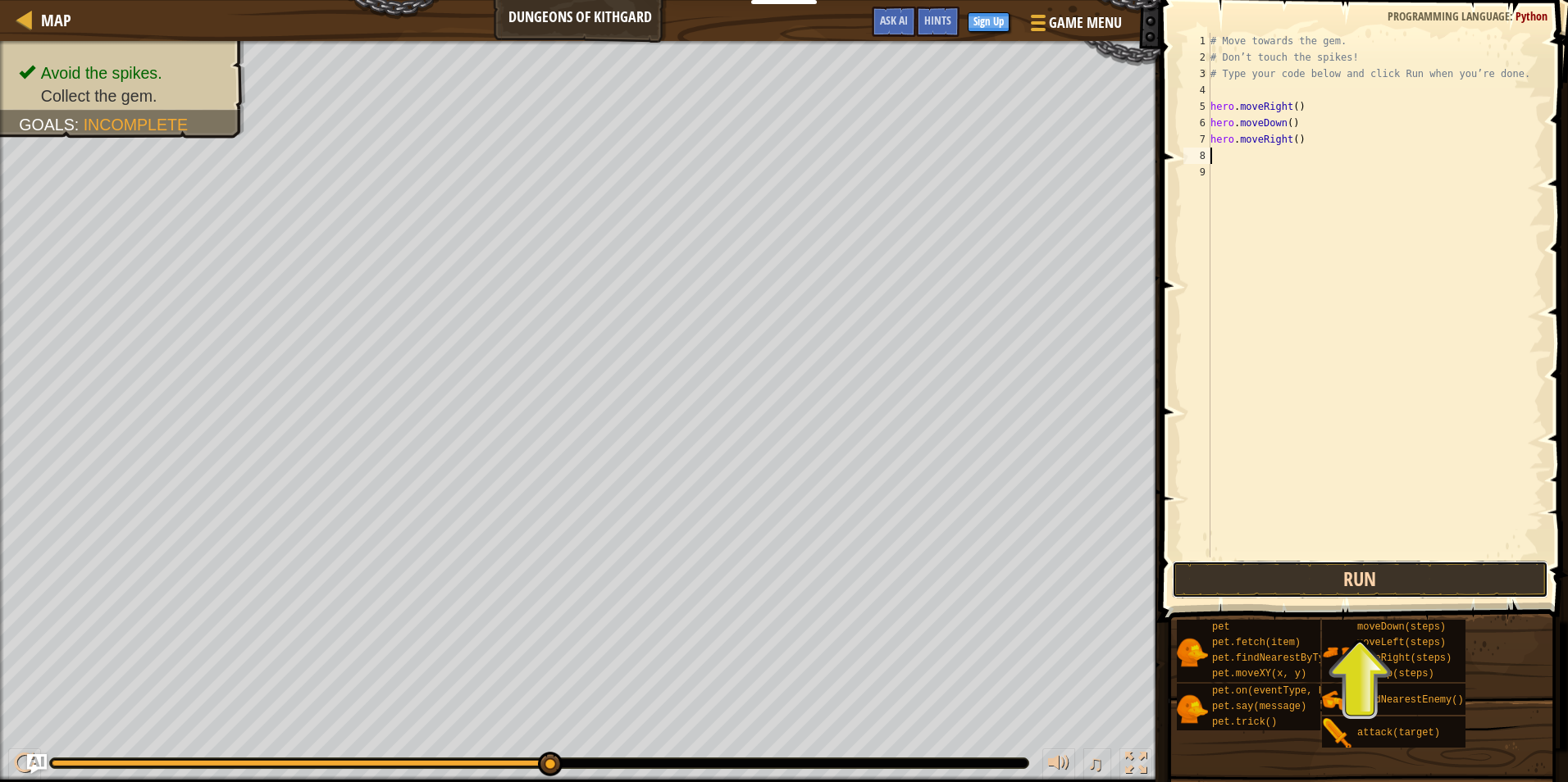
click at [1379, 568] on button "Run" at bounding box center [1360, 579] width 377 height 38
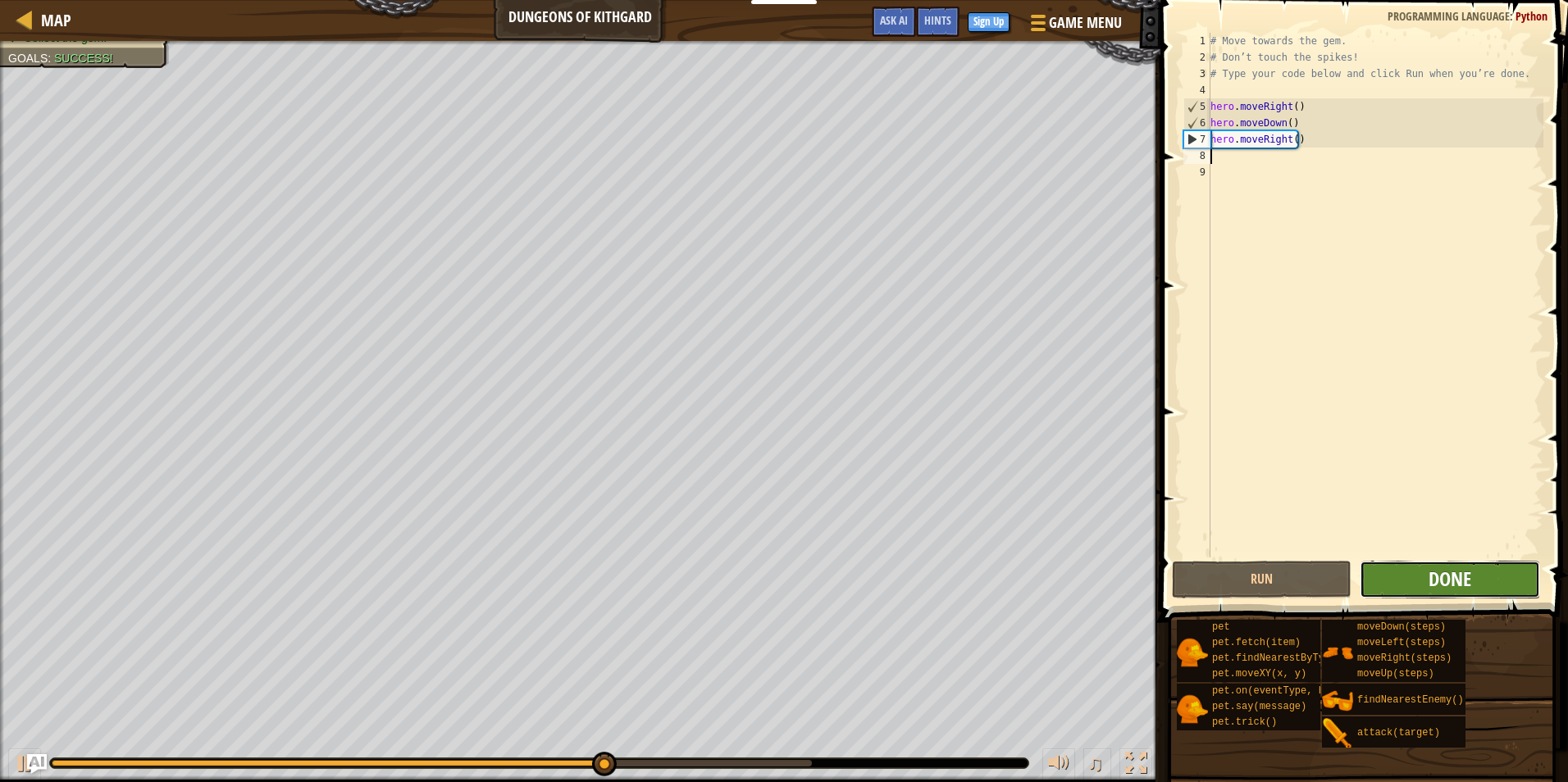
click at [1458, 580] on span "Done" at bounding box center [1449, 579] width 43 height 26
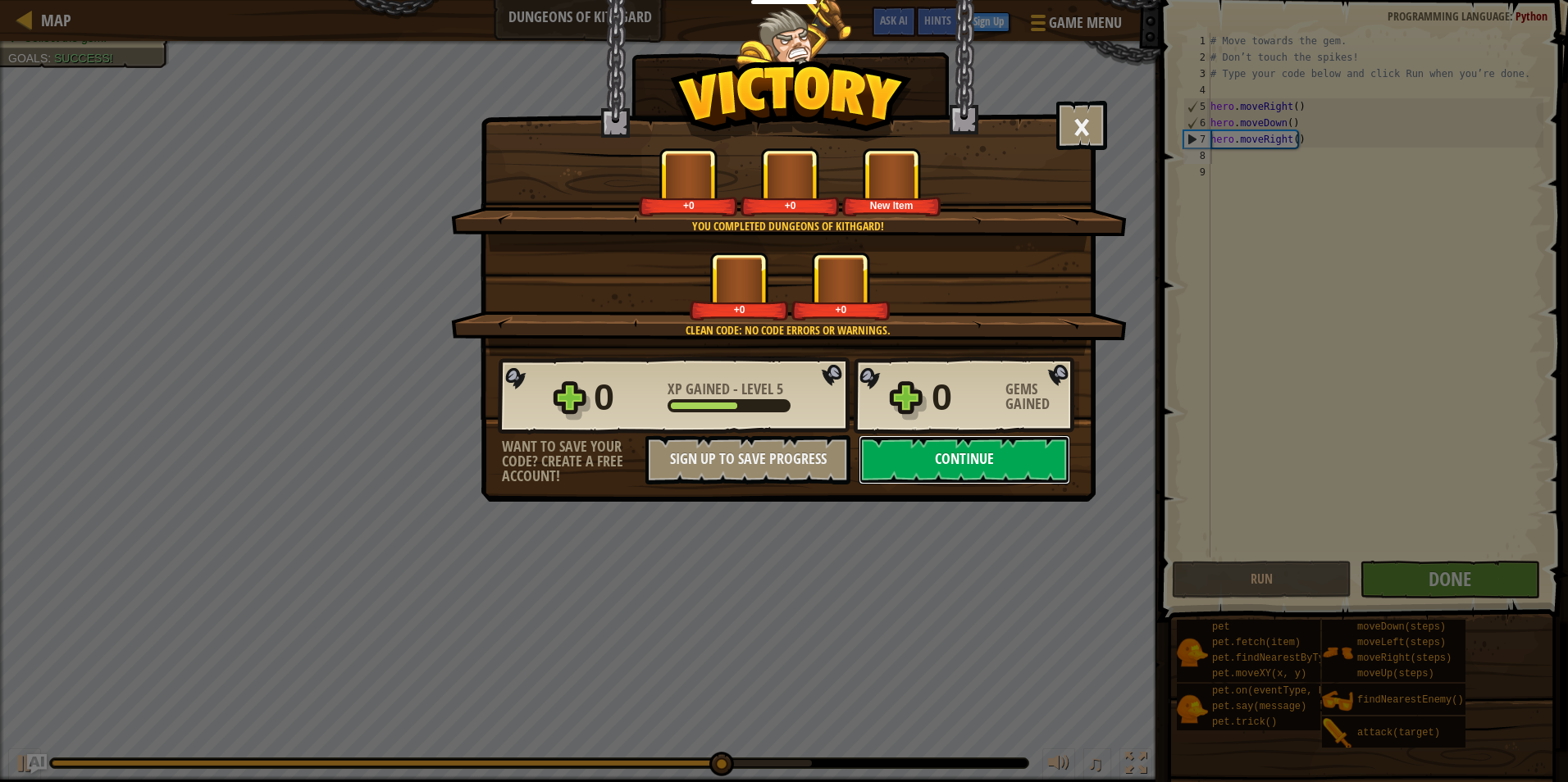
click at [924, 455] on button "Continue" at bounding box center [964, 460] width 212 height 49
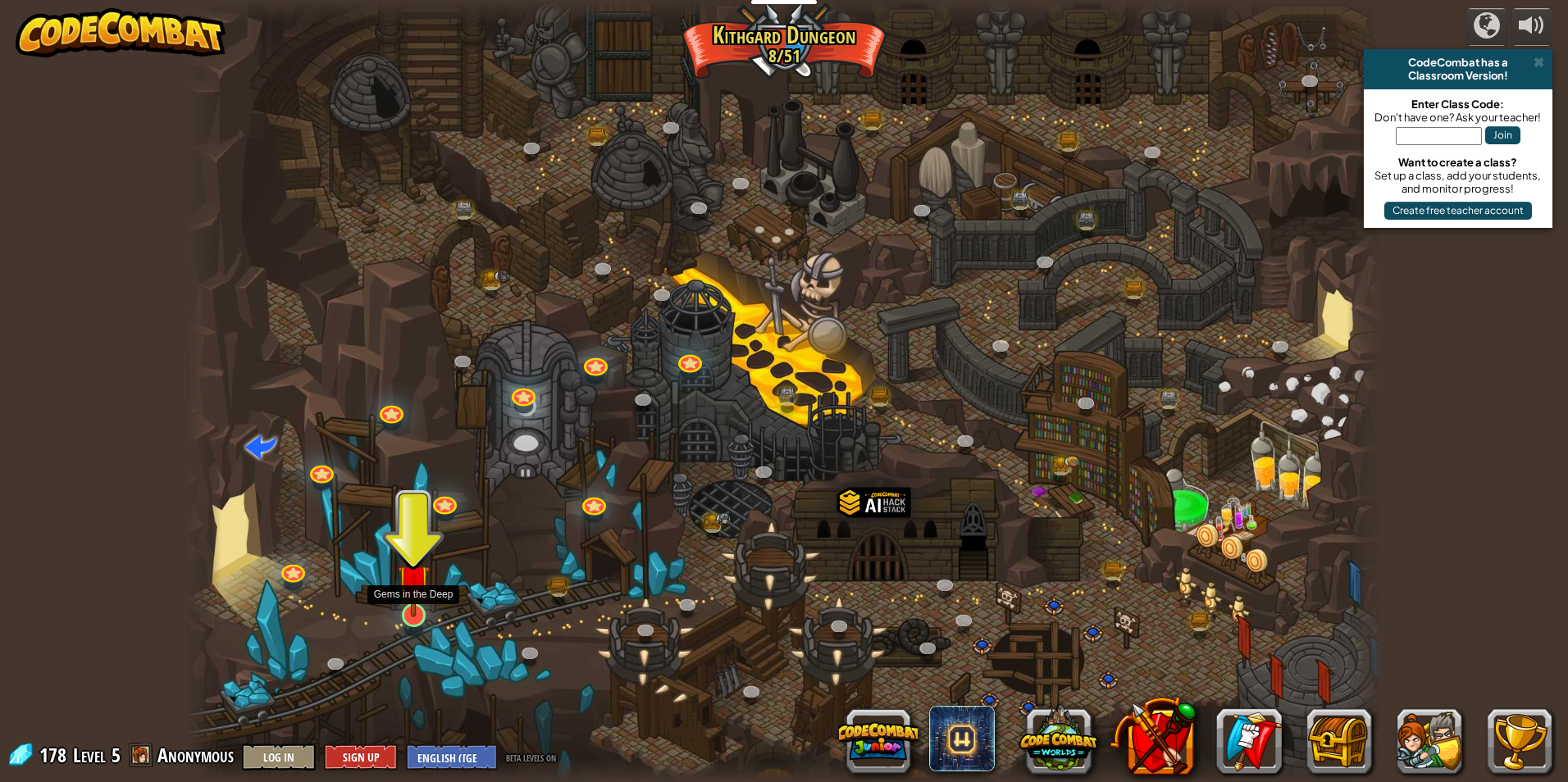
click at [406, 603] on img at bounding box center [414, 580] width 32 height 74
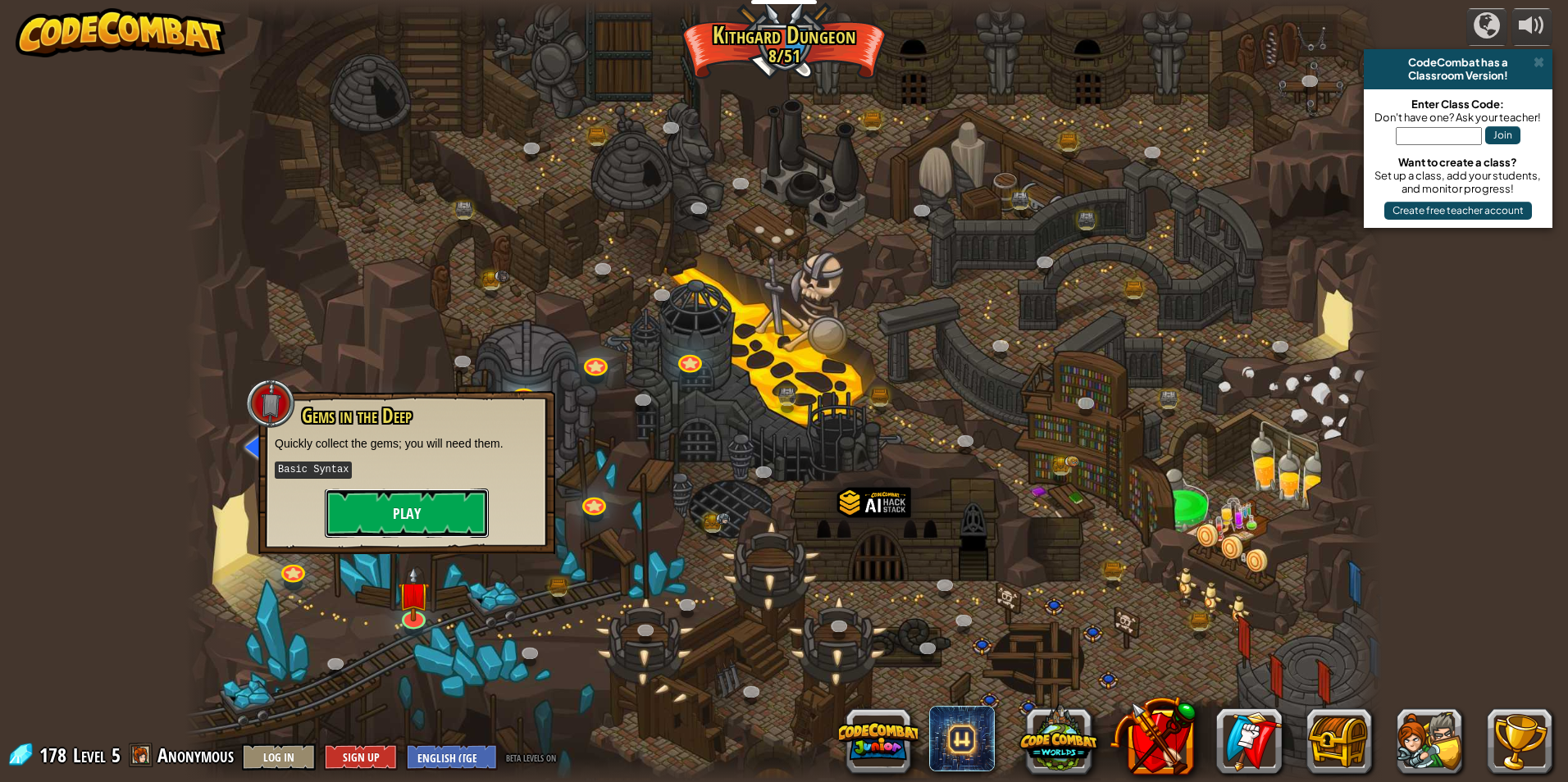
click at [424, 520] on button "Play" at bounding box center [406, 513] width 164 height 49
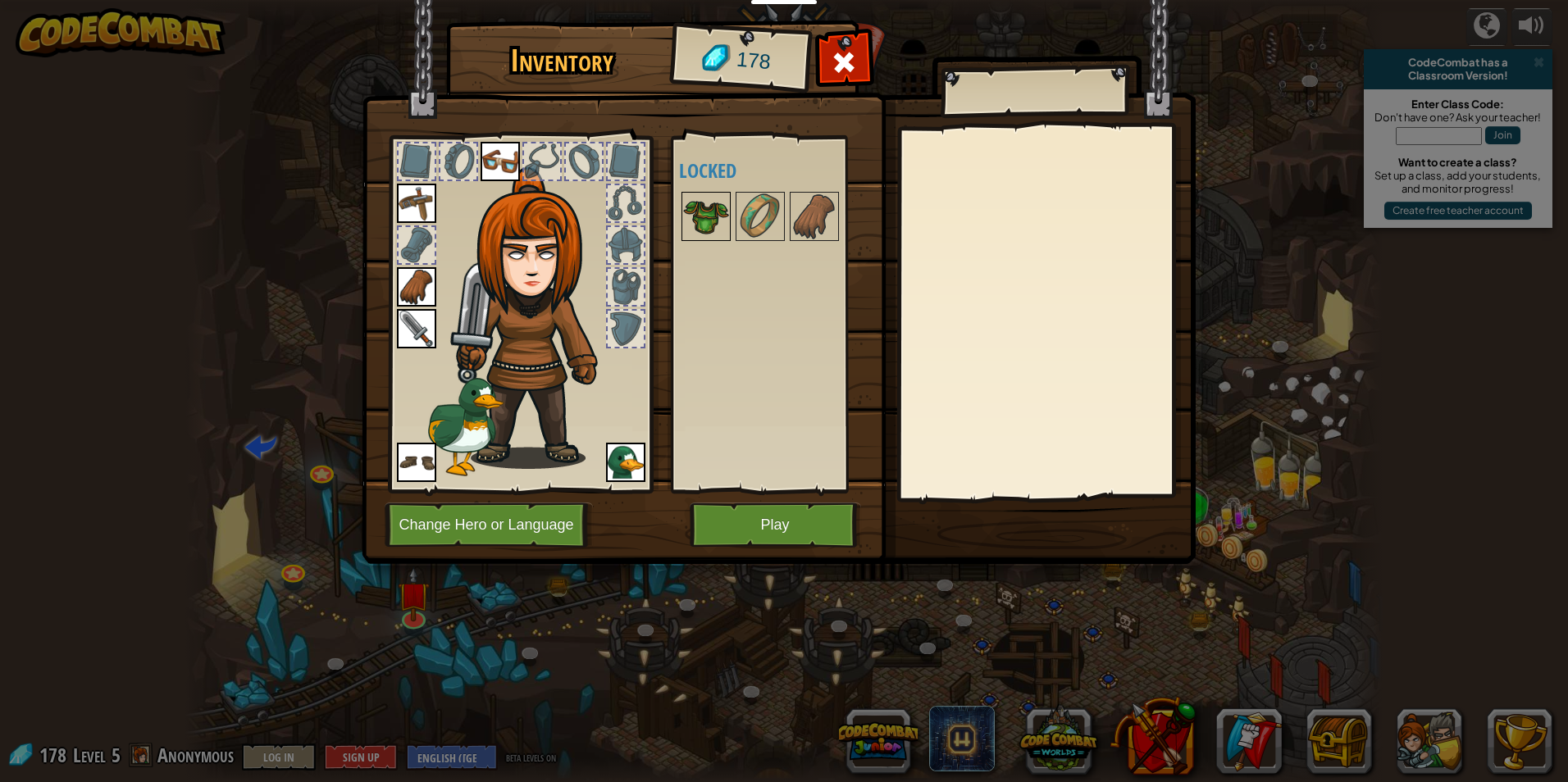
click at [718, 206] on img at bounding box center [706, 216] width 46 height 46
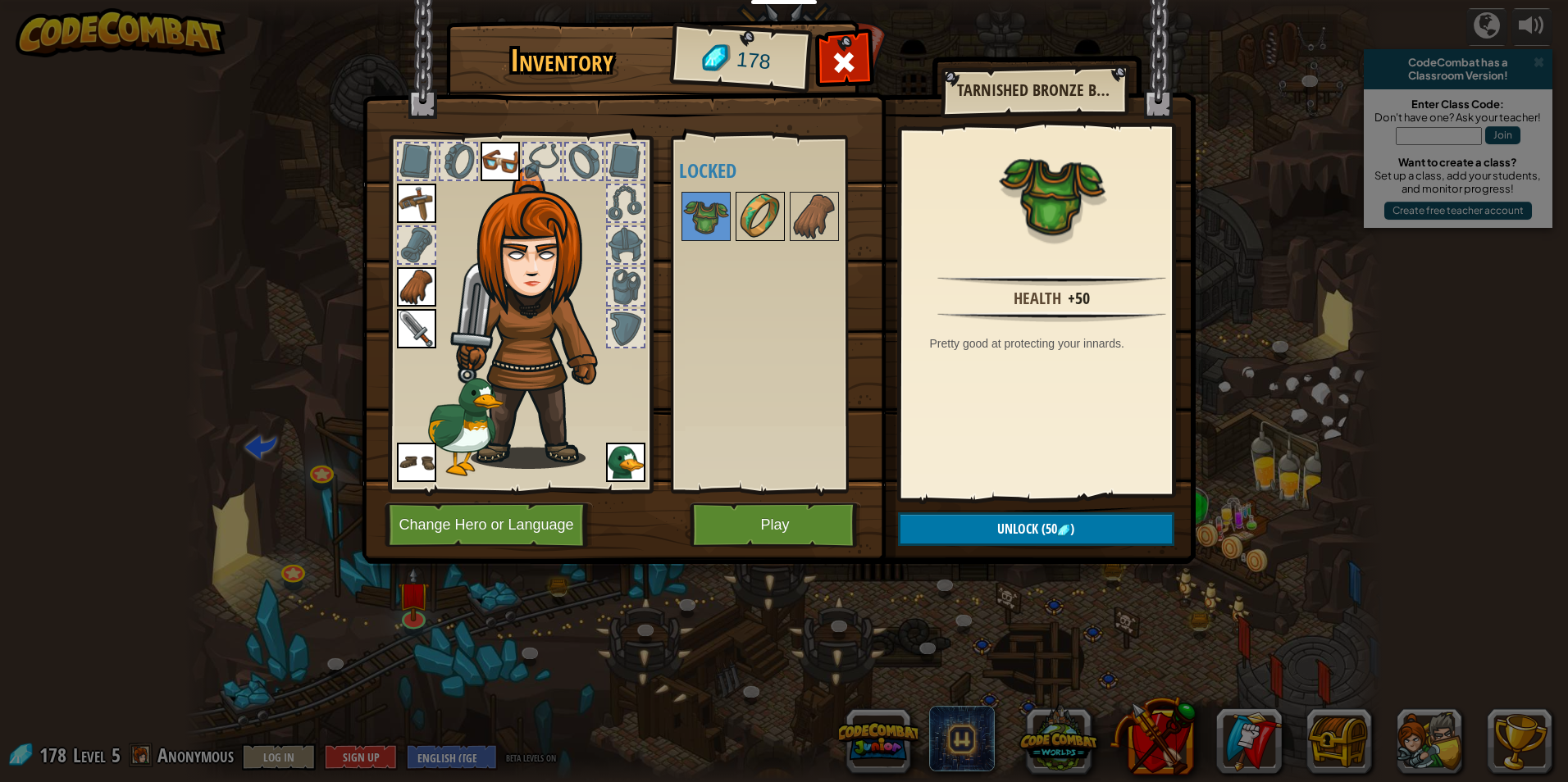
click at [760, 220] on img at bounding box center [760, 216] width 46 height 46
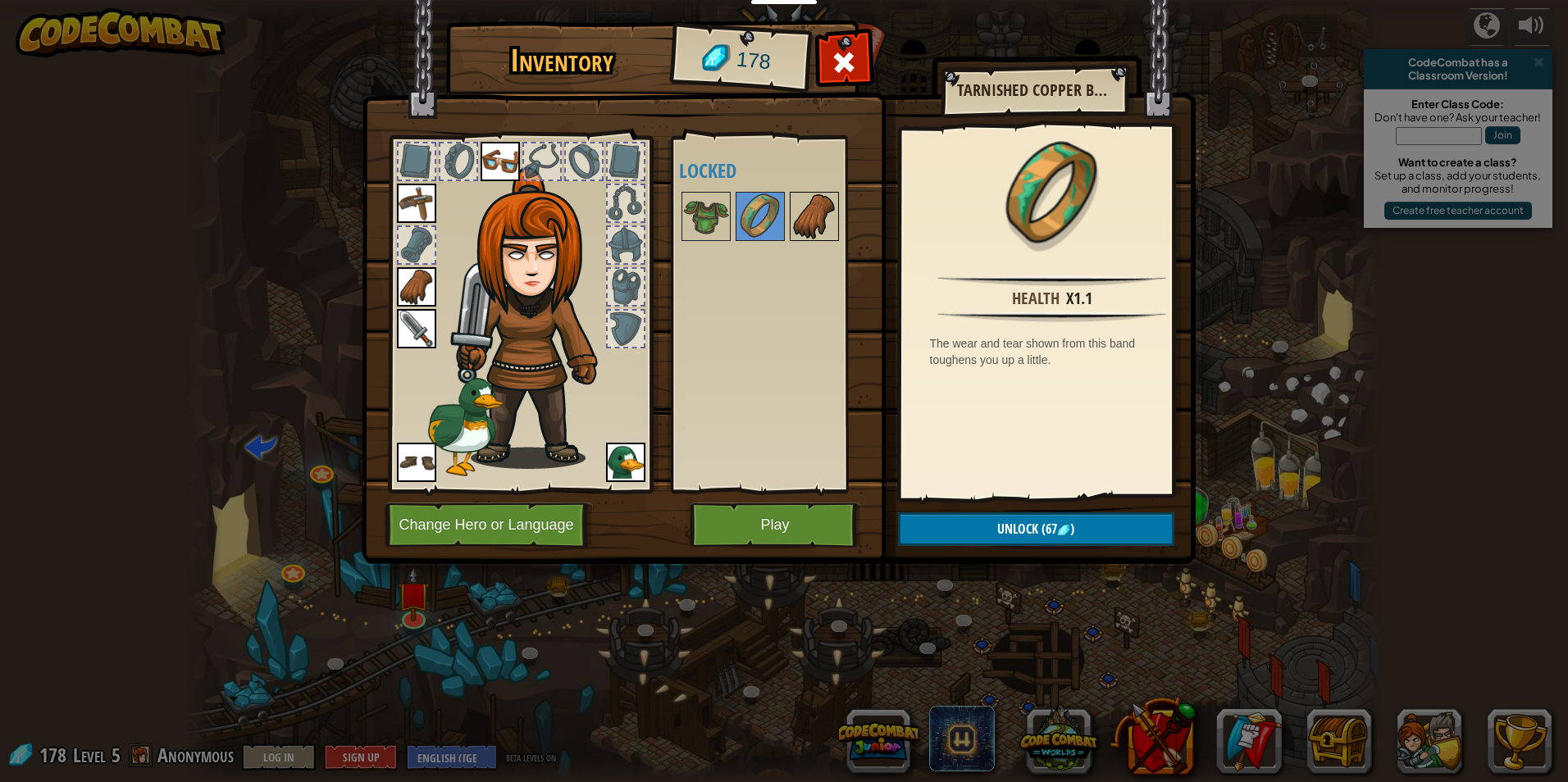
click at [792, 217] on img at bounding box center [814, 216] width 46 height 46
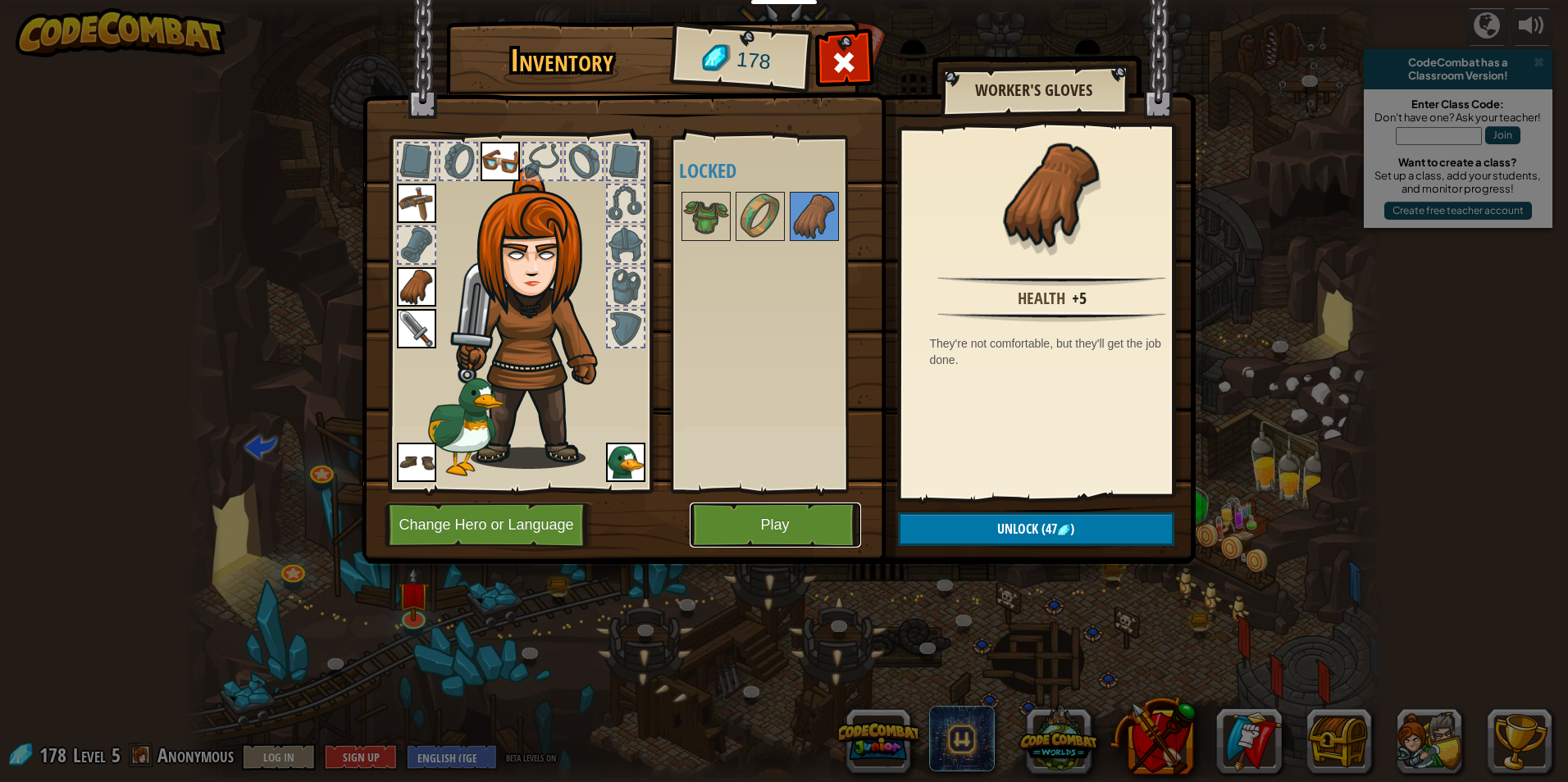
click at [798, 515] on button "Play" at bounding box center [775, 525] width 171 height 45
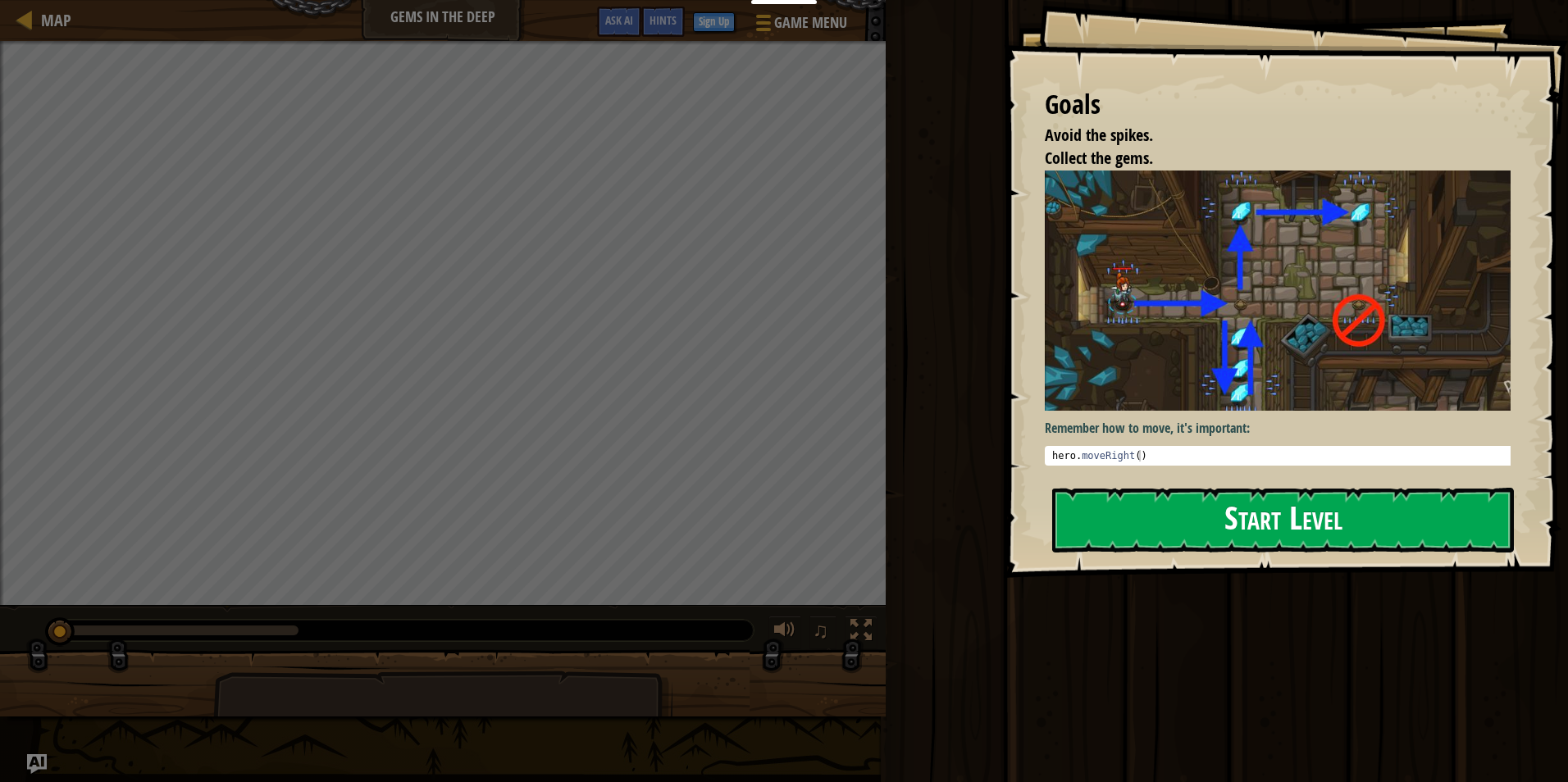
click at [1350, 488] on button "Start Level" at bounding box center [1284, 520] width 462 height 65
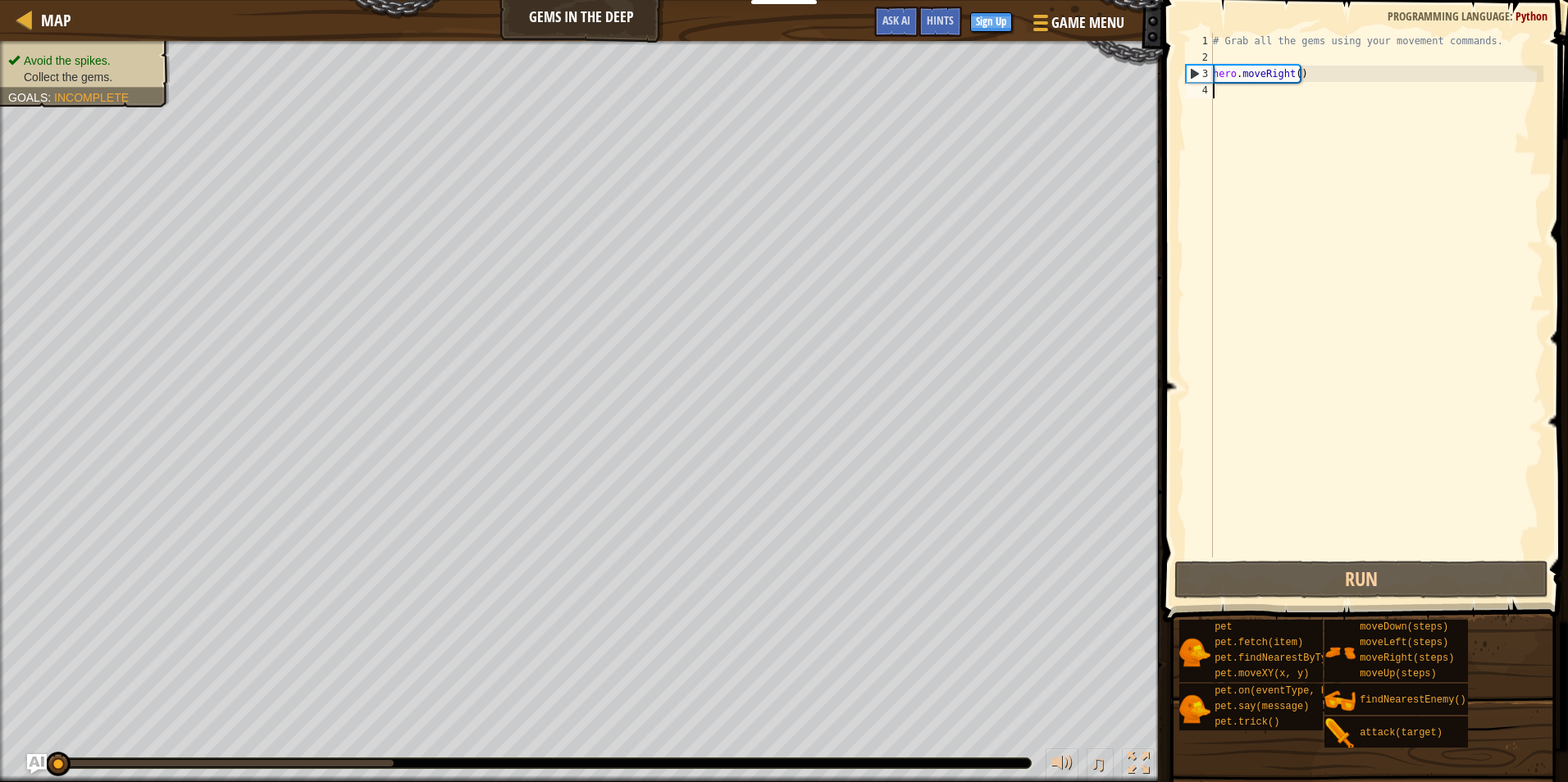
drag, startPoint x: 1329, startPoint y: 86, endPoint x: 1325, endPoint y: 101, distance: 15.5
click at [1326, 96] on div "# Grab all the gems using your movement commands. hero . moveRight ( )" at bounding box center [1377, 311] width 334 height 557
click at [1327, 100] on div "# Grab all the gems using your movement commands. hero . moveRight ( )" at bounding box center [1377, 311] width 334 height 557
type textarea "h"
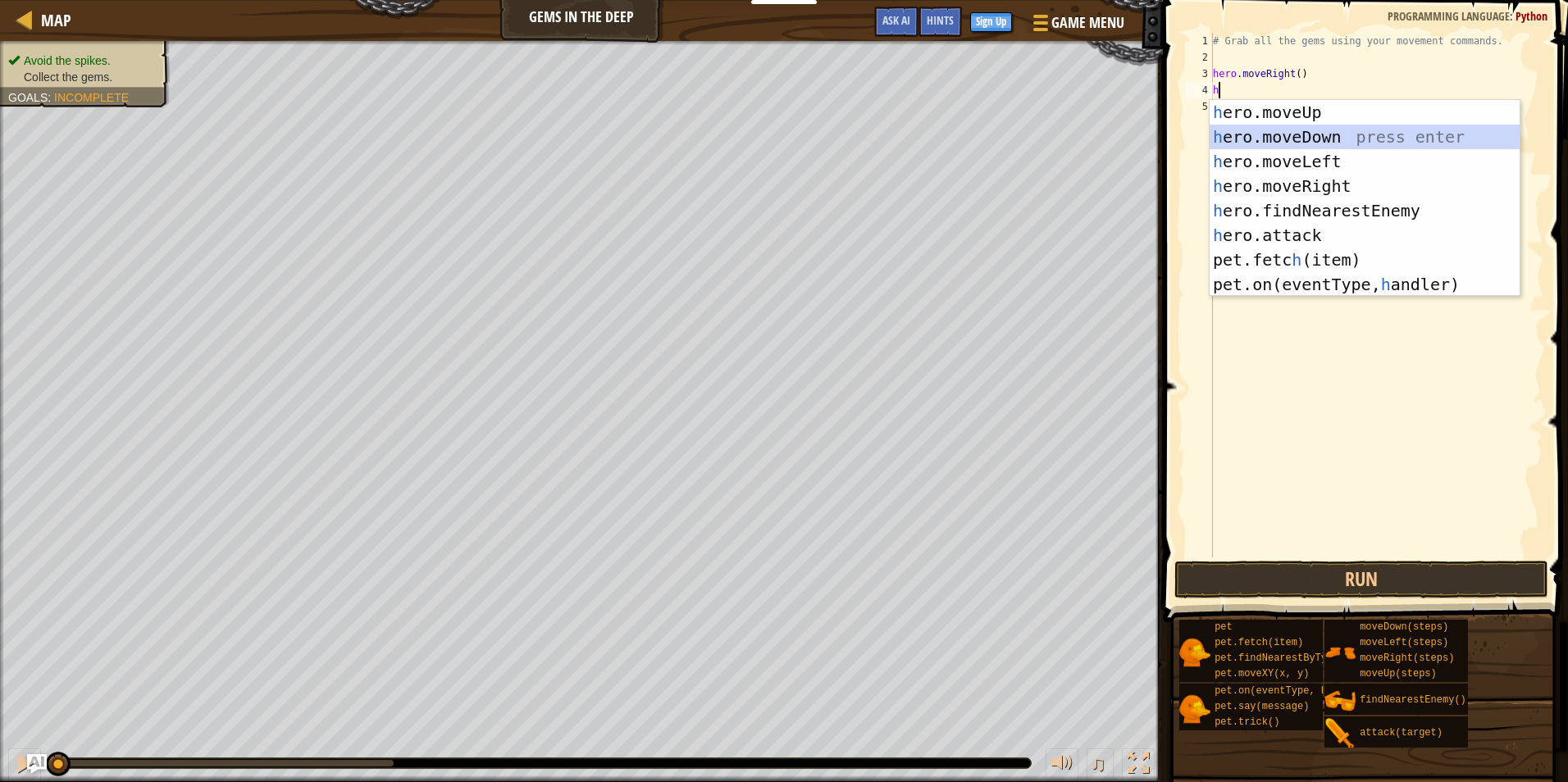
click at [1313, 141] on div "h ero.moveUp press enter h ero.moveDown press enter h ero.moveLeft press enter …" at bounding box center [1364, 223] width 310 height 246
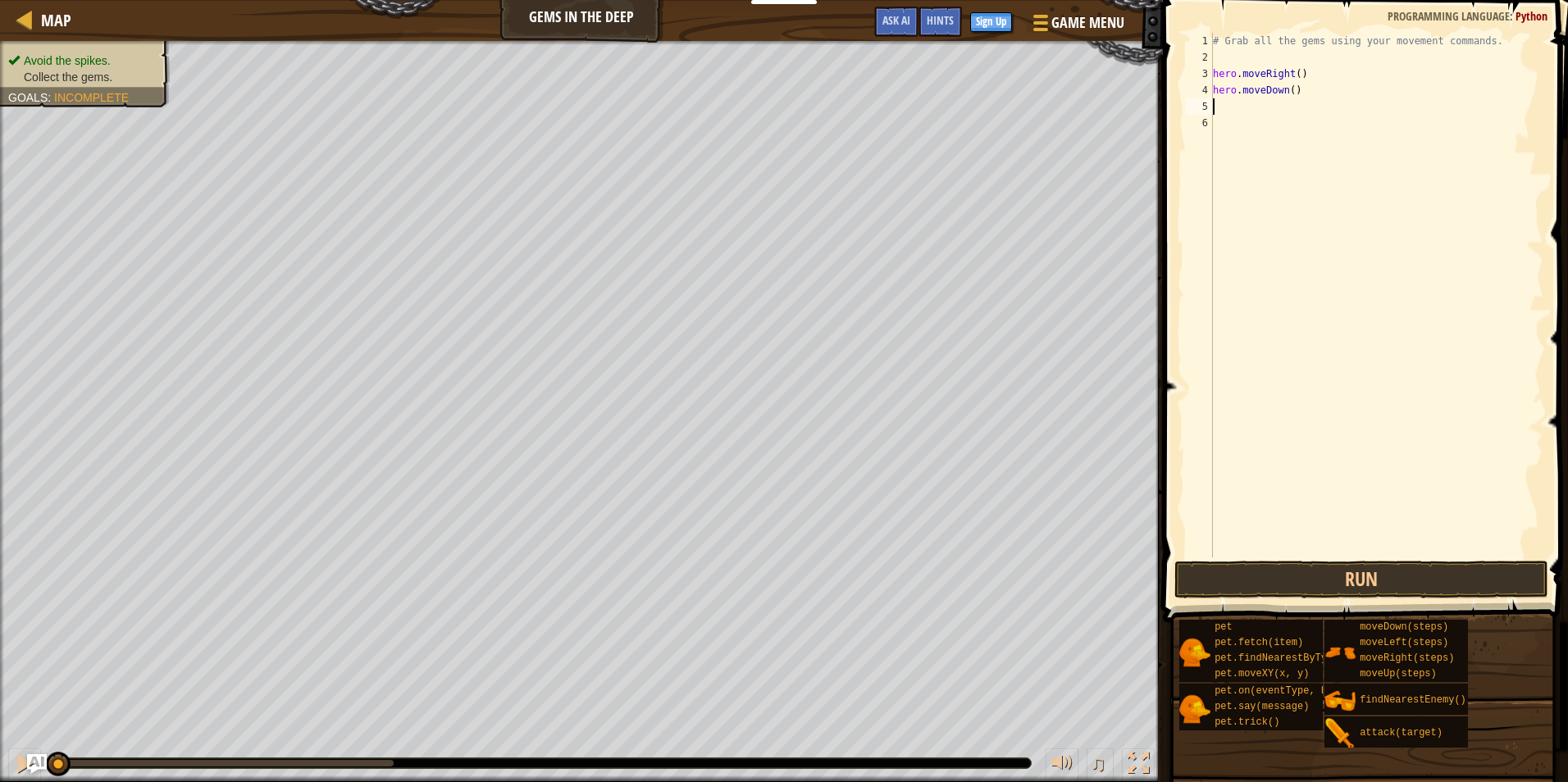
click at [1291, 88] on div "# Grab all the gems using your movement commands. hero . moveRight ( ) hero . m…" at bounding box center [1377, 311] width 334 height 557
click at [1289, 90] on div "# Grab all the gems using your movement commands. hero . moveRight ( ) hero . m…" at bounding box center [1377, 311] width 334 height 557
type textarea "hero.moveDown(3)"
click at [1392, 564] on button "Run" at bounding box center [1362, 579] width 374 height 38
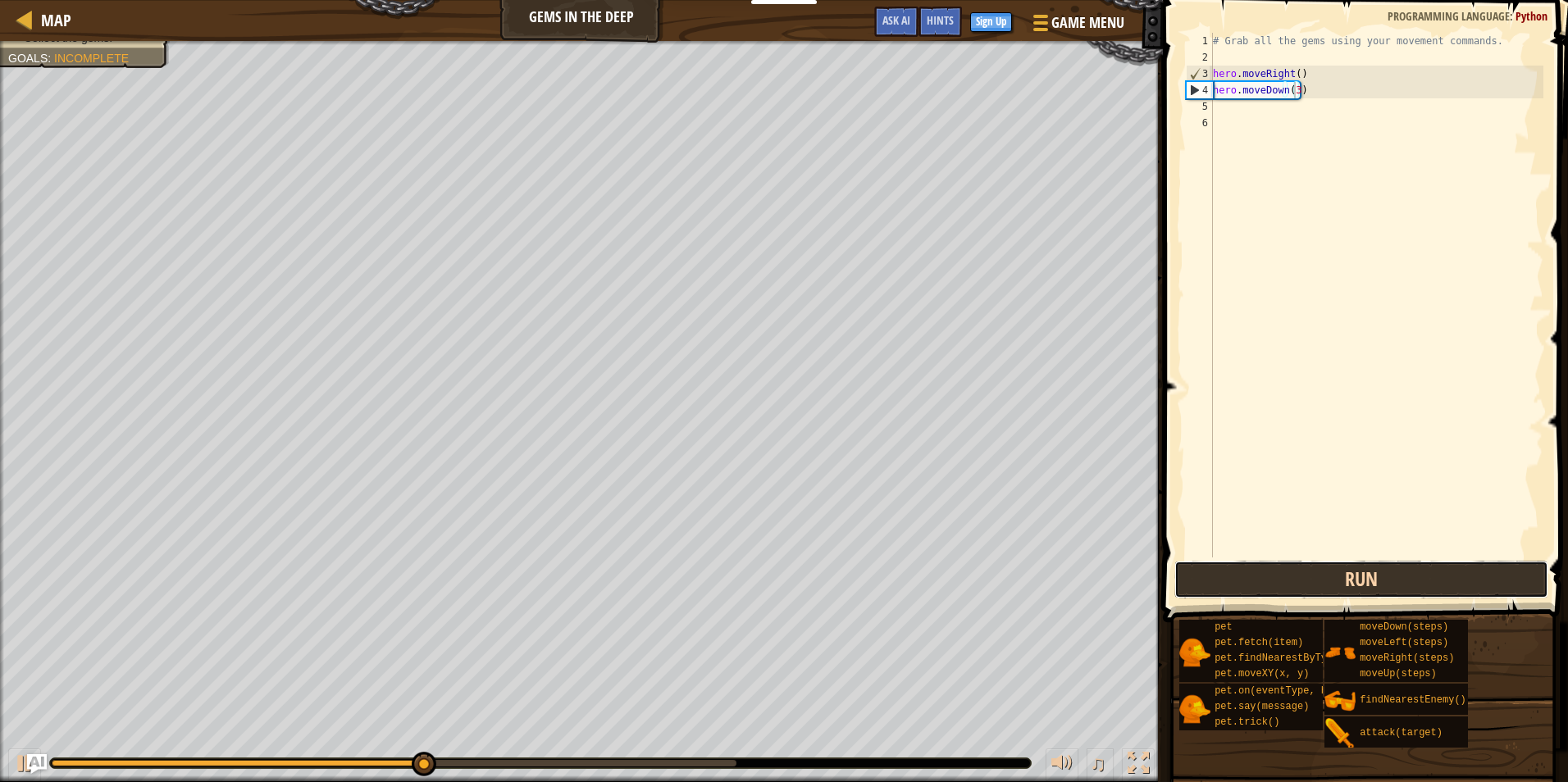
click at [1372, 588] on button "Run" at bounding box center [1362, 579] width 374 height 38
click at [1370, 585] on button "Run" at bounding box center [1362, 579] width 374 height 38
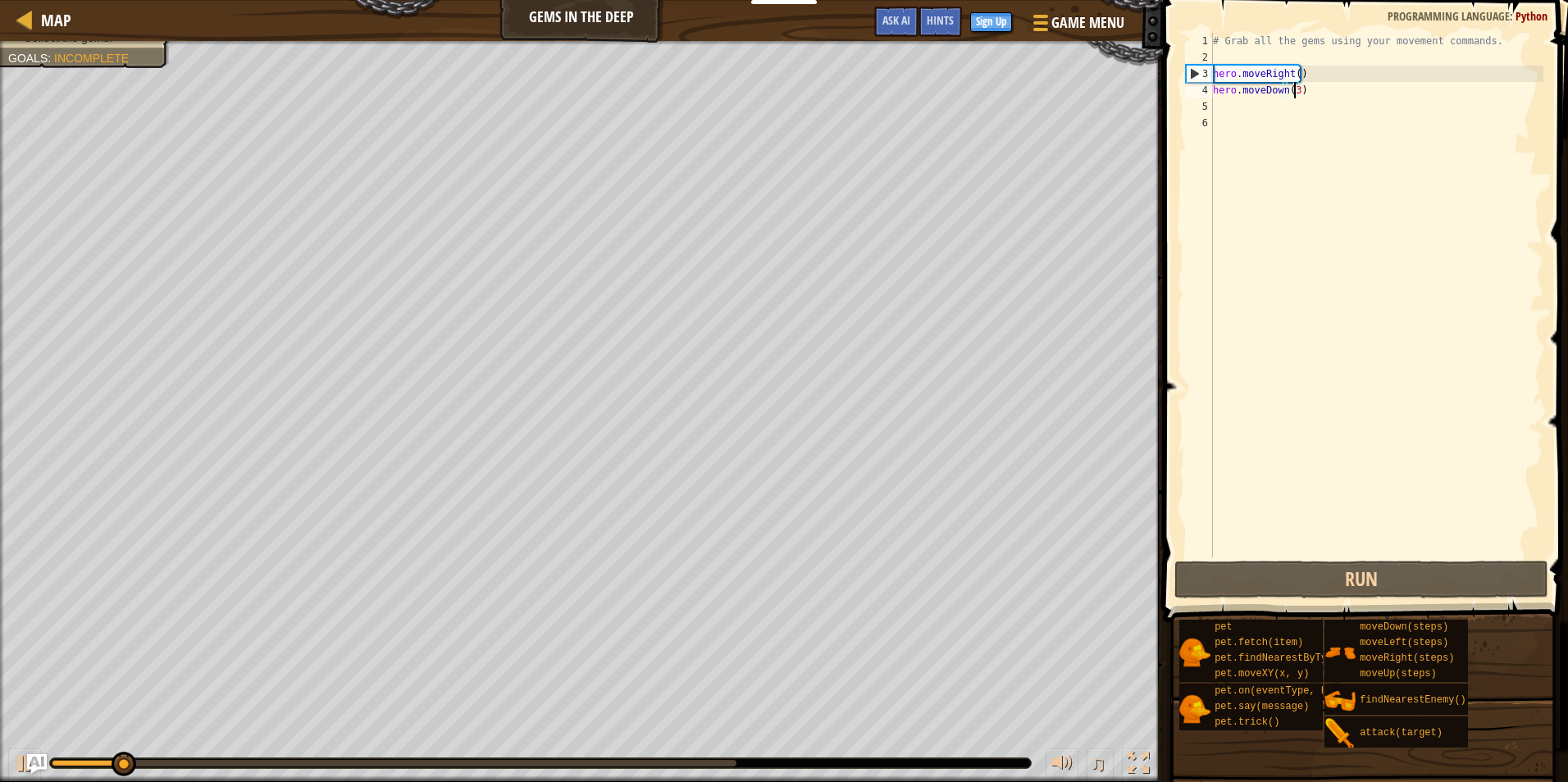
click at [1320, 127] on div "# Grab all the gems using your movement commands. hero . moveRight ( ) hero . m…" at bounding box center [1377, 311] width 334 height 557
click at [1324, 110] on div "# Grab all the gems using your movement commands. hero . moveRight ( ) hero . m…" at bounding box center [1377, 311] width 334 height 557
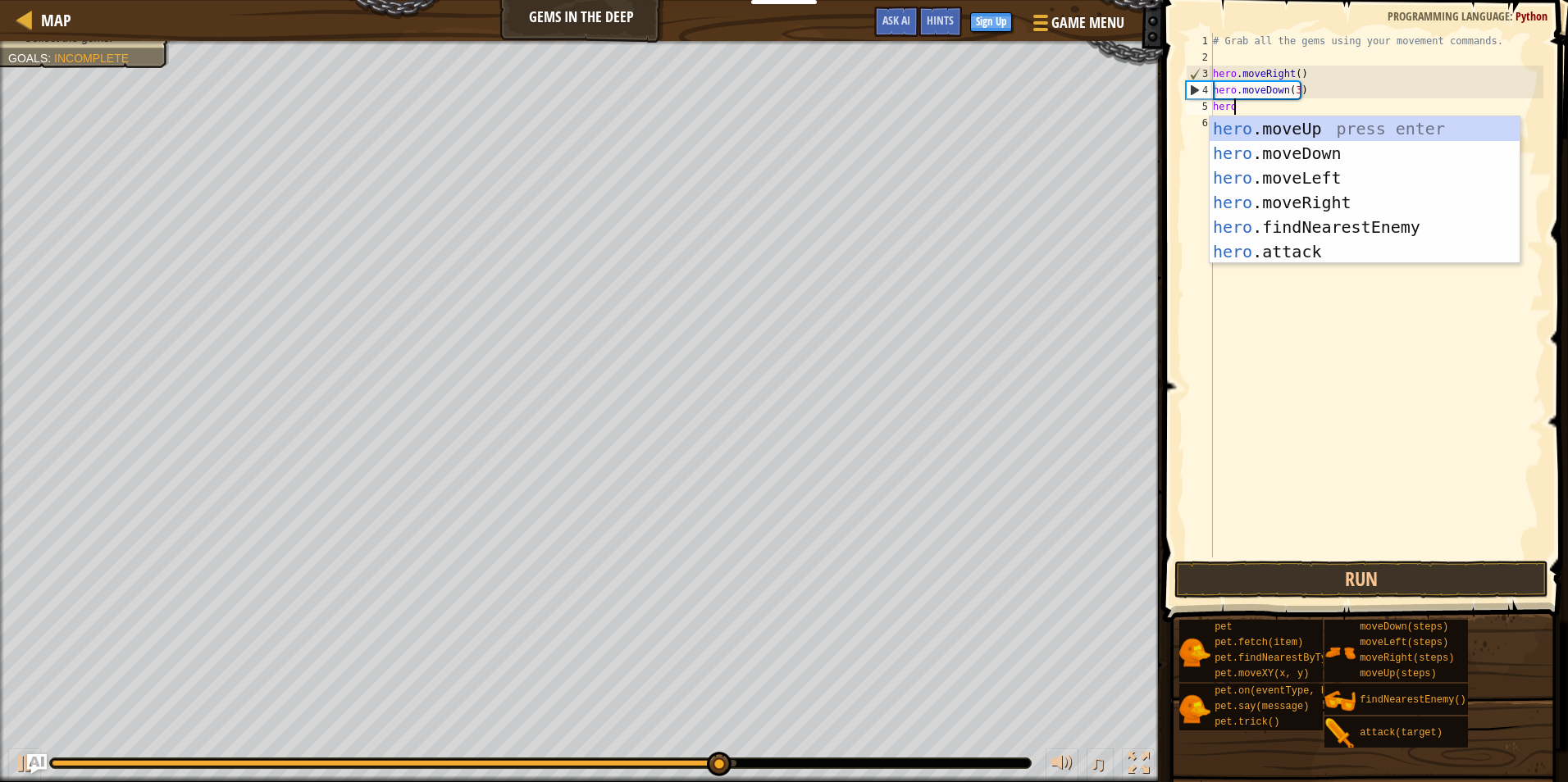
scroll to position [7, 2]
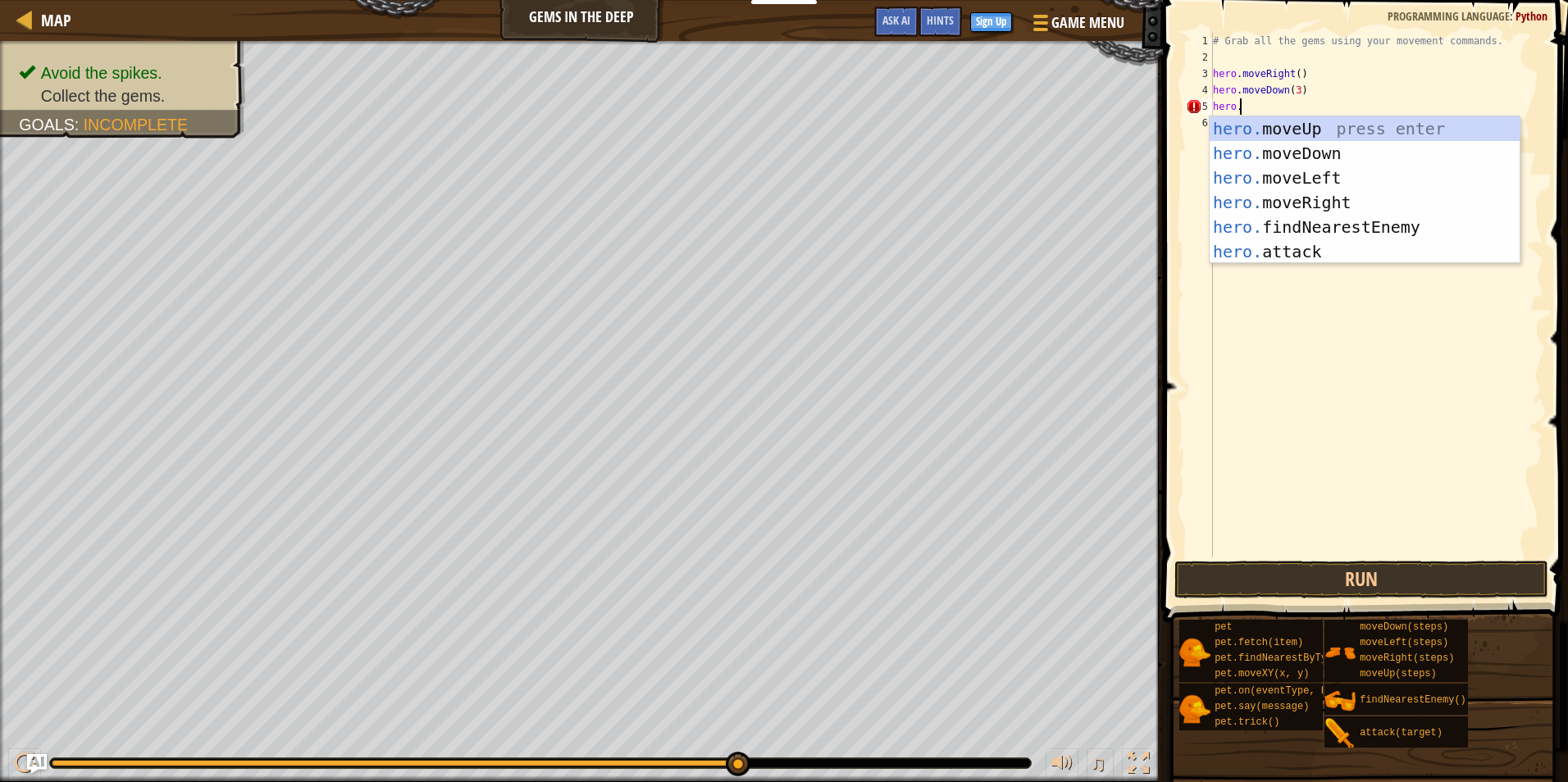
type textarea "hero.m"
click at [1324, 131] on div "hero.m oveUp press enter hero.m oveDown press enter hero.m oveLeft press enter …" at bounding box center [1364, 203] width 310 height 172
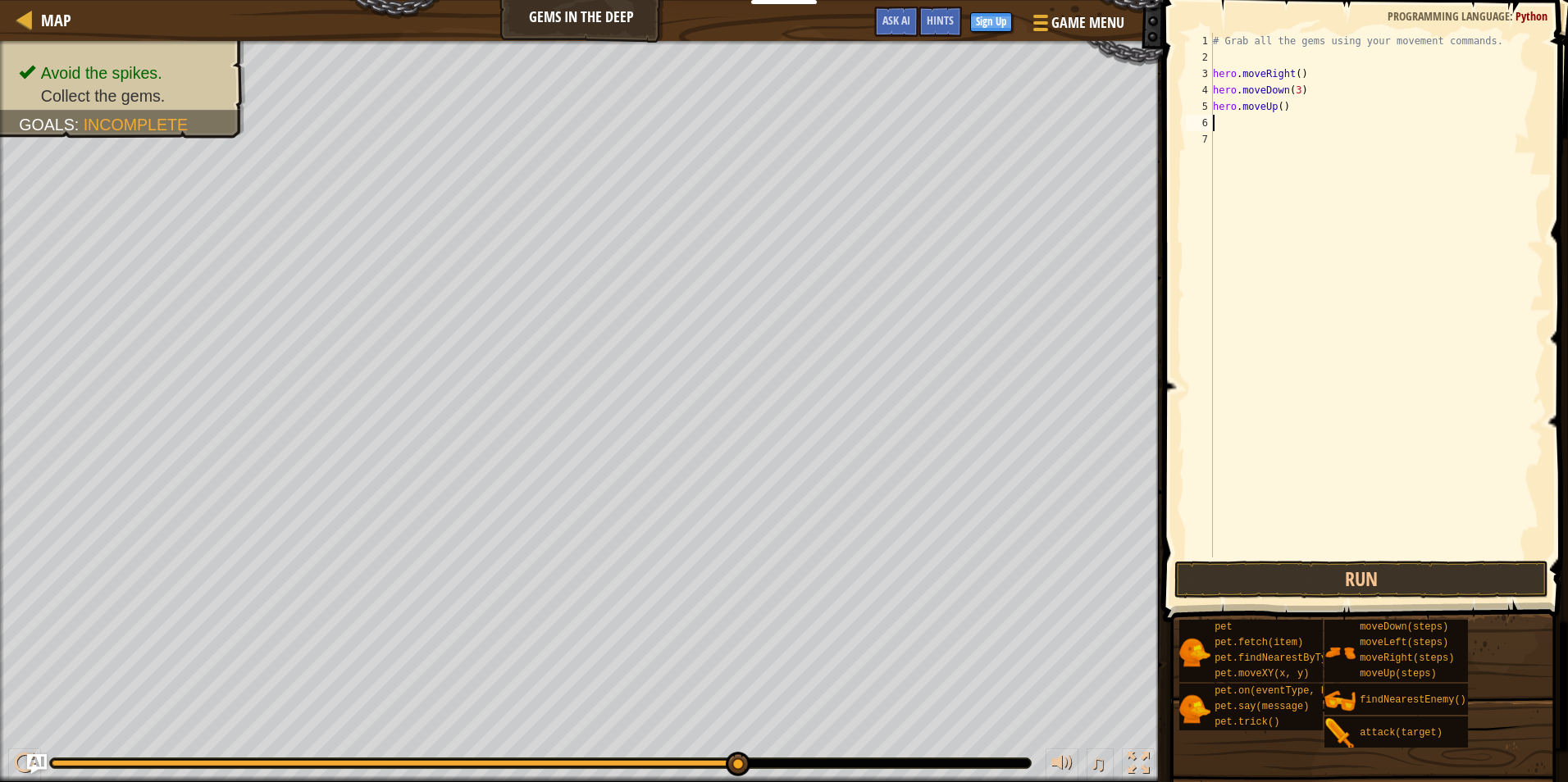
click at [1277, 103] on div "# Grab all the gems using your movement commands. hero . moveRight ( ) hero . m…" at bounding box center [1377, 311] width 334 height 557
click at [1277, 103] on div "# Grab all the gems using your movement commands. hero . moveRight ( ) hero . m…" at bounding box center [1377, 295] width 334 height 525
type textarea "hero.moveUp(7)"
click at [1406, 579] on button "Run" at bounding box center [1362, 579] width 374 height 38
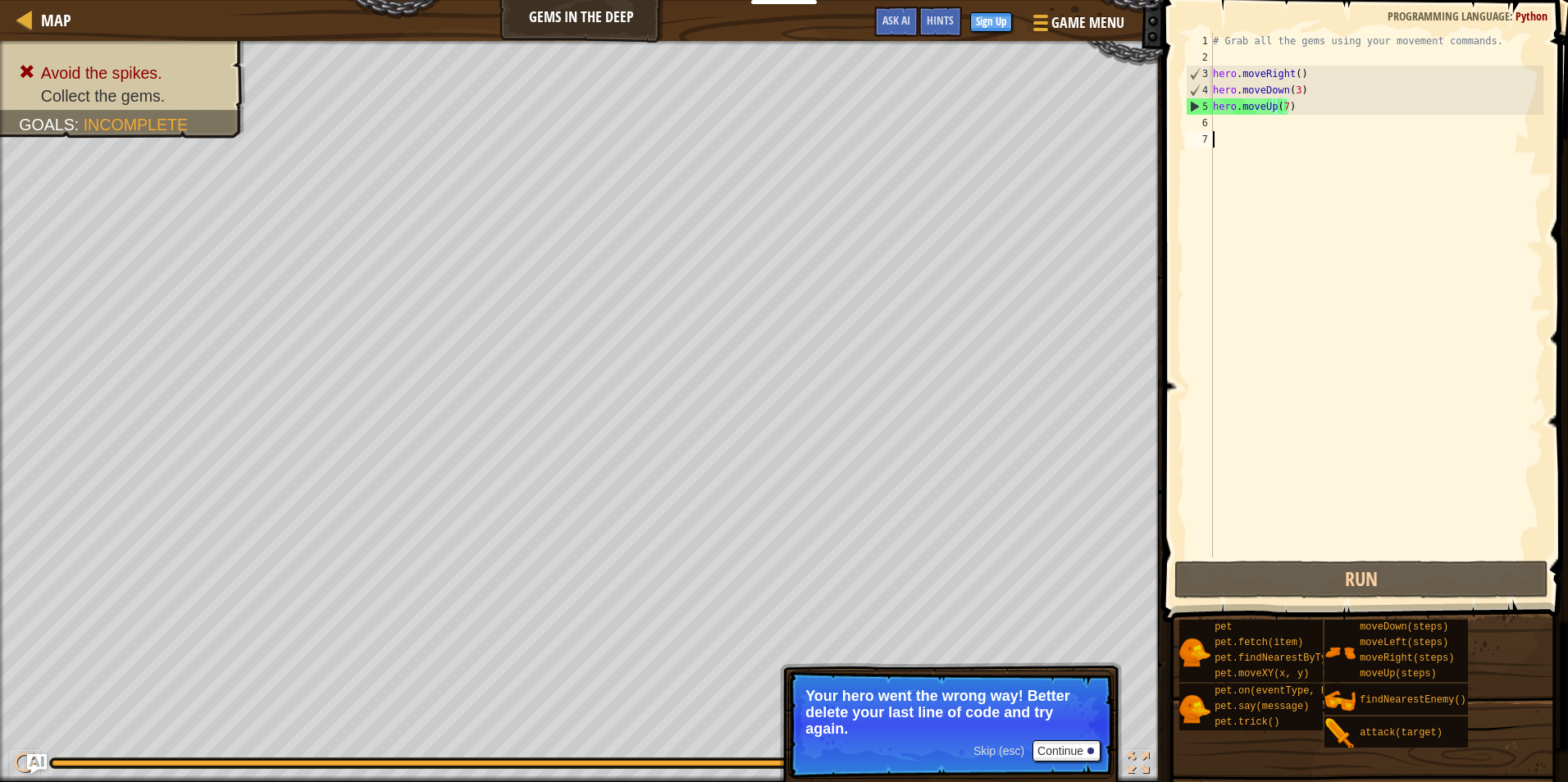
click at [1316, 147] on div "# Grab all the gems using your movement commands. hero . moveRight ( ) hero . m…" at bounding box center [1377, 311] width 334 height 557
click at [1318, 133] on div "# Grab all the gems using your movement commands. hero . moveRight ( ) hero . m…" at bounding box center [1377, 311] width 334 height 557
click at [1318, 126] on div "# Grab all the gems using your movement commands. hero . moveRight ( ) hero . m…" at bounding box center [1377, 311] width 334 height 557
type textarea "h"
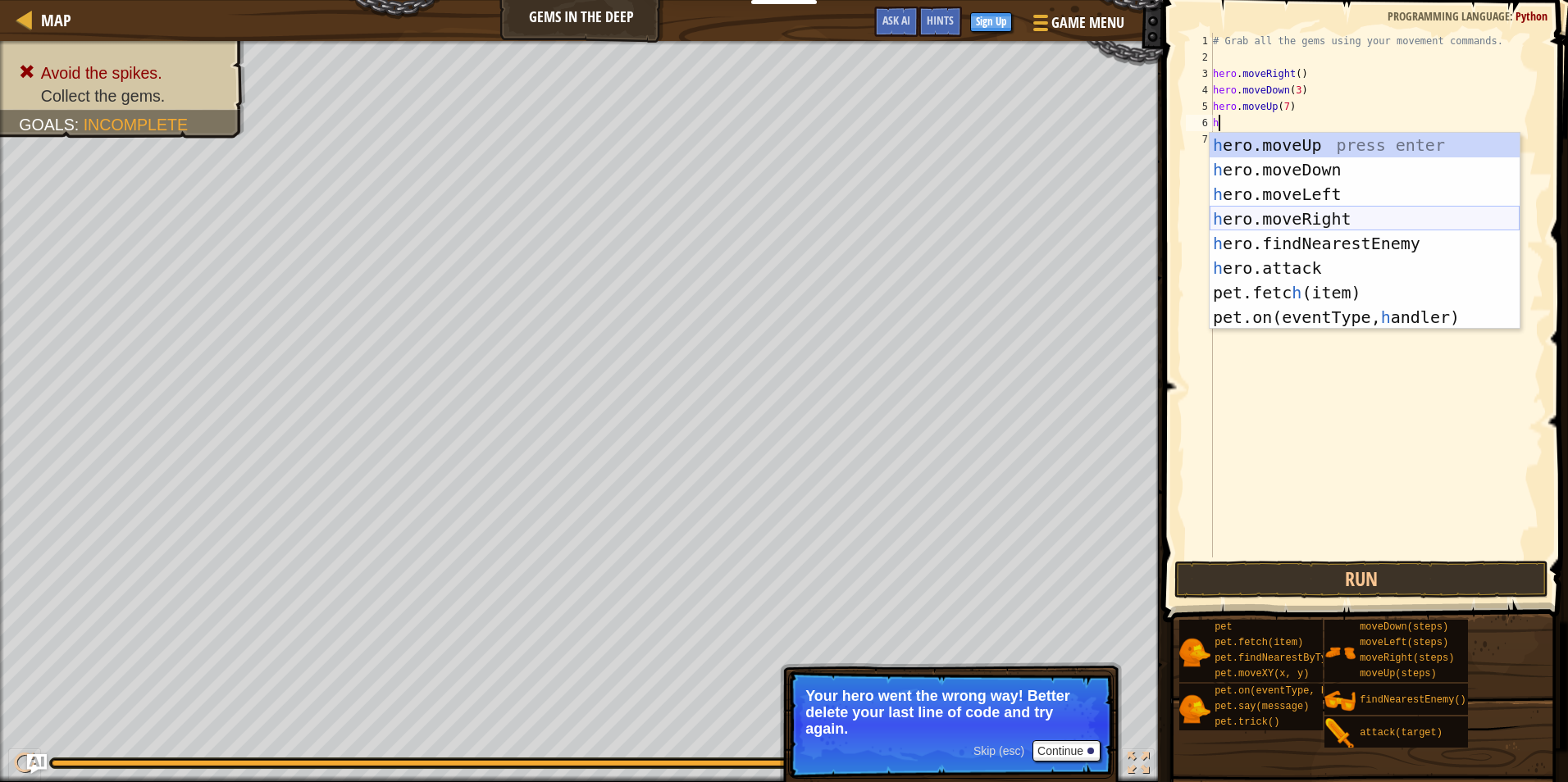
click at [1320, 213] on div "h ero.moveUp press enter h ero.moveDown press enter h ero.moveLeft press enter …" at bounding box center [1364, 255] width 310 height 246
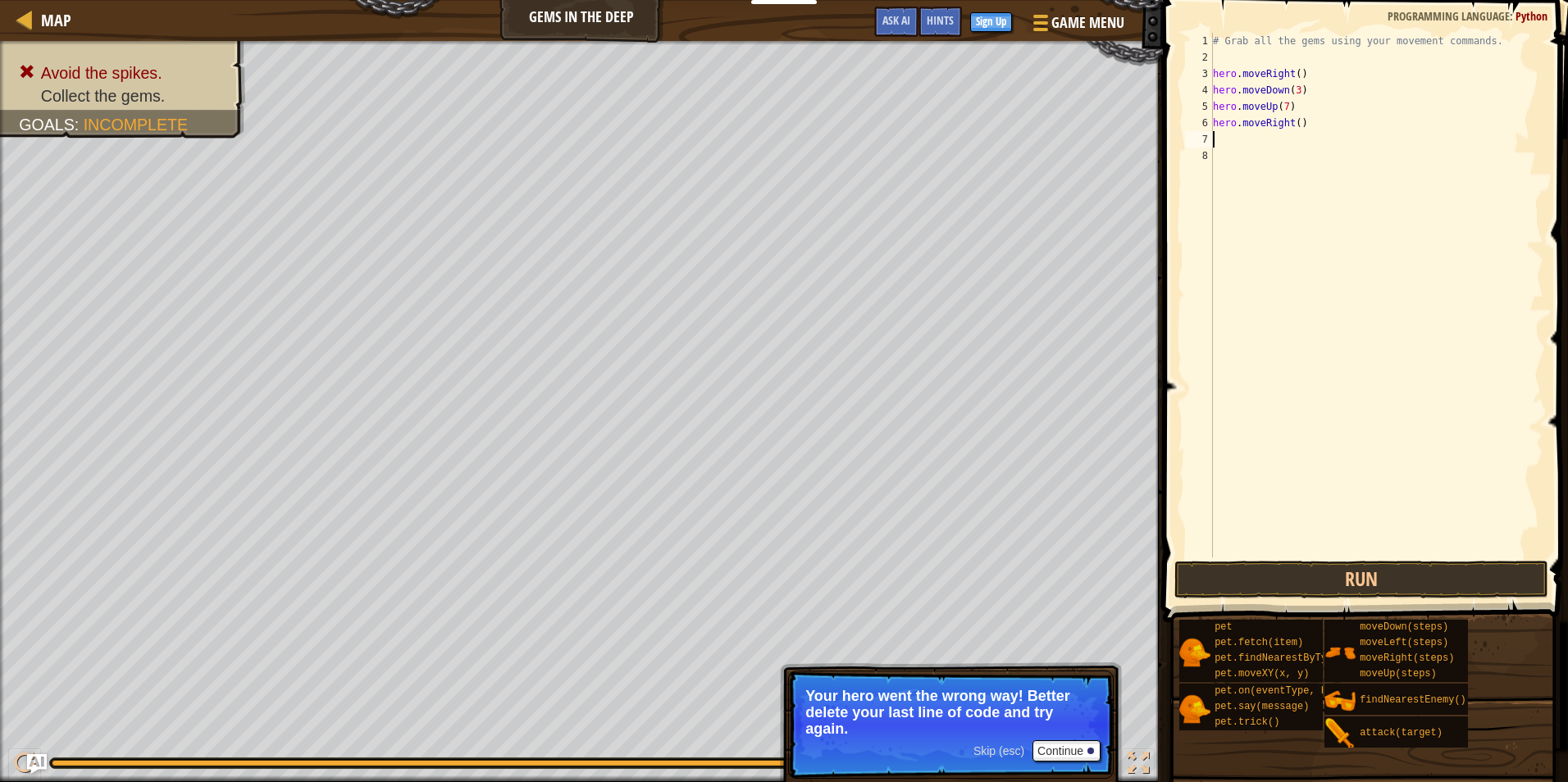
click at [1327, 140] on div "# Grab all the gems using your movement commands. hero . moveRight ( ) hero . m…" at bounding box center [1377, 311] width 334 height 557
click at [1298, 118] on div "# Grab all the gems using your movement commands. hero . moveRight ( ) hero . m…" at bounding box center [1377, 311] width 334 height 557
click at [1292, 119] on div "# Grab all the gems using your movement commands. hero . moveRight ( ) hero . m…" at bounding box center [1377, 311] width 334 height 557
type textarea "hero.moveRight(3)"
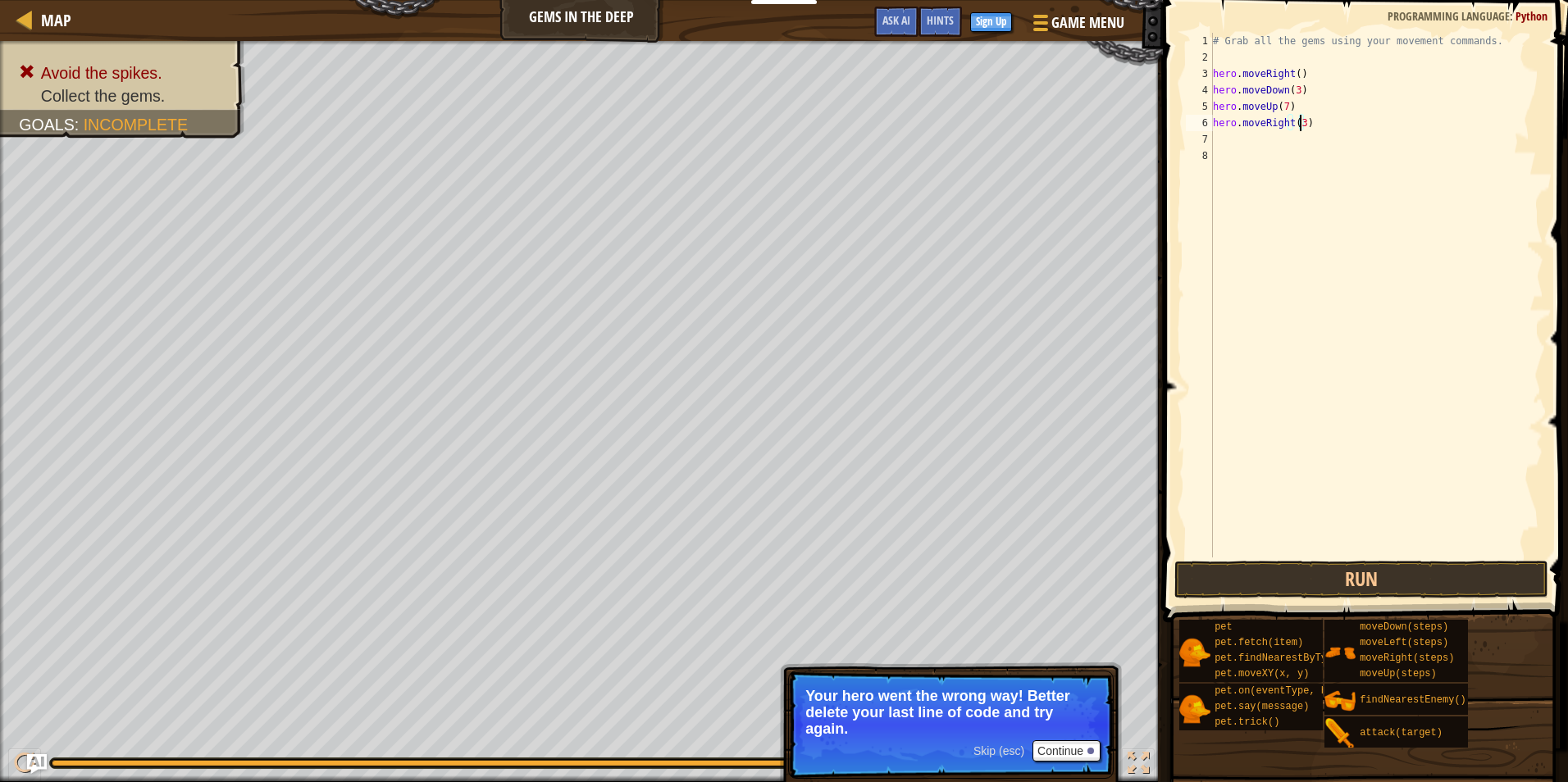
click at [1283, 144] on div "# Grab all the gems using your movement commands. hero . moveRight ( ) hero . m…" at bounding box center [1377, 311] width 334 height 557
type textarea "h"
click at [1318, 502] on div "# Grab all the gems using your movement commands. hero . moveRight ( ) hero . m…" at bounding box center [1377, 311] width 334 height 557
click at [1414, 569] on button "Run" at bounding box center [1362, 579] width 374 height 38
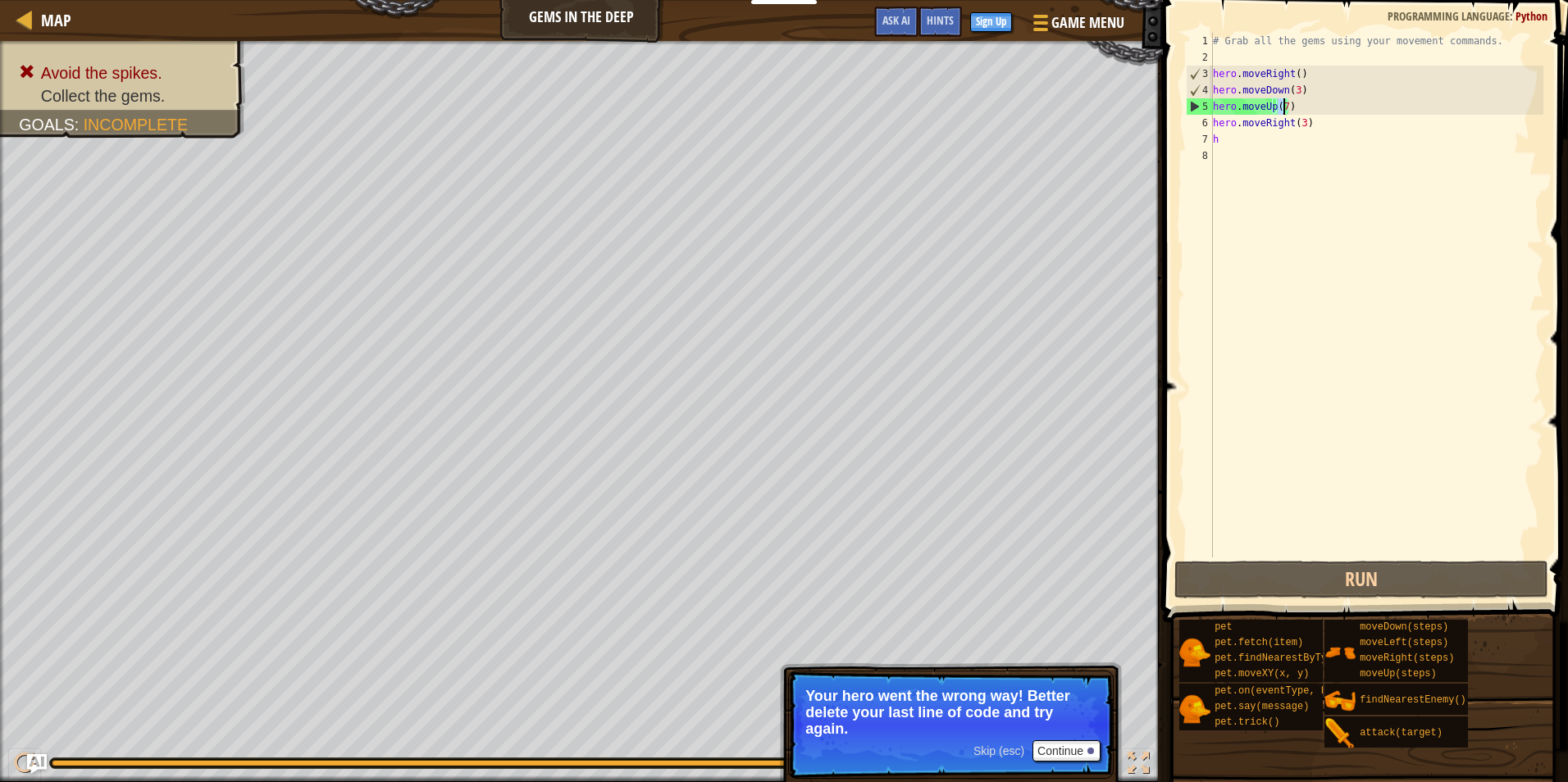
click at [1281, 102] on div "# Grab all the gems using your movement commands. hero . moveRight ( ) hero . m…" at bounding box center [1377, 311] width 334 height 557
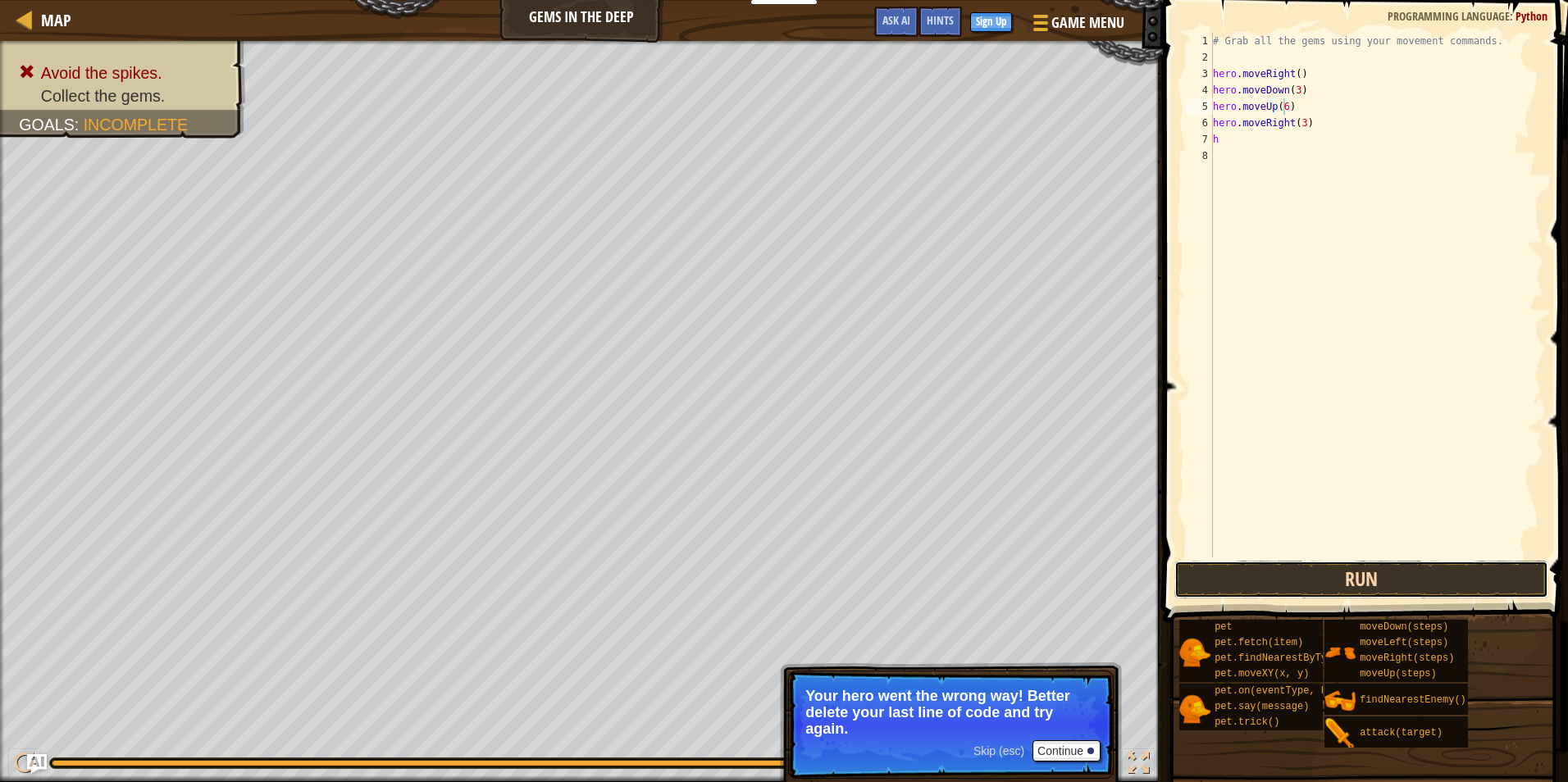
click at [1302, 572] on button "Run" at bounding box center [1362, 579] width 374 height 38
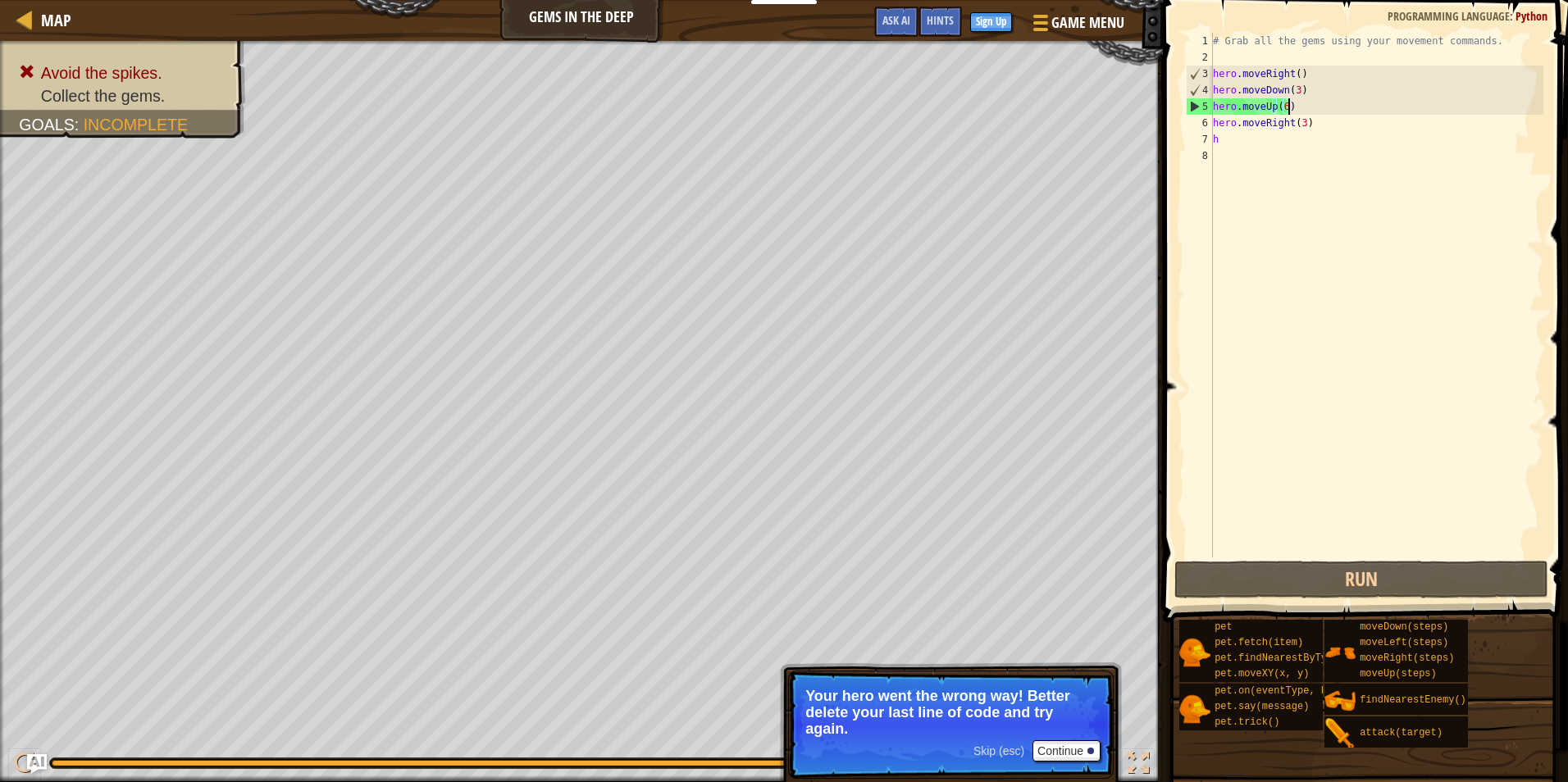
click at [1321, 101] on div "# Grab all the gems using your movement commands. hero . moveRight ( ) hero . m…" at bounding box center [1377, 311] width 334 height 557
click at [1280, 101] on div "# Grab all the gems using your movement commands. hero . moveRight ( ) hero . m…" at bounding box center [1377, 311] width 334 height 557
click at [1282, 101] on div "# Grab all the gems using your movement commands. hero . moveRight ( ) hero . m…" at bounding box center [1377, 311] width 334 height 557
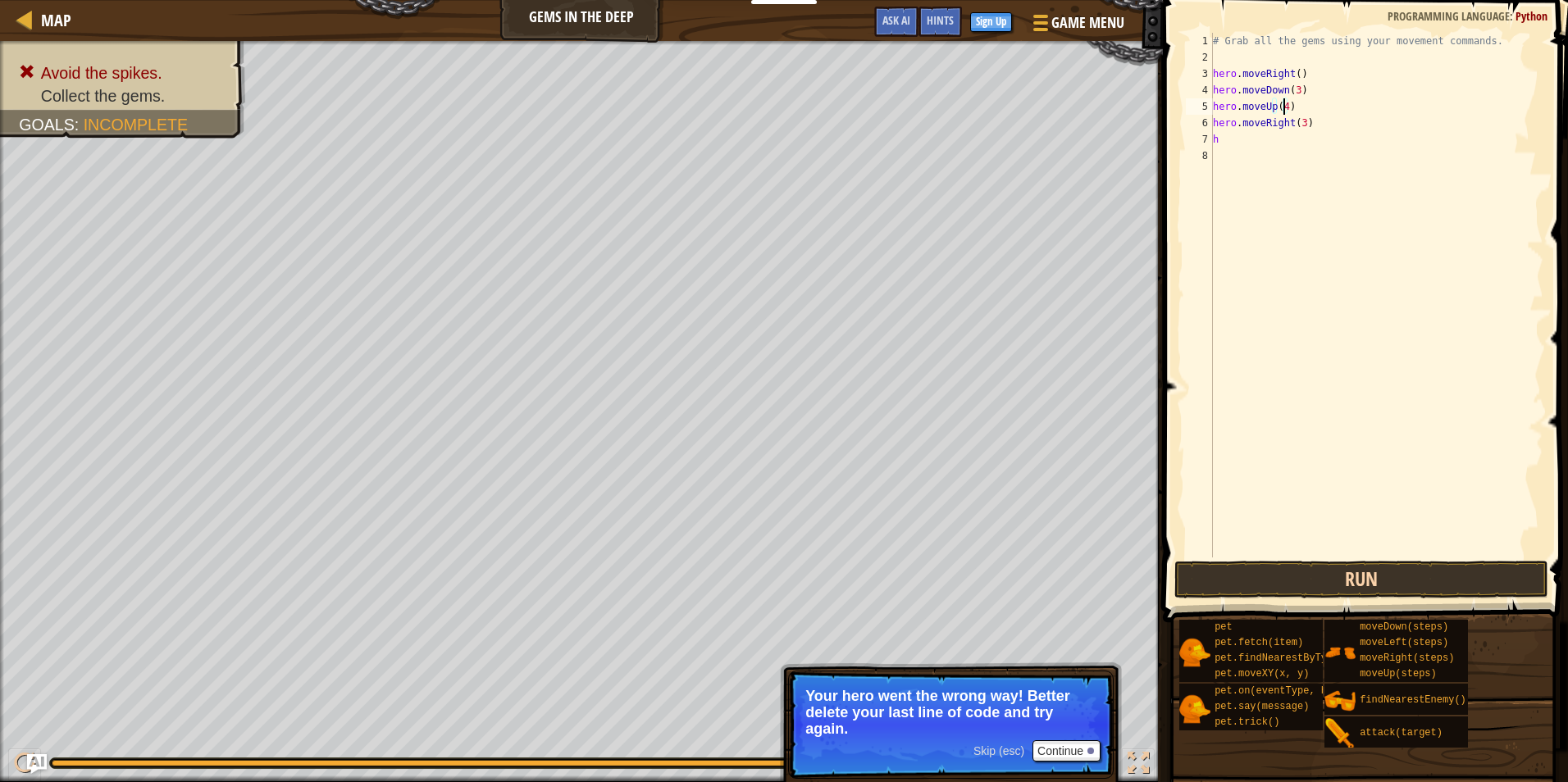
type textarea "hero.moveUp(4)"
click at [1366, 578] on button "Run" at bounding box center [1362, 579] width 374 height 38
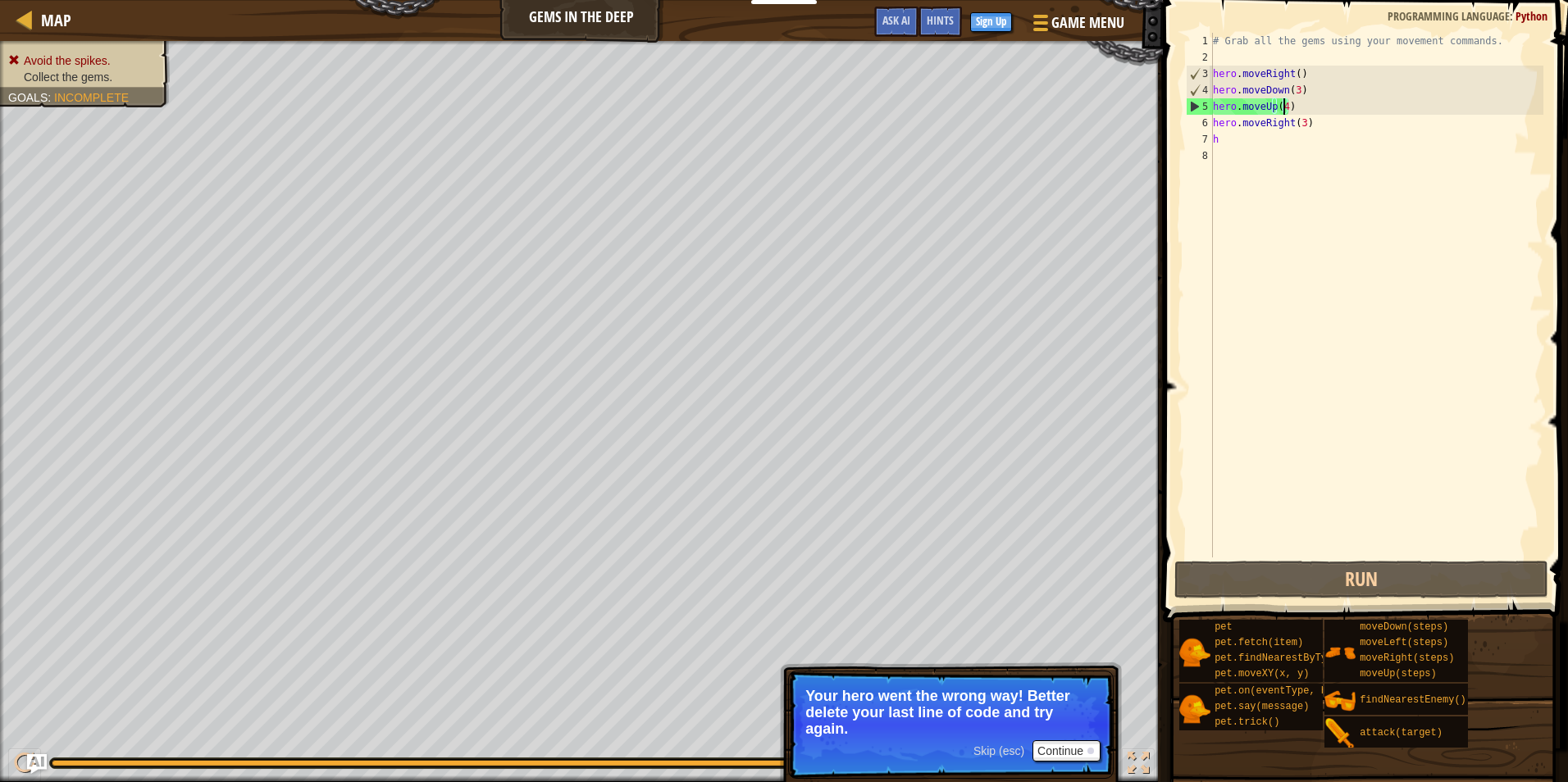
click at [112, 70] on span "Collect the gems." at bounding box center [68, 76] width 89 height 13
click at [1352, 246] on div "# Grab all the gems using your movement commands. hero . moveRight ( ) hero . m…" at bounding box center [1377, 311] width 334 height 557
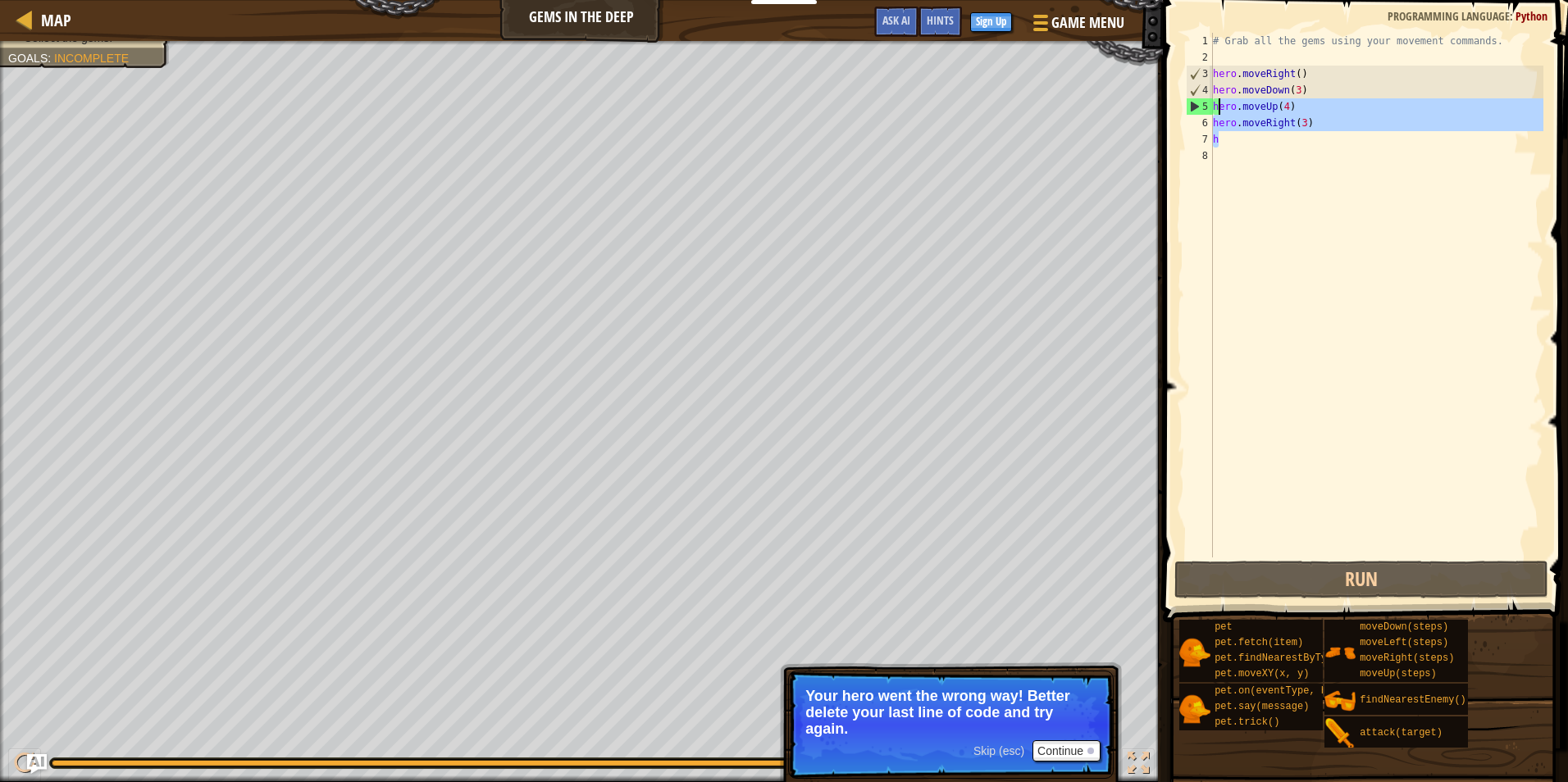
drag, startPoint x: 1335, startPoint y: 143, endPoint x: 1216, endPoint y: 111, distance: 123.2
click at [1216, 111] on div "# Grab all the gems using your movement commands. hero . moveRight ( ) hero . m…" at bounding box center [1377, 311] width 334 height 557
type textarea "h"
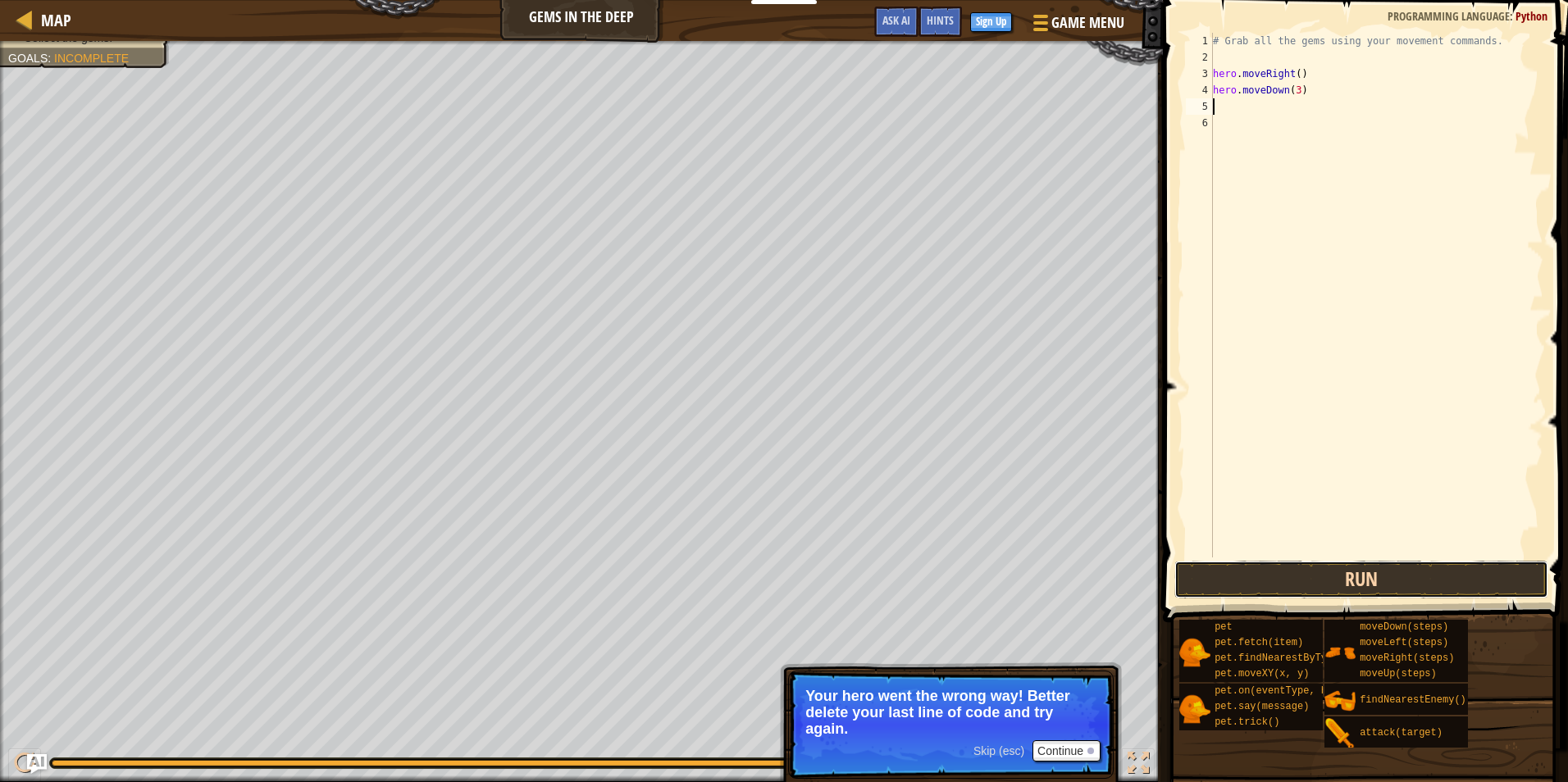
click at [1441, 573] on button "Run" at bounding box center [1362, 579] width 374 height 38
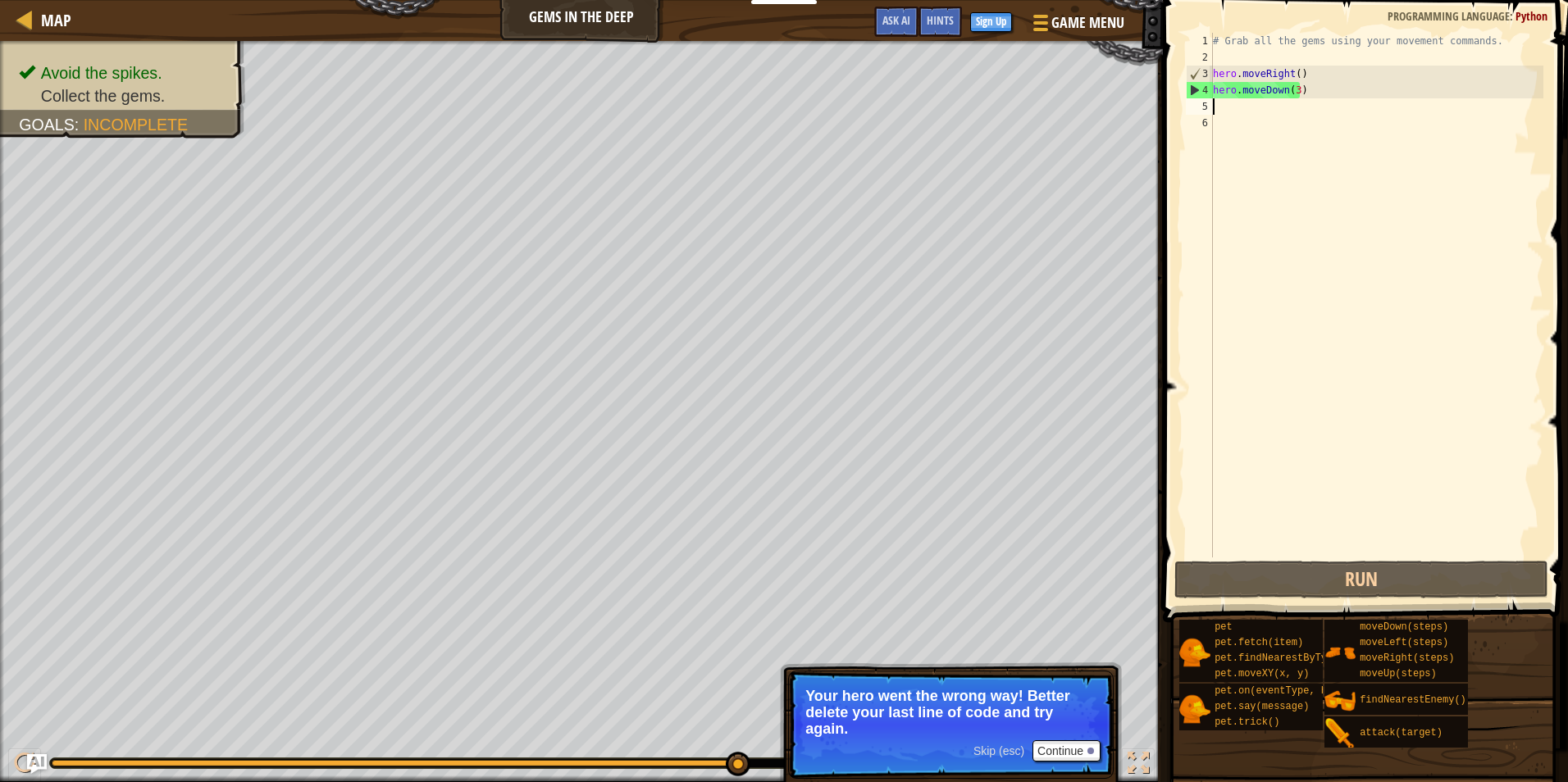
click at [1261, 105] on div "# Grab all the gems using your movement commands. hero . moveRight ( ) hero . m…" at bounding box center [1377, 311] width 334 height 557
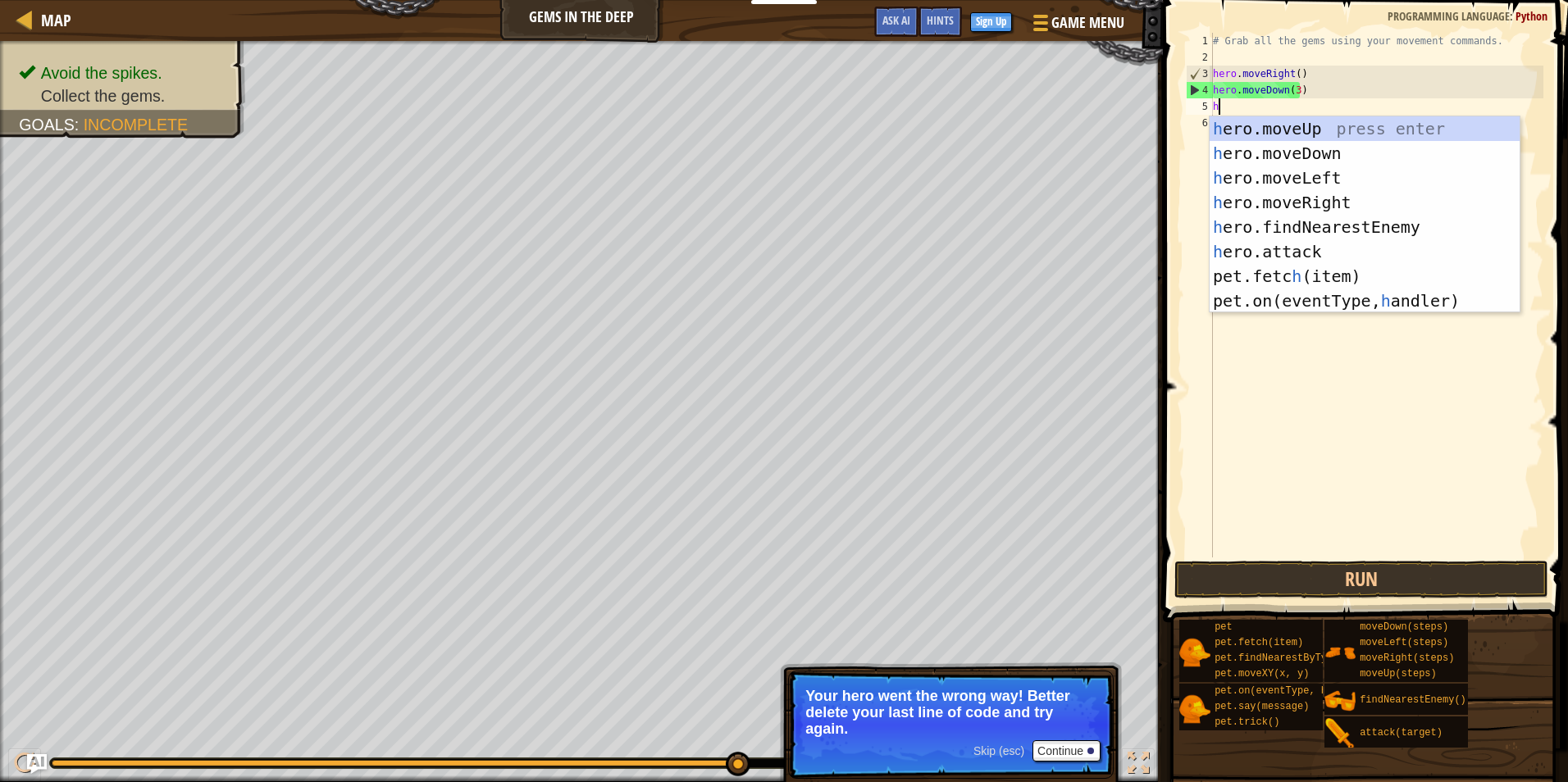
type textarea "her"
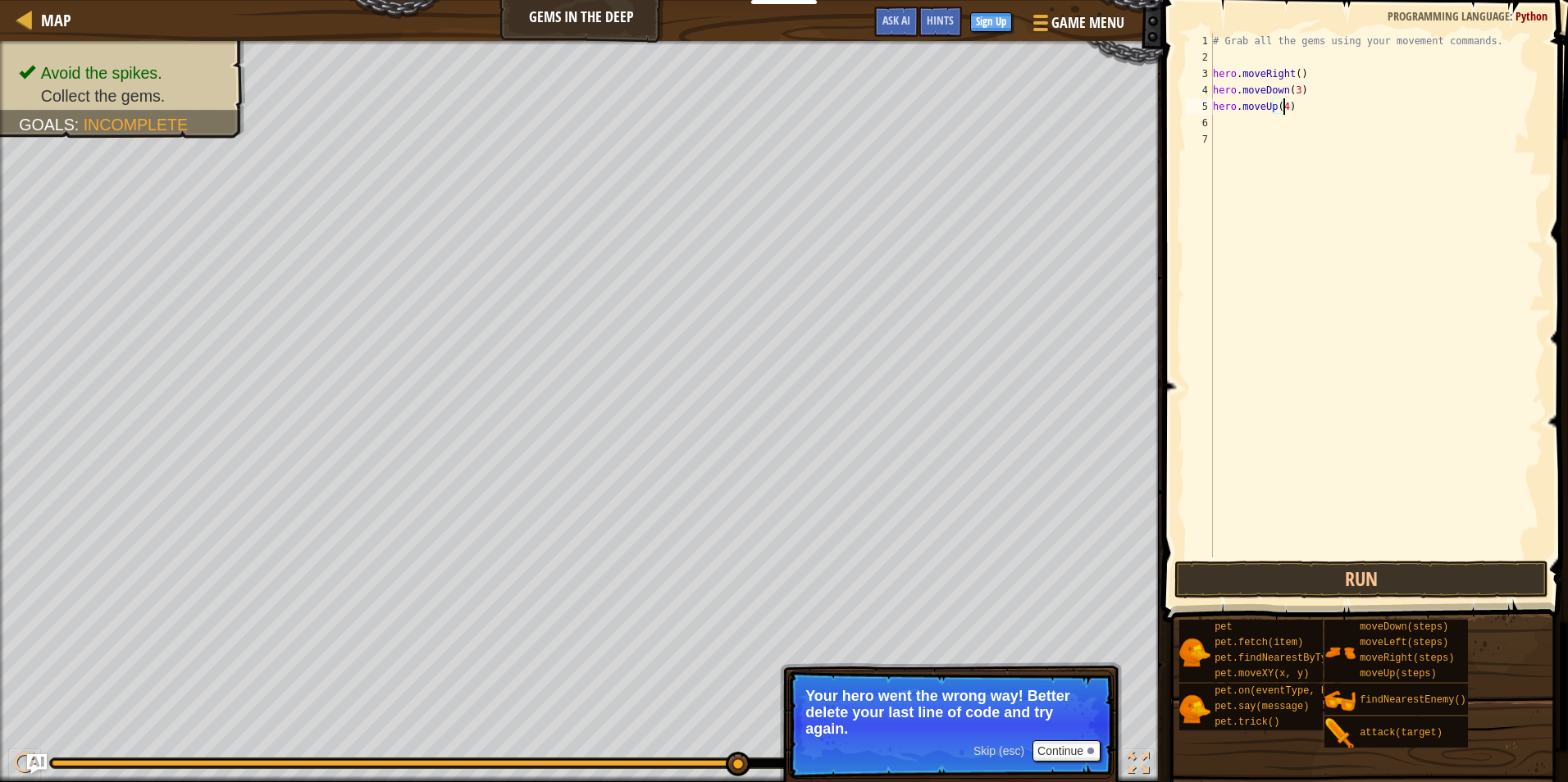
scroll to position [7, 6]
click at [1332, 573] on button "Run" at bounding box center [1362, 579] width 374 height 38
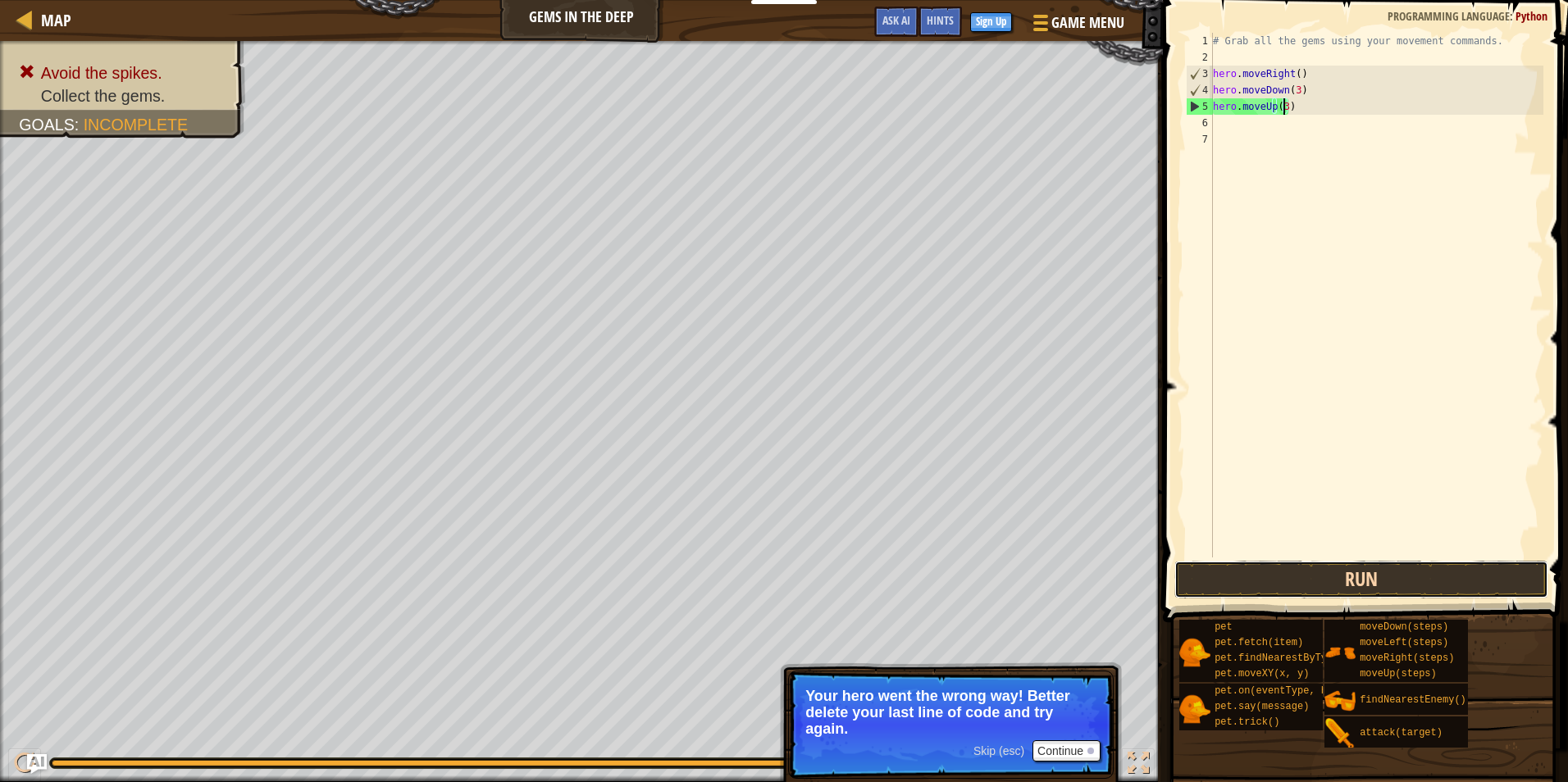
click at [1477, 573] on button "Run" at bounding box center [1362, 579] width 374 height 38
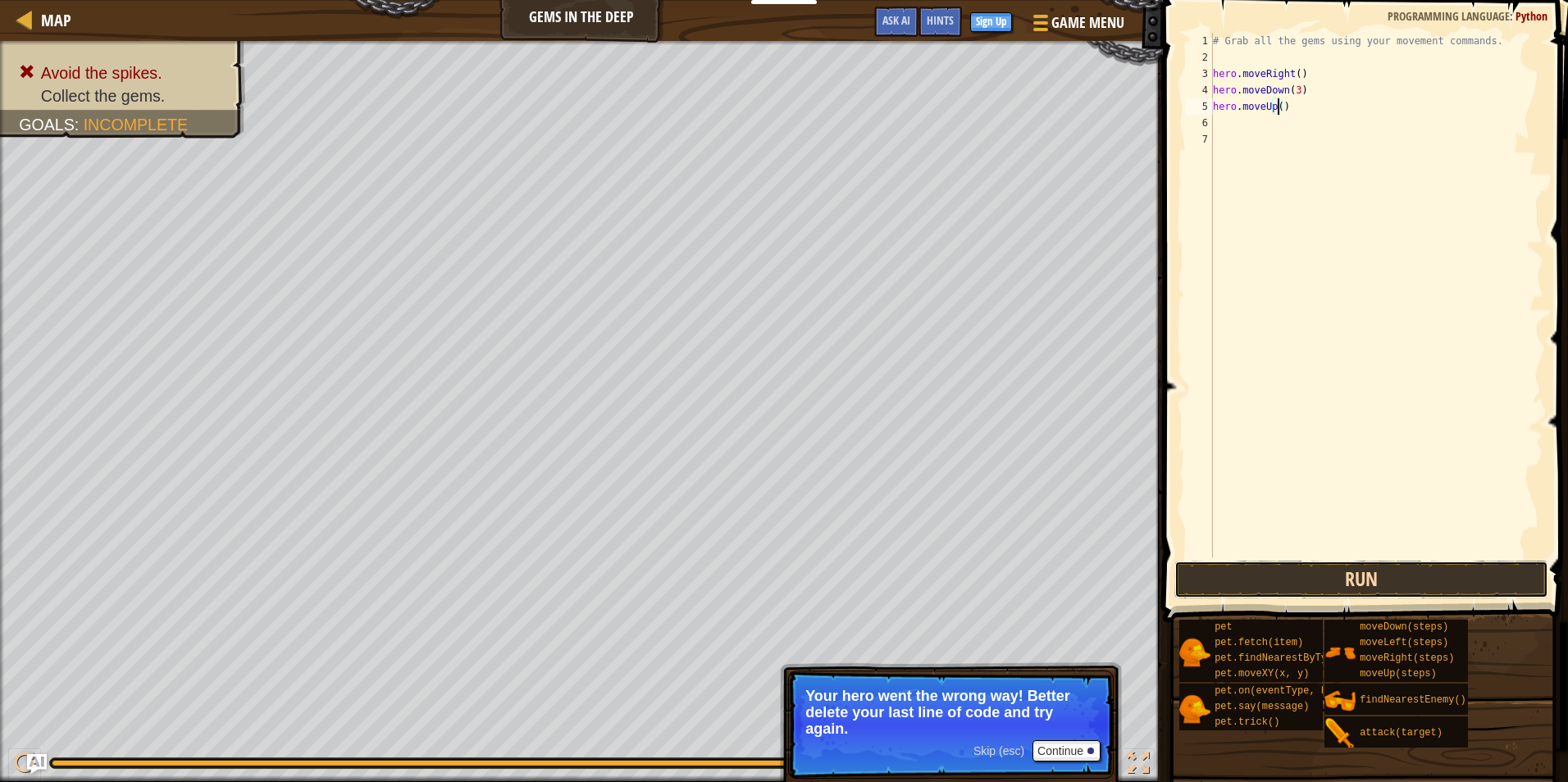
click at [1368, 574] on button "Run" at bounding box center [1362, 579] width 374 height 38
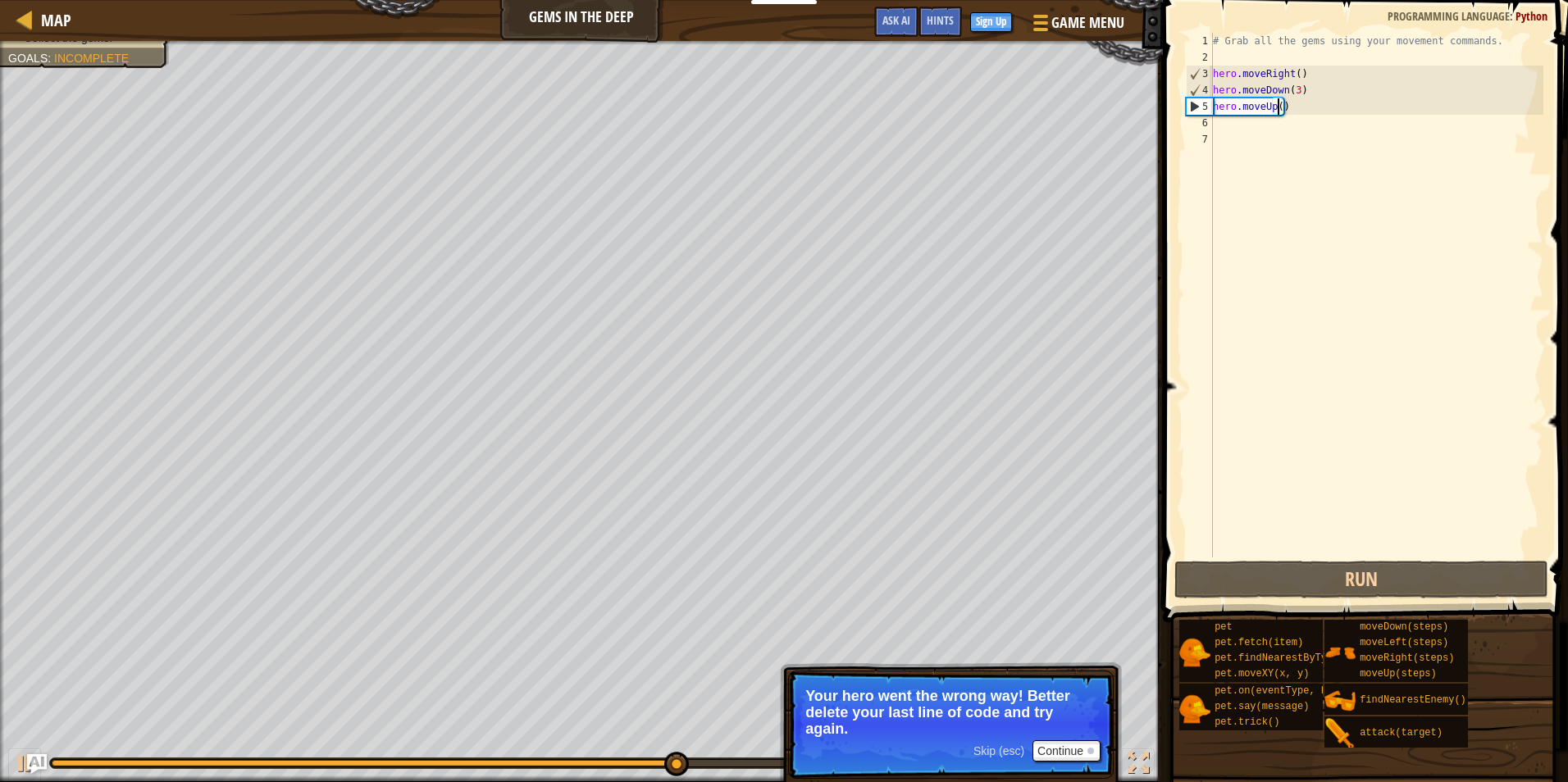
scroll to position [7, 6]
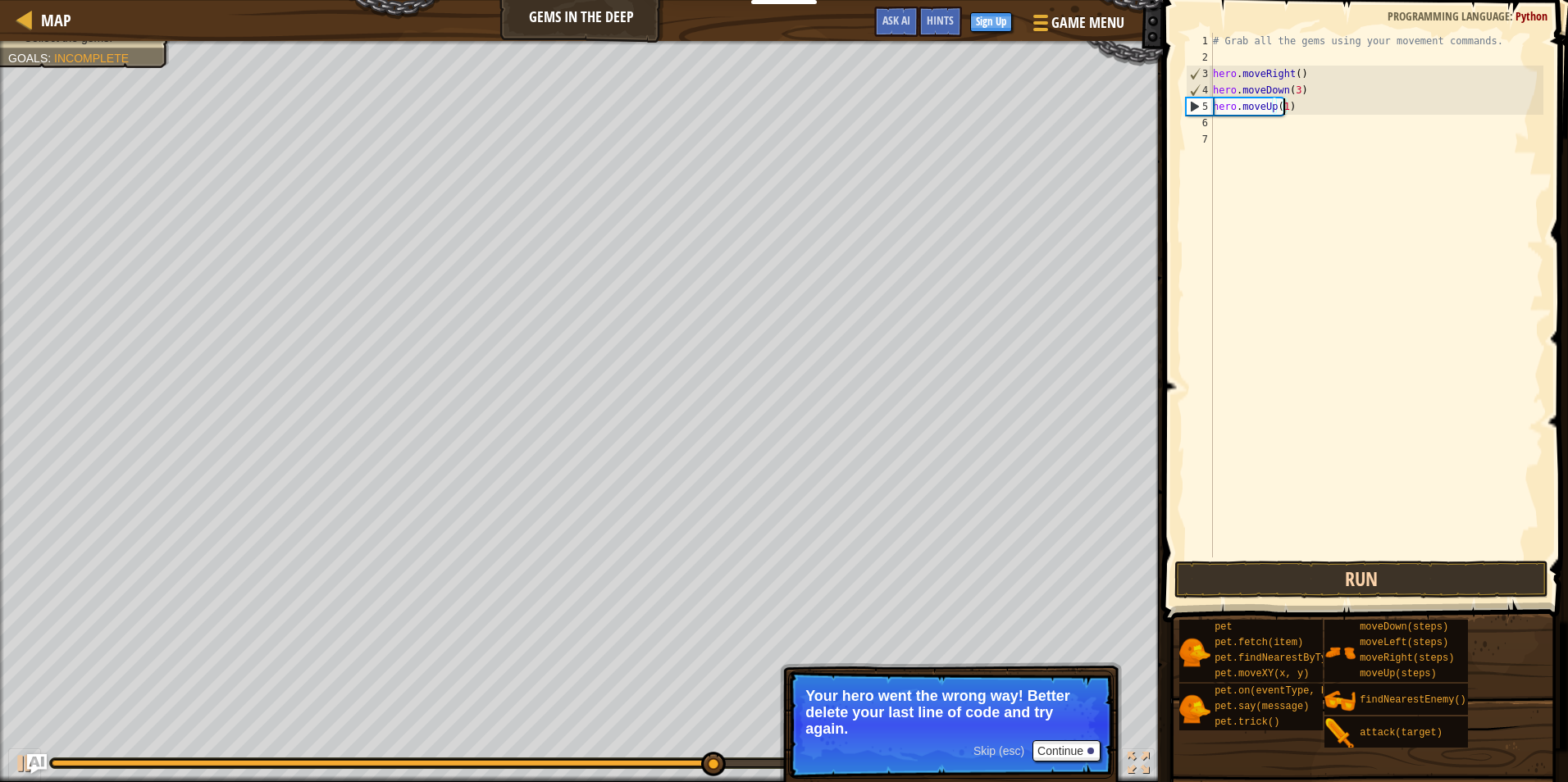
type textarea "hero.moveUp(1)"
click at [1362, 581] on button "Run" at bounding box center [1362, 579] width 374 height 38
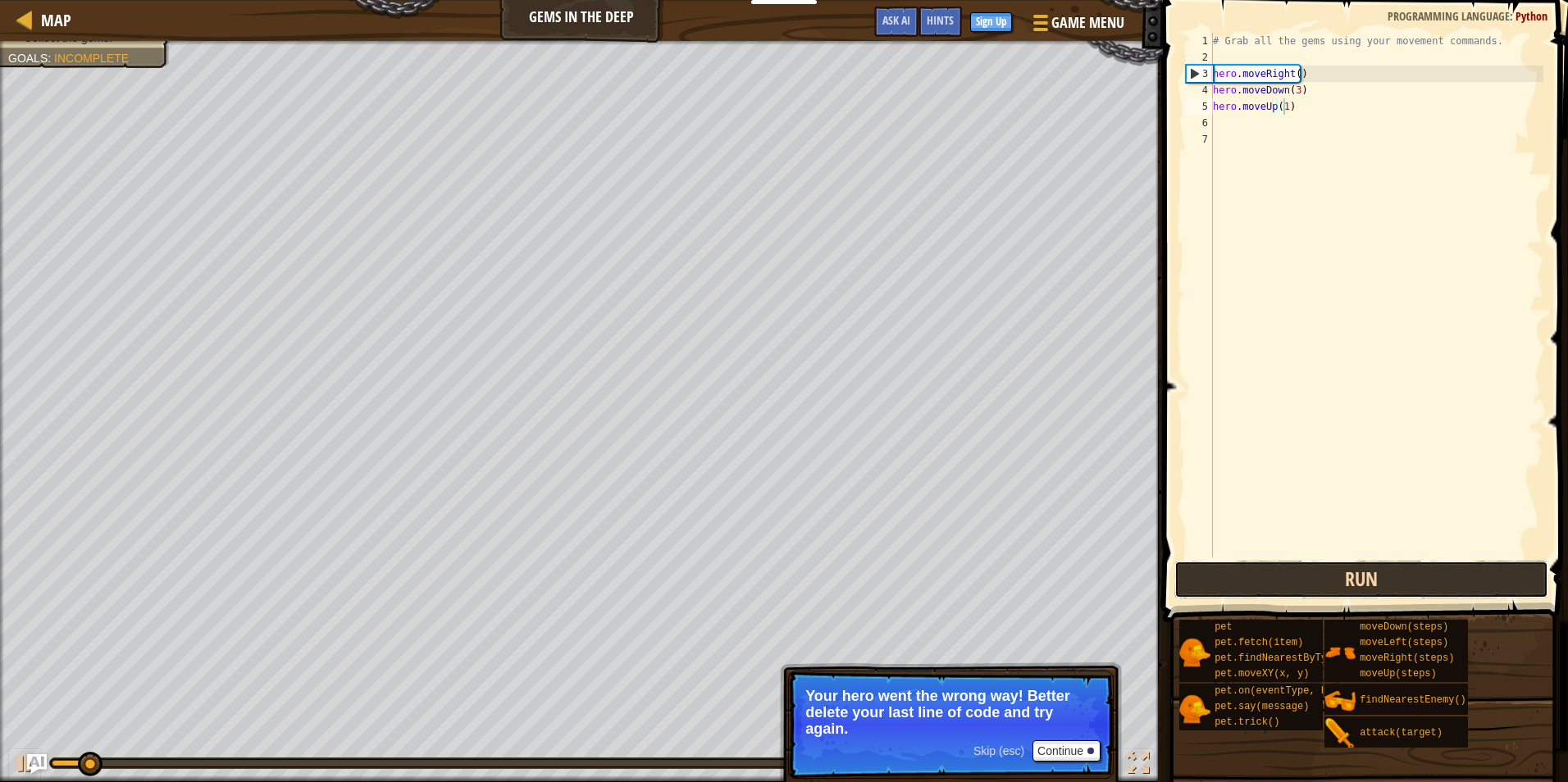
click at [1362, 581] on button "Run" at bounding box center [1362, 579] width 374 height 38
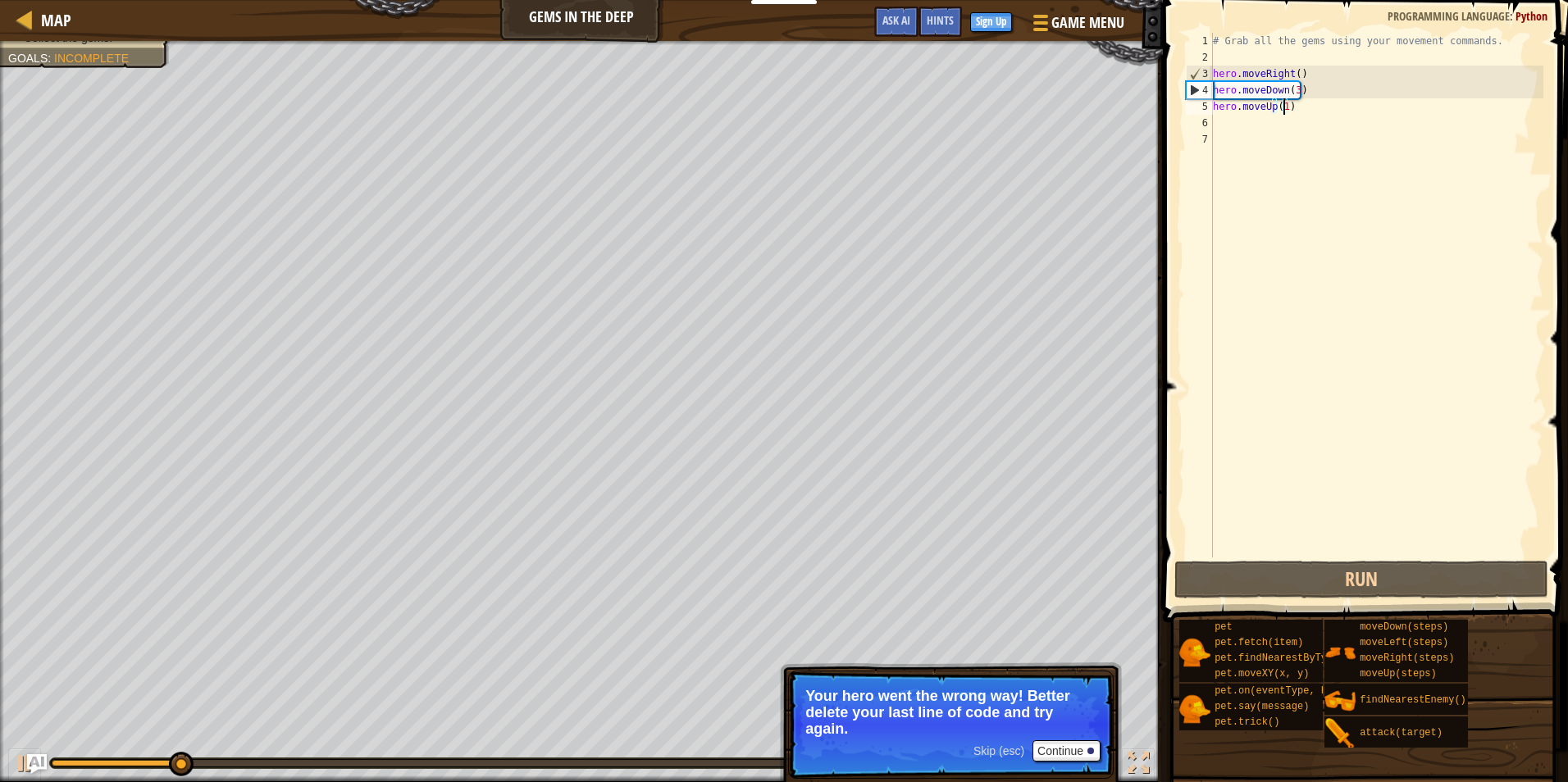
click at [1356, 128] on div "# Grab all the gems using your movement commands. hero . moveRight ( ) hero . m…" at bounding box center [1377, 311] width 334 height 557
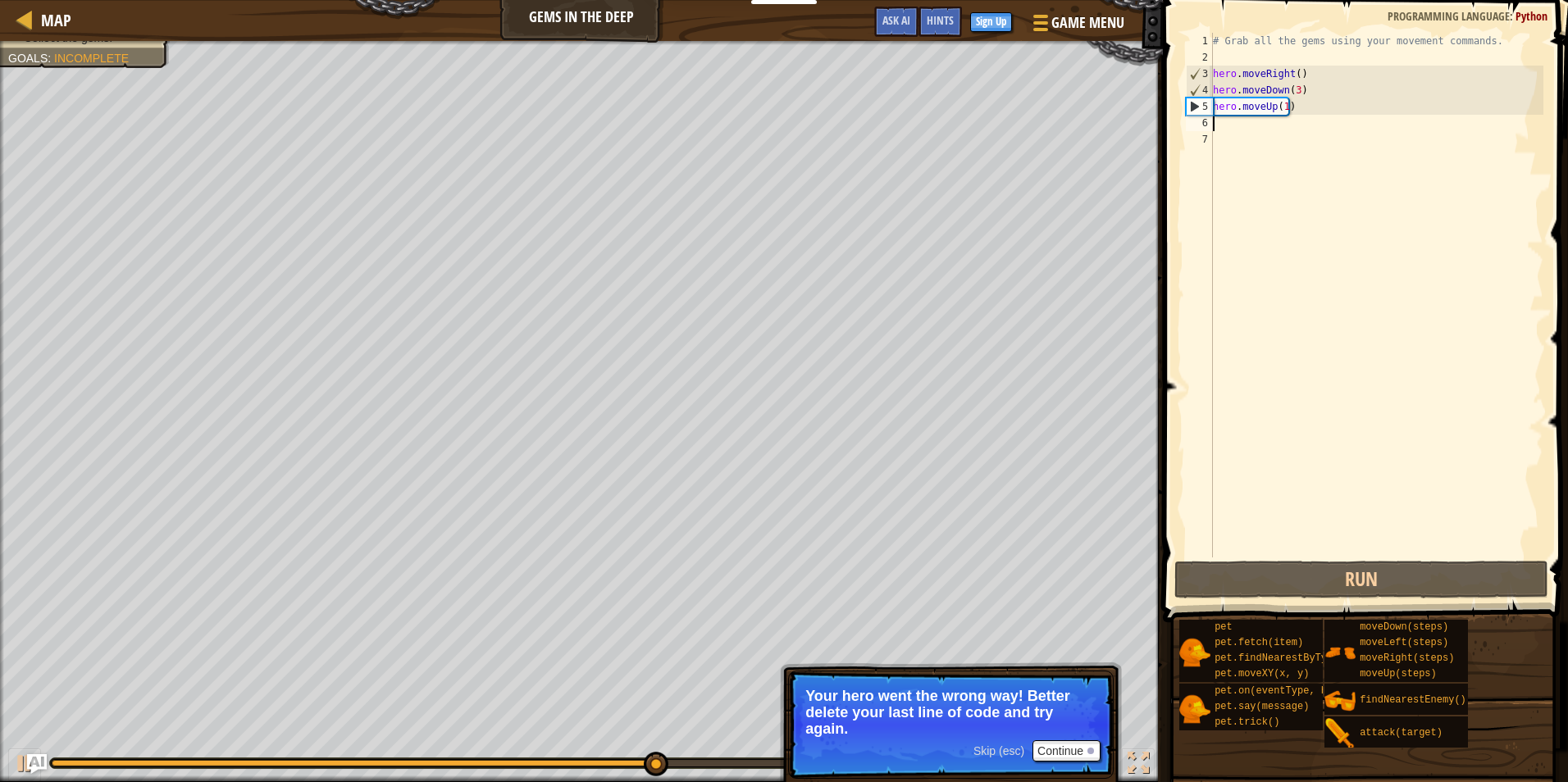
click at [1280, 106] on div "# Grab all the gems using your movement commands. hero . moveRight ( ) hero . m…" at bounding box center [1377, 311] width 334 height 557
click at [1282, 106] on div "# Grab all the gems using your movement commands. hero . moveRight ( ) hero . m…" at bounding box center [1377, 311] width 334 height 557
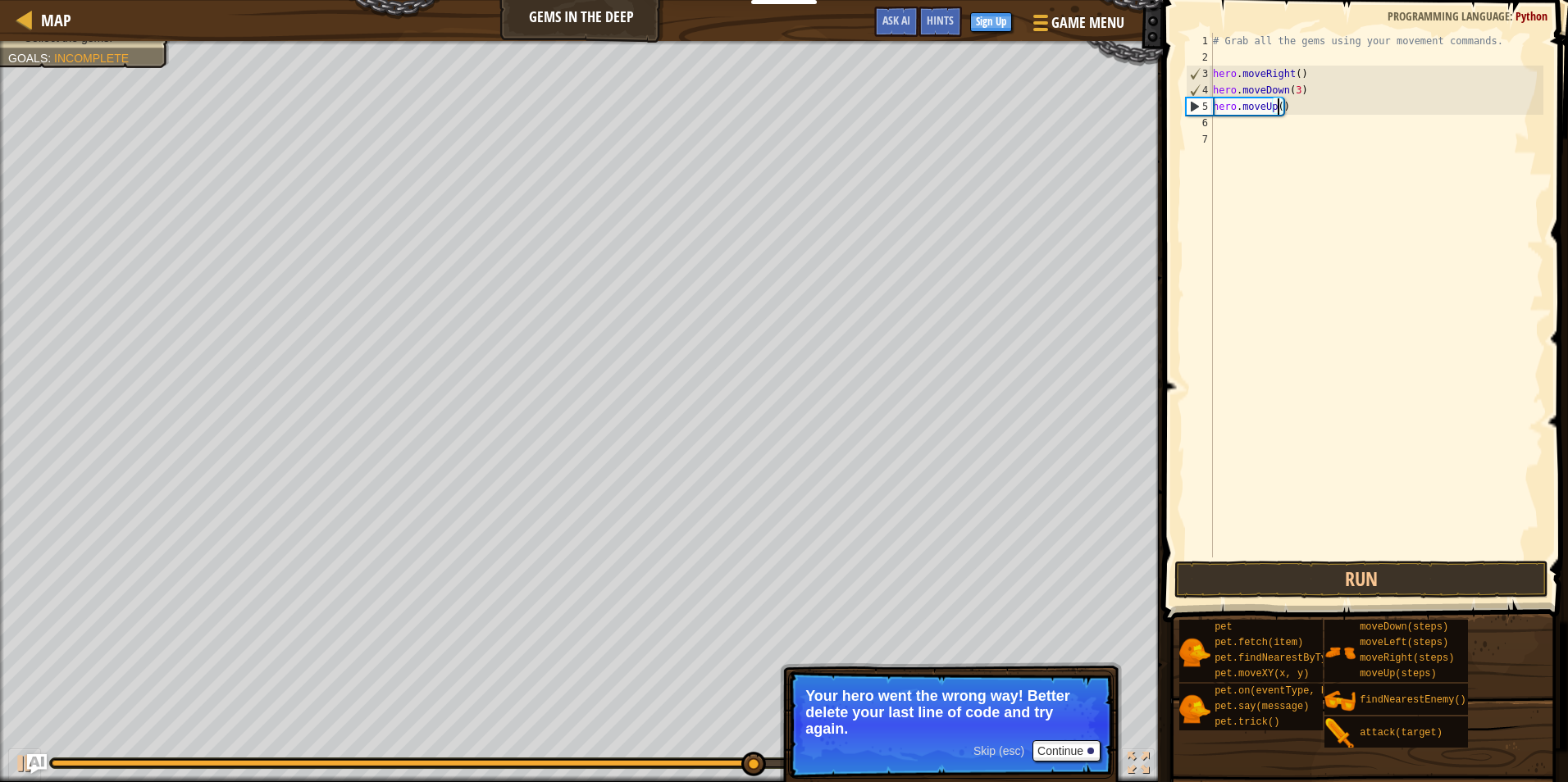
scroll to position [7, 6]
click at [1296, 92] on div "# Grab all the gems using your movement commands. hero . moveRight ( ) hero . m…" at bounding box center [1377, 311] width 334 height 557
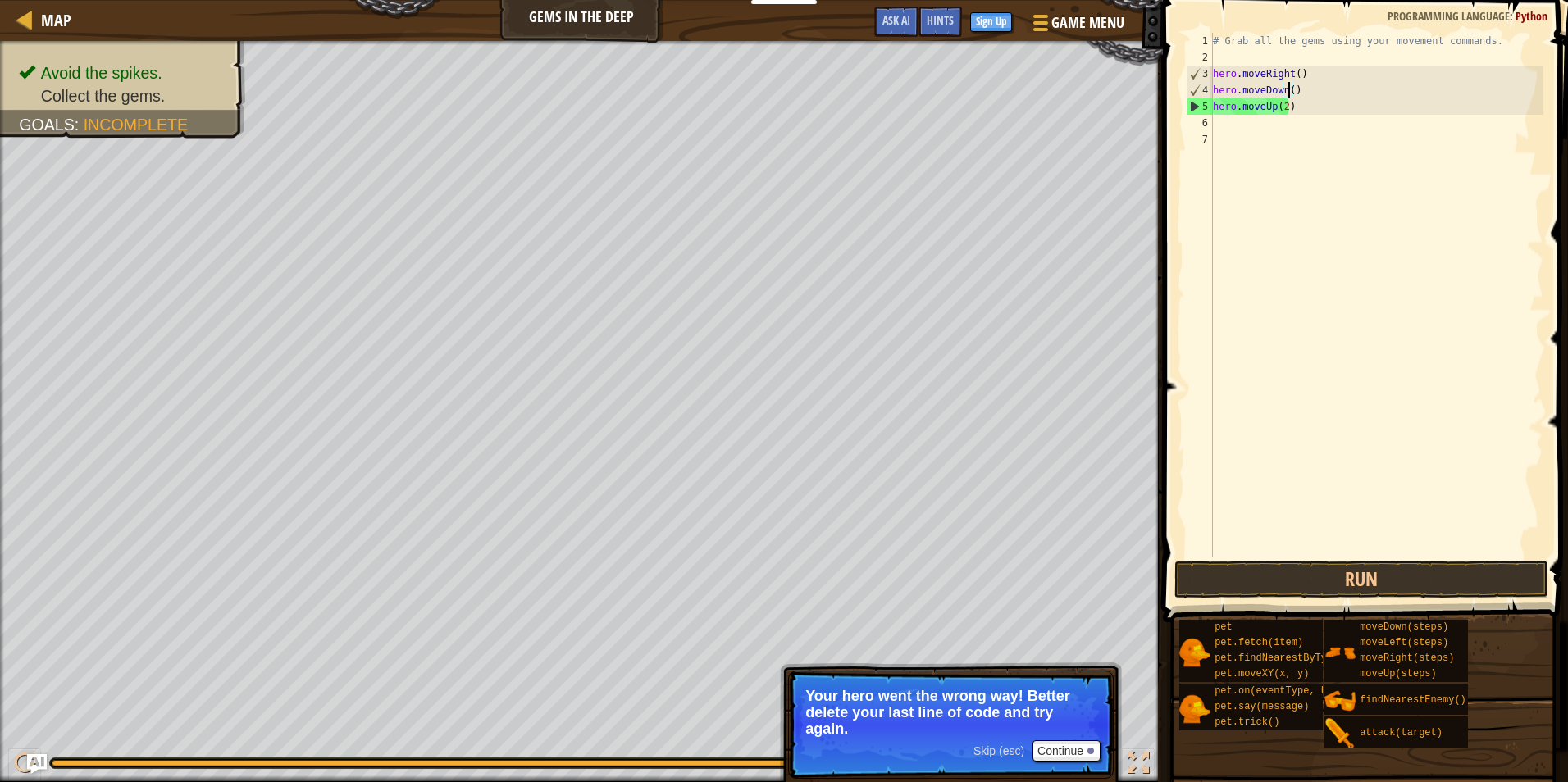
scroll to position [7, 6]
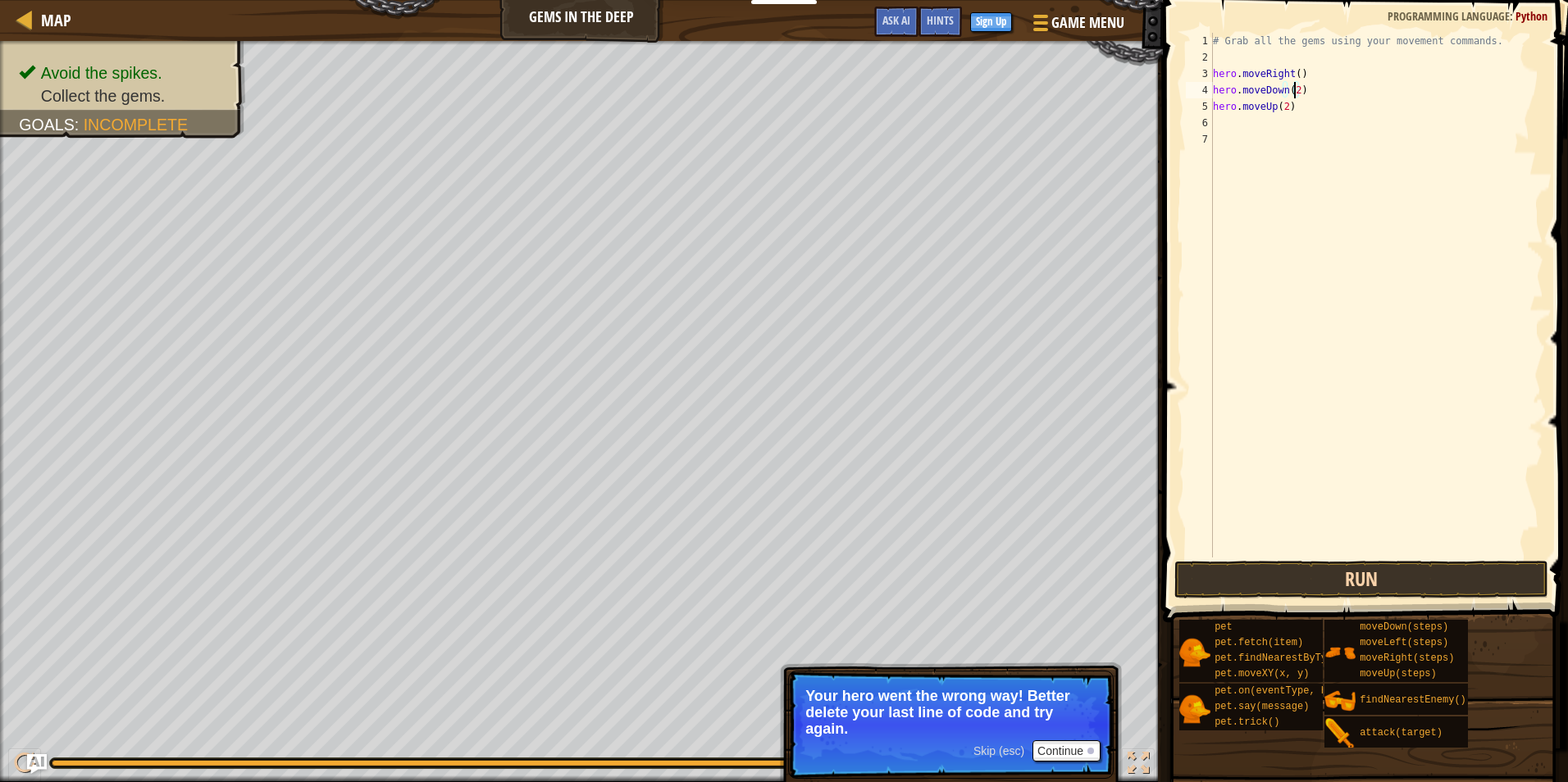
type textarea "hero.moveDown(2)"
click at [1320, 569] on button "Run" at bounding box center [1362, 579] width 374 height 38
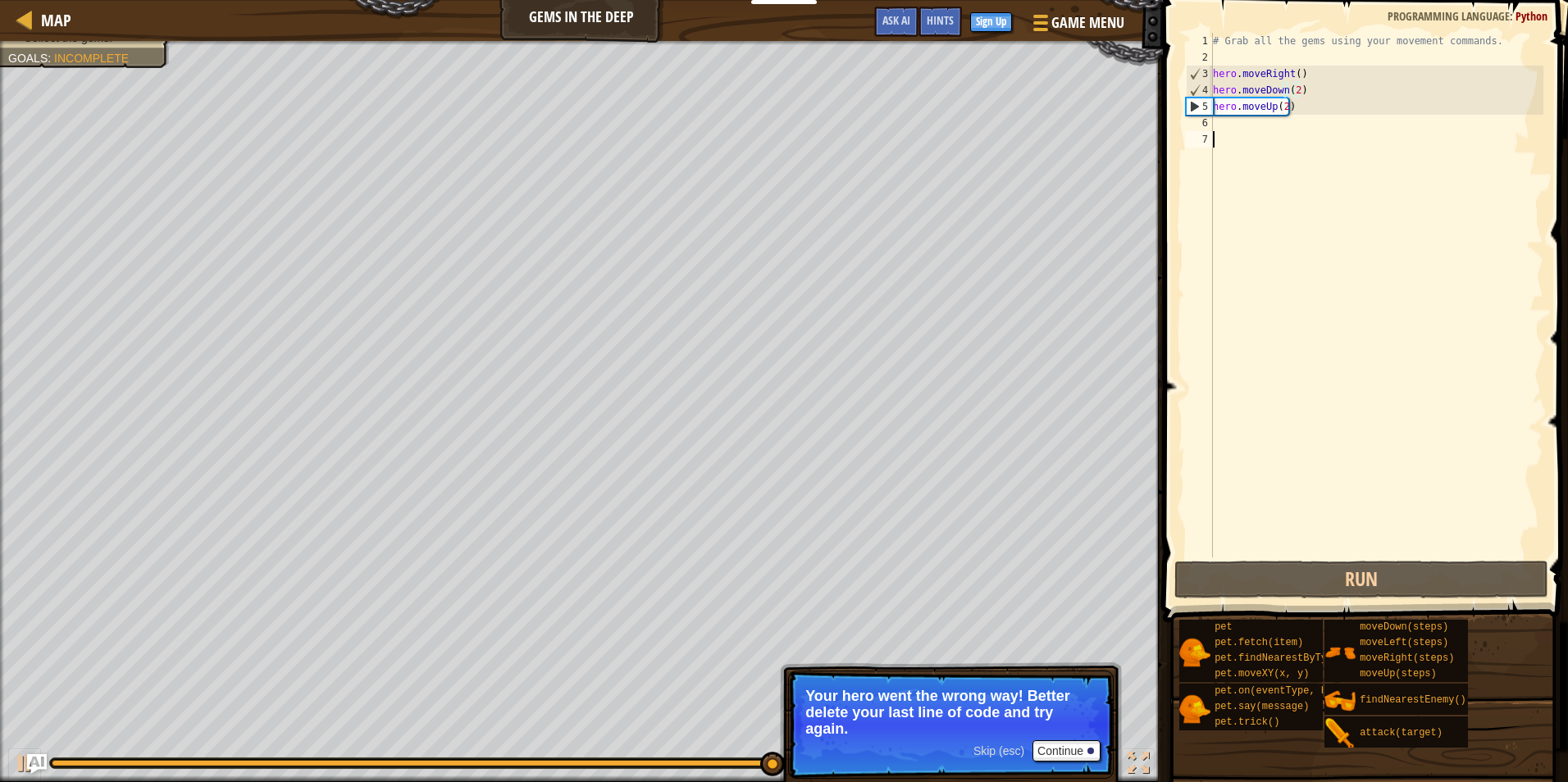
click at [1333, 135] on div "# Grab all the gems using your movement commands. hero . moveRight ( ) hero . m…" at bounding box center [1377, 311] width 334 height 557
click at [1334, 125] on div "# Grab all the gems using your movement commands. hero . moveRight ( ) hero . m…" at bounding box center [1377, 311] width 334 height 557
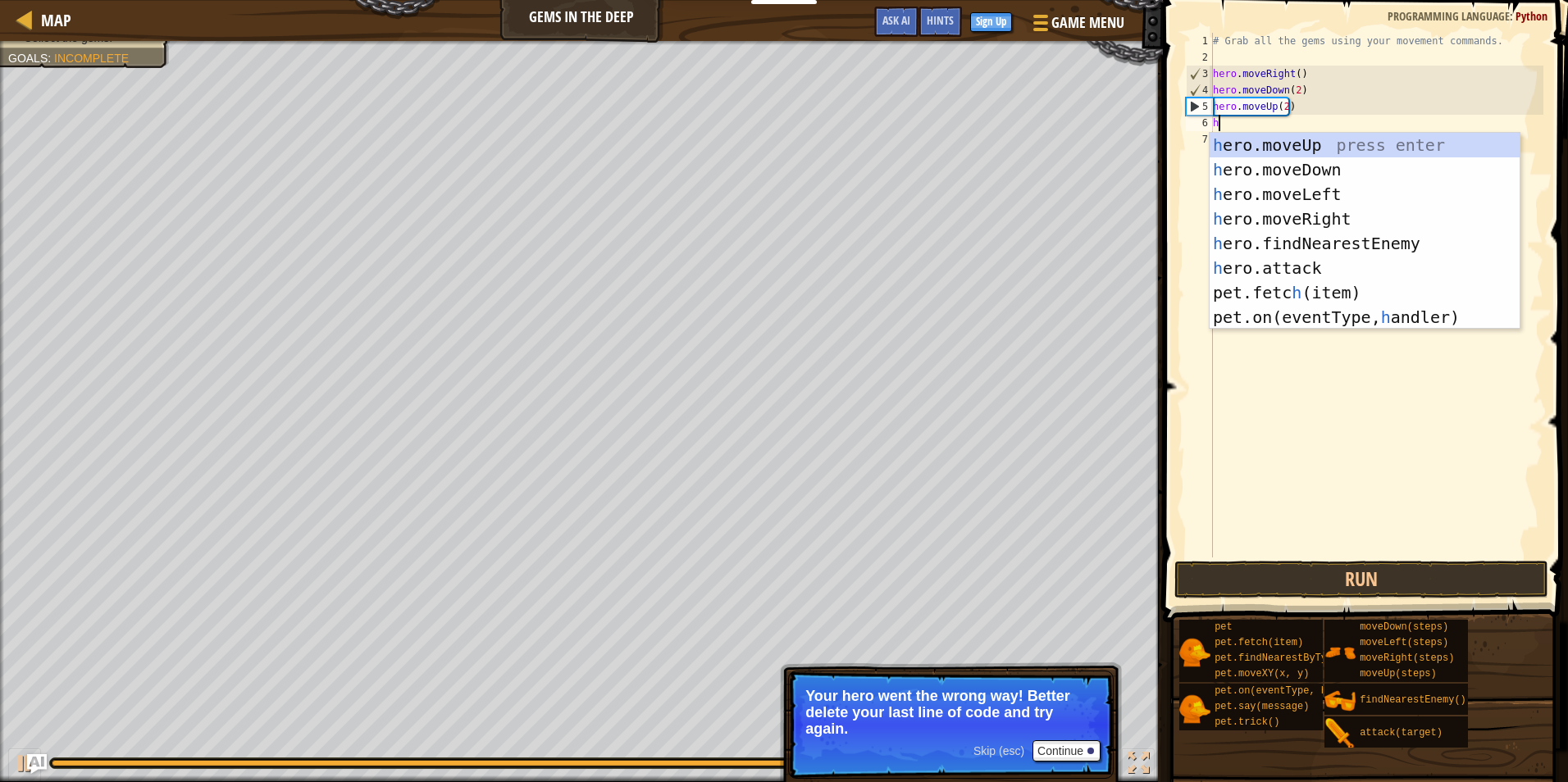
type textarea "her"
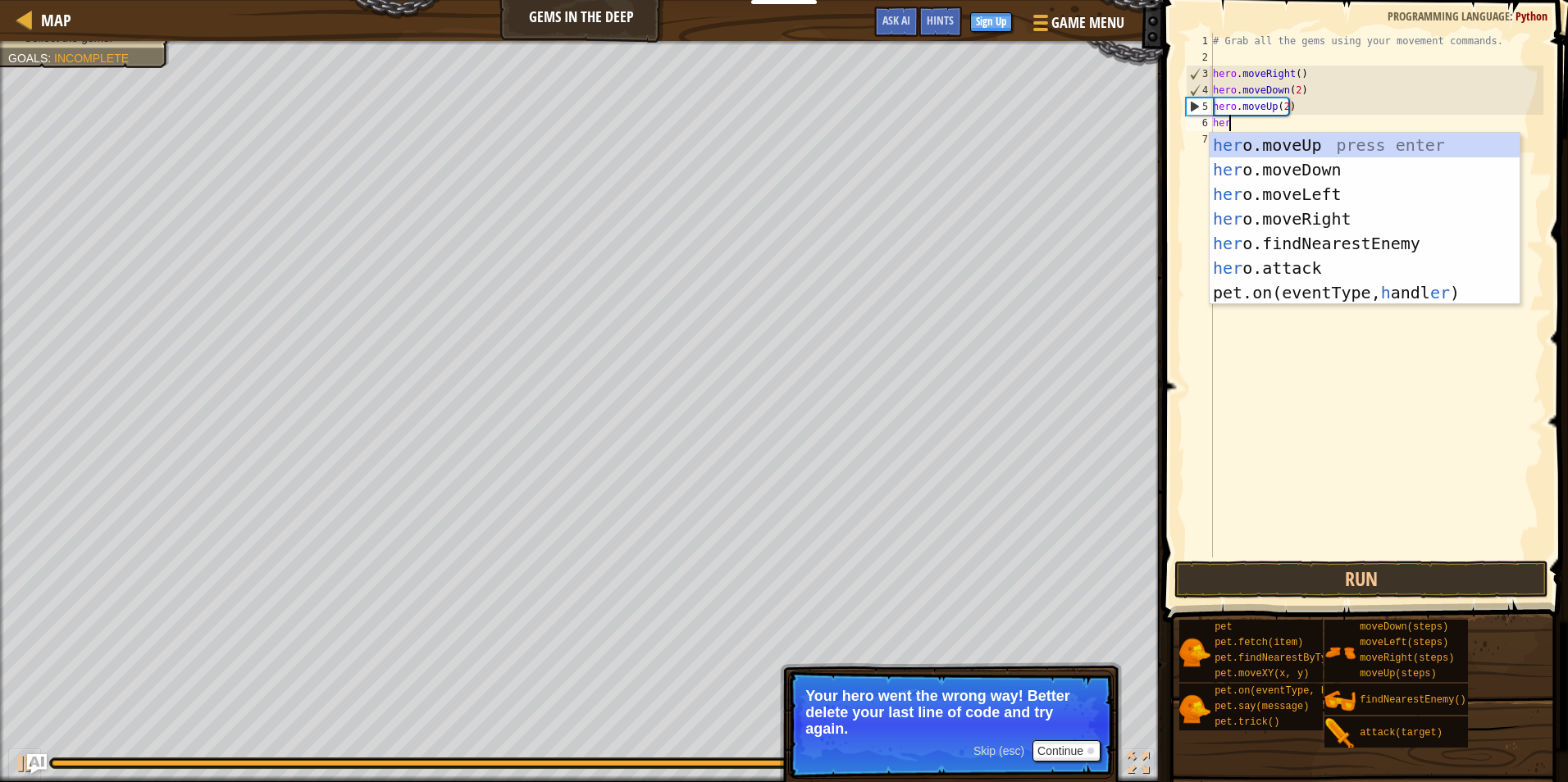
scroll to position [7, 1]
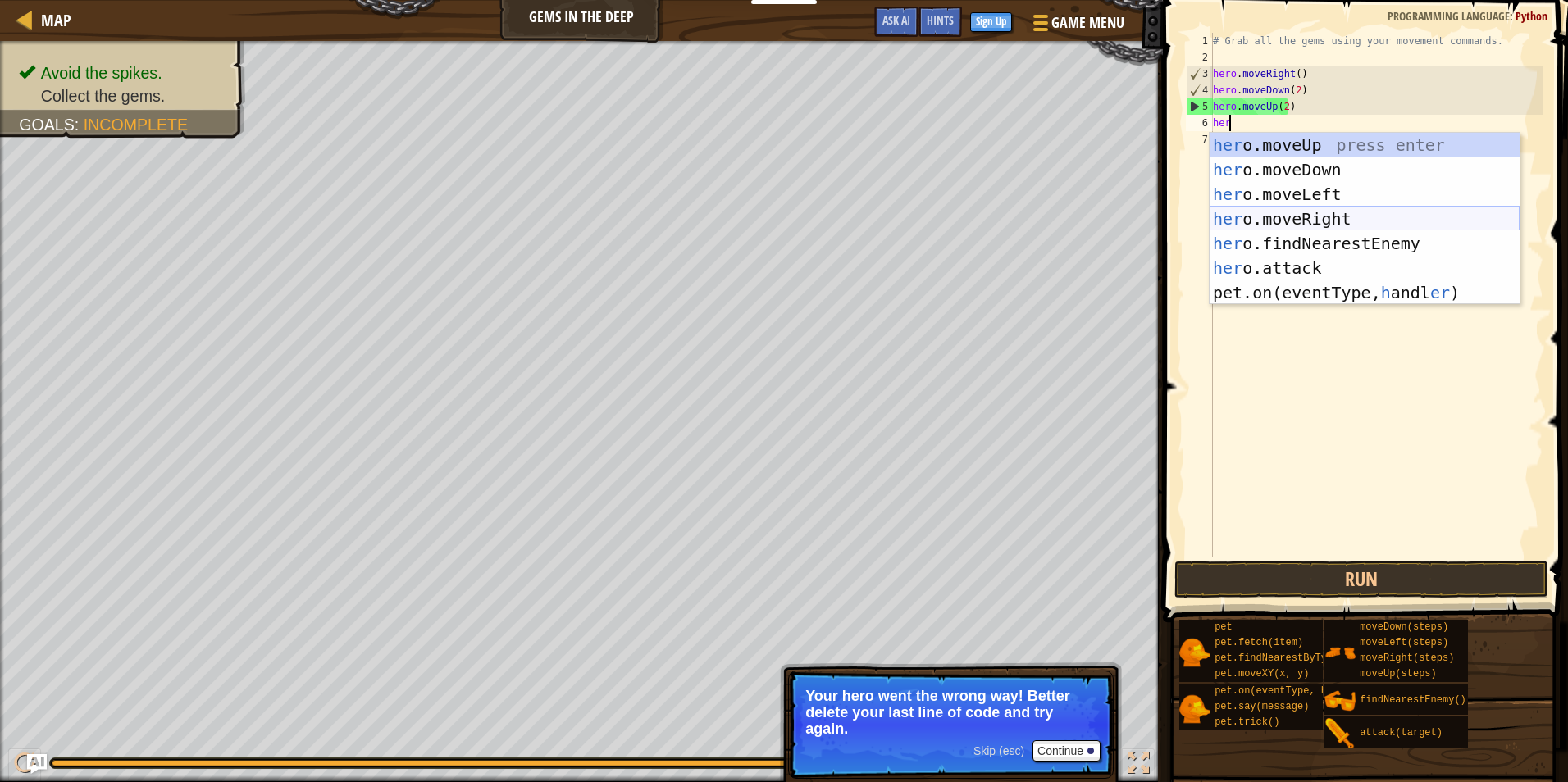
click at [1300, 225] on div "her o.moveUp press enter her o.moveDown press enter her o.moveLeft press enter …" at bounding box center [1364, 243] width 310 height 221
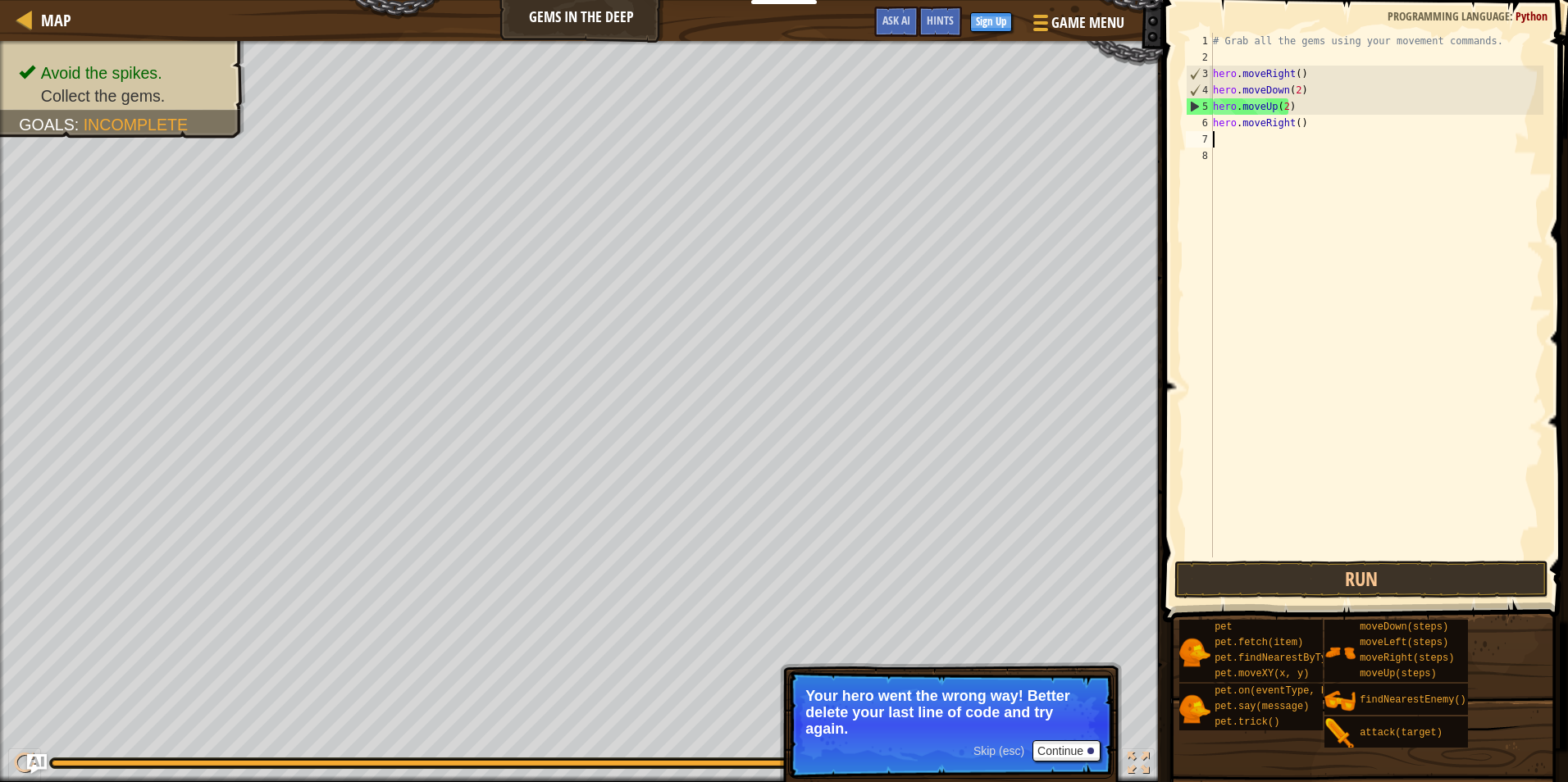
scroll to position [7, 0]
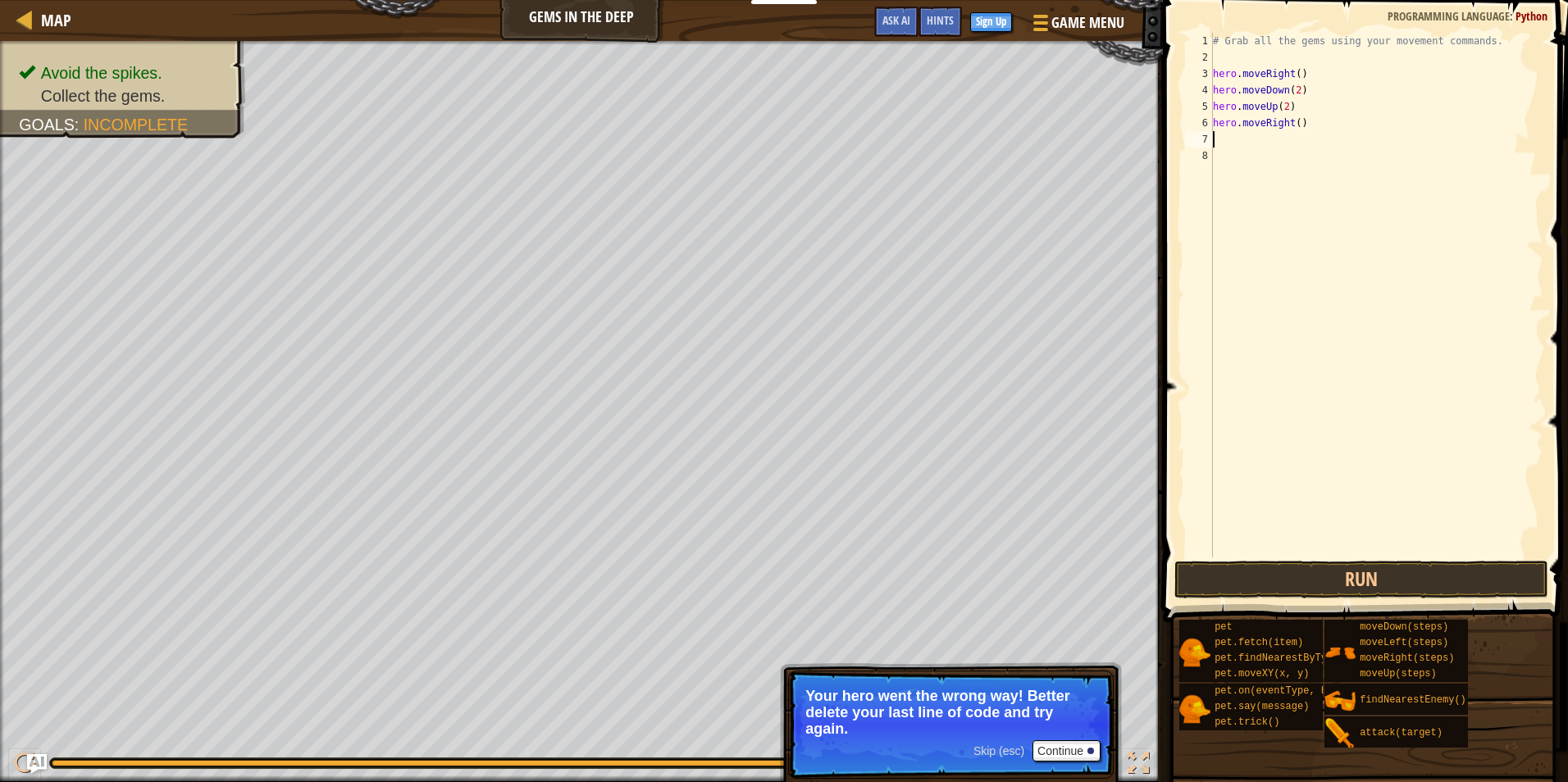
click at [1296, 123] on div "# Grab all the gems using your movement commands. hero . moveRight ( ) hero . m…" at bounding box center [1377, 311] width 334 height 557
type textarea "hero.moveRight(2)"
click at [1291, 140] on div "# Grab all the gems using your movement commands. hero . moveRight ( ) hero . m…" at bounding box center [1377, 311] width 334 height 557
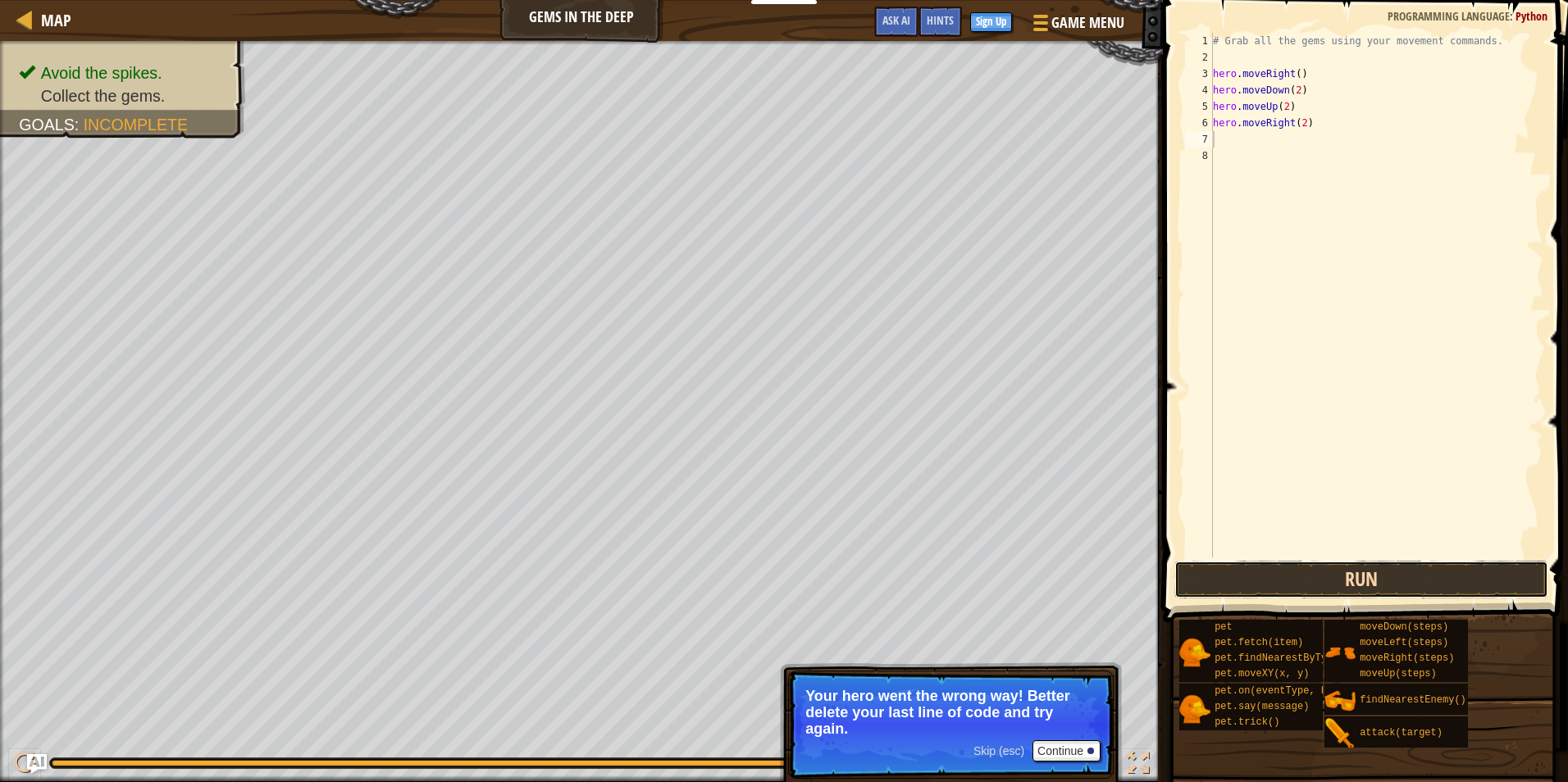
click at [1305, 586] on button "Run" at bounding box center [1362, 579] width 374 height 38
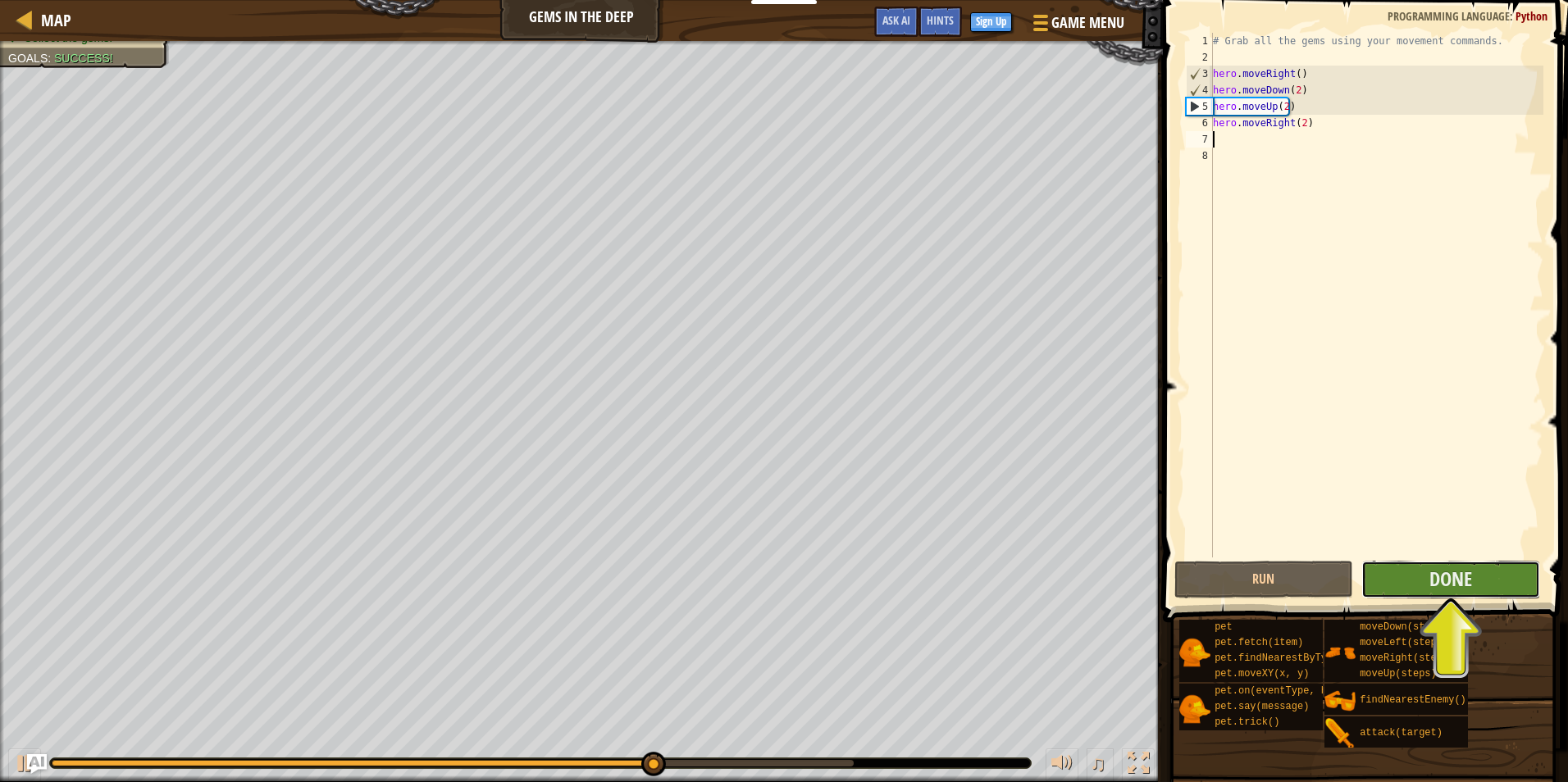
click at [1478, 577] on button "Done" at bounding box center [1451, 579] width 179 height 38
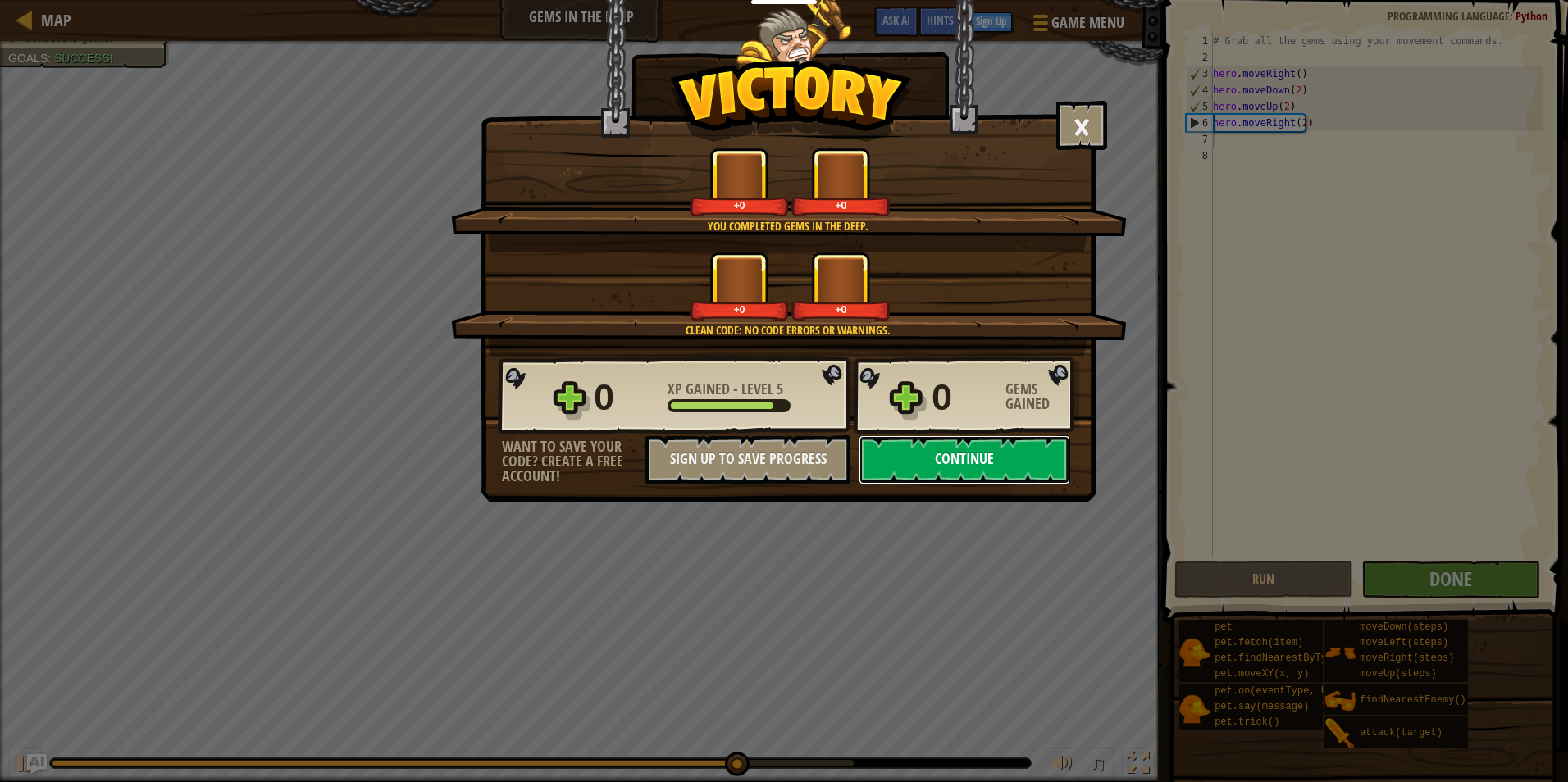
click at [929, 455] on button "Continue" at bounding box center [964, 460] width 212 height 49
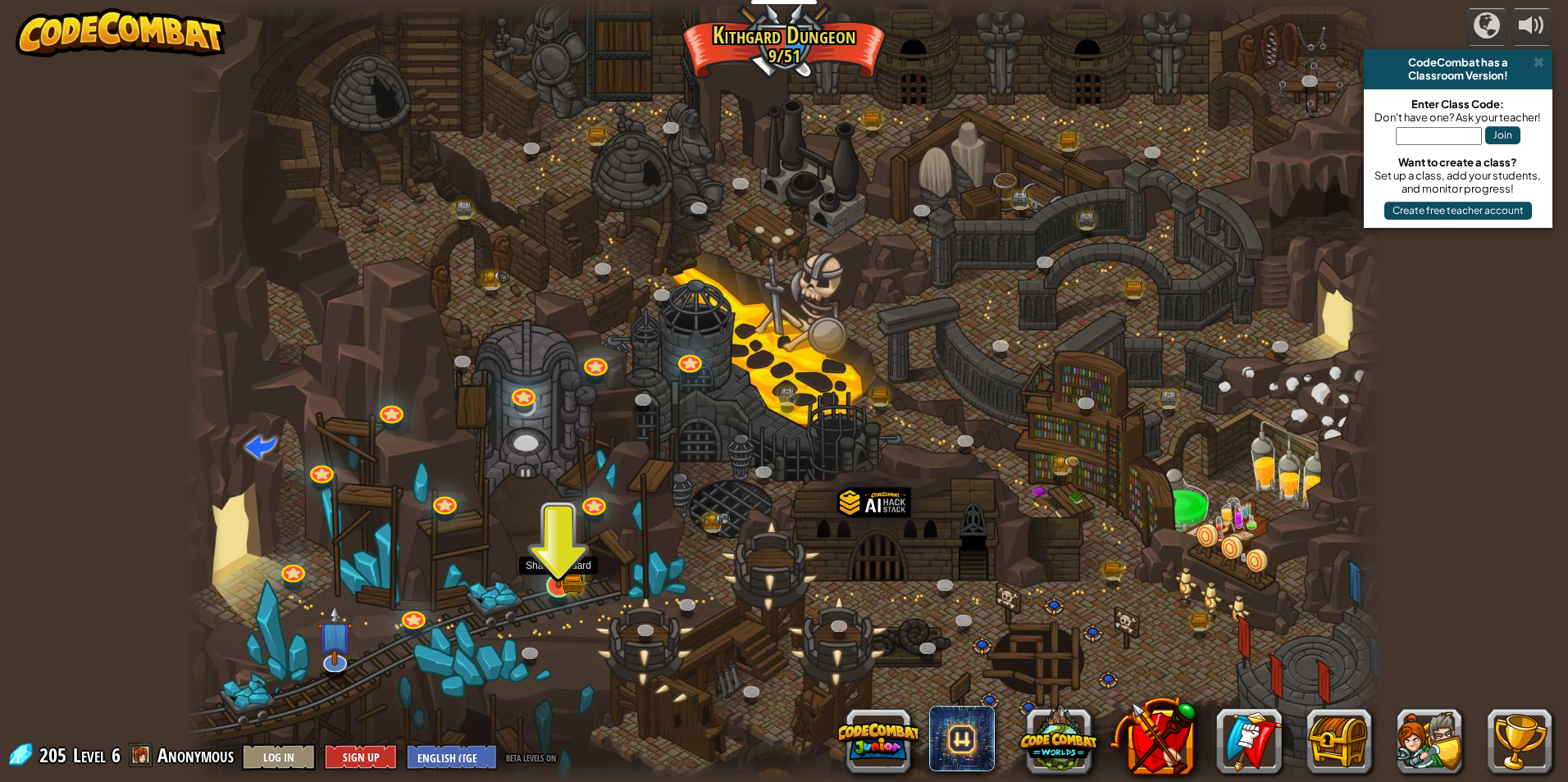
click at [566, 554] on img at bounding box center [558, 552] width 32 height 71
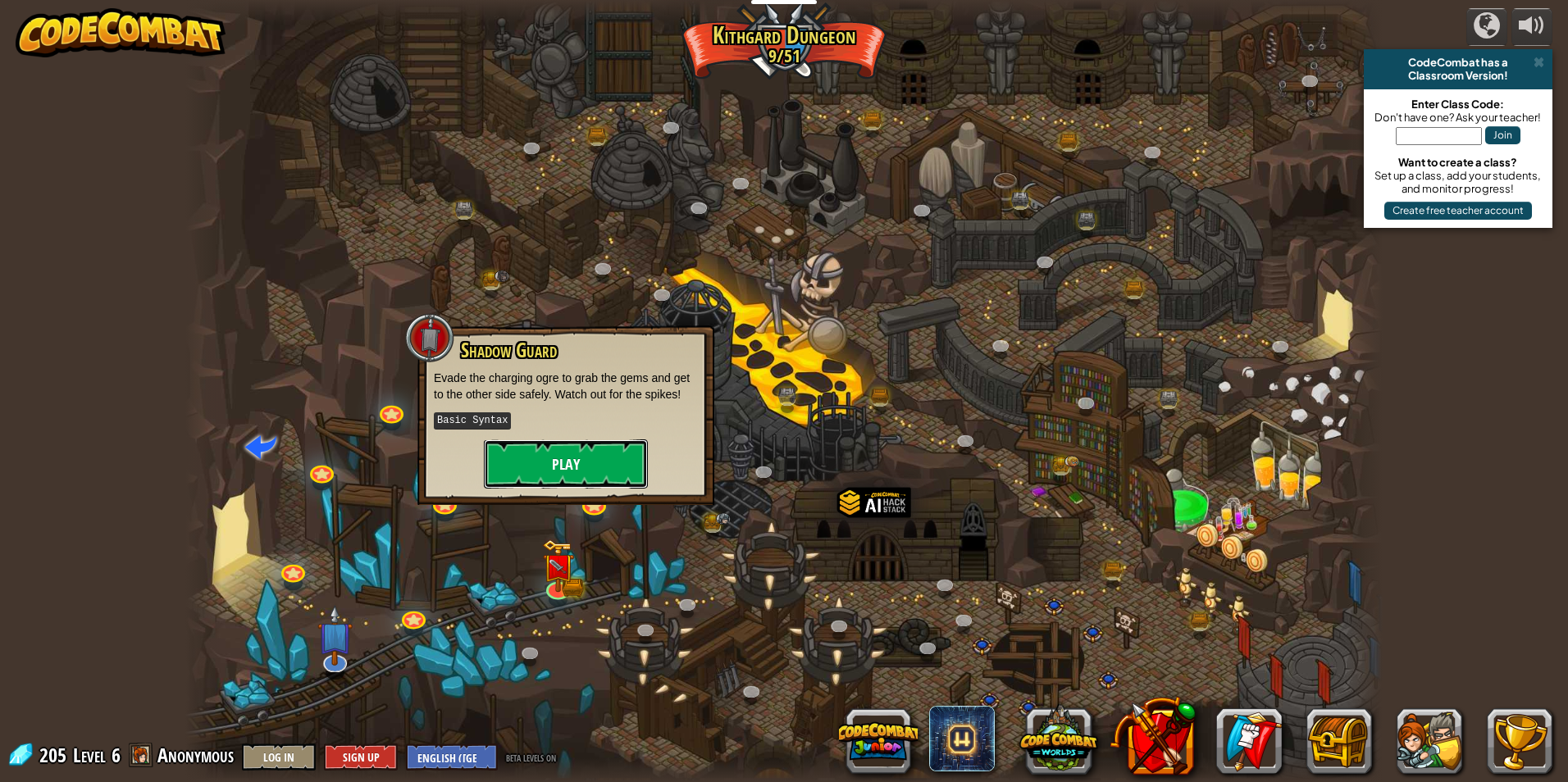
click at [596, 467] on button "Play" at bounding box center [565, 464] width 164 height 49
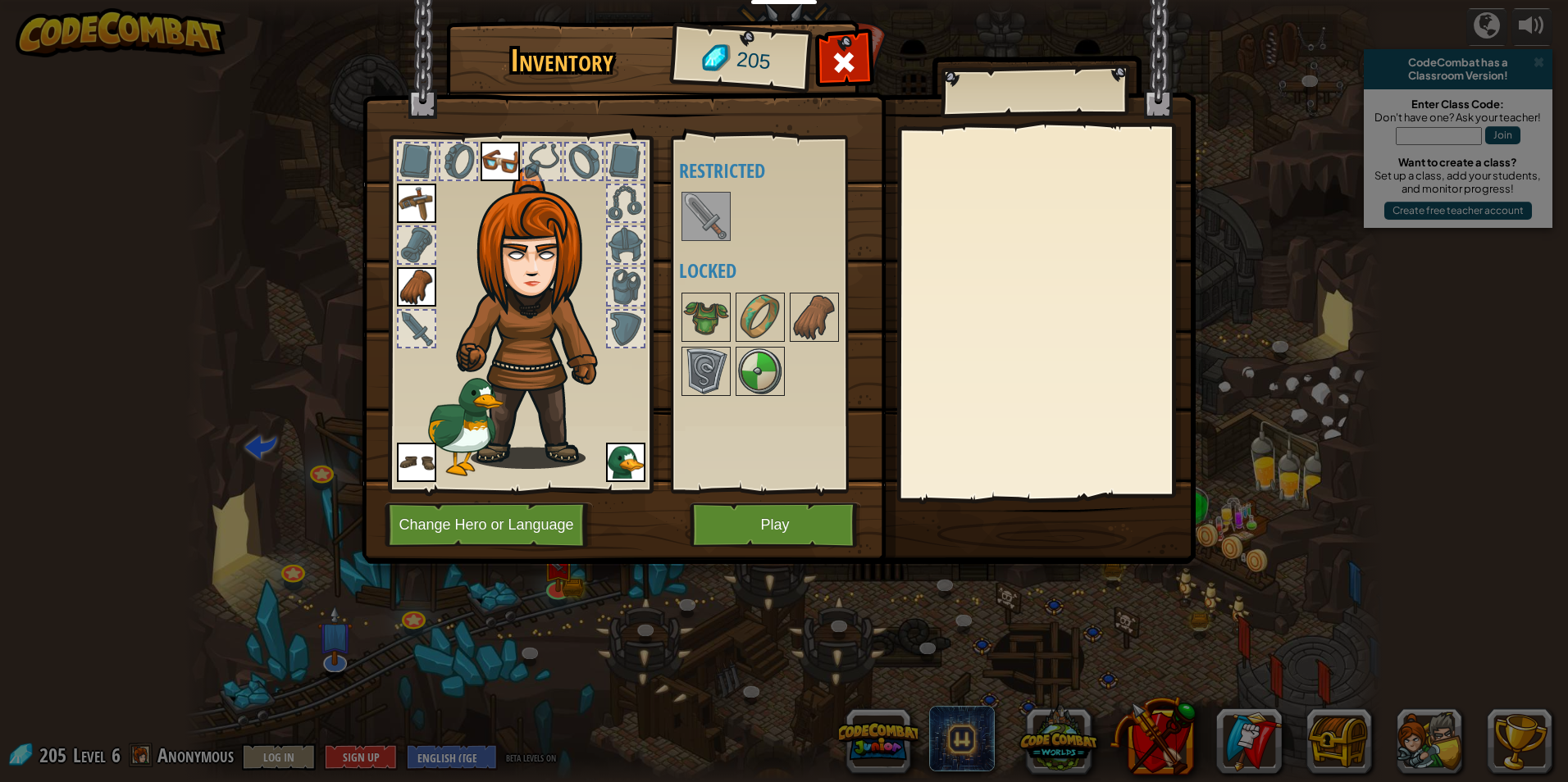
click at [693, 221] on img at bounding box center [706, 216] width 46 height 46
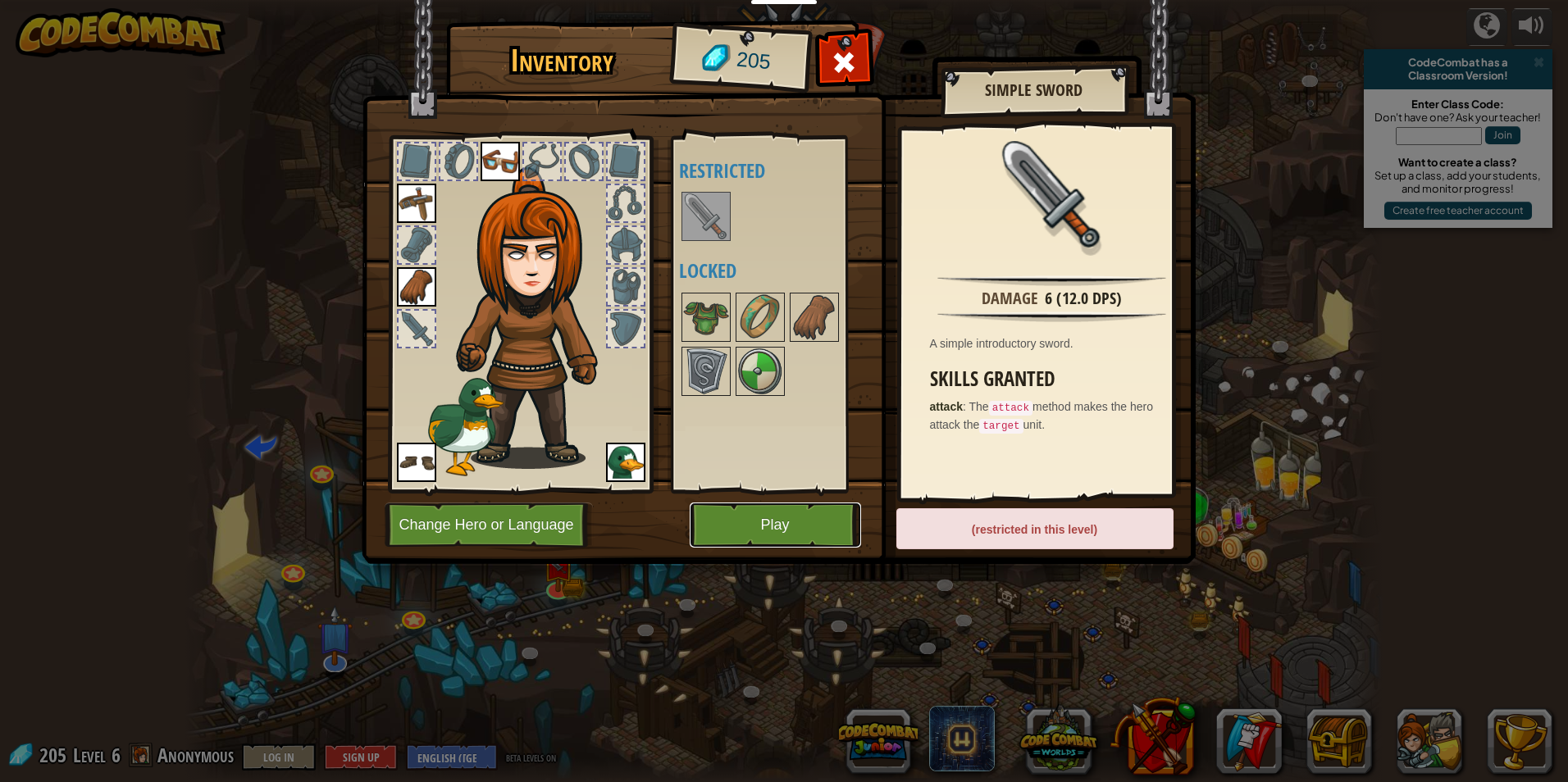
click at [813, 515] on button "Play" at bounding box center [775, 525] width 171 height 45
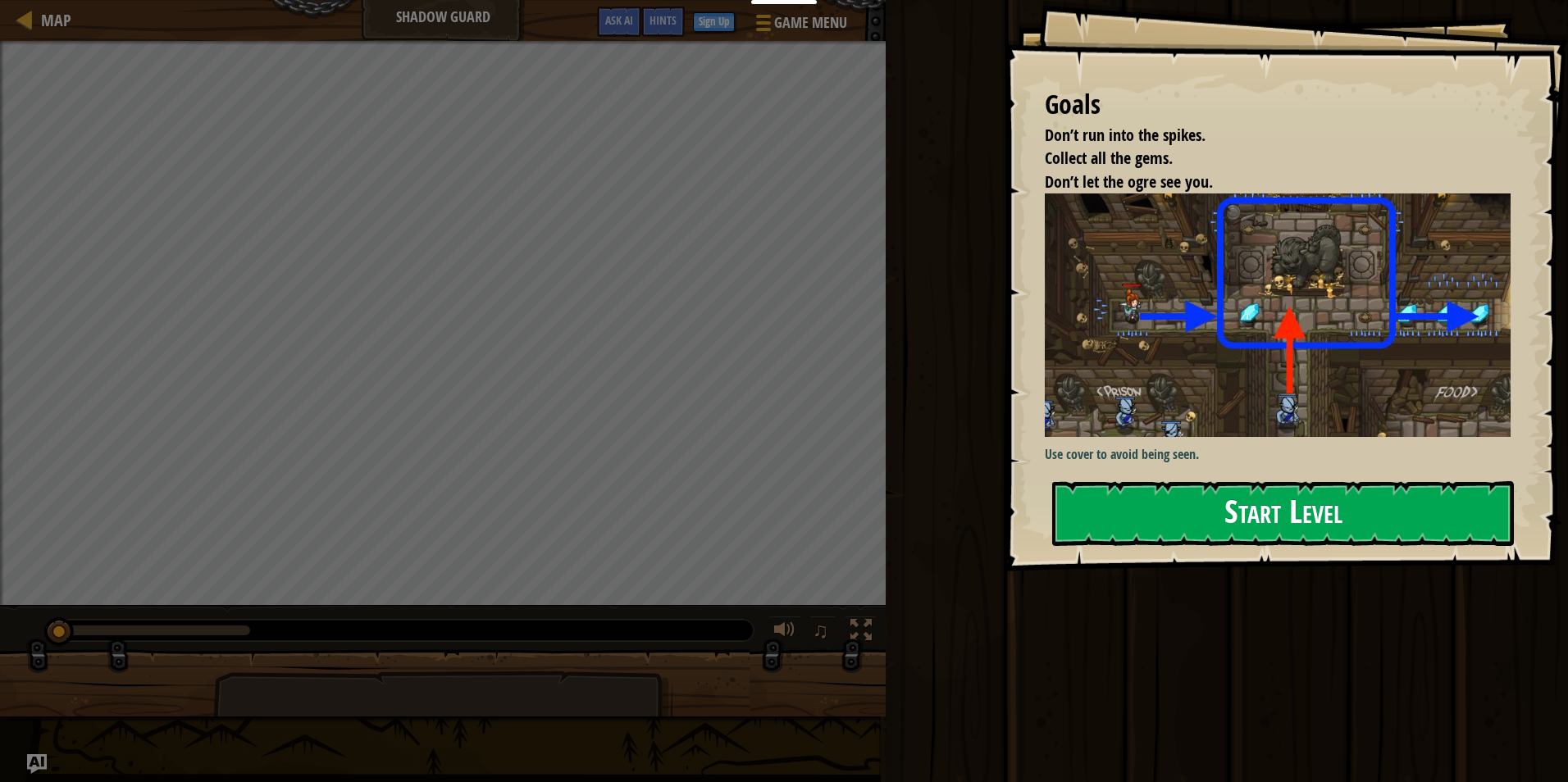
click at [1262, 436] on div "Goals Don’t run into the spikes. Collect all the gems. Don’t let the ogre see y…" at bounding box center [1285, 285] width 565 height 571
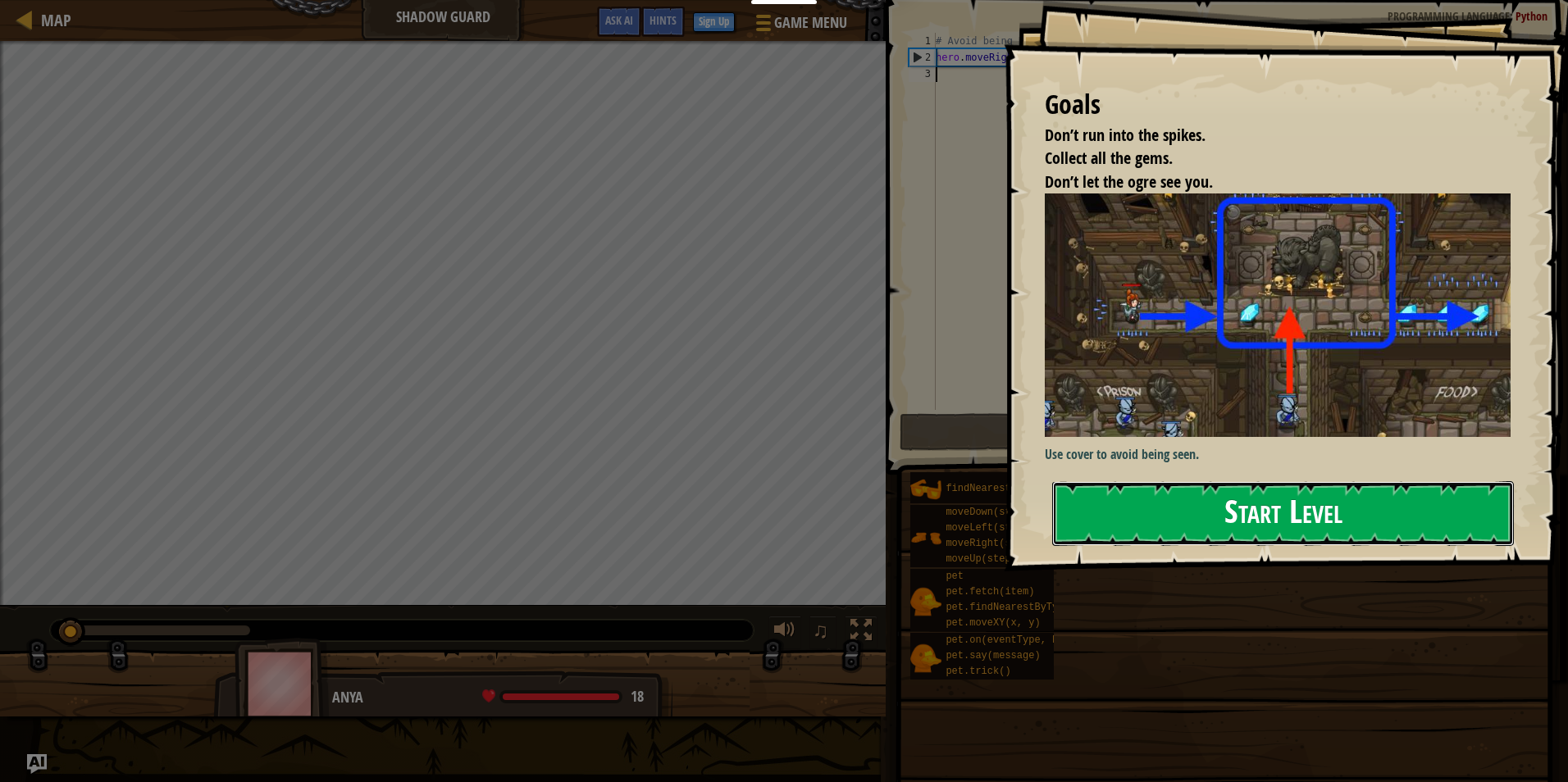
click at [1317, 522] on button "Start Level" at bounding box center [1284, 513] width 462 height 65
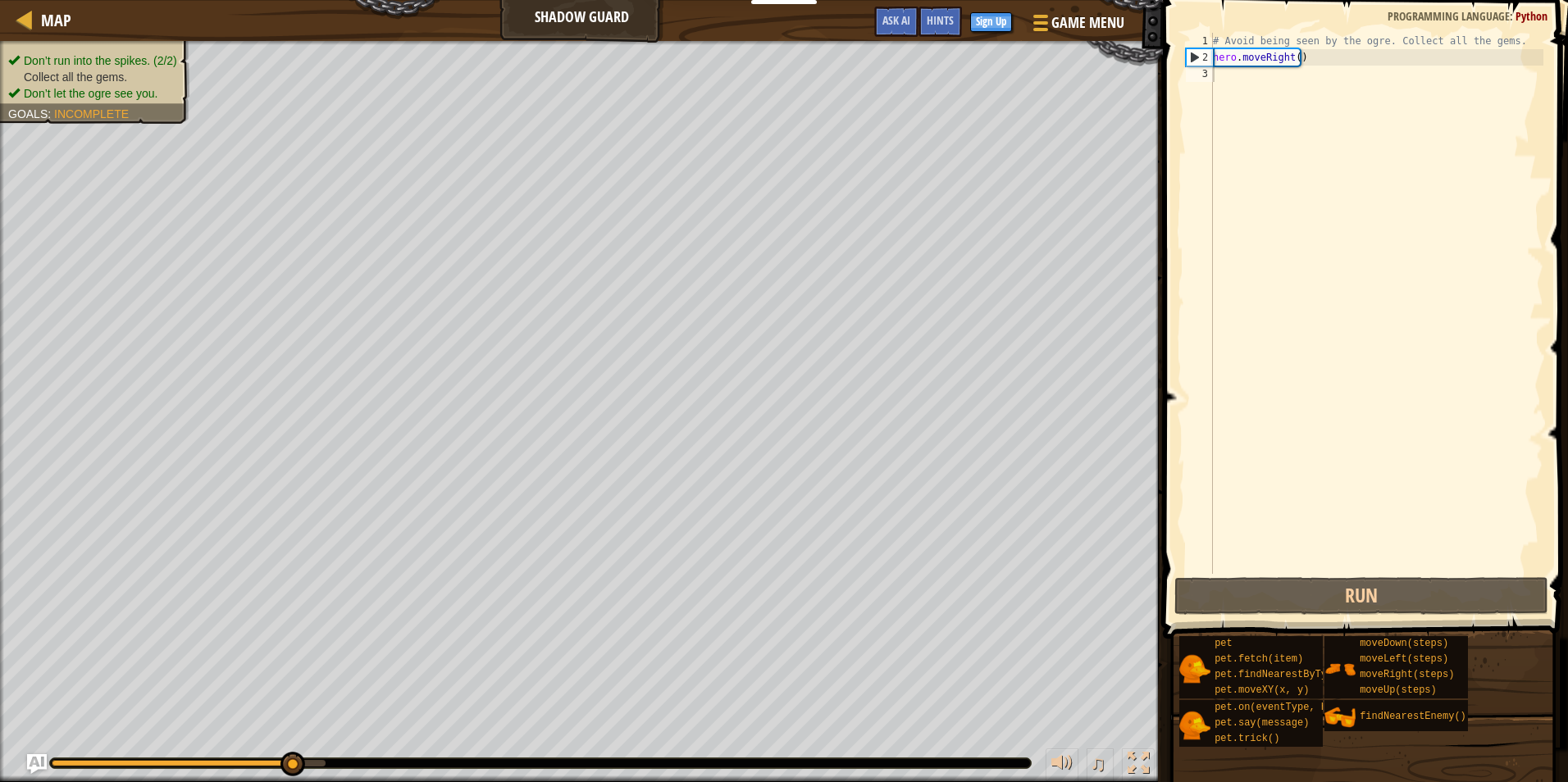
click at [63, 56] on ul "Don’t run into the spikes. (2/2) Collect all the gems. Don’t let the ogre see y…" at bounding box center [94, 77] width 173 height 49
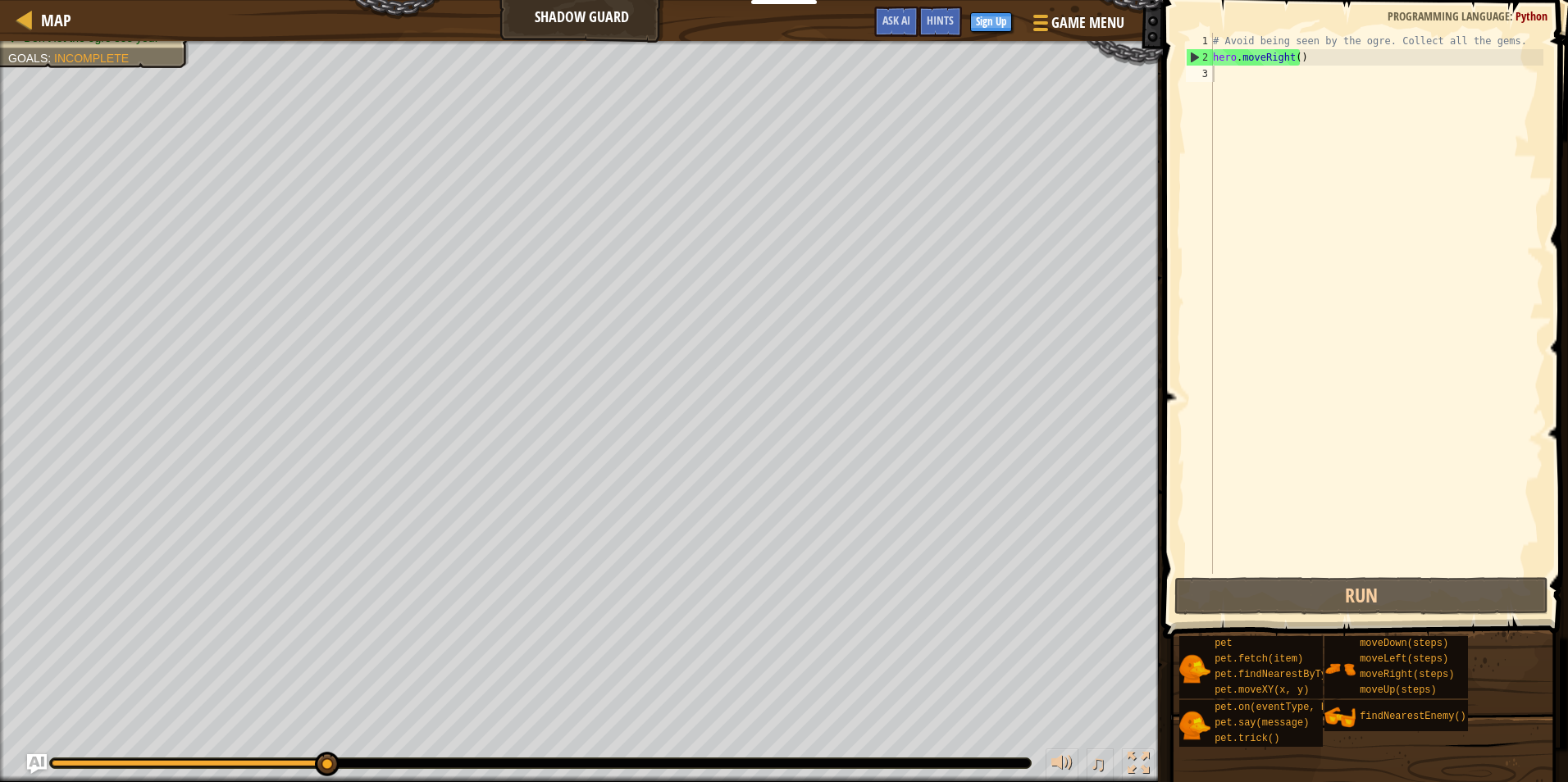
click at [85, 49] on div "Don’t run into the spikes. (2/2) Collect all the gems. Don’t let the ogre see y…" at bounding box center [85, 21] width 208 height 93
click at [1271, 78] on div "# Avoid being seen by the ogre. Collect all the gems. hero . moveRight ( )" at bounding box center [1377, 319] width 334 height 574
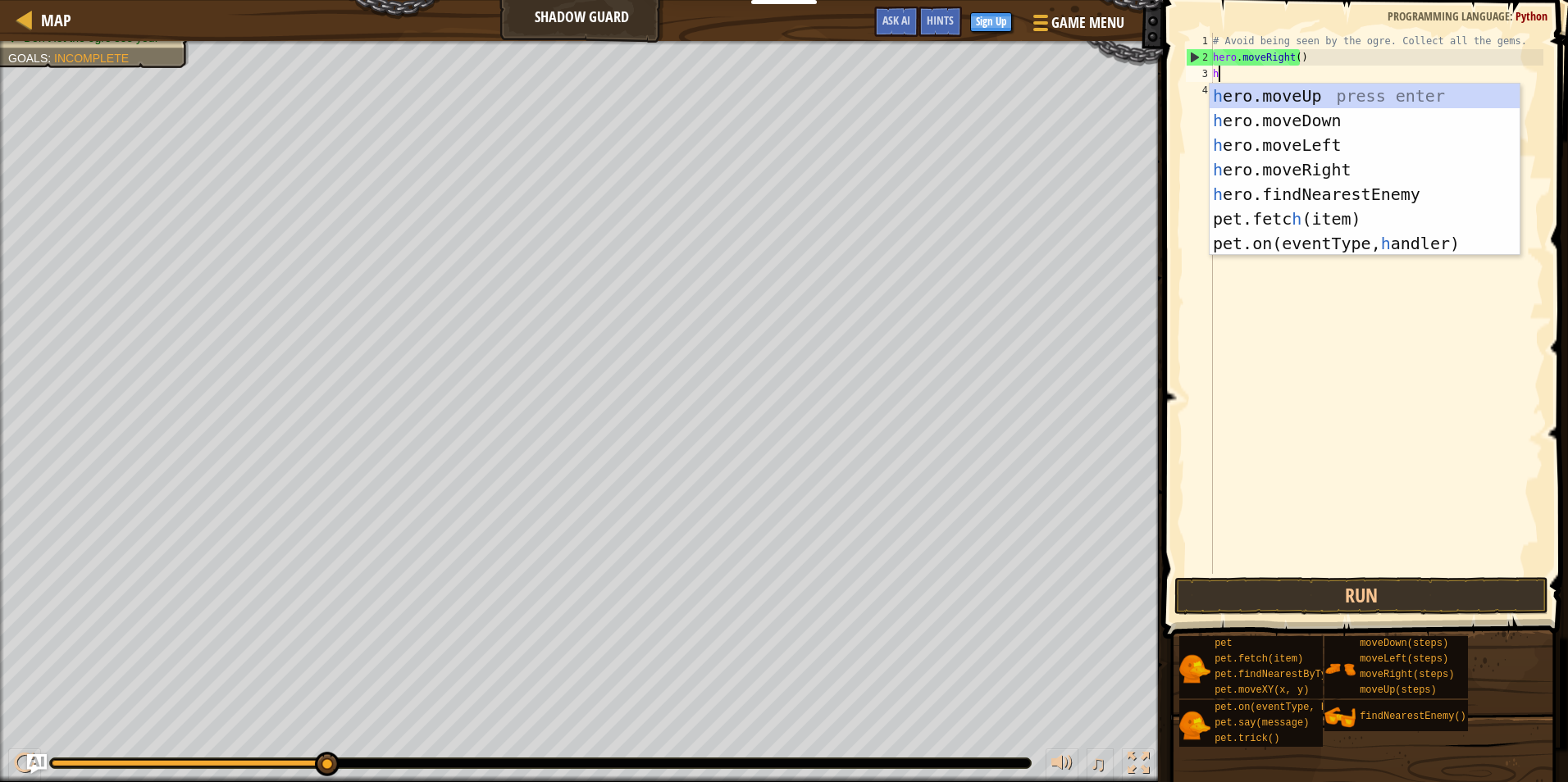
scroll to position [7, 0]
type textarea "hero"
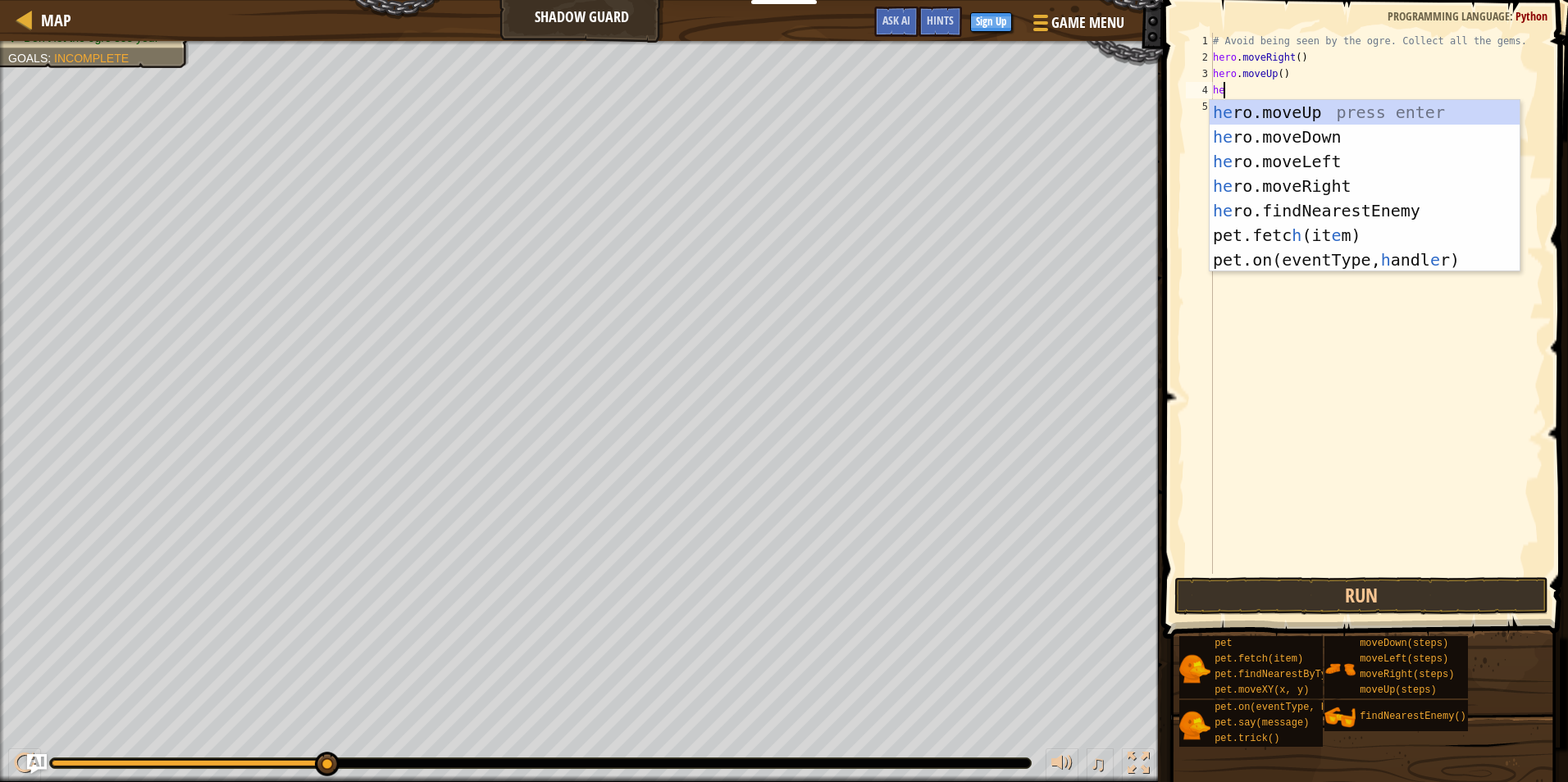
scroll to position [7, 1]
type textarea "hero"
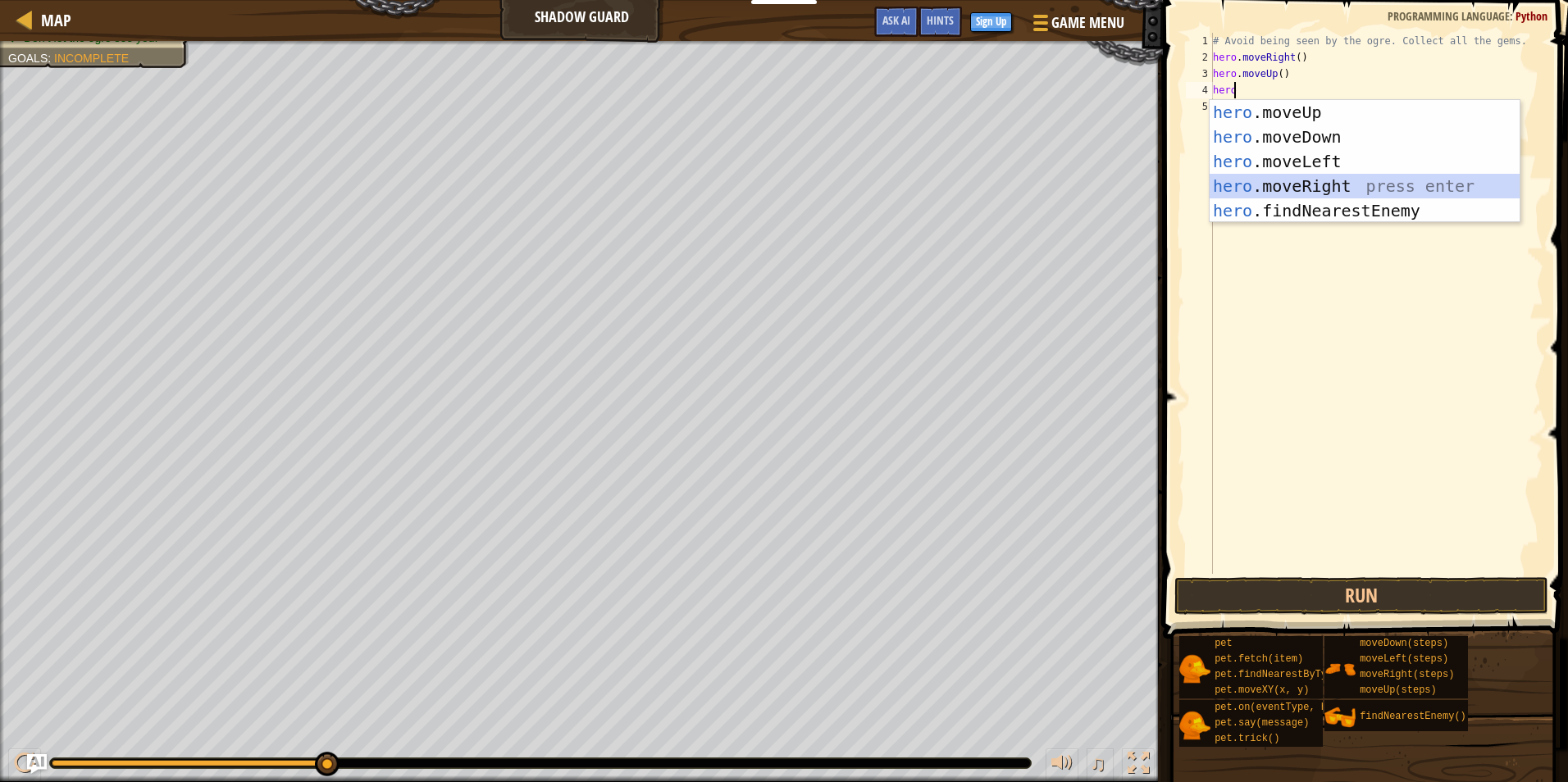
scroll to position [7, 0]
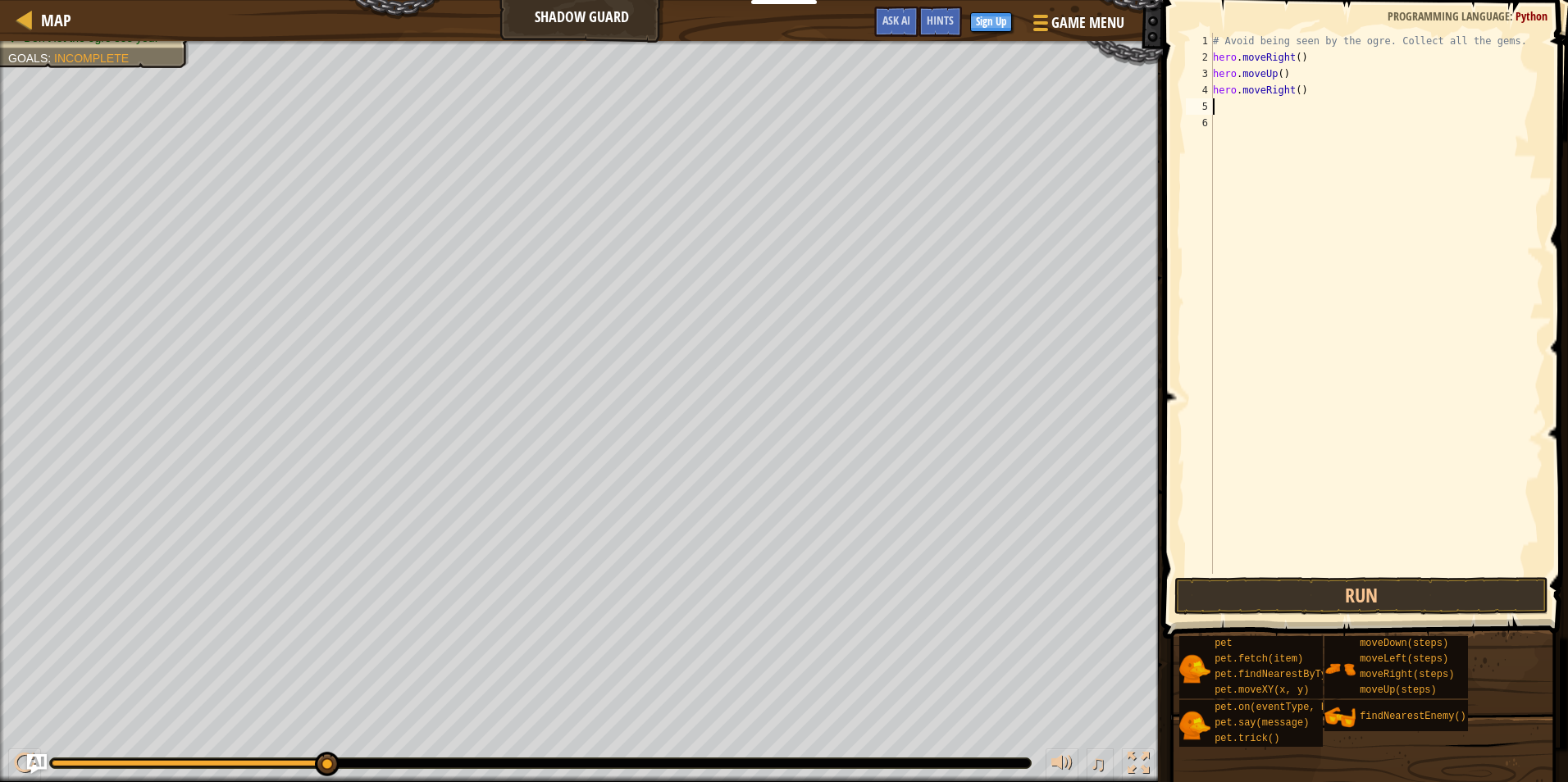
type textarea "h"
click at [1435, 608] on button "Run" at bounding box center [1362, 596] width 374 height 38
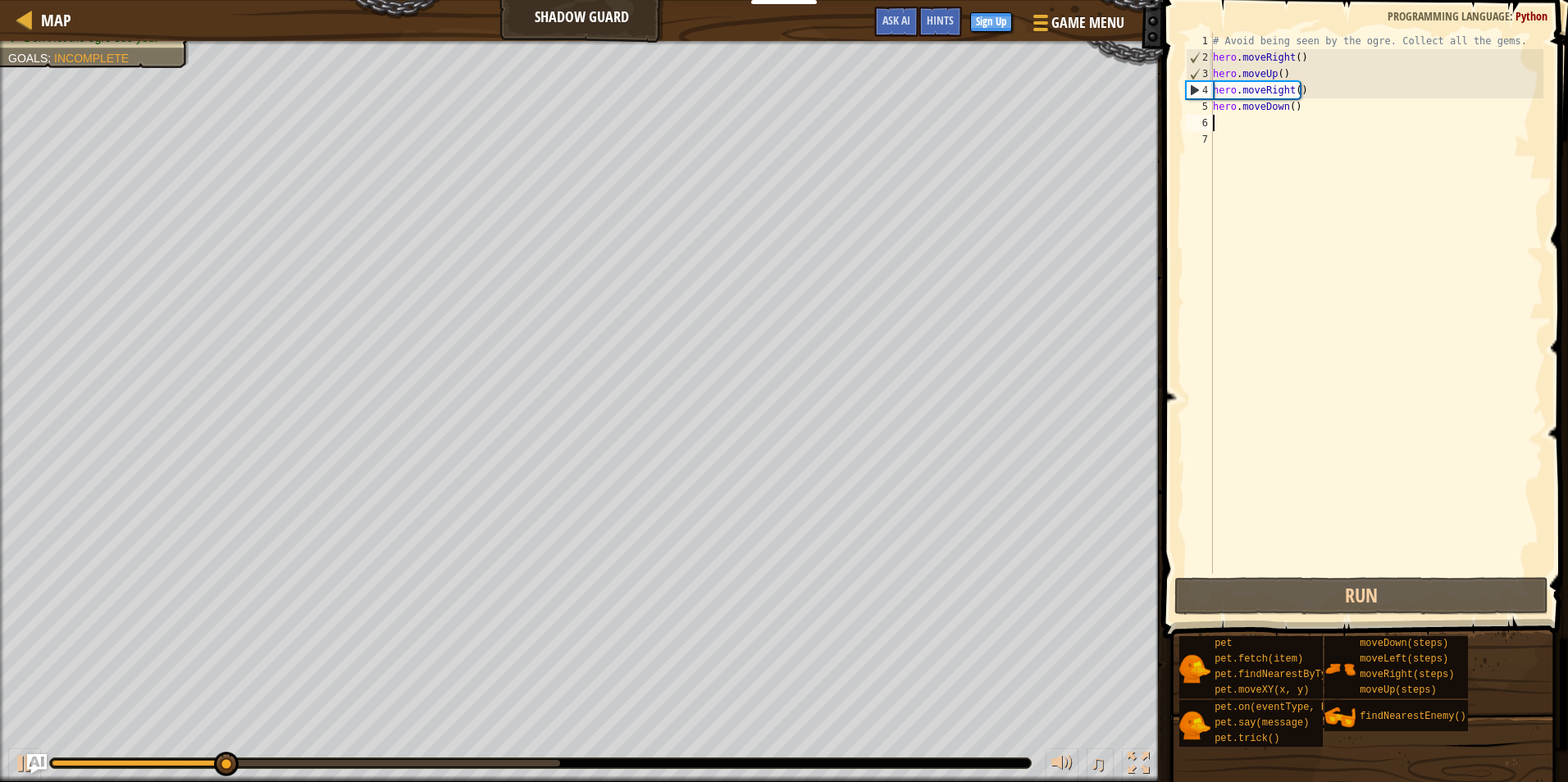
click at [1263, 117] on div "# Avoid being seen by the ogre. Collect all the gems. hero . moveRight ( ) hero…" at bounding box center [1377, 319] width 334 height 574
type textarea "h"
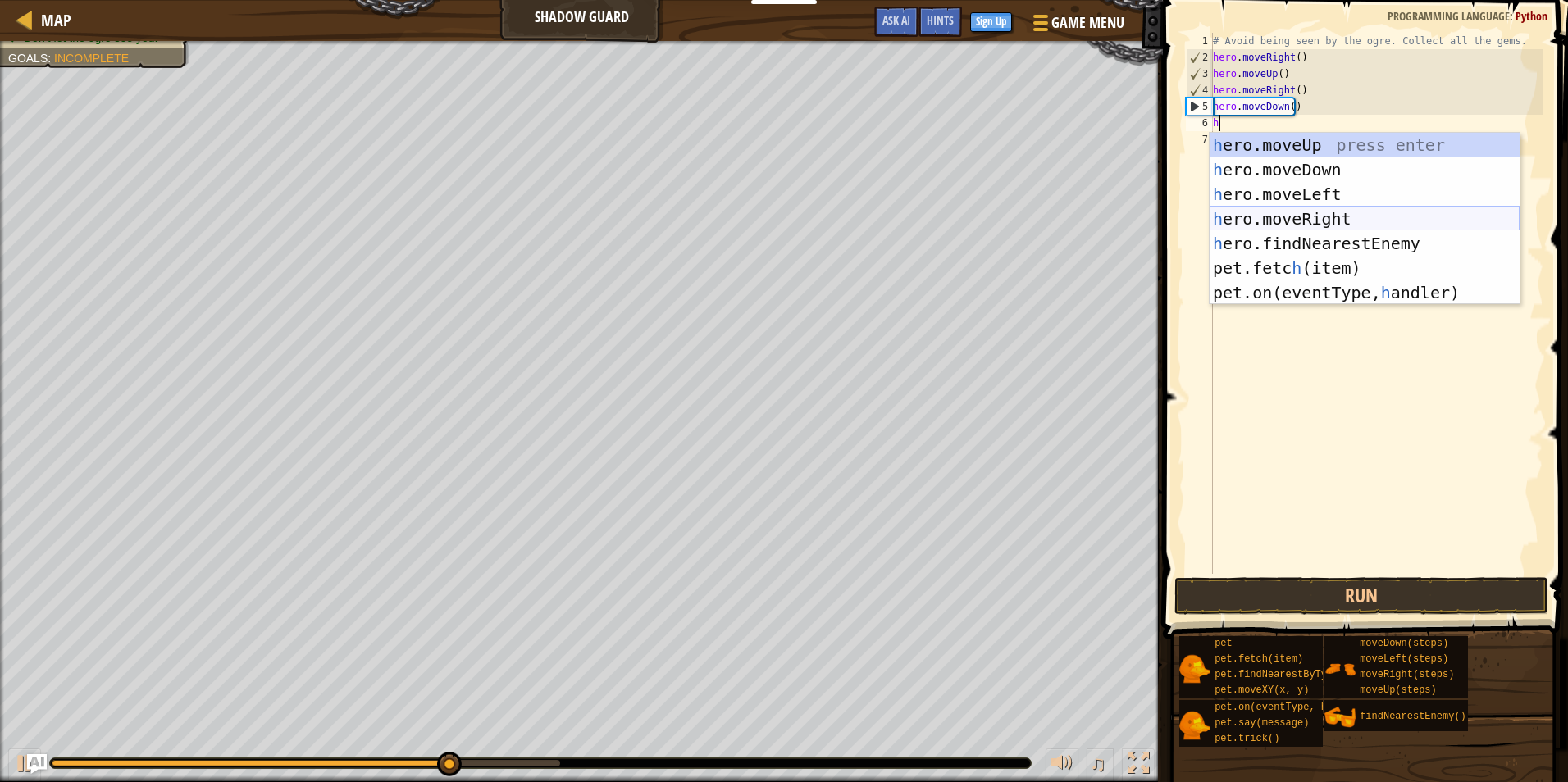
click at [1286, 215] on div "h ero.moveUp press enter h ero.moveDown press enter h ero.moveLeft press enter …" at bounding box center [1364, 243] width 310 height 221
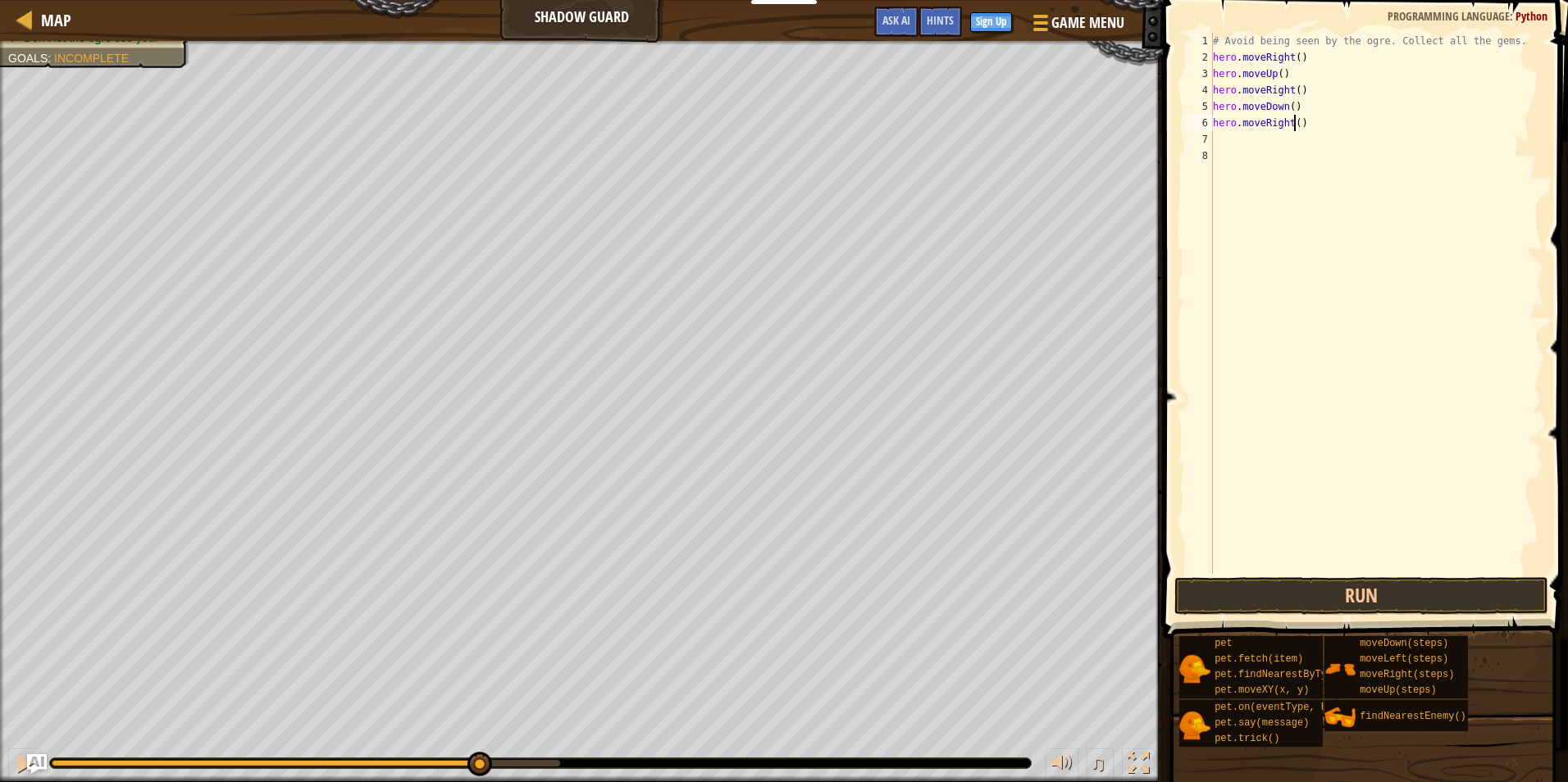
click at [1295, 124] on div "# Avoid being seen by the ogre. Collect all the gems. hero . moveRight ( ) hero…" at bounding box center [1377, 319] width 334 height 574
type textarea "hero.moveRight(2)"
click at [1420, 599] on button "Run" at bounding box center [1362, 596] width 374 height 38
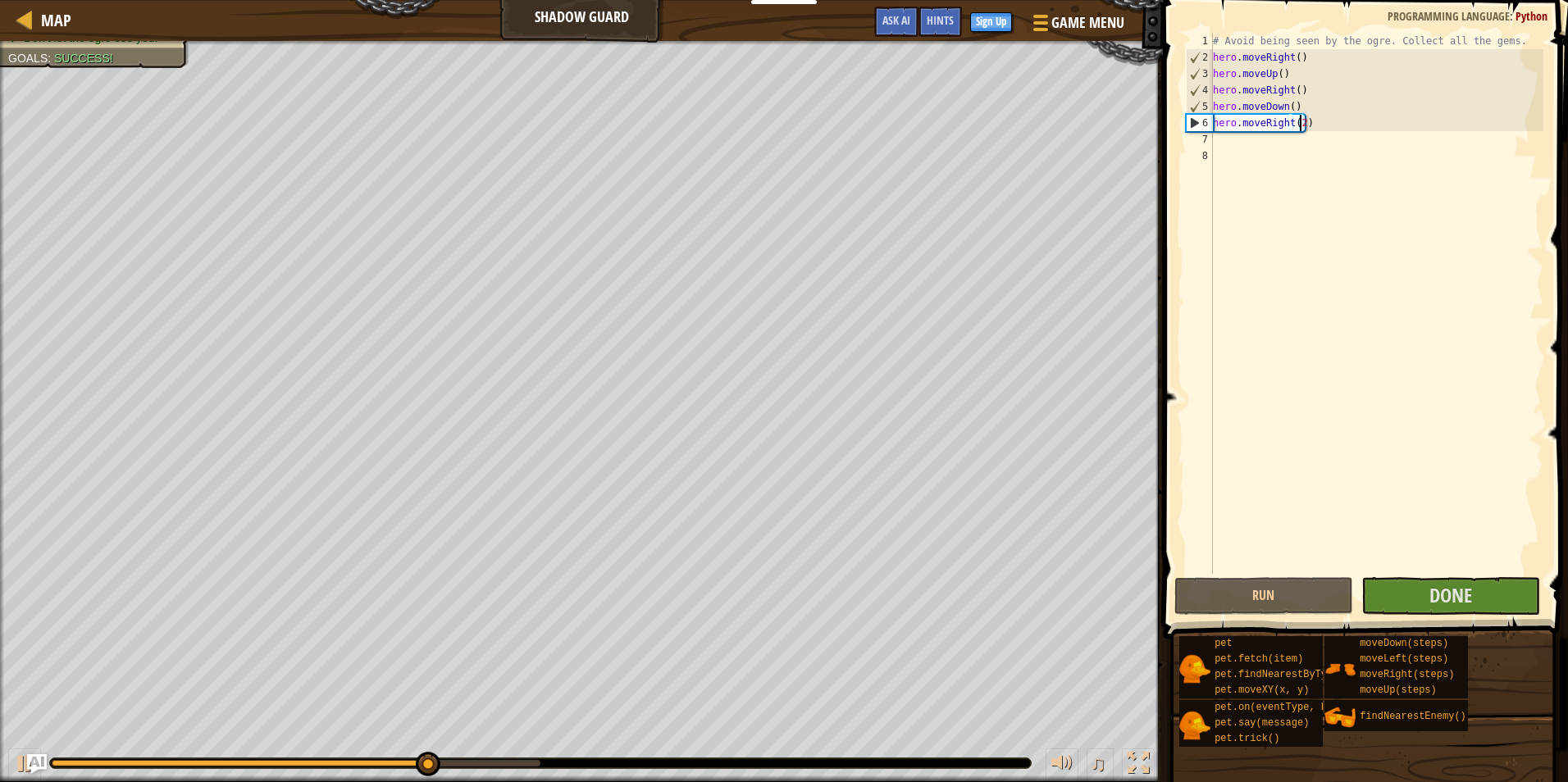
click at [1478, 595] on button "Done" at bounding box center [1451, 596] width 179 height 38
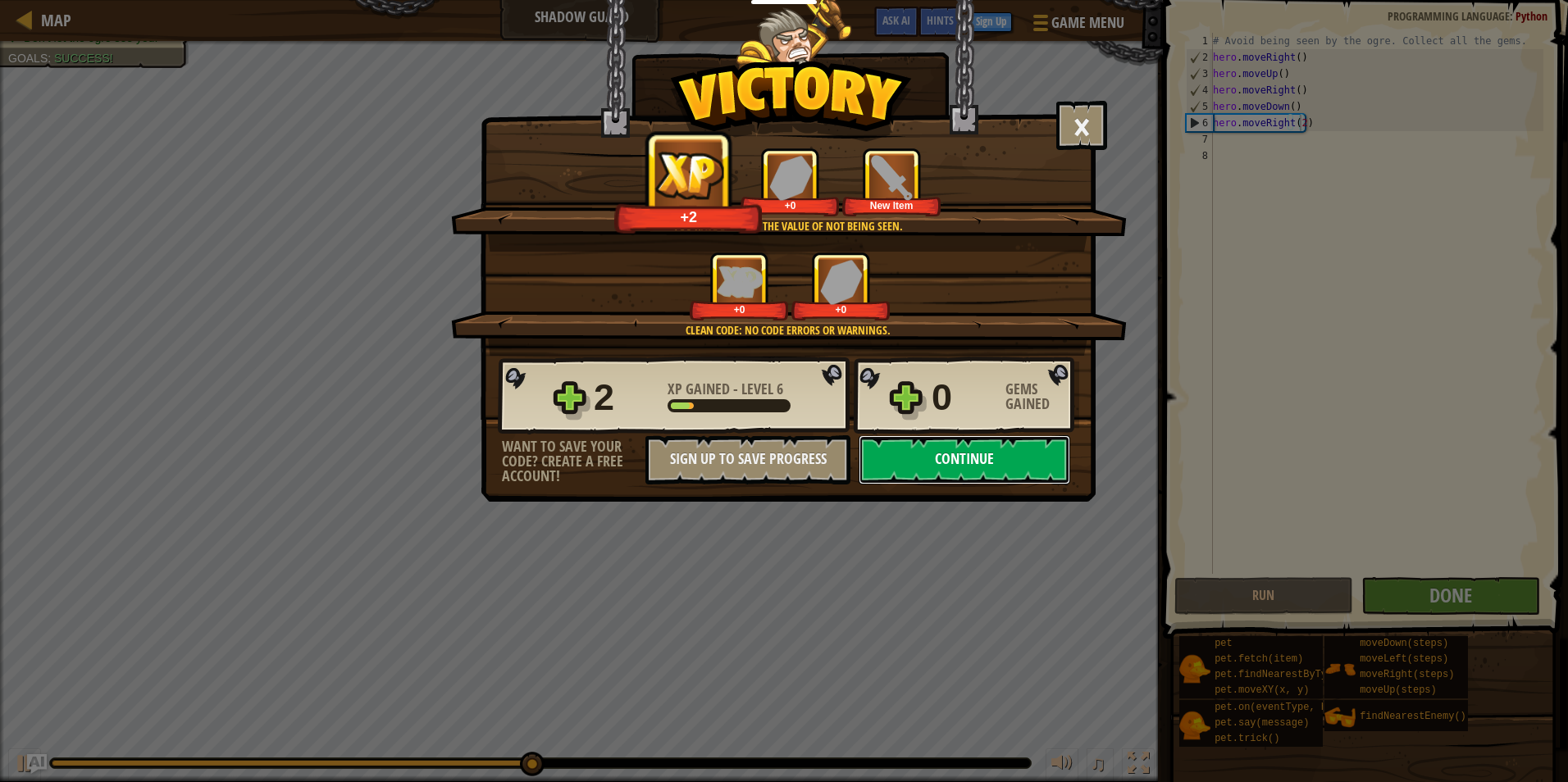
click at [975, 468] on button "Continue" at bounding box center [964, 460] width 212 height 49
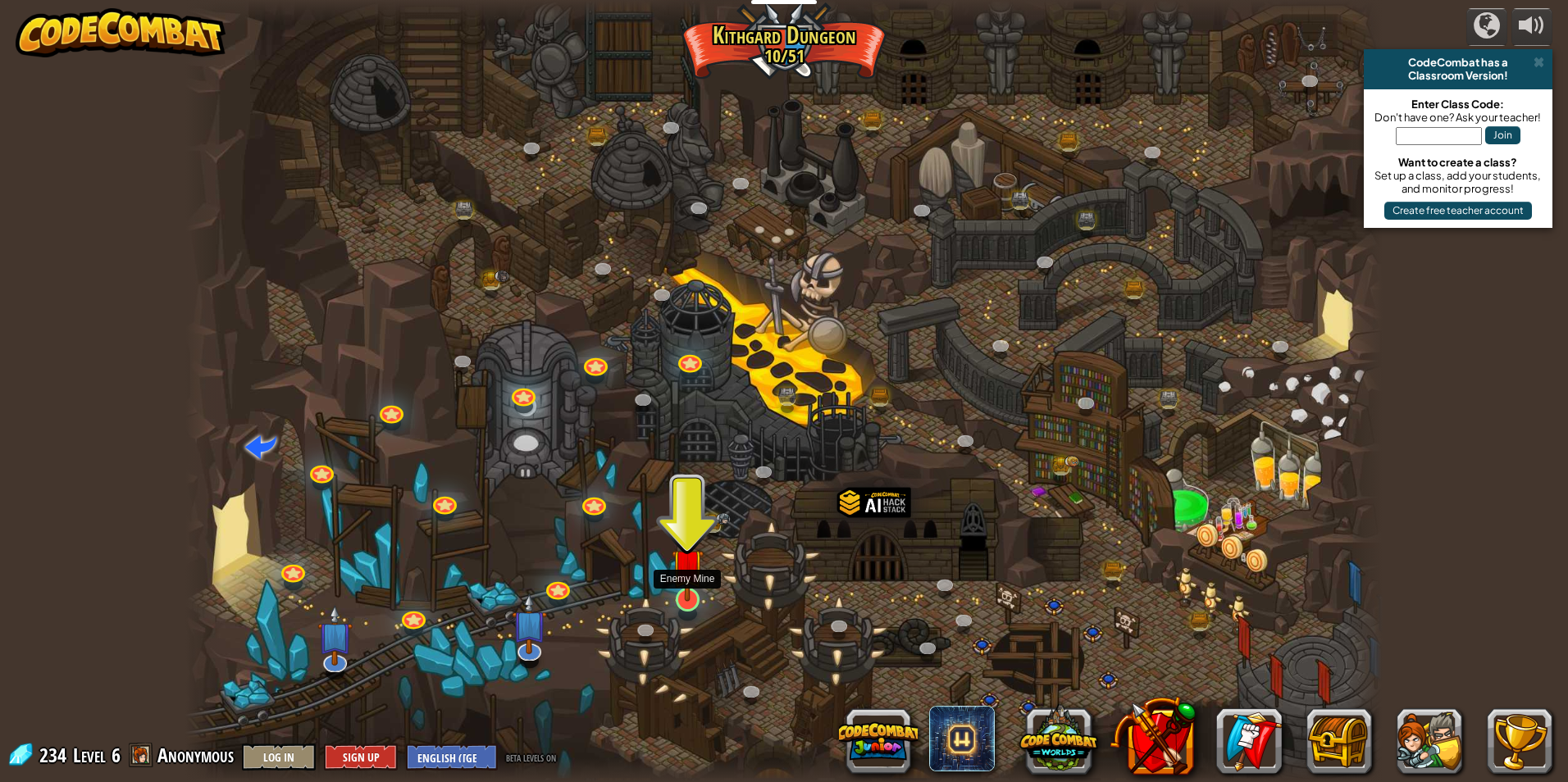
click at [691, 568] on img at bounding box center [687, 565] width 32 height 74
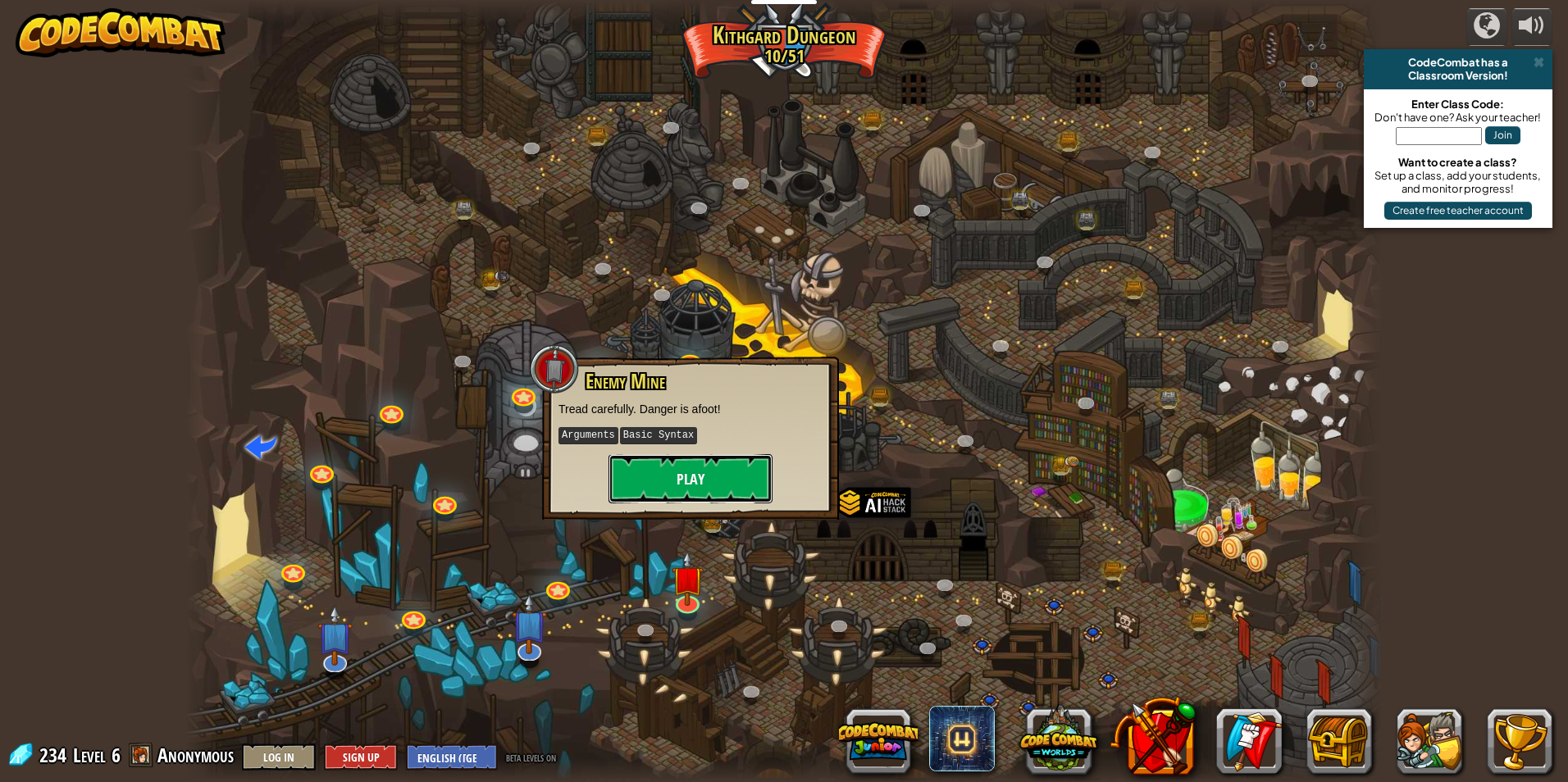
click at [700, 469] on button "Play" at bounding box center [690, 479] width 164 height 49
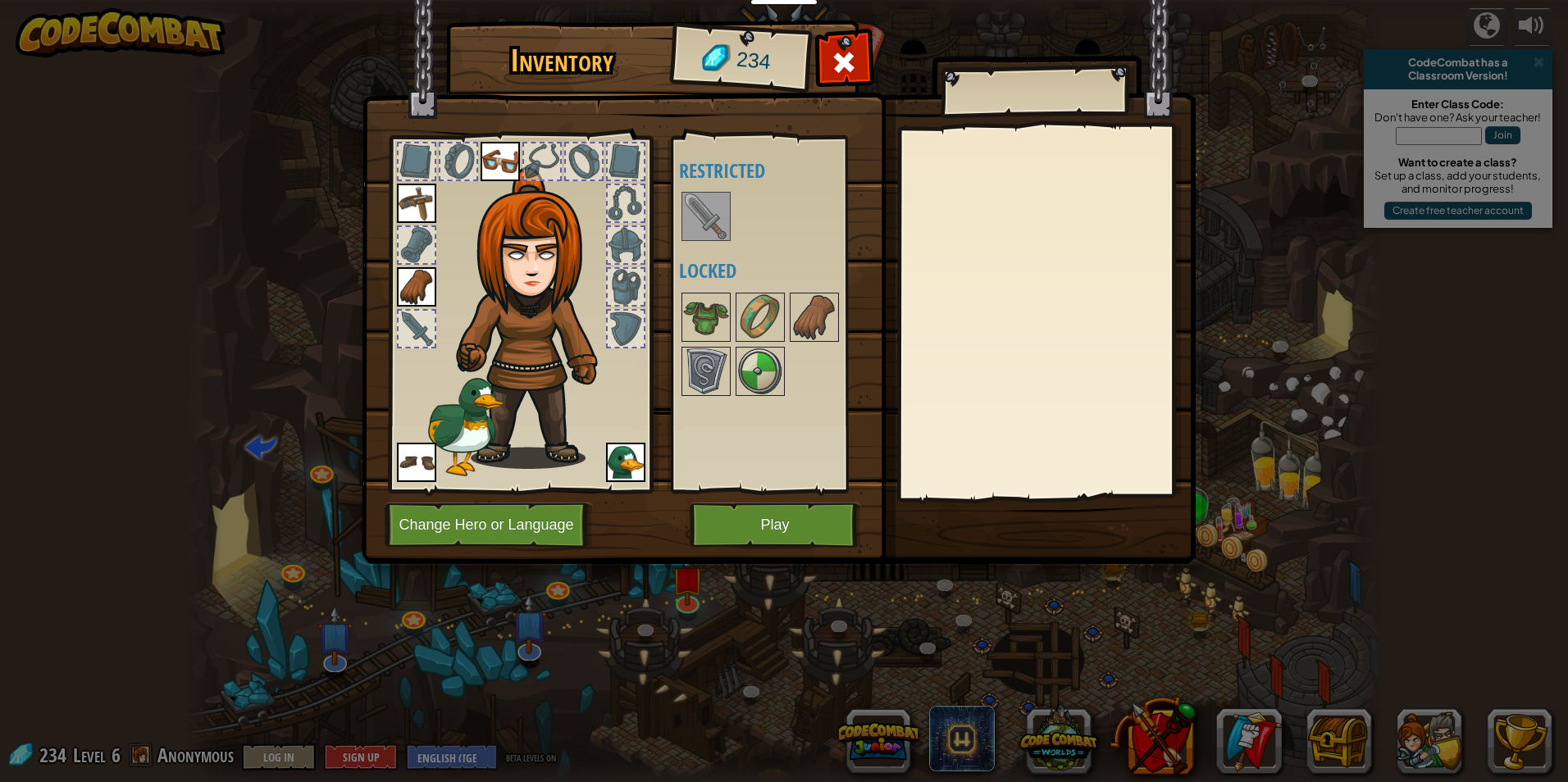
click at [704, 212] on img at bounding box center [706, 216] width 46 height 46
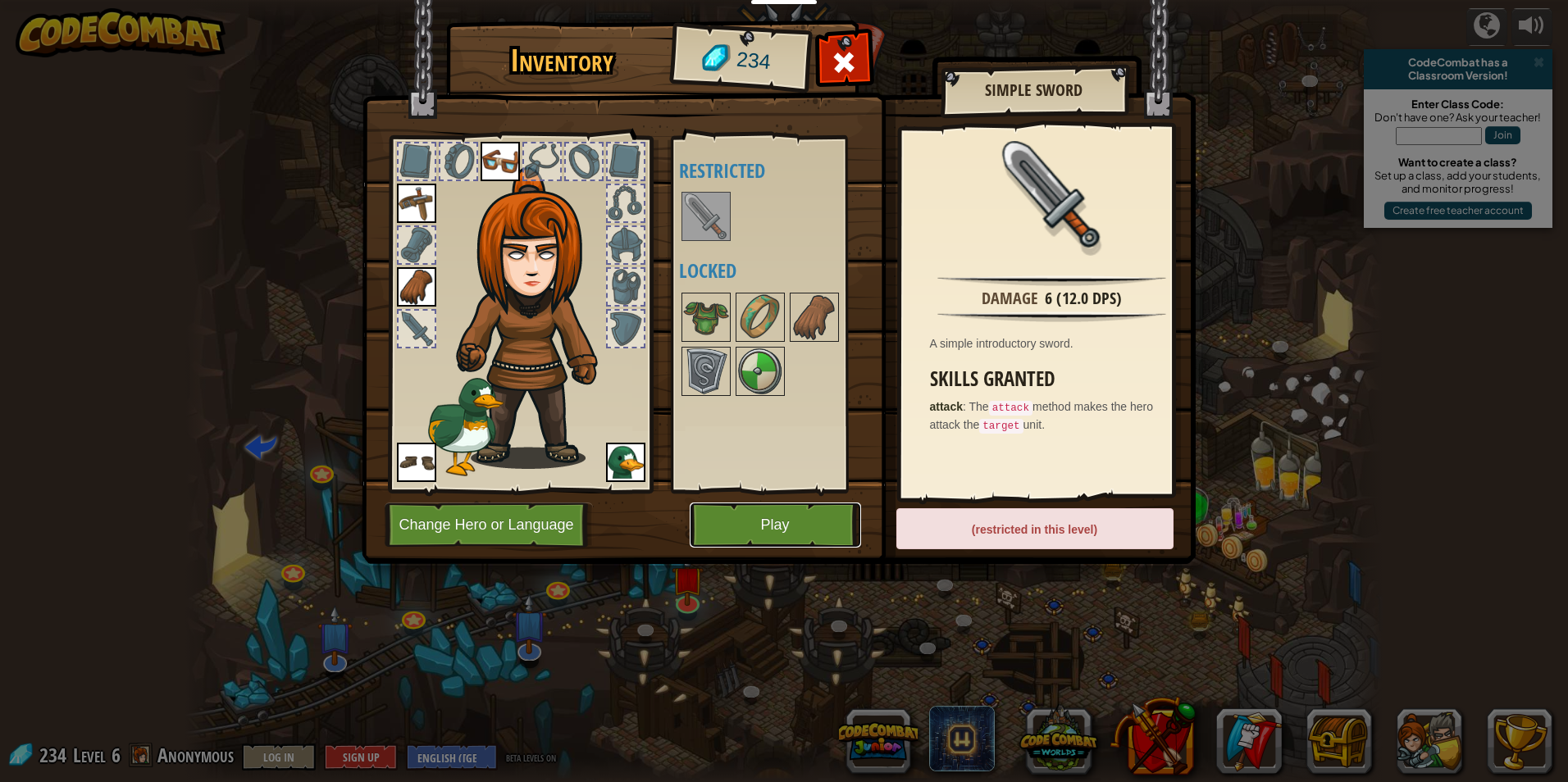
click at [773, 511] on button "Play" at bounding box center [775, 525] width 171 height 45
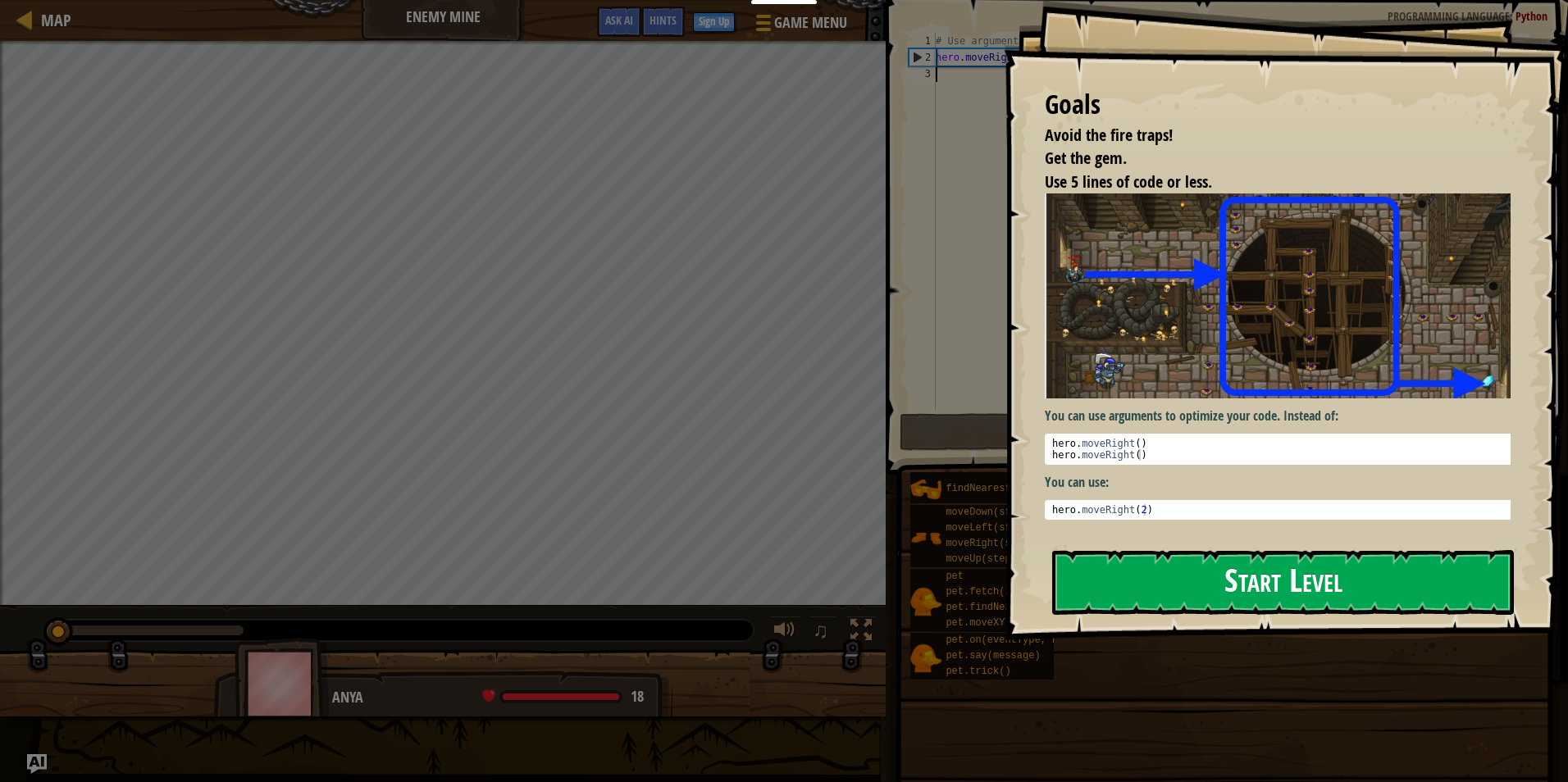
drag, startPoint x: 1334, startPoint y: 324, endPoint x: 1300, endPoint y: 314, distance: 35.4
click at [1347, 550] on button "Start Level" at bounding box center [1284, 583] width 462 height 65
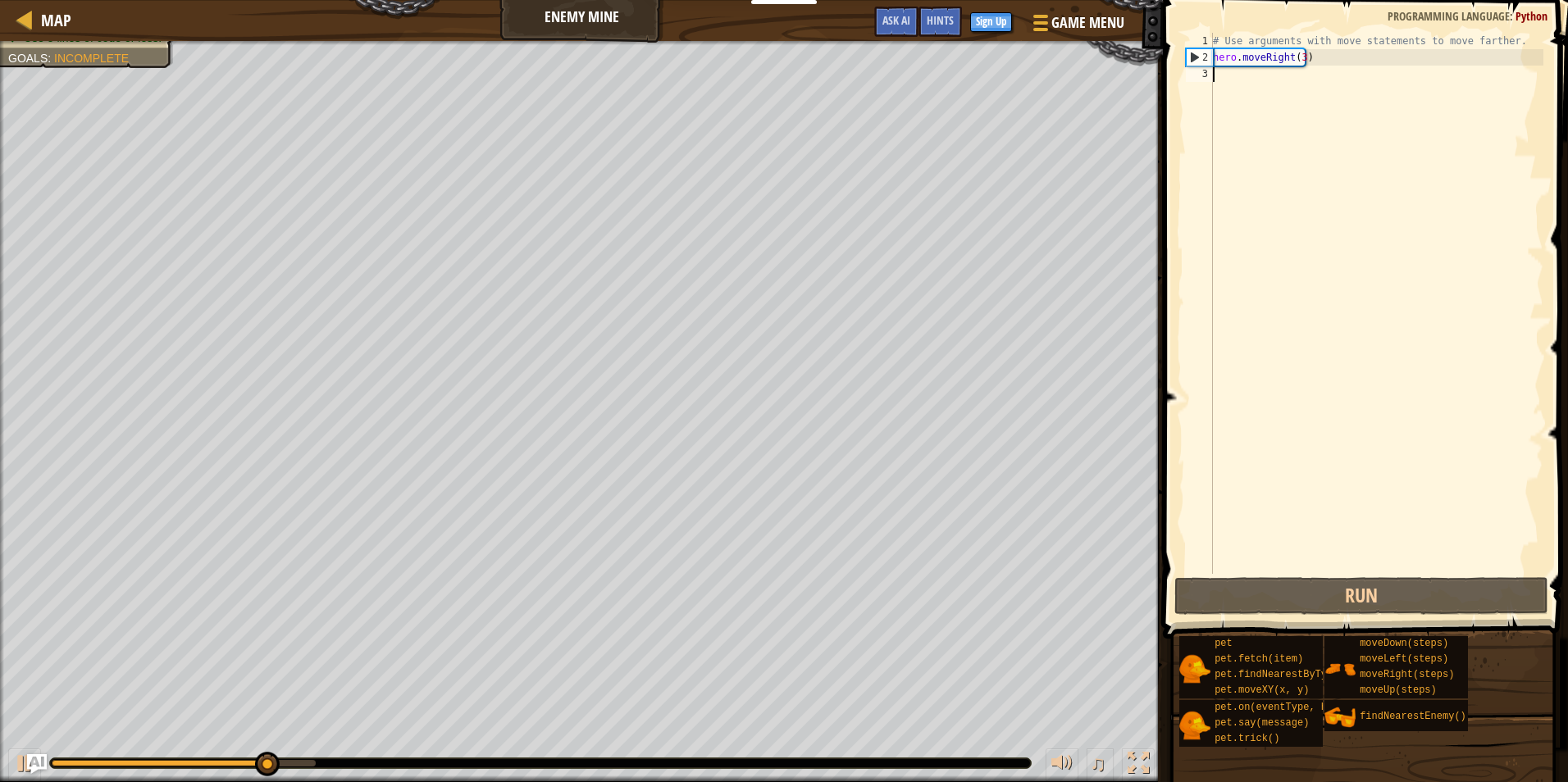
click at [1256, 84] on div "# Use arguments with move statements to move farther. hero . moveRight ( 3 )" at bounding box center [1377, 319] width 334 height 574
click at [1310, 56] on div "# Use arguments with move statements to move farther. hero . moveRight ( 3 )" at bounding box center [1377, 319] width 334 height 574
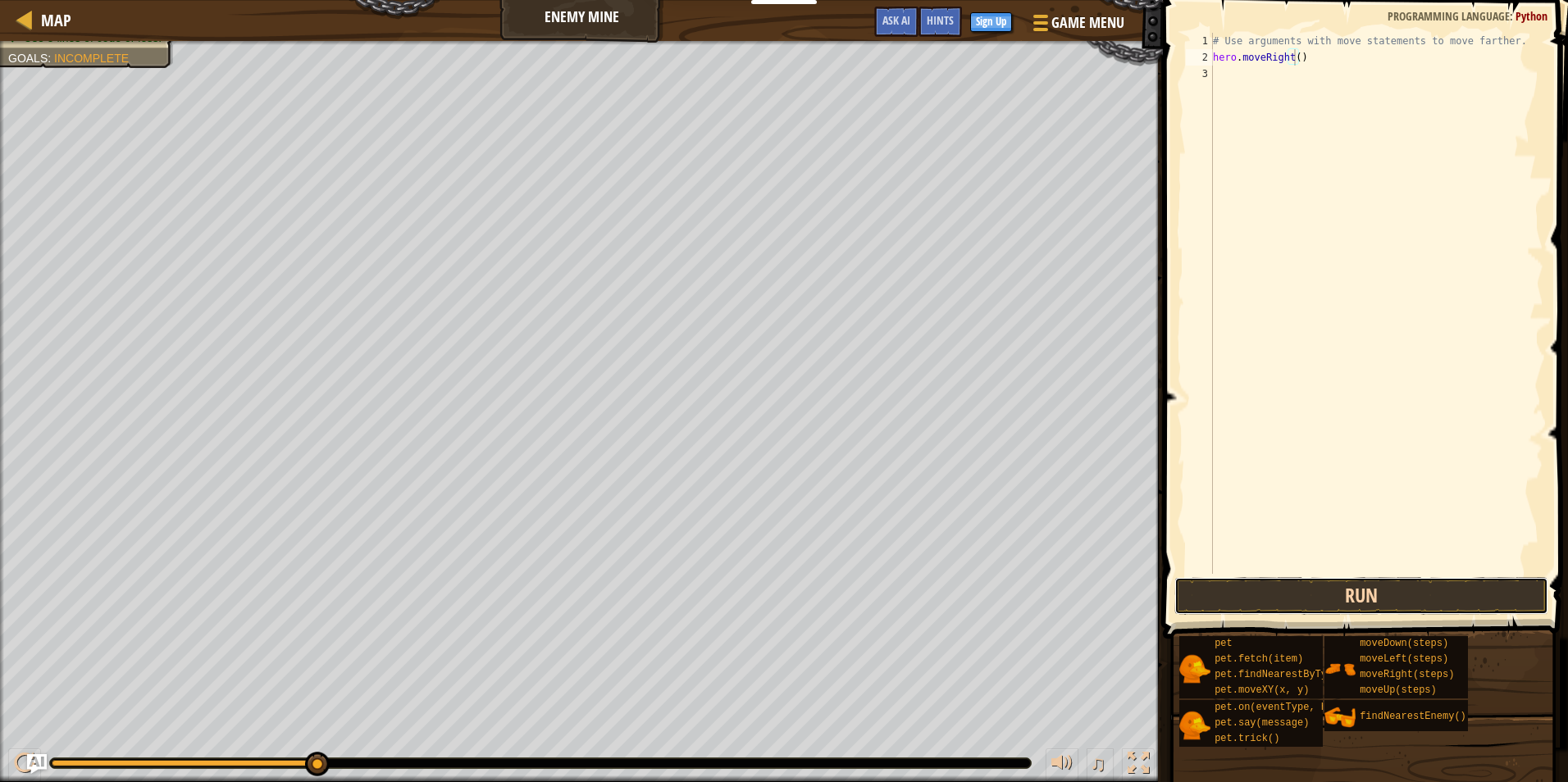
click at [1435, 594] on button "Run" at bounding box center [1362, 596] width 374 height 38
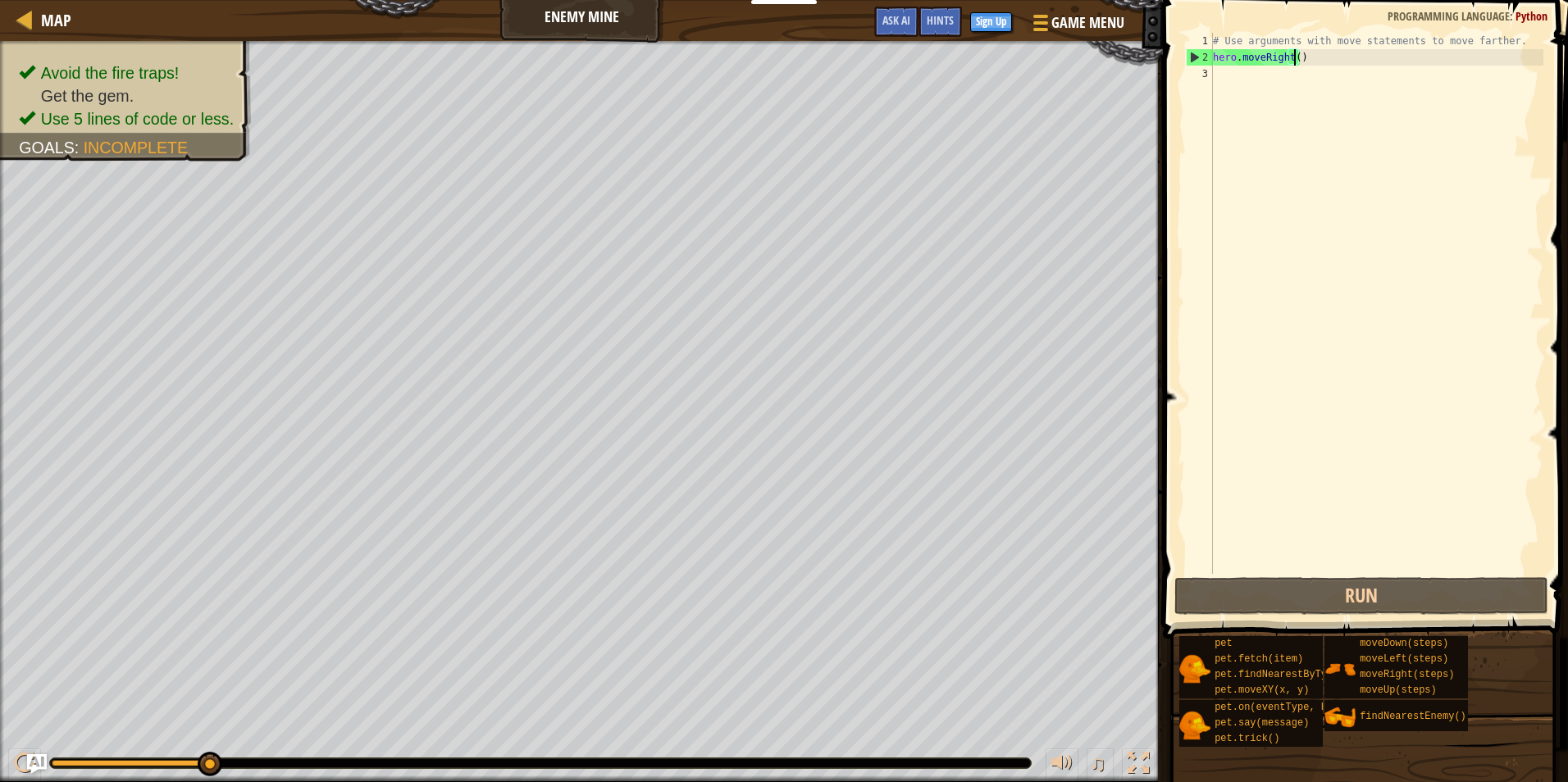
scroll to position [7, 6]
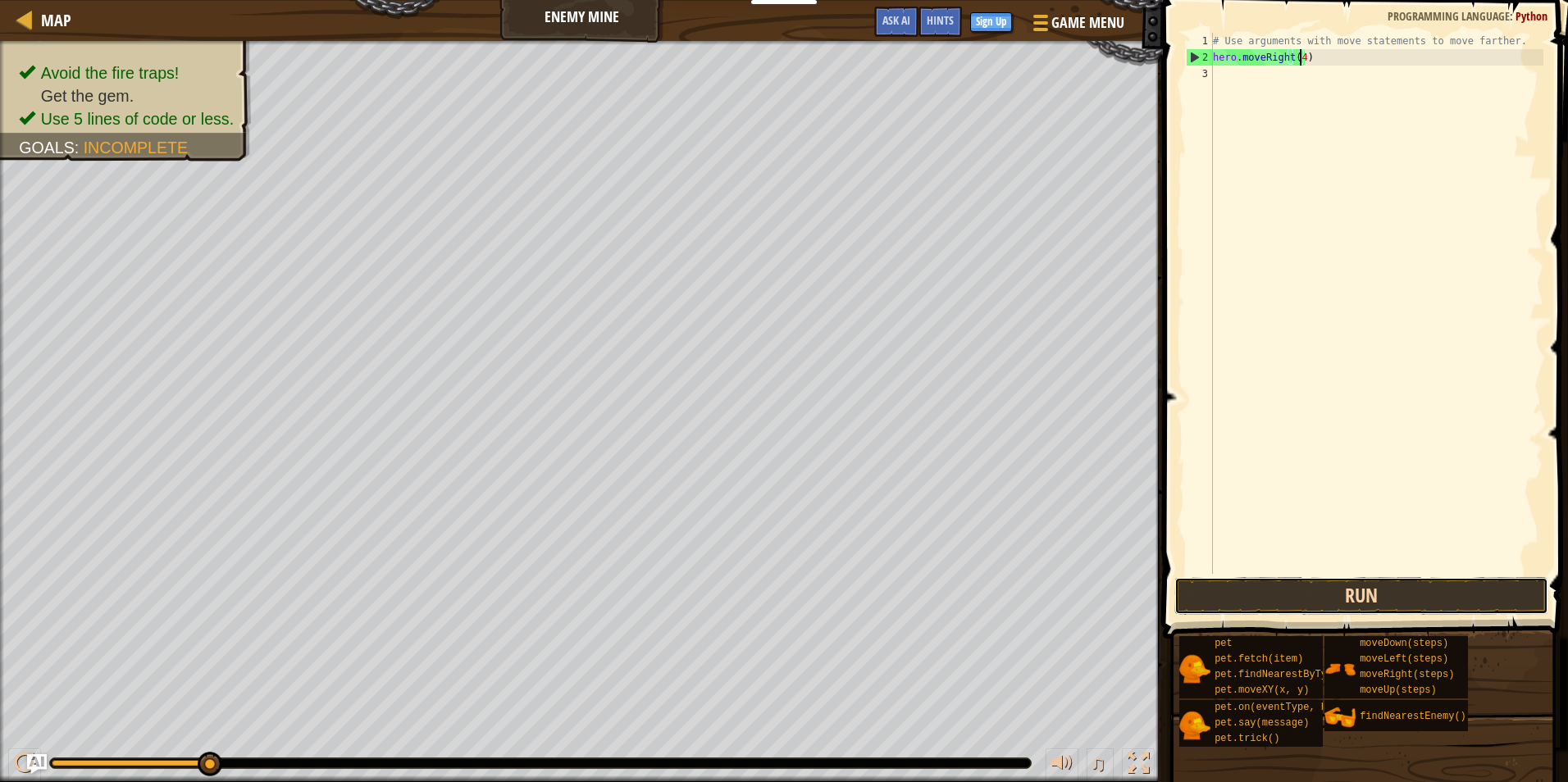
click at [1337, 602] on button "Run" at bounding box center [1362, 596] width 374 height 38
click at [1327, 592] on button "Run" at bounding box center [1362, 596] width 374 height 38
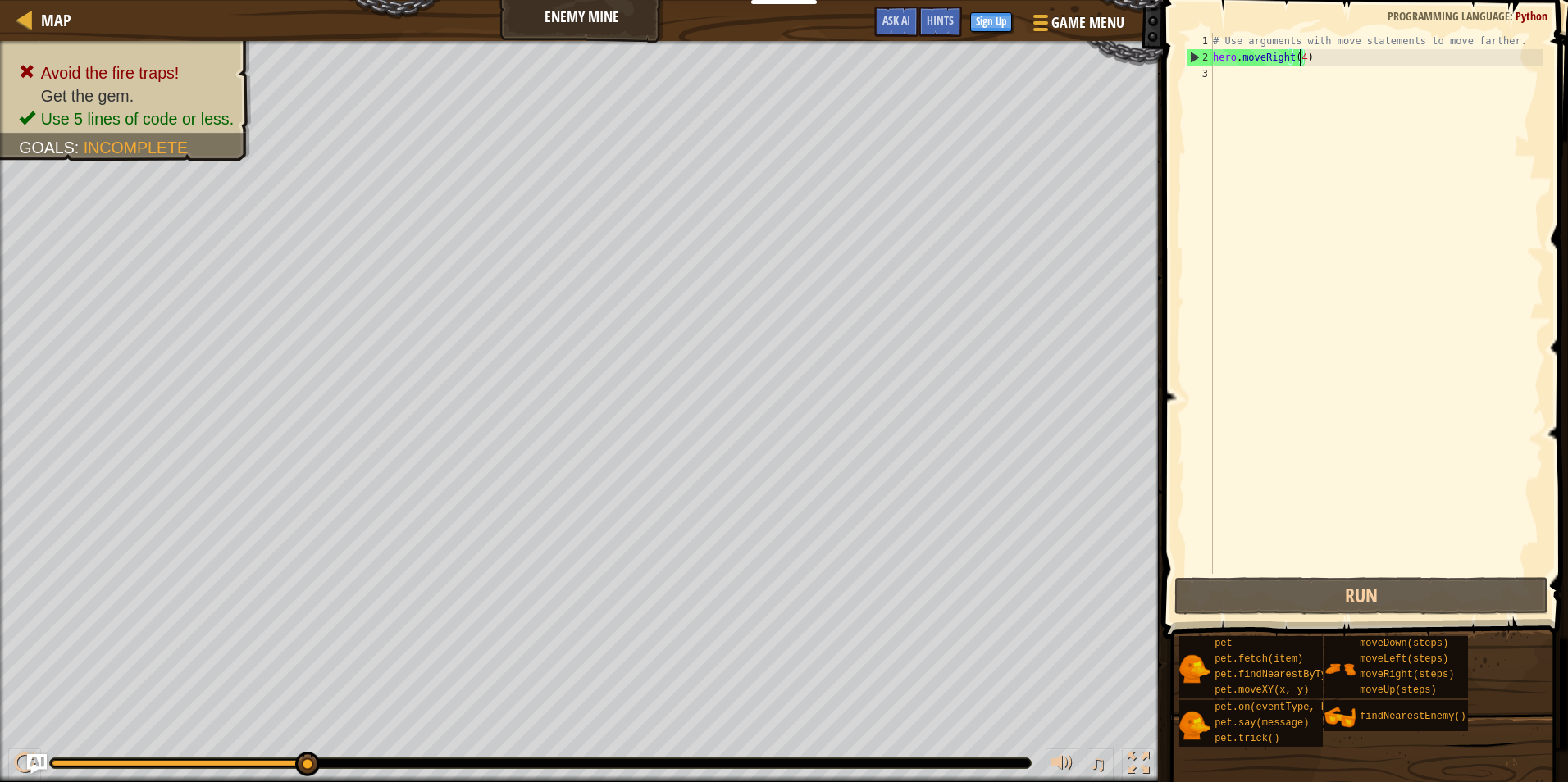
click at [1301, 56] on div "# Use arguments with move statements to move farther. hero . moveRight ( 4 )" at bounding box center [1377, 319] width 334 height 574
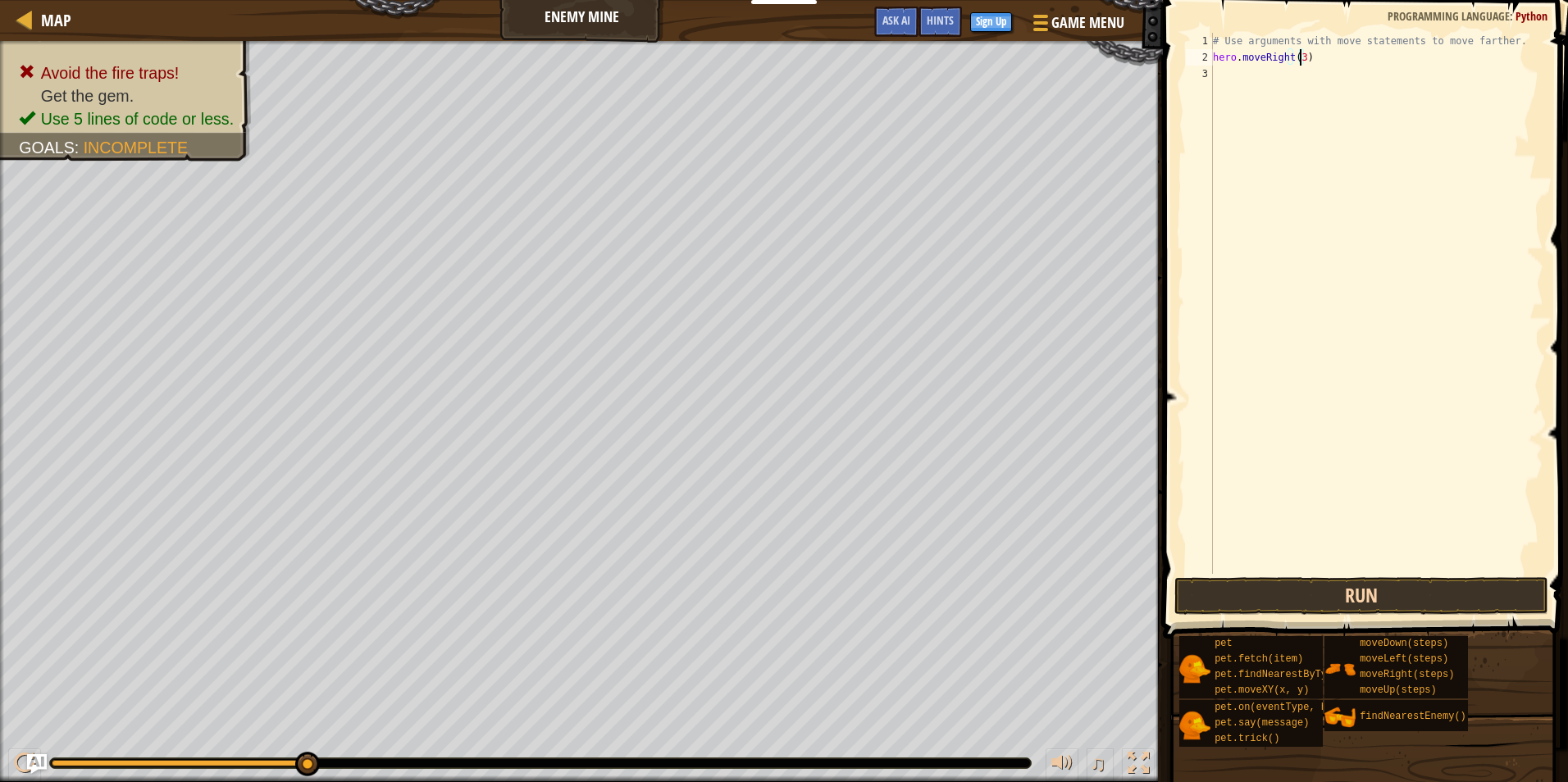
type textarea "hero.moveRight(3)"
click at [1462, 586] on button "Run" at bounding box center [1362, 596] width 374 height 38
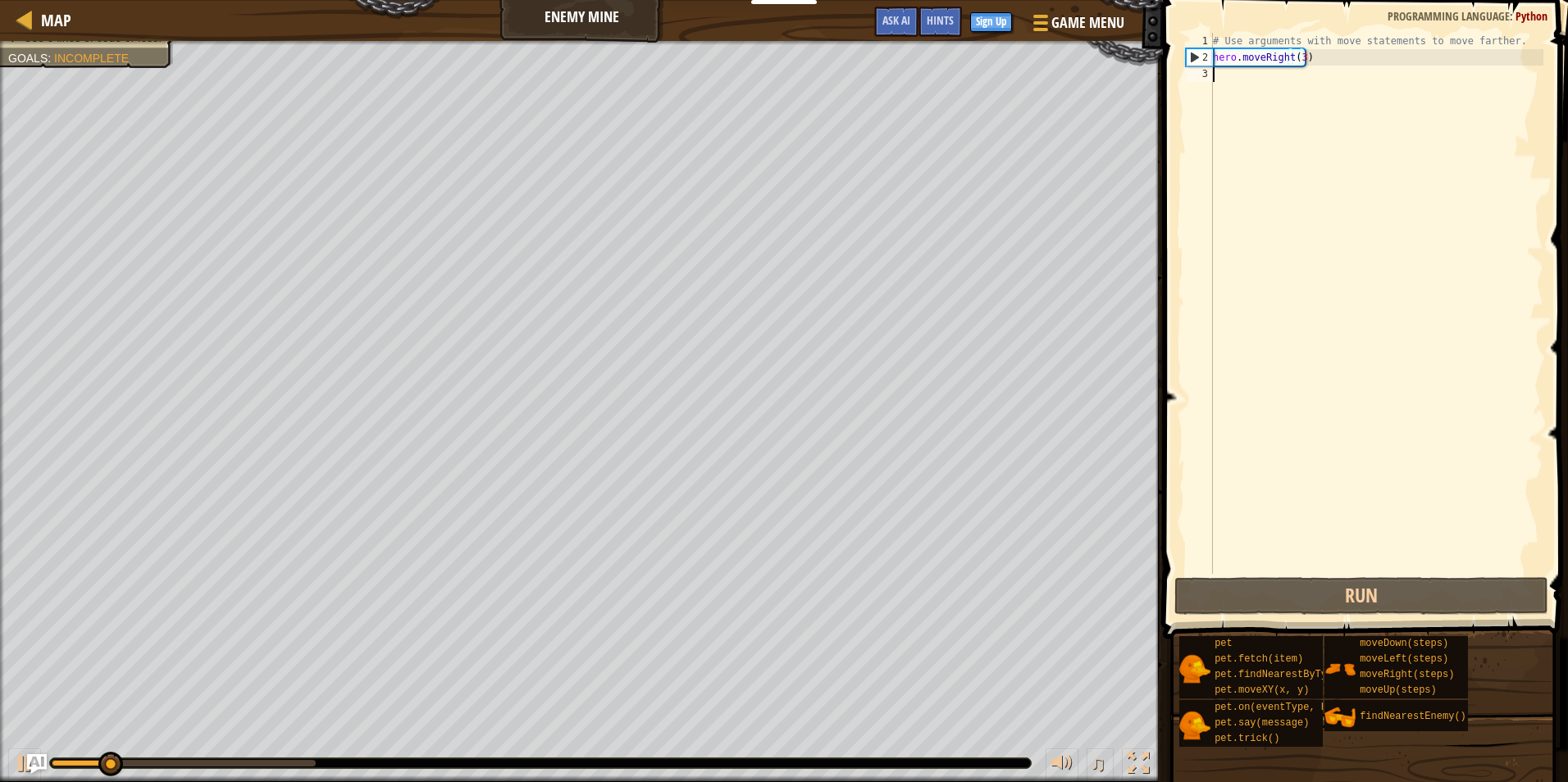
click at [1327, 93] on div "# Use arguments with move statements to move farther. hero . moveRight ( 3 )" at bounding box center [1377, 319] width 334 height 574
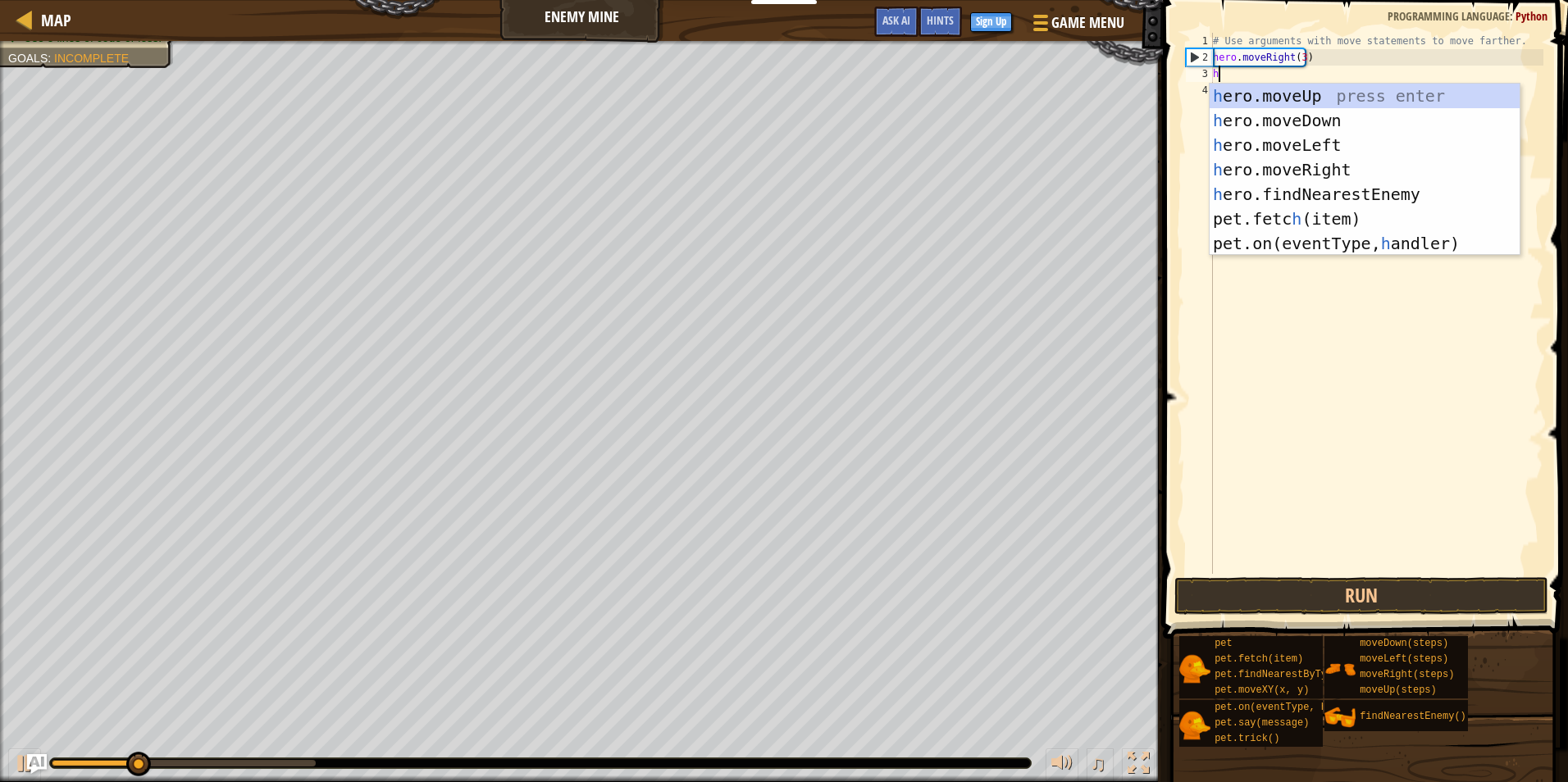
type textarea "he"
click at [1312, 86] on div "he ro.moveUp press enter he ro.moveDown press enter he ro.moveLeft press enter …" at bounding box center [1364, 194] width 310 height 221
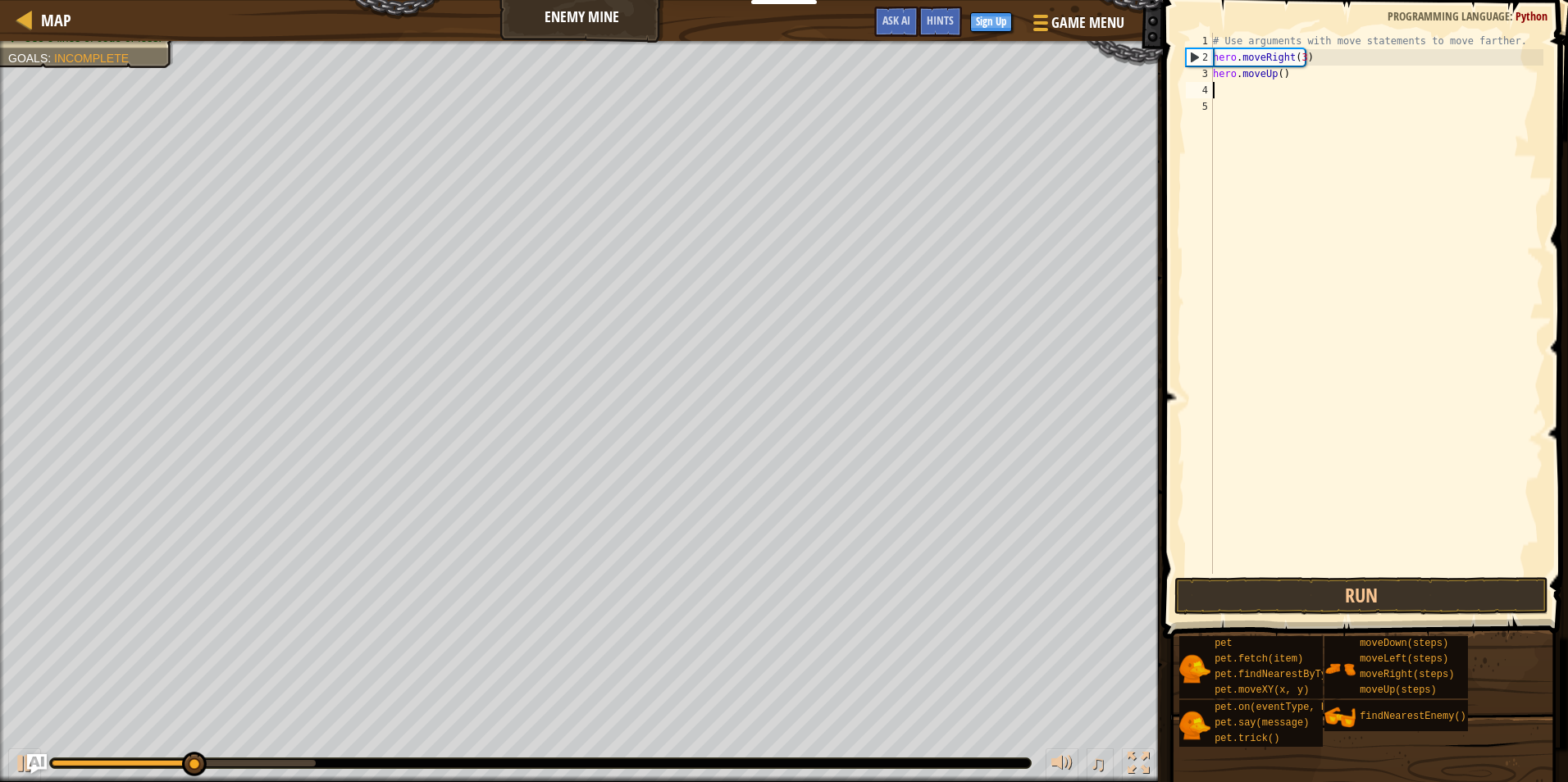
click at [1285, 118] on div "# Use arguments with move statements to move farther. hero . moveRight ( 3 ) he…" at bounding box center [1377, 319] width 334 height 574
click at [1289, 97] on div "# Use arguments with move statements to move farther. hero . moveRight ( 3 ) he…" at bounding box center [1377, 319] width 334 height 574
type textarea "h"
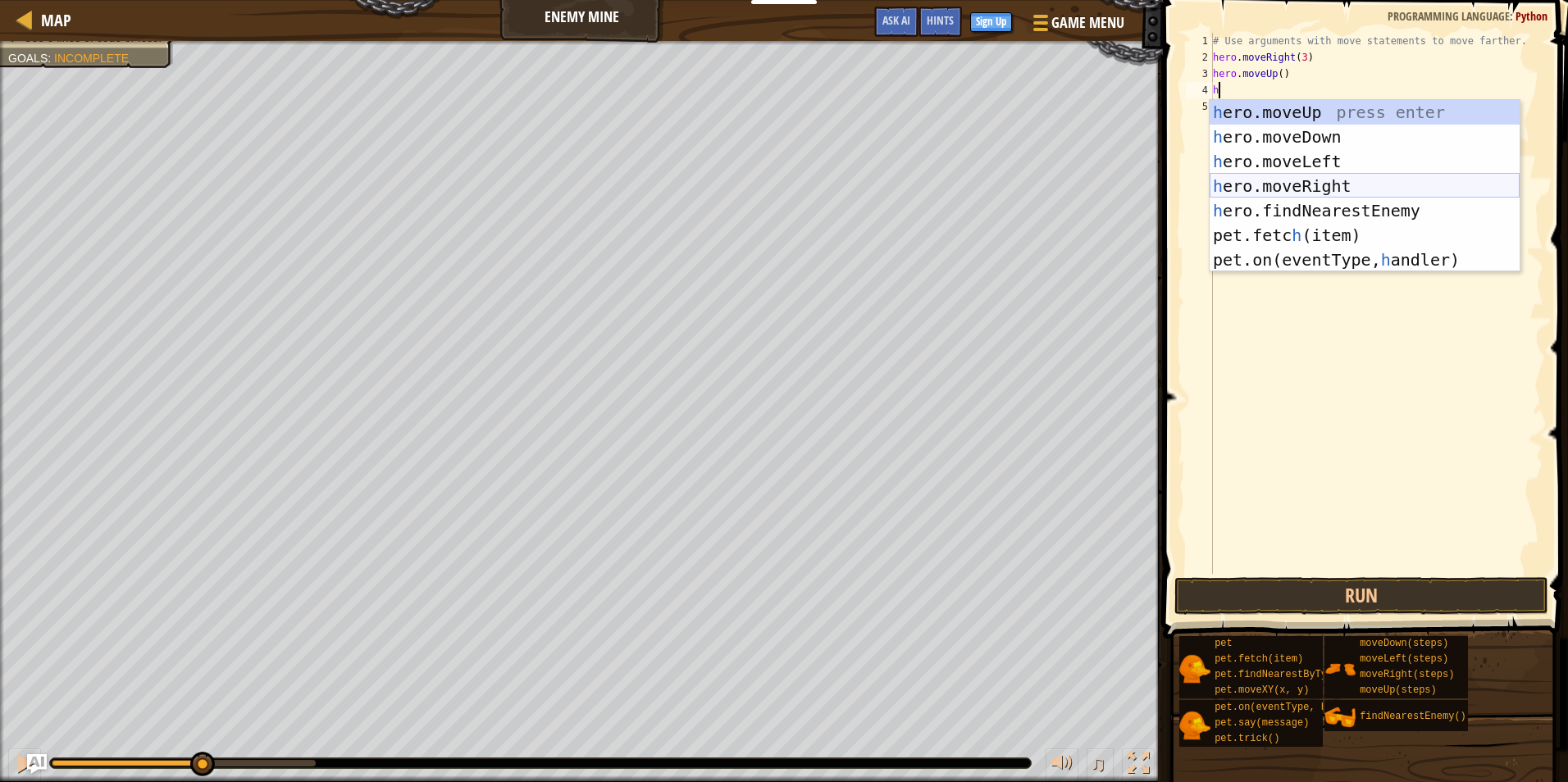
click at [1277, 176] on div "h ero.moveUp press enter h ero.moveDown press enter h ero.moveLeft press enter …" at bounding box center [1364, 211] width 310 height 221
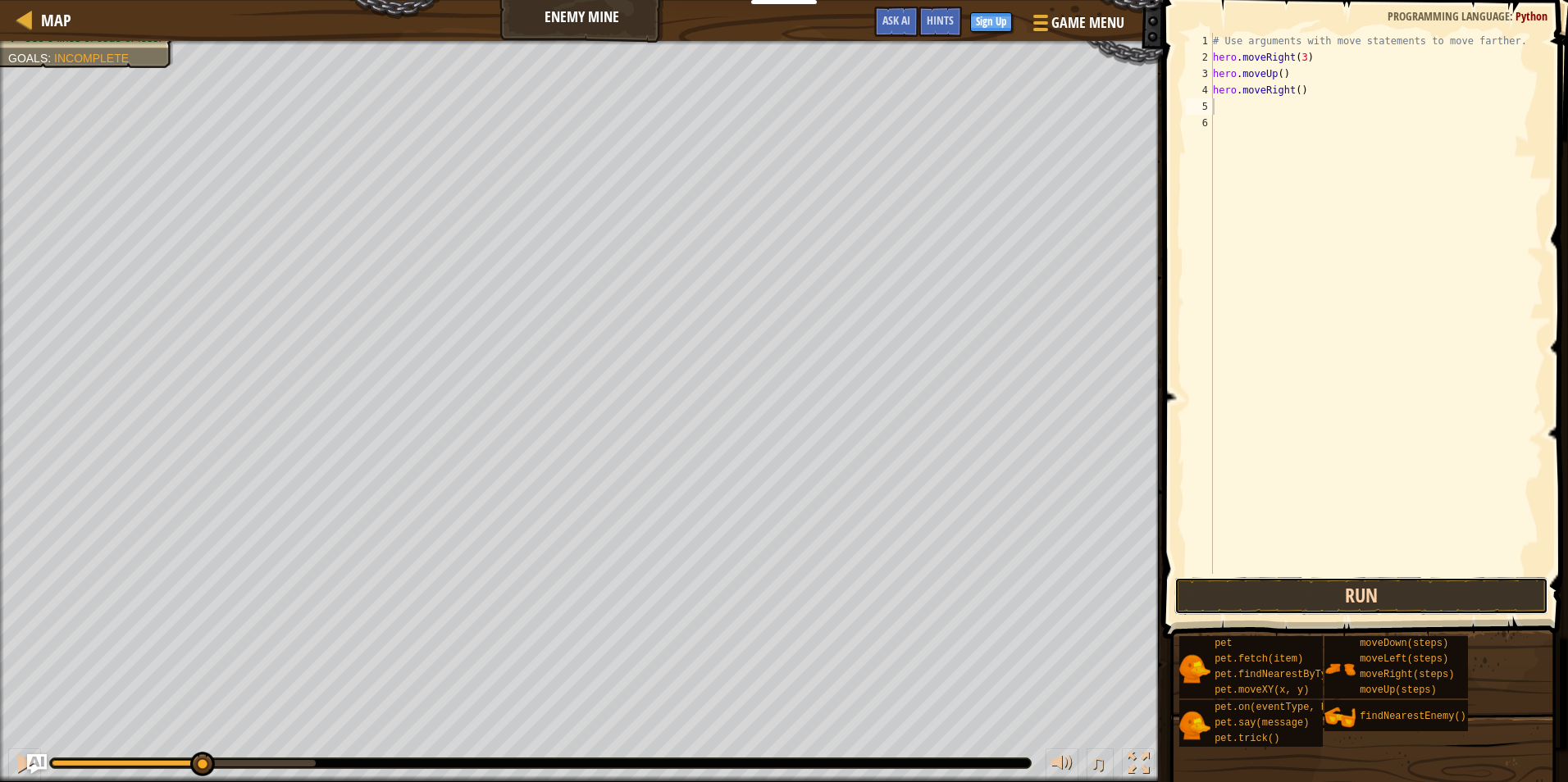
click at [1312, 597] on button "Run" at bounding box center [1362, 596] width 374 height 38
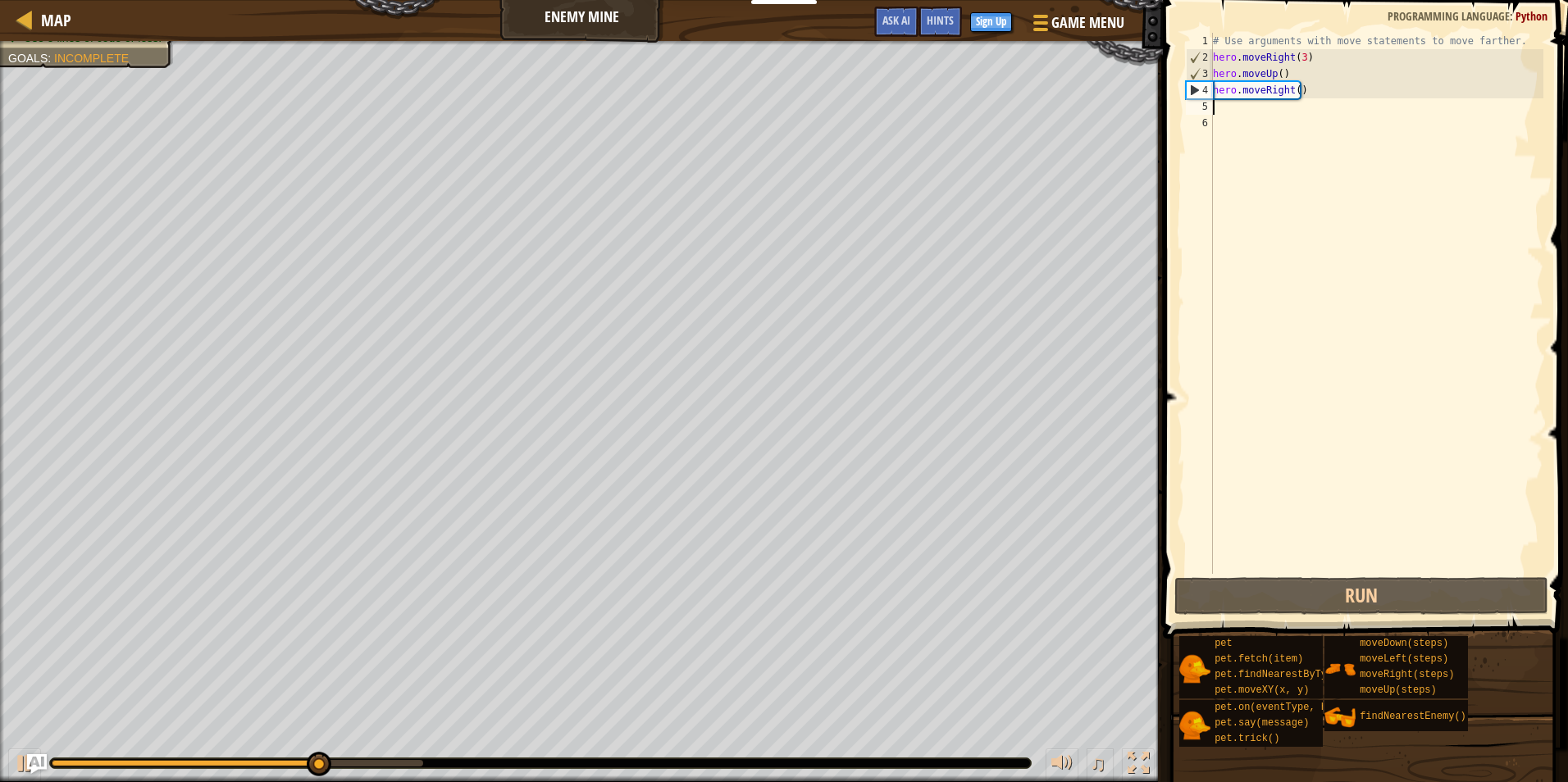
click at [1272, 105] on div "# Use arguments with move statements to move farther. hero . moveRight ( 3 ) he…" at bounding box center [1377, 319] width 334 height 574
type textarea "h"
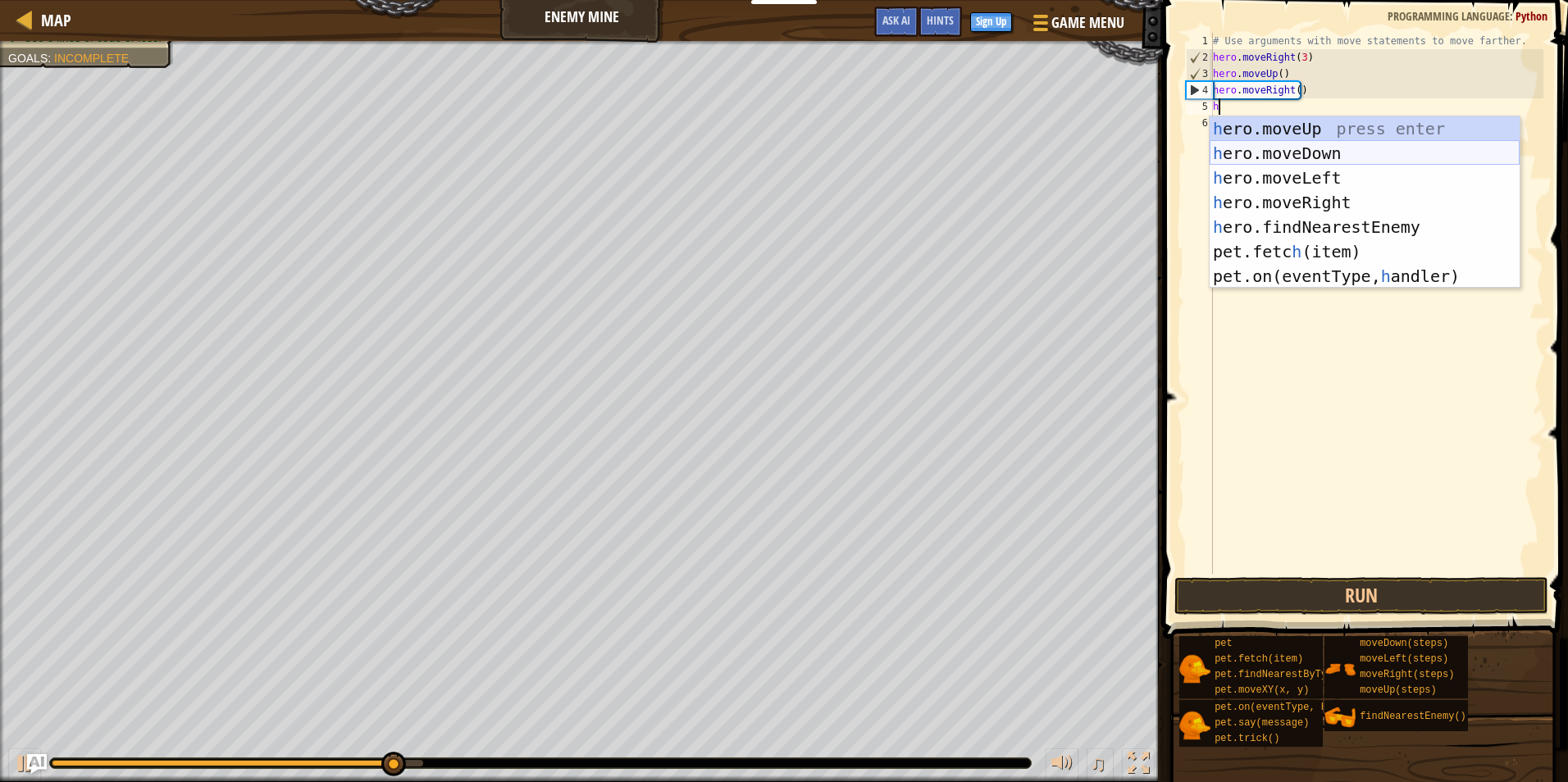
click at [1322, 149] on div "h ero.moveUp press enter h ero.moveDown press enter h ero.moveLeft press enter …" at bounding box center [1364, 227] width 310 height 221
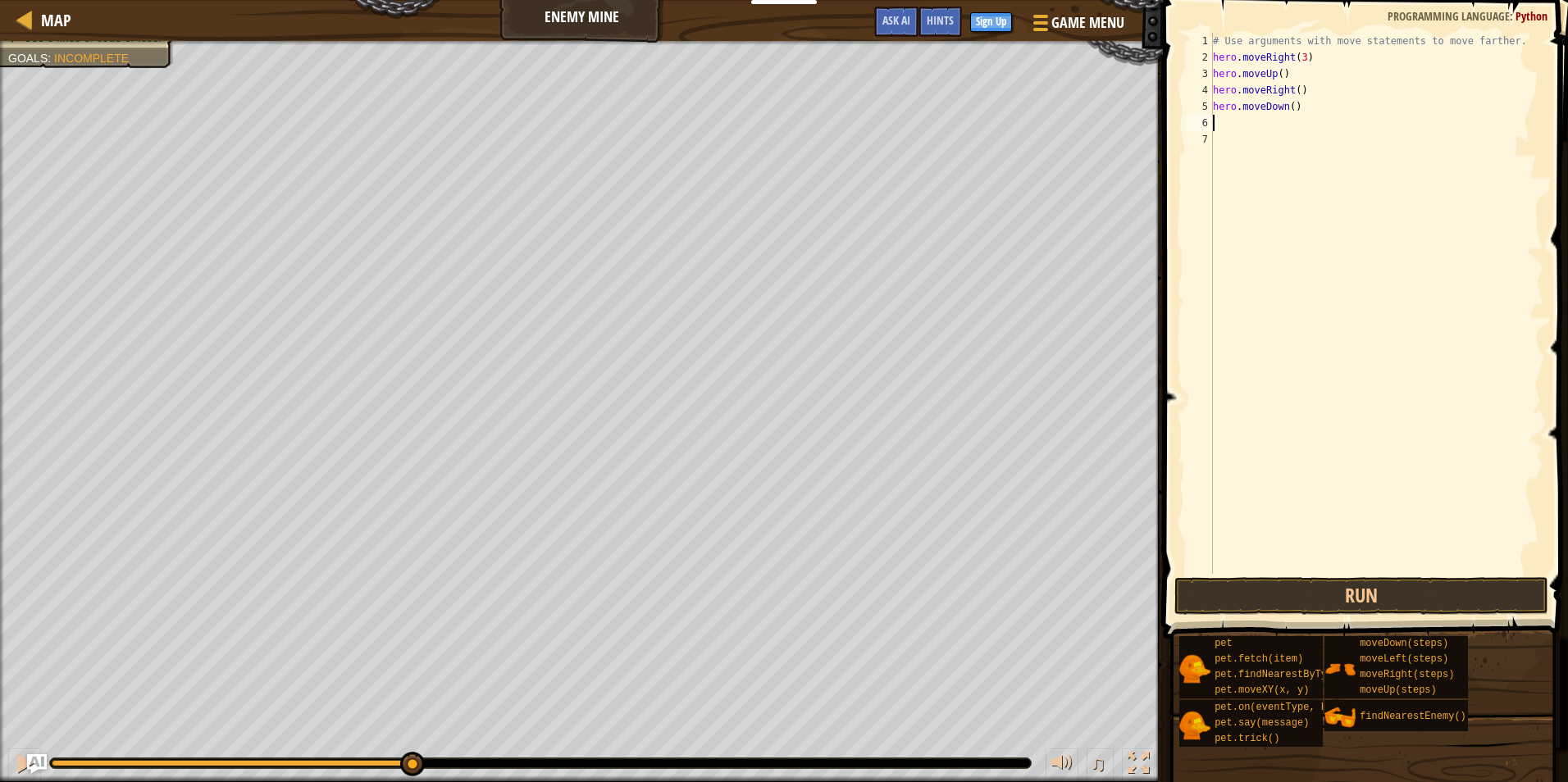
click at [1290, 104] on div "# Use arguments with move statements to move farther. hero . moveRight ( 3 ) he…" at bounding box center [1377, 319] width 334 height 574
type textarea "hero.moveDown(3)"
click at [1309, 606] on button "Run" at bounding box center [1362, 596] width 374 height 38
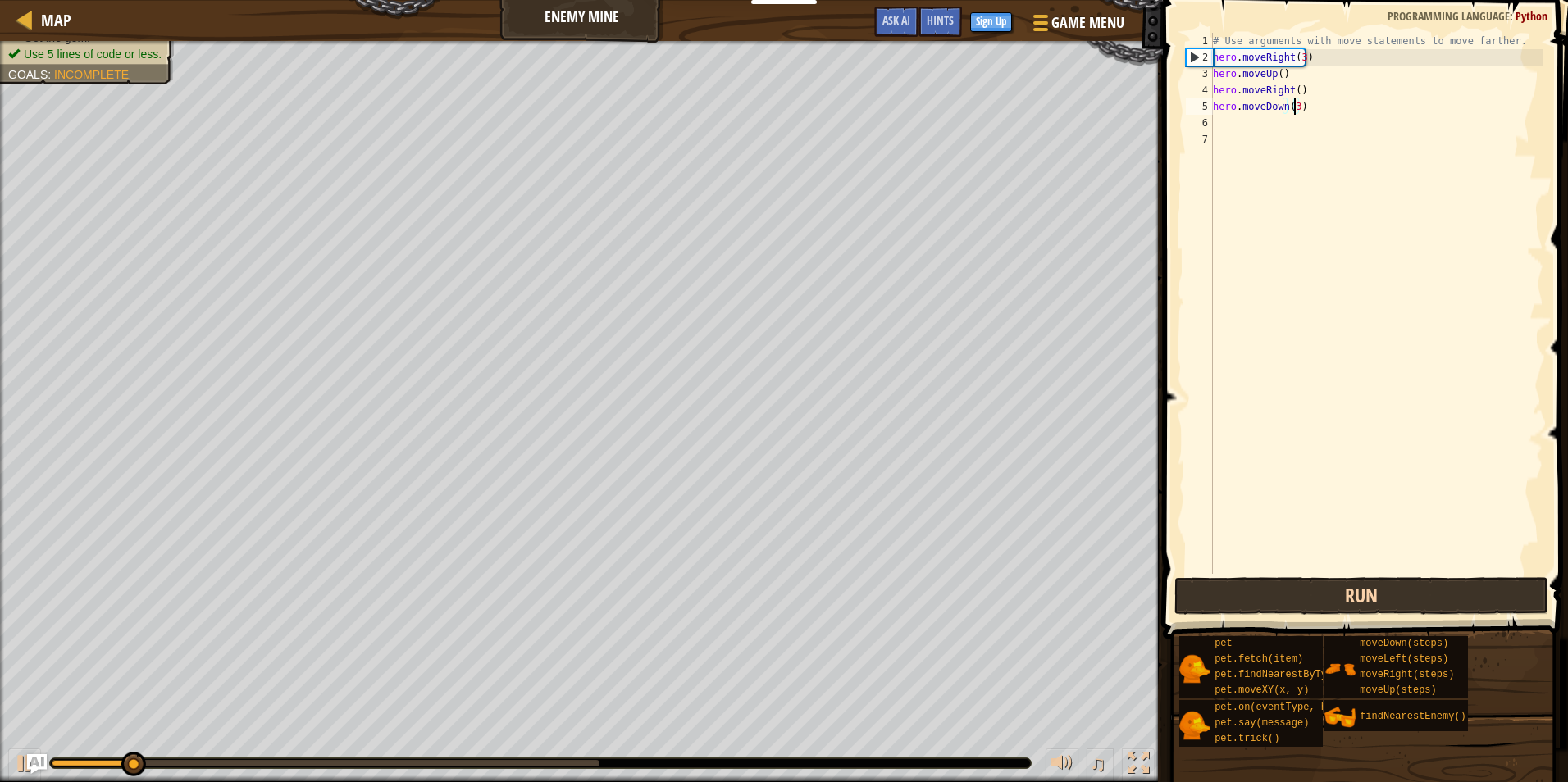
scroll to position [7, 6]
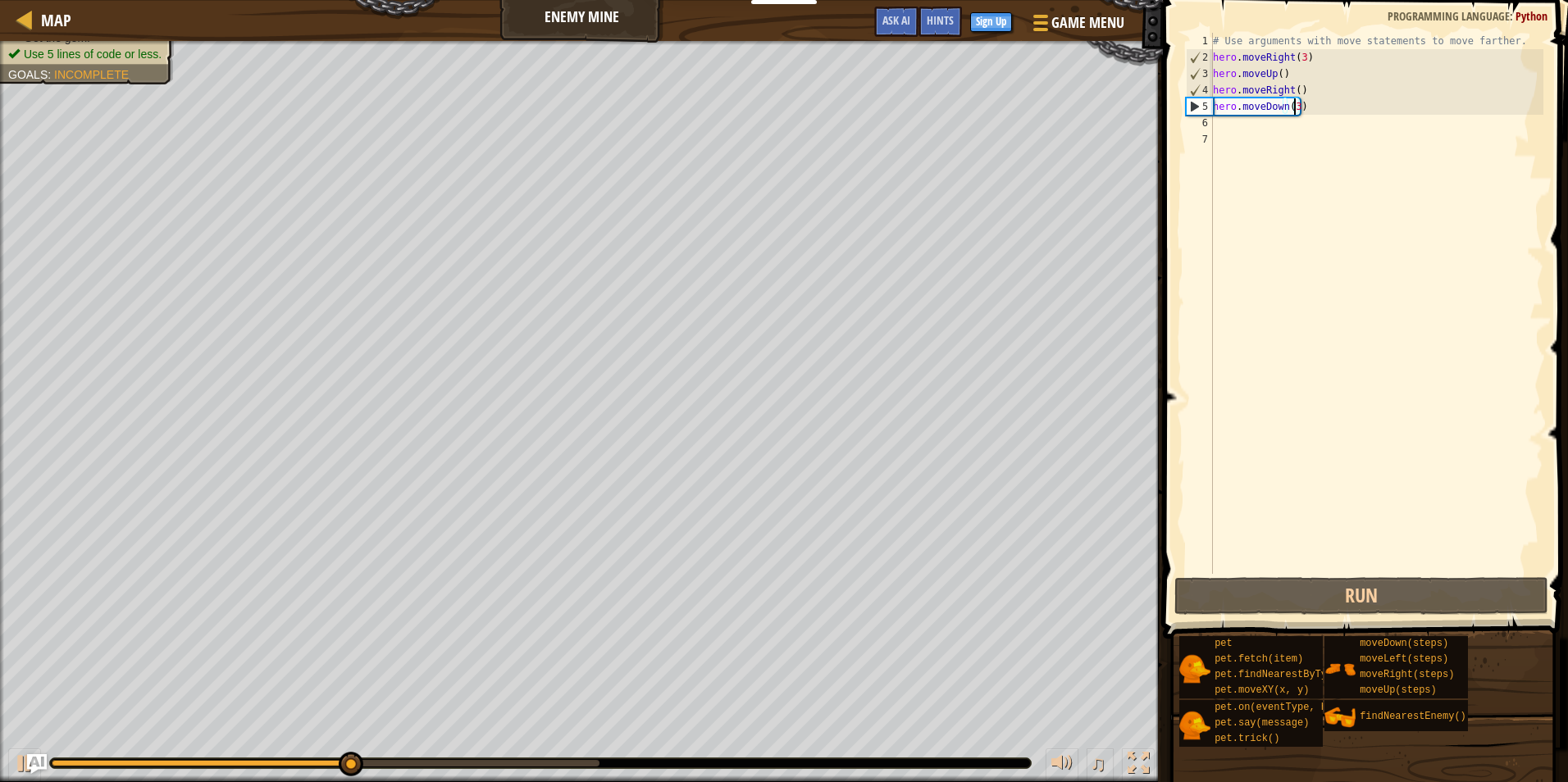
click at [1253, 121] on div "# Use arguments with move statements to move farther. hero . moveRight ( 3 ) he…" at bounding box center [1377, 319] width 334 height 574
type textarea "h"
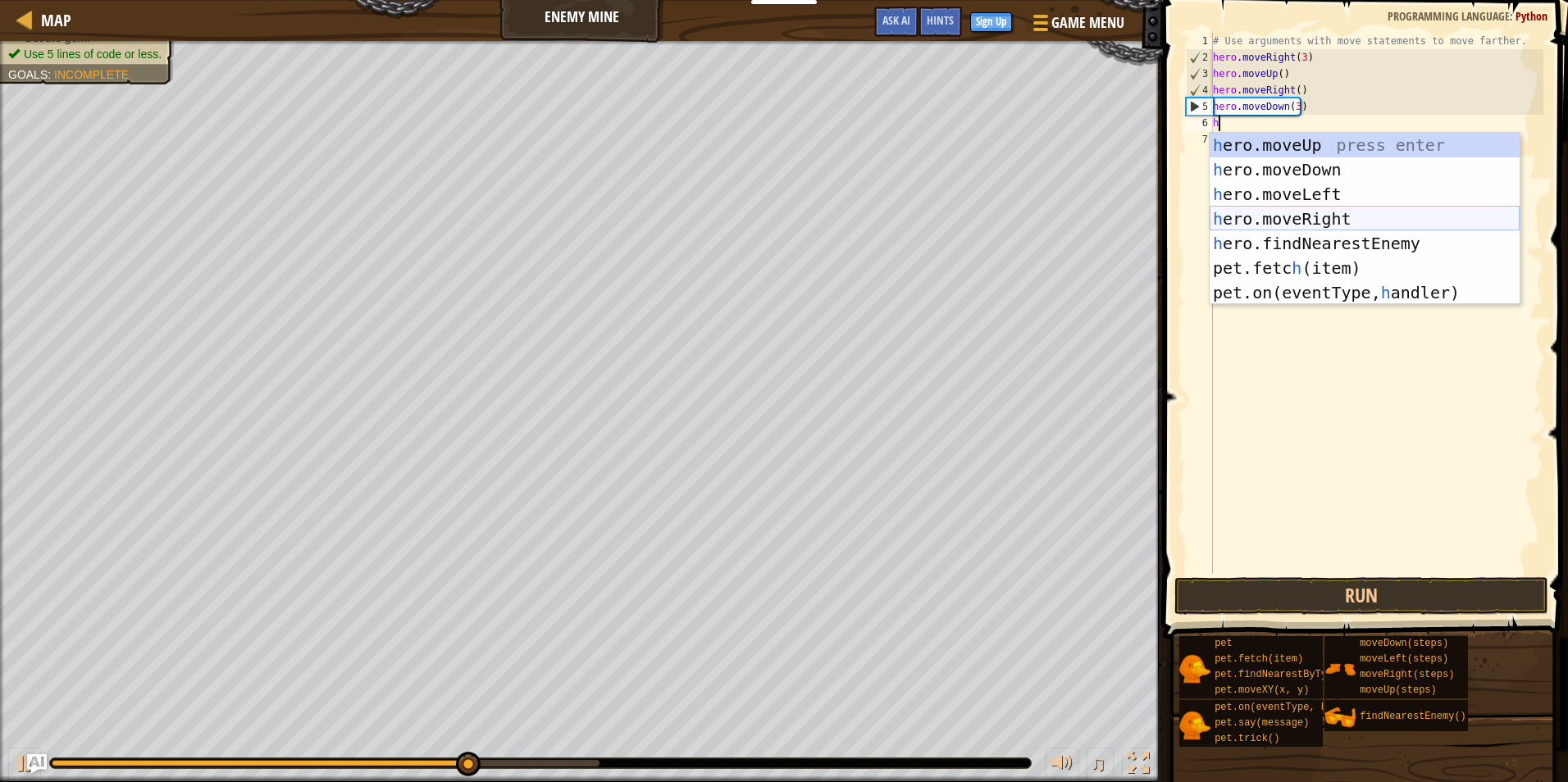
click at [1248, 216] on div "h ero.moveUp press enter h ero.moveDown press enter h ero.moveLeft press enter …" at bounding box center [1364, 243] width 310 height 221
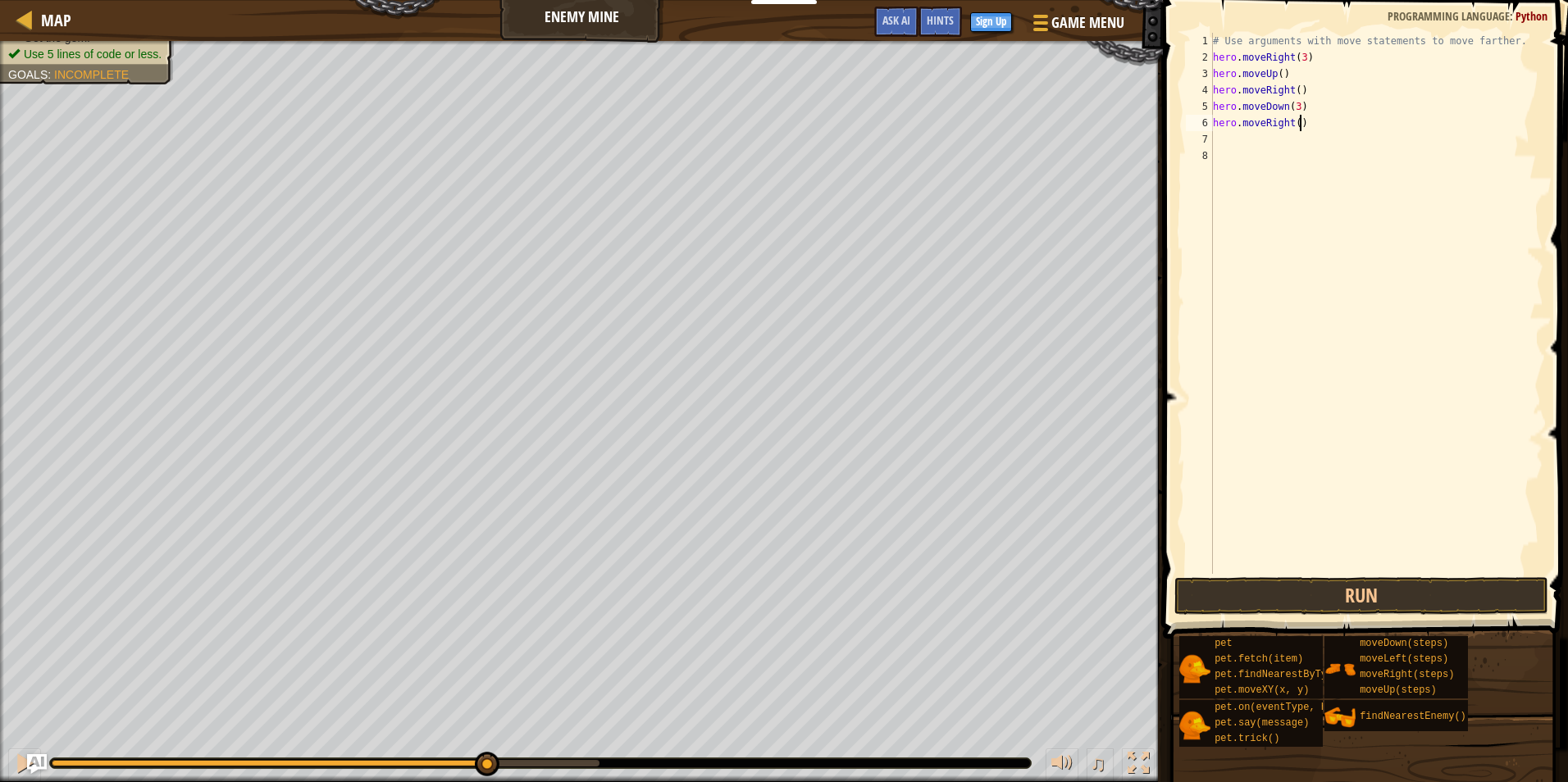
click at [1298, 123] on div "# Use arguments with move statements to move farther. hero . moveRight ( 3 ) he…" at bounding box center [1377, 319] width 334 height 574
click at [1291, 121] on div "# Use arguments with move statements to move farther. hero . moveRight ( 3 ) he…" at bounding box center [1377, 319] width 334 height 574
click at [1295, 120] on div "# Use arguments with move statements to move farther. hero . moveRight ( 3 ) he…" at bounding box center [1377, 319] width 334 height 574
type textarea "hero.moveRight(4)"
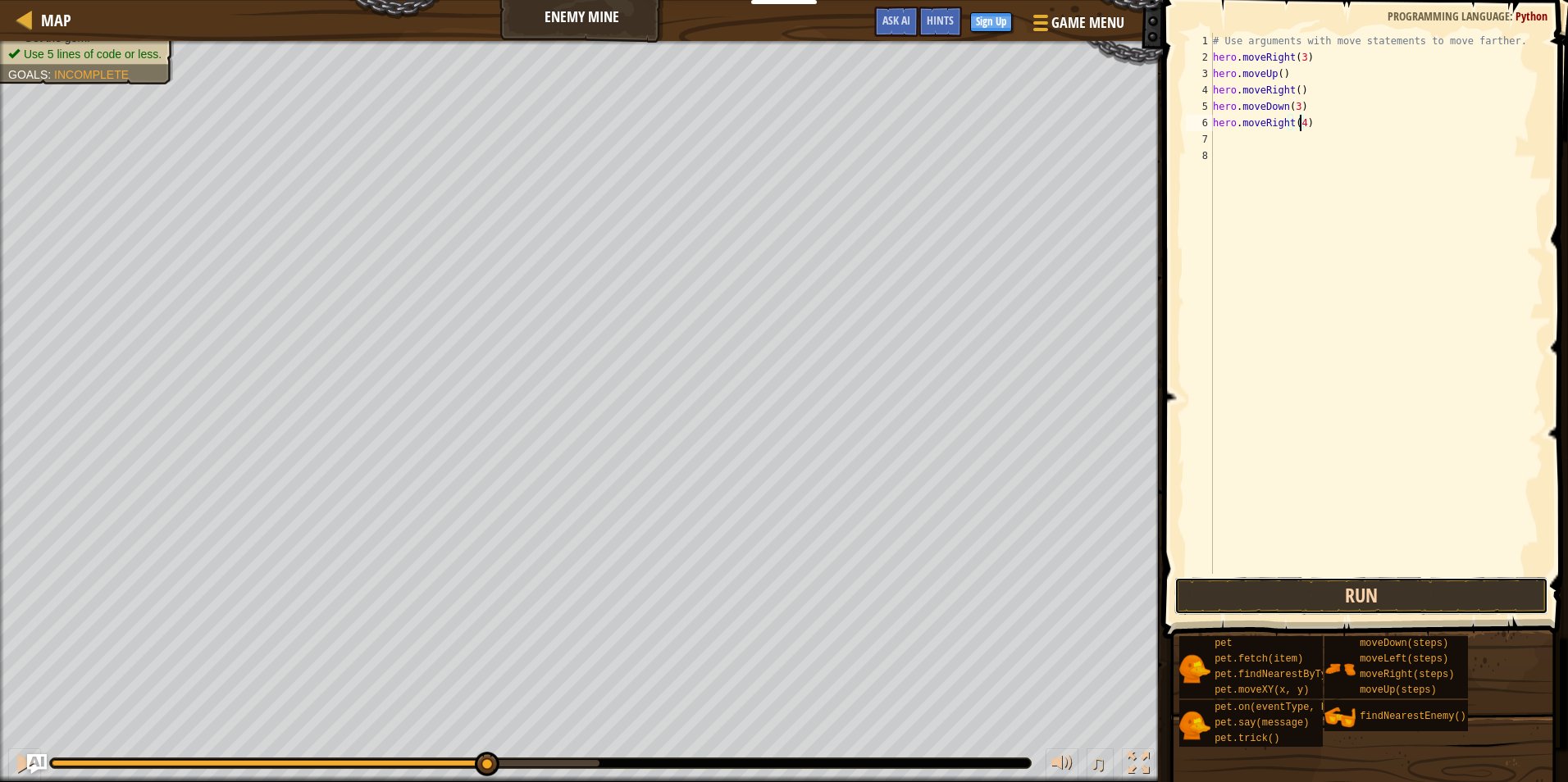
click at [1316, 587] on button "Run" at bounding box center [1362, 596] width 374 height 38
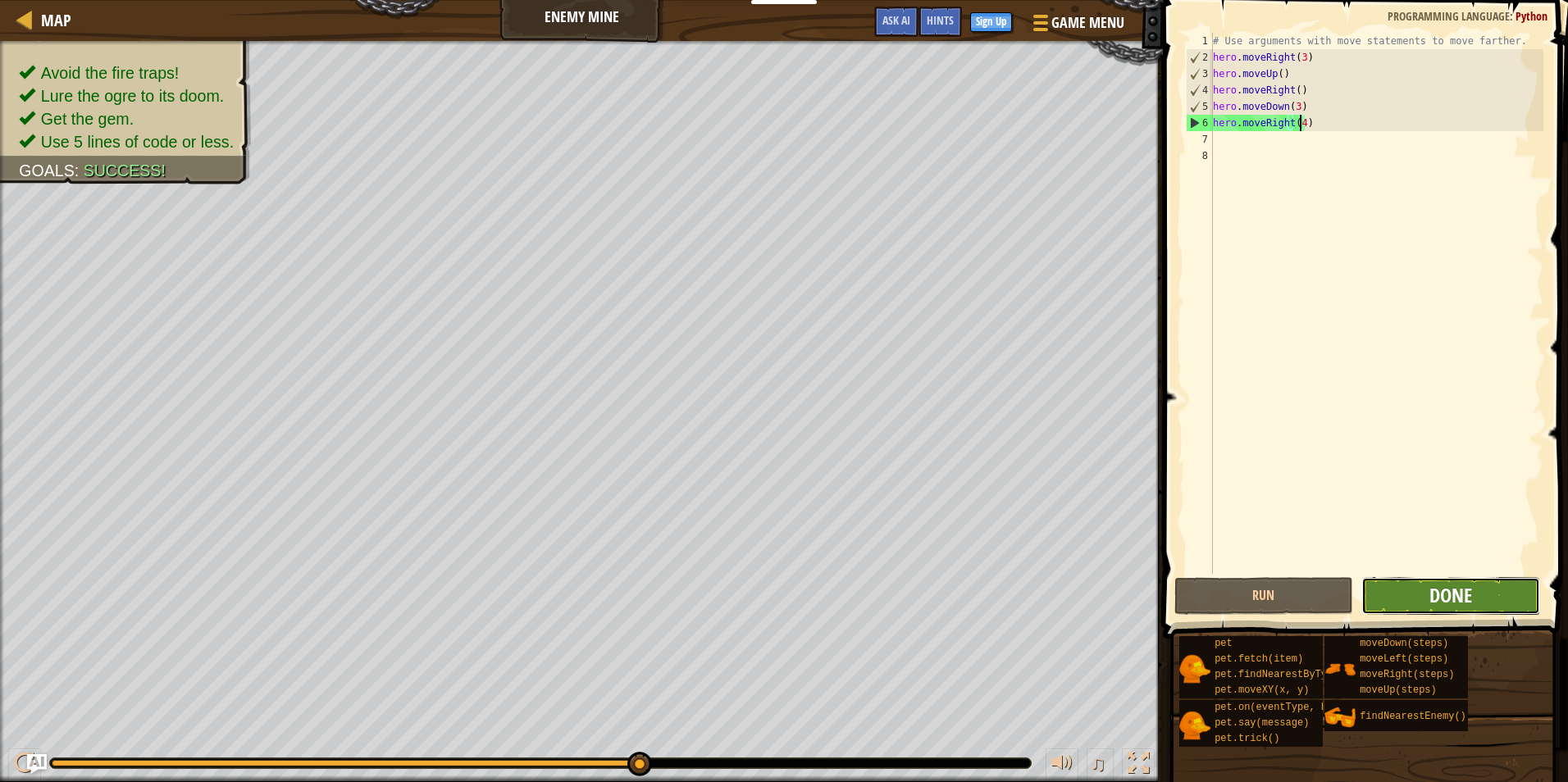
click at [1449, 598] on span "Done" at bounding box center [1450, 595] width 43 height 26
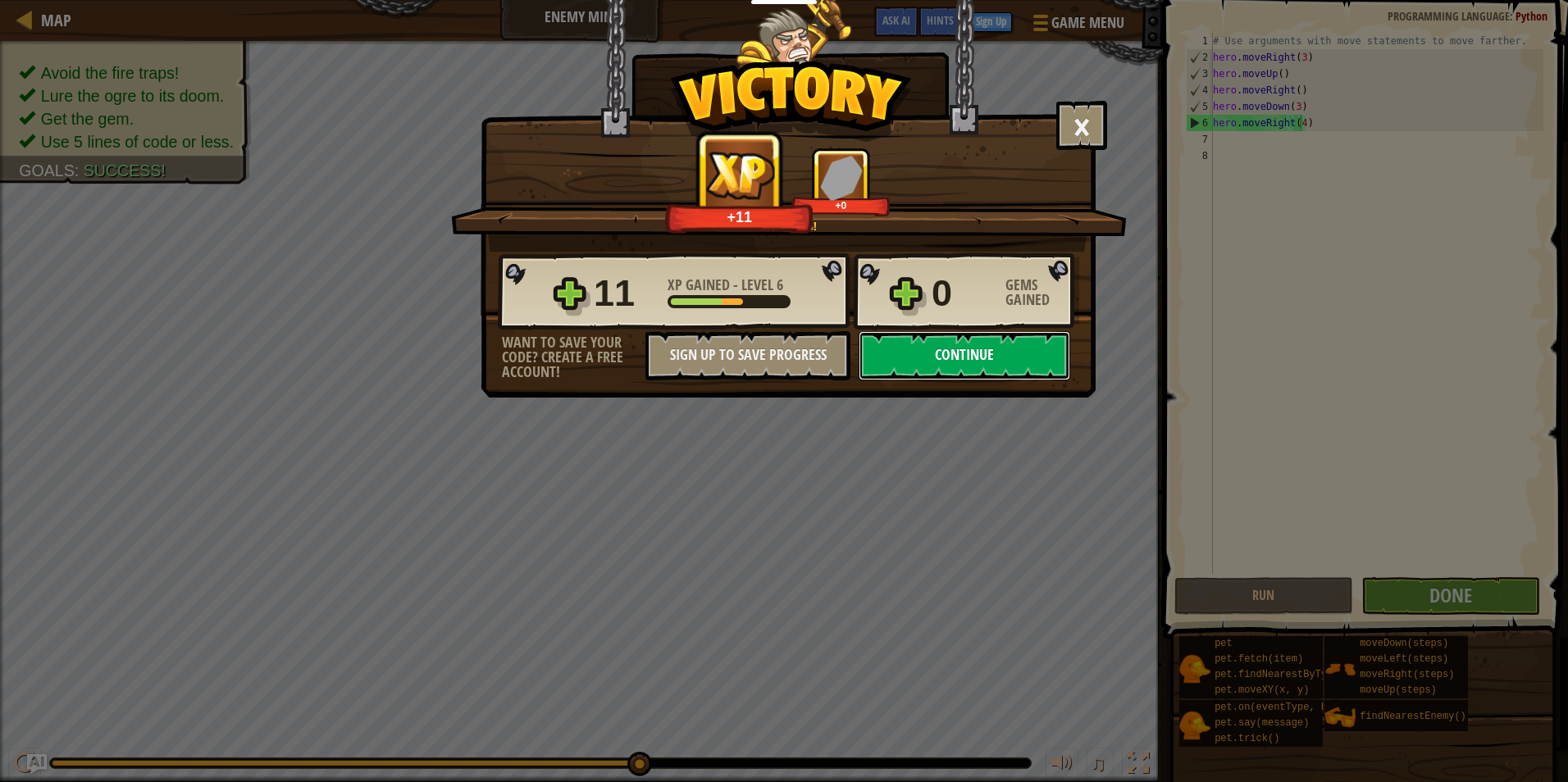
click at [1009, 369] on button "Continue" at bounding box center [964, 355] width 212 height 49
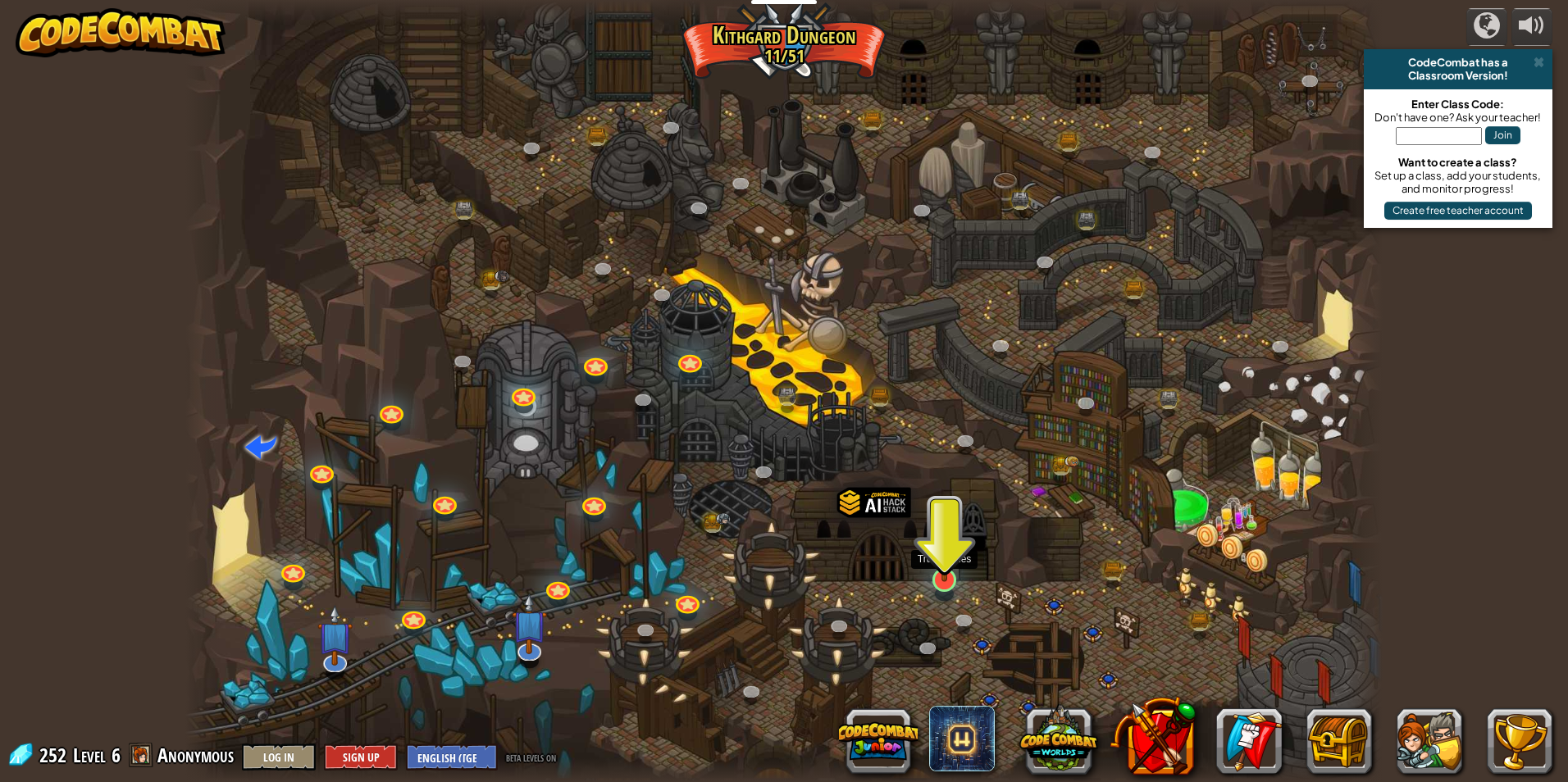
click at [949, 581] on img at bounding box center [945, 545] width 32 height 74
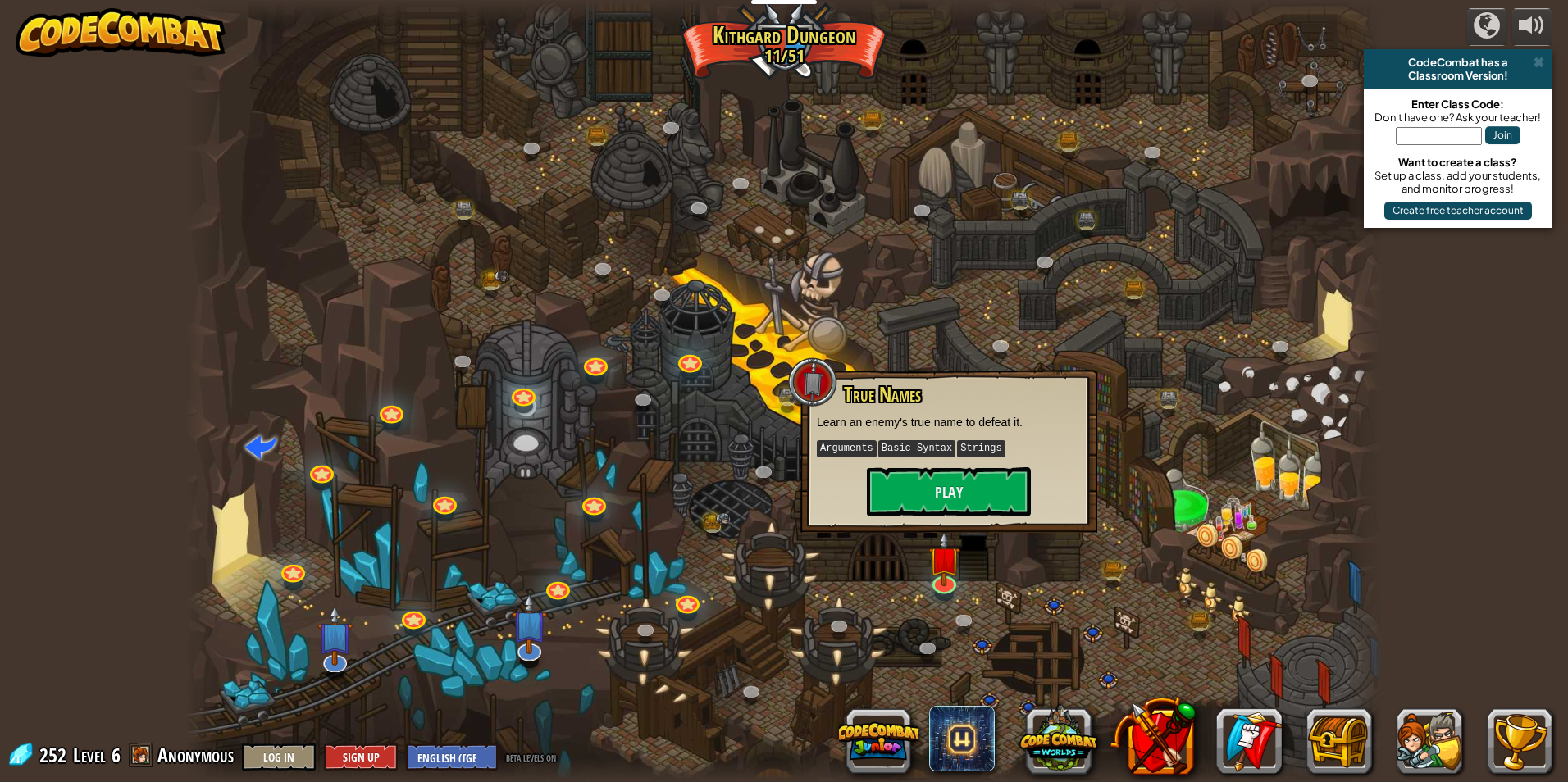
click at [1175, 328] on div at bounding box center [784, 391] width 1198 height 782
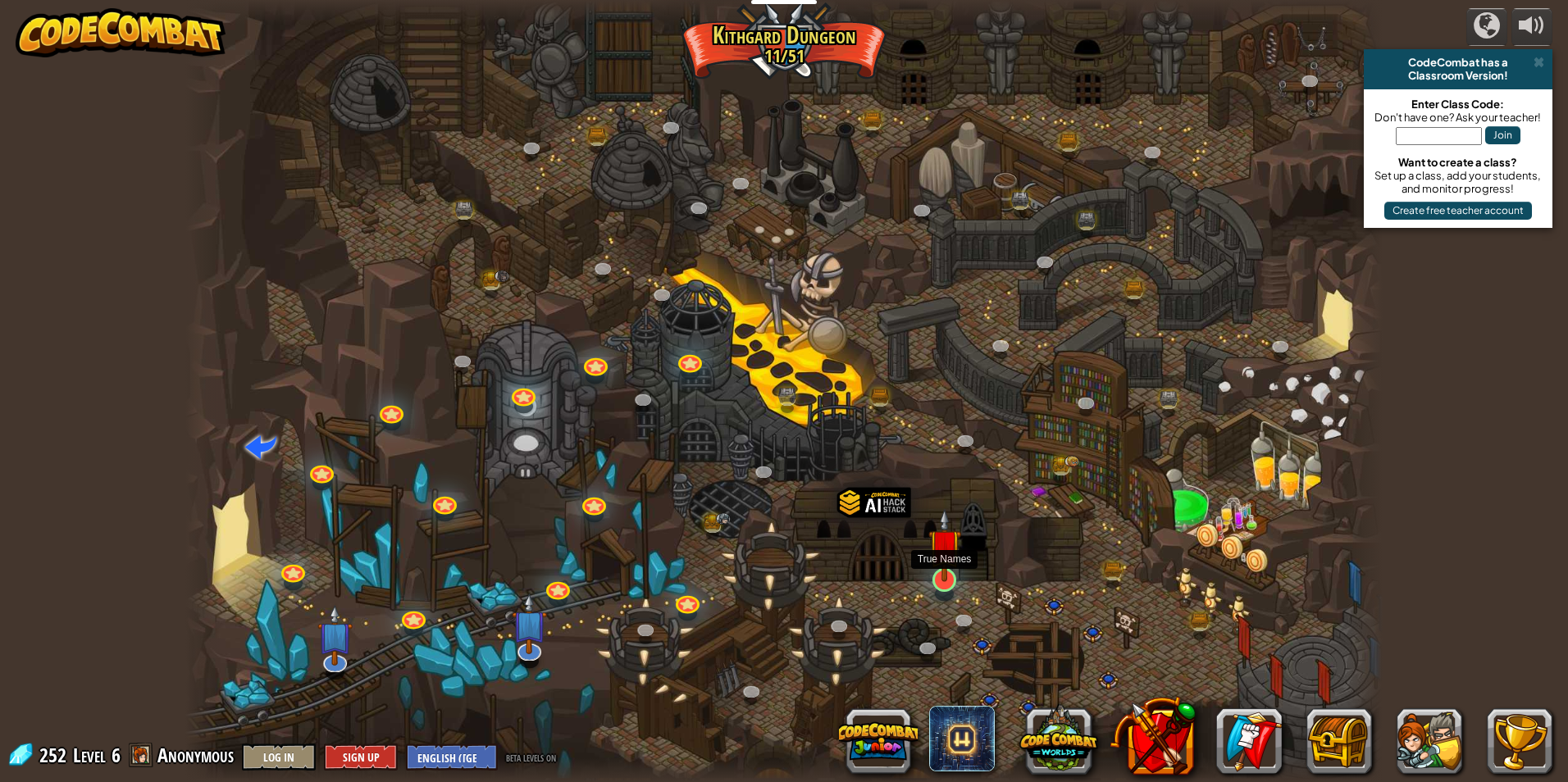
click at [948, 567] on img at bounding box center [945, 545] width 32 height 74
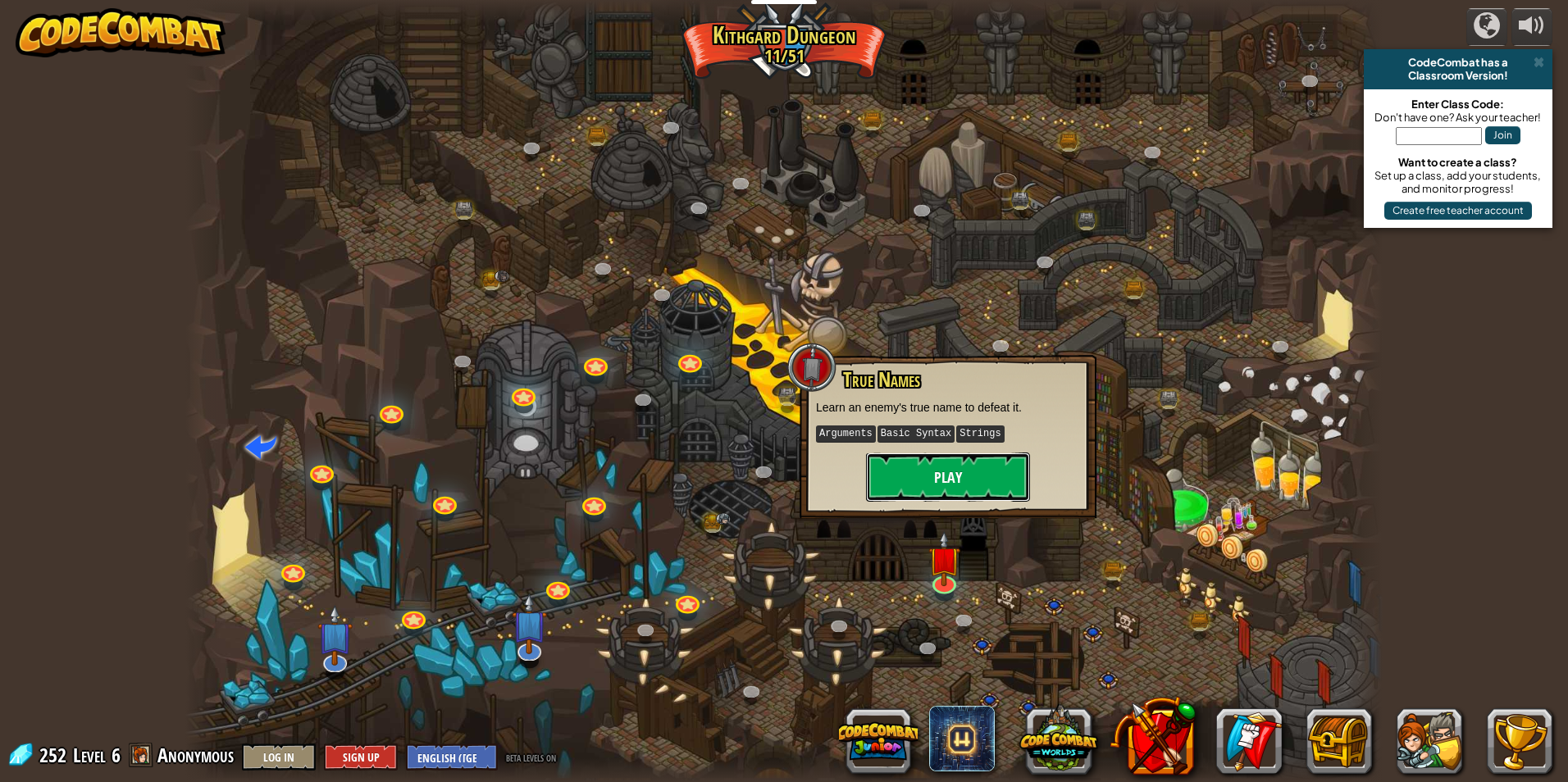
click at [955, 477] on button "Play" at bounding box center [948, 477] width 164 height 49
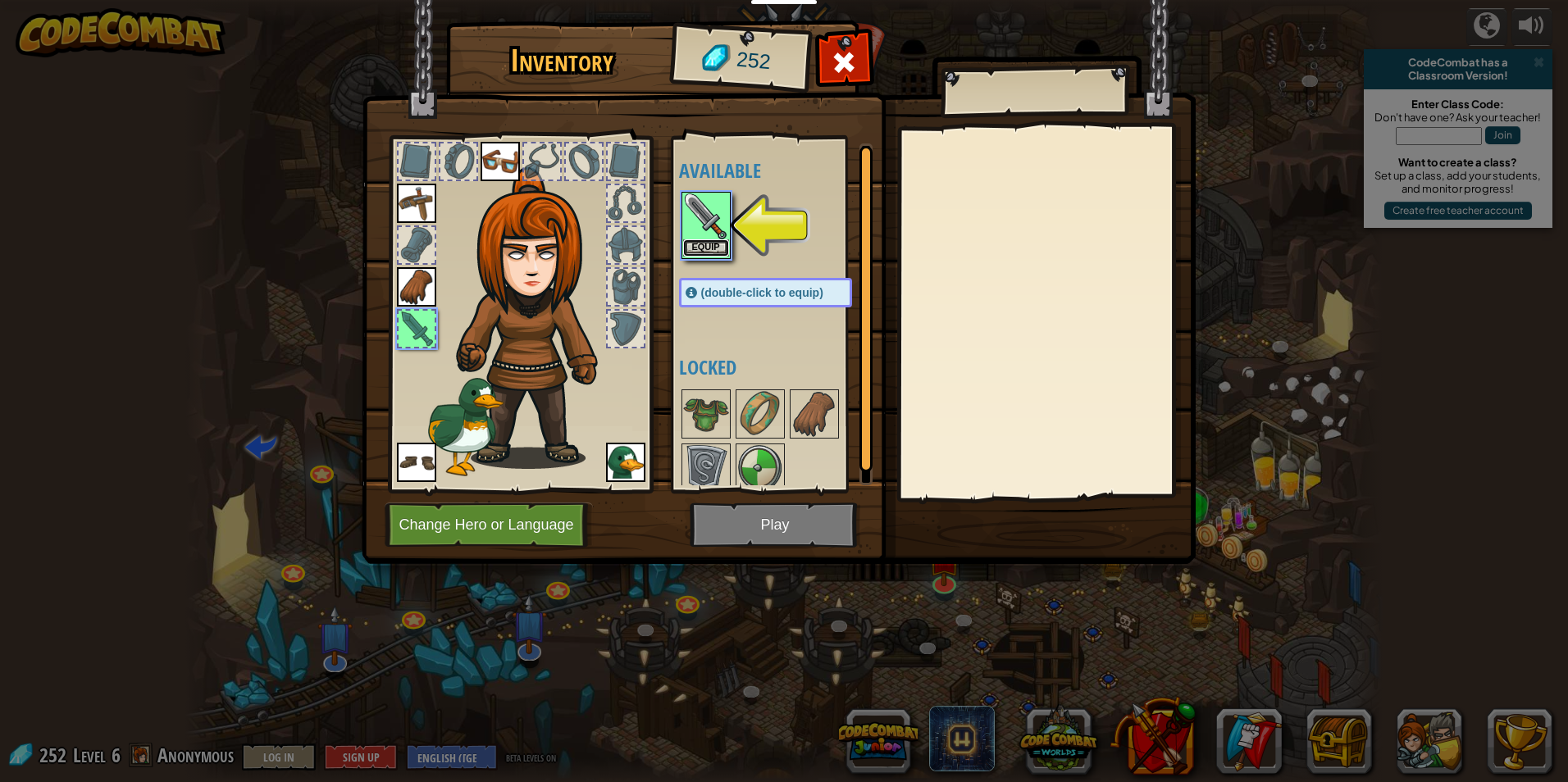
click at [702, 244] on button "Equip" at bounding box center [706, 248] width 46 height 18
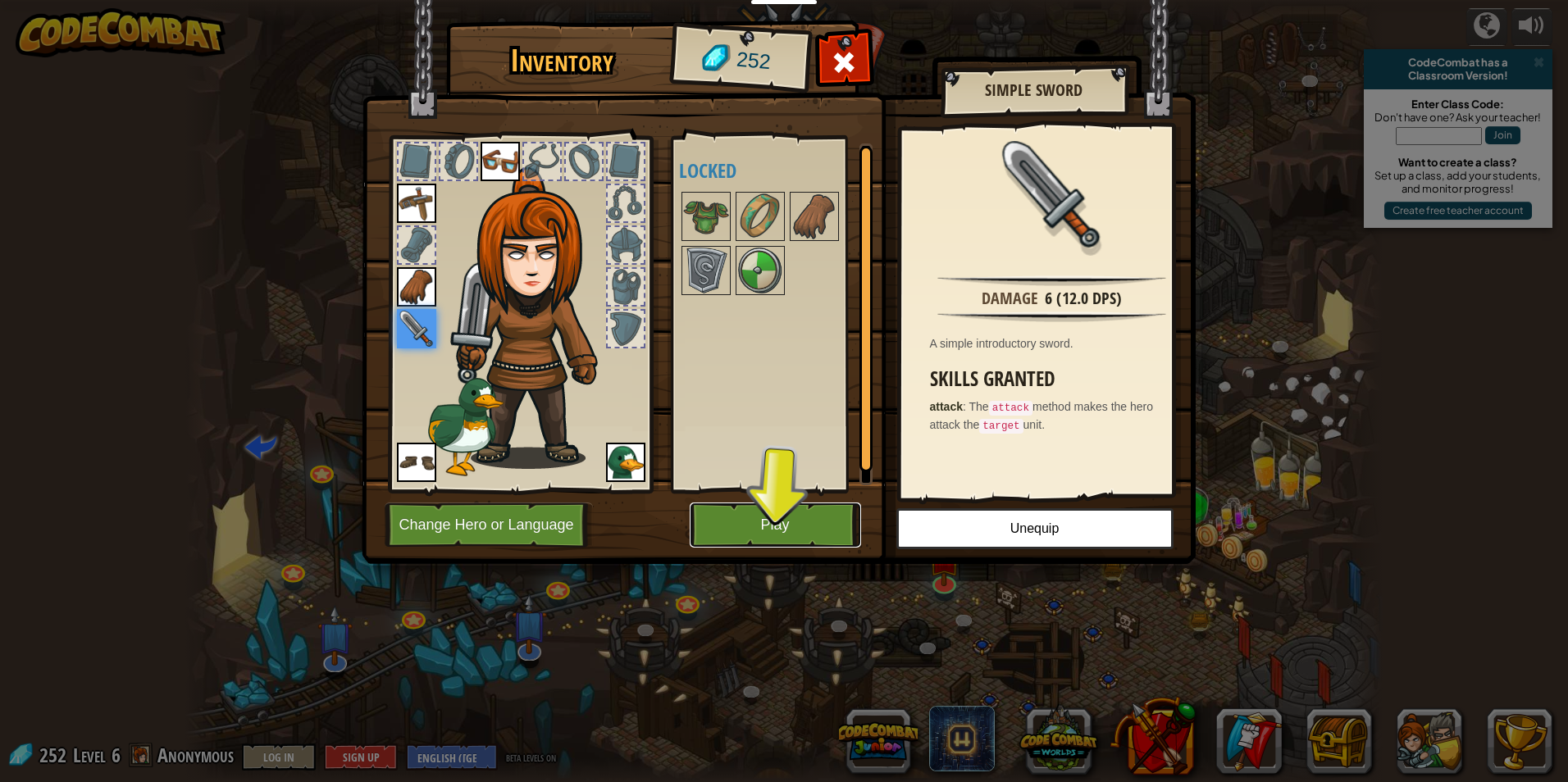
click at [801, 545] on button "Play" at bounding box center [775, 525] width 171 height 45
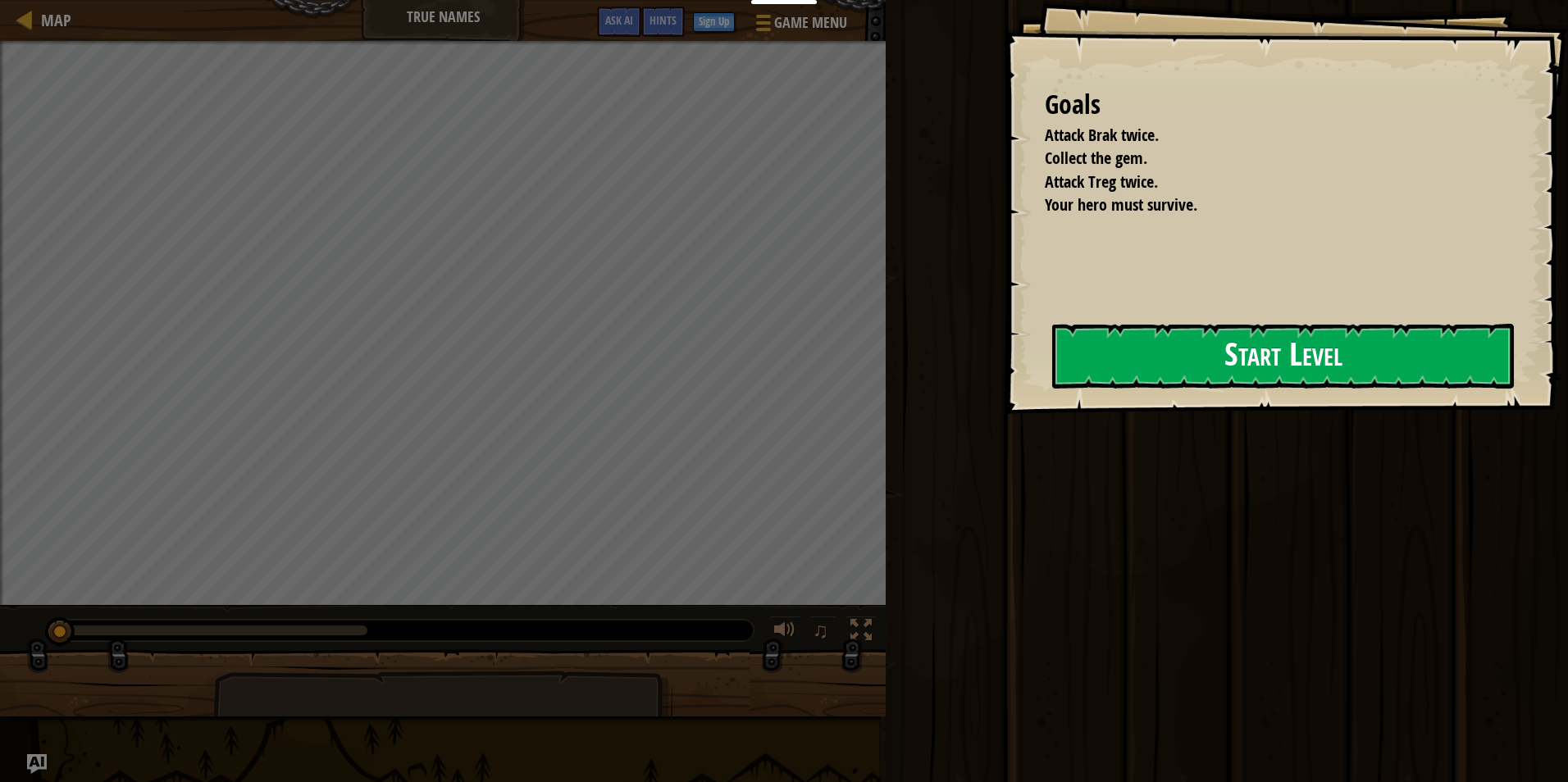
click at [1127, 377] on button "Start Level" at bounding box center [1284, 356] width 462 height 65
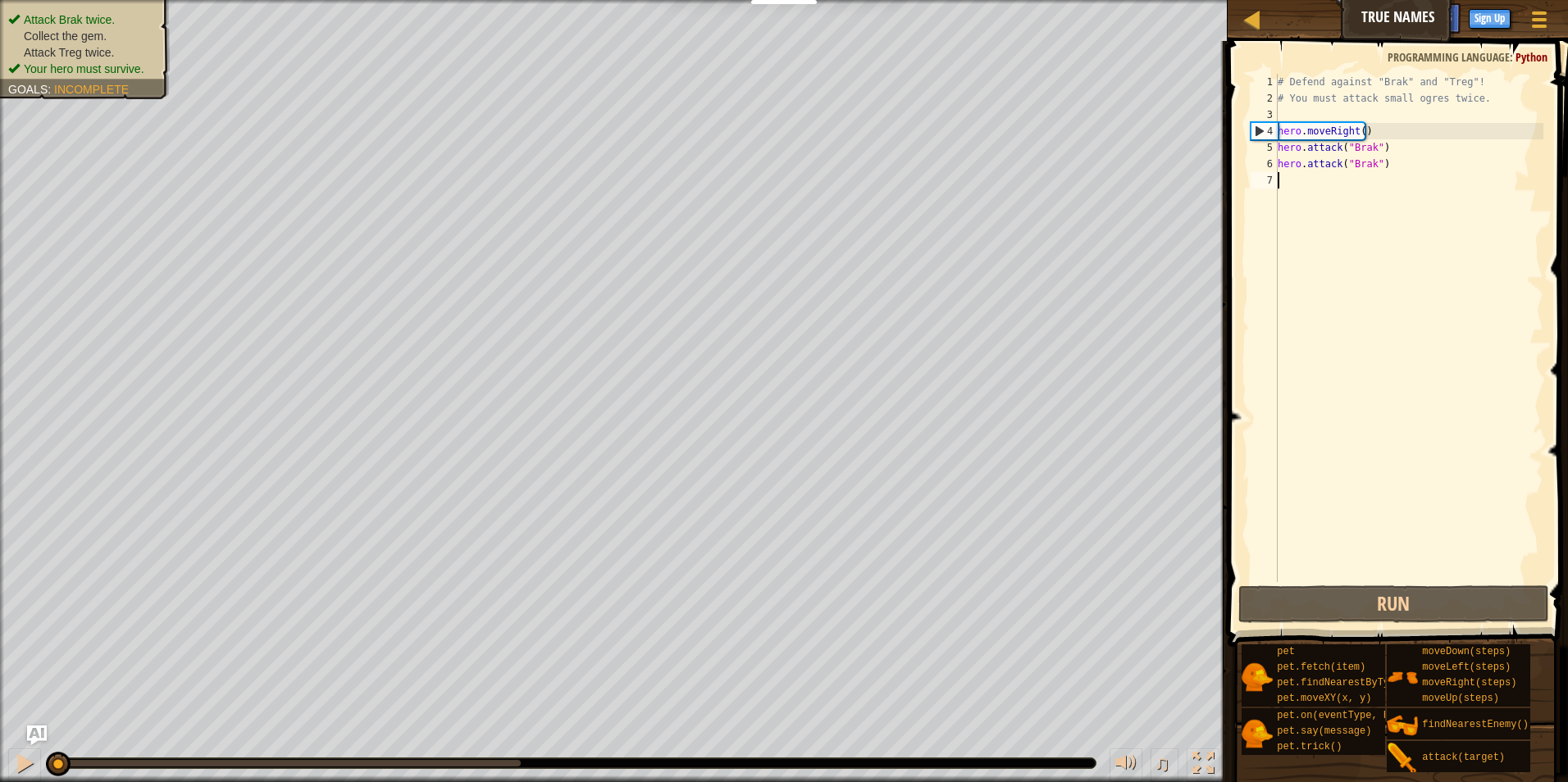
click at [1325, 190] on div "# Defend against "Brak" and "Treg"! # You must attack small ogres twice. hero .…" at bounding box center [1409, 344] width 269 height 542
click at [1340, 597] on button "Run" at bounding box center [1394, 604] width 312 height 38
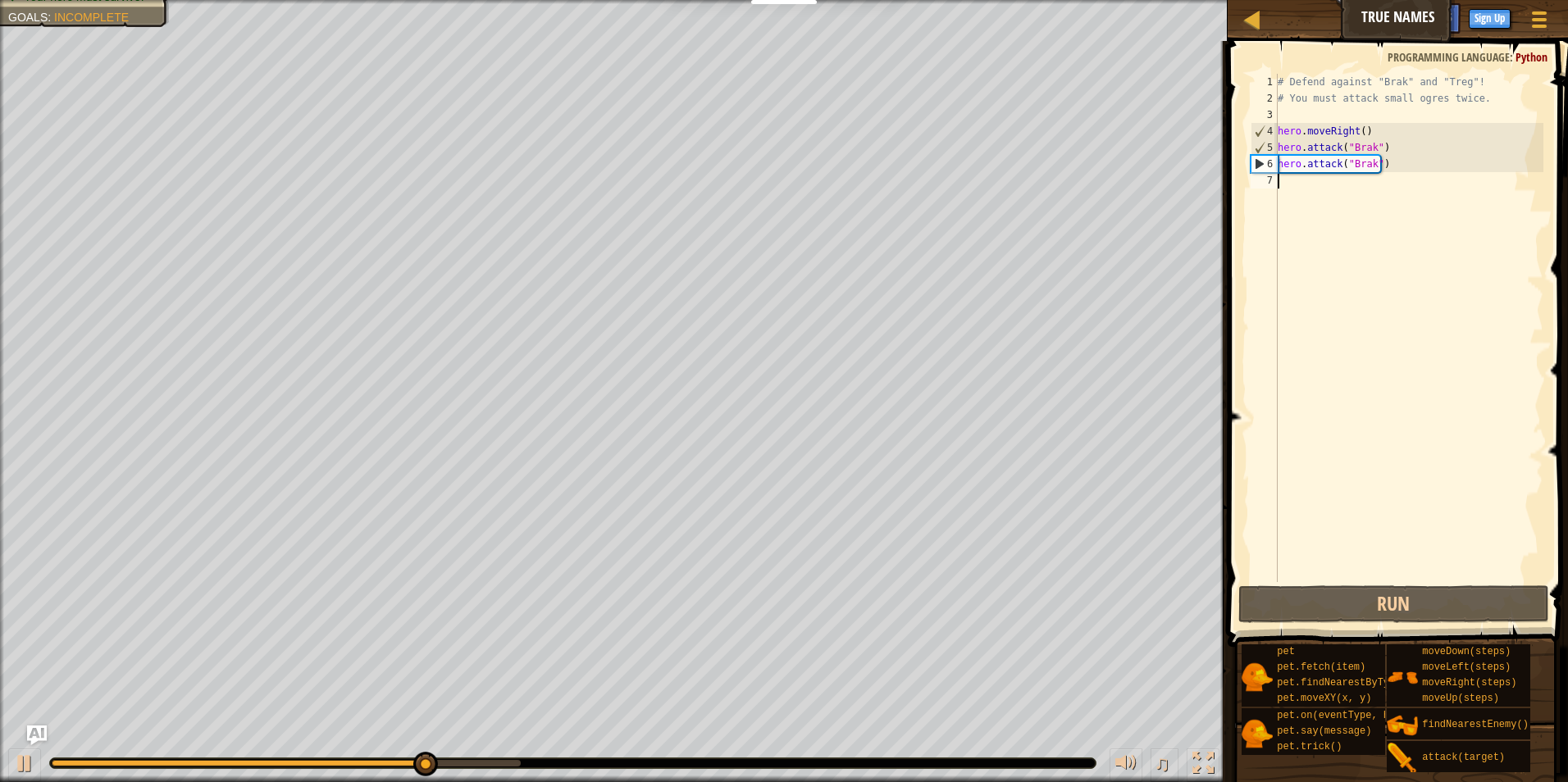
click at [1313, 181] on div "# Defend against "Brak" and "Treg"! # You must attack small ogres twice. hero .…" at bounding box center [1409, 344] width 269 height 542
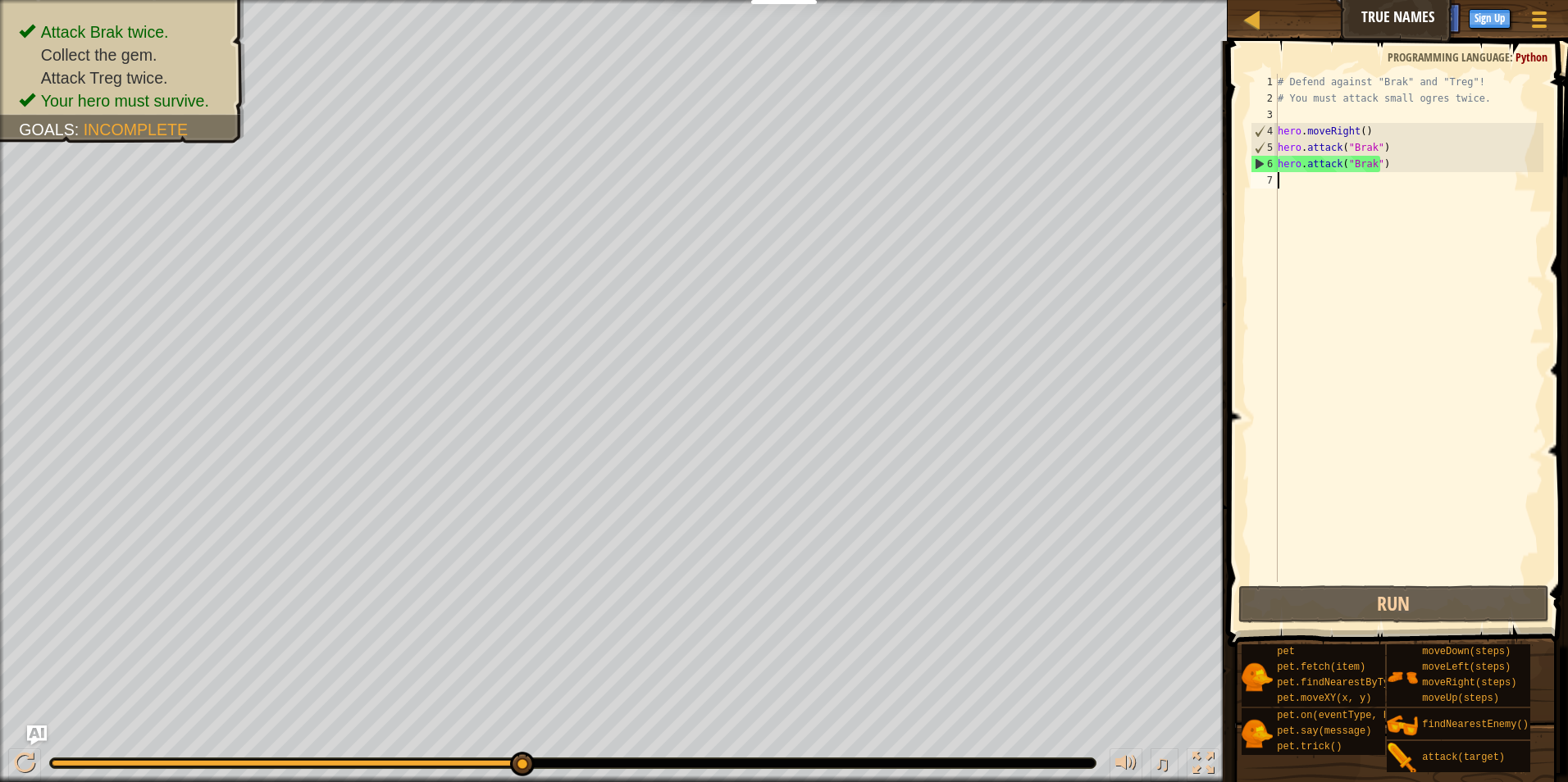
click at [1399, 143] on div "# Defend against "Brak" and "Treg"! # You must attack small ogres twice. hero .…" at bounding box center [1409, 344] width 269 height 542
type textarea "hero.attack("Brak")"
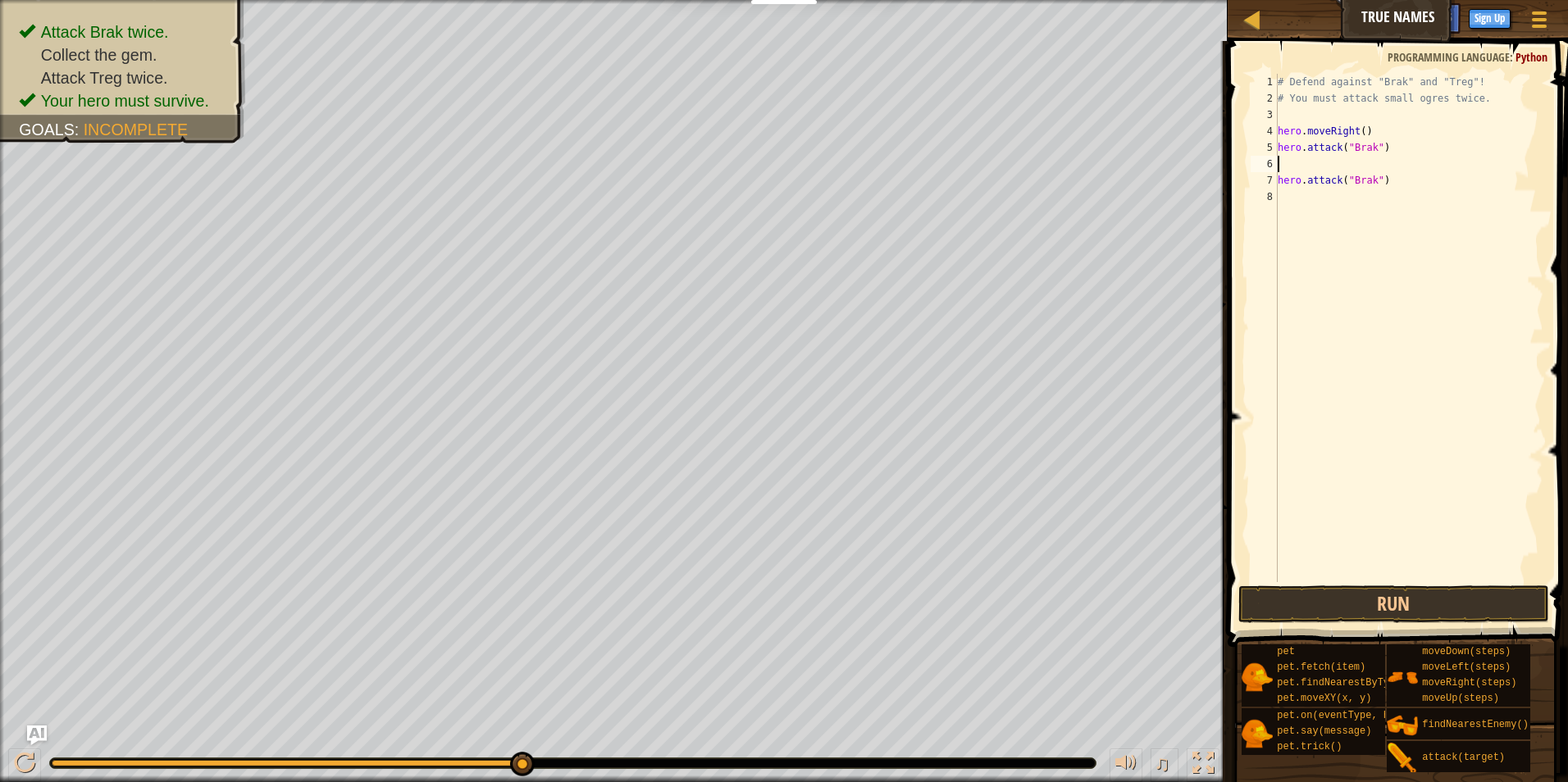
type textarea "h"
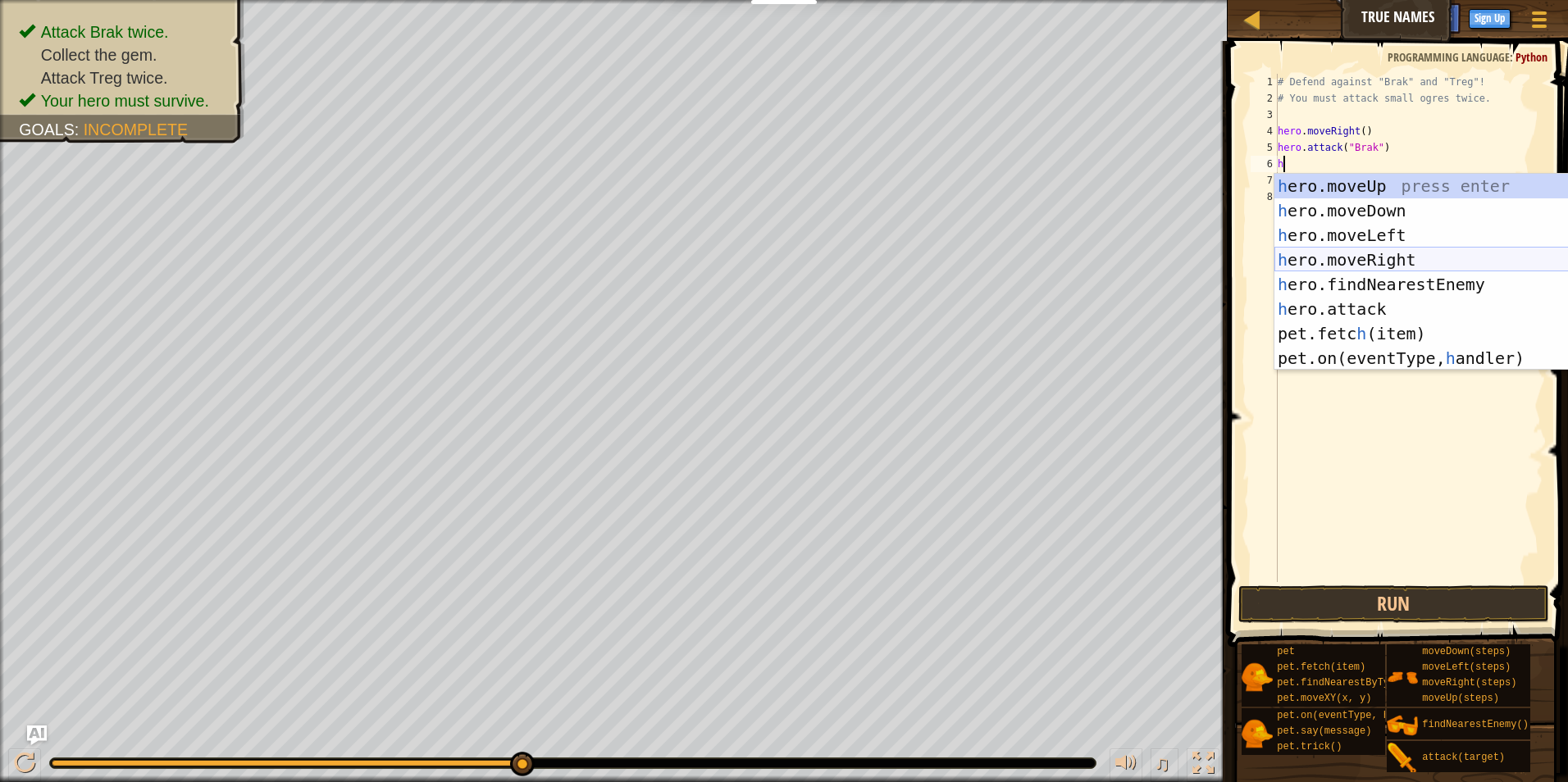
click at [1384, 267] on div "h ero.moveUp press enter h ero.moveDown press enter h ero.moveLeft press enter …" at bounding box center [1429, 297] width 310 height 246
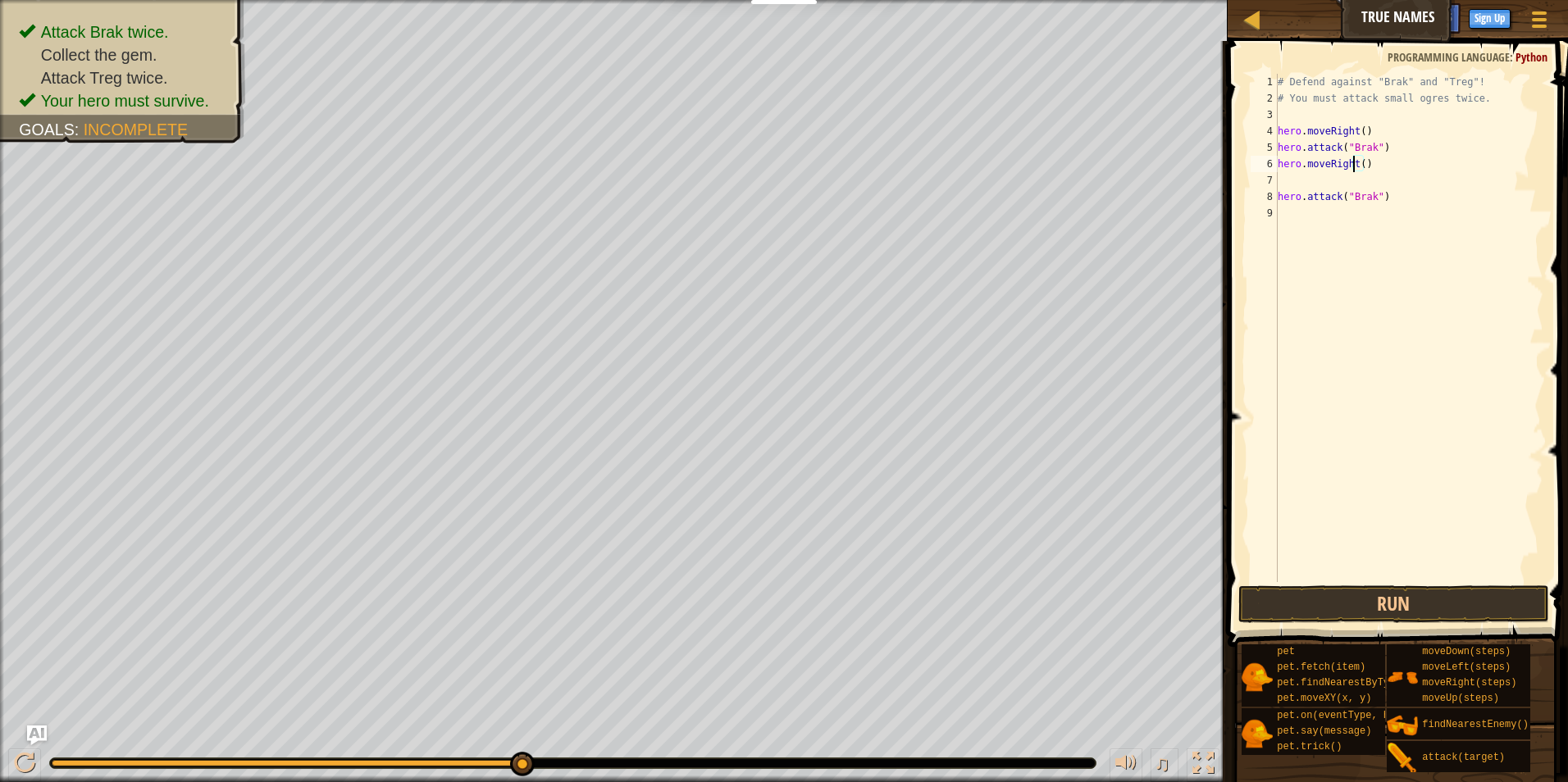
click at [1356, 157] on div "# Defend against "Brak" and "Treg"! # You must attack small ogres twice. hero .…" at bounding box center [1409, 344] width 269 height 542
click at [1363, 165] on div "# Defend against "Brak" and "Treg"! # You must attack small ogres twice. hero .…" at bounding box center [1409, 344] width 269 height 542
click at [1357, 167] on div "# Defend against "Brak" and "Treg"! # You must attack small ogres twice. hero .…" at bounding box center [1409, 344] width 269 height 542
click at [1427, 599] on button "Run" at bounding box center [1394, 604] width 312 height 38
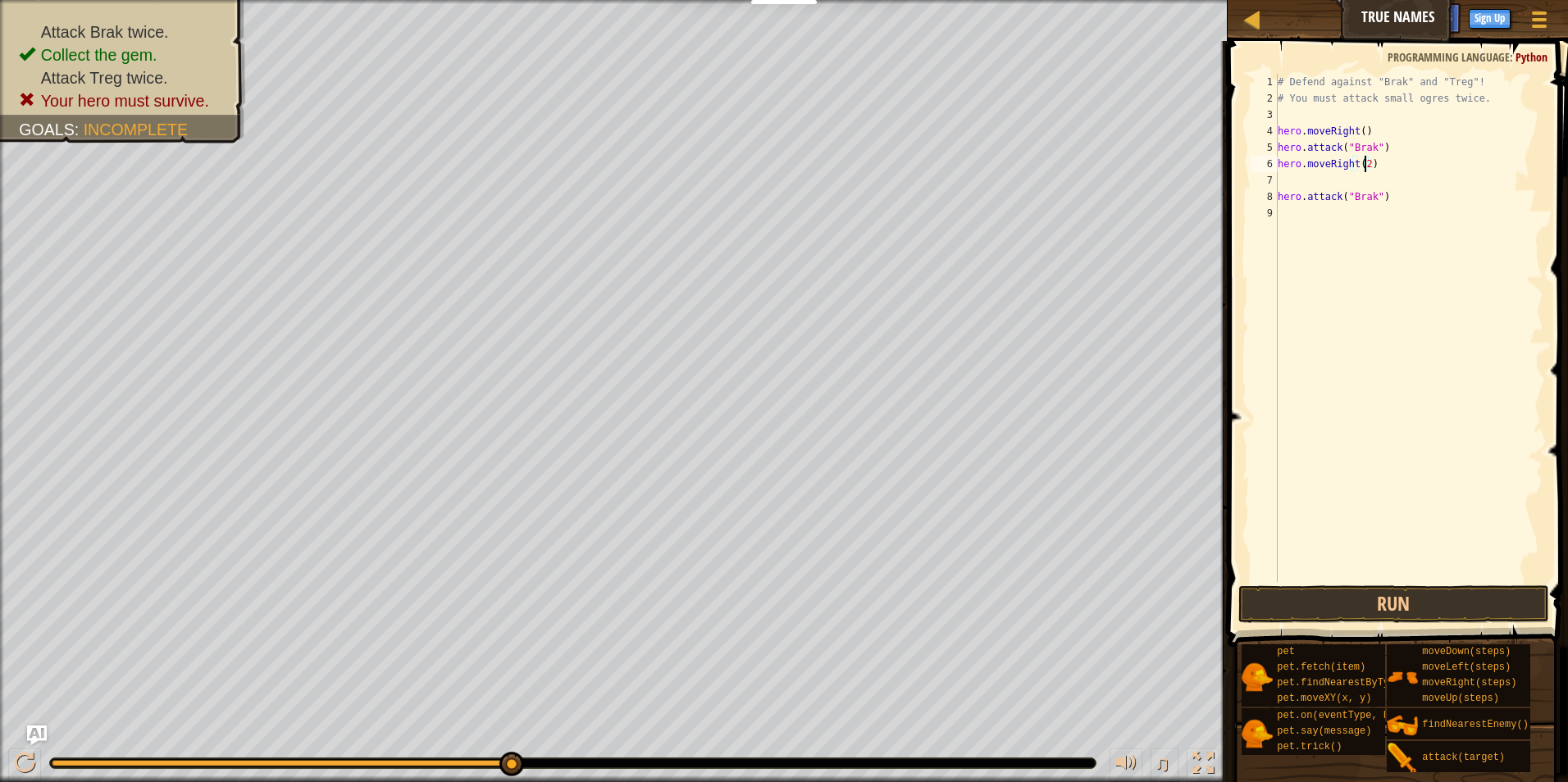
click at [1271, 193] on div "8" at bounding box center [1264, 197] width 27 height 17
click at [1279, 193] on div "# Defend against "Brak" and "Treg"! # You must attack small ogres twice. hero .…" at bounding box center [1409, 344] width 269 height 542
click at [1471, 599] on button "Run" at bounding box center [1394, 604] width 312 height 38
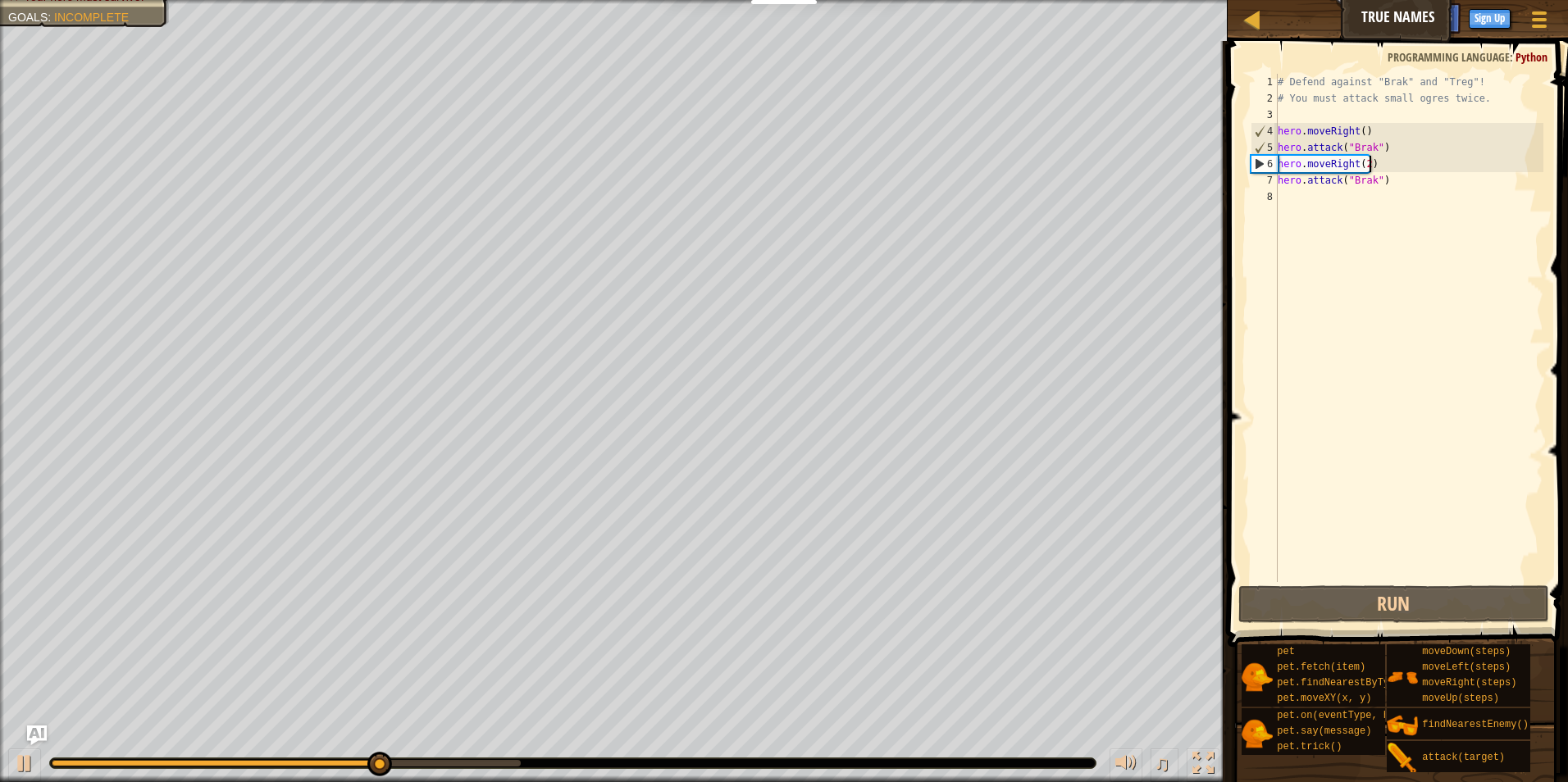
click at [1464, 160] on div "# Defend against "Brak" and "Treg"! # You must attack small ogres twice. hero .…" at bounding box center [1409, 344] width 269 height 542
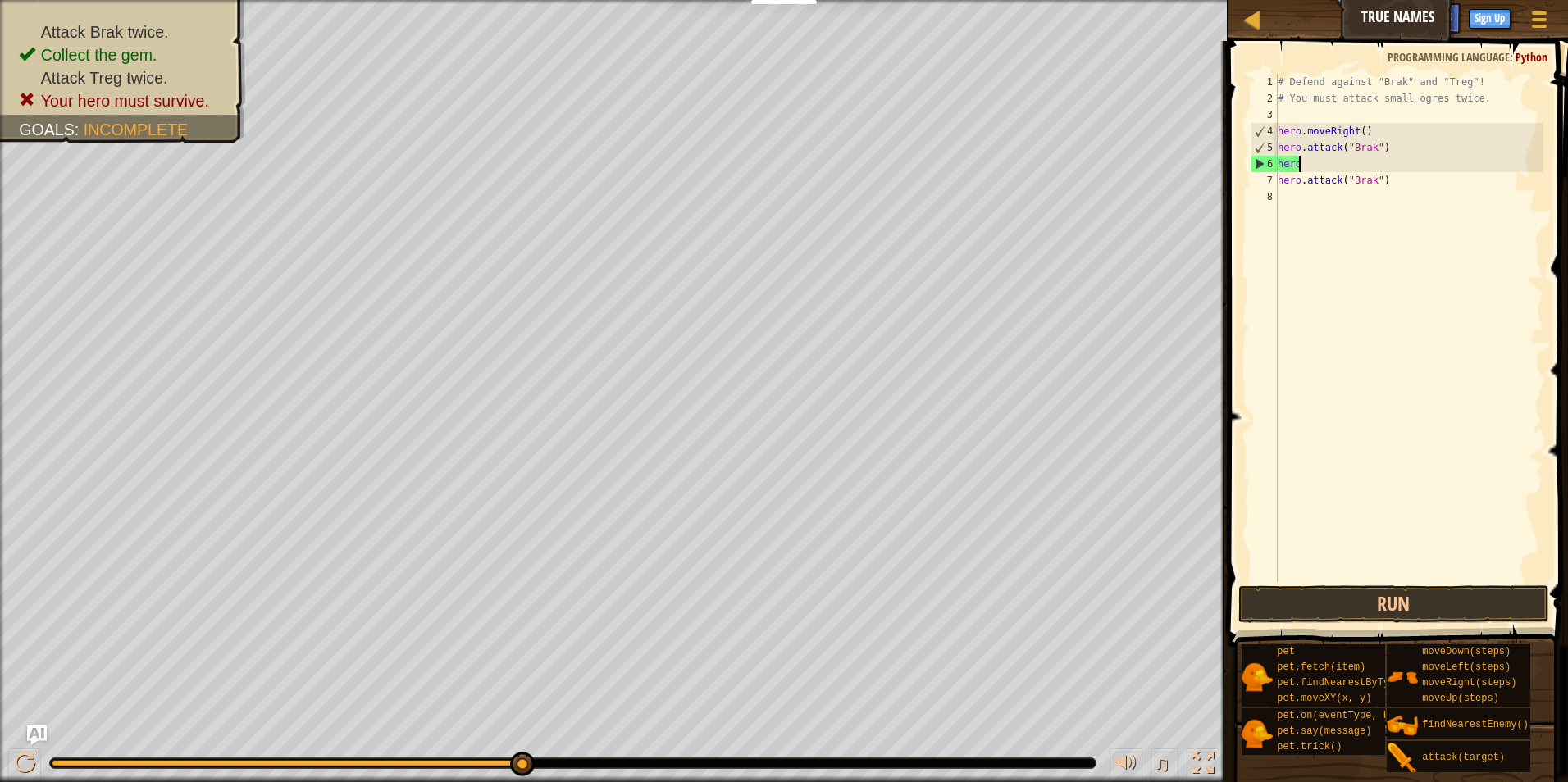
scroll to position [7, 1]
type textarea "he"
